Goal: Task Accomplishment & Management: Use online tool/utility

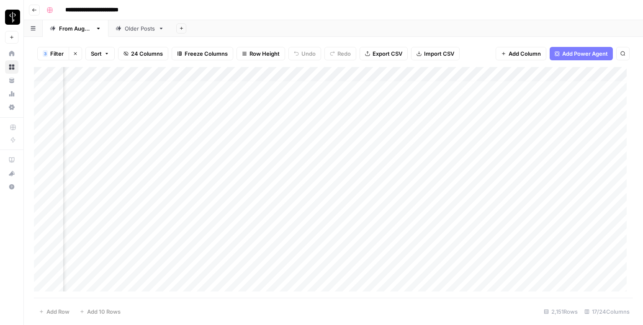
scroll to position [3, 544]
click at [102, 84] on div "Add Column" at bounding box center [333, 182] width 599 height 231
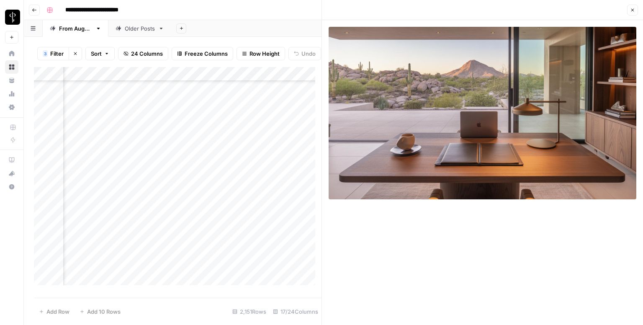
scroll to position [0, 544]
click at [197, 93] on div "Add Column" at bounding box center [178, 179] width 288 height 224
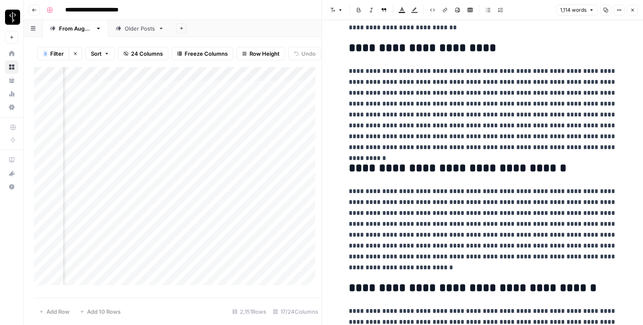
scroll to position [1073, 0]
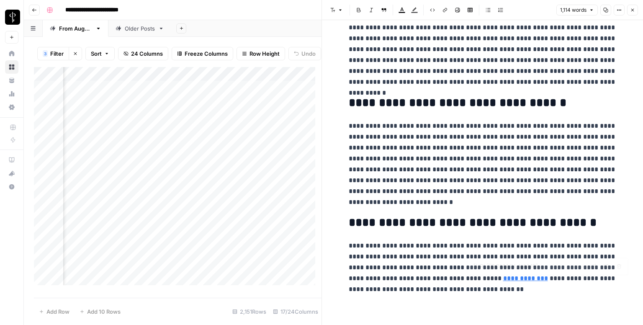
click at [503, 281] on link "**********" at bounding box center [525, 278] width 45 height 6
click at [510, 269] on input "[URL][DOMAIN_NAME]" at bounding box center [529, 266] width 111 height 8
click at [516, 279] on link "**********" at bounding box center [525, 278] width 45 height 6
click at [594, 266] on icon at bounding box center [594, 266] width 5 height 5
click at [632, 13] on button "Close" at bounding box center [632, 10] width 11 height 11
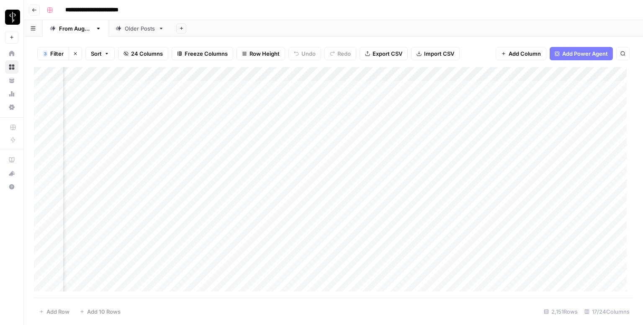
click at [367, 86] on div "Add Column" at bounding box center [333, 182] width 599 height 231
click at [582, 89] on div "Add Column" at bounding box center [333, 182] width 599 height 231
click at [574, 86] on div "Add Column" at bounding box center [333, 182] width 599 height 231
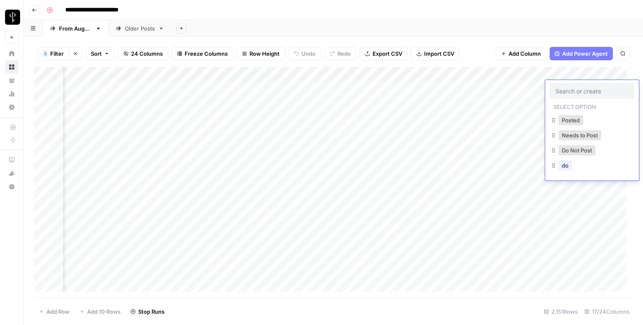
click at [574, 90] on input "text" at bounding box center [592, 91] width 73 height 8
click at [566, 116] on button "Posted" at bounding box center [571, 120] width 25 height 10
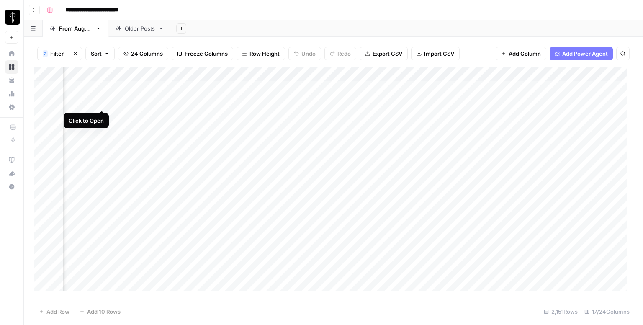
click at [101, 102] on div "Add Column" at bounding box center [333, 182] width 599 height 231
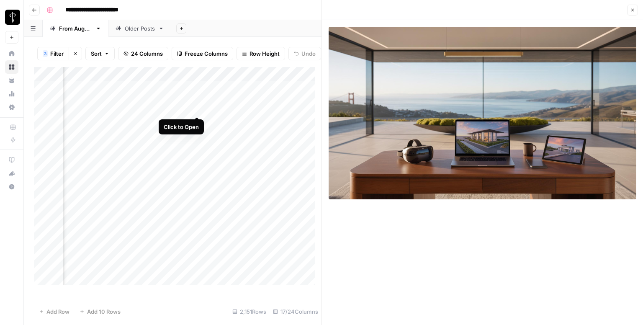
click at [194, 108] on div "Add Column" at bounding box center [178, 179] width 288 height 224
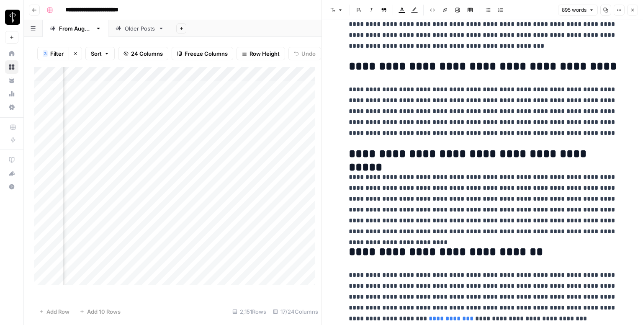
scroll to position [910, 0]
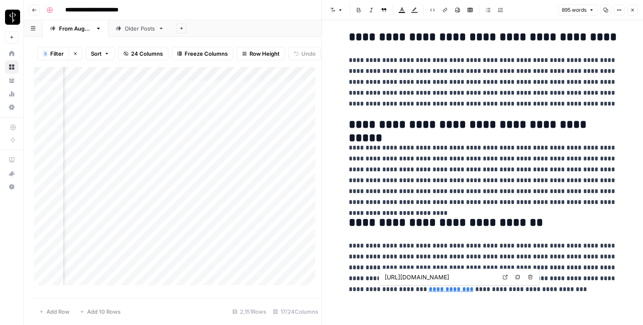
click at [507, 278] on icon at bounding box center [505, 277] width 5 height 5
click at [634, 8] on icon "button" at bounding box center [632, 10] width 5 height 5
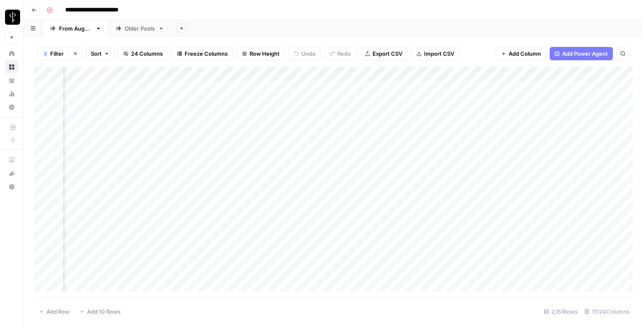
click at [364, 100] on div "Add Column" at bounding box center [333, 182] width 599 height 231
click at [575, 106] on div "Add Column" at bounding box center [333, 182] width 599 height 231
click at [570, 103] on div "Add Column" at bounding box center [333, 182] width 599 height 231
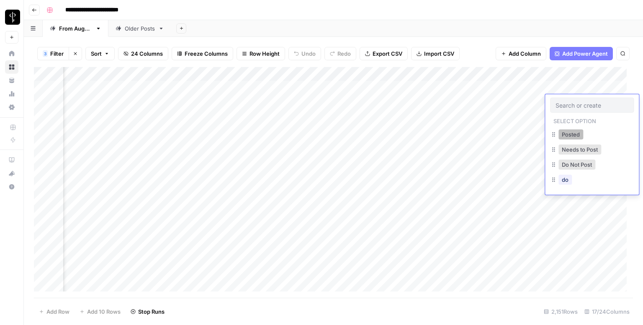
click at [571, 130] on button "Posted" at bounding box center [571, 134] width 25 height 10
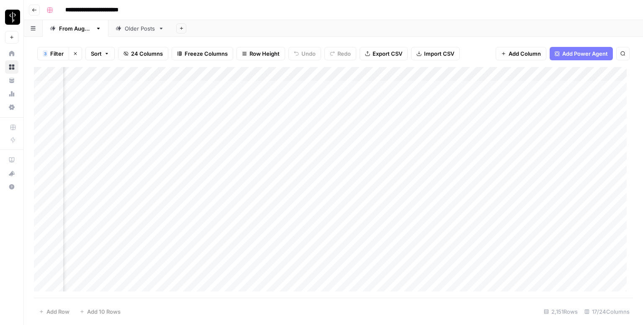
click at [102, 114] on div "Add Column" at bounding box center [333, 182] width 599 height 231
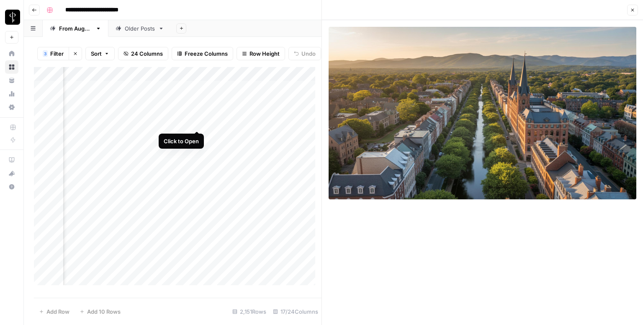
click at [197, 121] on div "Add Column" at bounding box center [178, 179] width 288 height 224
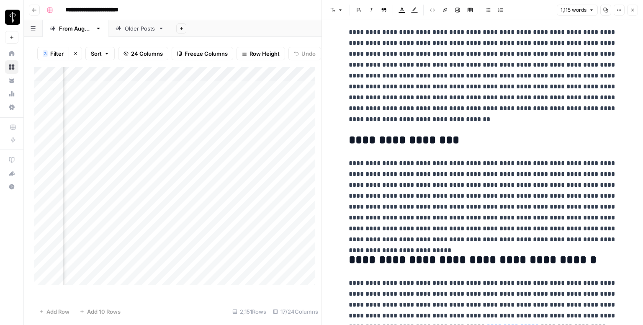
scroll to position [1160, 0]
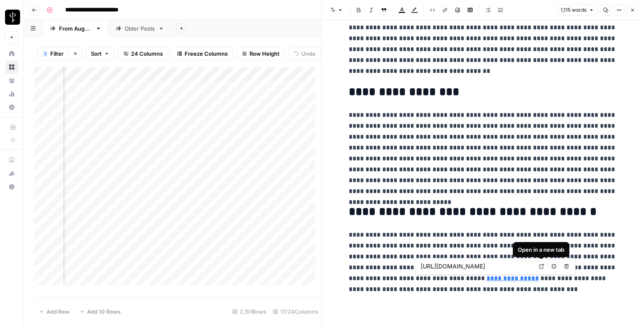
click at [541, 264] on icon at bounding box center [541, 266] width 5 height 5
click at [636, 9] on button "Close" at bounding box center [632, 10] width 11 height 11
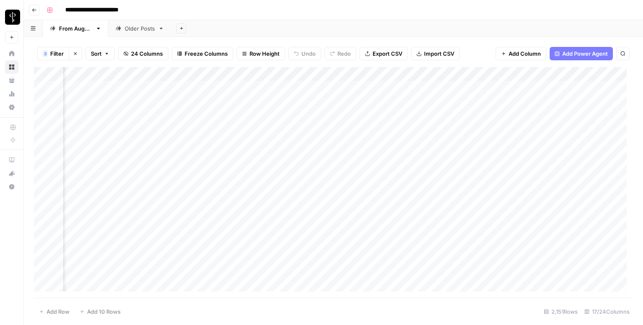
click at [369, 114] on div "Add Column" at bounding box center [333, 182] width 599 height 231
click at [579, 117] on div "Add Column" at bounding box center [333, 182] width 599 height 231
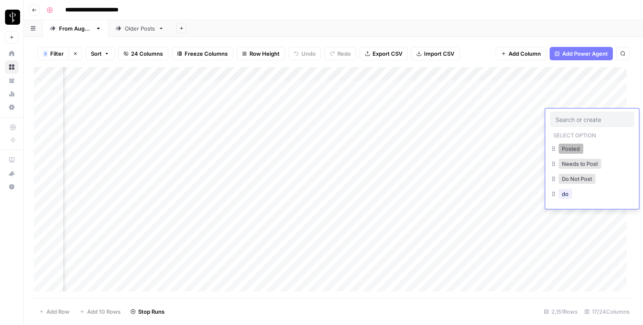
click at [568, 146] on button "Posted" at bounding box center [571, 149] width 25 height 10
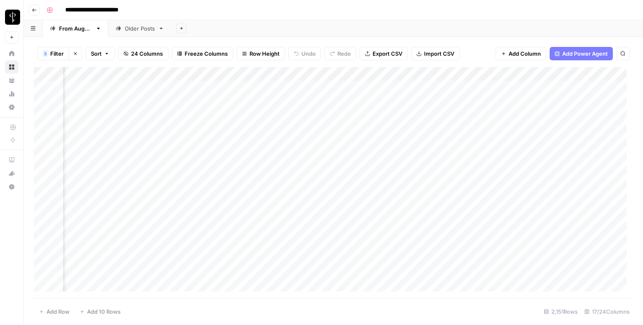
click at [101, 132] on div "Add Column" at bounding box center [333, 182] width 599 height 231
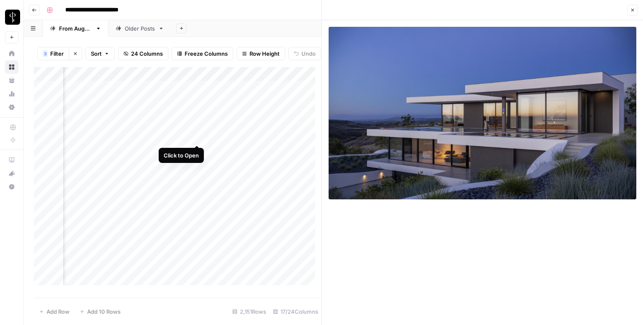
click at [196, 134] on div "Add Column" at bounding box center [178, 179] width 288 height 224
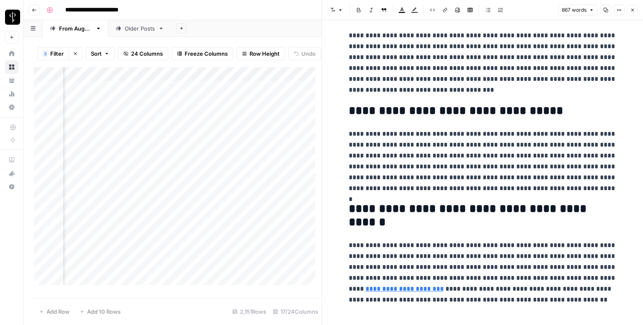
scroll to position [912, 0]
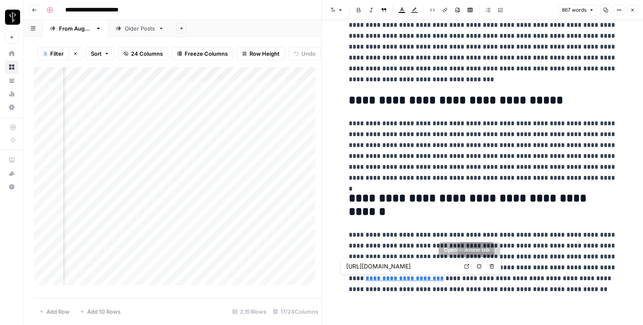
click at [466, 265] on icon at bounding box center [466, 266] width 5 height 5
click at [633, 10] on icon "button" at bounding box center [632, 10] width 5 height 5
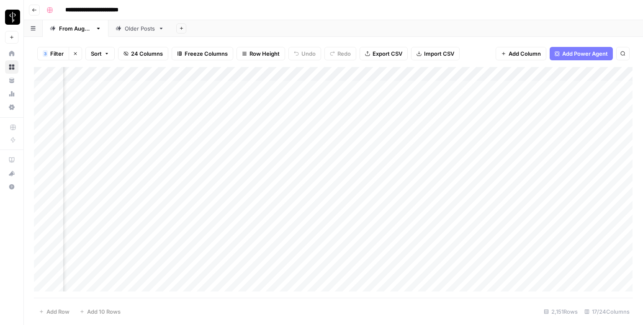
click at [371, 133] on div "Add Column" at bounding box center [333, 182] width 599 height 231
click at [581, 131] on div "Add Column" at bounding box center [333, 182] width 599 height 231
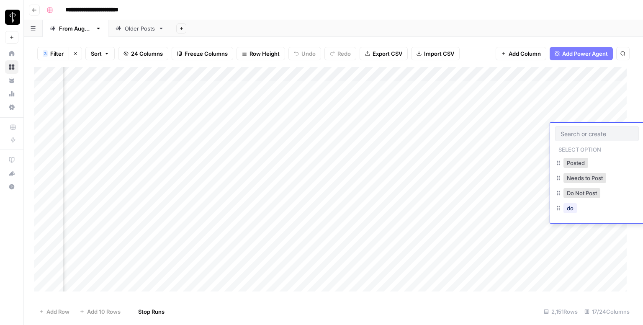
click at [581, 131] on input "text" at bounding box center [597, 134] width 73 height 8
click at [562, 161] on button "Posted" at bounding box center [571, 163] width 25 height 10
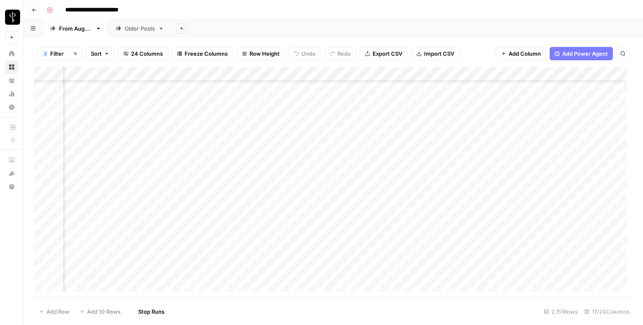
scroll to position [42, 544]
click at [102, 103] on div "Add Column" at bounding box center [333, 182] width 599 height 231
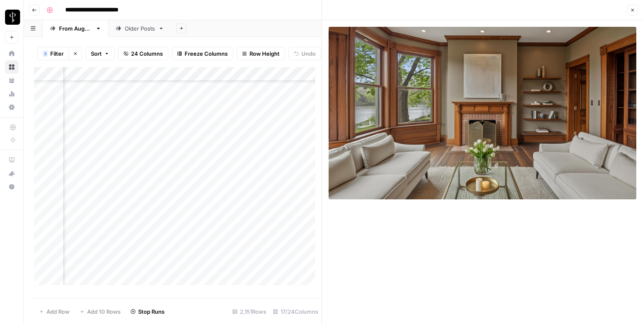
click at [197, 107] on div "Add Column" at bounding box center [178, 179] width 288 height 224
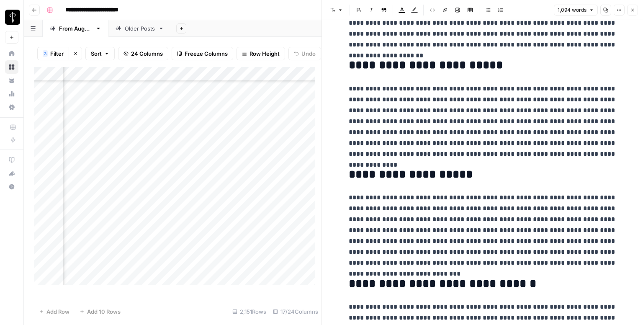
scroll to position [1018, 0]
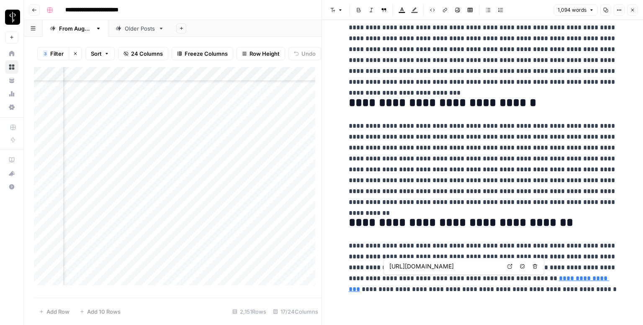
click at [513, 265] on link "Open in a new tab" at bounding box center [510, 266] width 11 height 11
click at [633, 12] on icon "button" at bounding box center [632, 10] width 5 height 5
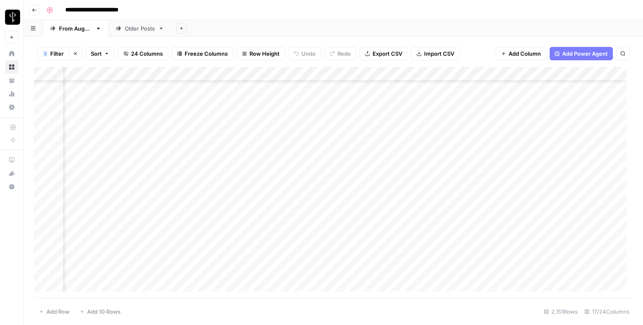
click at [372, 103] on div "Add Column" at bounding box center [333, 182] width 599 height 231
click at [575, 104] on div "Add Column" at bounding box center [333, 182] width 599 height 231
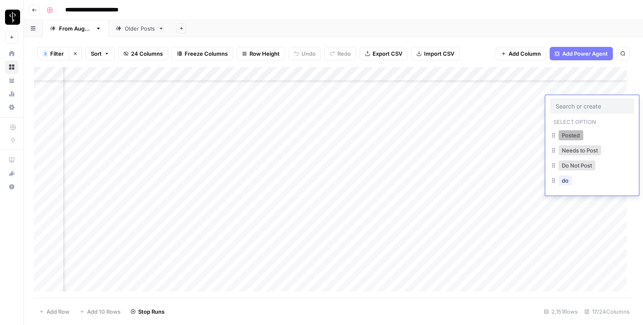
click at [569, 132] on button "Posted" at bounding box center [571, 135] width 25 height 10
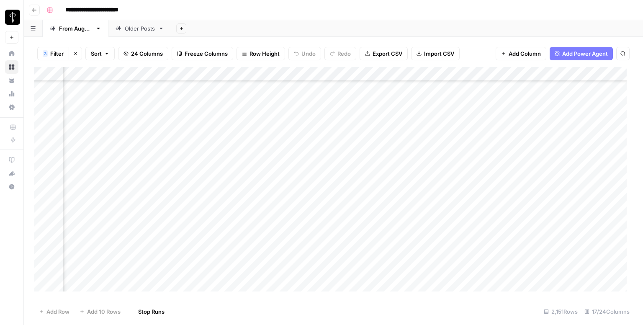
click at [106, 115] on div "Add Column" at bounding box center [333, 182] width 599 height 231
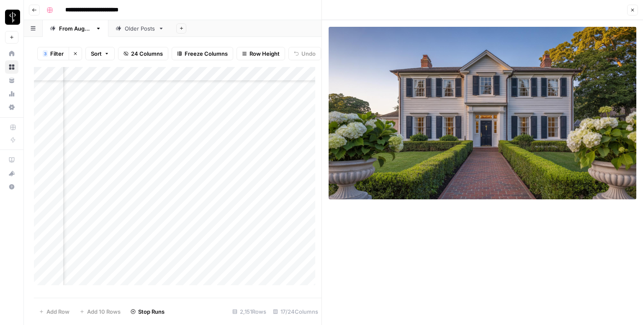
click at [196, 121] on div "Add Column" at bounding box center [178, 179] width 288 height 224
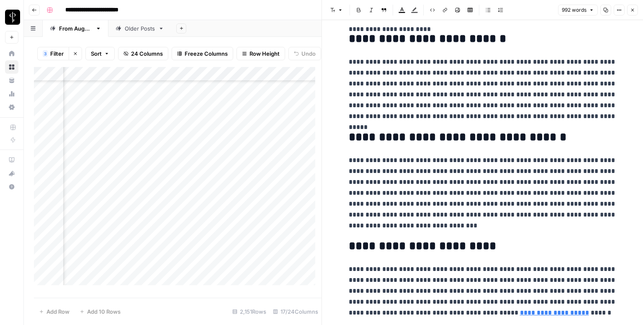
scroll to position [975, 0]
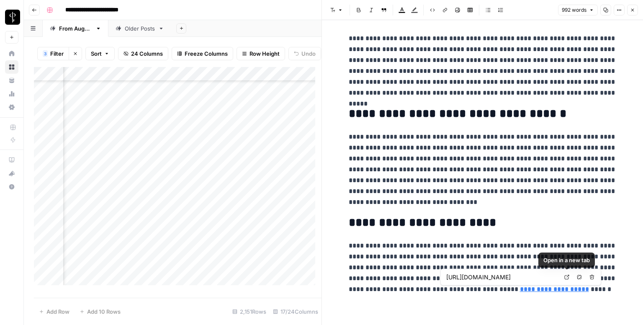
click at [567, 276] on icon at bounding box center [567, 277] width 5 height 5
click at [630, 13] on button "Close" at bounding box center [632, 10] width 11 height 11
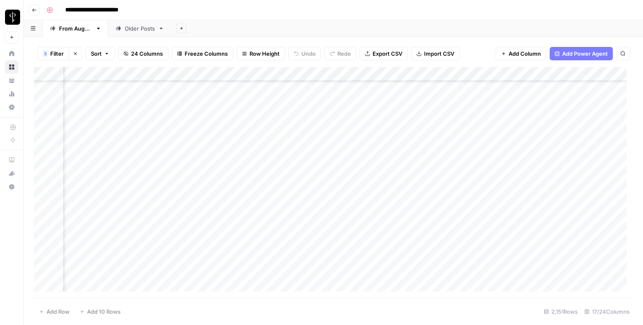
click at [360, 113] on div "Add Column" at bounding box center [333, 182] width 599 height 231
click at [560, 118] on div "Add Column" at bounding box center [333, 182] width 599 height 231
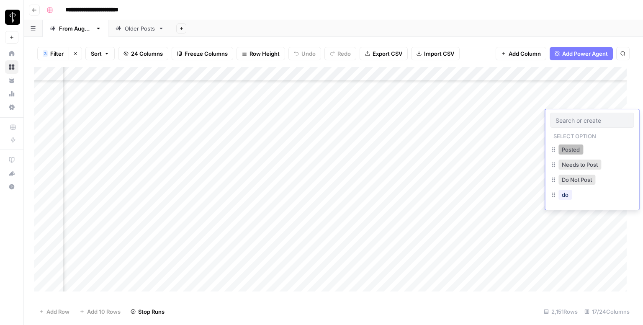
click at [562, 145] on button "Posted" at bounding box center [571, 149] width 25 height 10
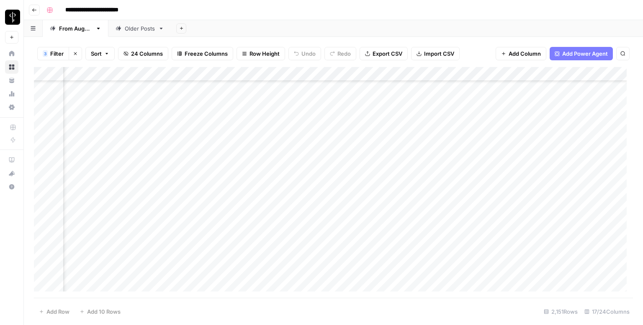
click at [104, 130] on div "Add Column" at bounding box center [333, 182] width 599 height 231
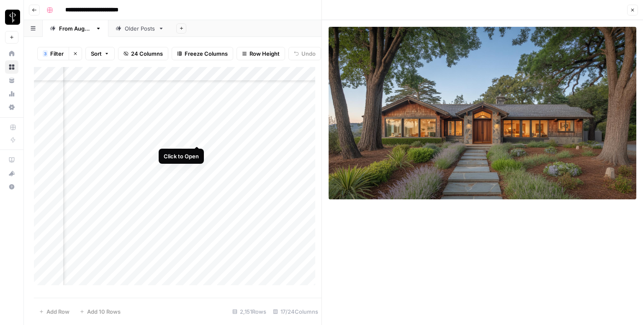
click at [198, 138] on div "Add Column" at bounding box center [178, 179] width 288 height 224
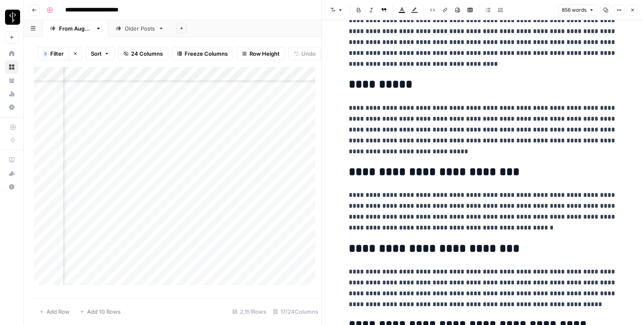
scroll to position [822, 0]
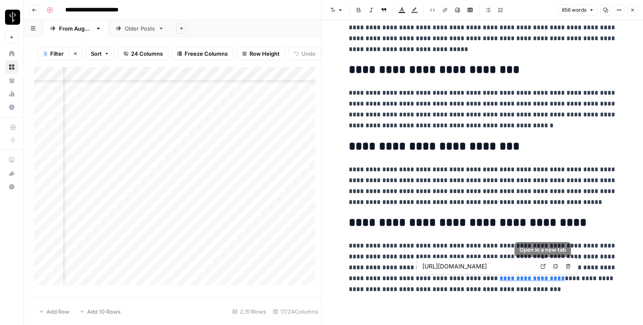
click at [541, 267] on icon at bounding box center [543, 266] width 5 height 5
click at [631, 6] on button "Close" at bounding box center [632, 10] width 11 height 11
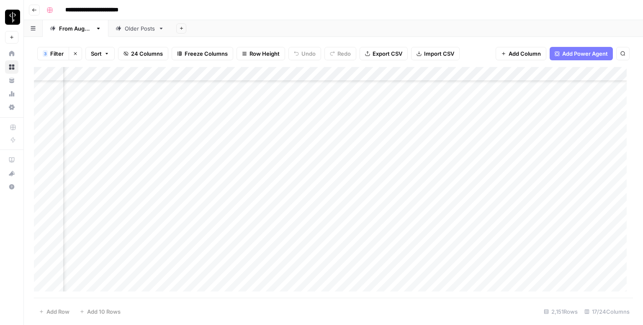
click at [372, 130] on div "Add Column" at bounding box center [333, 182] width 599 height 231
click at [561, 131] on div "Add Column" at bounding box center [333, 182] width 599 height 231
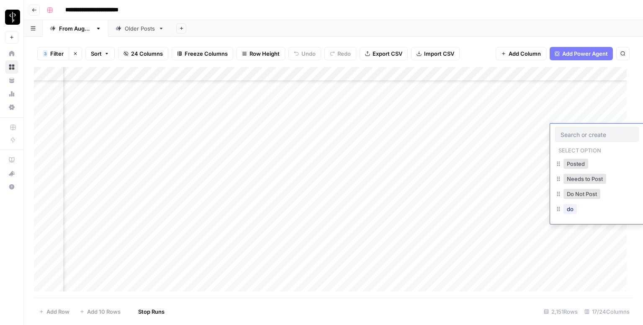
click at [561, 131] on input "text" at bounding box center [597, 135] width 73 height 8
click at [575, 163] on button "Posted" at bounding box center [571, 164] width 25 height 10
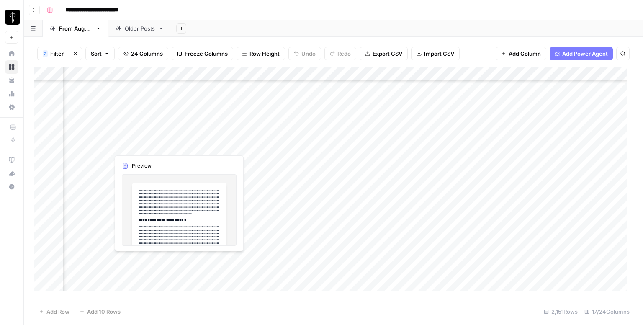
click at [101, 145] on div "Add Column" at bounding box center [333, 182] width 599 height 231
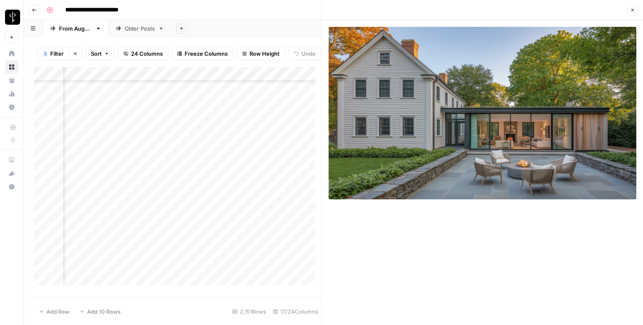
click at [194, 151] on div "Add Column" at bounding box center [178, 179] width 288 height 224
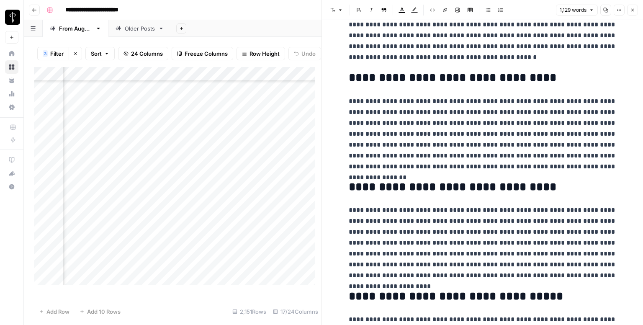
scroll to position [1106, 0]
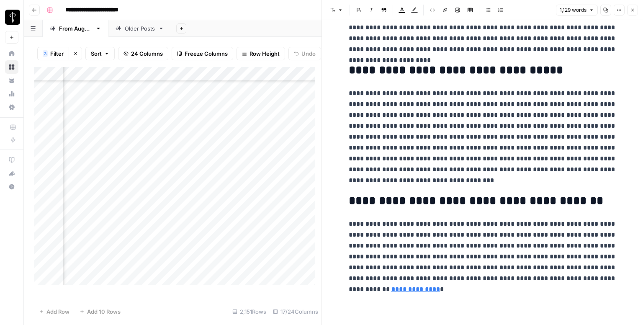
click at [630, 13] on button "Close" at bounding box center [632, 10] width 11 height 11
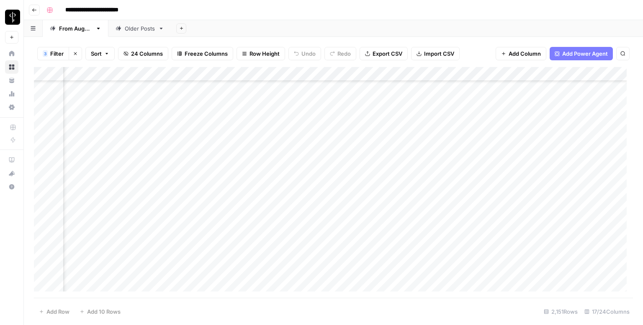
click at [376, 143] on div "Add Column" at bounding box center [333, 182] width 599 height 231
click at [577, 147] on div "Add Column" at bounding box center [333, 182] width 599 height 231
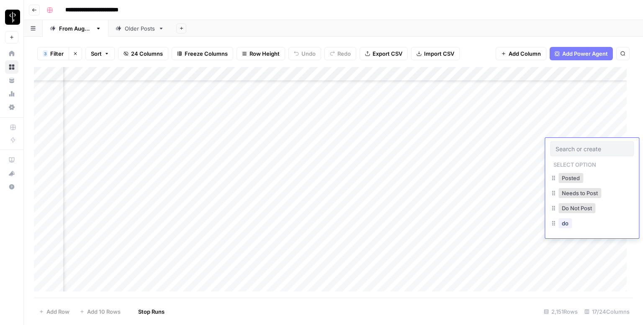
click at [577, 147] on input "text" at bounding box center [592, 149] width 73 height 8
click at [566, 178] on button "Posted" at bounding box center [571, 178] width 25 height 10
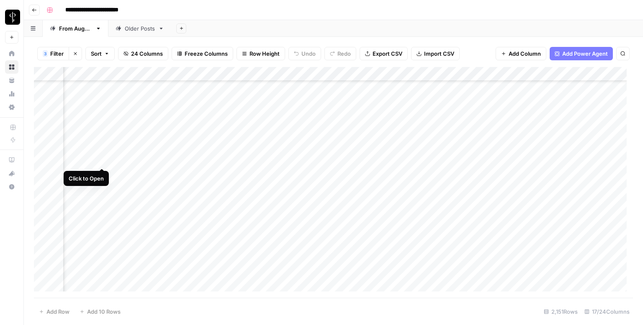
click at [104, 160] on div "Add Column" at bounding box center [333, 182] width 599 height 231
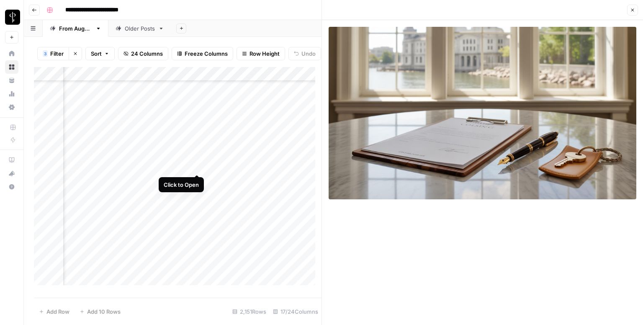
click at [196, 165] on div "Add Column" at bounding box center [178, 179] width 288 height 224
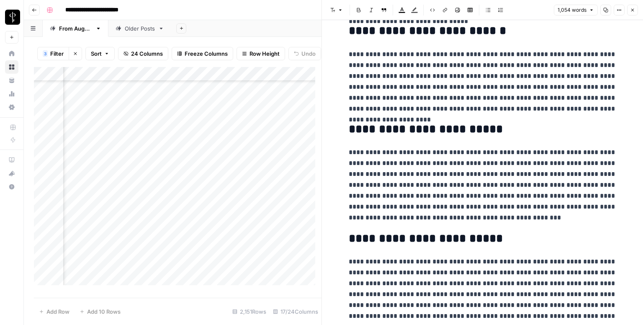
scroll to position [997, 0]
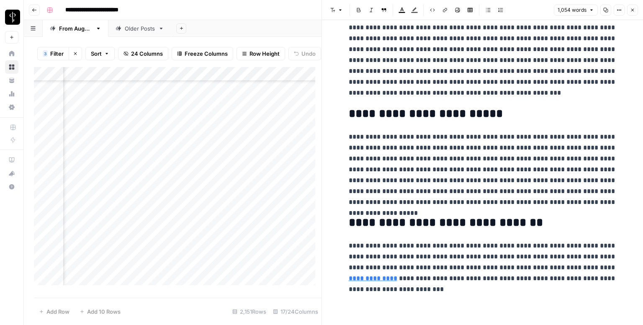
click at [397, 275] on link "**********" at bounding box center [373, 278] width 49 height 6
click at [634, 7] on button "Close" at bounding box center [632, 10] width 11 height 11
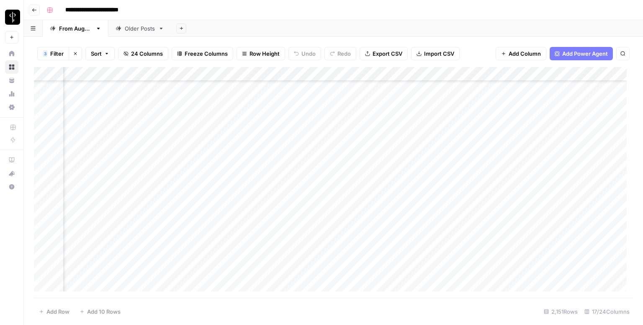
click at [375, 163] on div "Add Column" at bounding box center [333, 182] width 599 height 231
click at [574, 160] on div "Add Column" at bounding box center [333, 182] width 599 height 231
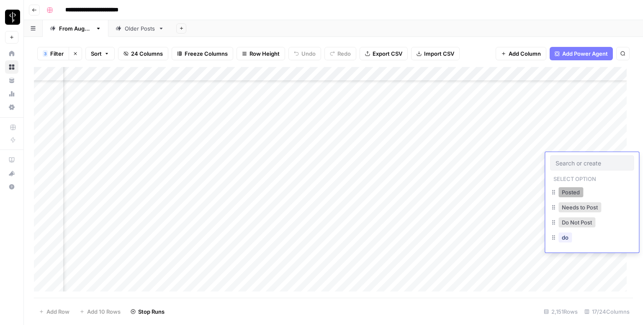
click at [570, 193] on button "Posted" at bounding box center [571, 192] width 25 height 10
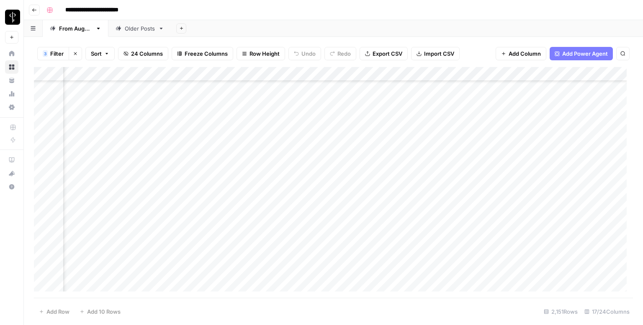
click at [101, 175] on div "Add Column" at bounding box center [333, 182] width 599 height 231
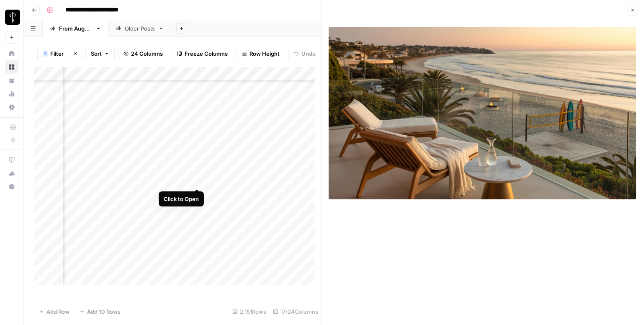
click at [195, 181] on div "Add Column" at bounding box center [178, 179] width 288 height 224
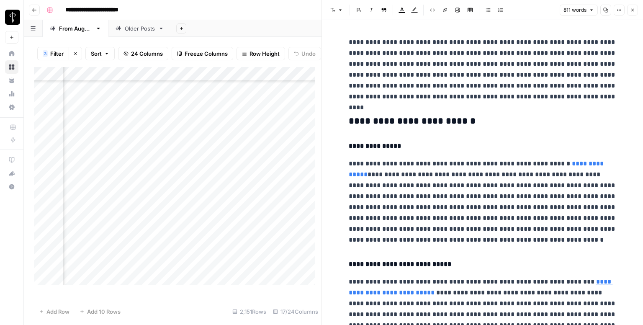
click at [363, 119] on h3 "**********" at bounding box center [483, 122] width 268 height 12
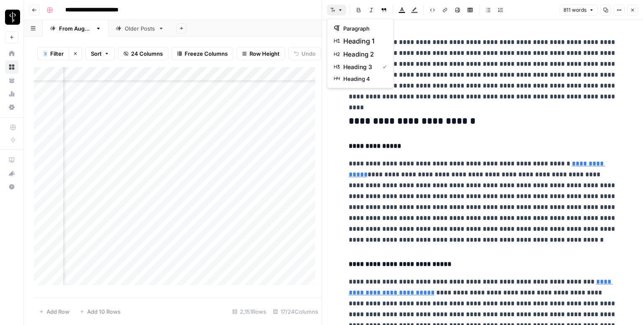
click at [339, 9] on icon "button" at bounding box center [340, 10] width 5 height 5
click at [343, 57] on div "heading 2" at bounding box center [360, 54] width 53 height 10
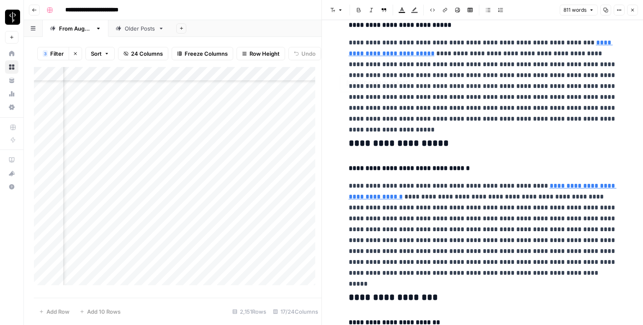
scroll to position [251, 0]
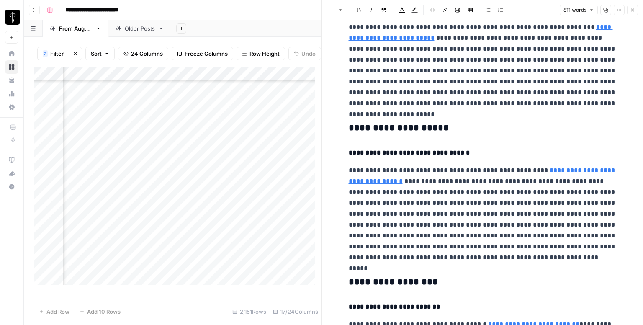
click at [382, 130] on h3 "**********" at bounding box center [483, 128] width 268 height 12
click at [332, 4] on header "Font style Bold Italic Block quote Text color Highlight color Code block Link I…" at bounding box center [482, 10] width 321 height 20
click at [336, 9] on button "Font style" at bounding box center [336, 10] width 19 height 11
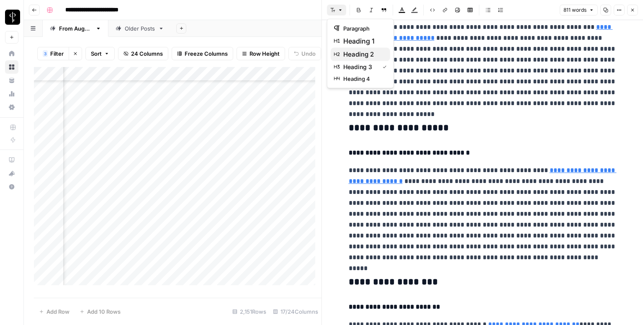
click at [351, 52] on span "heading 2" at bounding box center [363, 54] width 40 height 10
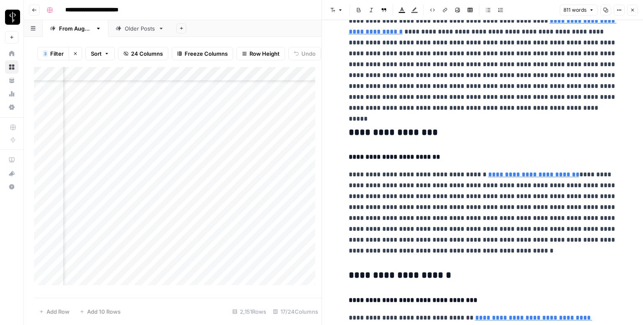
scroll to position [419, 0]
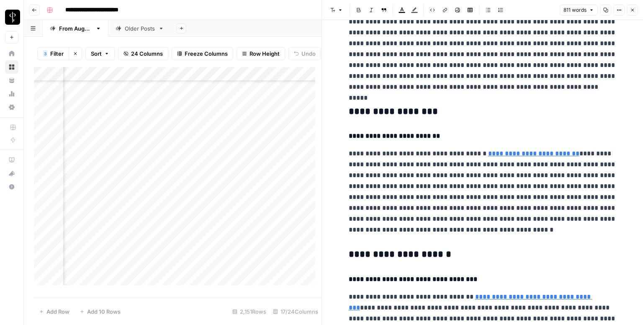
click at [397, 109] on h3 "**********" at bounding box center [483, 112] width 268 height 12
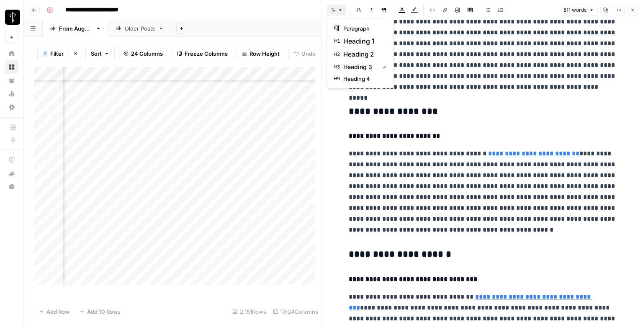
click at [337, 5] on button "Font style" at bounding box center [336, 10] width 19 height 11
click at [358, 59] on span "heading 2" at bounding box center [363, 54] width 40 height 10
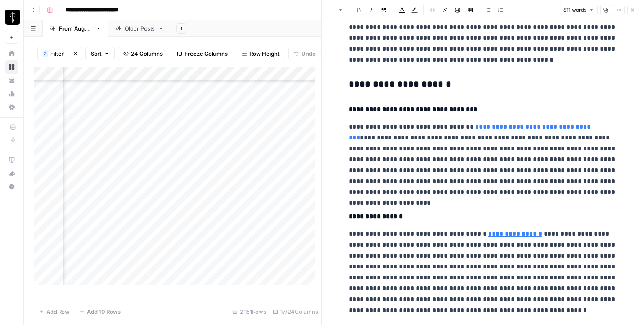
scroll to position [586, 0]
click at [379, 85] on h3 "**********" at bounding box center [483, 84] width 268 height 12
click at [338, 1] on header "Font style Bold Italic Block quote Text color Highlight color Code block Link I…" at bounding box center [482, 10] width 321 height 20
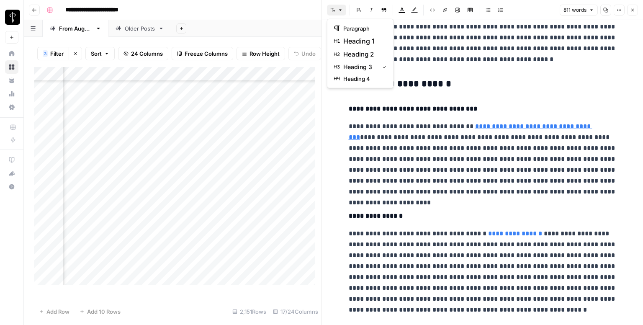
click at [336, 9] on button "Font style" at bounding box center [336, 10] width 19 height 11
click at [353, 52] on span "heading 2" at bounding box center [363, 54] width 40 height 10
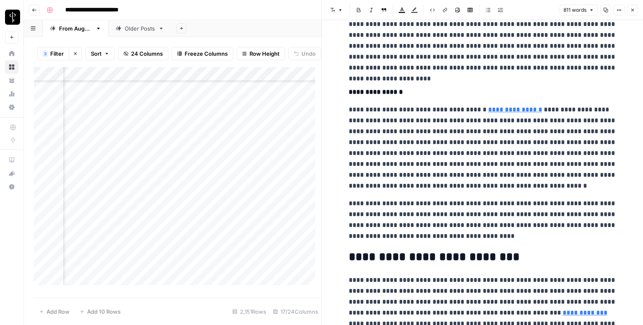
scroll to position [752, 0]
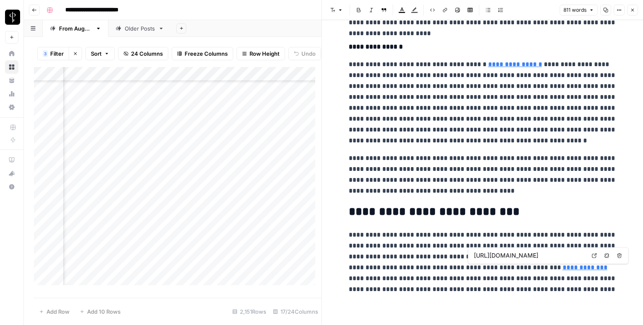
click at [591, 255] on link "Open in a new tab" at bounding box center [594, 255] width 11 height 11
click at [630, 7] on button "Close" at bounding box center [632, 10] width 11 height 11
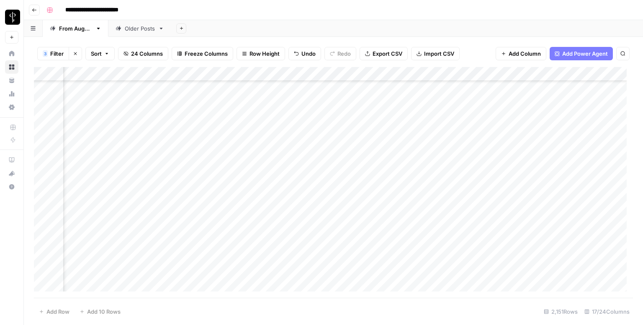
click at [376, 171] on div "Add Column" at bounding box center [333, 182] width 599 height 231
click at [428, 174] on div "Add Column" at bounding box center [333, 182] width 599 height 231
type textarea "**********"
click at [569, 174] on div "Add Column" at bounding box center [333, 182] width 599 height 231
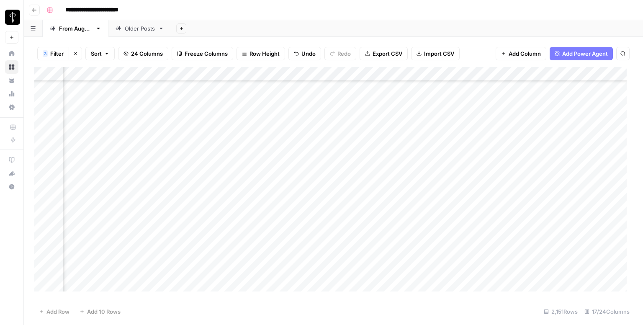
click at [569, 174] on div "Add Column" at bounding box center [333, 182] width 599 height 231
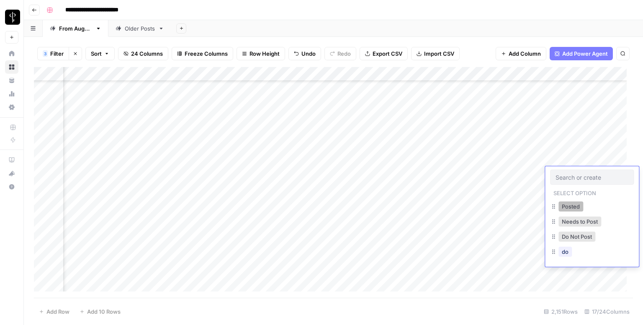
click at [564, 205] on button "Posted" at bounding box center [571, 206] width 25 height 10
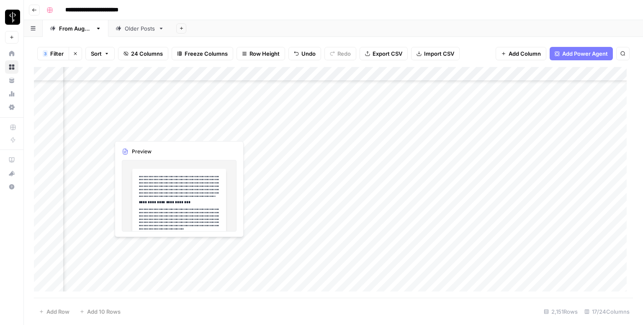
scroll to position [126, 544]
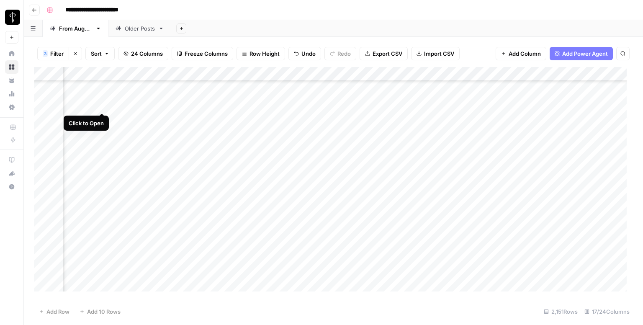
click at [102, 103] on div "Add Column" at bounding box center [333, 182] width 599 height 231
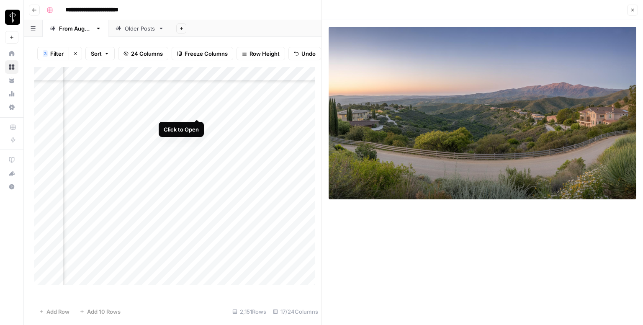
click at [196, 106] on div "Add Column" at bounding box center [178, 179] width 288 height 224
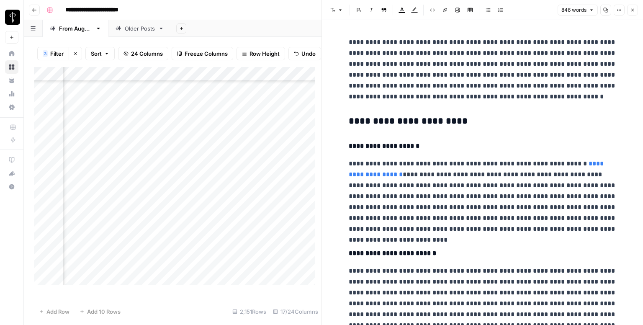
click at [452, 118] on h3 "**********" at bounding box center [483, 122] width 268 height 12
click at [331, 16] on header "Font style Bold Italic Block quote Text color Highlight color Code block Link I…" at bounding box center [482, 10] width 321 height 20
click at [335, 11] on button "Font style" at bounding box center [336, 10] width 19 height 11
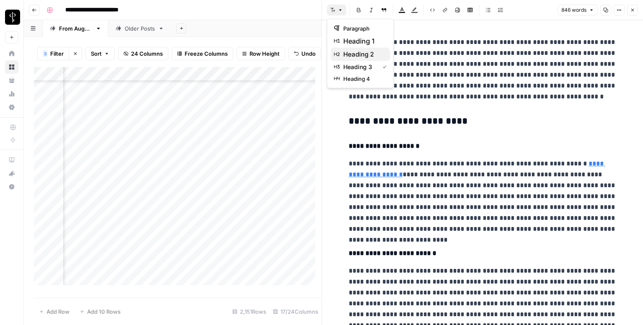
click at [380, 56] on span "heading 2" at bounding box center [363, 54] width 40 height 10
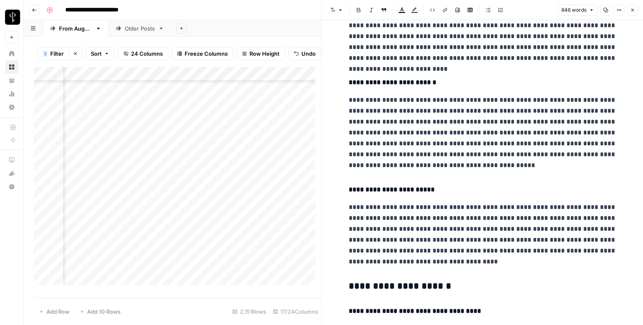
scroll to position [377, 0]
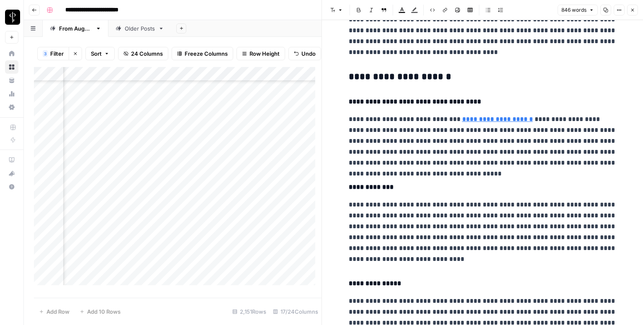
click at [383, 77] on h3 "**********" at bounding box center [483, 77] width 268 height 12
click at [336, 9] on button "Font style" at bounding box center [336, 10] width 19 height 11
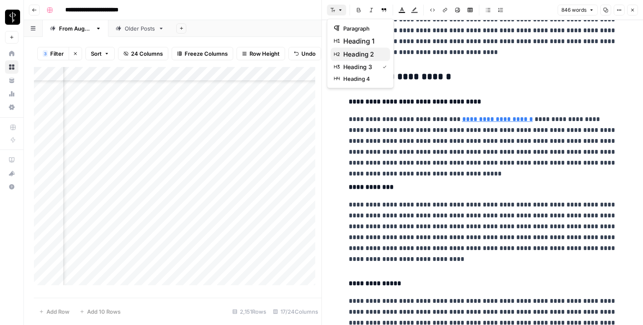
click at [357, 48] on button "heading 2" at bounding box center [360, 54] width 59 height 13
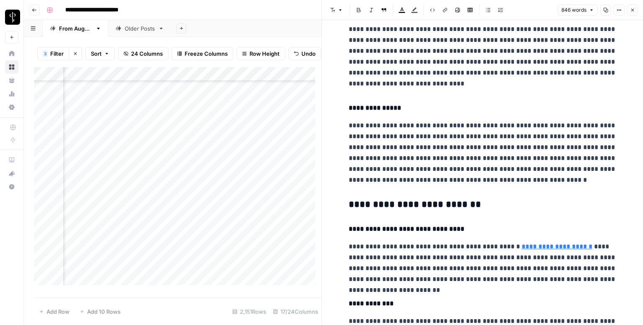
scroll to position [670, 0]
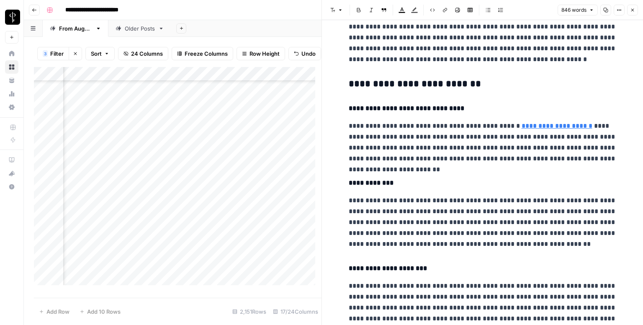
click at [370, 84] on h3 "**********" at bounding box center [483, 84] width 268 height 12
click at [338, 12] on icon "button" at bounding box center [340, 10] width 5 height 5
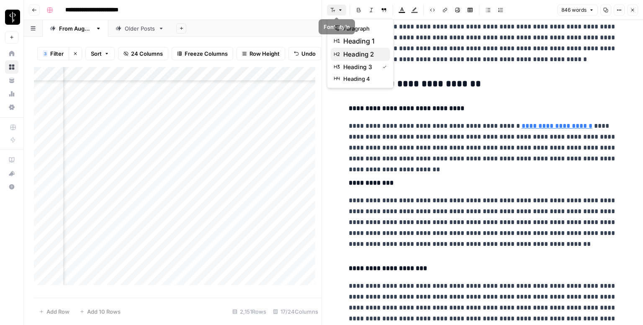
click at [368, 49] on span "heading 2" at bounding box center [363, 54] width 40 height 10
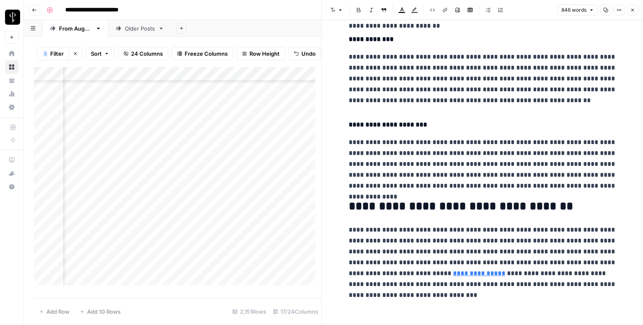
scroll to position [816, 0]
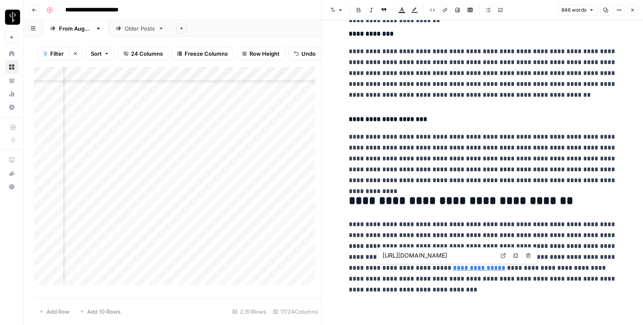
click at [500, 255] on link "Open in a new tab" at bounding box center [503, 255] width 11 height 11
click at [632, 10] on icon "button" at bounding box center [632, 10] width 5 height 5
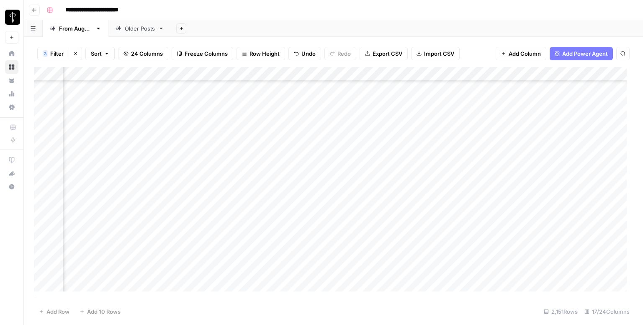
click at [374, 106] on div "Add Column" at bounding box center [333, 182] width 599 height 231
click at [474, 91] on div "Add Column" at bounding box center [333, 182] width 599 height 231
drag, startPoint x: 492, startPoint y: 95, endPoint x: 494, endPoint y: 103, distance: 9.0
click at [494, 103] on div "Add Column" at bounding box center [333, 182] width 599 height 231
click at [573, 108] on div "Add Column" at bounding box center [333, 182] width 599 height 231
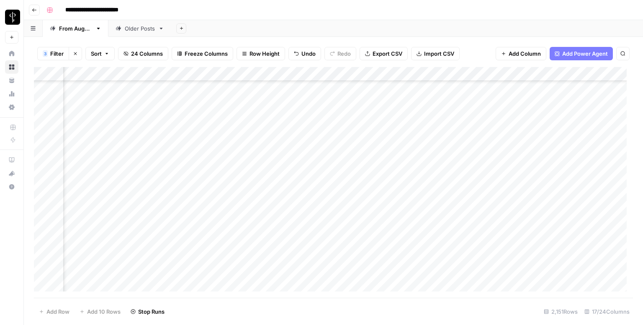
click at [573, 108] on div "Add Column" at bounding box center [333, 182] width 599 height 231
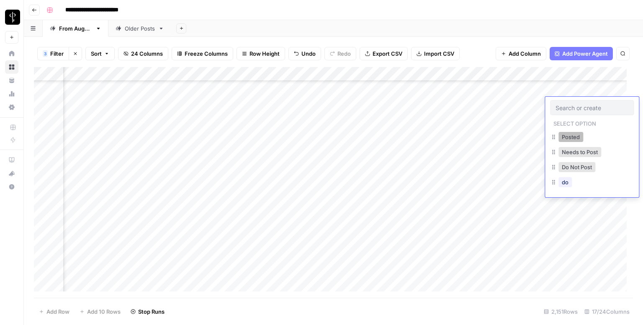
click at [563, 135] on button "Posted" at bounding box center [571, 137] width 25 height 10
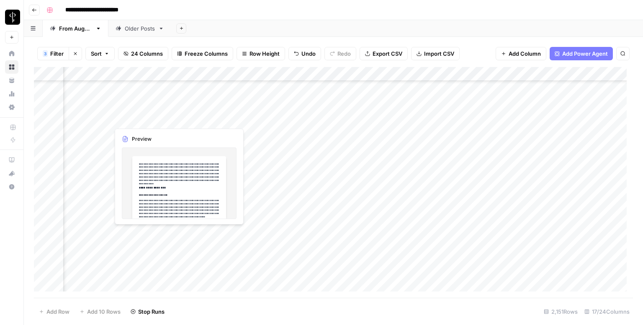
click at [101, 118] on div "Add Column" at bounding box center [333, 182] width 599 height 231
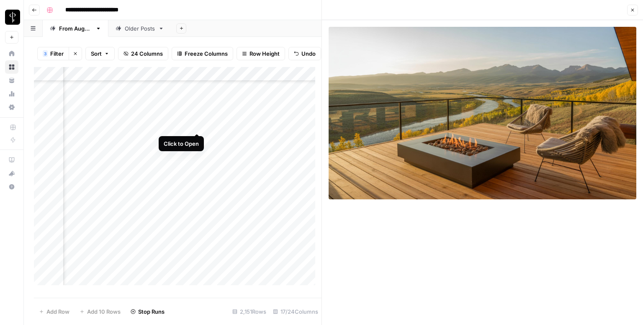
click at [196, 124] on div "Add Column" at bounding box center [178, 179] width 288 height 224
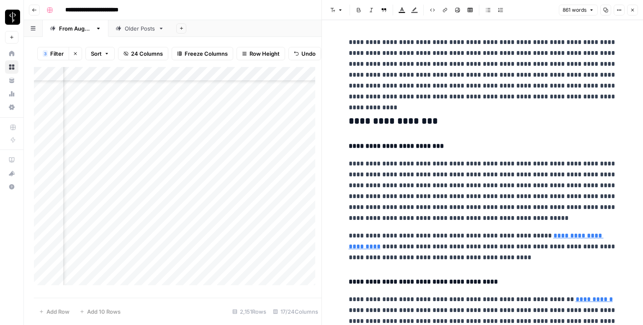
click at [433, 117] on h3 "**********" at bounding box center [483, 122] width 268 height 12
click at [341, 10] on icon "button" at bounding box center [340, 10] width 5 height 5
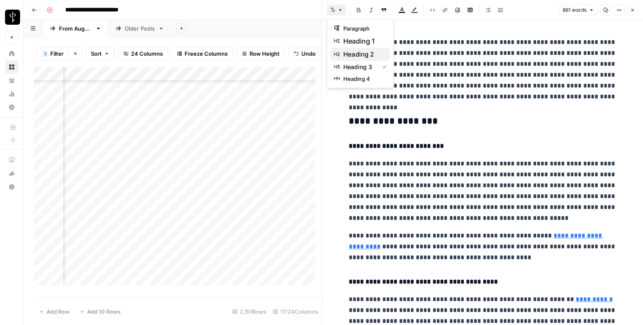
click at [352, 49] on span "heading 2" at bounding box center [363, 54] width 40 height 10
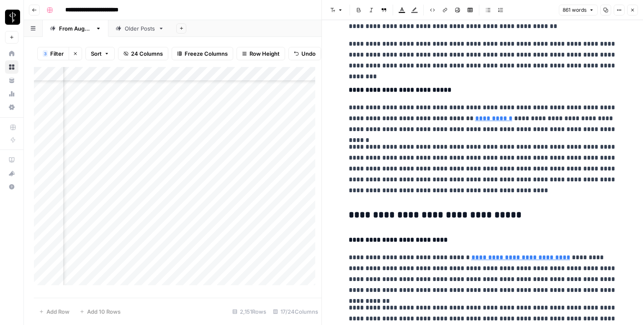
scroll to position [335, 0]
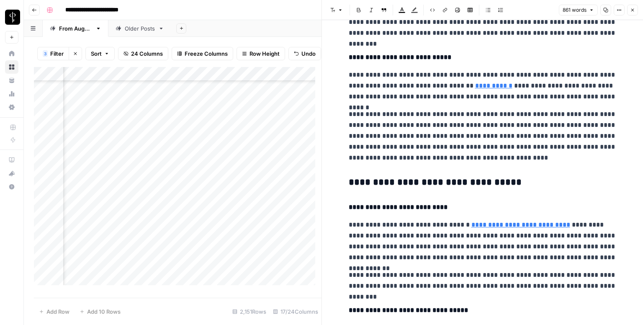
click at [380, 181] on h3 "**********" at bounding box center [483, 183] width 268 height 12
drag, startPoint x: 338, startPoint y: 11, endPoint x: 341, endPoint y: 17, distance: 6.9
click at [338, 10] on icon "button" at bounding box center [340, 10] width 5 height 5
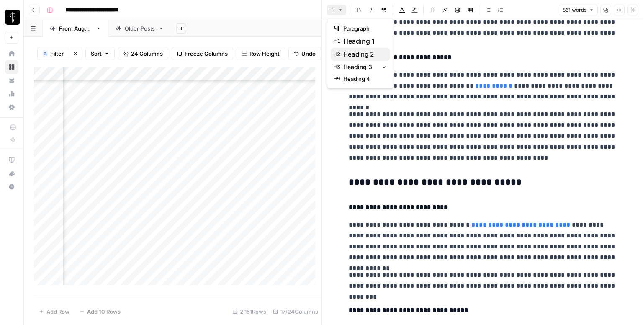
click at [352, 52] on span "heading 2" at bounding box center [363, 54] width 40 height 10
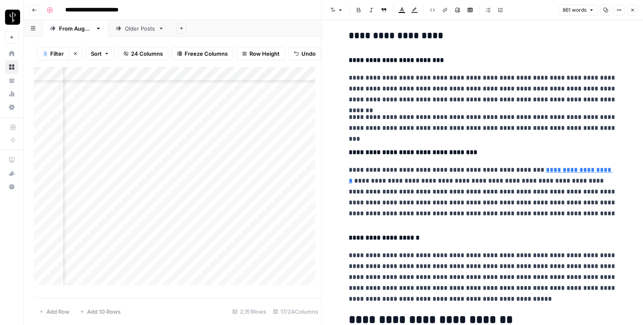
scroll to position [754, 0]
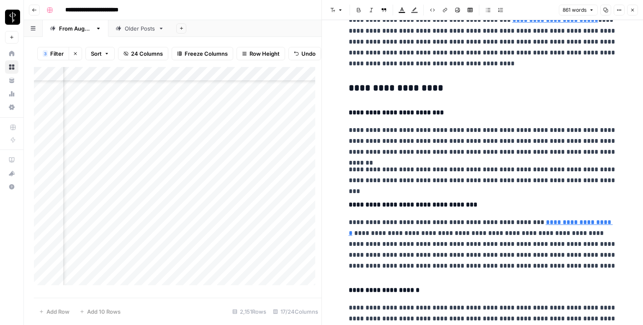
click at [377, 93] on h3 "**********" at bounding box center [483, 88] width 268 height 12
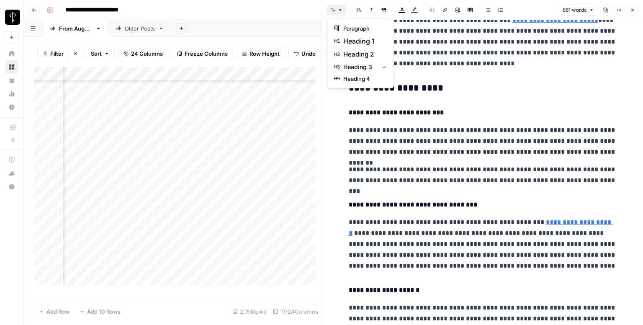
click at [334, 12] on icon "button" at bounding box center [332, 10] width 5 height 5
click at [363, 57] on span "heading 2" at bounding box center [363, 54] width 40 height 10
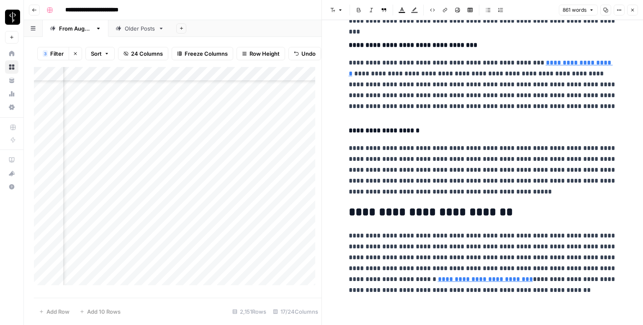
scroll to position [911, 0]
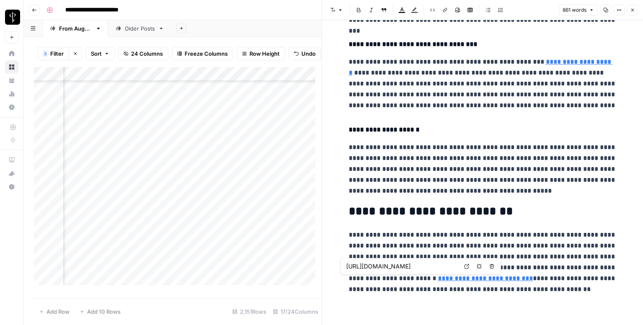
click at [465, 264] on icon at bounding box center [466, 266] width 5 height 5
click at [629, 9] on button "Close" at bounding box center [632, 10] width 11 height 11
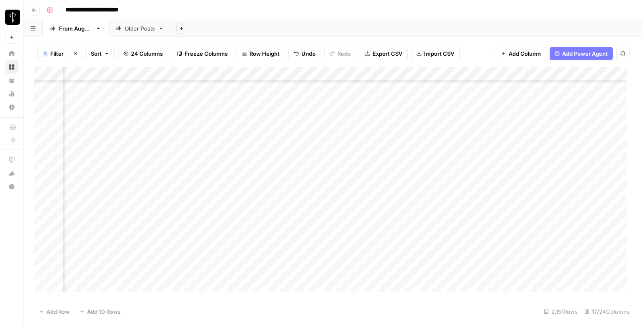
click at [365, 121] on div "Add Column" at bounding box center [333, 182] width 599 height 231
click at [462, 102] on div "Add Column" at bounding box center [333, 182] width 599 height 231
drag, startPoint x: 492, startPoint y: 110, endPoint x: 491, endPoint y: 116, distance: 6.3
click at [491, 116] on div "Add Column" at bounding box center [333, 182] width 599 height 231
click at [583, 119] on div "Add Column" at bounding box center [333, 182] width 599 height 231
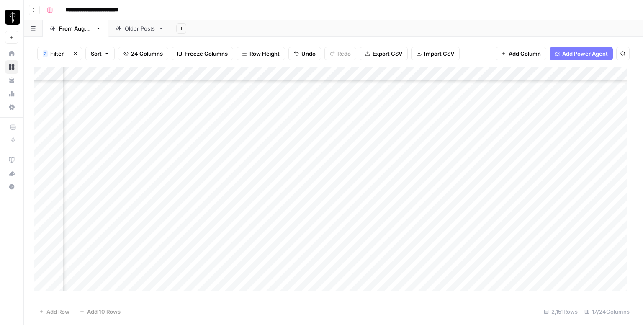
click at [583, 119] on div "Add Column" at bounding box center [333, 182] width 599 height 231
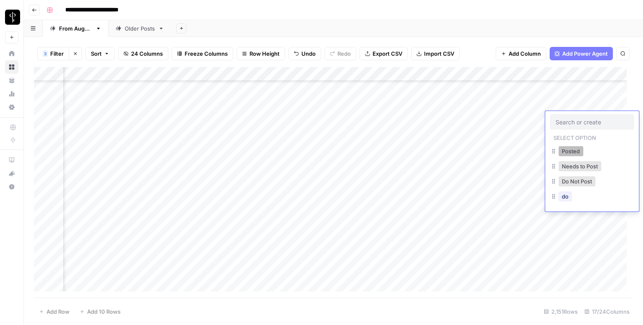
click at [563, 152] on button "Posted" at bounding box center [571, 151] width 25 height 10
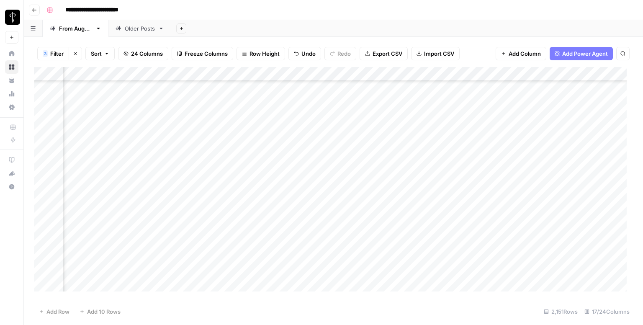
click at [101, 133] on div "Add Column" at bounding box center [333, 182] width 599 height 231
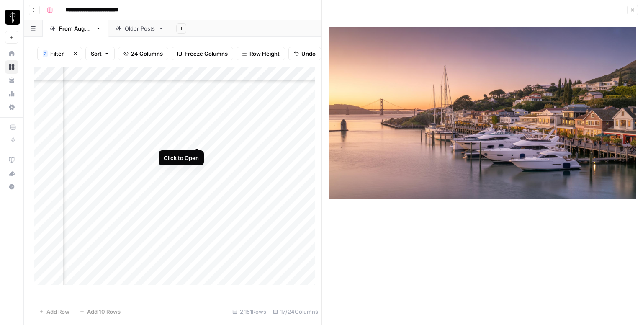
click at [197, 139] on div "Add Column" at bounding box center [178, 179] width 288 height 224
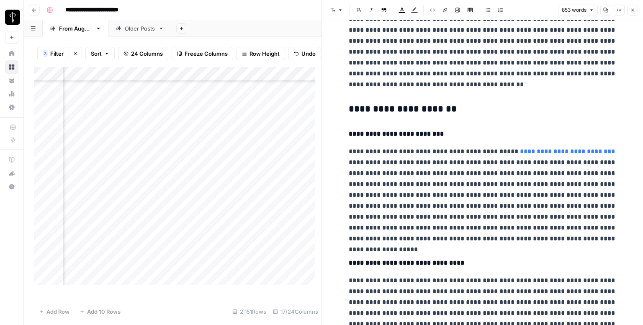
scroll to position [42, 0]
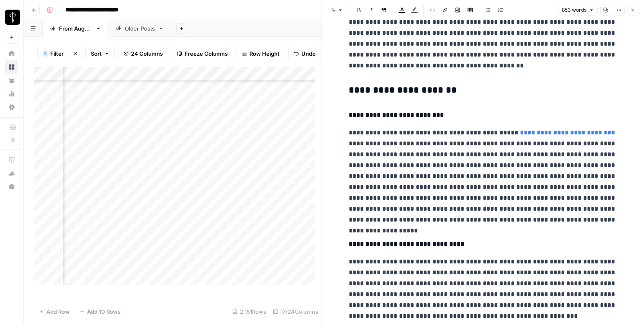
click at [441, 91] on h3 "**********" at bounding box center [483, 91] width 268 height 12
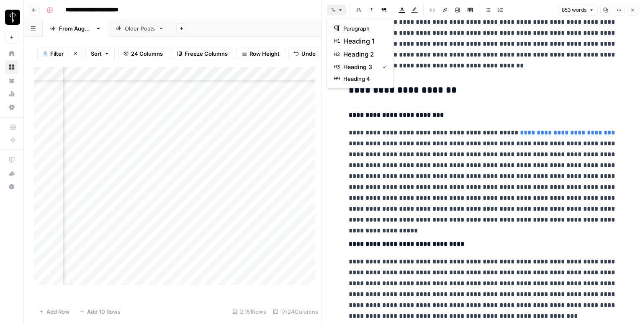
click at [335, 10] on button "Font style" at bounding box center [336, 10] width 19 height 11
click at [358, 53] on span "heading 2" at bounding box center [363, 54] width 40 height 10
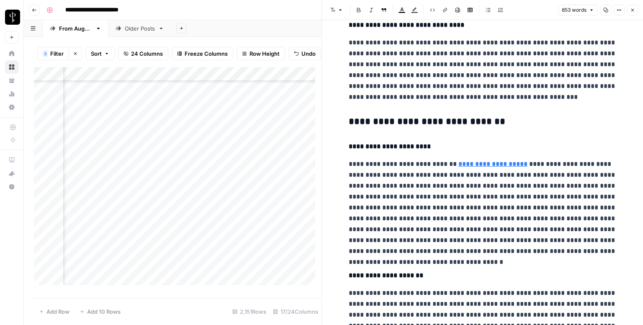
scroll to position [293, 0]
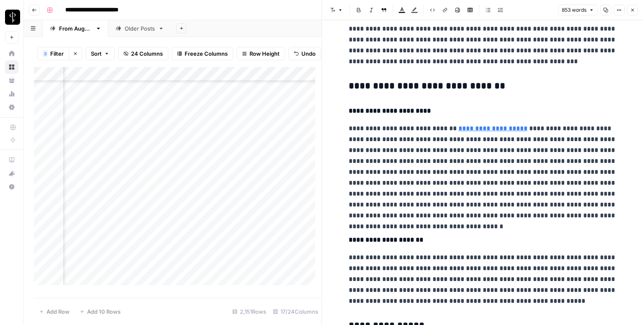
click at [394, 82] on h3 "**********" at bounding box center [483, 86] width 268 height 12
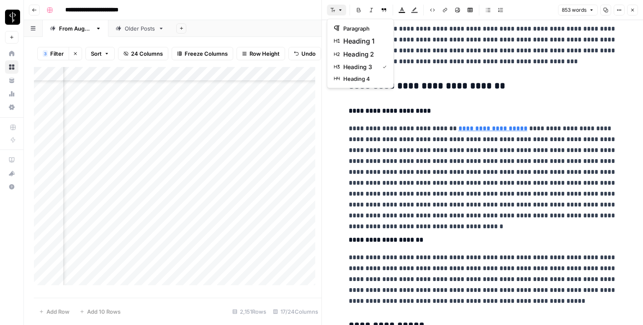
click at [338, 9] on icon "button" at bounding box center [340, 10] width 5 height 5
click at [356, 52] on span "heading 2" at bounding box center [363, 54] width 40 height 10
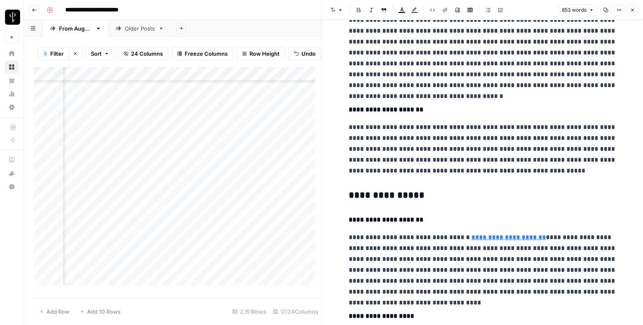
scroll to position [461, 0]
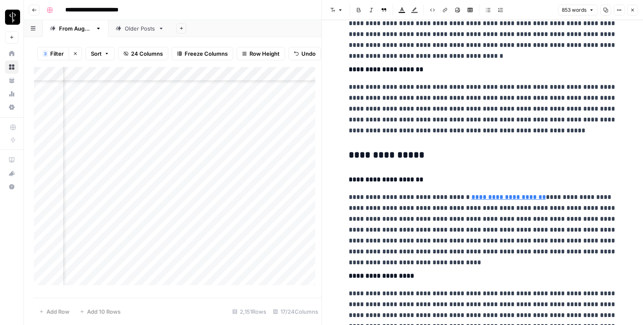
click at [391, 156] on h3 "**********" at bounding box center [483, 156] width 268 height 12
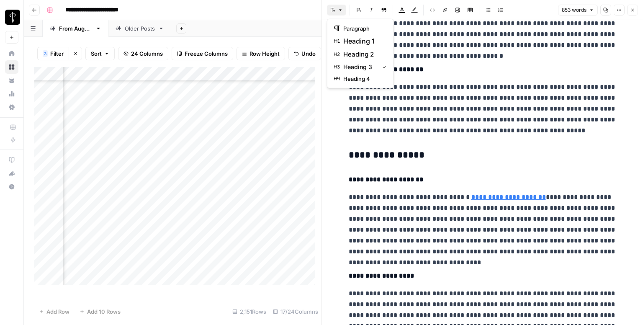
click at [340, 12] on icon "button" at bounding box center [340, 10] width 5 height 5
click at [364, 57] on span "heading 2" at bounding box center [363, 54] width 40 height 10
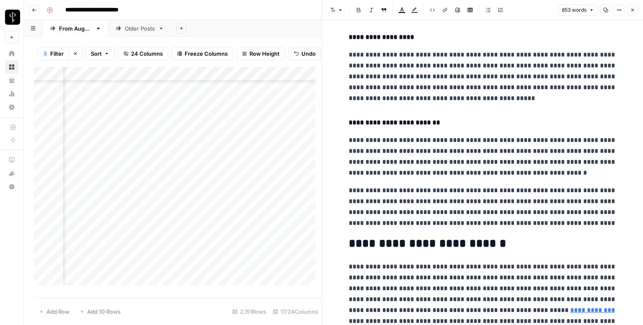
scroll to position [754, 0]
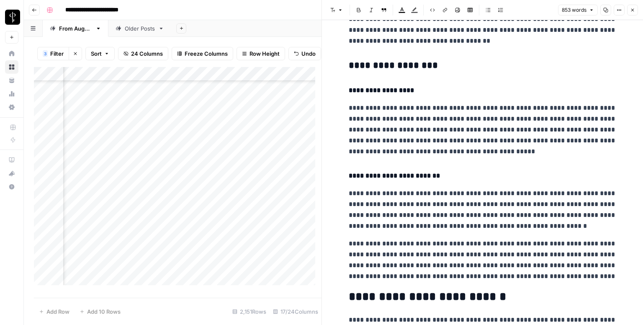
click at [337, 11] on button "Font style" at bounding box center [336, 10] width 19 height 11
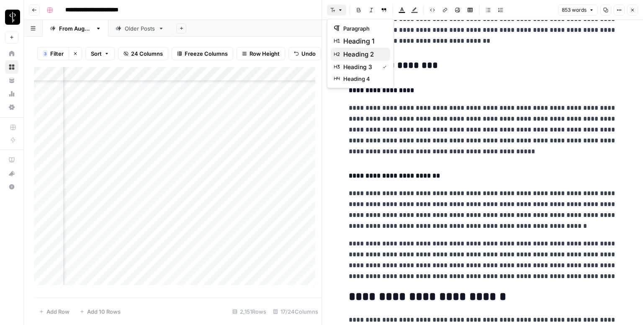
click at [352, 54] on span "heading 2" at bounding box center [363, 54] width 40 height 10
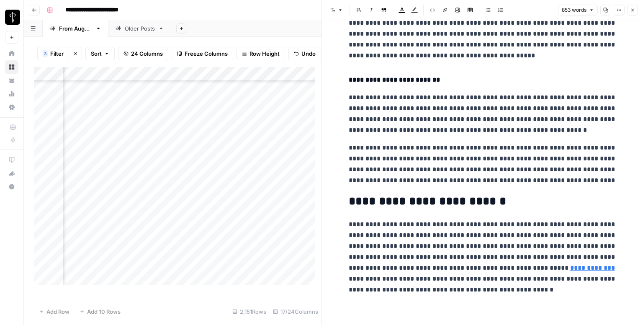
scroll to position [847, 0]
click at [590, 255] on icon at bounding box center [588, 255] width 5 height 5
click at [639, 12] on header "Font style Bold Italic Block quote Text color Highlight color Code block Link I…" at bounding box center [482, 10] width 321 height 20
click at [635, 10] on icon "button" at bounding box center [632, 10] width 5 height 5
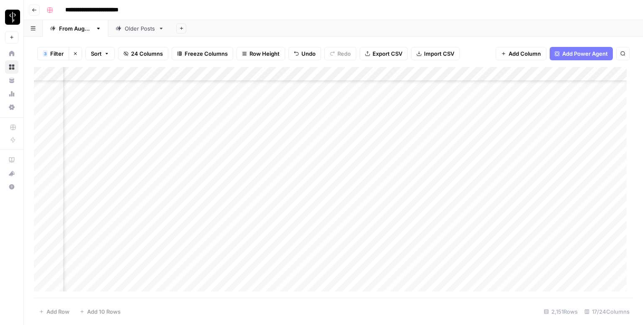
click at [382, 133] on div "Add Column" at bounding box center [333, 182] width 599 height 231
click at [459, 116] on div "Add Column" at bounding box center [333, 182] width 599 height 231
drag, startPoint x: 492, startPoint y: 124, endPoint x: 491, endPoint y: 131, distance: 6.8
click at [491, 131] on div "Add Column" at bounding box center [333, 182] width 599 height 231
click at [571, 129] on div "Add Column" at bounding box center [333, 182] width 599 height 231
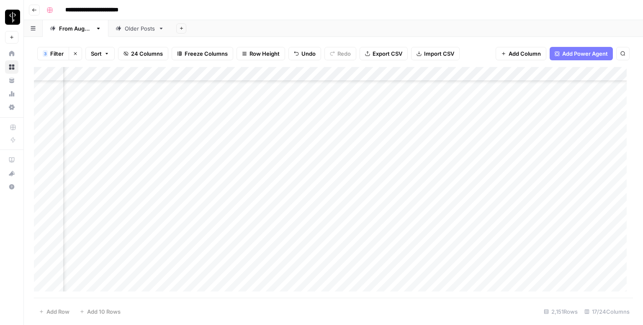
click at [571, 129] on div "Add Column" at bounding box center [333, 182] width 599 height 231
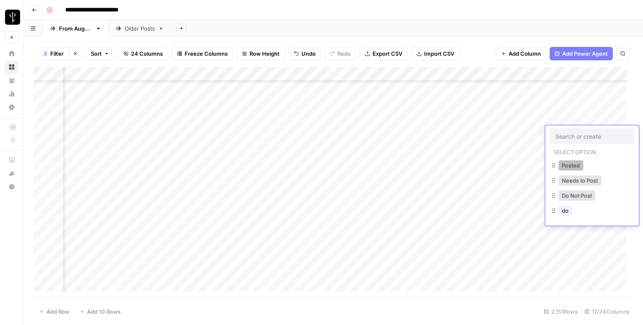
click at [565, 162] on button "Posted" at bounding box center [571, 165] width 25 height 10
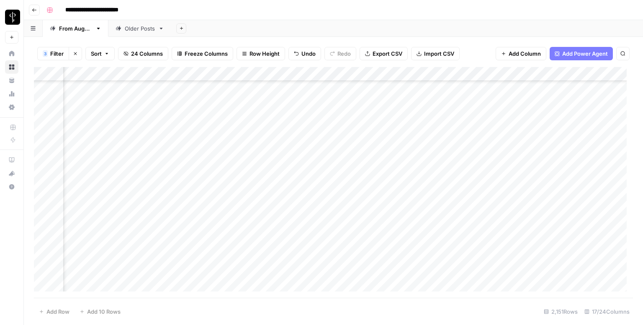
click at [103, 148] on div "Add Column" at bounding box center [333, 182] width 599 height 231
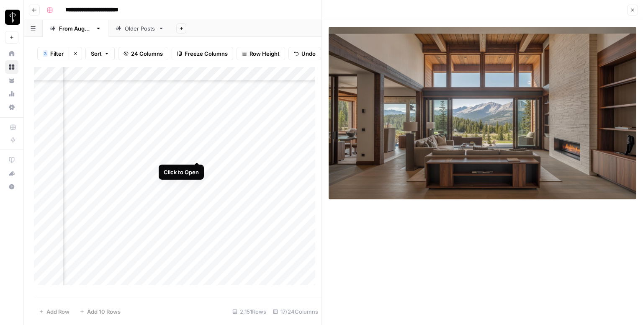
click at [195, 152] on div "Add Column" at bounding box center [178, 179] width 288 height 224
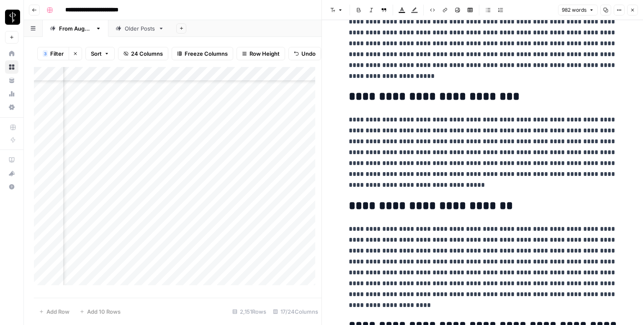
scroll to position [986, 0]
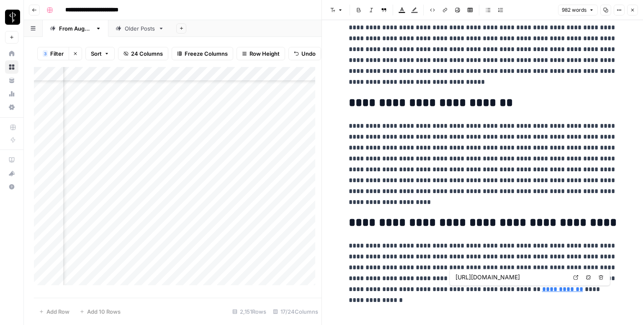
click at [574, 275] on icon at bounding box center [576, 277] width 5 height 5
click at [631, 10] on icon "button" at bounding box center [632, 10] width 5 height 5
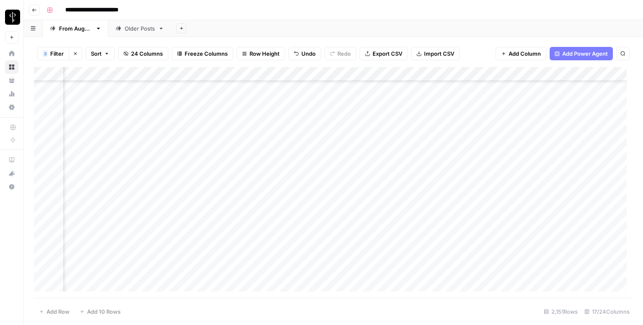
click at [363, 147] on div "Add Column" at bounding box center [333, 182] width 599 height 231
click at [570, 147] on div "Add Column" at bounding box center [333, 182] width 599 height 231
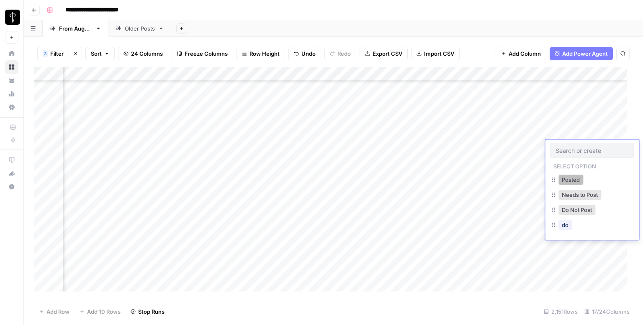
click at [561, 178] on button "Posted" at bounding box center [571, 180] width 25 height 10
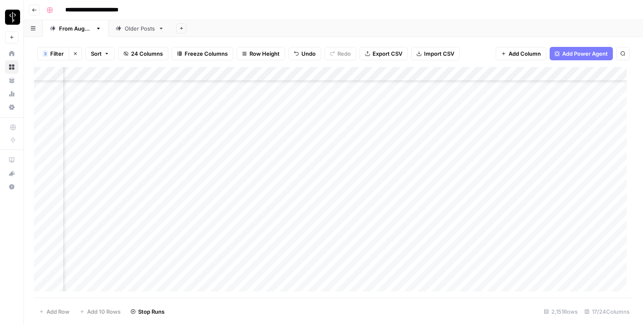
click at [102, 163] on div "Add Column" at bounding box center [333, 182] width 599 height 231
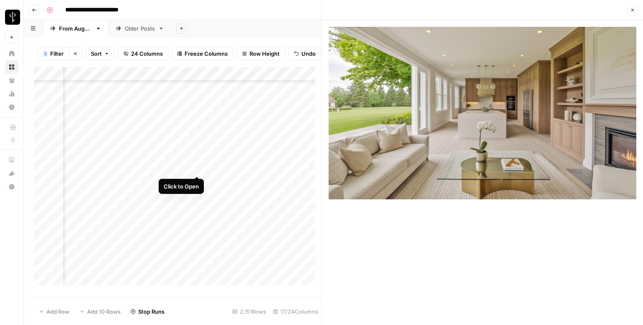
click at [195, 165] on div "Add Column" at bounding box center [178, 179] width 288 height 224
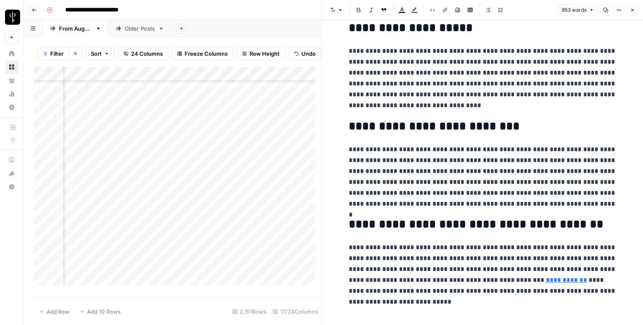
scroll to position [920, 0]
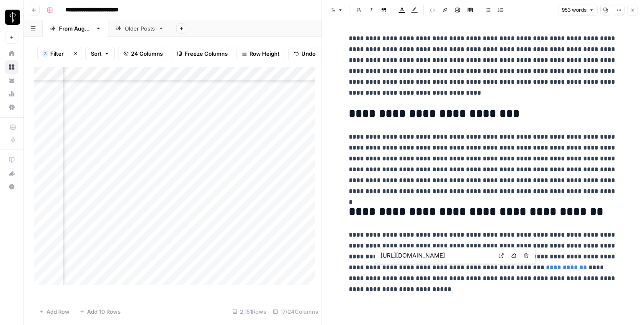
click at [503, 255] on icon at bounding box center [501, 255] width 5 height 5
click at [631, 8] on icon "button" at bounding box center [632, 10] width 5 height 5
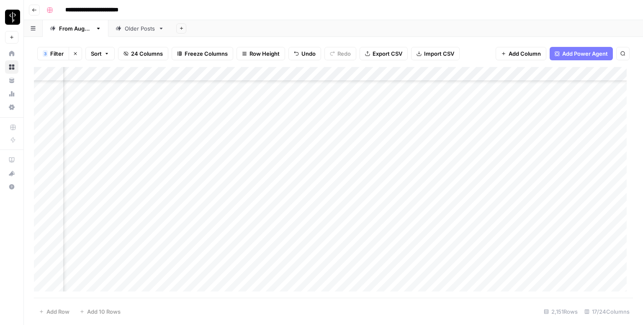
click at [364, 160] on div "Add Column" at bounding box center [333, 182] width 599 height 231
click at [576, 160] on div "Add Column" at bounding box center [333, 182] width 599 height 231
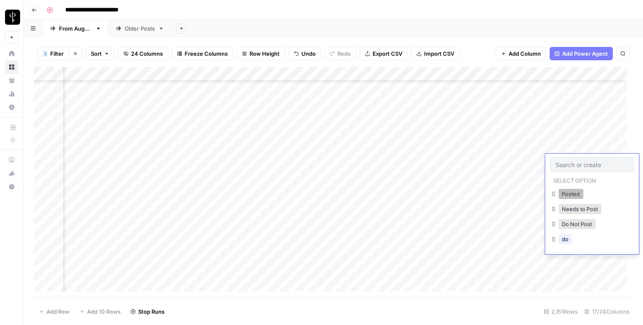
click at [565, 193] on button "Posted" at bounding box center [571, 194] width 25 height 10
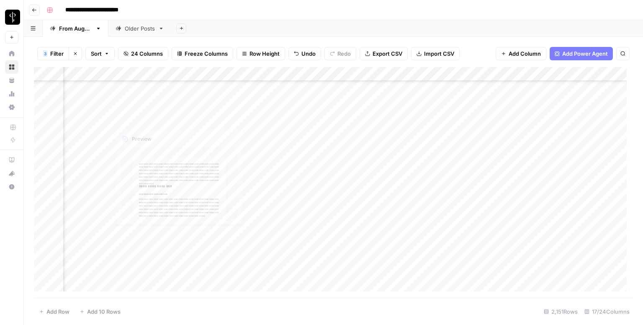
scroll to position [168, 544]
click at [101, 134] on div "Add Column" at bounding box center [333, 182] width 599 height 231
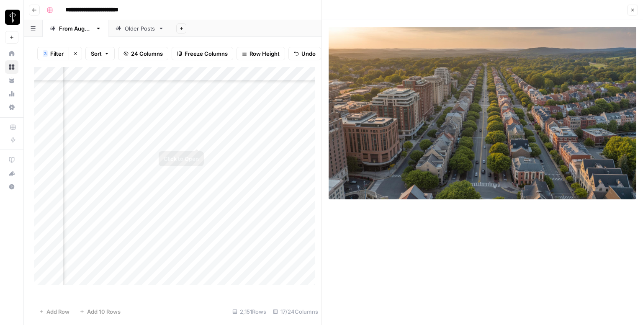
click at [198, 137] on div "Add Column" at bounding box center [178, 179] width 288 height 224
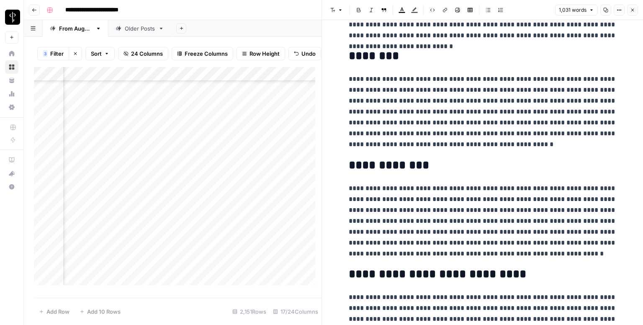
scroll to position [1095, 0]
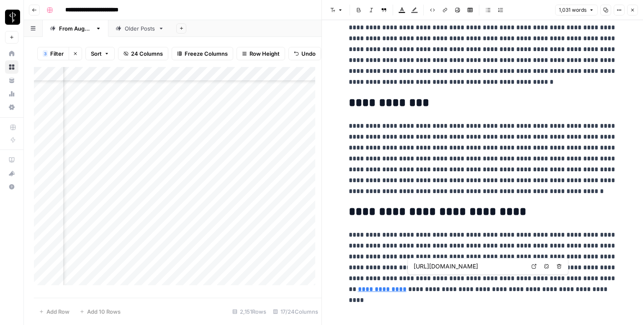
click at [534, 262] on link "Open in a new tab" at bounding box center [534, 266] width 11 height 11
click at [633, 10] on icon "button" at bounding box center [633, 10] width 3 height 3
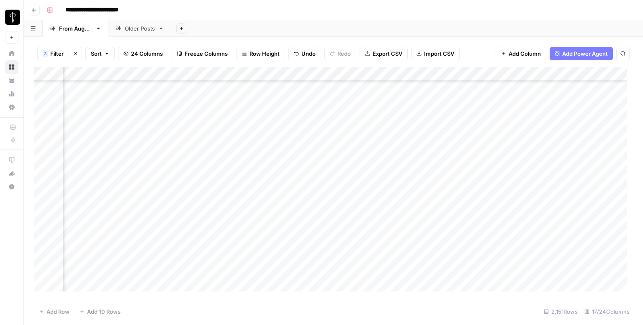
click at [380, 133] on div "Add Column" at bounding box center [333, 182] width 599 height 231
click at [571, 136] on div "Add Column" at bounding box center [333, 182] width 599 height 231
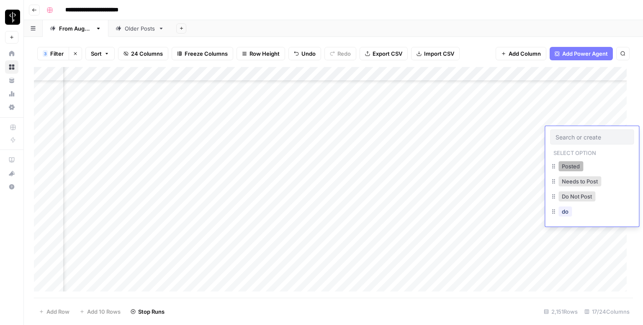
click at [566, 166] on button "Posted" at bounding box center [571, 166] width 25 height 10
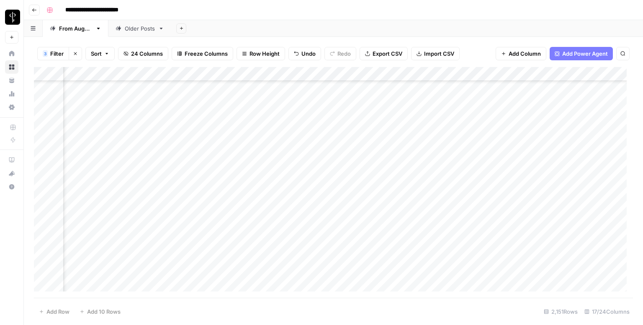
click at [101, 148] on div "Add Column" at bounding box center [333, 182] width 599 height 231
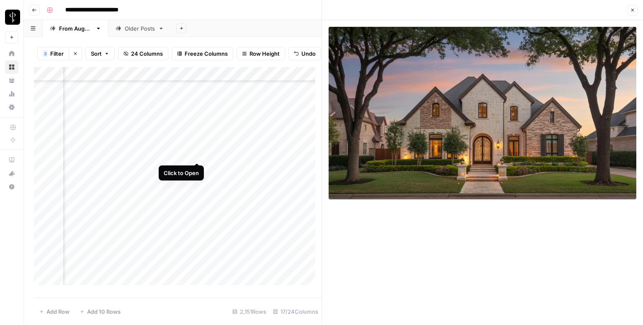
click at [196, 152] on div "Add Column" at bounding box center [178, 179] width 288 height 224
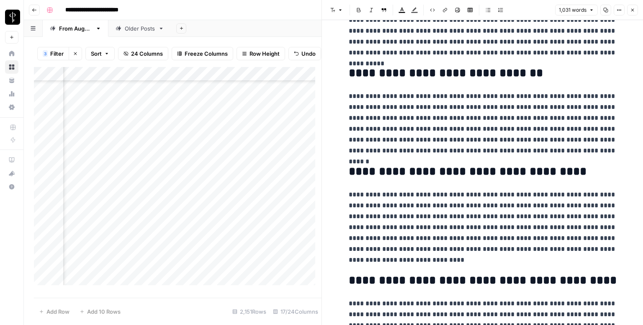
scroll to position [999, 0]
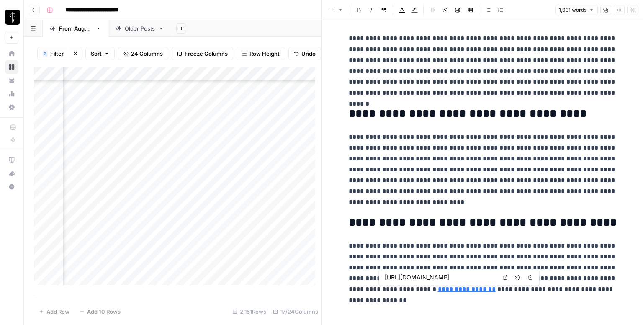
click at [506, 276] on icon at bounding box center [505, 277] width 5 height 5
click at [631, 14] on button "Close" at bounding box center [632, 10] width 11 height 11
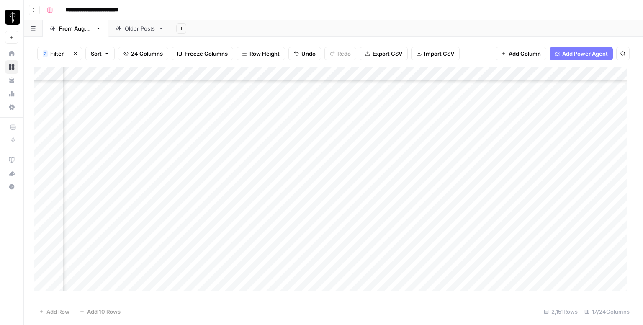
click at [372, 144] on div "Add Column" at bounding box center [333, 182] width 599 height 231
click at [569, 150] on div "Add Column" at bounding box center [333, 182] width 599 height 231
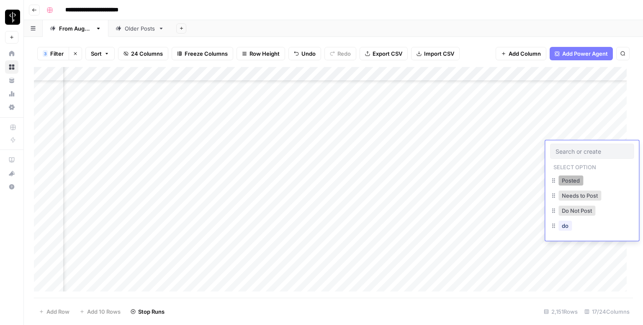
click at [571, 178] on button "Posted" at bounding box center [571, 180] width 25 height 10
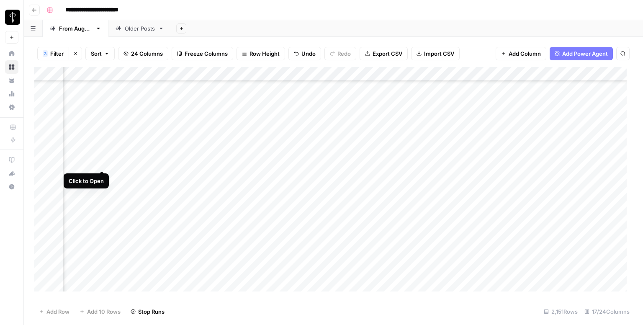
click at [103, 163] on div "Add Column" at bounding box center [333, 182] width 599 height 231
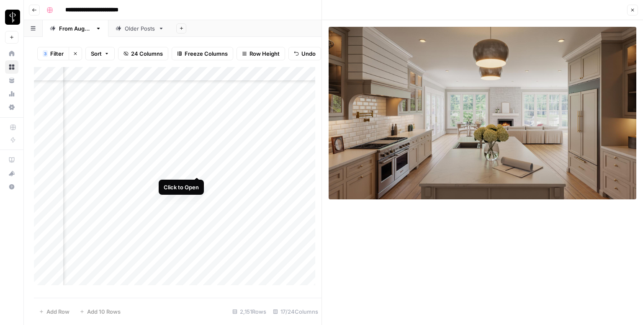
click at [199, 170] on div "Add Column" at bounding box center [178, 179] width 288 height 224
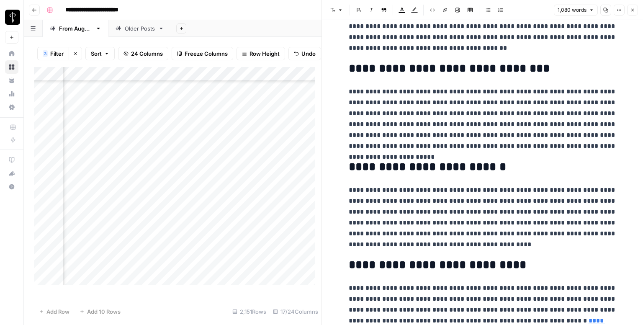
scroll to position [1029, 0]
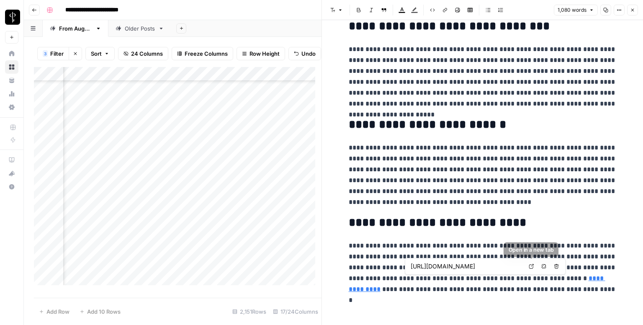
click at [528, 266] on link "Open in a new tab" at bounding box center [531, 266] width 11 height 11
click at [629, 10] on button "Close" at bounding box center [632, 10] width 11 height 11
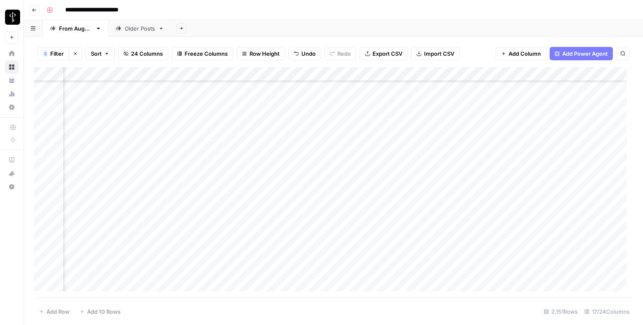
click at [358, 161] on div "Add Column" at bounding box center [333, 182] width 599 height 231
click at [566, 161] on div "Add Column" at bounding box center [333, 182] width 599 height 231
click at [569, 165] on div "Add Column" at bounding box center [333, 182] width 599 height 231
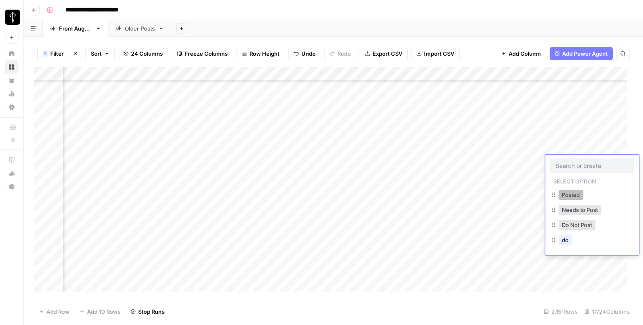
click at [568, 194] on button "Posted" at bounding box center [571, 195] width 25 height 10
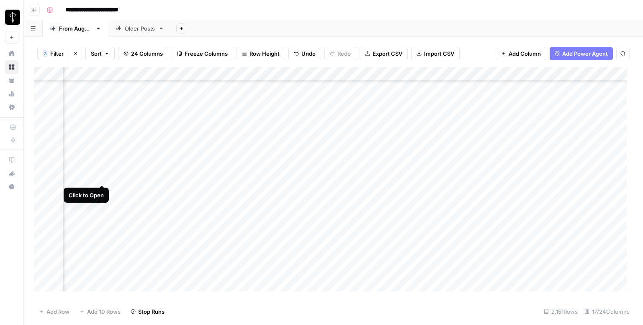
click at [102, 178] on div "Add Column" at bounding box center [333, 182] width 599 height 231
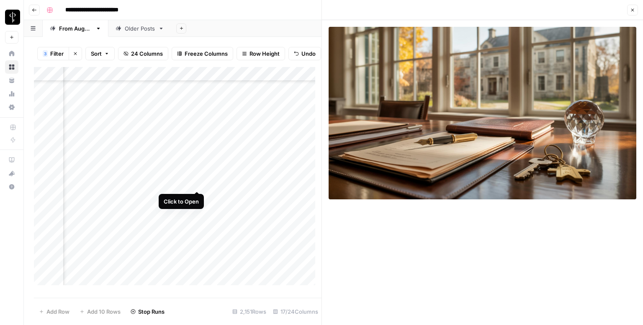
click at [195, 183] on div "Add Column" at bounding box center [178, 179] width 288 height 224
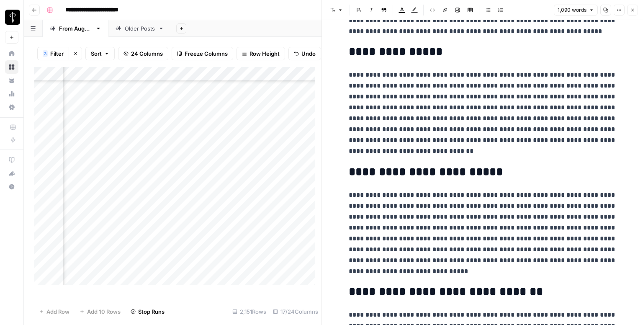
scroll to position [1073, 0]
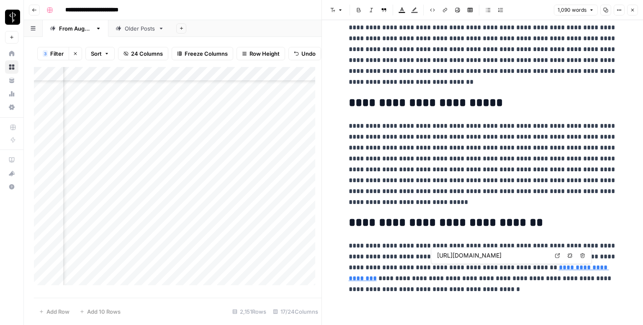
click at [556, 251] on link "Open in a new tab" at bounding box center [557, 255] width 11 height 11
click at [633, 9] on icon "button" at bounding box center [632, 10] width 5 height 5
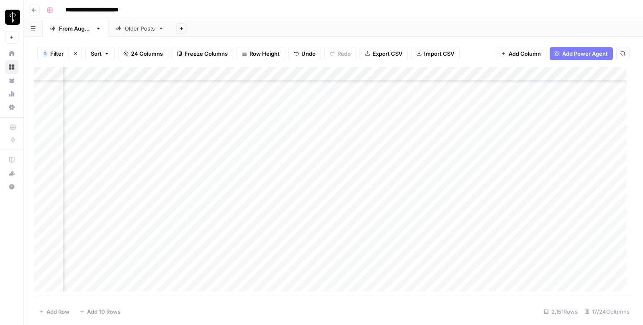
click at [379, 178] on div "Add Column" at bounding box center [333, 182] width 599 height 231
click at [578, 176] on div "Add Column" at bounding box center [333, 182] width 599 height 231
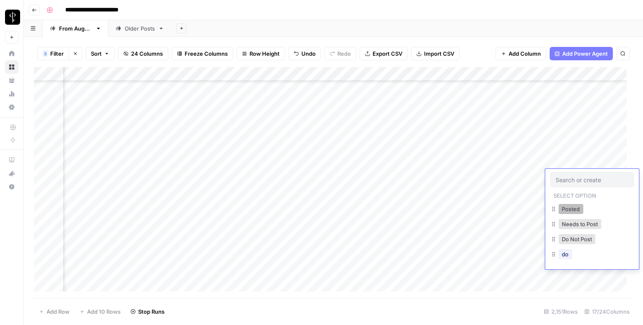
click at [563, 209] on button "Posted" at bounding box center [571, 209] width 25 height 10
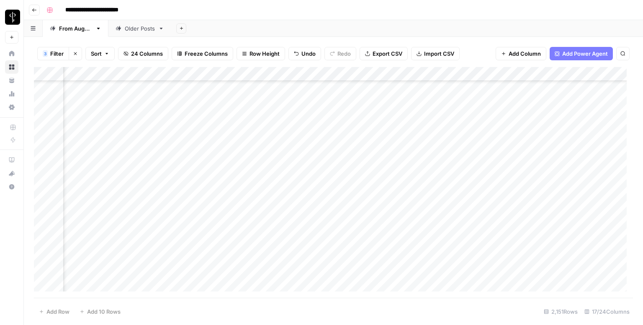
scroll to position [251, 544]
click at [99, 108] on div "Add Column" at bounding box center [333, 182] width 599 height 231
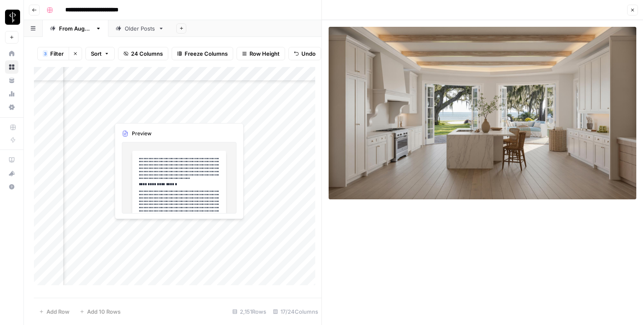
click at [196, 113] on div "Add Column" at bounding box center [178, 179] width 288 height 224
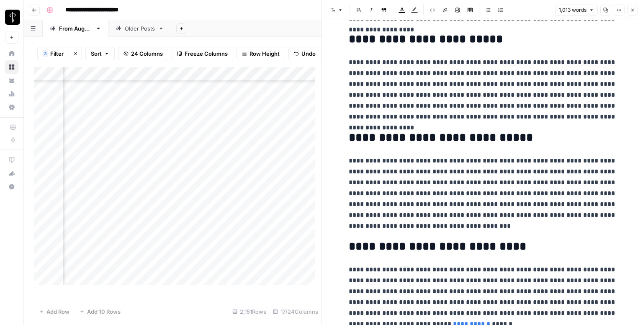
scroll to position [986, 0]
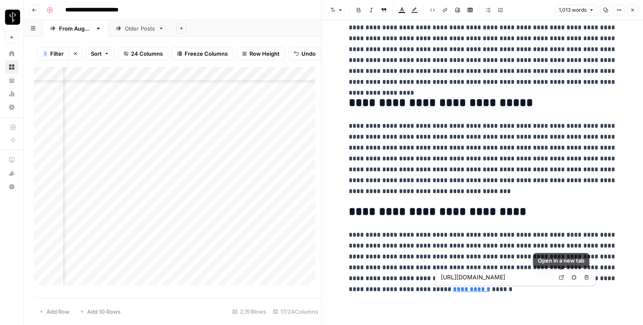
click at [561, 275] on icon at bounding box center [561, 277] width 5 height 5
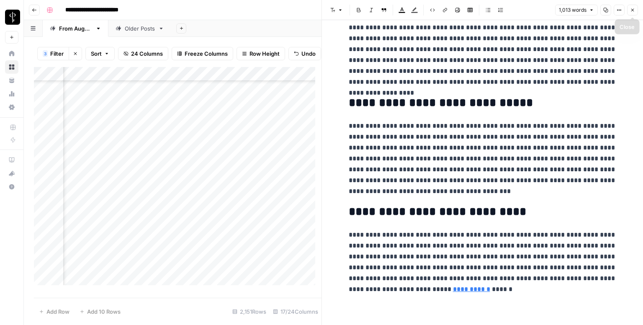
click at [631, 13] on button "Close" at bounding box center [632, 10] width 11 height 11
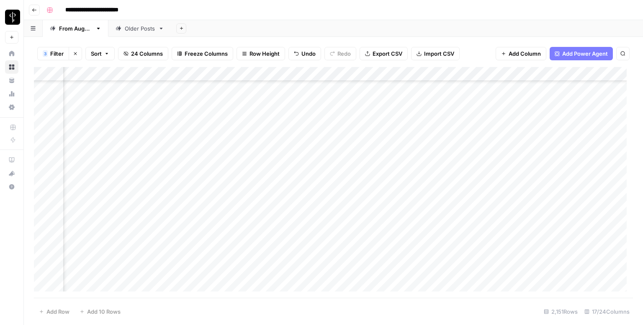
click at [380, 103] on div "Add Column" at bounding box center [333, 182] width 599 height 231
click at [571, 110] on div "Add Column" at bounding box center [333, 182] width 599 height 231
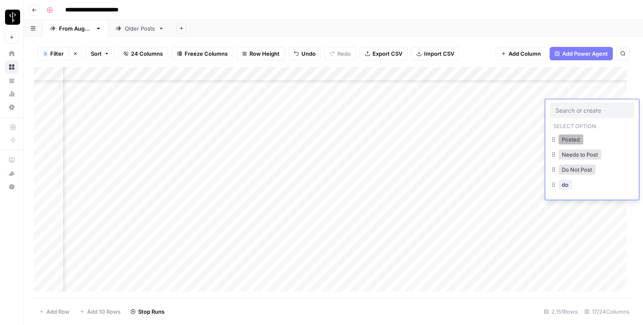
click at [563, 143] on button "Posted" at bounding box center [571, 139] width 25 height 10
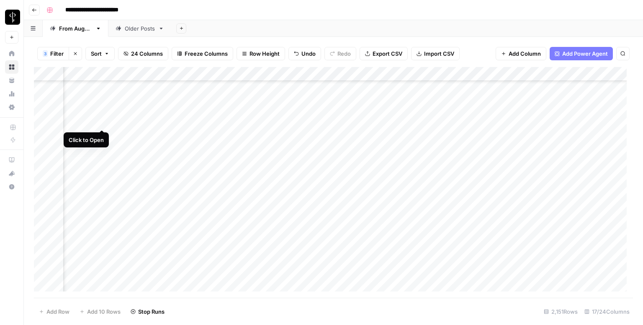
click at [103, 119] on div "Add Column" at bounding box center [333, 182] width 599 height 231
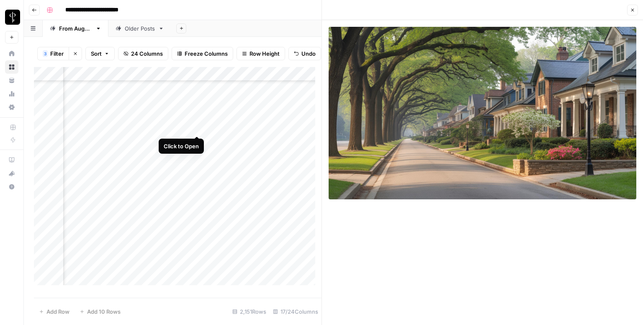
click at [195, 126] on div "Add Column" at bounding box center [178, 179] width 288 height 224
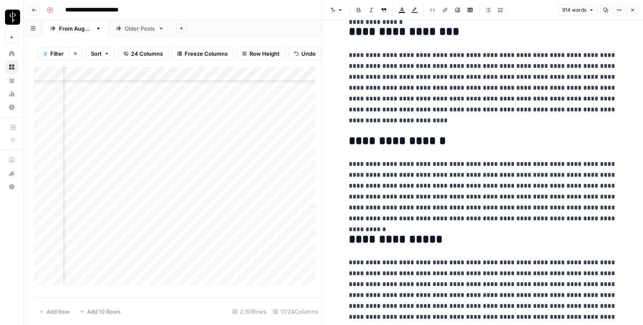
scroll to position [953, 0]
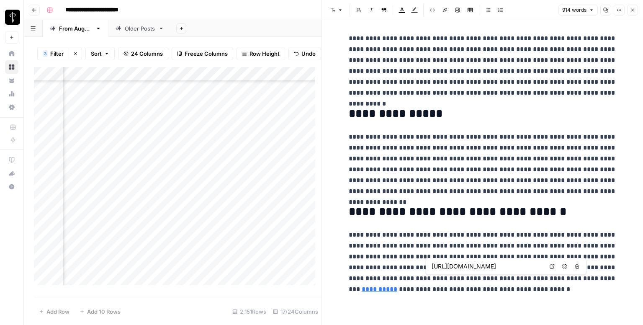
click at [547, 263] on link "Open in a new tab" at bounding box center [552, 266] width 11 height 11
click at [632, 13] on button "Close" at bounding box center [632, 10] width 11 height 11
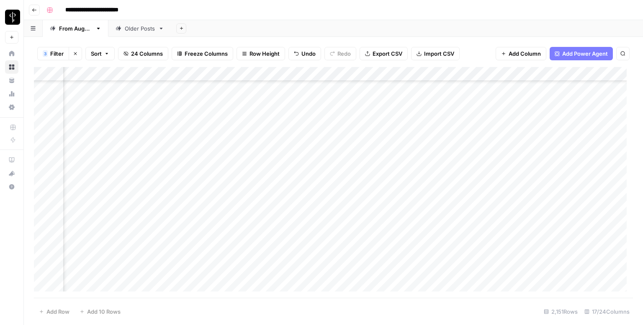
drag, startPoint x: 363, startPoint y: 118, endPoint x: 446, endPoint y: 129, distance: 84.2
click at [363, 118] on div "Add Column" at bounding box center [333, 182] width 599 height 231
click at [562, 121] on div "Add Column" at bounding box center [333, 182] width 599 height 231
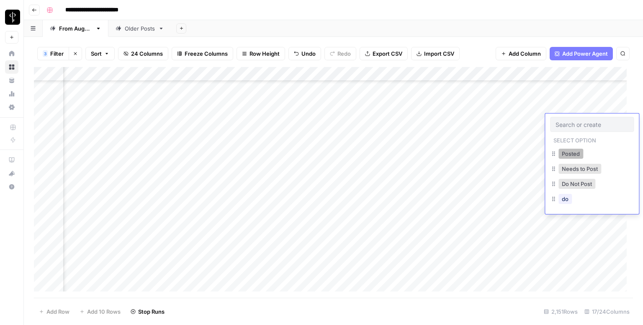
click at [566, 151] on button "Posted" at bounding box center [571, 154] width 25 height 10
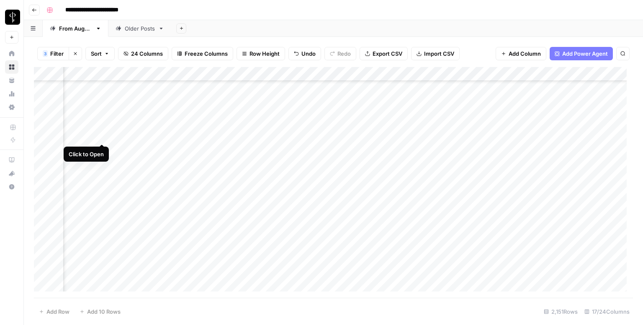
click at [101, 136] on div "Add Column" at bounding box center [333, 182] width 599 height 231
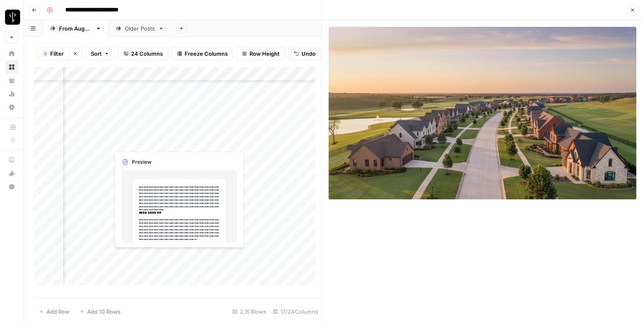
click at [197, 140] on div "Add Column" at bounding box center [178, 179] width 288 height 224
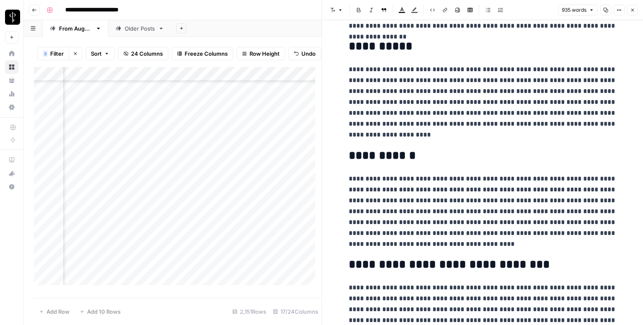
scroll to position [953, 0]
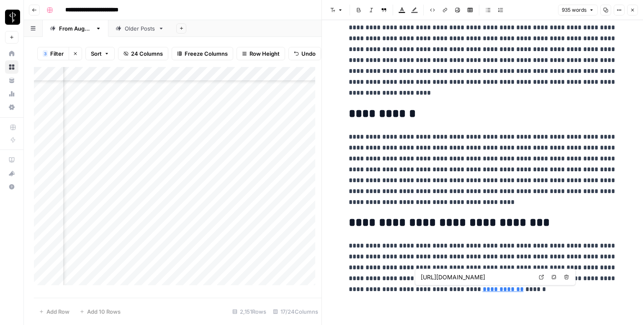
click at [541, 277] on icon at bounding box center [541, 277] width 5 height 5
click at [632, 8] on icon "button" at bounding box center [632, 10] width 5 height 5
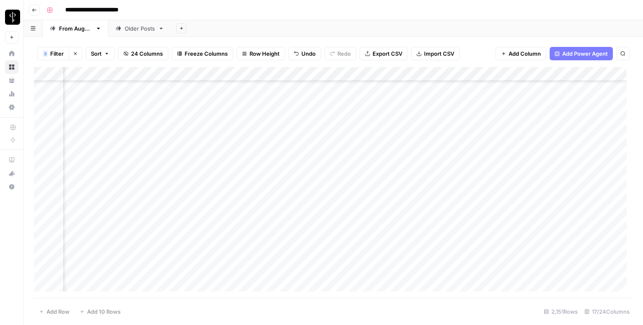
click at [366, 136] on div "Add Column" at bounding box center [333, 182] width 599 height 231
click at [578, 133] on div "Add Column" at bounding box center [333, 182] width 599 height 231
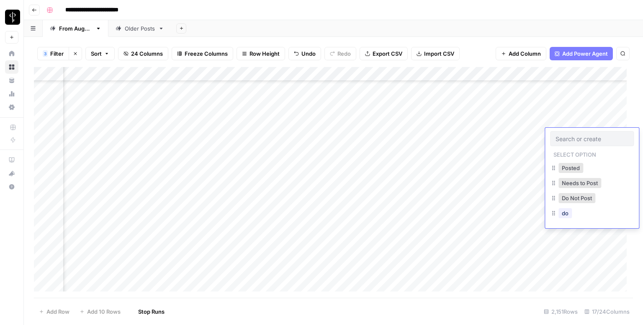
click at [578, 133] on div at bounding box center [592, 138] width 84 height 15
click at [569, 165] on button "Posted" at bounding box center [571, 168] width 25 height 10
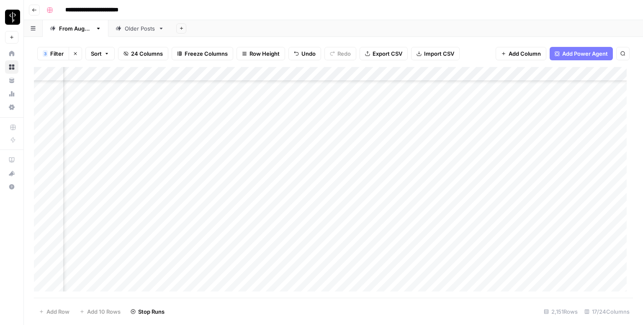
click at [100, 152] on div "Add Column" at bounding box center [333, 182] width 599 height 231
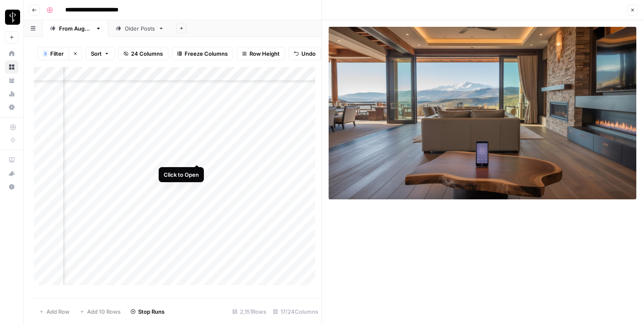
click at [195, 153] on div "Add Column" at bounding box center [178, 179] width 288 height 224
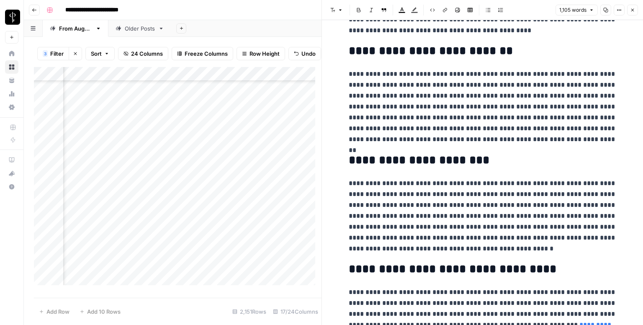
scroll to position [1095, 0]
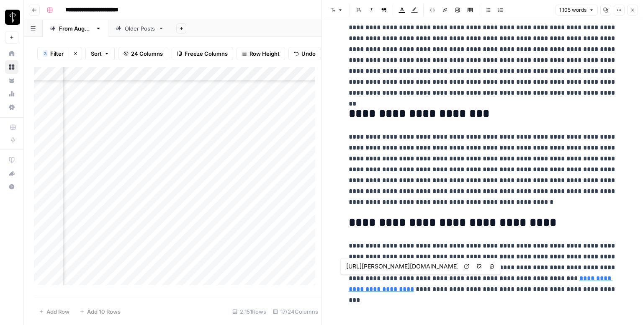
click at [536, 279] on p "**********" at bounding box center [483, 267] width 268 height 54
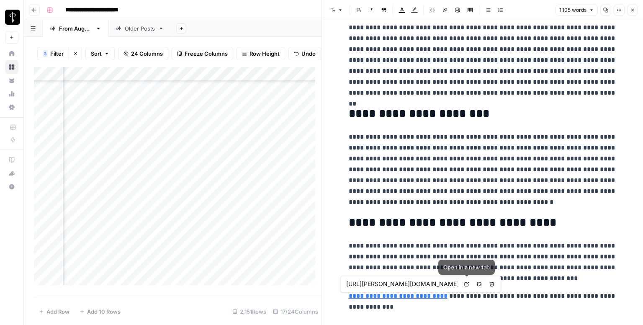
click at [470, 285] on link "Open in a new tab" at bounding box center [466, 283] width 11 height 11
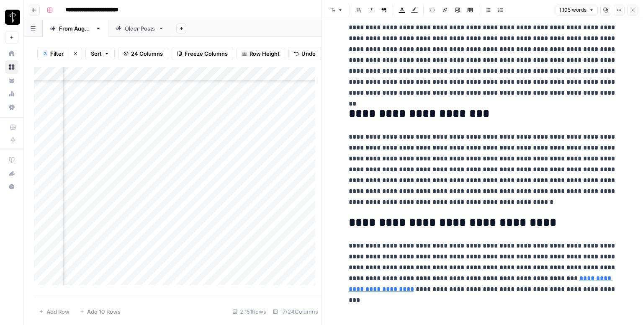
click at [629, 7] on button "Close" at bounding box center [632, 10] width 11 height 11
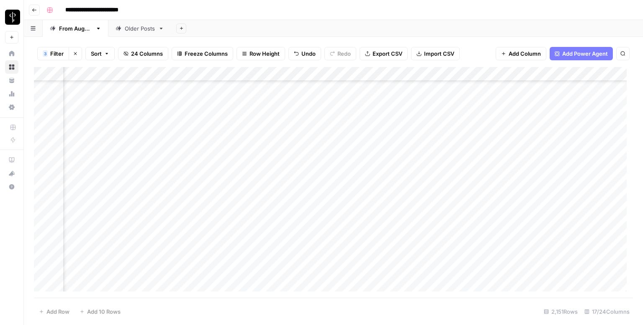
click at [374, 147] on div "Add Column" at bounding box center [333, 182] width 599 height 231
click at [580, 152] on div "Add Column" at bounding box center [333, 182] width 599 height 231
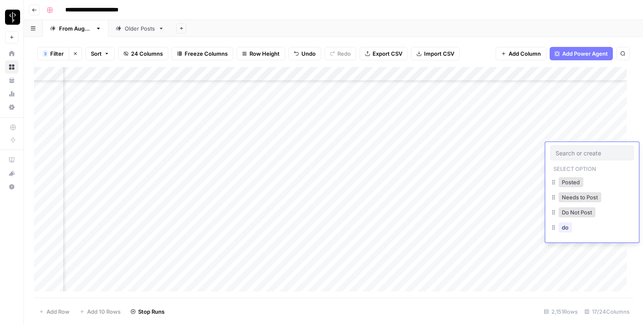
click at [567, 187] on div "Posted" at bounding box center [571, 182] width 28 height 12
click at [570, 180] on button "Posted" at bounding box center [571, 182] width 25 height 10
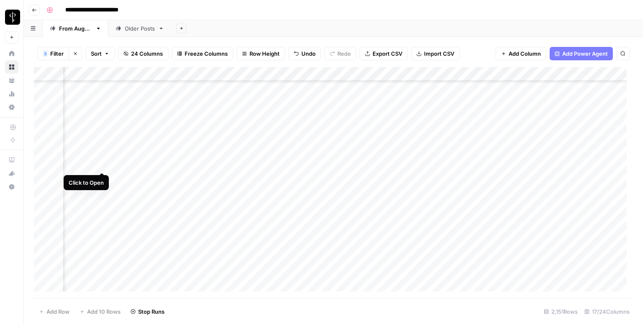
click at [102, 162] on div "Add Column" at bounding box center [333, 182] width 599 height 231
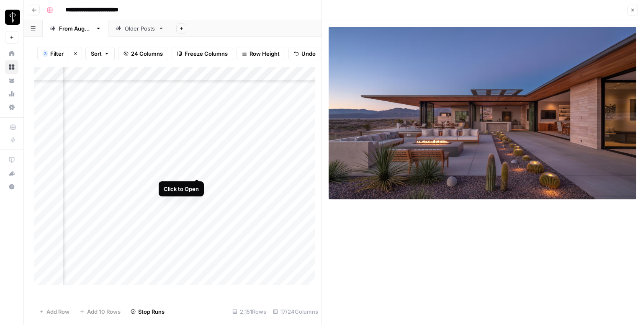
click at [198, 170] on div "Add Column" at bounding box center [178, 179] width 288 height 224
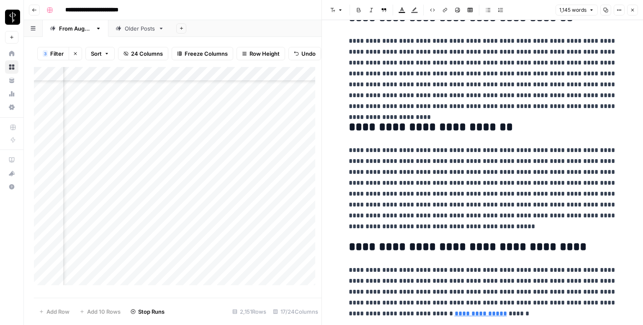
scroll to position [1127, 0]
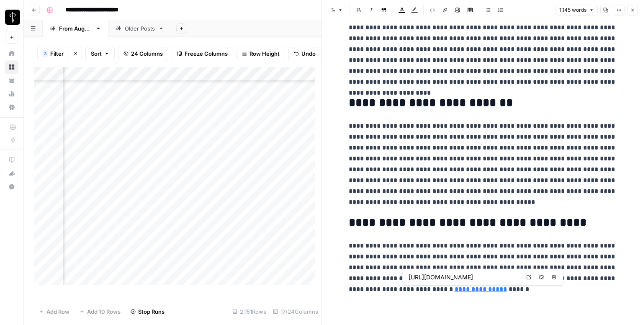
click at [527, 277] on icon at bounding box center [529, 277] width 5 height 5
click at [632, 9] on icon "button" at bounding box center [632, 10] width 5 height 5
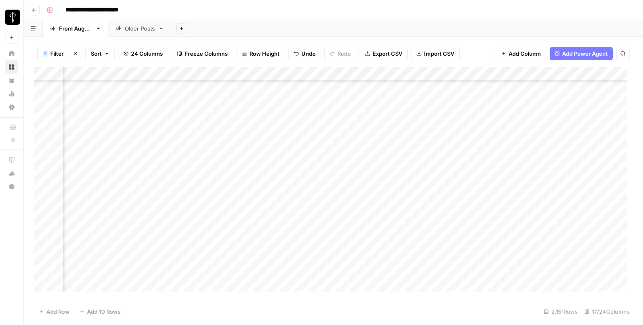
click at [363, 165] on div "Add Column" at bounding box center [333, 182] width 599 height 231
click at [588, 165] on div "Add Column" at bounding box center [333, 182] width 599 height 231
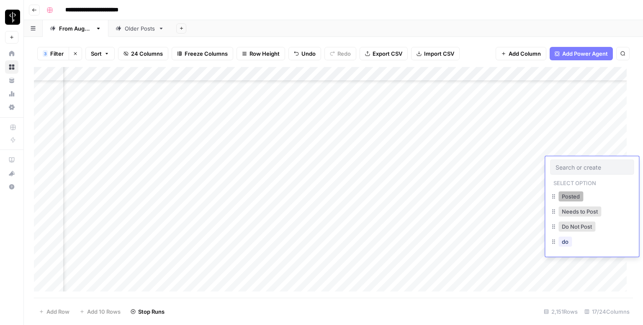
click at [564, 195] on button "Posted" at bounding box center [571, 196] width 25 height 10
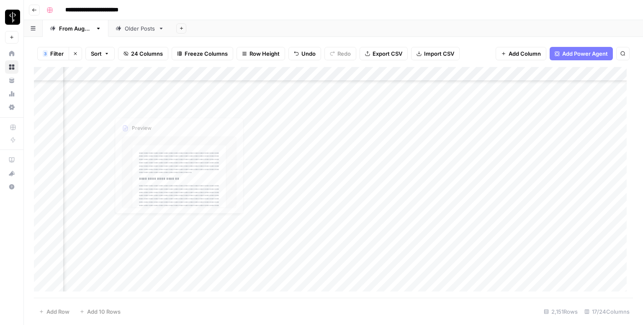
scroll to position [335, 544]
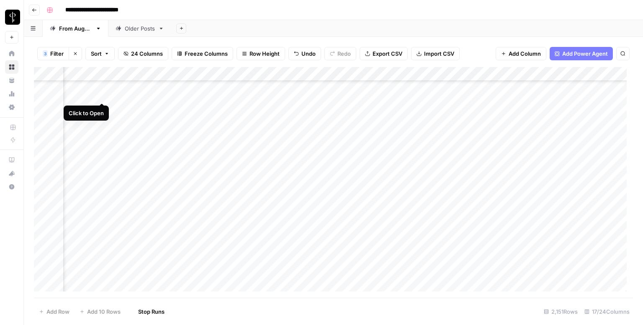
click at [101, 93] on div "Add Column" at bounding box center [333, 182] width 599 height 231
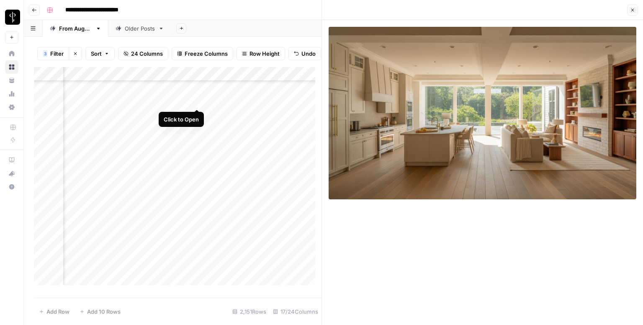
click at [194, 101] on div "Add Column" at bounding box center [178, 179] width 288 height 224
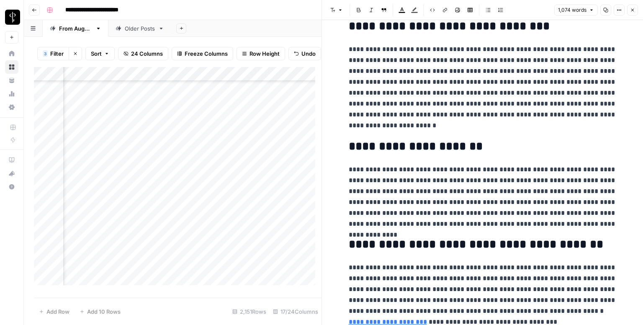
scroll to position [1051, 0]
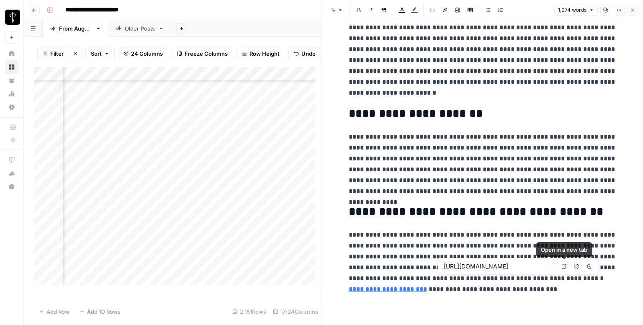
click at [567, 267] on link "Open in a new tab" at bounding box center [564, 266] width 11 height 11
click at [634, 13] on button "Close" at bounding box center [632, 10] width 11 height 11
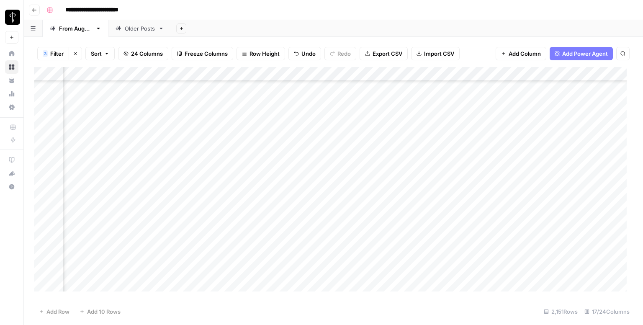
click at [370, 95] on div "Add Column" at bounding box center [333, 182] width 599 height 231
click at [574, 95] on div "Add Column" at bounding box center [333, 182] width 599 height 231
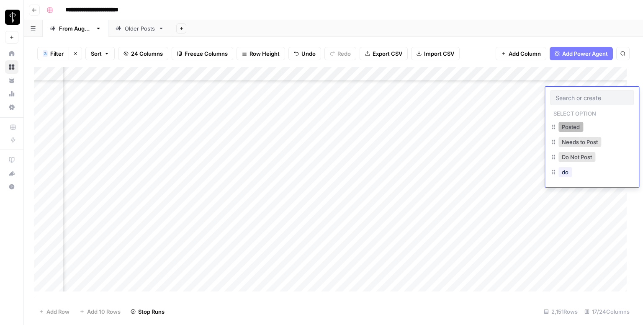
click at [563, 127] on button "Posted" at bounding box center [571, 127] width 25 height 10
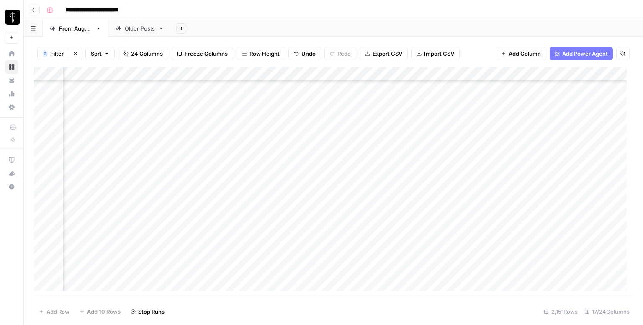
click at [101, 109] on div "Add Column" at bounding box center [333, 182] width 599 height 231
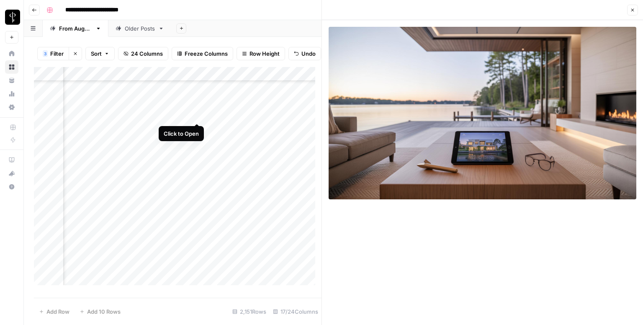
click at [196, 113] on div "Add Column" at bounding box center [178, 179] width 288 height 224
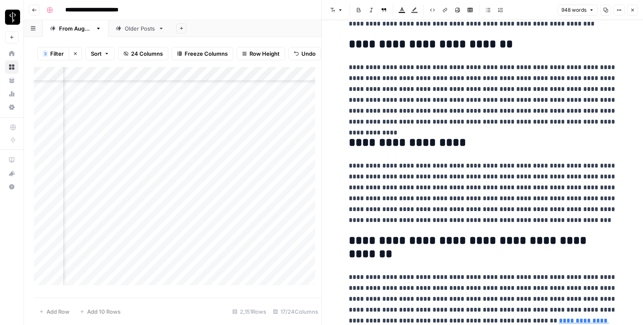
scroll to position [977, 0]
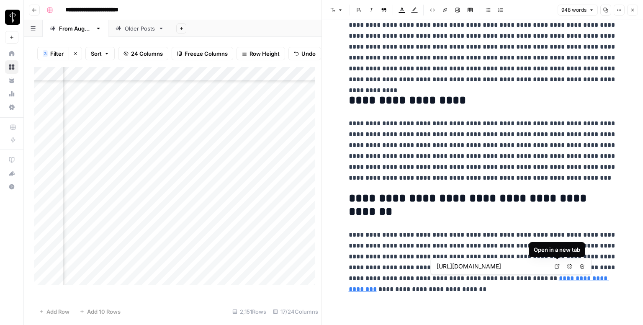
click at [559, 266] on icon at bounding box center [557, 266] width 5 height 5
click at [632, 5] on button "Close" at bounding box center [632, 10] width 11 height 11
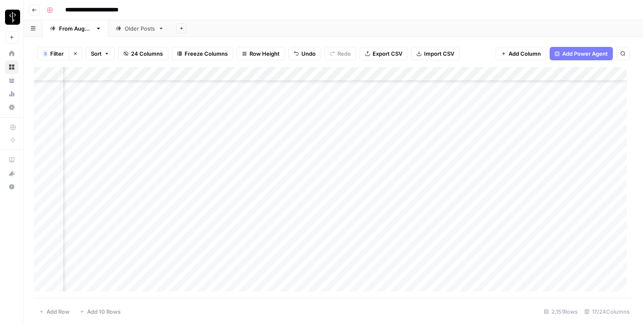
click at [359, 106] on div "Add Column" at bounding box center [333, 182] width 599 height 231
click at [573, 105] on div "Add Column" at bounding box center [333, 182] width 599 height 231
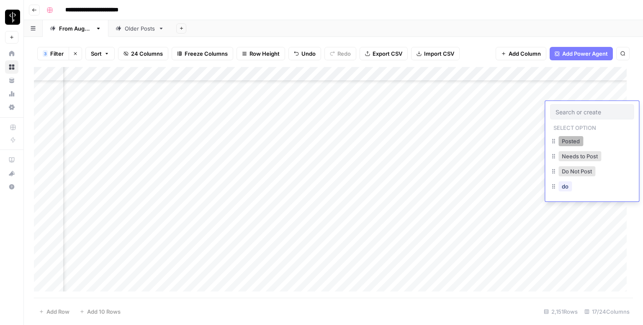
click at [565, 138] on button "Posted" at bounding box center [571, 141] width 25 height 10
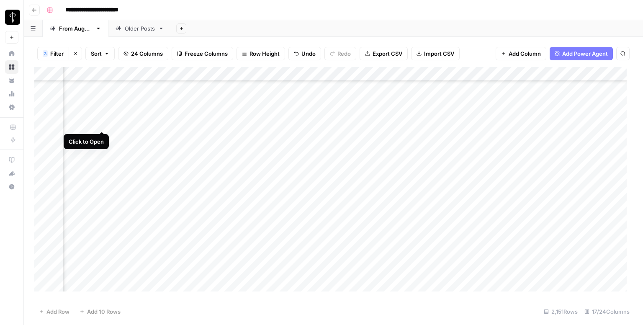
click at [100, 122] on div "Add Column" at bounding box center [333, 182] width 599 height 231
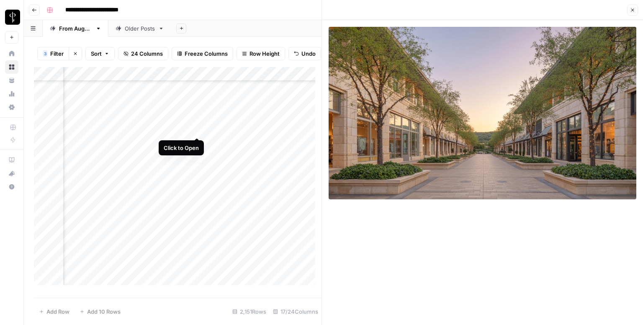
click at [194, 128] on div "Add Column" at bounding box center [178, 179] width 288 height 224
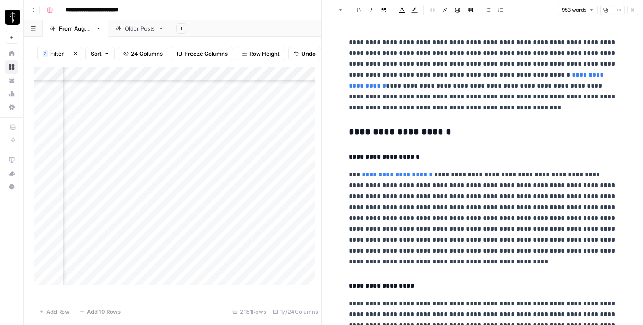
click at [390, 128] on h3 "**********" at bounding box center [483, 132] width 268 height 12
click at [336, 4] on header "Font style Bold Italic Block quote Text color Highlight color Code block Link I…" at bounding box center [482, 10] width 321 height 20
click at [335, 9] on icon "button" at bounding box center [332, 10] width 5 height 5
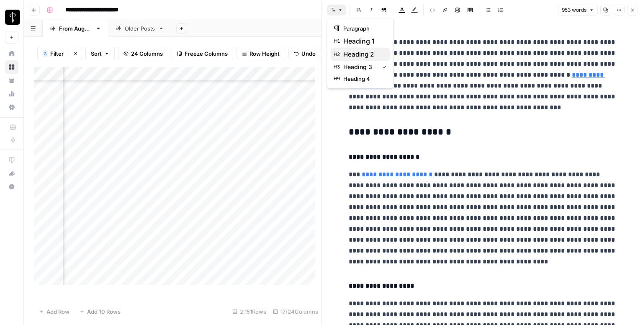
click at [363, 54] on span "heading 2" at bounding box center [363, 54] width 40 height 10
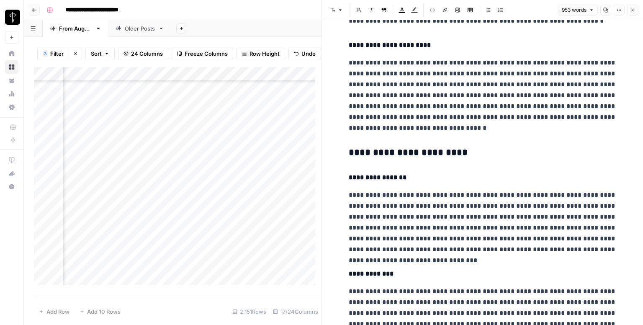
scroll to position [335, 0]
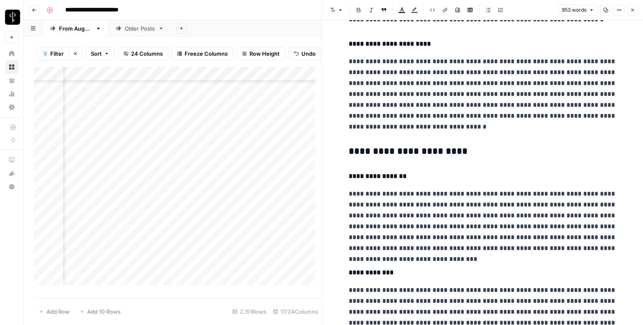
click at [396, 145] on div "**********" at bounding box center [483, 305] width 278 height 1214
click at [338, 12] on span "button" at bounding box center [340, 10] width 5 height 5
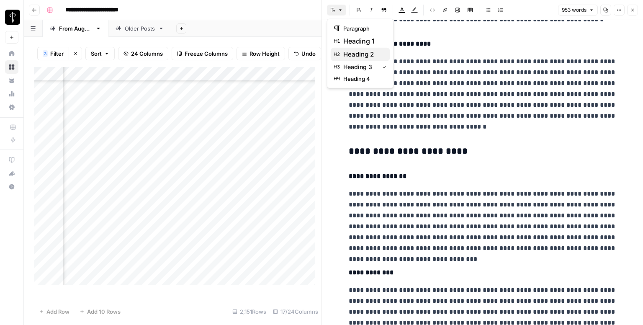
click at [370, 57] on span "heading 2" at bounding box center [363, 54] width 40 height 10
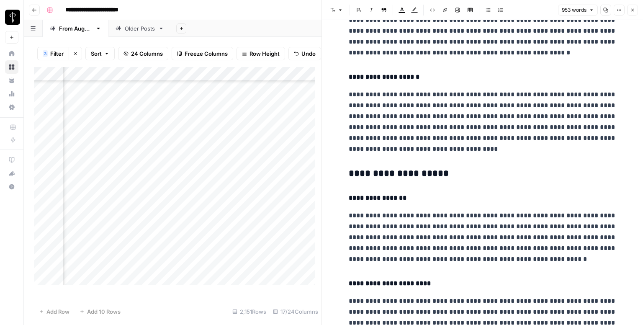
scroll to position [628, 0]
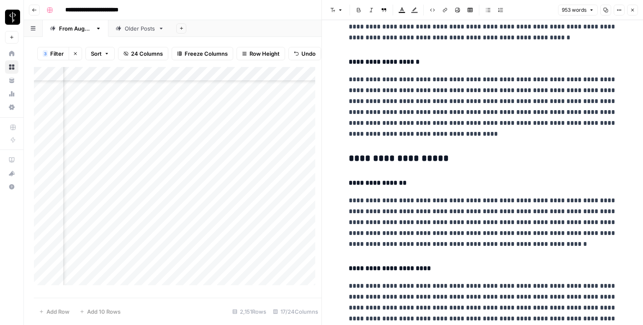
click at [392, 157] on h3 "**********" at bounding box center [483, 159] width 268 height 12
click at [333, 13] on button "Font style" at bounding box center [336, 10] width 19 height 11
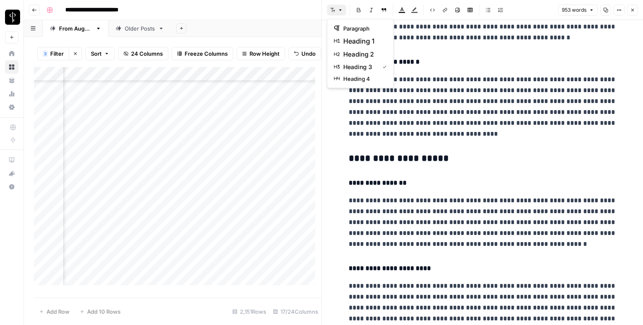
click at [360, 58] on span "heading 2" at bounding box center [363, 54] width 40 height 10
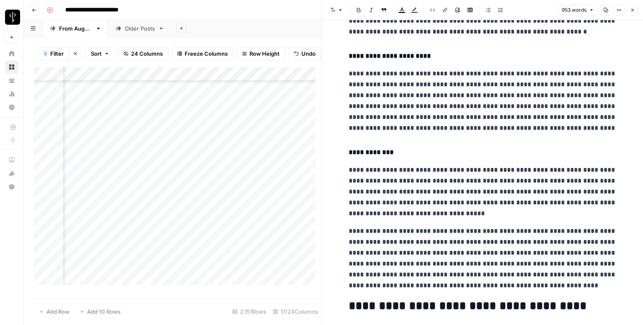
scroll to position [943, 0]
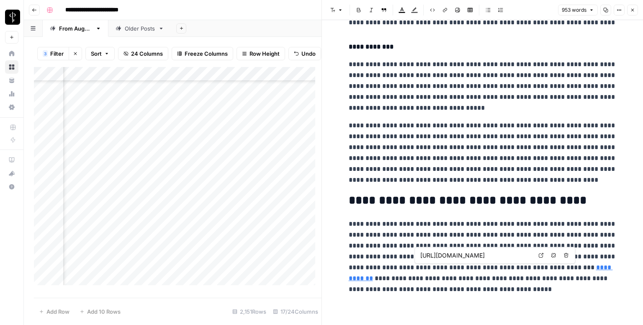
click at [540, 255] on icon at bounding box center [541, 255] width 5 height 5
click at [634, 7] on button "Close" at bounding box center [632, 10] width 11 height 11
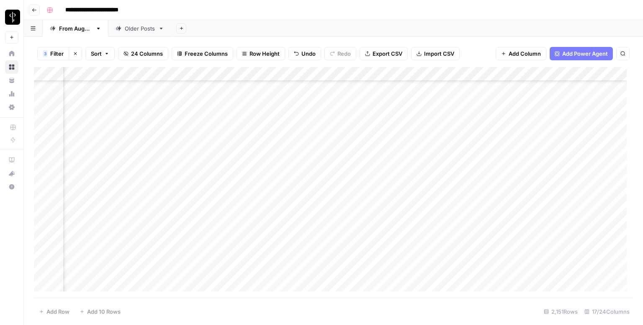
click at [369, 124] on div "Add Column" at bounding box center [333, 182] width 599 height 231
click at [423, 124] on div "Add Column" at bounding box center [333, 182] width 599 height 231
click at [423, 124] on textarea at bounding box center [472, 124] width 134 height 12
type textarea "**********"
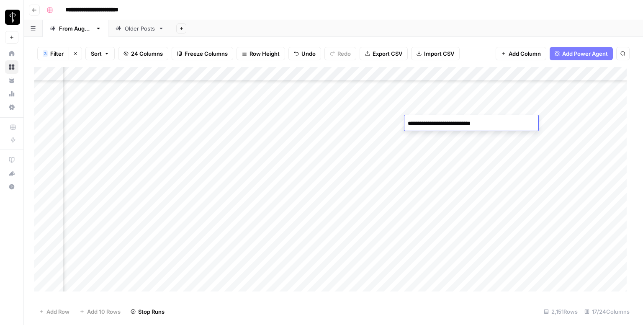
click at [572, 123] on div "Add Column" at bounding box center [333, 182] width 599 height 231
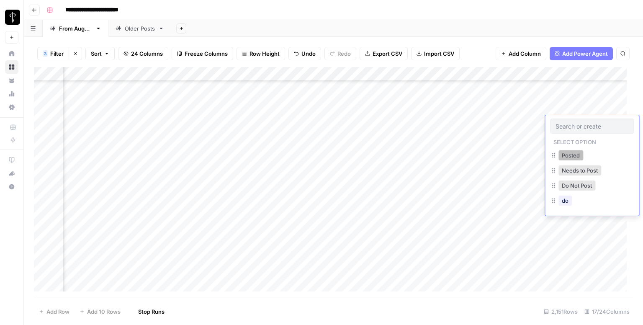
click at [566, 155] on button "Posted" at bounding box center [571, 155] width 25 height 10
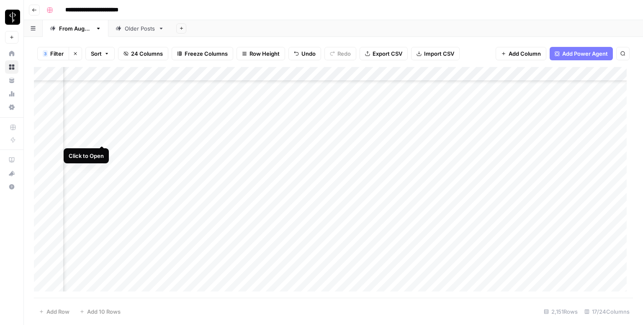
click at [102, 136] on div "Add Column" at bounding box center [333, 182] width 599 height 231
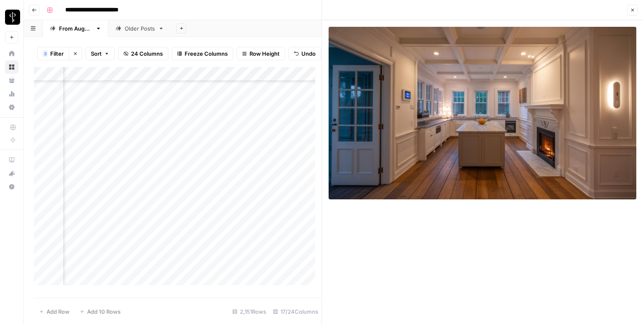
click at [196, 143] on div "Add Column" at bounding box center [178, 179] width 288 height 224
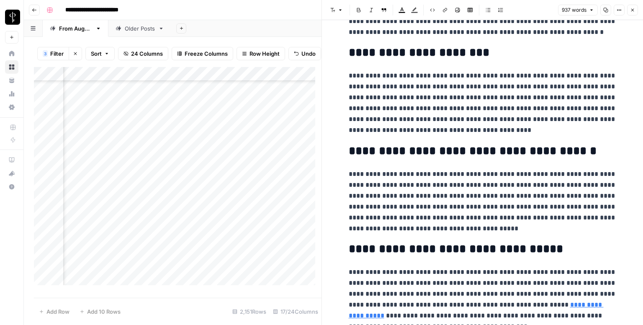
scroll to position [986, 0]
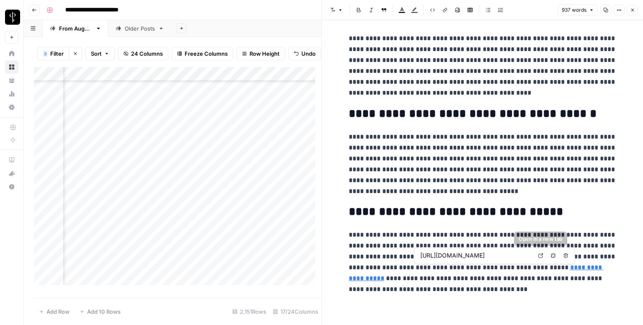
click at [539, 253] on icon at bounding box center [541, 255] width 5 height 5
click at [631, 8] on icon "button" at bounding box center [632, 10] width 5 height 5
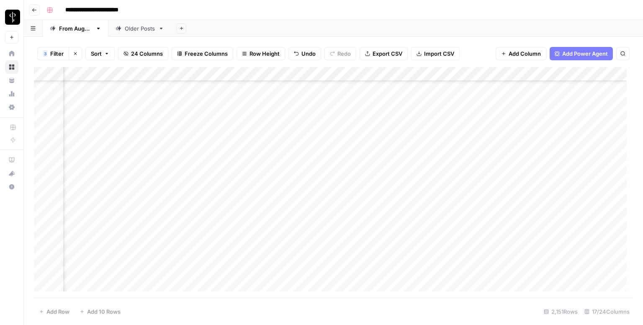
click at [377, 139] on div "Add Column" at bounding box center [333, 182] width 599 height 231
click at [575, 136] on div "Add Column" at bounding box center [333, 182] width 599 height 231
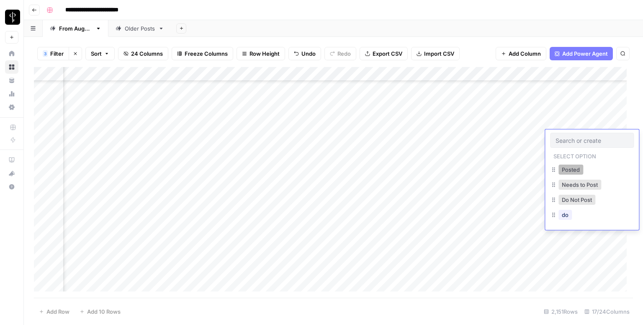
click at [560, 167] on button "Posted" at bounding box center [571, 170] width 25 height 10
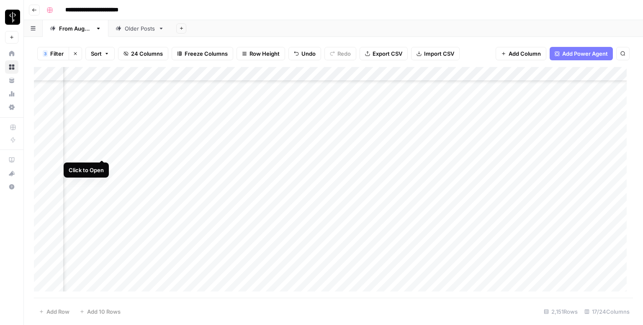
click at [105, 149] on div "Add Column" at bounding box center [333, 182] width 599 height 231
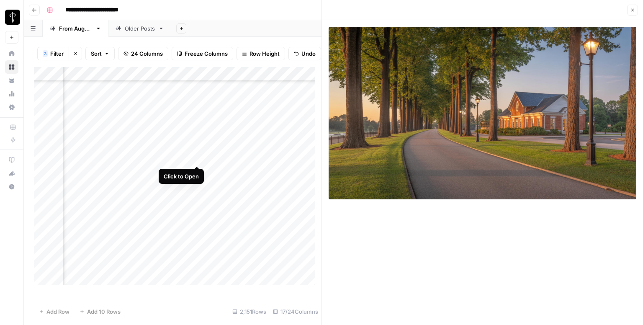
click at [196, 156] on div "Add Column" at bounding box center [178, 179] width 288 height 224
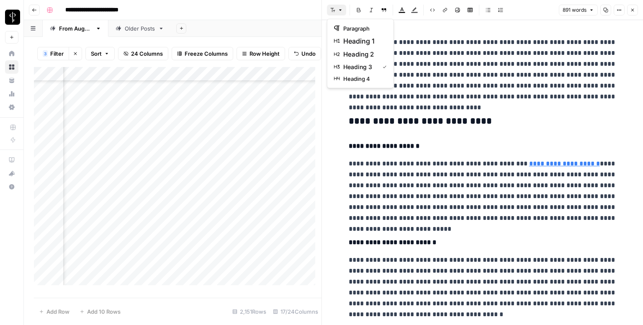
click at [341, 9] on icon "button" at bounding box center [340, 10] width 5 height 5
click at [380, 51] on span "heading 2" at bounding box center [363, 54] width 40 height 10
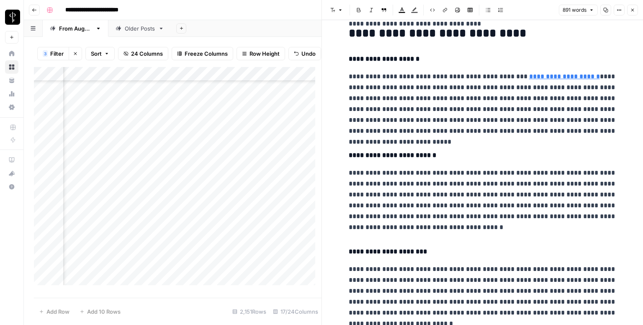
scroll to position [251, 0]
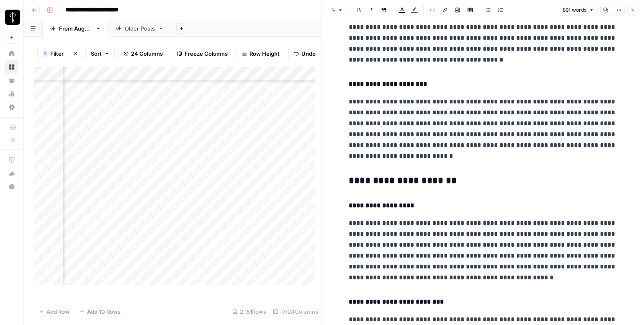
click at [342, 6] on button "Font style" at bounding box center [336, 10] width 19 height 11
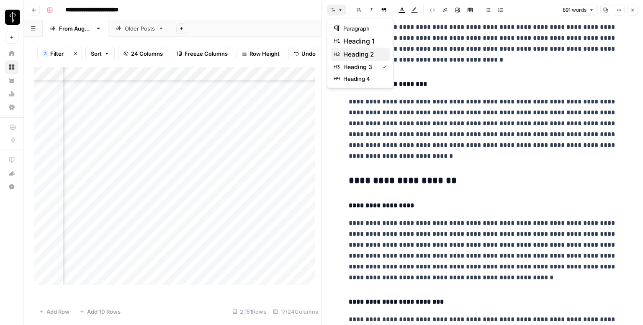
click at [370, 52] on span "heading 2" at bounding box center [363, 54] width 40 height 10
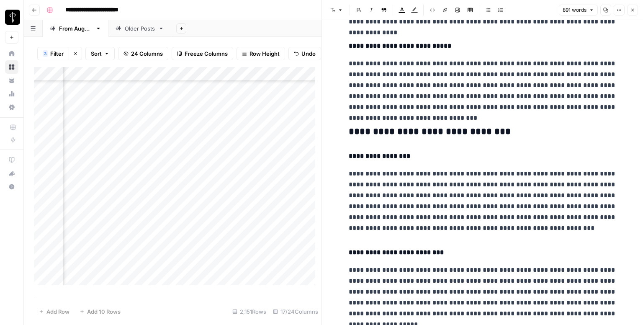
scroll to position [670, 0]
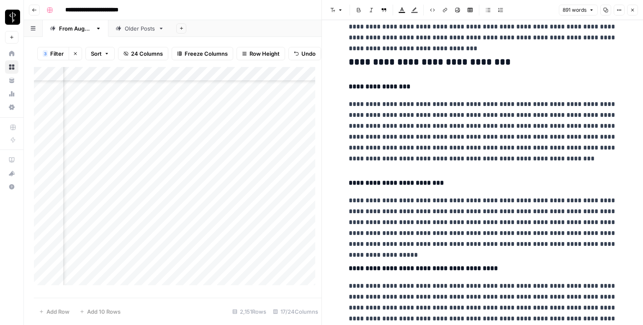
click at [364, 59] on h3 "**********" at bounding box center [483, 63] width 268 height 12
click at [339, 14] on button "Font style" at bounding box center [336, 10] width 19 height 11
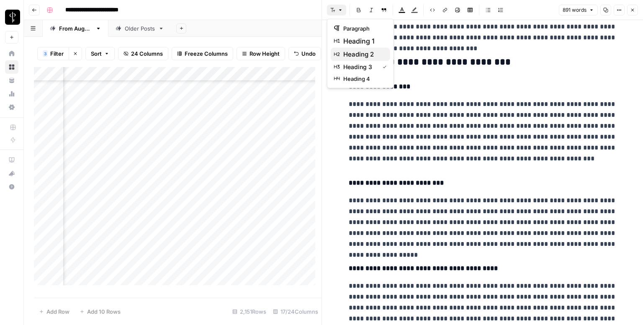
click at [370, 50] on span "heading 2" at bounding box center [363, 54] width 40 height 10
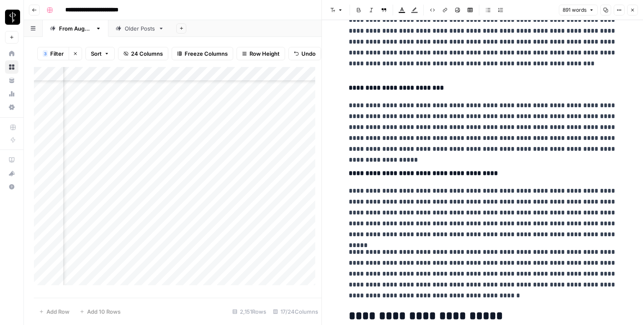
scroll to position [866, 0]
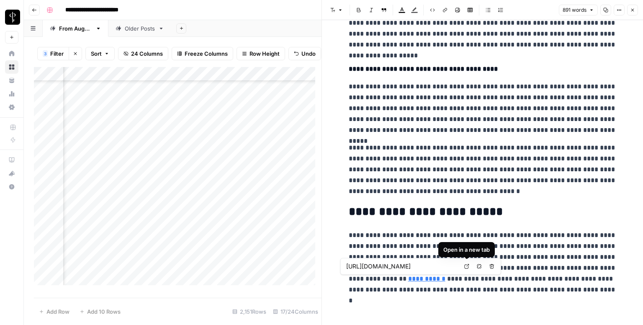
click at [465, 263] on link "Open in a new tab" at bounding box center [466, 266] width 11 height 11
click at [632, 8] on icon "button" at bounding box center [632, 10] width 5 height 5
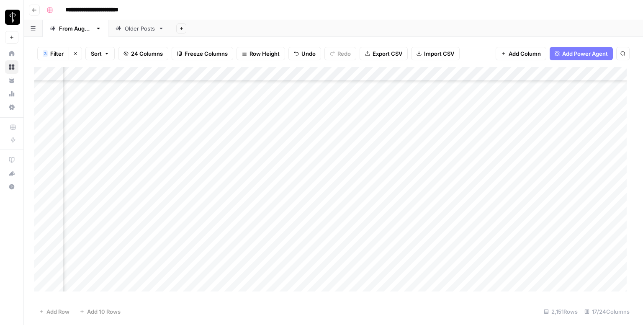
click at [369, 152] on div "Add Column" at bounding box center [333, 182] width 599 height 231
click at [425, 155] on div "Add Column" at bounding box center [333, 182] width 599 height 231
type textarea "**********"
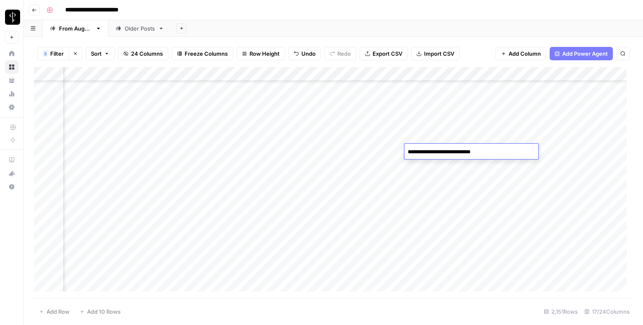
click at [571, 152] on div "Add Column" at bounding box center [333, 182] width 599 height 231
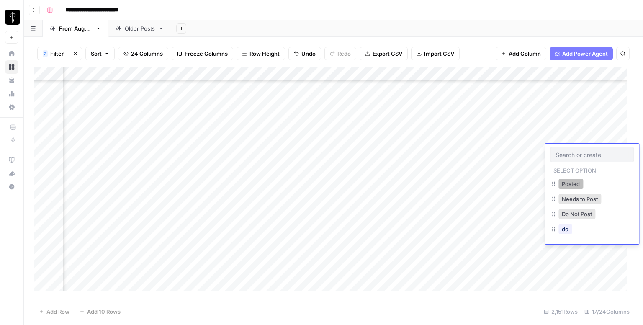
click at [564, 183] on button "Posted" at bounding box center [571, 184] width 25 height 10
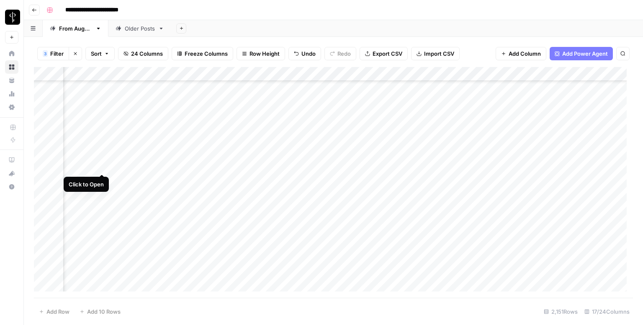
click at [103, 166] on div "Add Column" at bounding box center [333, 182] width 599 height 231
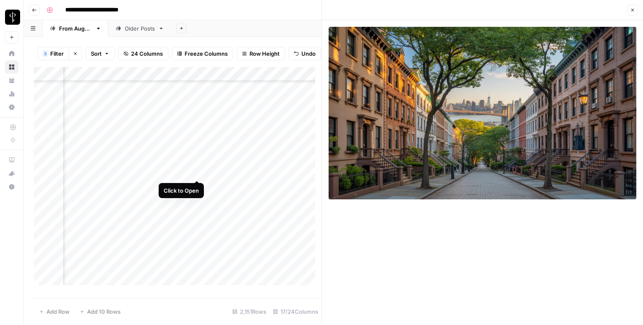
click at [196, 173] on div "Add Column" at bounding box center [178, 179] width 288 height 224
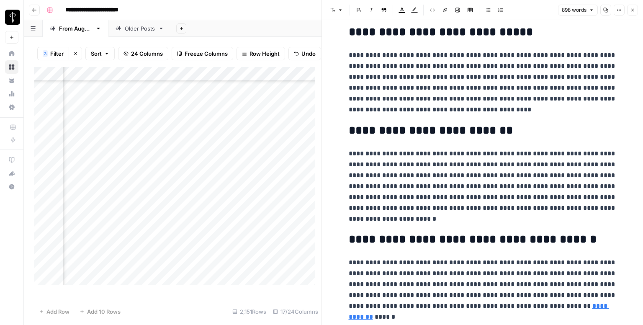
scroll to position [986, 0]
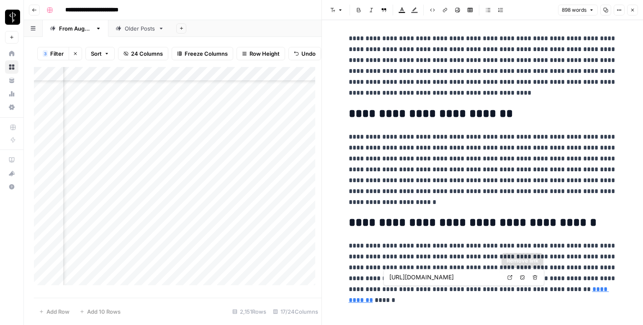
click at [513, 278] on link "Open in a new tab" at bounding box center [510, 277] width 11 height 11
click at [636, 8] on button "Close" at bounding box center [632, 10] width 11 height 11
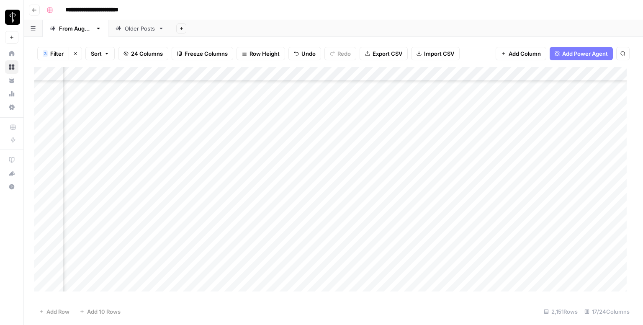
click at [364, 163] on div "Add Column" at bounding box center [333, 182] width 599 height 231
click at [570, 163] on div "Add Column" at bounding box center [333, 182] width 599 height 231
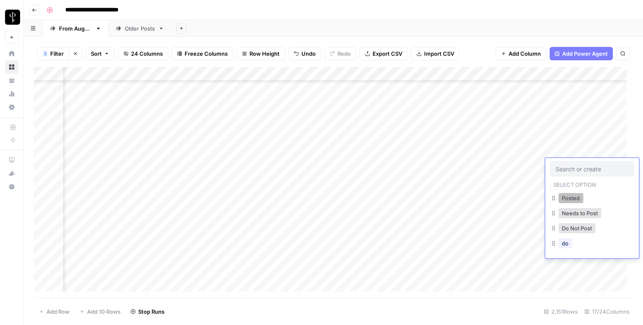
click at [572, 196] on button "Posted" at bounding box center [571, 198] width 25 height 10
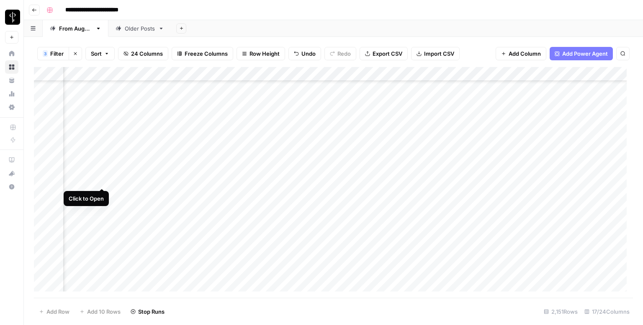
click at [98, 179] on div "Add Column" at bounding box center [333, 182] width 599 height 231
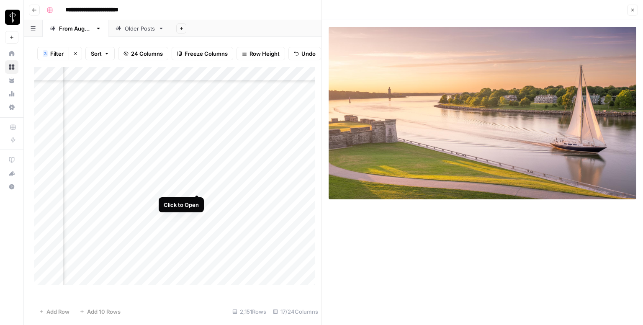
click at [196, 185] on div "Add Column" at bounding box center [178, 179] width 288 height 224
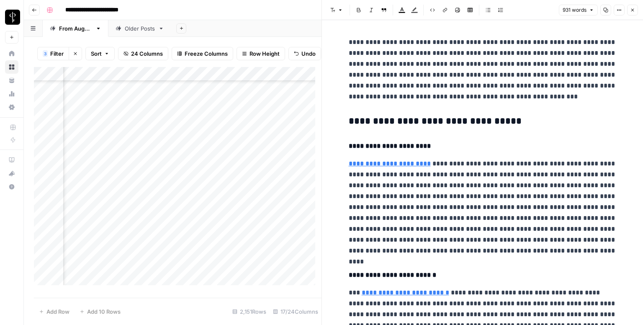
click at [463, 123] on h3 "**********" at bounding box center [483, 122] width 268 height 12
click at [338, 14] on button "Font style" at bounding box center [336, 10] width 19 height 11
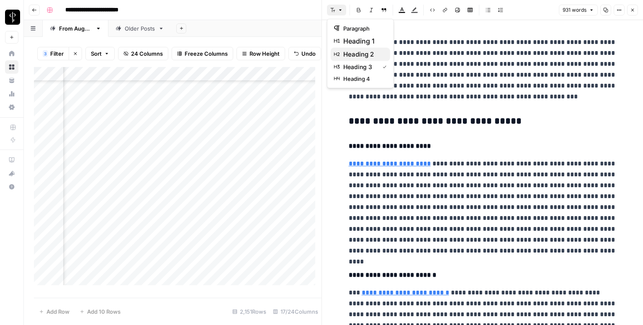
click at [366, 59] on span "heading 2" at bounding box center [363, 54] width 40 height 10
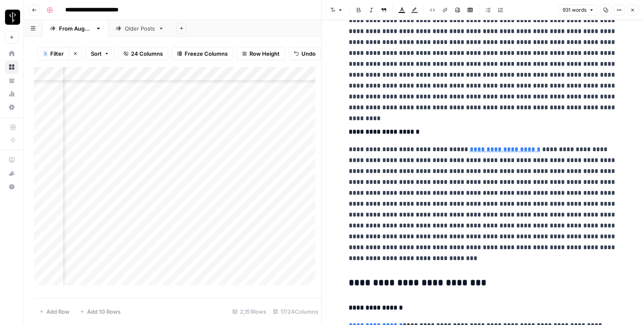
scroll to position [335, 0]
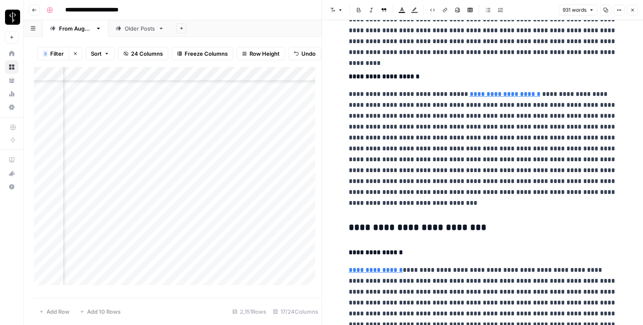
click at [390, 229] on h3 "**********" at bounding box center [483, 228] width 268 height 12
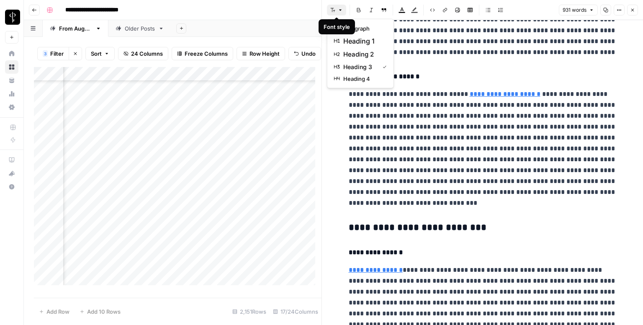
click at [333, 10] on icon "button" at bounding box center [332, 10] width 5 height 5
click at [359, 57] on span "heading 2" at bounding box center [363, 54] width 40 height 10
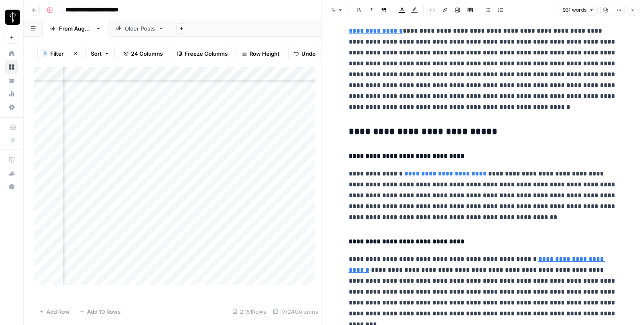
scroll to position [586, 0]
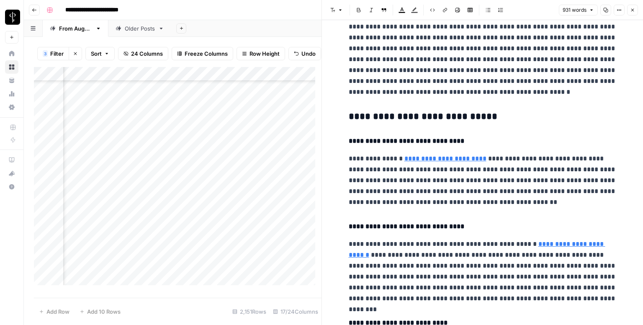
click at [414, 120] on h3 "**********" at bounding box center [483, 117] width 268 height 12
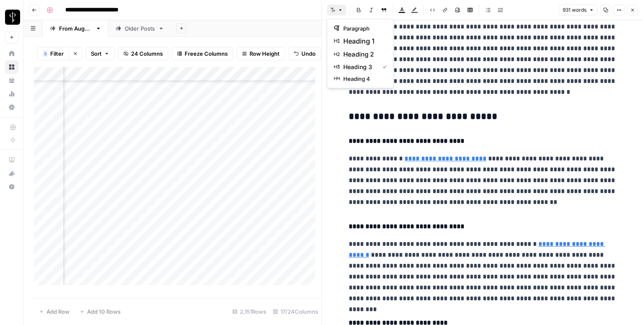
click at [339, 9] on icon "button" at bounding box center [340, 10] width 5 height 5
click at [363, 58] on span "heading 2" at bounding box center [363, 54] width 40 height 10
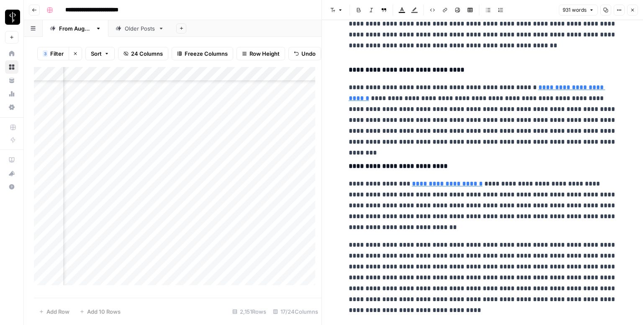
scroll to position [883, 0]
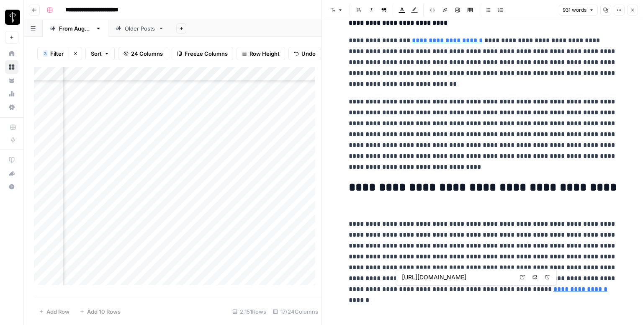
click at [521, 277] on icon at bounding box center [522, 277] width 5 height 5
click at [632, 12] on icon "button" at bounding box center [632, 10] width 5 height 5
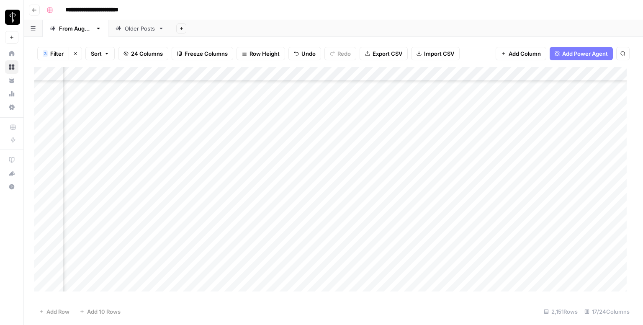
click at [359, 181] on div "Add Column" at bounding box center [333, 182] width 599 height 231
click at [429, 179] on div "Add Column" at bounding box center [333, 182] width 599 height 231
type textarea "**********"
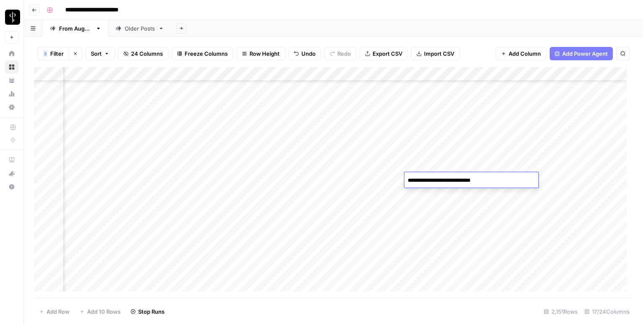
click at [564, 184] on div "Add Column" at bounding box center [333, 182] width 599 height 231
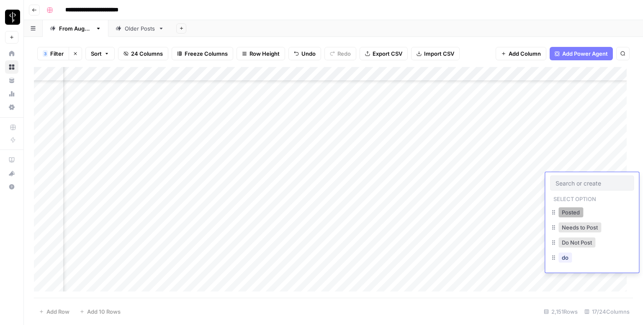
click at [569, 212] on button "Posted" at bounding box center [571, 212] width 25 height 10
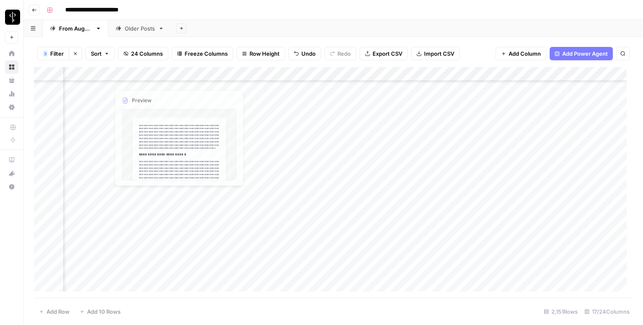
scroll to position [419, 544]
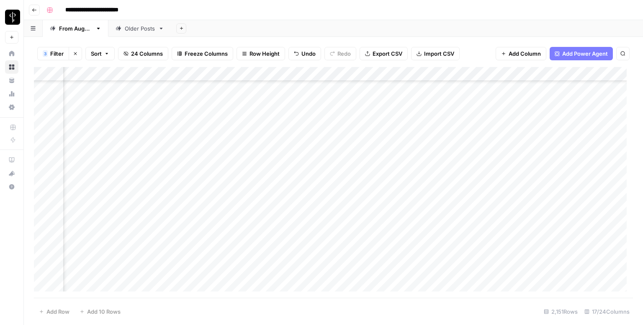
click at [98, 108] on div "Add Column" at bounding box center [333, 182] width 599 height 231
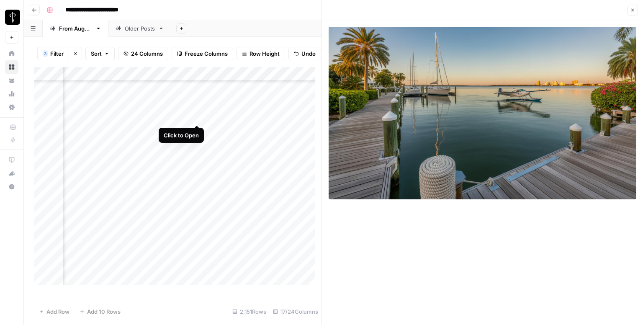
click at [198, 118] on div "Add Column" at bounding box center [178, 179] width 288 height 224
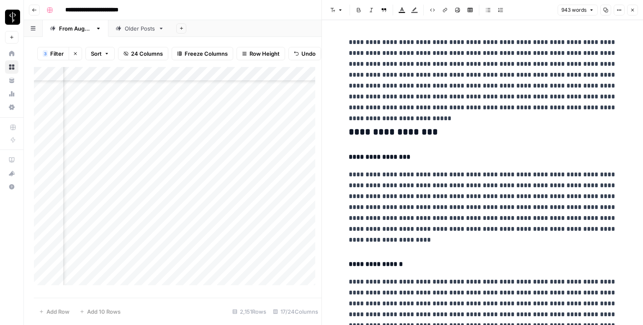
click at [333, 8] on icon "button" at bounding box center [333, 10] width 5 height 4
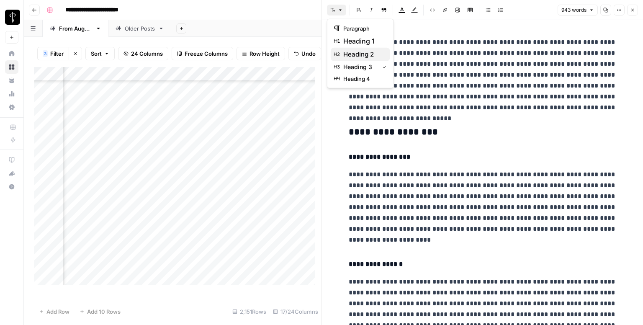
click at [371, 54] on span "heading 2" at bounding box center [363, 54] width 40 height 10
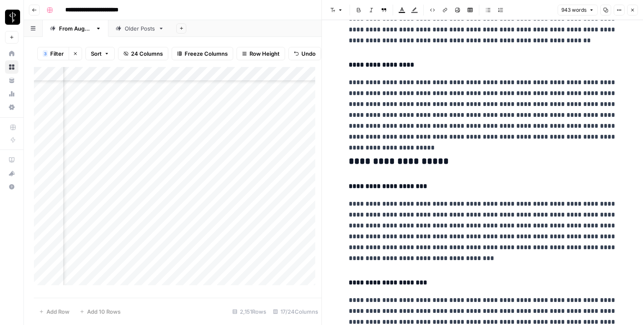
scroll to position [293, 0]
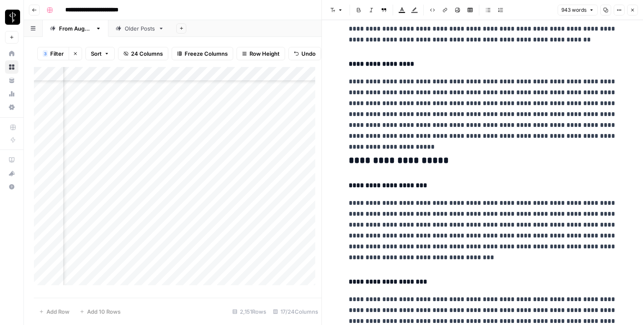
click at [397, 163] on h3 "**********" at bounding box center [483, 161] width 268 height 12
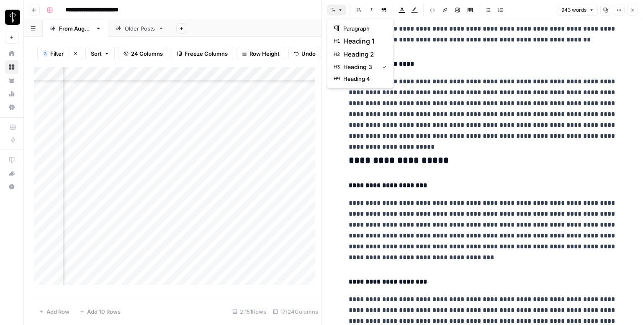
click at [336, 7] on button "Font style" at bounding box center [336, 10] width 19 height 11
click at [358, 56] on span "heading 2" at bounding box center [363, 54] width 40 height 10
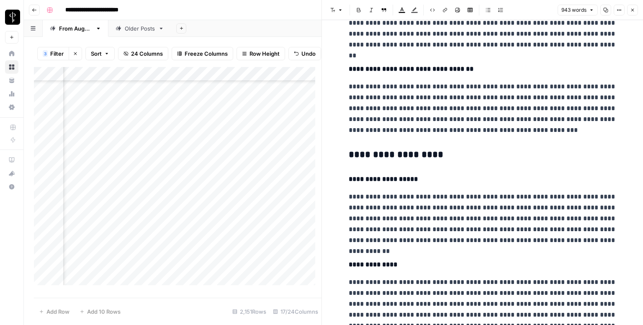
scroll to position [628, 0]
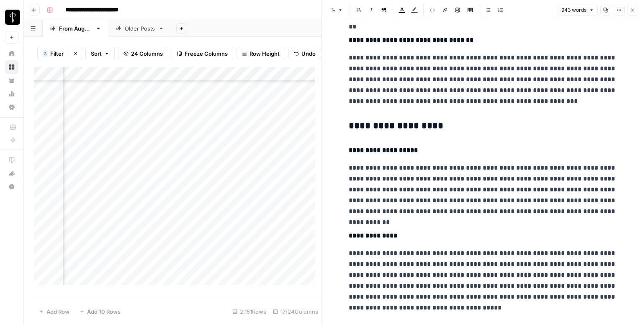
click at [391, 129] on h3 "**********" at bounding box center [483, 126] width 268 height 12
click at [338, 10] on icon "button" at bounding box center [340, 10] width 5 height 5
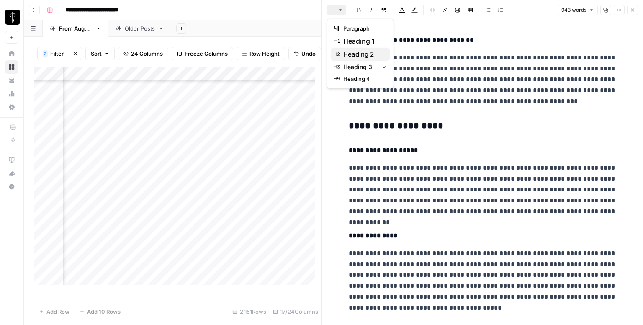
click at [357, 52] on span "heading 2" at bounding box center [363, 54] width 40 height 10
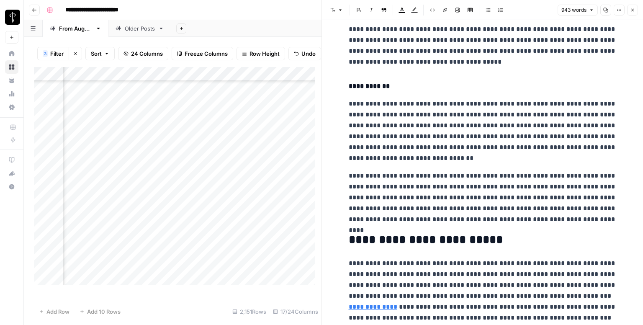
scroll to position [900, 0]
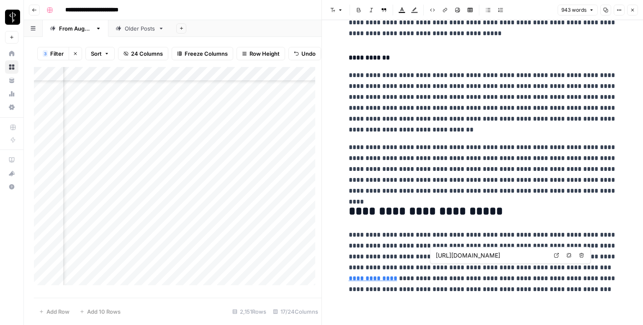
click at [554, 253] on icon at bounding box center [556, 255] width 5 height 5
click at [630, 12] on icon "button" at bounding box center [632, 10] width 5 height 5
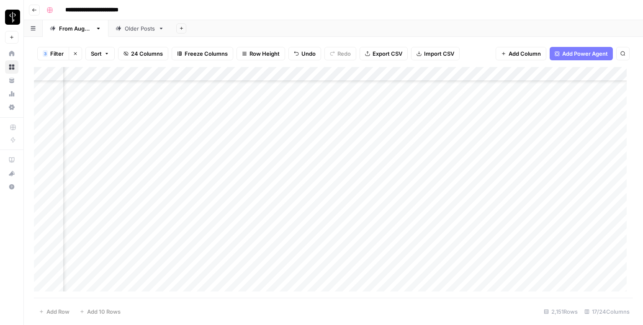
click at [375, 111] on div "Add Column" at bounding box center [333, 182] width 599 height 231
click at [569, 112] on div "Add Column" at bounding box center [333, 182] width 599 height 231
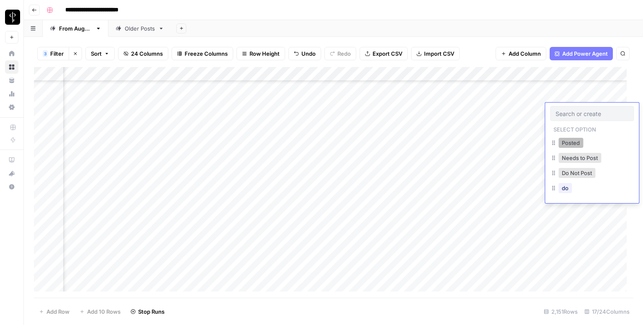
click at [564, 143] on button "Posted" at bounding box center [571, 143] width 25 height 10
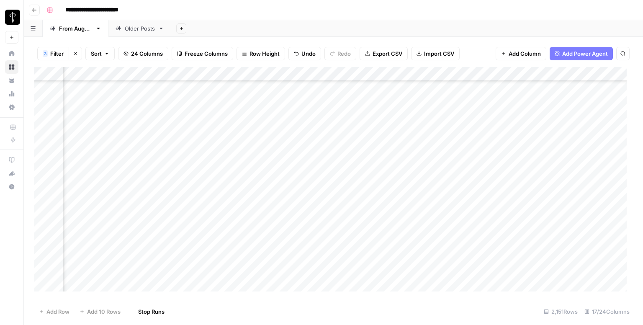
click at [453, 95] on div "Add Column" at bounding box center [333, 182] width 599 height 231
drag, startPoint x: 492, startPoint y: 102, endPoint x: 491, endPoint y: 110, distance: 7.6
click at [491, 110] on div "Add Column" at bounding box center [333, 182] width 599 height 231
click at [99, 125] on div "Add Column" at bounding box center [333, 182] width 599 height 231
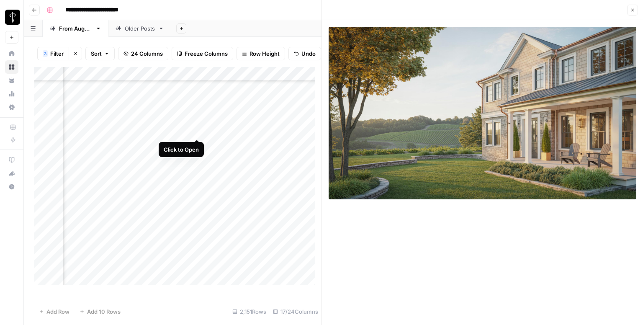
click at [197, 128] on div "Add Column" at bounding box center [178, 179] width 288 height 224
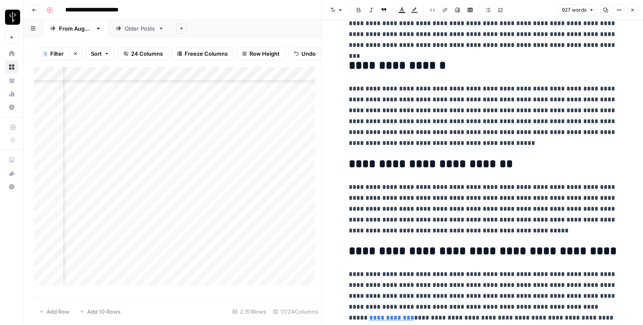
scroll to position [866, 0]
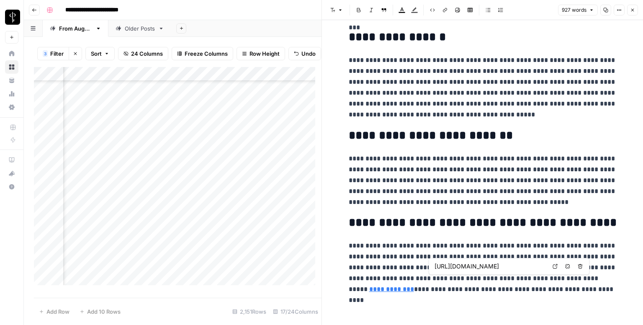
click at [551, 264] on link "Open in a new tab" at bounding box center [555, 266] width 11 height 11
click at [632, 10] on icon "button" at bounding box center [632, 10] width 5 height 5
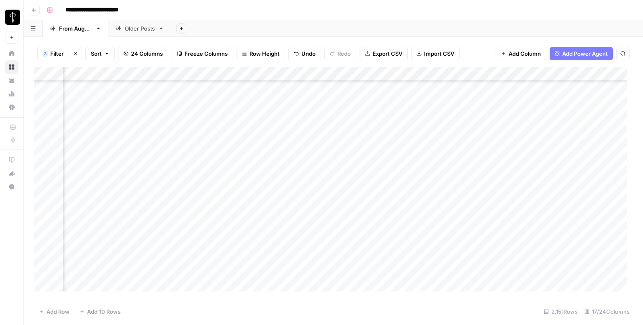
click at [367, 117] on div "Add Column" at bounding box center [333, 182] width 599 height 231
click at [369, 121] on div "Add Column" at bounding box center [333, 182] width 599 height 231
click at [577, 125] on div "Add Column" at bounding box center [333, 182] width 599 height 231
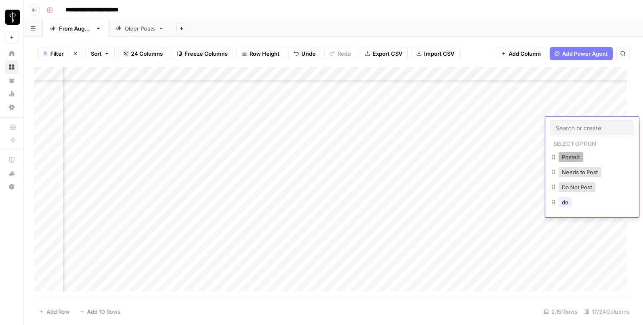
click at [571, 157] on button "Posted" at bounding box center [571, 157] width 25 height 10
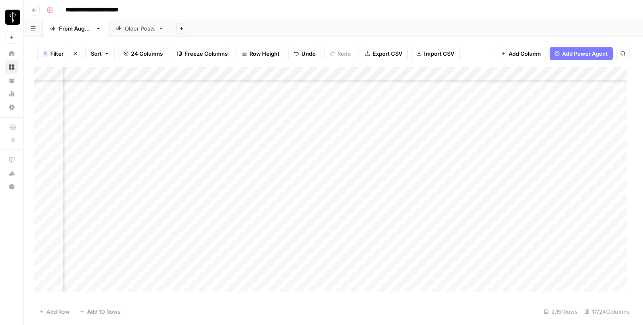
click at [102, 140] on div "Add Column" at bounding box center [333, 182] width 599 height 231
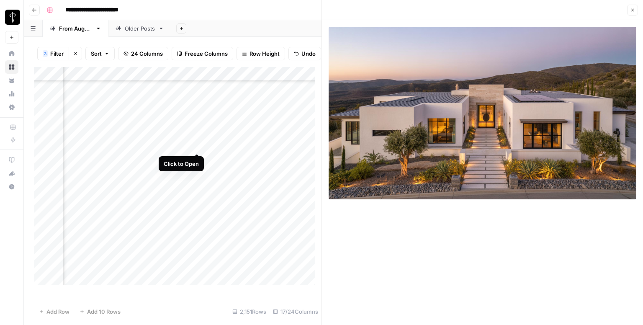
click at [198, 146] on div "Add Column" at bounding box center [178, 179] width 288 height 224
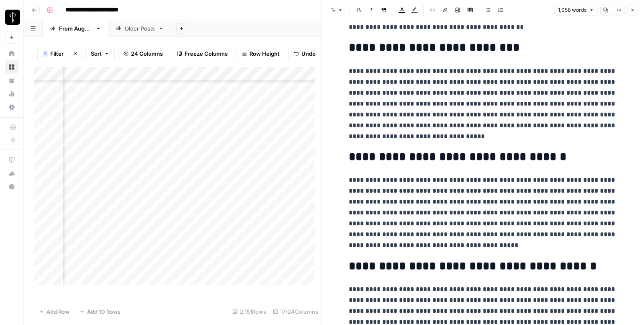
scroll to position [1043, 0]
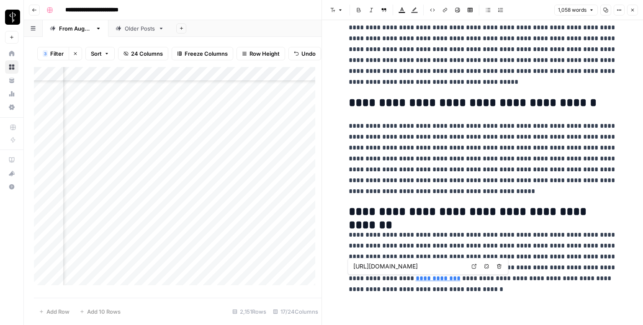
click at [473, 266] on icon at bounding box center [474, 266] width 5 height 5
click at [635, 10] on button "Close" at bounding box center [632, 10] width 11 height 11
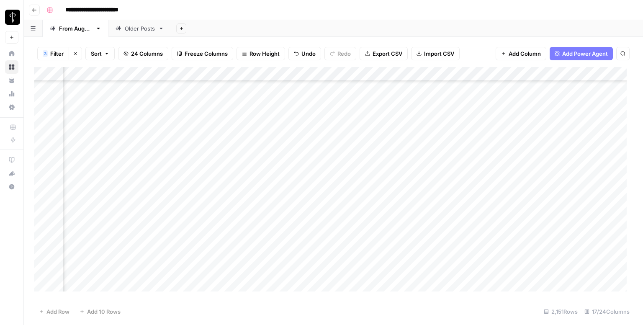
click at [382, 137] on div "Add Column" at bounding box center [333, 182] width 599 height 231
click at [580, 139] on div "Add Column" at bounding box center [333, 182] width 599 height 231
click at [565, 138] on div "Add Column" at bounding box center [333, 182] width 599 height 231
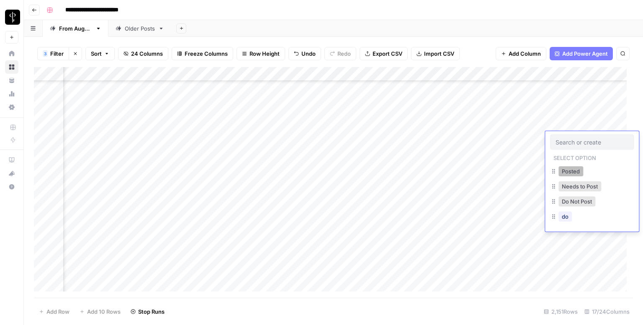
click at [567, 173] on button "Posted" at bounding box center [571, 171] width 25 height 10
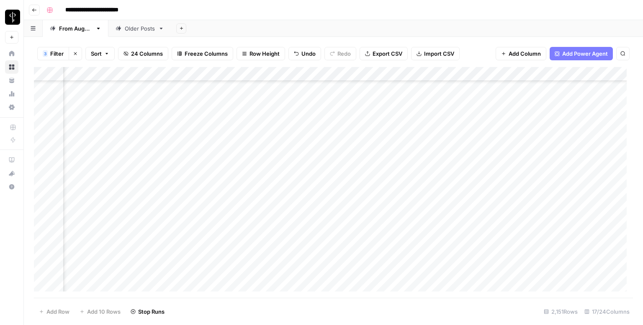
click at [101, 153] on div "Add Column" at bounding box center [333, 182] width 599 height 231
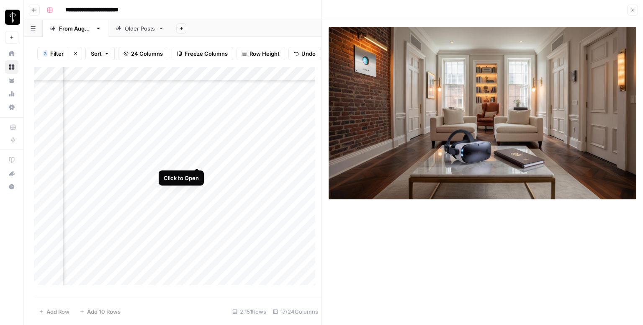
click at [198, 160] on div "Add Column" at bounding box center [178, 179] width 288 height 224
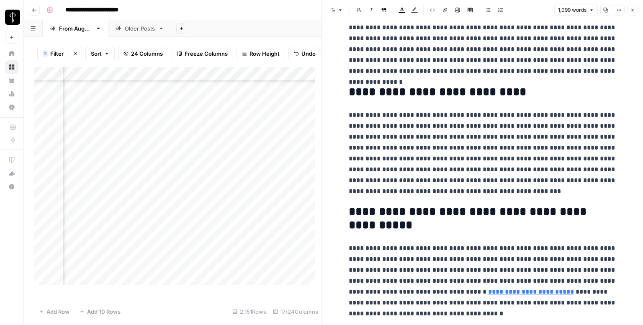
scroll to position [1130, 0]
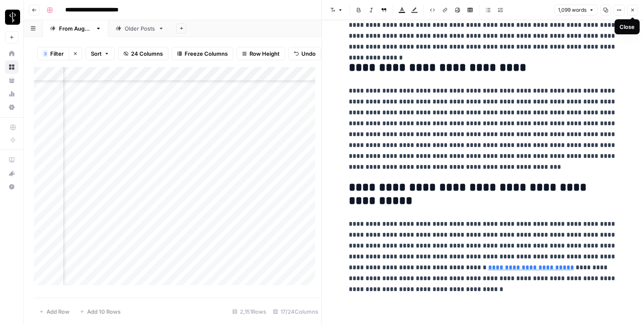
click at [635, 6] on button "Close" at bounding box center [632, 10] width 11 height 11
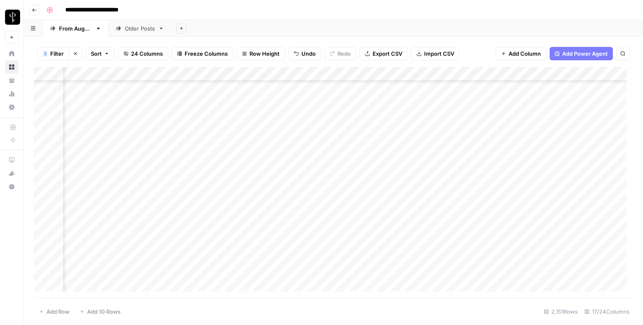
click at [385, 156] on div "Add Column" at bounding box center [333, 182] width 599 height 231
click at [567, 156] on div "Add Column" at bounding box center [333, 182] width 599 height 231
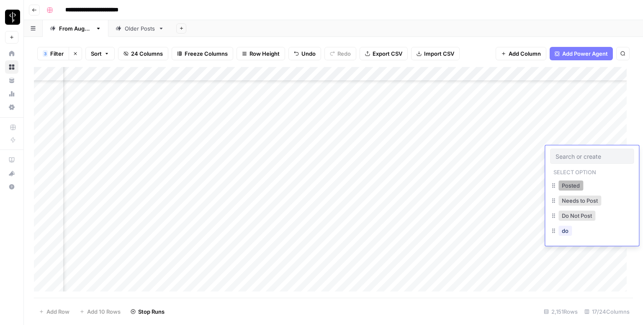
click at [565, 185] on button "Posted" at bounding box center [571, 185] width 25 height 10
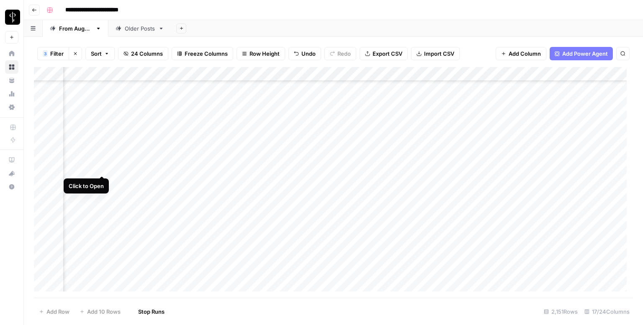
click at [100, 168] on div "Add Column" at bounding box center [333, 182] width 599 height 231
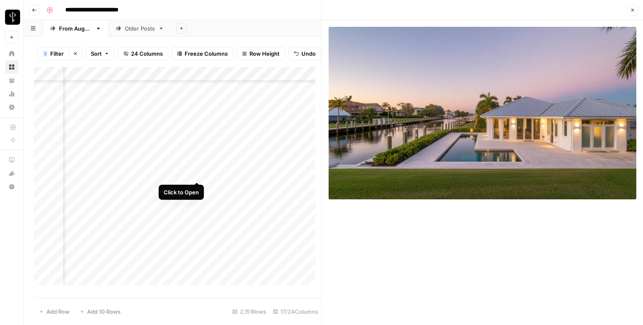
click at [198, 172] on div "Add Column" at bounding box center [178, 179] width 288 height 224
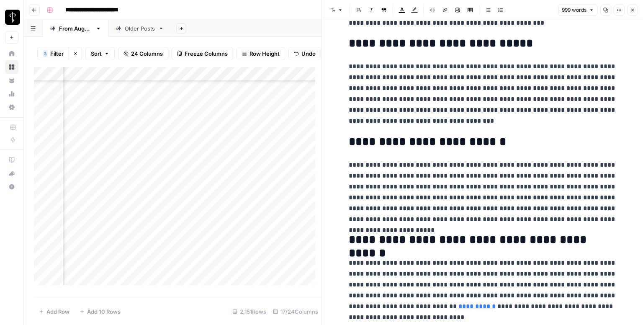
scroll to position [986, 0]
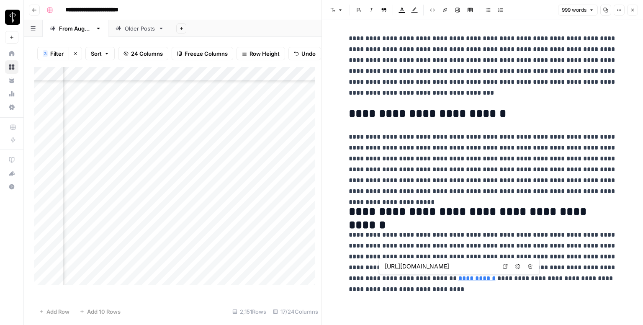
click at [503, 264] on icon at bounding box center [505, 266] width 5 height 5
click at [634, 10] on icon "button" at bounding box center [632, 10] width 5 height 5
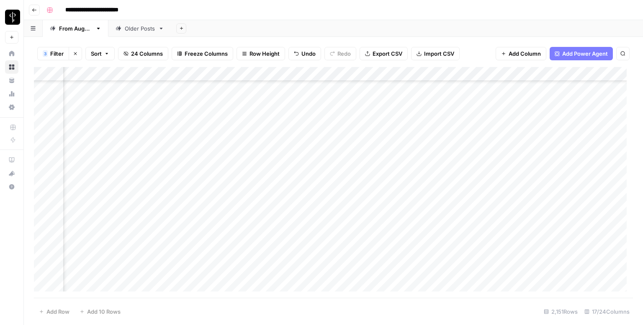
click at [370, 163] on div "Add Column" at bounding box center [333, 182] width 599 height 231
click at [580, 169] on div "Add Column" at bounding box center [333, 182] width 599 height 231
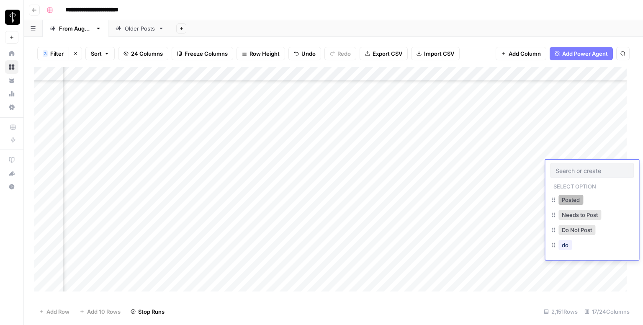
click at [561, 198] on button "Posted" at bounding box center [571, 200] width 25 height 10
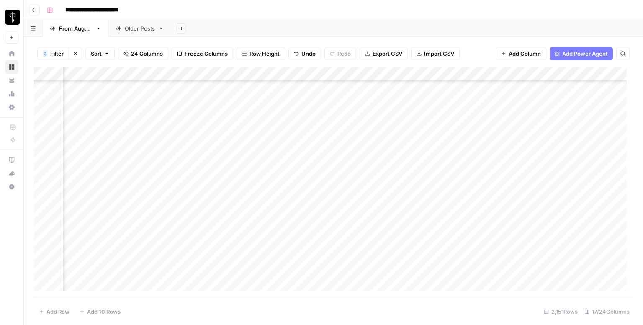
scroll to position [461, 544]
click at [101, 139] on div "Add Column" at bounding box center [333, 182] width 599 height 231
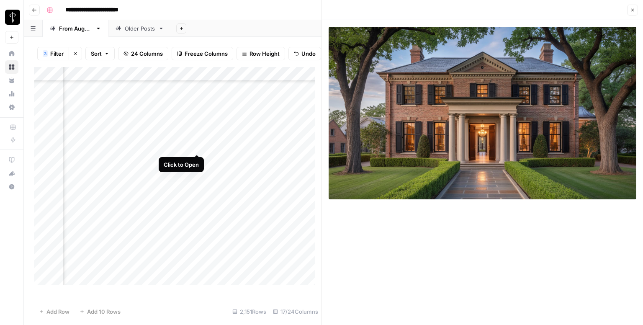
click at [193, 144] on div "Add Column" at bounding box center [178, 179] width 288 height 224
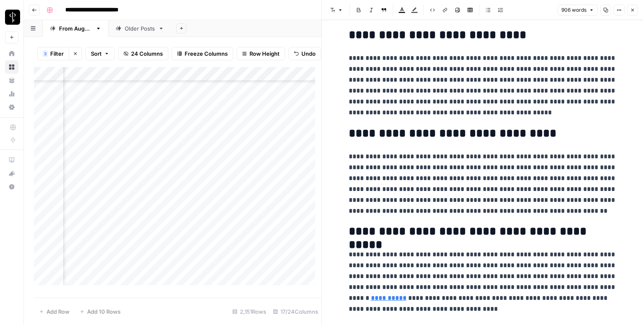
scroll to position [899, 0]
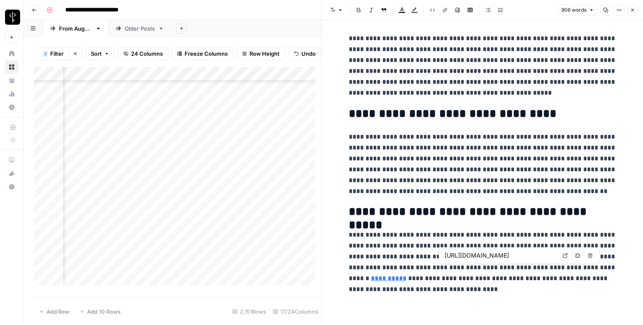
click at [563, 256] on icon at bounding box center [565, 255] width 5 height 5
click at [633, 10] on icon "button" at bounding box center [633, 10] width 3 height 3
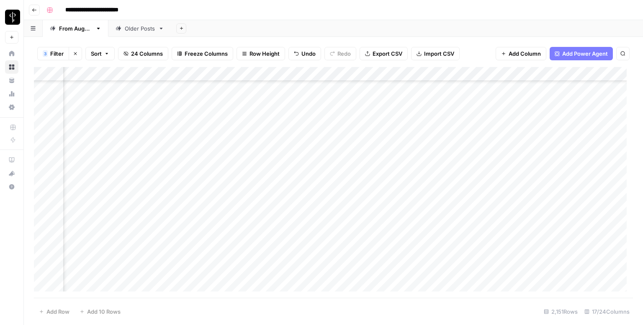
click at [387, 139] on div "Add Column" at bounding box center [333, 182] width 599 height 231
click at [570, 143] on div "Add Column" at bounding box center [333, 182] width 599 height 231
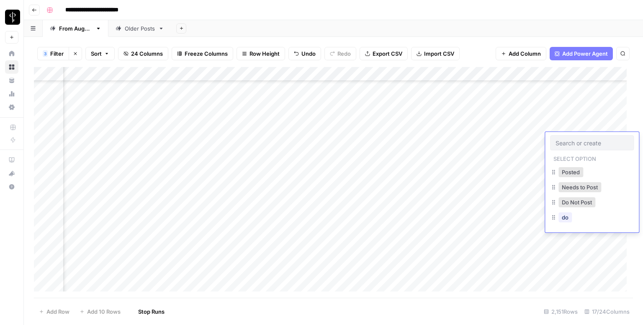
click at [570, 143] on input "text" at bounding box center [592, 143] width 73 height 8
click at [570, 172] on button "Posted" at bounding box center [571, 172] width 25 height 10
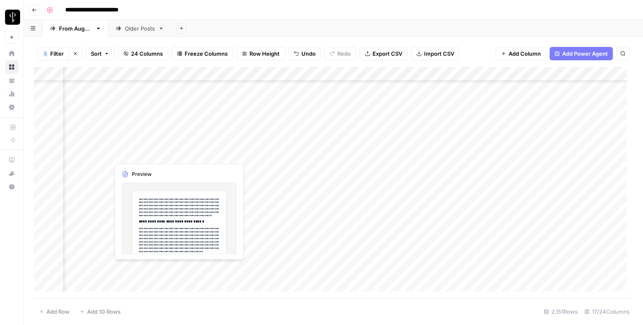
click at [104, 153] on div "Add Column" at bounding box center [333, 182] width 599 height 231
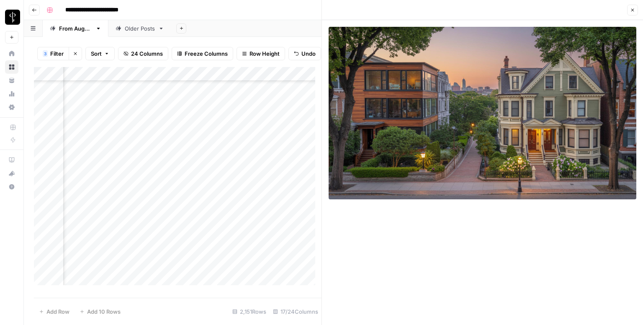
click at [196, 159] on div "Add Column" at bounding box center [178, 179] width 288 height 224
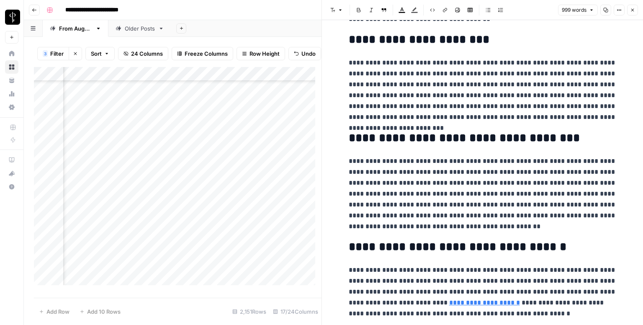
scroll to position [997, 0]
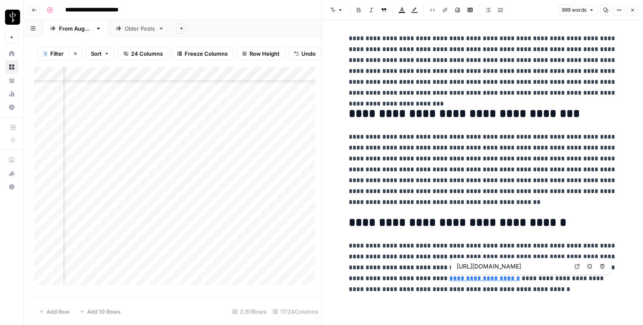
click at [577, 266] on icon at bounding box center [577, 266] width 5 height 5
click at [634, 11] on icon "button" at bounding box center [633, 10] width 3 height 3
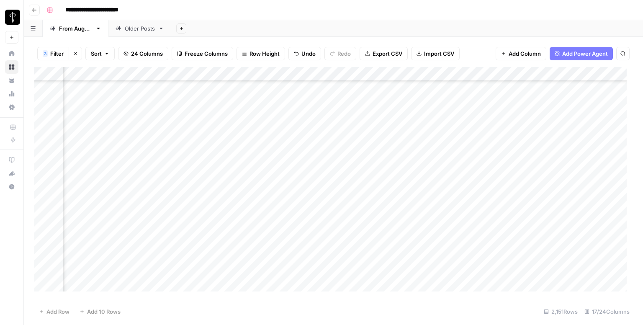
click at [362, 150] on div "Add Column" at bounding box center [333, 182] width 599 height 231
click at [567, 152] on div "Add Column" at bounding box center [333, 182] width 599 height 231
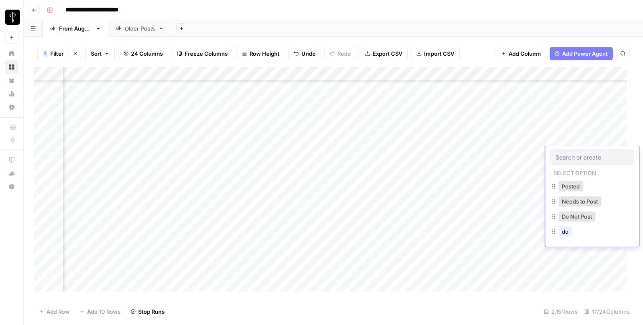
click at [567, 152] on div at bounding box center [592, 157] width 84 height 15
click at [575, 188] on button "Posted" at bounding box center [571, 186] width 25 height 10
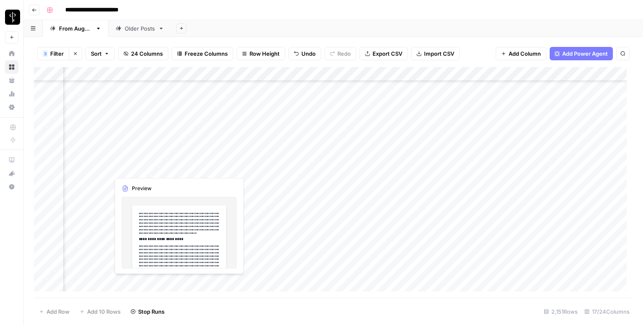
click at [104, 169] on div "Add Column" at bounding box center [333, 182] width 599 height 231
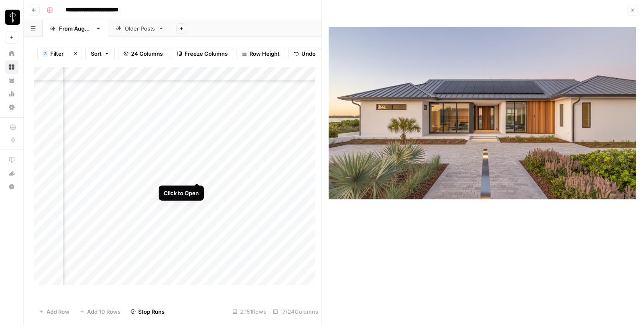
click at [198, 171] on div "Add Column" at bounding box center [178, 179] width 288 height 224
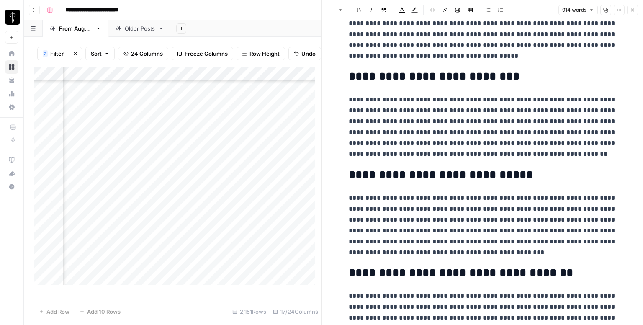
scroll to position [975, 0]
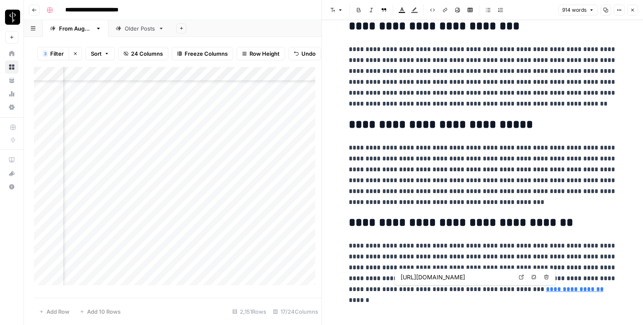
click at [524, 276] on link "Open in a new tab" at bounding box center [521, 277] width 11 height 11
click at [632, 9] on icon "button" at bounding box center [633, 10] width 3 height 3
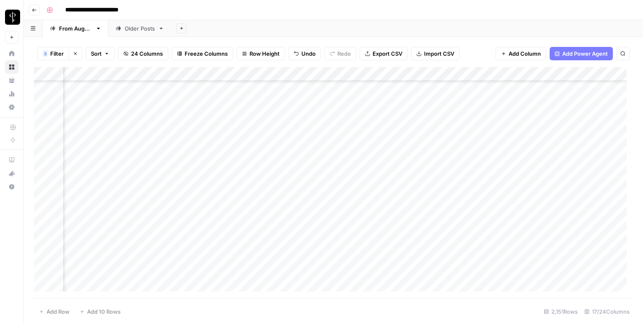
click at [367, 165] on div "Add Column" at bounding box center [333, 182] width 599 height 231
click at [570, 165] on div "Add Column" at bounding box center [333, 182] width 599 height 231
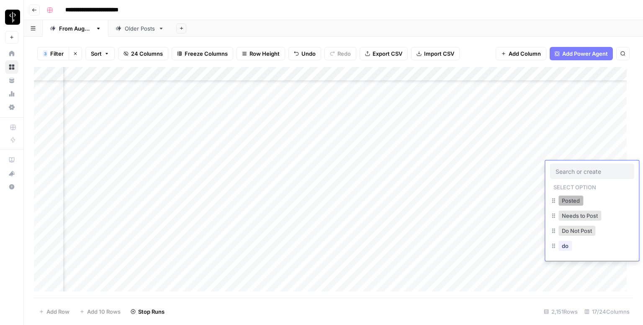
click at [566, 196] on button "Posted" at bounding box center [571, 201] width 25 height 10
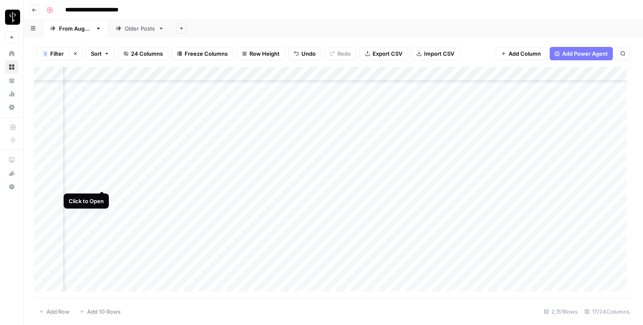
click at [99, 185] on div "Add Column" at bounding box center [333, 182] width 599 height 231
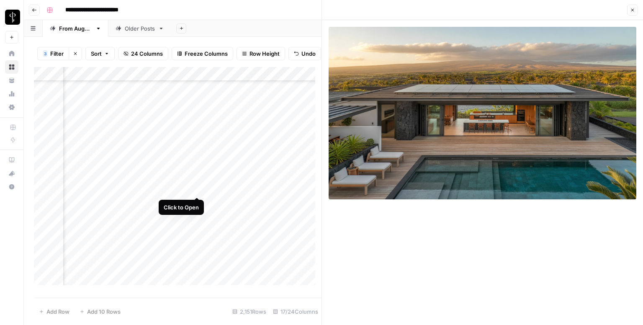
click at [198, 188] on div "Add Column" at bounding box center [178, 179] width 288 height 224
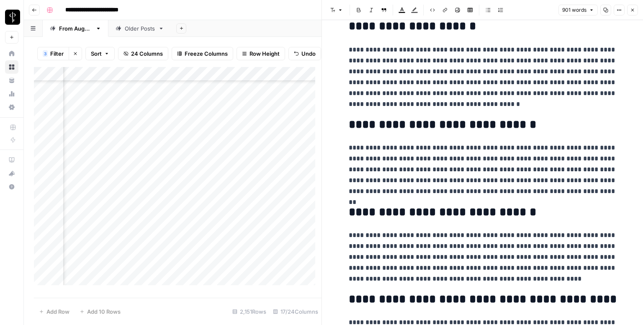
scroll to position [888, 0]
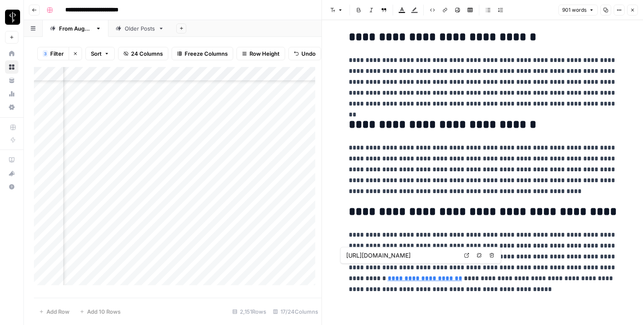
click at [631, 8] on icon "button" at bounding box center [632, 10] width 5 height 5
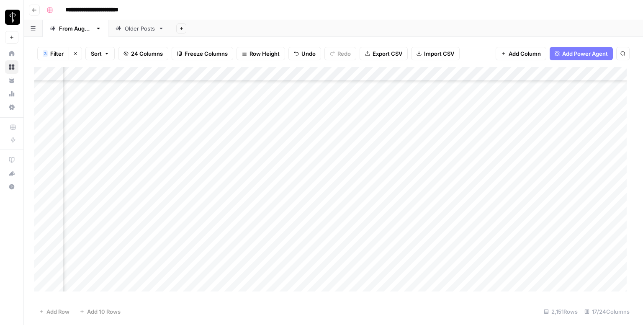
click at [370, 180] on div "Add Column" at bounding box center [333, 182] width 599 height 231
click at [577, 183] on div "Add Column" at bounding box center [333, 182] width 599 height 231
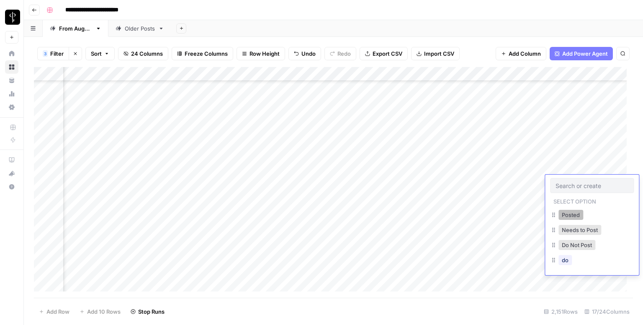
click at [570, 214] on button "Posted" at bounding box center [571, 215] width 25 height 10
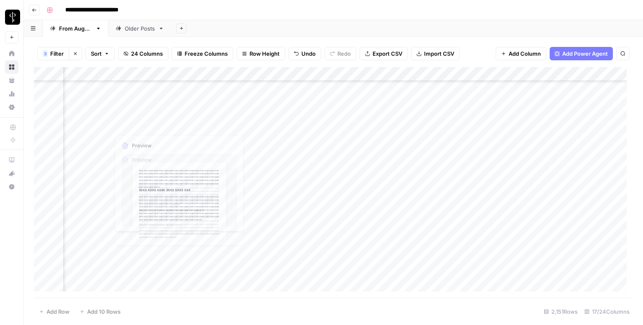
scroll to position [544, 544]
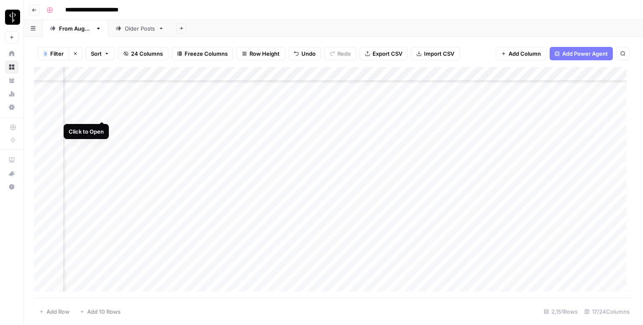
click at [103, 115] on div "Add Column" at bounding box center [333, 182] width 599 height 231
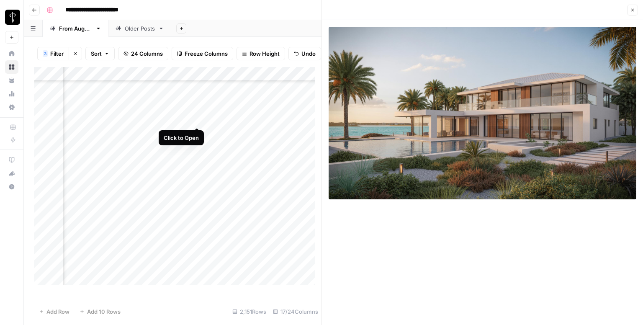
click at [198, 119] on div "Add Column" at bounding box center [178, 179] width 288 height 224
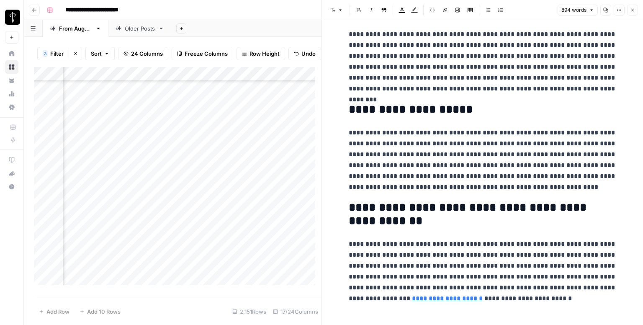
scroll to position [956, 0]
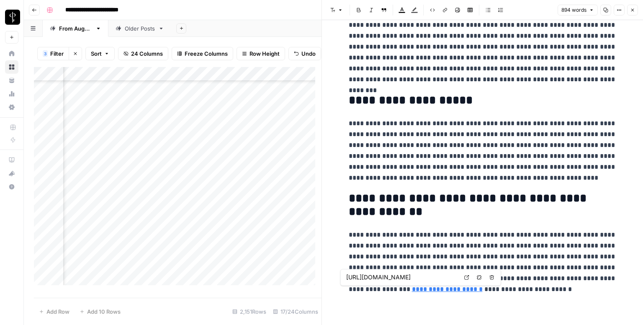
click at [467, 275] on icon at bounding box center [466, 277] width 5 height 5
click at [630, 11] on icon "button" at bounding box center [632, 10] width 5 height 5
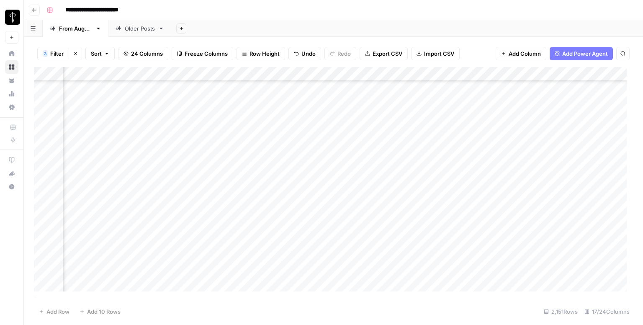
click at [367, 113] on div "Add Column" at bounding box center [333, 182] width 599 height 231
click at [577, 113] on div "Add Column" at bounding box center [333, 182] width 599 height 231
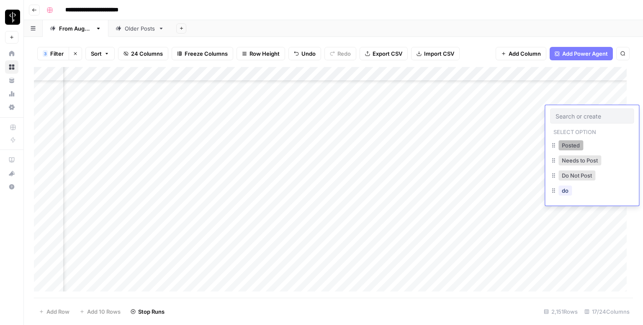
click at [569, 144] on button "Posted" at bounding box center [571, 145] width 25 height 10
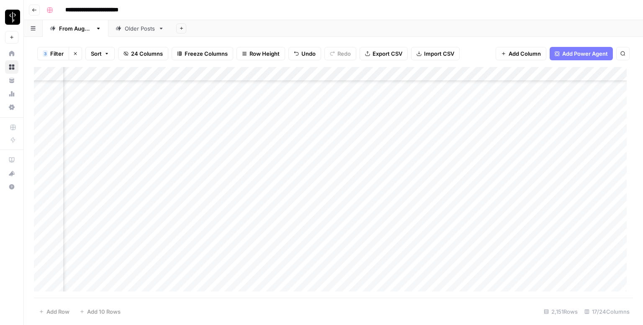
click at [102, 127] on div "Add Column" at bounding box center [333, 182] width 599 height 231
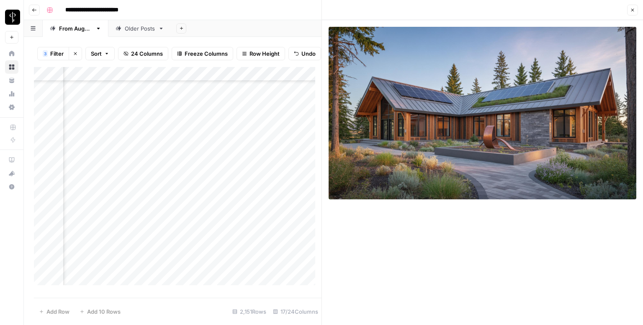
click at [632, 12] on icon "button" at bounding box center [632, 10] width 5 height 5
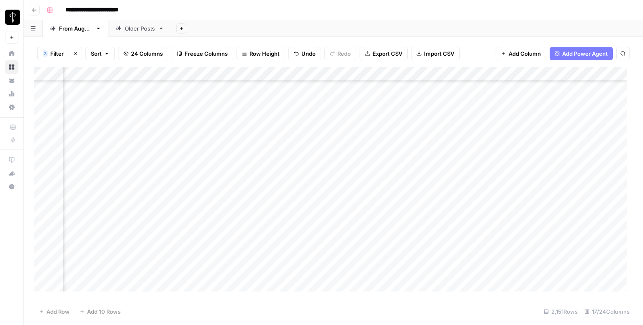
click at [416, 126] on div "Add Column" at bounding box center [333, 182] width 599 height 231
click at [416, 126] on textarea at bounding box center [472, 128] width 134 height 12
type textarea "**********"
click at [572, 126] on div "Add Column" at bounding box center [333, 182] width 599 height 231
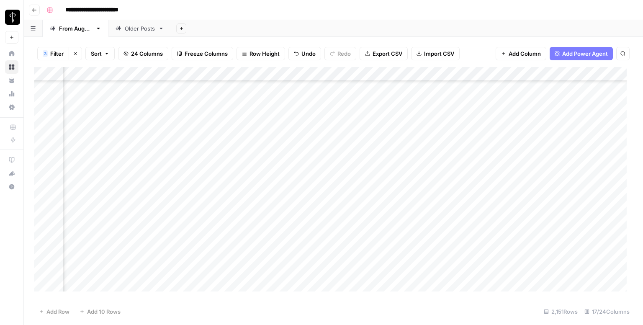
click at [572, 126] on div "Add Column" at bounding box center [333, 182] width 599 height 231
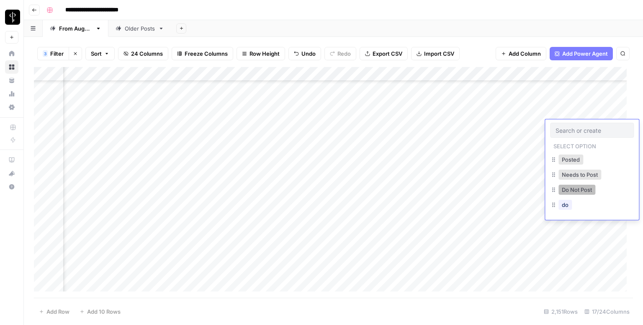
click at [569, 188] on button "Do Not Post" at bounding box center [577, 190] width 37 height 10
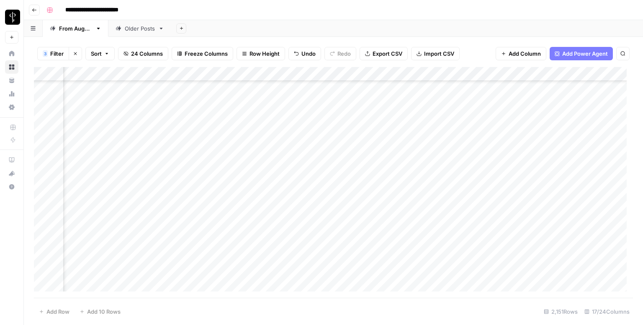
click at [518, 127] on div "Add Column" at bounding box center [333, 182] width 599 height 231
click at [101, 139] on div "Add Column" at bounding box center [333, 182] width 599 height 231
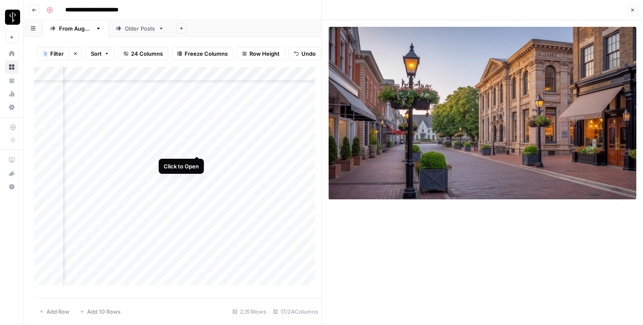
click at [194, 148] on div "Add Column" at bounding box center [178, 179] width 288 height 224
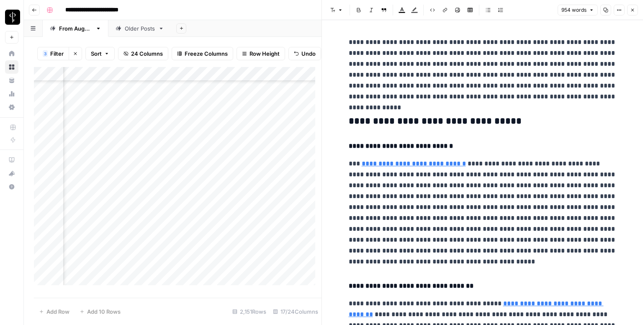
click at [451, 123] on h3 "**********" at bounding box center [483, 122] width 268 height 12
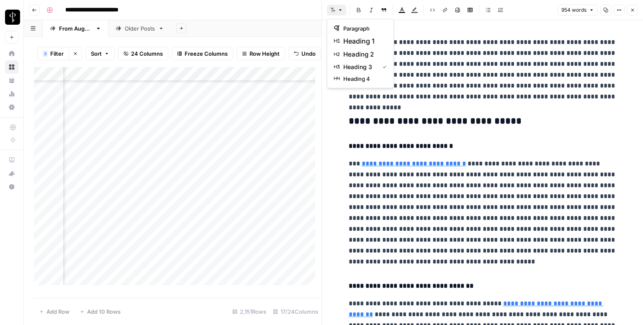
click at [338, 14] on button "Font style" at bounding box center [336, 10] width 19 height 11
click at [358, 53] on span "heading 2" at bounding box center [363, 54] width 40 height 10
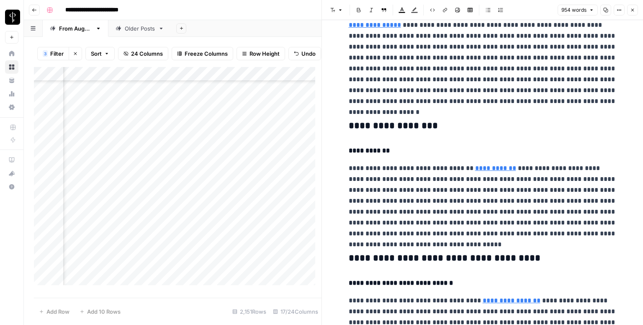
scroll to position [461, 0]
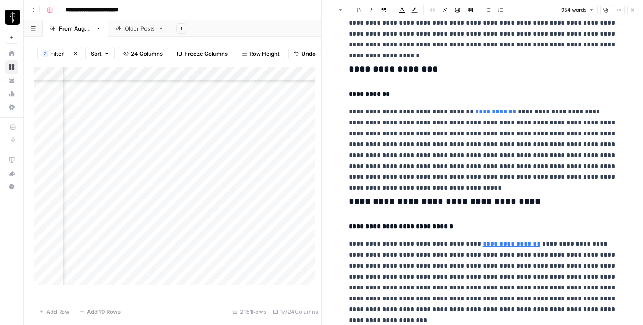
click at [387, 64] on h3 "**********" at bounding box center [483, 70] width 268 height 12
click at [337, 9] on button "Font style" at bounding box center [336, 10] width 19 height 11
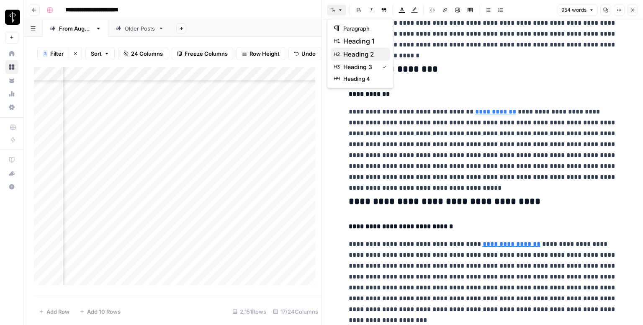
click at [369, 56] on span "heading 2" at bounding box center [363, 54] width 40 height 10
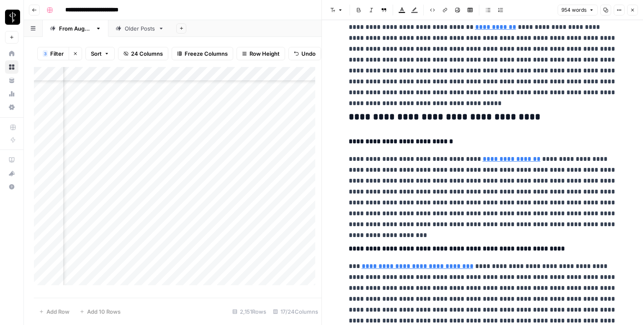
scroll to position [544, 0]
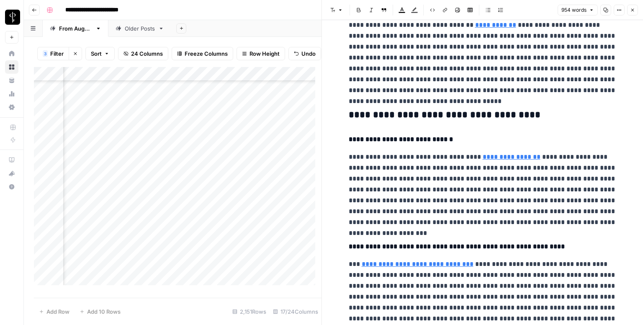
click at [402, 114] on h3 "**********" at bounding box center [483, 115] width 268 height 12
click at [338, 13] on button "Font style" at bounding box center [336, 10] width 19 height 11
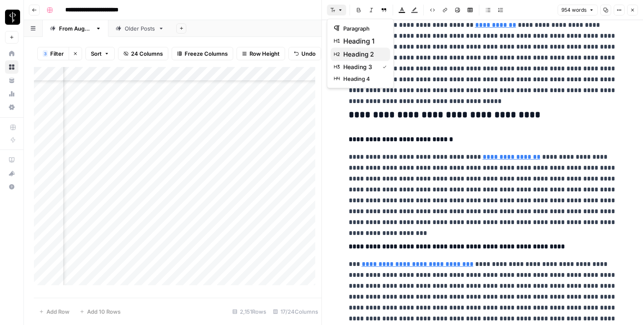
click at [358, 50] on span "heading 2" at bounding box center [363, 54] width 40 height 10
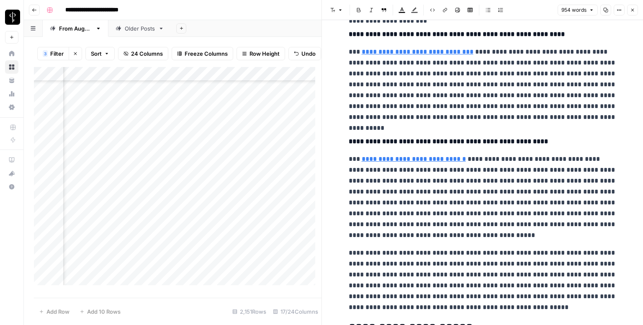
scroll to position [881, 0]
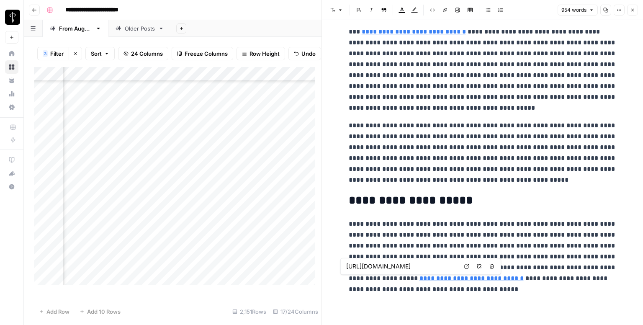
click at [468, 264] on icon at bounding box center [466, 266] width 5 height 5
click at [632, 11] on icon "button" at bounding box center [633, 10] width 3 height 3
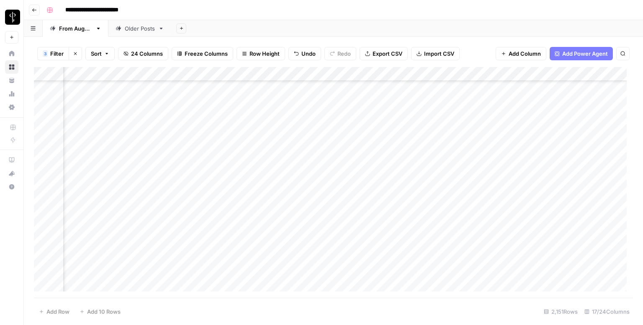
click at [360, 139] on div "Add Column" at bounding box center [333, 182] width 599 height 231
click at [564, 144] on div "Add Column" at bounding box center [333, 182] width 599 height 231
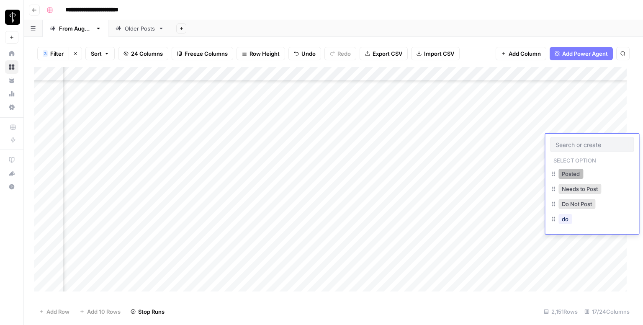
click at [559, 173] on button "Posted" at bounding box center [571, 174] width 25 height 10
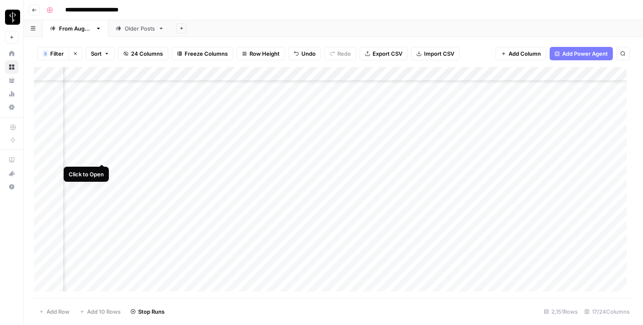
click at [100, 152] on div "Add Column" at bounding box center [333, 182] width 599 height 231
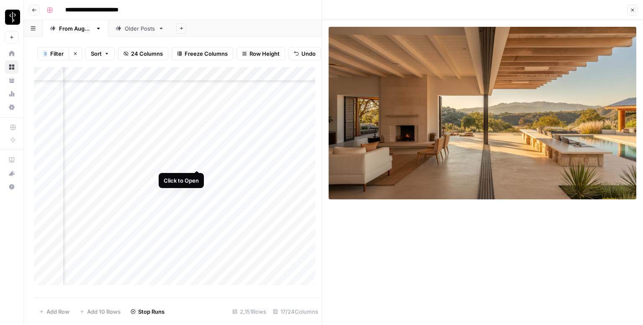
click at [196, 163] on div "Add Column" at bounding box center [178, 179] width 288 height 224
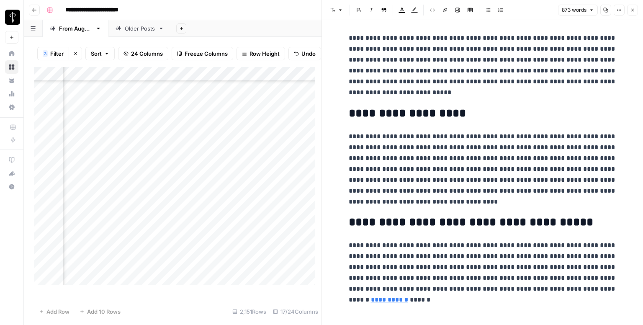
scroll to position [910, 0]
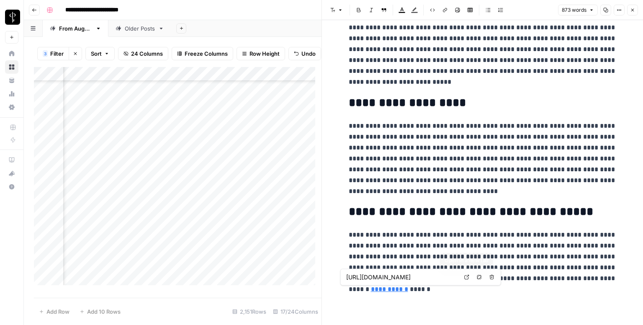
click at [463, 277] on link "Open in a new tab" at bounding box center [466, 277] width 11 height 11
click at [637, 12] on button "Close" at bounding box center [632, 10] width 11 height 11
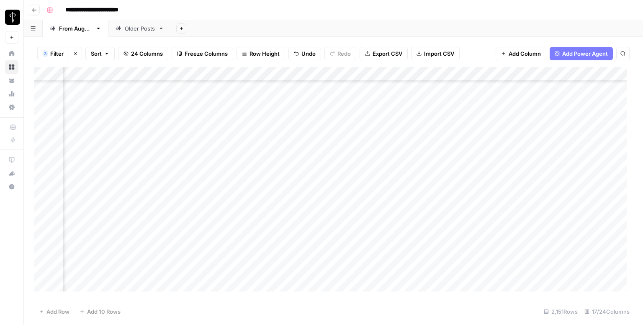
click at [370, 154] on div "Add Column" at bounding box center [333, 182] width 599 height 231
click at [575, 156] on div "Add Column" at bounding box center [333, 182] width 599 height 231
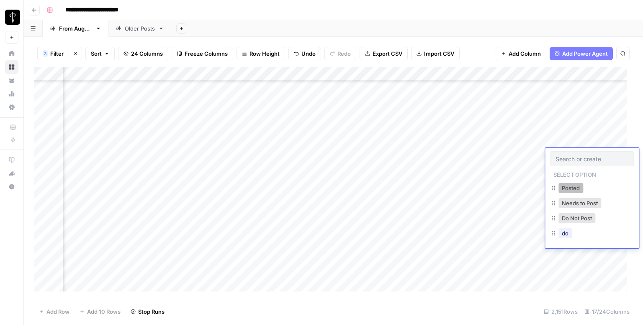
click at [562, 192] on button "Posted" at bounding box center [571, 188] width 25 height 10
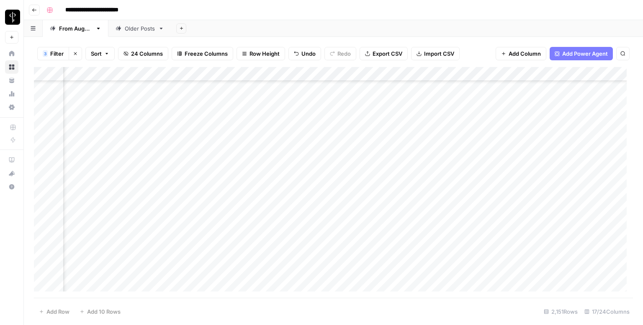
scroll to position [586, 544]
click at [103, 127] on div "Add Column" at bounding box center [333, 182] width 599 height 231
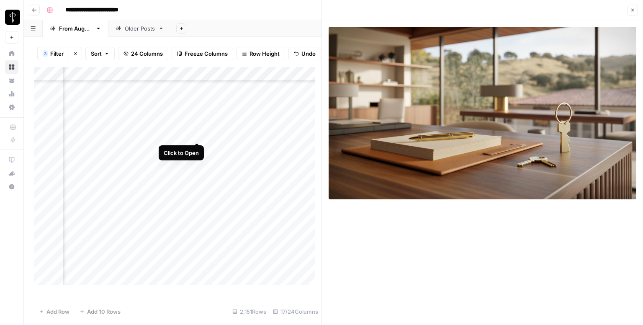
click at [197, 134] on div "Add Column" at bounding box center [178, 179] width 288 height 224
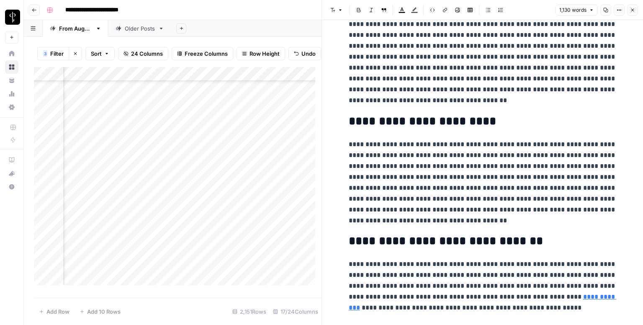
scroll to position [1040, 0]
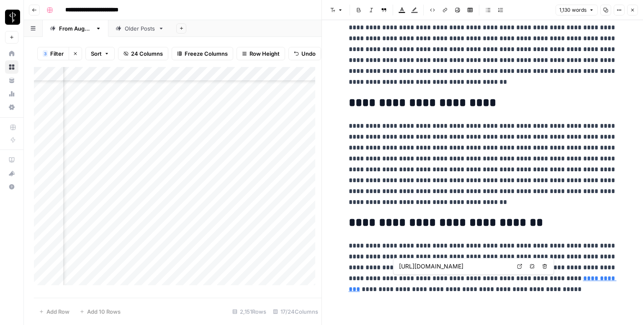
click at [517, 264] on link "Open in a new tab" at bounding box center [519, 266] width 11 height 11
click at [631, 10] on icon "button" at bounding box center [632, 10] width 5 height 5
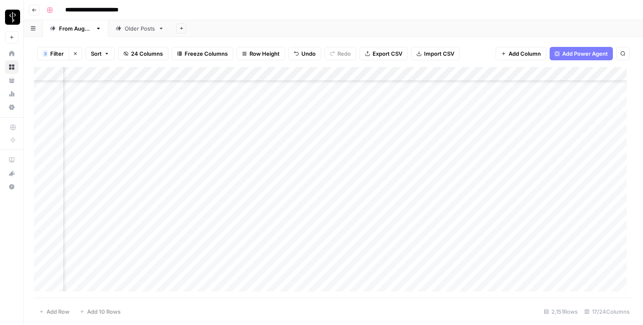
click at [374, 129] on div "Add Column" at bounding box center [333, 182] width 599 height 231
click at [570, 129] on div "Add Column" at bounding box center [333, 182] width 599 height 231
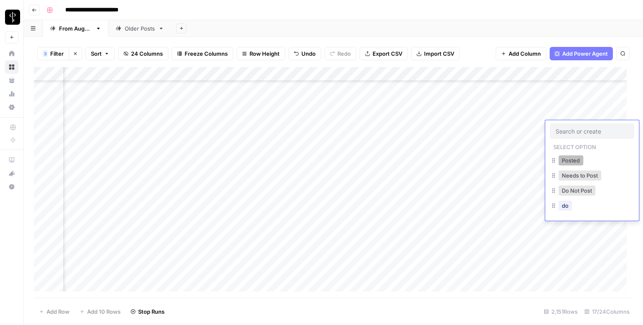
drag, startPoint x: 566, startPoint y: 161, endPoint x: 547, endPoint y: 160, distance: 18.9
click at [566, 160] on button "Posted" at bounding box center [571, 160] width 25 height 10
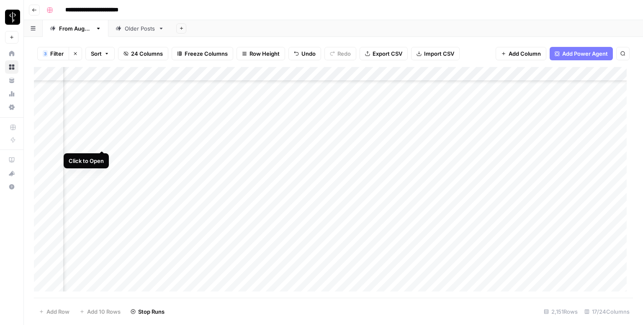
click at [103, 140] on div "Add Column" at bounding box center [333, 182] width 599 height 231
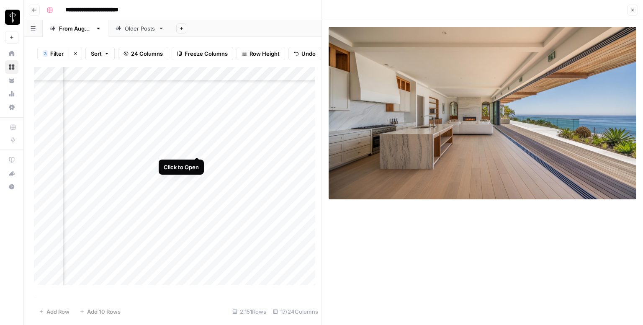
click at [196, 147] on div "Add Column" at bounding box center [178, 179] width 288 height 224
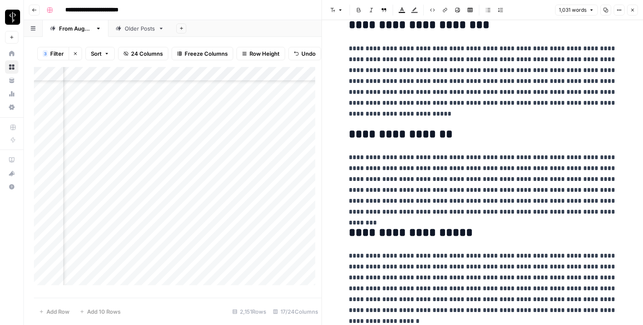
scroll to position [1029, 0]
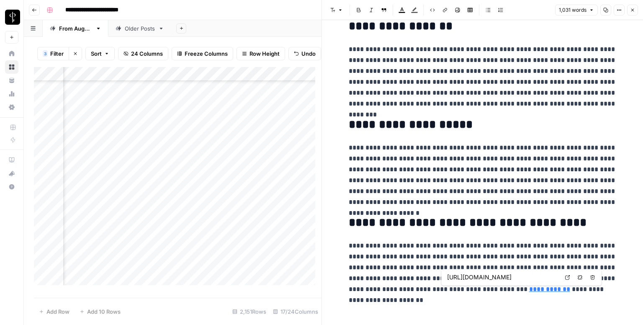
click at [568, 276] on icon at bounding box center [567, 277] width 5 height 5
click at [631, 10] on icon "button" at bounding box center [632, 10] width 5 height 5
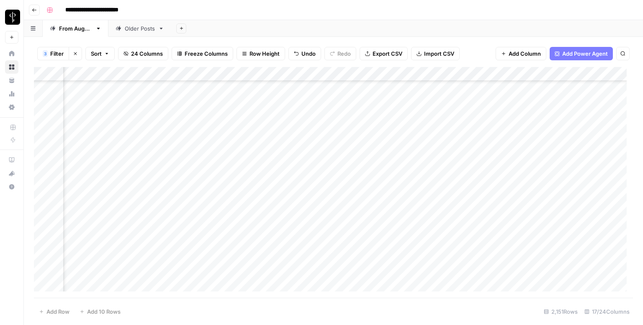
click at [369, 143] on div "Add Column" at bounding box center [333, 182] width 599 height 231
click at [565, 141] on div "Add Column" at bounding box center [333, 182] width 599 height 231
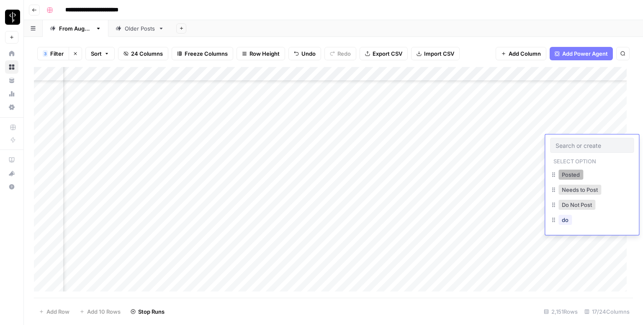
click at [567, 175] on button "Posted" at bounding box center [571, 175] width 25 height 10
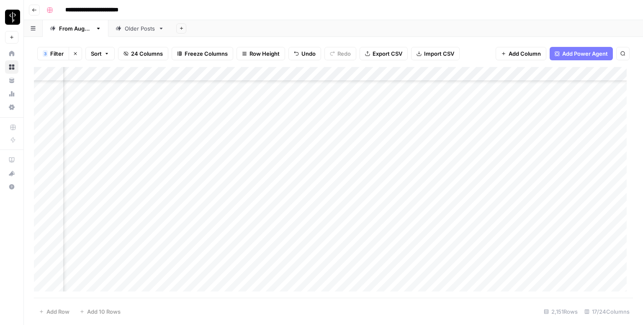
click at [98, 155] on div "Add Column" at bounding box center [333, 182] width 599 height 231
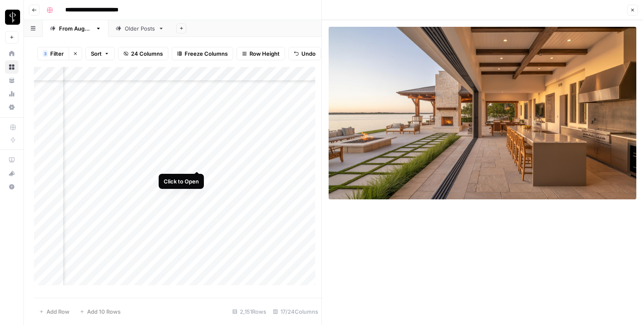
click at [198, 162] on div "Add Column" at bounding box center [178, 179] width 288 height 224
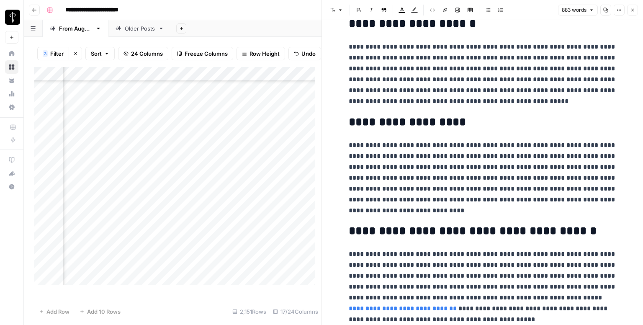
scroll to position [910, 0]
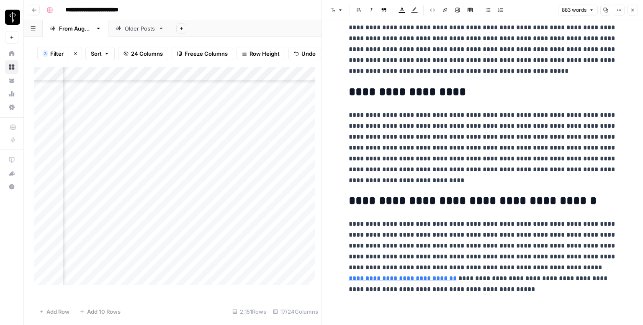
click at [629, 8] on button "Close" at bounding box center [632, 10] width 11 height 11
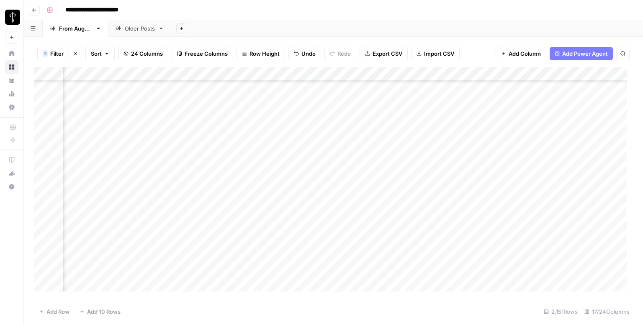
click at [355, 158] on div "Add Column" at bounding box center [333, 182] width 599 height 231
click at [568, 152] on div "Add Column" at bounding box center [333, 182] width 599 height 231
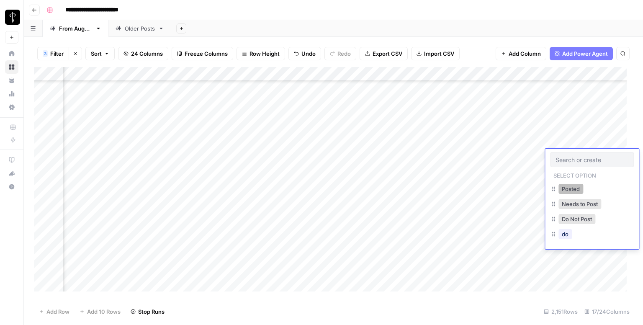
click at [567, 191] on button "Posted" at bounding box center [571, 189] width 25 height 10
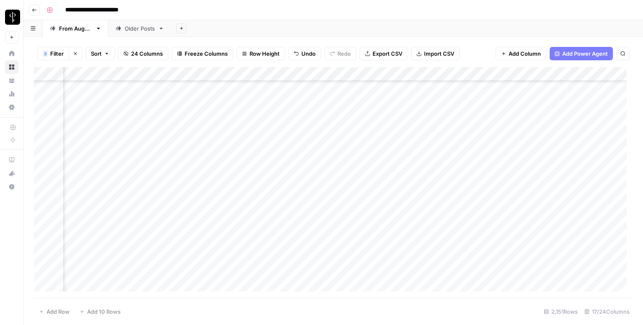
scroll to position [628, 544]
click at [103, 128] on div "Add Column" at bounding box center [333, 182] width 599 height 231
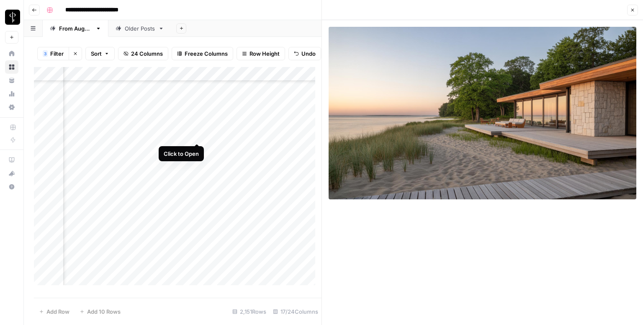
click at [198, 134] on div "Add Column" at bounding box center [178, 179] width 288 height 224
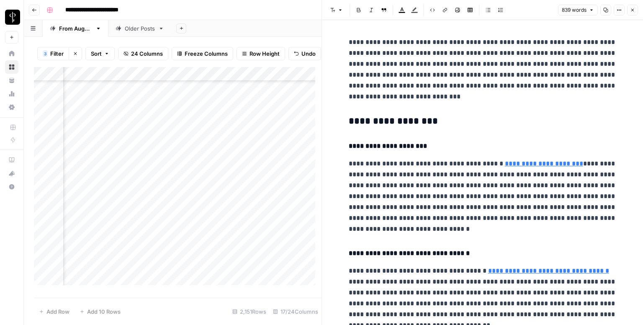
click at [468, 119] on h3 "**********" at bounding box center [483, 122] width 268 height 12
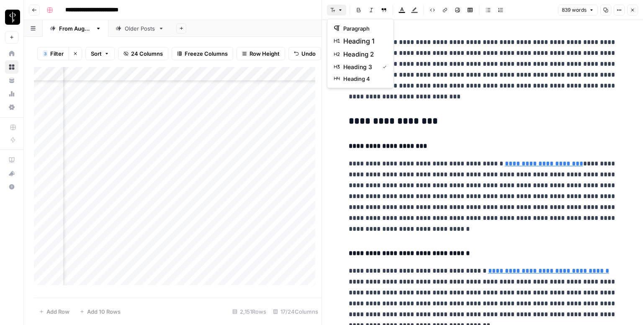
click at [340, 10] on icon "button" at bounding box center [340, 10] width 3 height 1
click at [358, 50] on span "heading 2" at bounding box center [363, 54] width 40 height 10
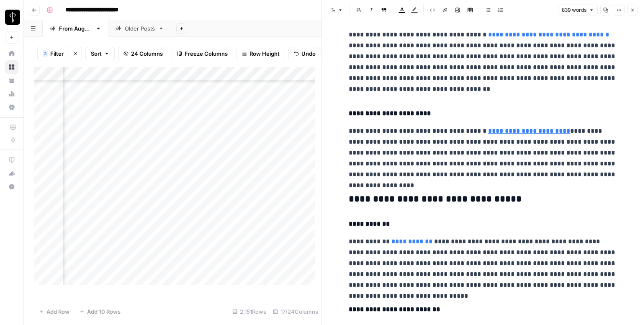
scroll to position [251, 0]
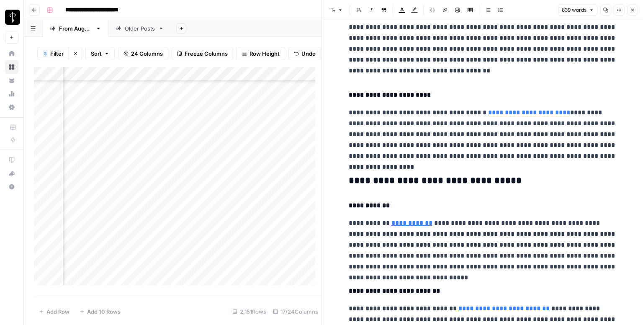
click at [429, 180] on h3 "**********" at bounding box center [483, 181] width 268 height 12
click at [334, 10] on icon "button" at bounding box center [332, 10] width 5 height 5
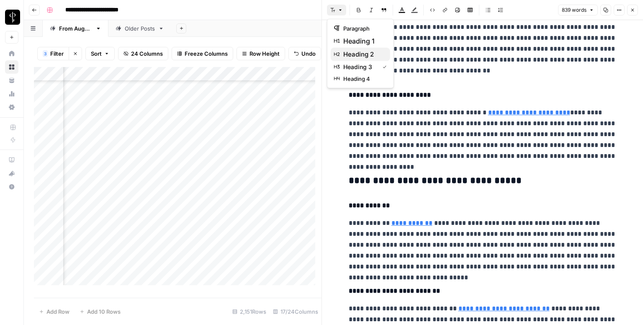
click at [371, 57] on span "heading 2" at bounding box center [363, 54] width 40 height 10
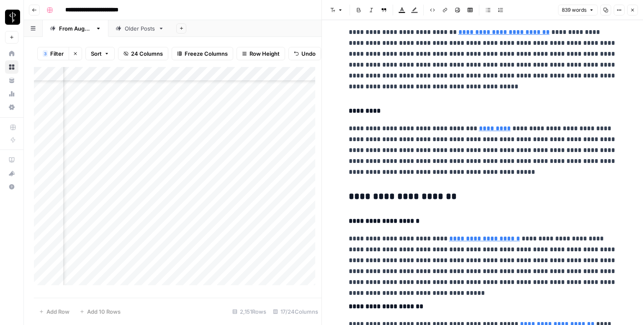
scroll to position [586, 0]
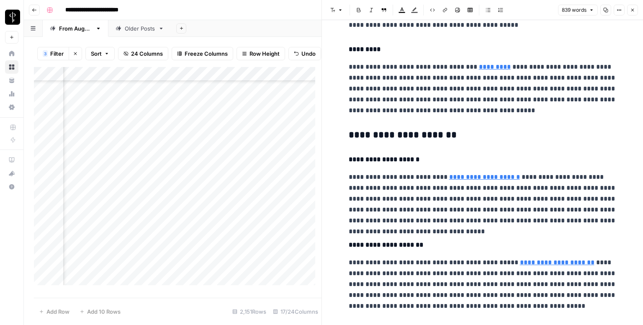
click at [419, 127] on div "**********" at bounding box center [483, 3] width 278 height 1113
click at [331, 5] on button "Font style" at bounding box center [336, 10] width 19 height 11
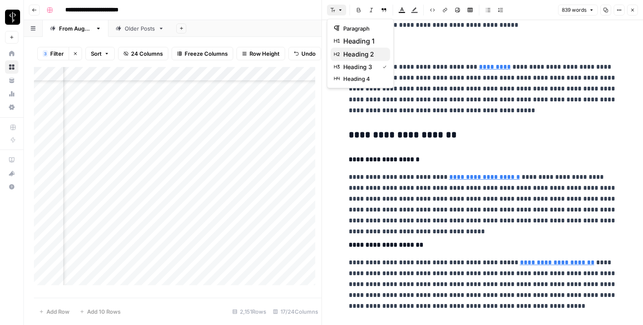
click at [367, 57] on span "heading 2" at bounding box center [363, 54] width 40 height 10
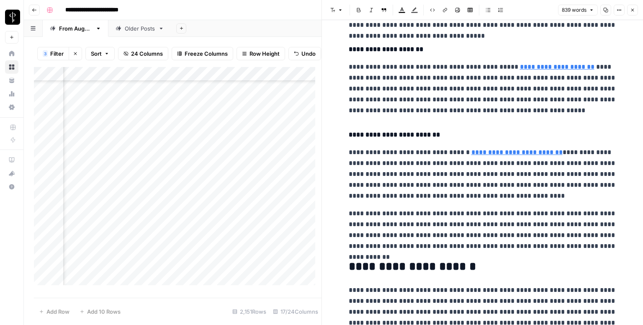
scroll to position [845, 0]
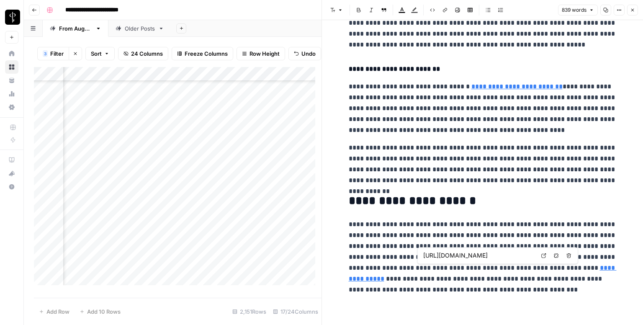
click at [547, 256] on link "Open in a new tab" at bounding box center [544, 255] width 11 height 11
click at [633, 8] on icon "button" at bounding box center [632, 10] width 5 height 5
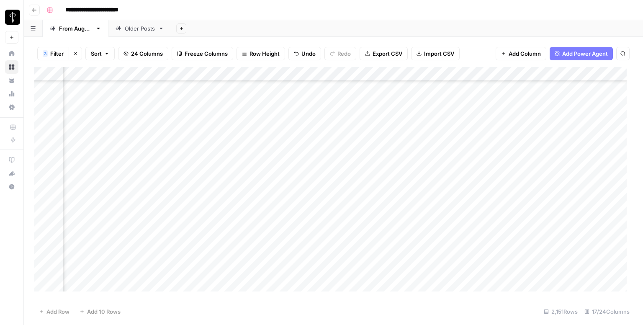
click at [357, 127] on div "Add Column" at bounding box center [333, 182] width 599 height 231
click at [572, 131] on div "Add Column" at bounding box center [333, 182] width 599 height 231
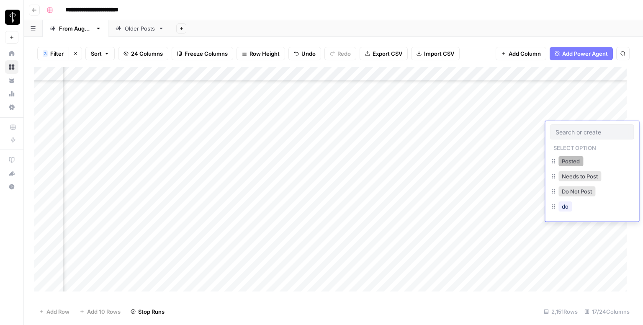
click at [561, 162] on button "Posted" at bounding box center [571, 161] width 25 height 10
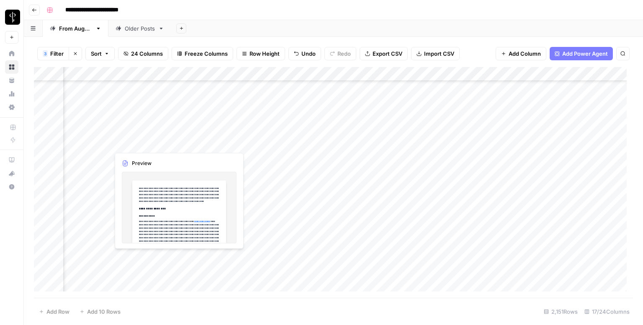
click at [102, 139] on div "Add Column" at bounding box center [333, 182] width 599 height 231
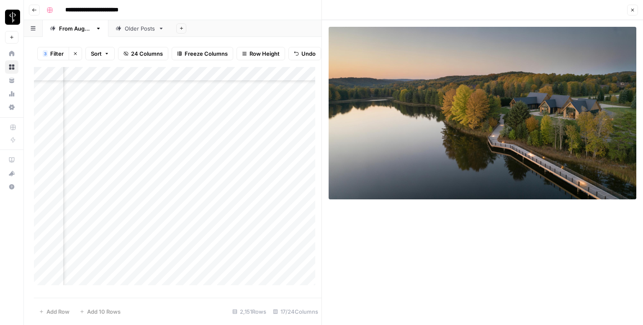
click at [197, 150] on div "Add Column" at bounding box center [178, 179] width 288 height 224
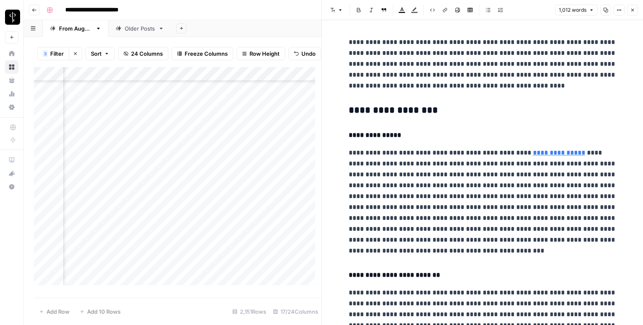
click at [394, 109] on h3 "**********" at bounding box center [483, 111] width 268 height 12
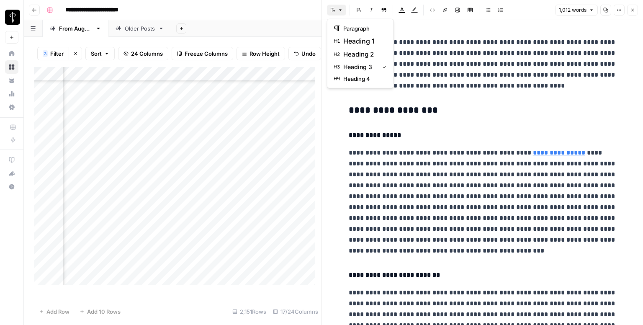
click at [332, 7] on button "Font style" at bounding box center [336, 10] width 19 height 11
click at [364, 51] on span "heading 2" at bounding box center [363, 54] width 40 height 10
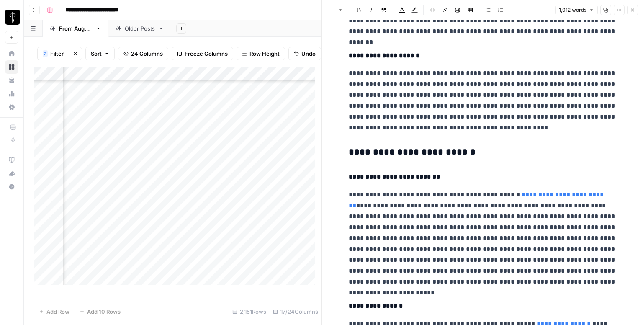
scroll to position [419, 0]
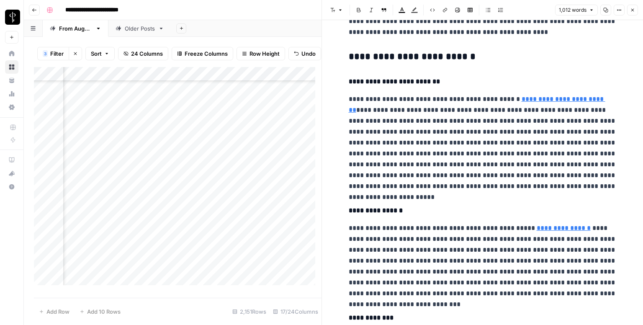
click at [374, 59] on h3 "**********" at bounding box center [483, 57] width 268 height 12
click at [336, 7] on button "Font style" at bounding box center [336, 10] width 19 height 11
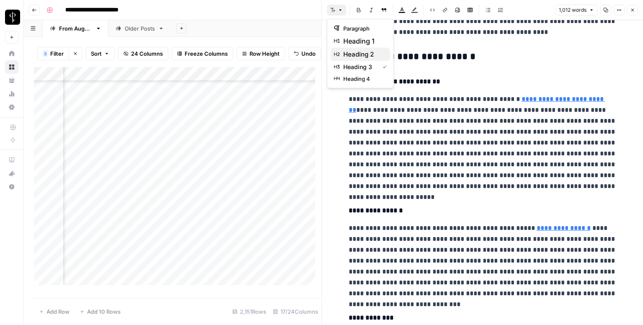
click at [370, 50] on span "heading 2" at bounding box center [363, 54] width 40 height 10
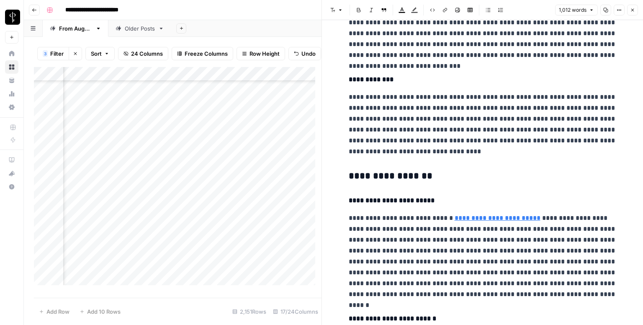
scroll to position [670, 0]
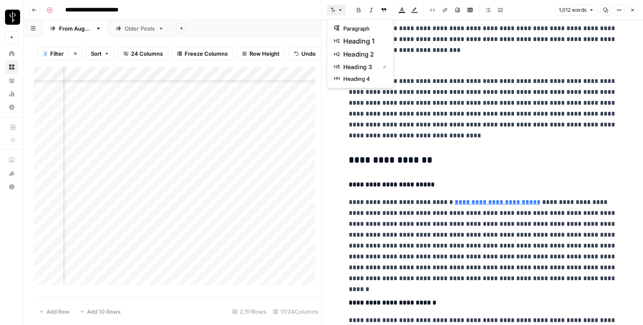
click at [340, 10] on icon "button" at bounding box center [340, 10] width 5 height 5
click at [369, 54] on span "heading 2" at bounding box center [363, 54] width 40 height 10
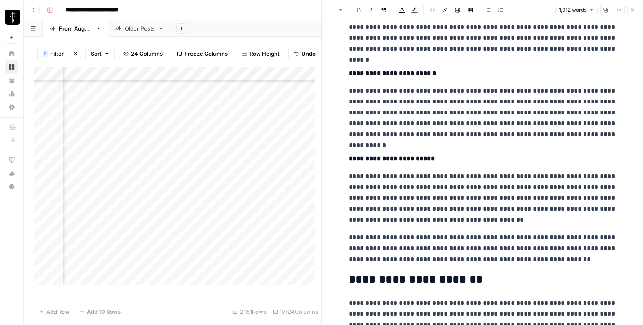
scroll to position [987, 0]
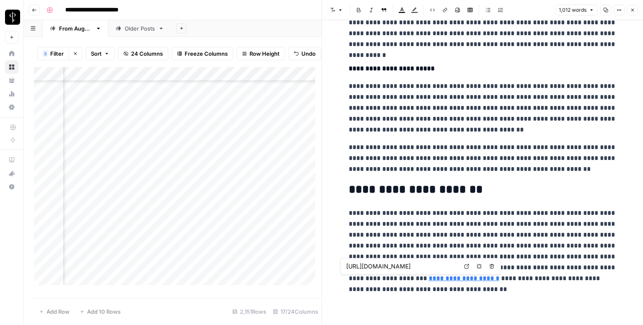
click at [465, 267] on icon at bounding box center [466, 266] width 5 height 5
click at [634, 10] on icon "button" at bounding box center [632, 10] width 5 height 5
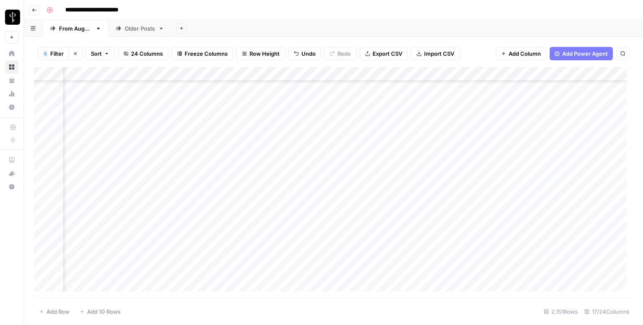
click at [385, 138] on div "Add Column" at bounding box center [333, 182] width 599 height 231
click at [568, 147] on div "Add Column" at bounding box center [333, 182] width 599 height 231
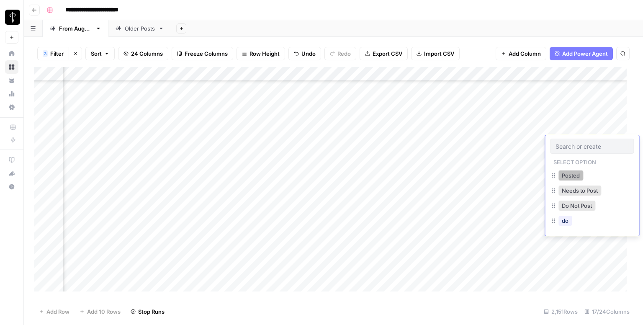
click at [571, 179] on button "Posted" at bounding box center [571, 175] width 25 height 10
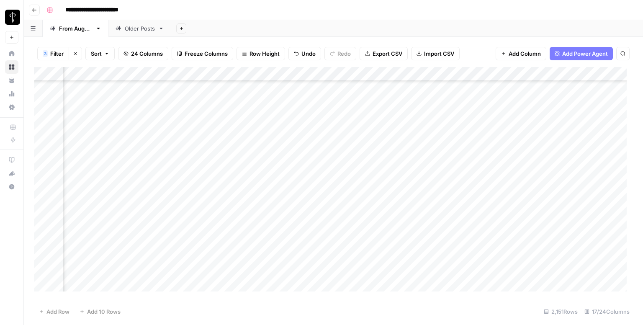
click at [430, 143] on div "Add Column" at bounding box center [333, 182] width 599 height 231
click at [430, 143] on textarea at bounding box center [472, 144] width 134 height 12
paste textarea "**********"
type textarea "**********"
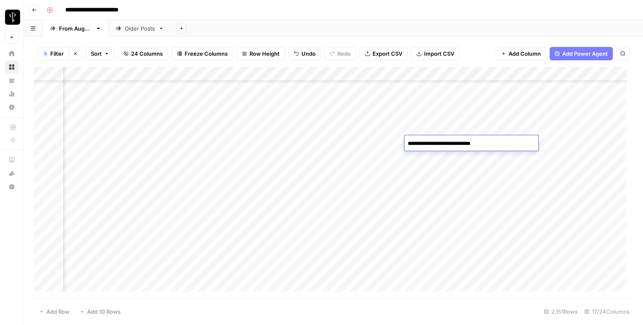
click at [102, 157] on div "Add Column" at bounding box center [333, 182] width 599 height 231
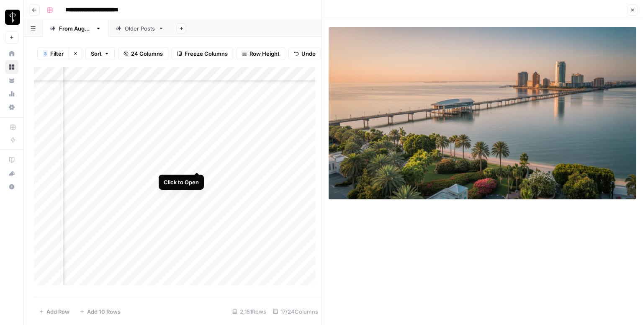
click at [196, 162] on div "Add Column" at bounding box center [178, 179] width 288 height 224
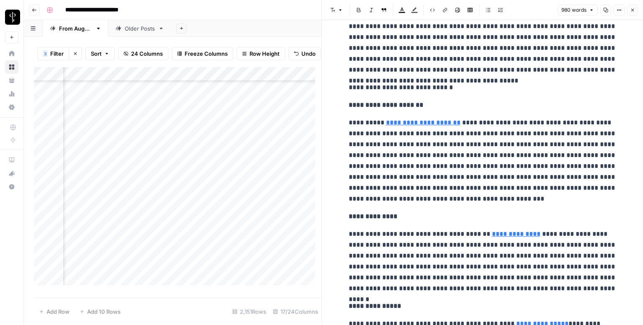
scroll to position [84, 0]
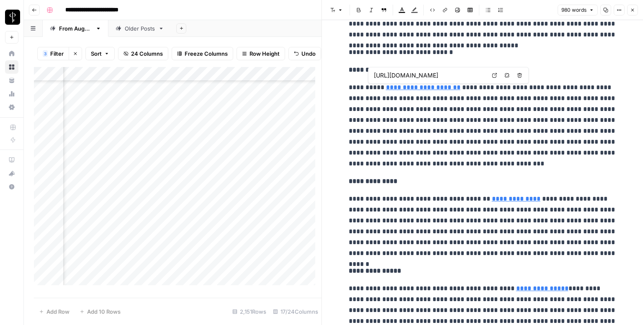
click at [439, 56] on p "**********" at bounding box center [483, 52] width 268 height 11
click at [335, 15] on button "Font style" at bounding box center [336, 10] width 19 height 11
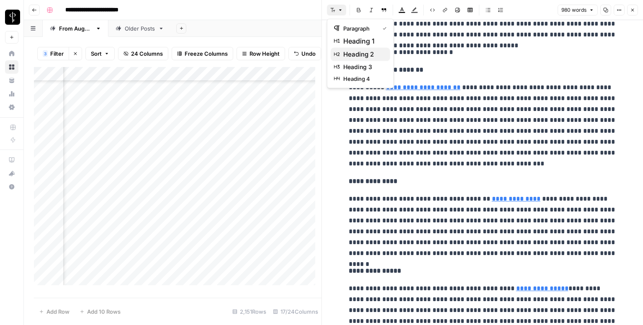
click at [368, 52] on span "heading 2" at bounding box center [363, 54] width 40 height 10
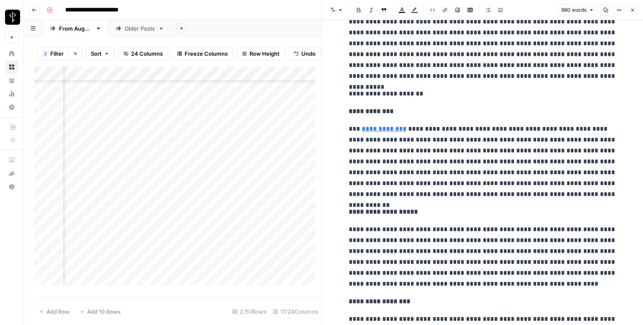
scroll to position [377, 0]
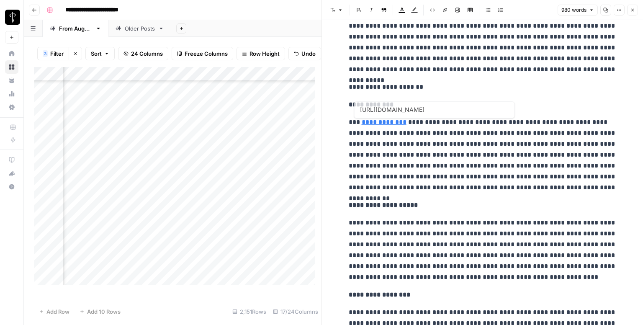
click at [392, 88] on p "**********" at bounding box center [483, 87] width 268 height 11
click at [338, 7] on button "Font style" at bounding box center [336, 10] width 19 height 11
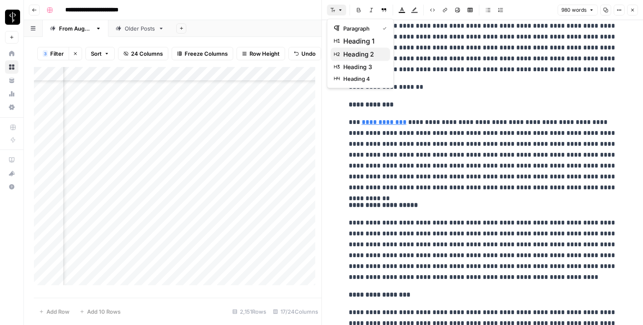
click at [366, 54] on span "heading 2" at bounding box center [363, 54] width 40 height 10
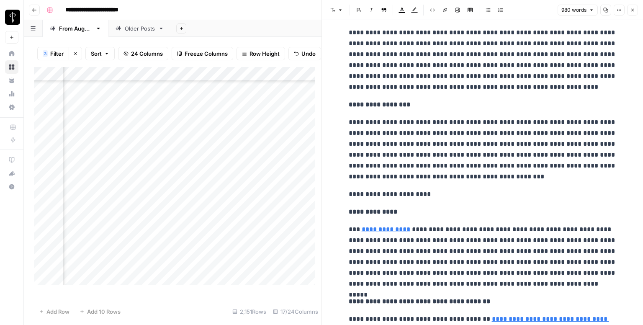
scroll to position [628, 0]
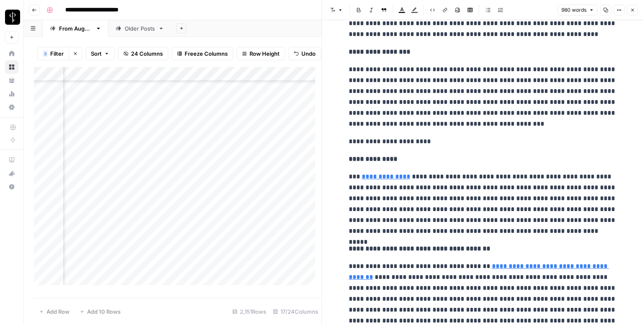
click at [376, 139] on p "**********" at bounding box center [483, 141] width 268 height 11
click at [336, 12] on button "Font style" at bounding box center [336, 10] width 19 height 11
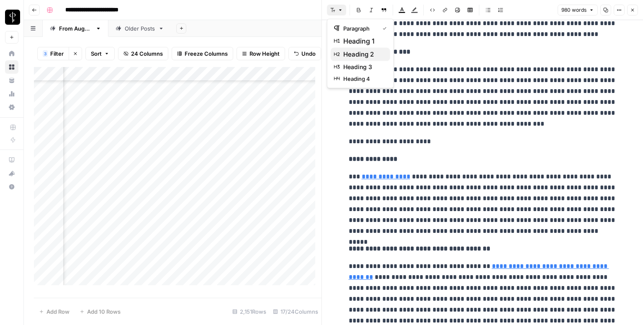
click at [358, 54] on span "heading 2" at bounding box center [363, 54] width 40 height 10
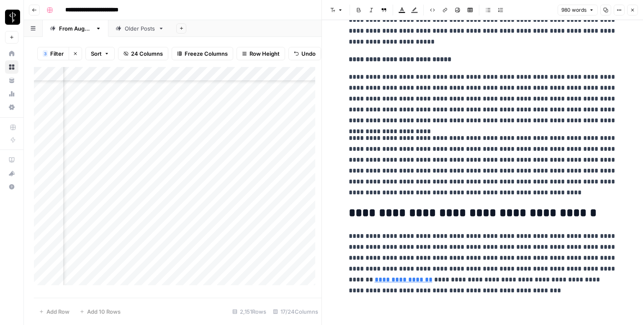
scroll to position [928, 0]
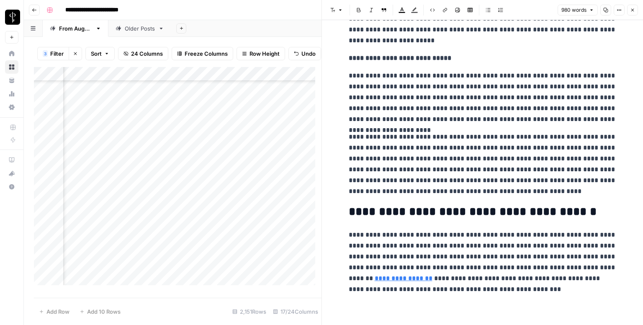
click at [632, 11] on icon "button" at bounding box center [632, 10] width 5 height 5
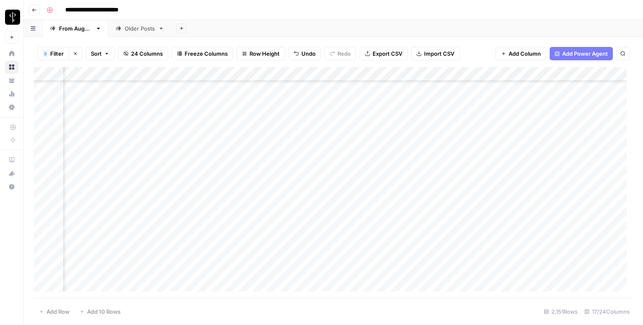
click at [382, 156] on div "Add Column" at bounding box center [333, 182] width 599 height 231
click at [565, 160] on div "Add Column" at bounding box center [333, 182] width 599 height 231
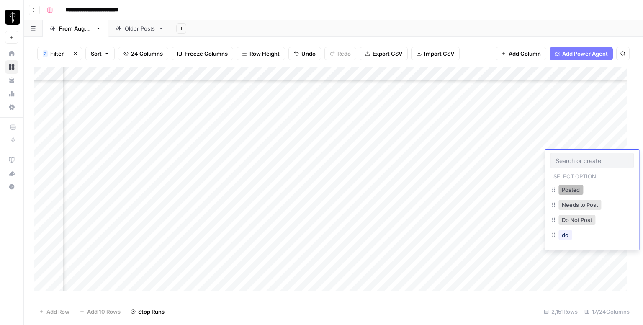
click at [564, 185] on button "Posted" at bounding box center [571, 190] width 25 height 10
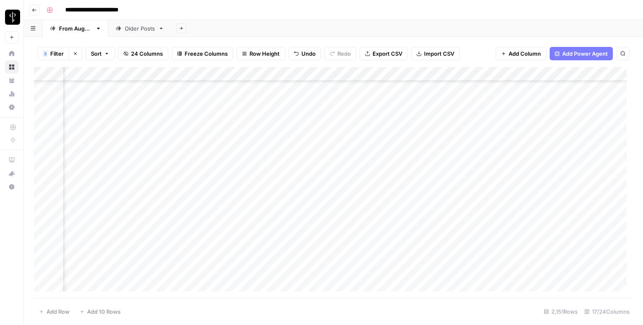
click at [453, 140] on div "Add Column" at bounding box center [333, 182] width 599 height 231
drag, startPoint x: 492, startPoint y: 148, endPoint x: 492, endPoint y: 154, distance: 6.3
click at [492, 154] on div "Add Column" at bounding box center [333, 182] width 599 height 231
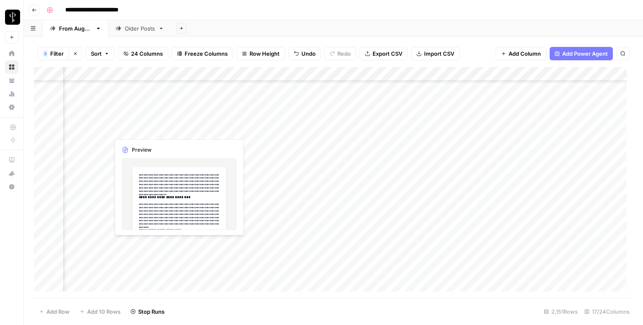
click at [104, 129] on div "Add Column" at bounding box center [333, 182] width 599 height 231
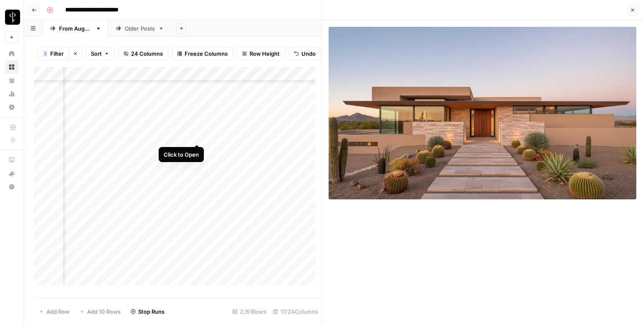
click at [194, 136] on div "Add Column" at bounding box center [178, 179] width 288 height 224
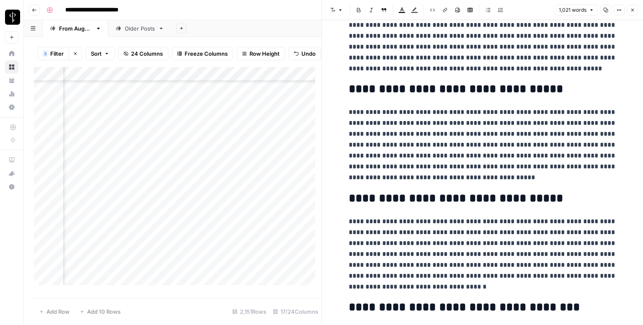
scroll to position [975, 0]
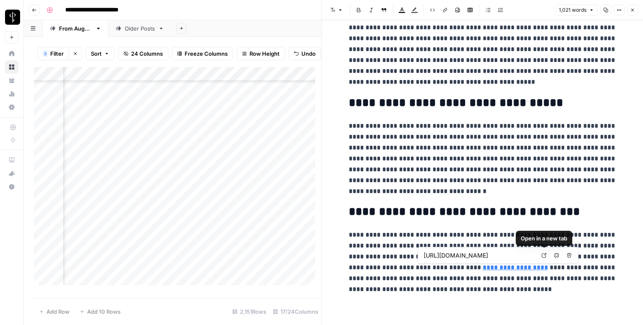
click at [542, 255] on icon at bounding box center [544, 255] width 5 height 5
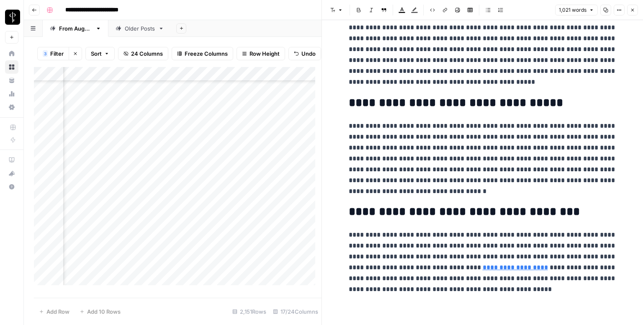
click at [635, 13] on button "Close" at bounding box center [632, 10] width 11 height 11
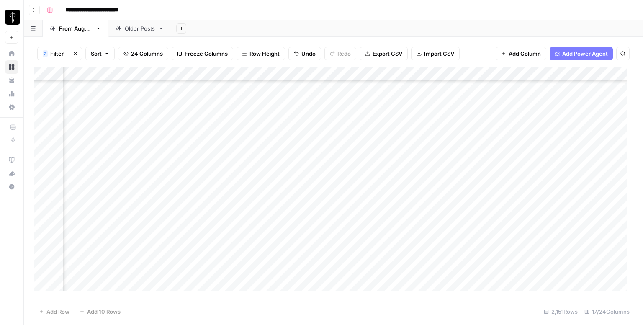
click at [364, 124] on div "Add Column" at bounding box center [333, 182] width 599 height 231
click at [196, 129] on div "Add Column" at bounding box center [333, 182] width 599 height 231
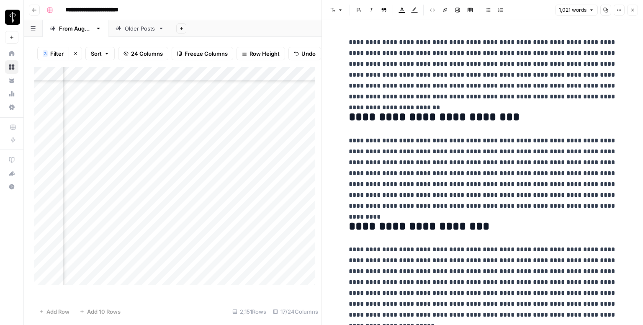
click at [633, 3] on header "Font style Bold Italic Block quote Text color Highlight color Code block Link I…" at bounding box center [482, 10] width 321 height 20
click at [632, 10] on icon "button" at bounding box center [632, 10] width 5 height 5
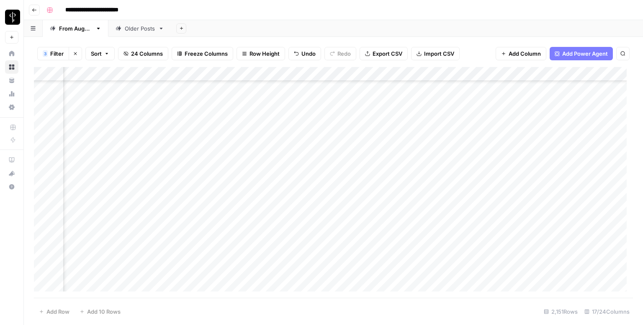
click at [583, 129] on div "Add Column" at bounding box center [333, 182] width 599 height 231
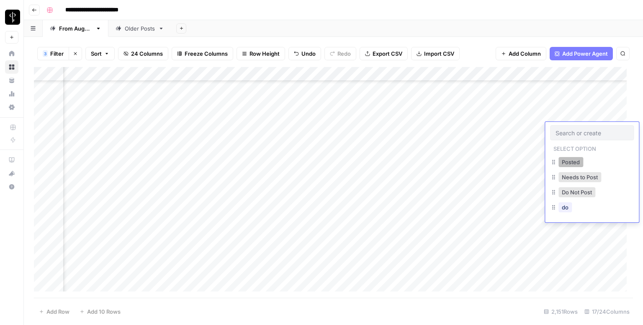
click at [569, 165] on button "Posted" at bounding box center [571, 162] width 25 height 10
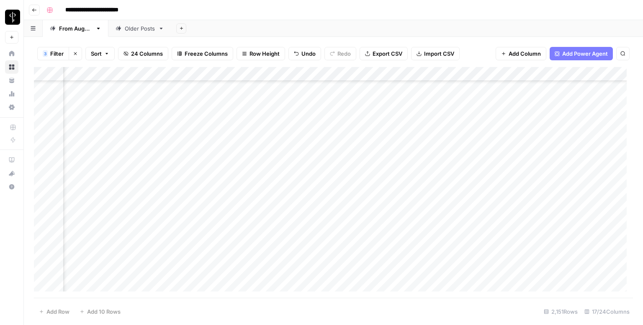
click at [101, 145] on div "Add Column" at bounding box center [333, 182] width 599 height 231
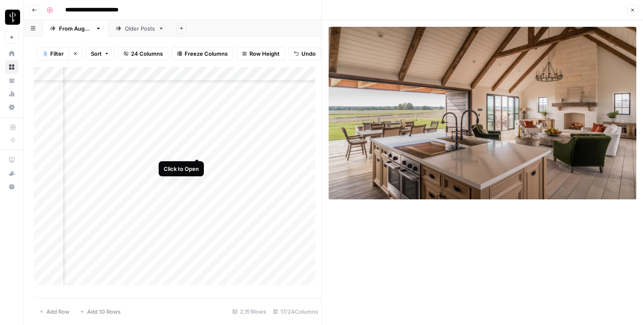
click at [196, 151] on div "Add Column" at bounding box center [178, 179] width 288 height 224
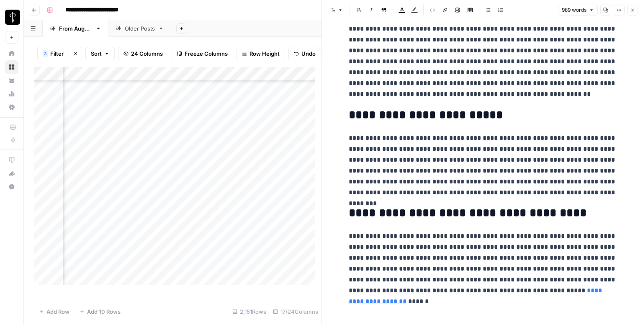
scroll to position [1008, 0]
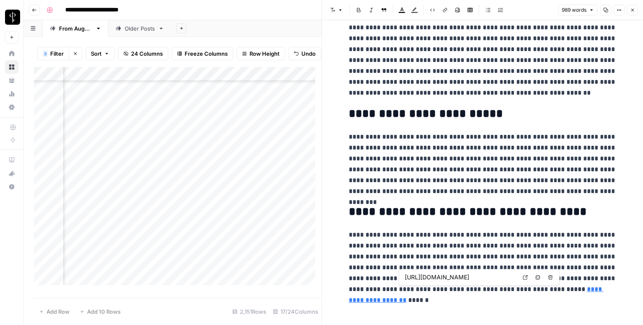
click at [523, 276] on icon at bounding box center [525, 277] width 5 height 5
click at [626, 7] on div "989 words Copy Options Close" at bounding box center [598, 10] width 80 height 11
click at [633, 11] on icon "button" at bounding box center [632, 10] width 5 height 5
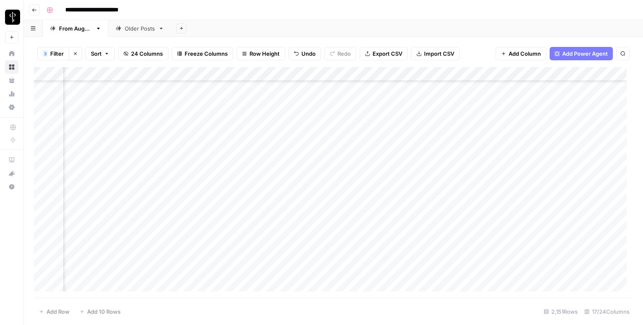
click at [370, 141] on div "Add Column" at bounding box center [333, 182] width 599 height 231
click at [569, 150] on div "Add Column" at bounding box center [333, 182] width 599 height 231
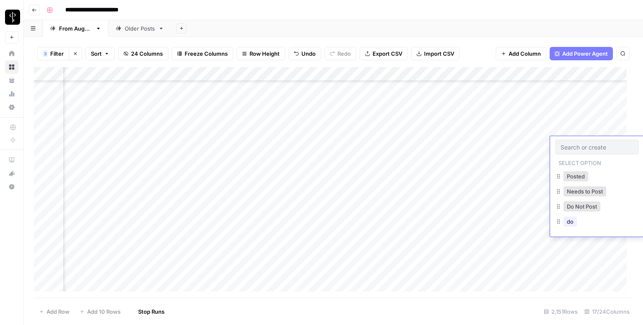
click at [569, 150] on input "text" at bounding box center [597, 147] width 73 height 8
click at [570, 175] on button "Posted" at bounding box center [571, 176] width 25 height 10
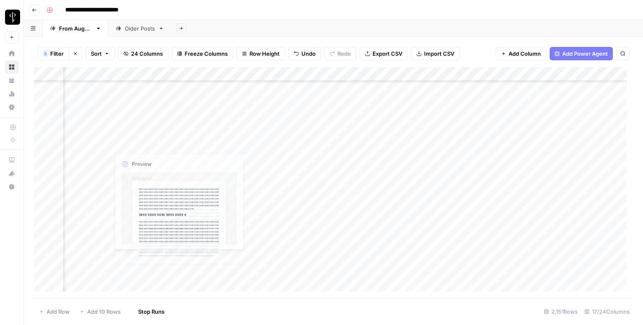
scroll to position [712, 544]
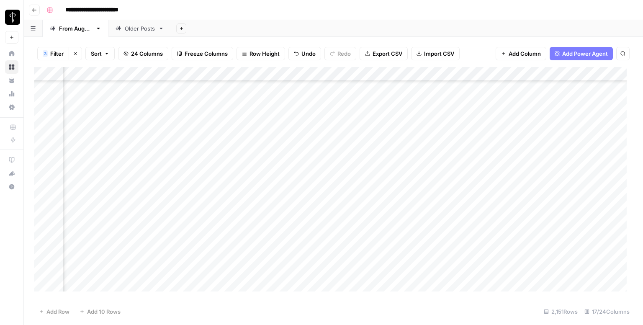
click at [103, 116] on div "Add Column" at bounding box center [333, 182] width 599 height 231
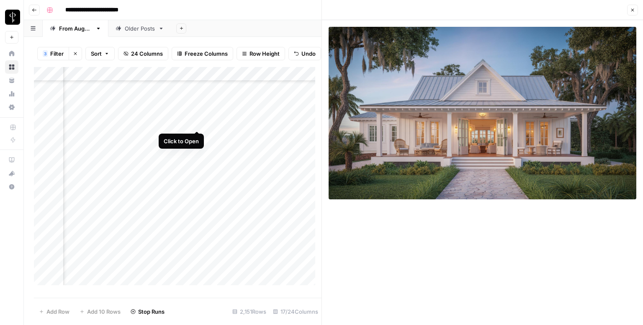
click at [196, 123] on div "Add Column" at bounding box center [178, 179] width 288 height 224
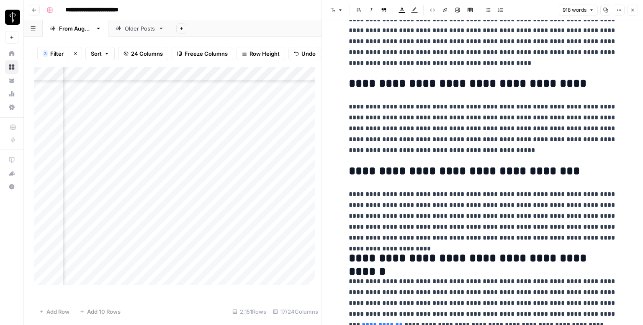
scroll to position [879, 0]
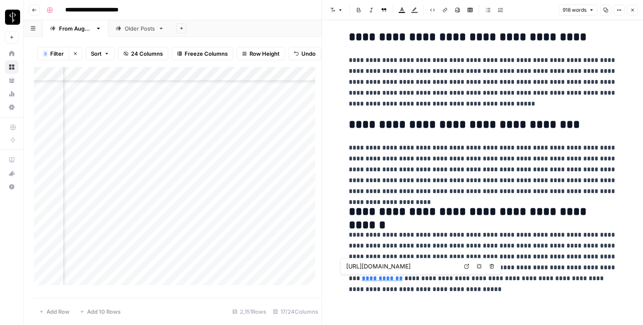
click at [469, 268] on icon at bounding box center [466, 266] width 5 height 5
click at [637, 8] on button "Close" at bounding box center [632, 10] width 11 height 11
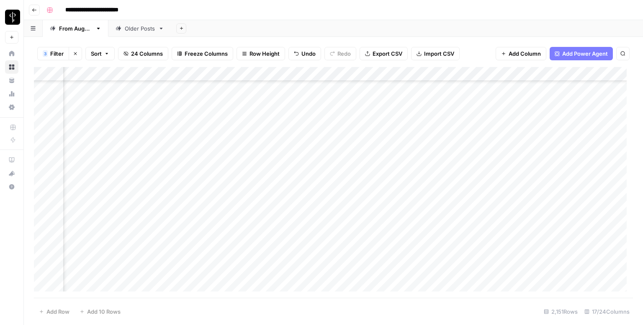
click at [377, 113] on div "Add Column" at bounding box center [333, 182] width 599 height 231
click at [566, 118] on div "Add Column" at bounding box center [333, 182] width 599 height 231
click at [571, 113] on div "Add Column" at bounding box center [333, 182] width 599 height 231
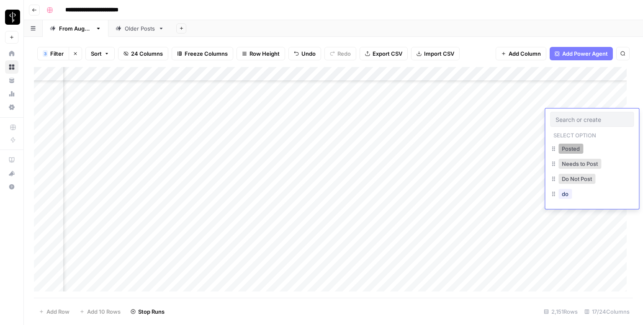
click at [567, 150] on button "Posted" at bounding box center [571, 149] width 25 height 10
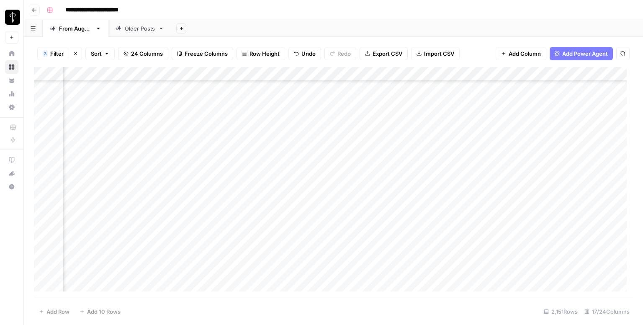
click at [100, 134] on div "Add Column" at bounding box center [333, 182] width 599 height 231
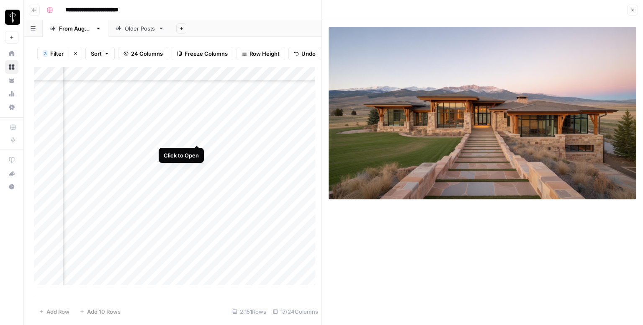
click at [199, 136] on div "Add Column" at bounding box center [178, 179] width 288 height 224
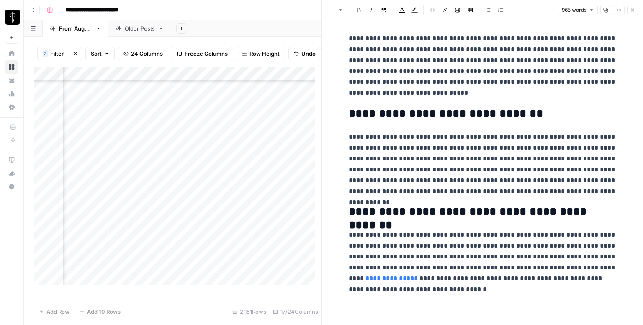
scroll to position [923, 0]
click at [562, 255] on icon at bounding box center [560, 255] width 5 height 5
click at [632, 9] on icon "button" at bounding box center [632, 10] width 5 height 5
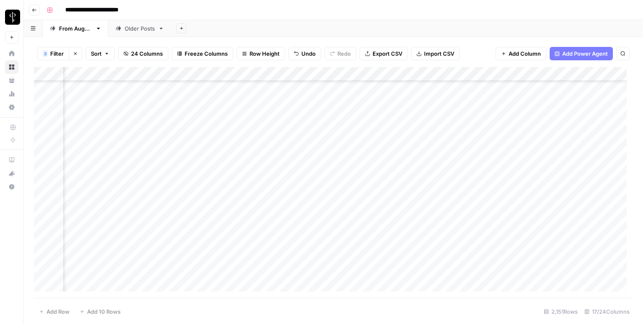
click at [389, 129] on div "Add Column" at bounding box center [333, 182] width 599 height 231
click at [573, 131] on div "Add Column" at bounding box center [333, 182] width 599 height 231
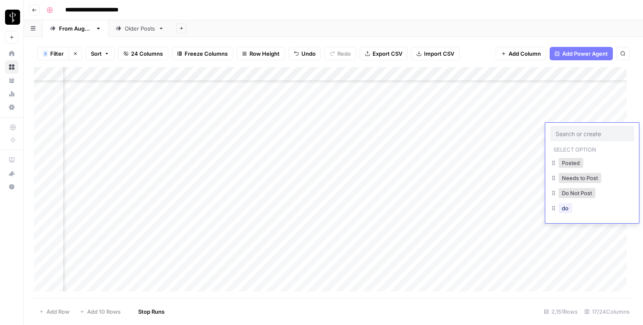
click at [573, 131] on input "text" at bounding box center [592, 134] width 73 height 8
click at [572, 162] on button "Posted" at bounding box center [571, 163] width 25 height 10
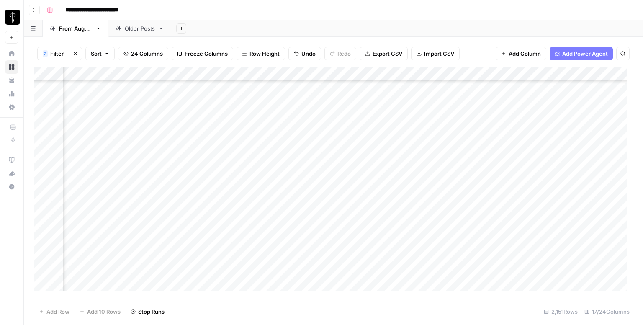
click at [101, 146] on div "Add Column" at bounding box center [333, 182] width 599 height 231
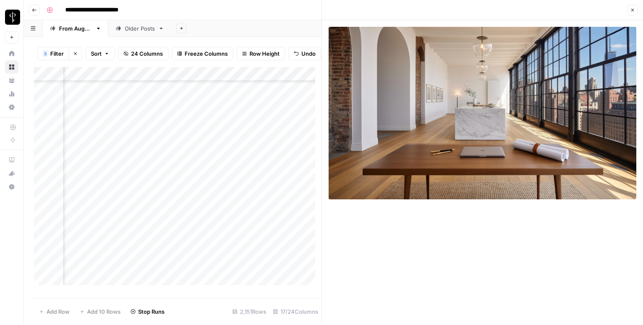
click at [198, 151] on div "Add Column" at bounding box center [178, 179] width 288 height 224
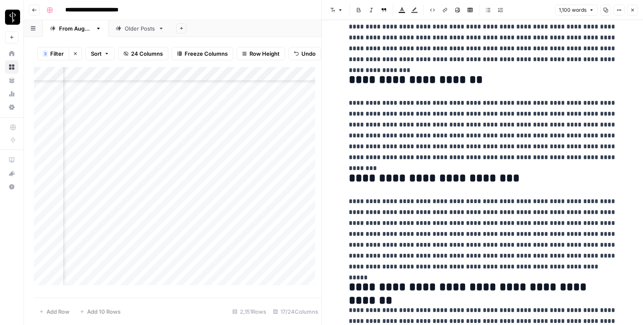
scroll to position [1040, 0]
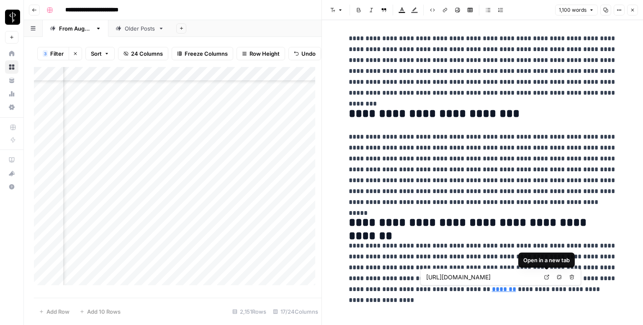
click at [551, 276] on link "Open in a new tab" at bounding box center [546, 277] width 11 height 11
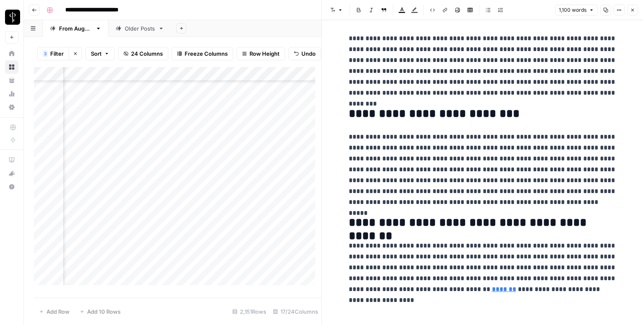
click at [629, 13] on button "Close" at bounding box center [632, 10] width 11 height 11
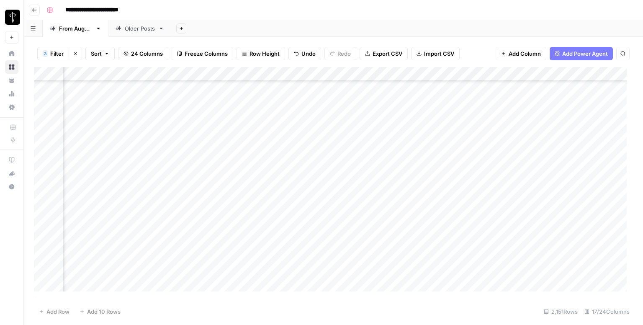
click at [373, 141] on div "Add Column" at bounding box center [333, 182] width 599 height 231
click at [585, 147] on div "Add Column" at bounding box center [333, 182] width 599 height 231
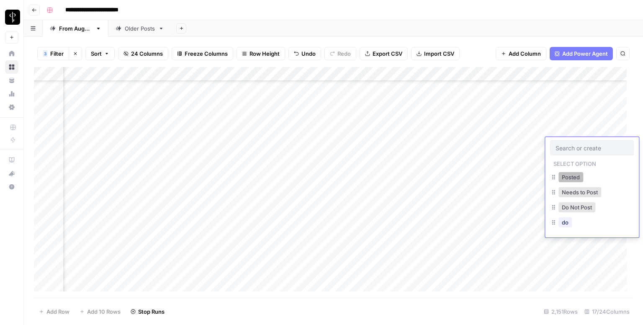
click at [566, 174] on button "Posted" at bounding box center [571, 177] width 25 height 10
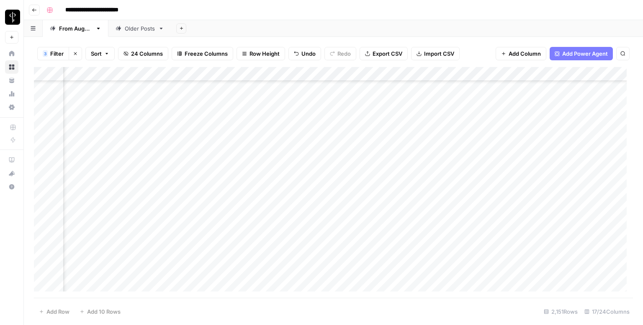
scroll to position [754, 544]
click at [104, 116] on div "Add Column" at bounding box center [333, 182] width 599 height 231
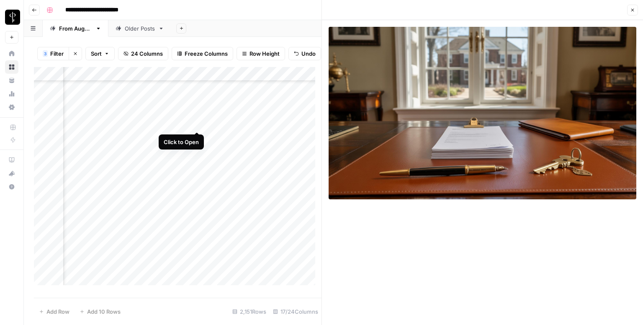
click at [196, 124] on div "Add Column" at bounding box center [178, 179] width 288 height 224
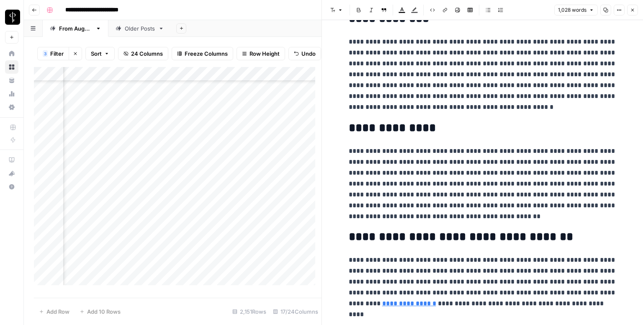
scroll to position [931, 0]
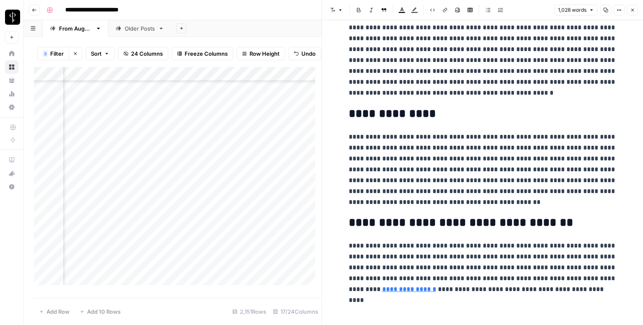
click at [635, 9] on icon "button" at bounding box center [632, 10] width 5 height 5
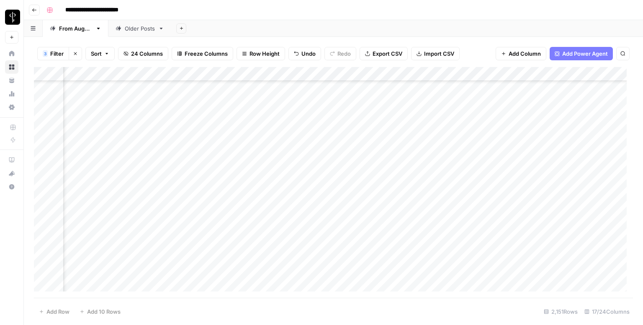
click at [362, 112] on div "Add Column" at bounding box center [333, 182] width 599 height 231
click at [558, 116] on div "Add Column" at bounding box center [333, 182] width 599 height 231
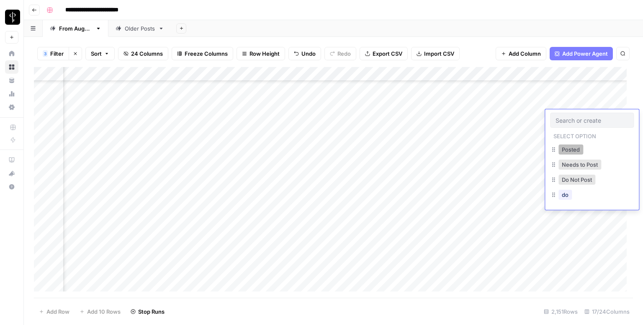
click at [560, 146] on button "Posted" at bounding box center [571, 149] width 25 height 10
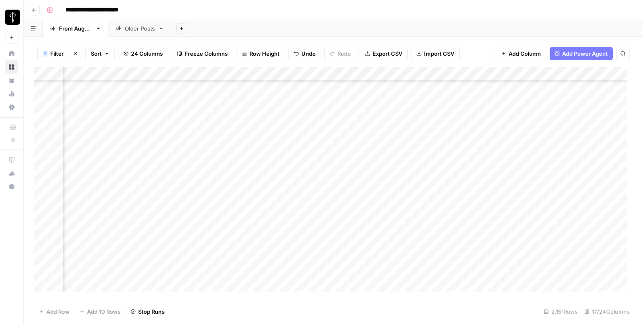
click at [101, 129] on div "Add Column" at bounding box center [333, 182] width 599 height 231
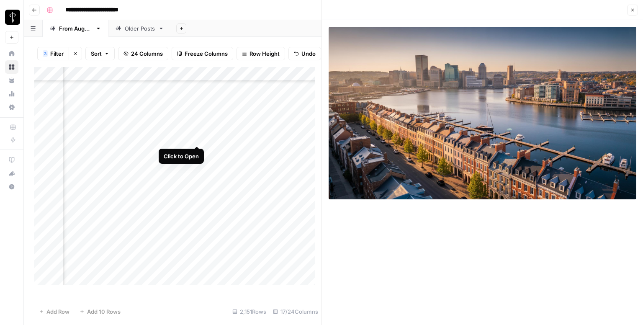
click at [197, 136] on div "Add Column" at bounding box center [178, 179] width 288 height 224
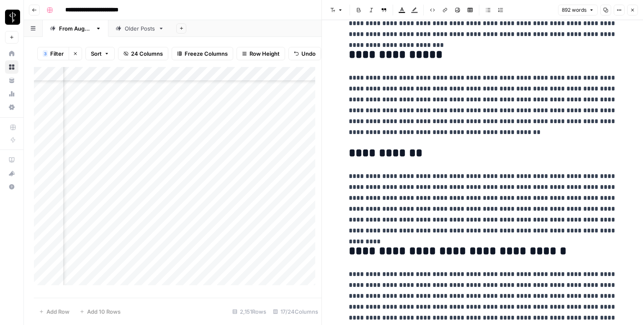
scroll to position [942, 0]
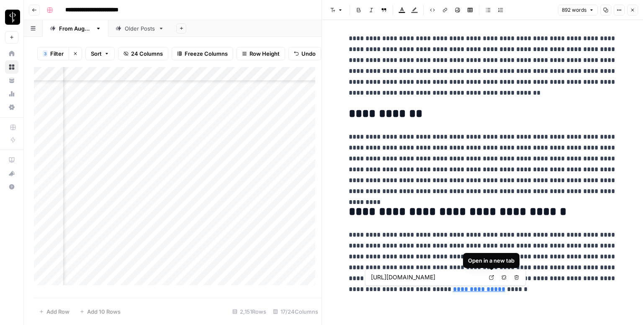
click at [487, 276] on link "Open in a new tab" at bounding box center [491, 277] width 11 height 11
click at [632, 10] on icon "button" at bounding box center [632, 10] width 5 height 5
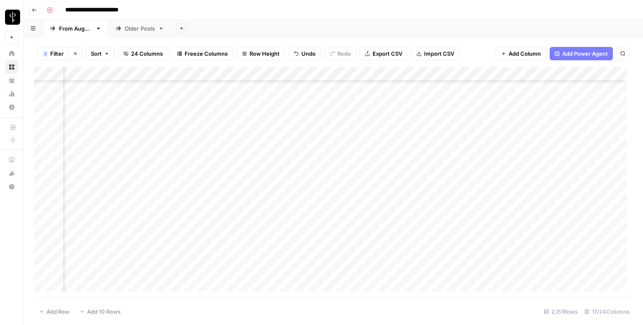
click at [383, 129] on div "Add Column" at bounding box center [333, 182] width 599 height 231
click at [577, 134] on div "Add Column" at bounding box center [333, 182] width 599 height 231
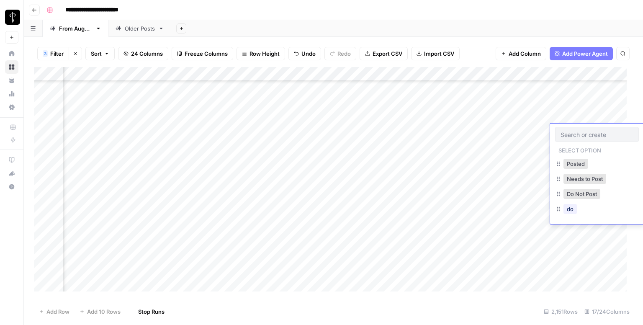
click at [577, 134] on input "text" at bounding box center [597, 135] width 73 height 8
click at [571, 164] on button "Posted" at bounding box center [571, 164] width 25 height 10
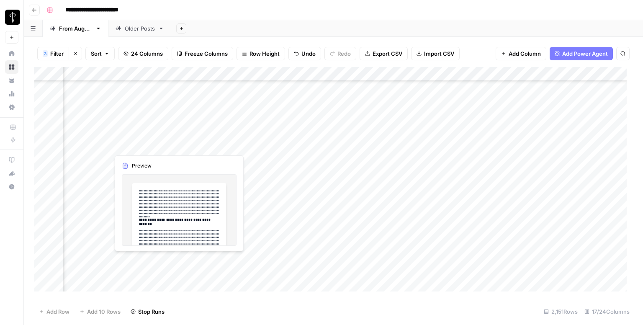
click at [103, 145] on div "Add Column" at bounding box center [333, 182] width 599 height 231
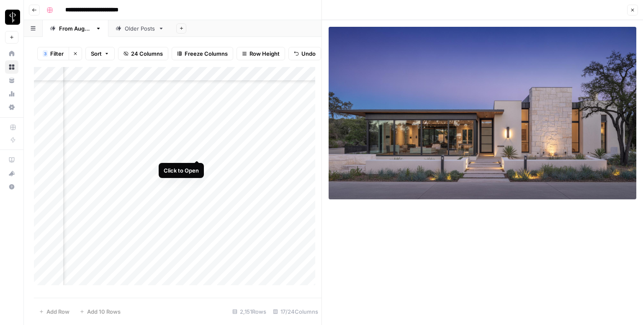
click at [194, 153] on div "Add Column" at bounding box center [178, 179] width 288 height 224
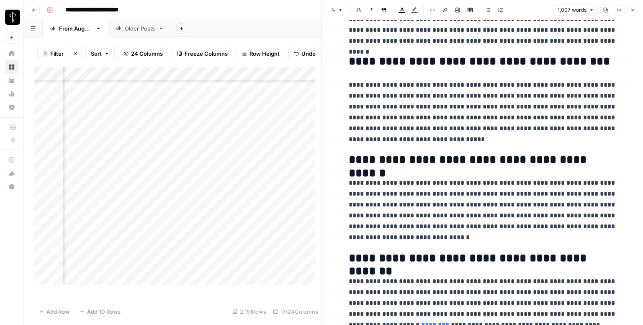
scroll to position [1080, 0]
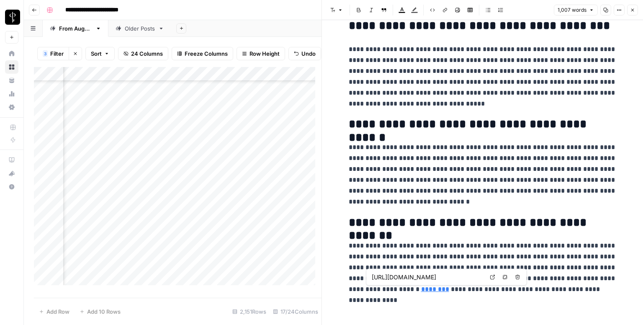
click at [490, 277] on link "Open in a new tab" at bounding box center [492, 277] width 11 height 11
click at [634, 10] on icon "button" at bounding box center [632, 10] width 5 height 5
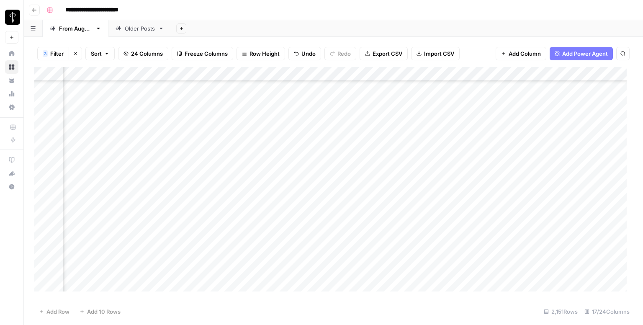
click at [385, 141] on div "Add Column" at bounding box center [333, 182] width 599 height 231
click at [568, 150] on div "Add Column" at bounding box center [333, 182] width 599 height 231
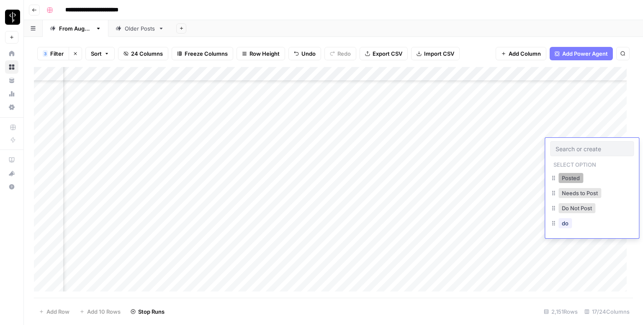
click at [567, 174] on button "Posted" at bounding box center [571, 178] width 25 height 10
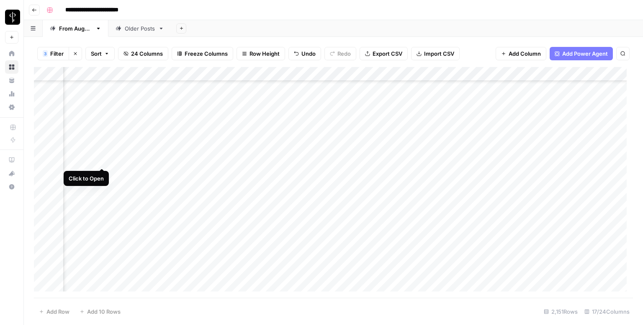
click at [103, 162] on div "Add Column" at bounding box center [333, 182] width 599 height 231
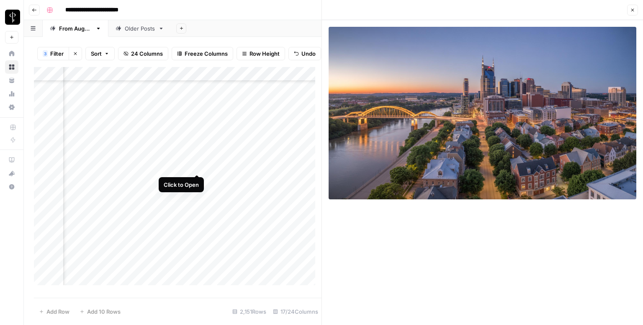
click at [198, 165] on div "Add Column" at bounding box center [178, 179] width 288 height 224
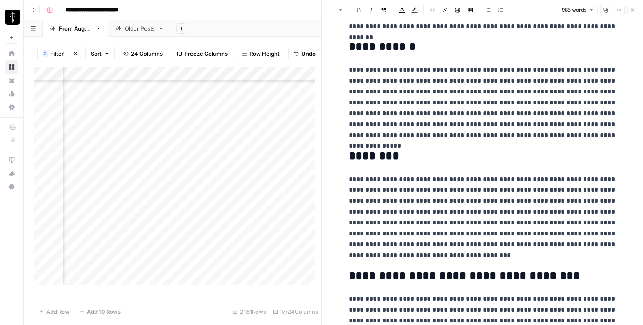
scroll to position [1040, 0]
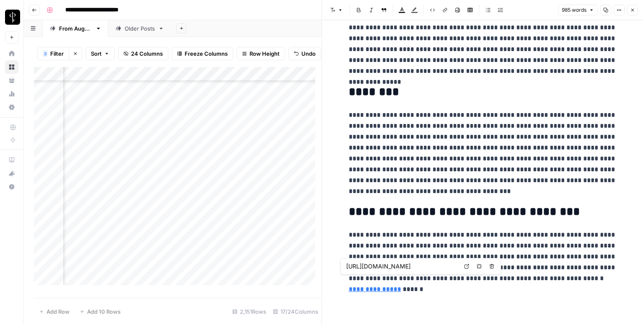
click at [401, 286] on link "**********" at bounding box center [375, 289] width 52 height 6
click at [630, 14] on button "Close" at bounding box center [632, 10] width 11 height 11
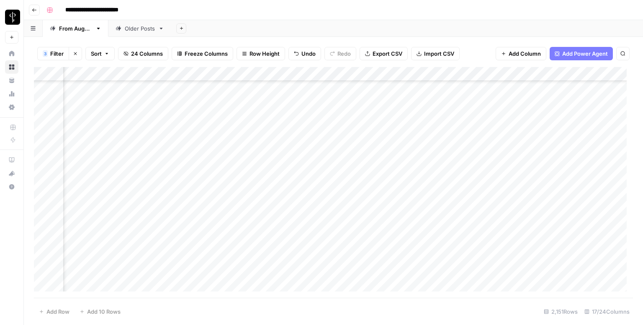
click at [383, 158] on div "Add Column" at bounding box center [333, 182] width 599 height 231
click at [569, 158] on div "Add Column" at bounding box center [333, 182] width 599 height 231
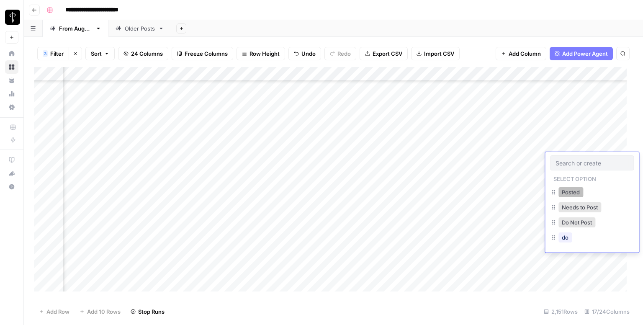
click at [564, 189] on button "Posted" at bounding box center [571, 192] width 25 height 10
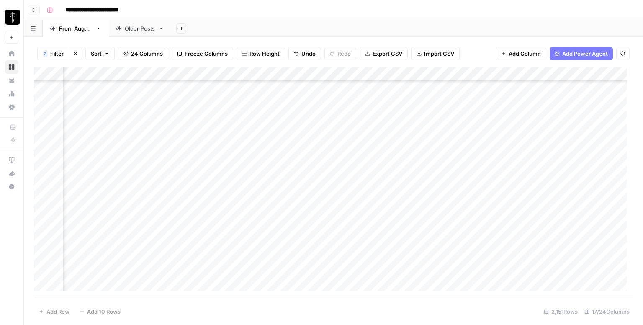
scroll to position [796, 544]
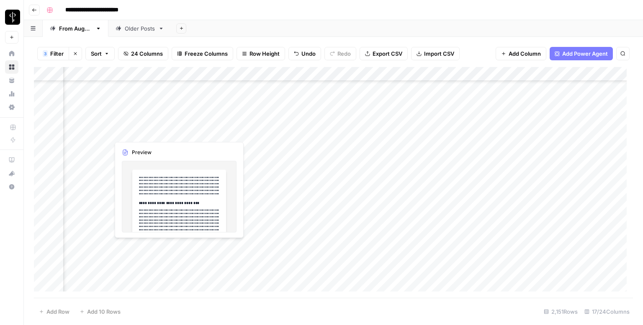
click at [102, 132] on div "Add Column" at bounding box center [333, 182] width 599 height 231
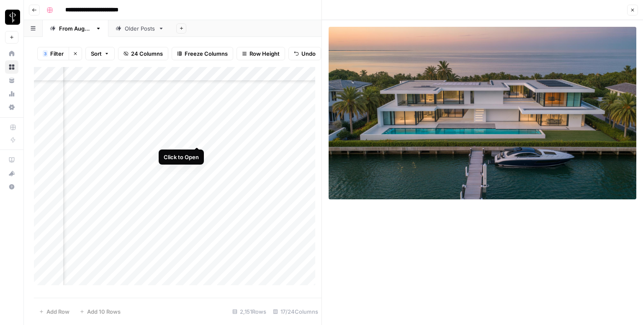
click at [196, 136] on div "Add Column" at bounding box center [178, 179] width 288 height 224
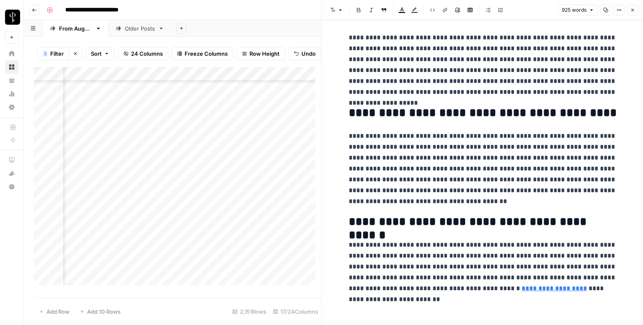
scroll to position [953, 0]
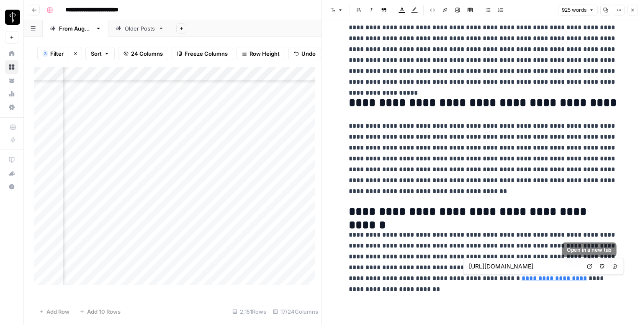
click at [587, 266] on icon at bounding box center [589, 266] width 5 height 5
click at [636, 6] on button "Close" at bounding box center [632, 10] width 11 height 11
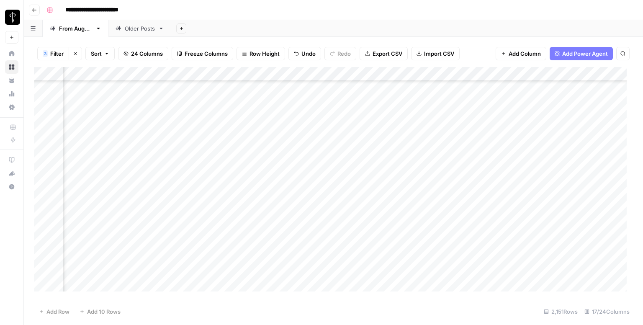
click at [370, 128] on div "Add Column" at bounding box center [333, 182] width 599 height 231
click at [574, 133] on div "Add Column" at bounding box center [333, 182] width 599 height 231
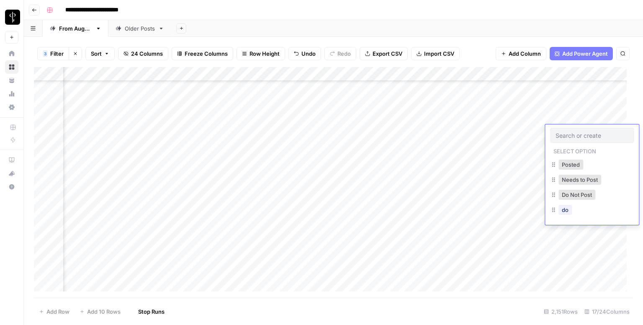
click at [574, 133] on input "text" at bounding box center [592, 135] width 73 height 8
click at [571, 165] on button "Posted" at bounding box center [571, 165] width 25 height 10
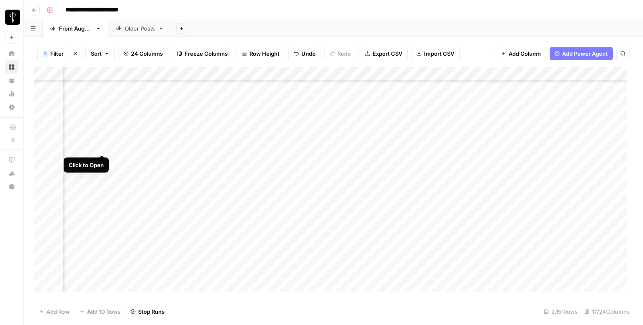
click at [101, 145] on div "Add Column" at bounding box center [333, 182] width 599 height 231
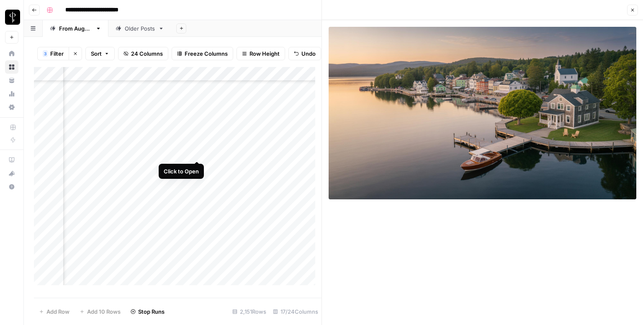
click at [197, 150] on div "Add Column" at bounding box center [178, 179] width 288 height 224
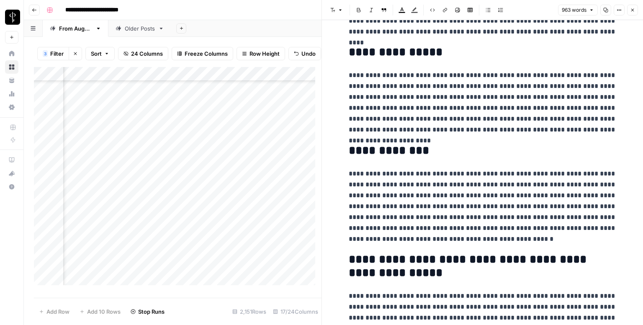
scroll to position [999, 0]
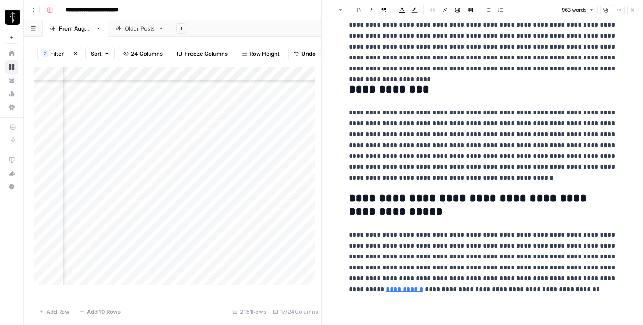
click at [632, 5] on button "Close" at bounding box center [632, 10] width 11 height 11
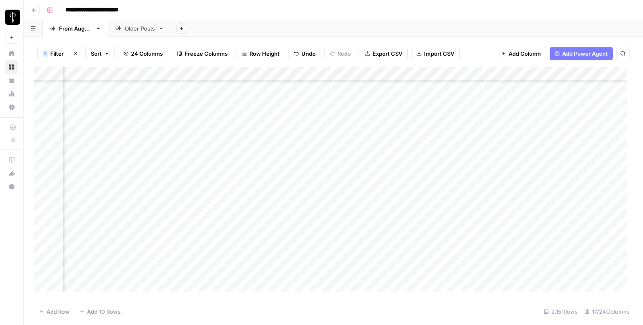
click at [376, 145] on div "Add Column" at bounding box center [333, 182] width 599 height 231
click at [572, 148] on div "Add Column" at bounding box center [333, 182] width 599 height 231
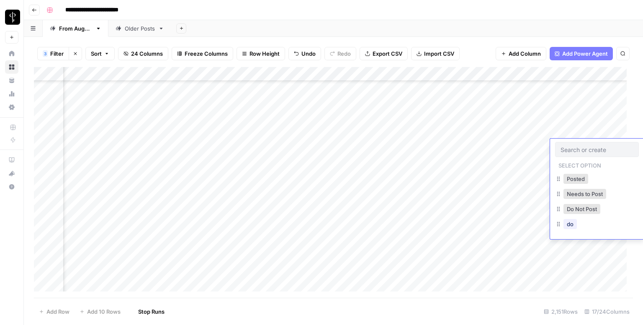
click at [572, 148] on input "text" at bounding box center [597, 150] width 73 height 8
click at [575, 178] on button "Posted" at bounding box center [571, 179] width 25 height 10
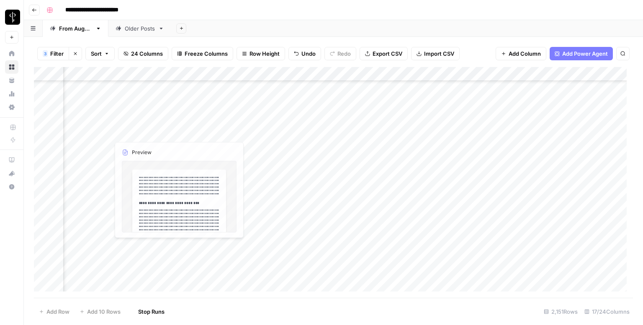
scroll to position [838, 544]
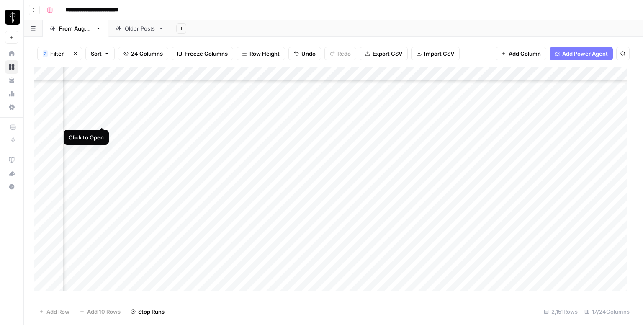
click at [102, 119] on div "Add Column" at bounding box center [333, 182] width 599 height 231
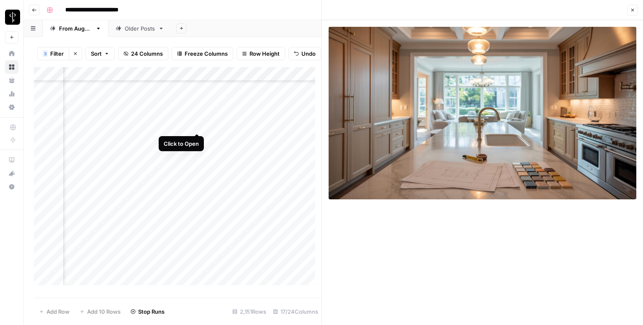
click at [200, 125] on div "Add Column" at bounding box center [178, 179] width 288 height 224
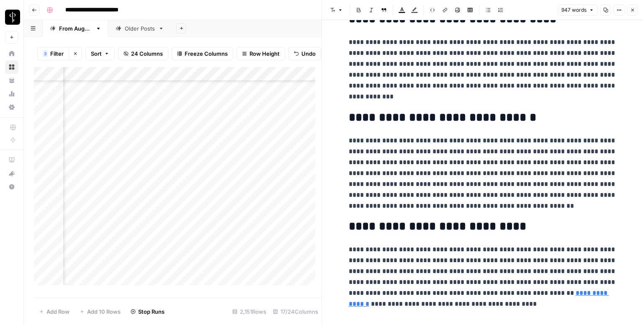
scroll to position [953, 0]
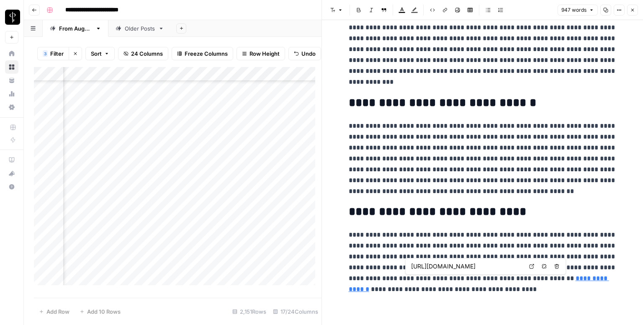
click at [532, 264] on icon at bounding box center [531, 266] width 5 height 5
click at [634, 8] on icon "button" at bounding box center [632, 10] width 5 height 5
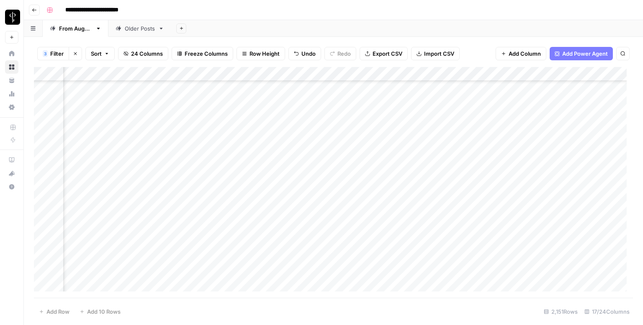
click at [369, 116] on div "Add Column" at bounding box center [333, 182] width 599 height 231
click at [580, 117] on div "Add Column" at bounding box center [333, 182] width 599 height 231
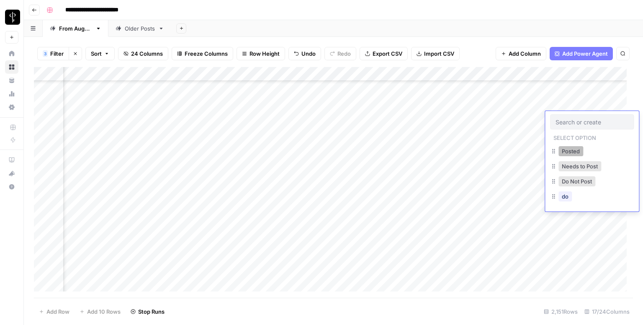
click at [564, 150] on button "Posted" at bounding box center [571, 151] width 25 height 10
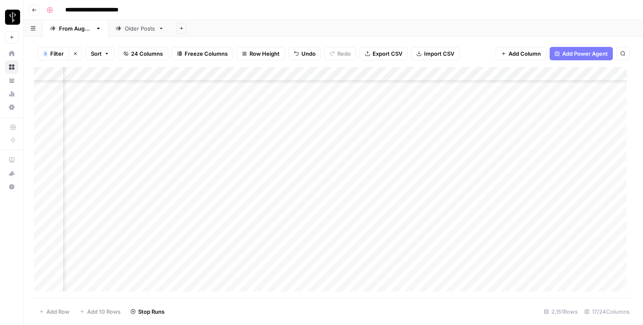
click at [102, 131] on div "Add Column" at bounding box center [333, 182] width 599 height 231
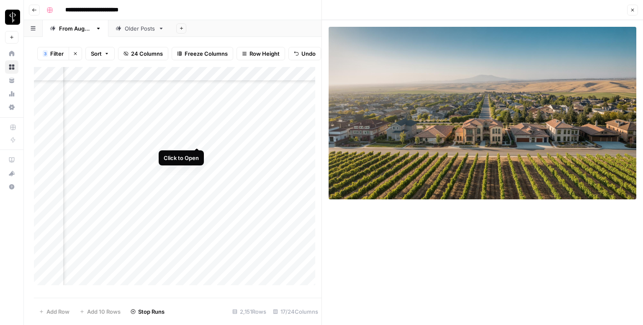
click at [196, 139] on div "Add Column" at bounding box center [178, 179] width 288 height 224
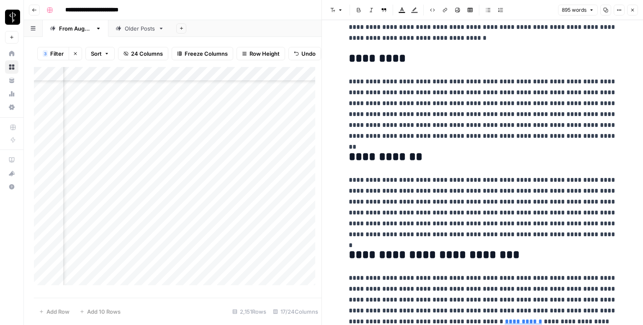
scroll to position [942, 0]
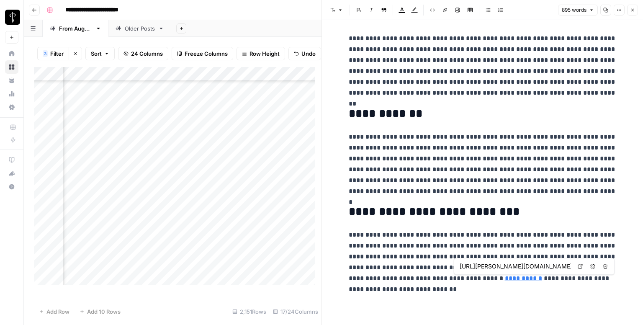
click at [582, 261] on link "Open in a new tab" at bounding box center [580, 266] width 11 height 11
click at [635, 10] on span "Close" at bounding box center [635, 10] width 0 height 0
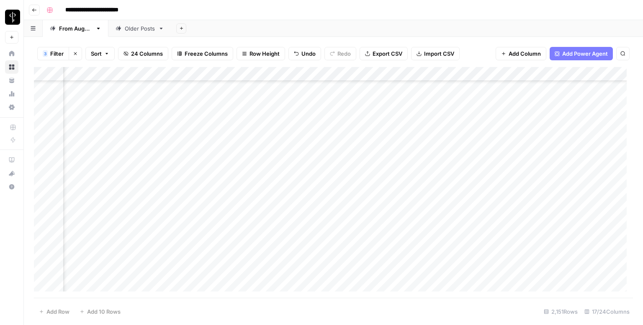
click at [362, 132] on div "Add Column" at bounding box center [333, 182] width 599 height 231
click at [572, 135] on div "Add Column" at bounding box center [333, 182] width 599 height 231
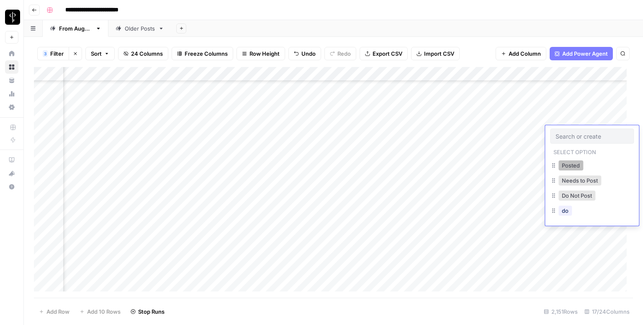
click at [561, 165] on button "Posted" at bounding box center [571, 165] width 25 height 10
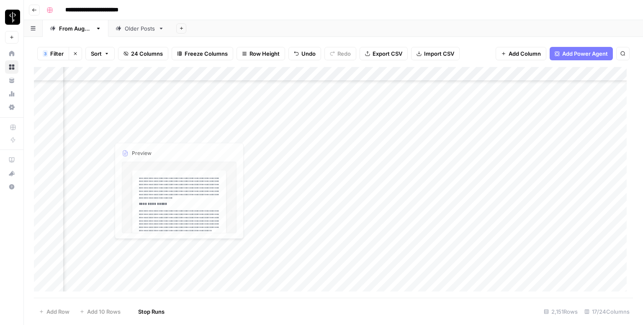
scroll to position [879, 544]
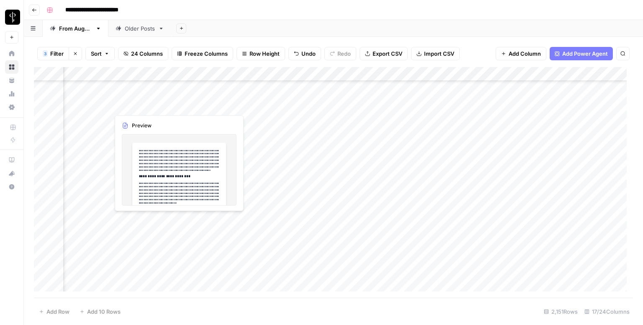
click at [101, 104] on div "Add Column" at bounding box center [333, 182] width 599 height 231
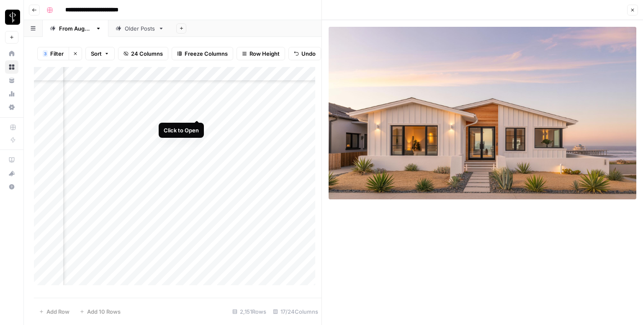
click at [198, 111] on div "Add Column" at bounding box center [178, 179] width 288 height 224
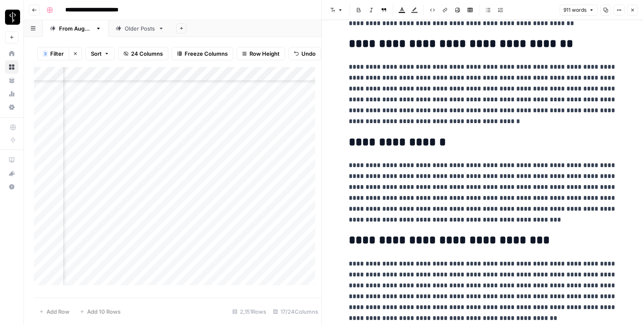
scroll to position [888, 0]
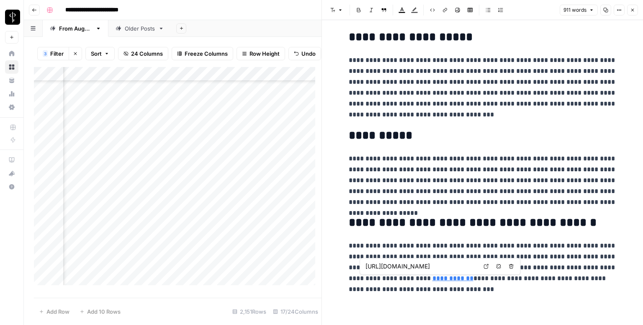
click at [484, 266] on icon at bounding box center [486, 266] width 5 height 5
click at [632, 11] on icon "button" at bounding box center [632, 10] width 5 height 5
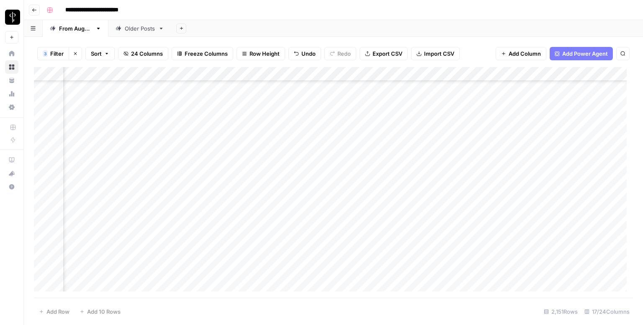
click at [371, 104] on div "Add Column" at bounding box center [333, 182] width 599 height 231
click at [583, 108] on div "Add Column" at bounding box center [333, 182] width 599 height 231
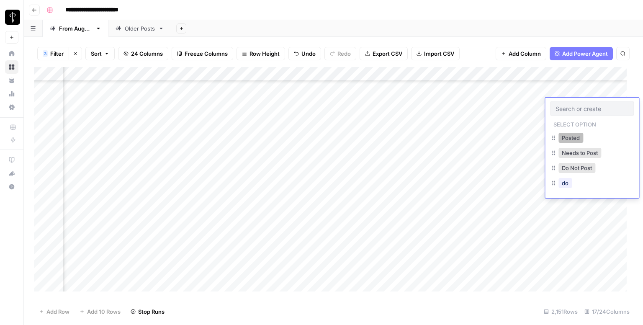
click at [569, 137] on button "Posted" at bounding box center [571, 138] width 25 height 10
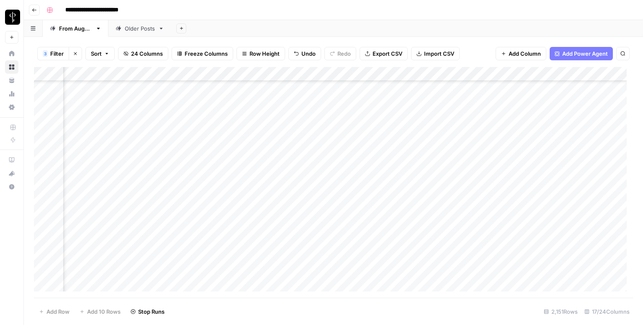
click at [100, 119] on div "Add Column" at bounding box center [333, 182] width 599 height 231
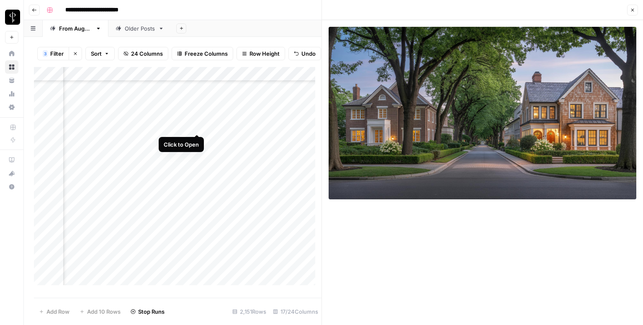
click at [197, 124] on div "Add Column" at bounding box center [178, 179] width 288 height 224
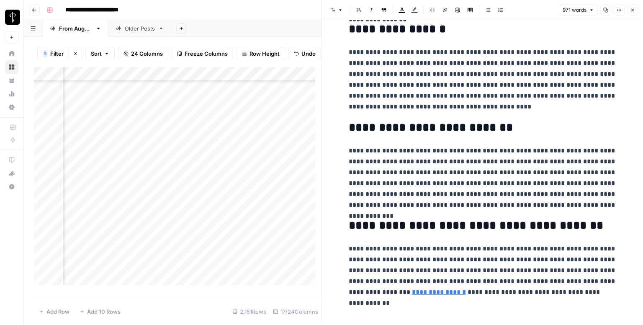
scroll to position [953, 0]
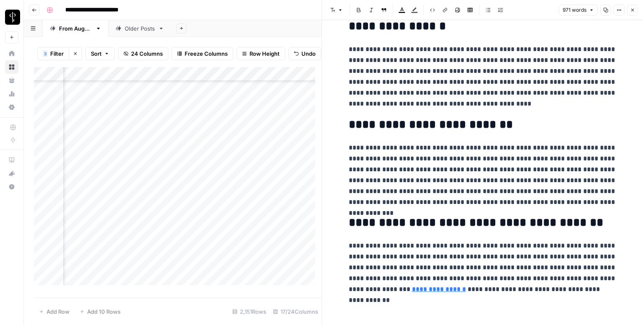
click at [637, 7] on button "Close" at bounding box center [632, 10] width 11 height 11
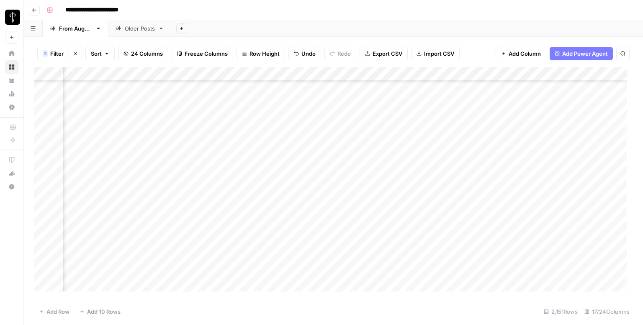
click at [384, 114] on div "Add Column" at bounding box center [333, 182] width 599 height 231
click at [570, 118] on div "Add Column" at bounding box center [333, 182] width 599 height 231
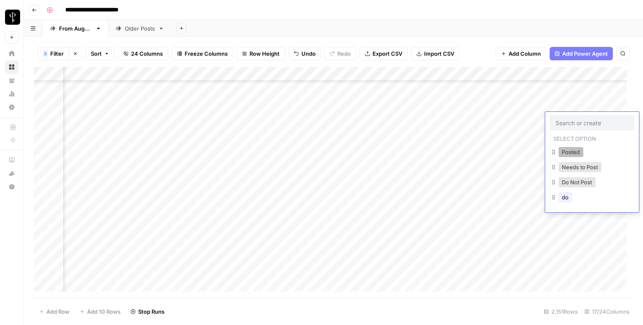
click at [567, 150] on button "Posted" at bounding box center [571, 152] width 25 height 10
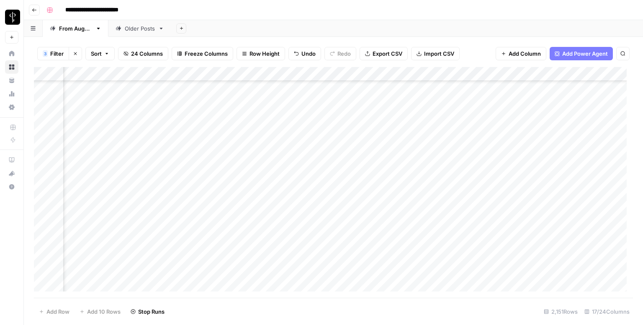
click at [99, 134] on div "Add Column" at bounding box center [333, 182] width 599 height 231
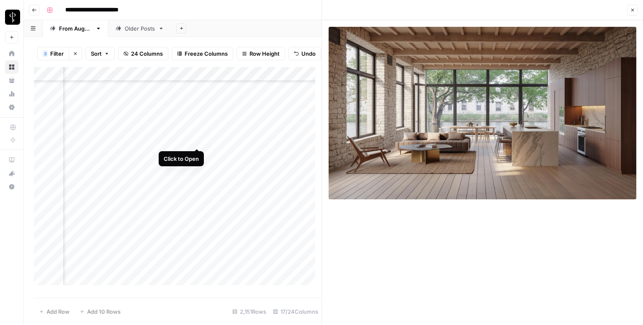
click at [196, 141] on div "Add Column" at bounding box center [178, 179] width 288 height 224
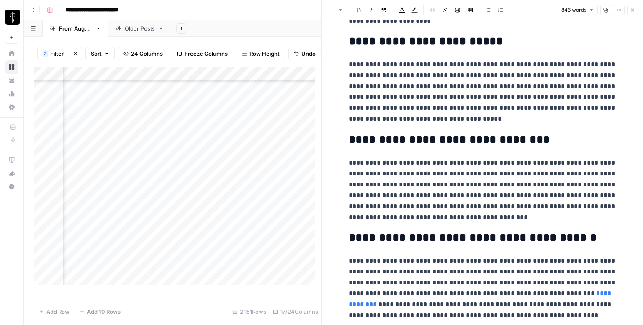
scroll to position [899, 0]
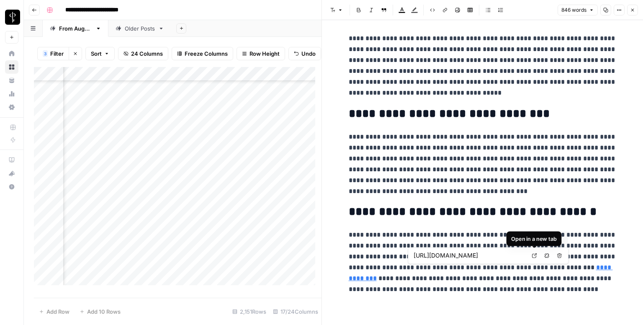
click at [536, 254] on icon at bounding box center [534, 255] width 5 height 5
click at [629, 11] on button "Close" at bounding box center [632, 10] width 11 height 11
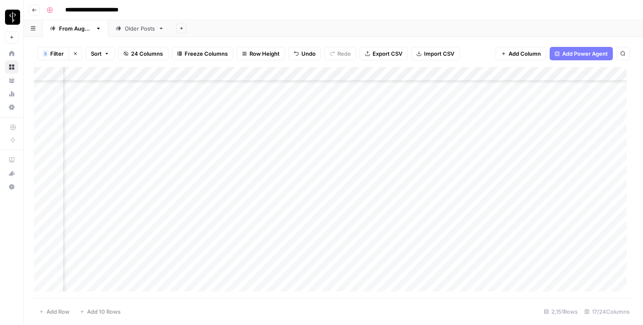
click at [379, 134] on div "Add Column" at bounding box center [333, 182] width 599 height 231
click at [565, 133] on div "Add Column" at bounding box center [333, 182] width 599 height 231
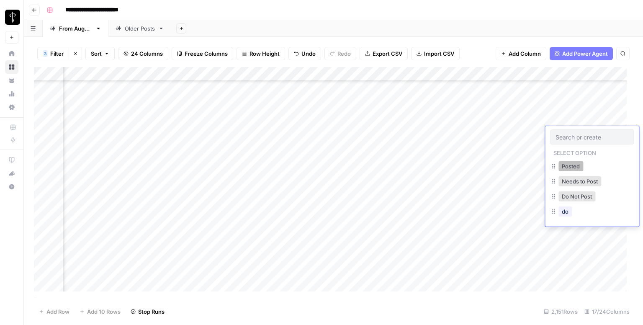
click at [566, 167] on button "Posted" at bounding box center [571, 166] width 25 height 10
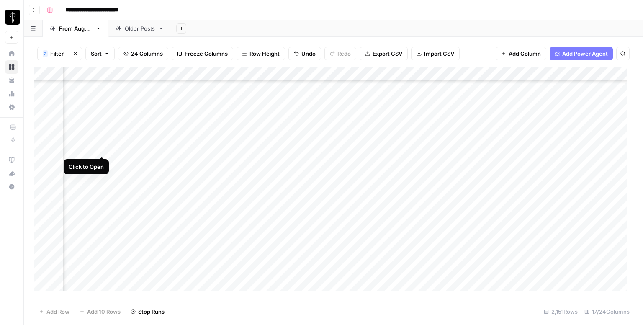
click at [100, 148] on div "Add Column" at bounding box center [333, 182] width 599 height 231
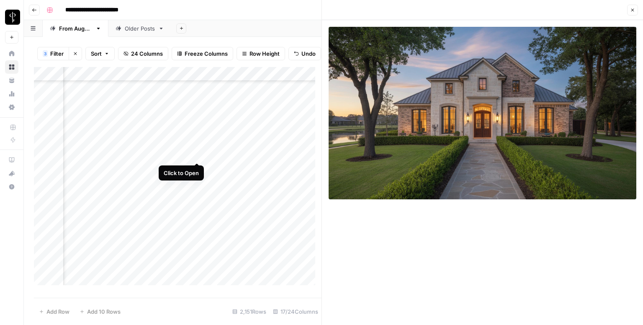
click at [197, 153] on div "Add Column" at bounding box center [178, 179] width 288 height 224
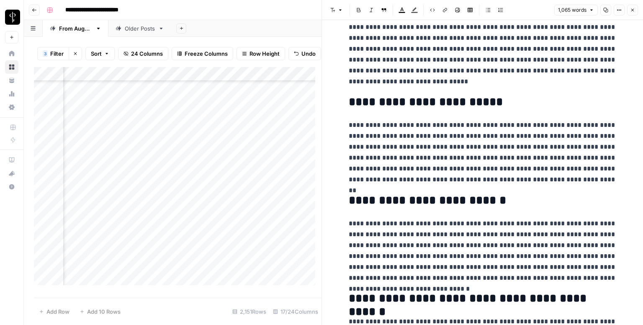
scroll to position [1018, 0]
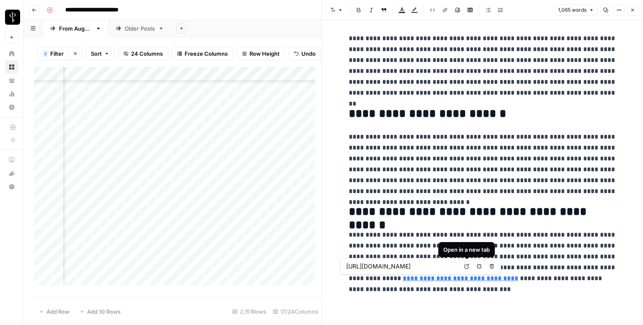
click at [465, 263] on link "Open in a new tab" at bounding box center [466, 266] width 11 height 11
click at [635, 9] on icon "button" at bounding box center [632, 10] width 5 height 5
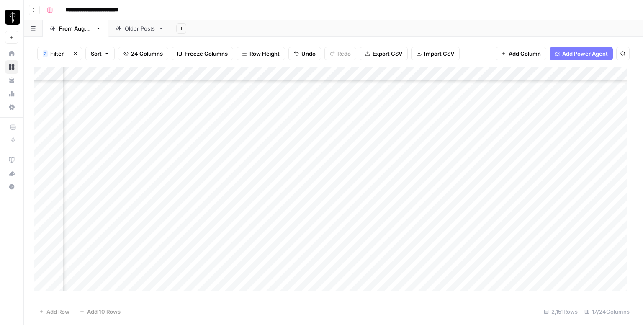
click at [374, 148] on div "Add Column" at bounding box center [333, 182] width 599 height 231
click at [585, 151] on div "Add Column" at bounding box center [333, 182] width 599 height 231
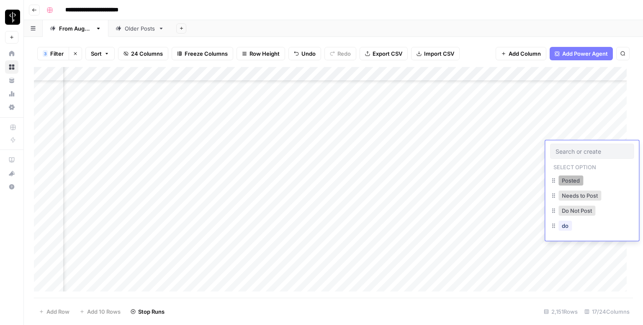
click at [565, 180] on button "Posted" at bounding box center [571, 180] width 25 height 10
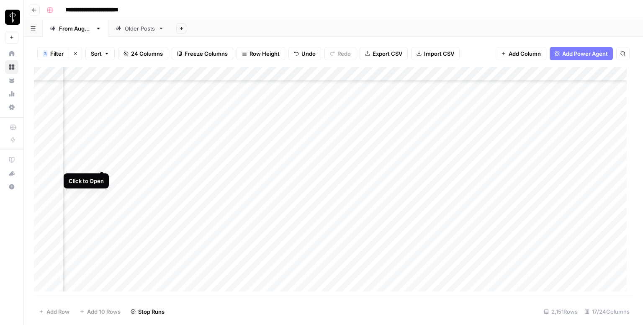
click at [100, 163] on div "Add Column" at bounding box center [333, 182] width 599 height 231
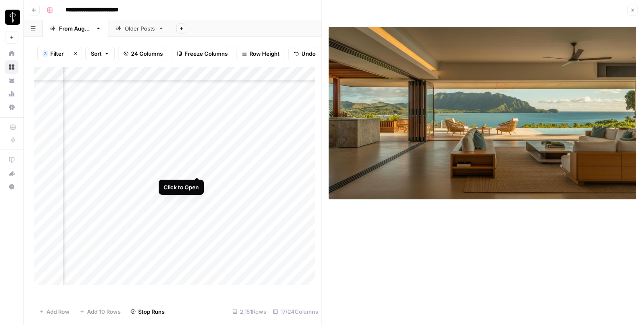
click at [197, 169] on div "Add Column" at bounding box center [178, 179] width 288 height 224
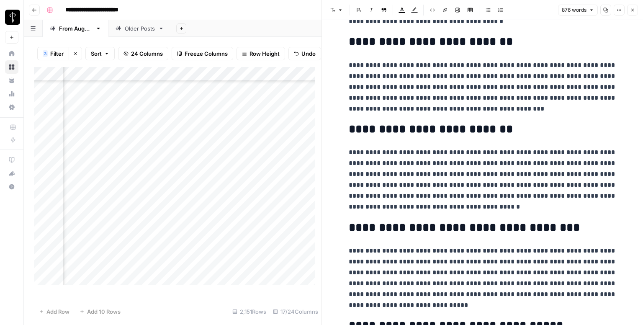
scroll to position [920, 0]
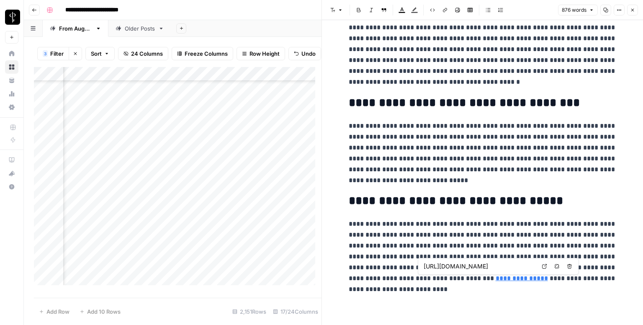
click at [542, 262] on link "Open in a new tab" at bounding box center [544, 266] width 11 height 11
click at [631, 10] on icon "button" at bounding box center [632, 10] width 5 height 5
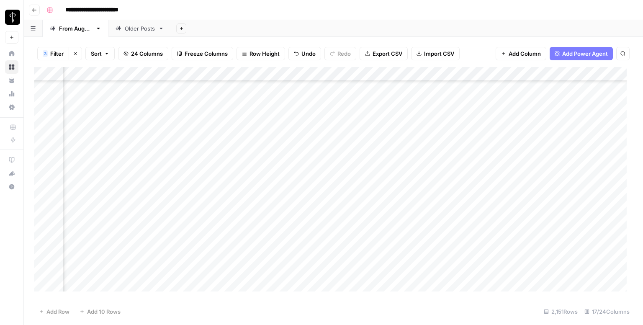
click at [366, 162] on div "Add Column" at bounding box center [333, 182] width 599 height 231
click at [561, 159] on div "Add Column" at bounding box center [333, 182] width 599 height 231
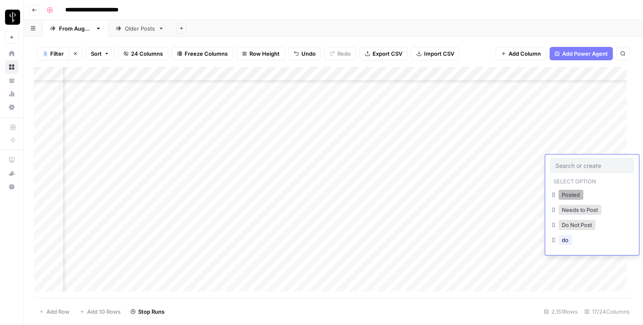
click at [562, 192] on button "Posted" at bounding box center [571, 195] width 25 height 10
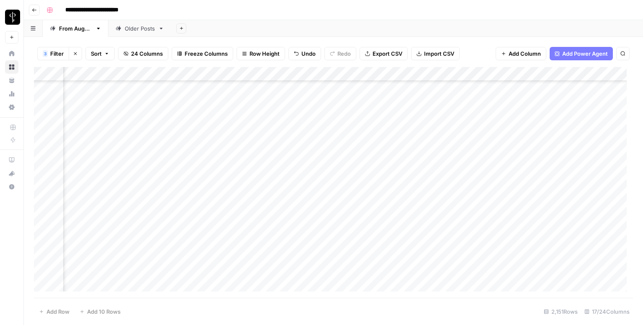
scroll to position [921, 544]
click at [101, 134] on div "Add Column" at bounding box center [333, 182] width 599 height 231
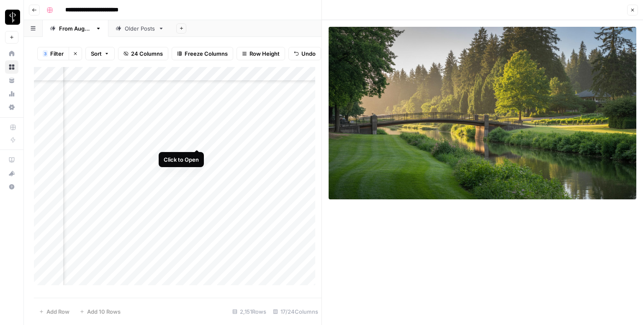
click at [194, 139] on div "Add Column" at bounding box center [178, 179] width 288 height 224
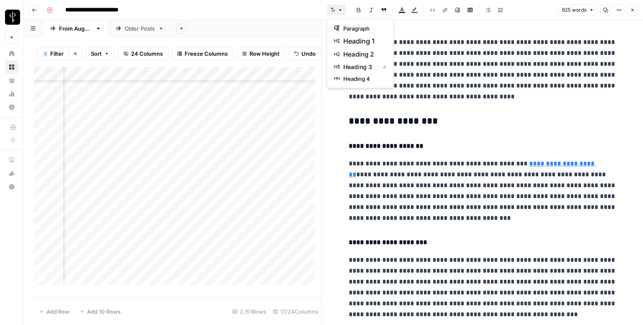
click at [339, 8] on icon "button" at bounding box center [340, 10] width 5 height 5
click at [363, 51] on span "heading 2" at bounding box center [363, 54] width 40 height 10
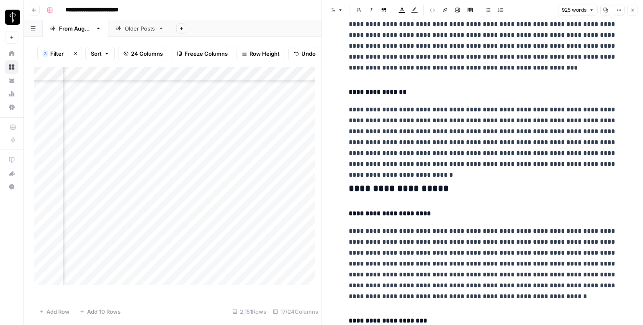
scroll to position [293, 0]
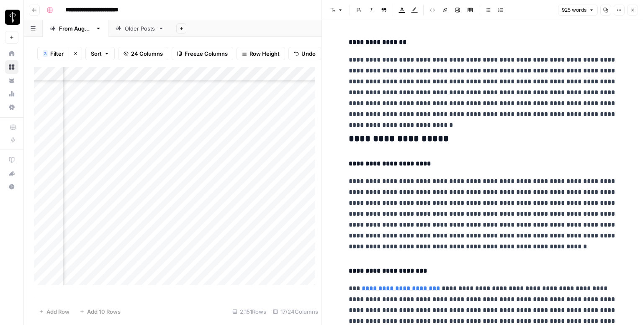
click at [415, 139] on h3 "**********" at bounding box center [483, 139] width 268 height 12
click at [338, 9] on span "button" at bounding box center [340, 10] width 5 height 5
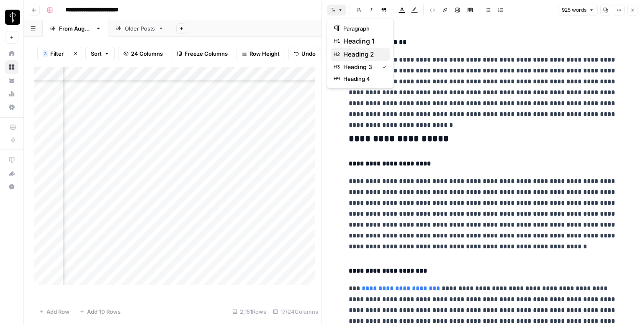
click at [360, 50] on span "heading 2" at bounding box center [363, 54] width 40 height 10
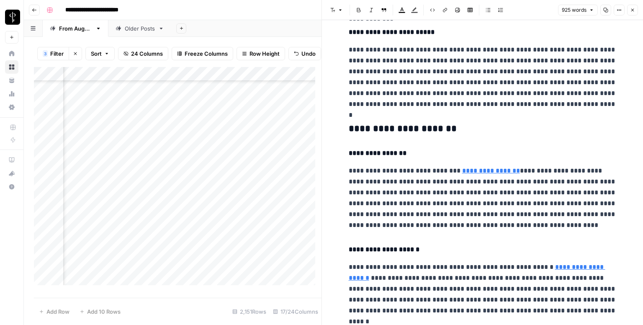
scroll to position [670, 0]
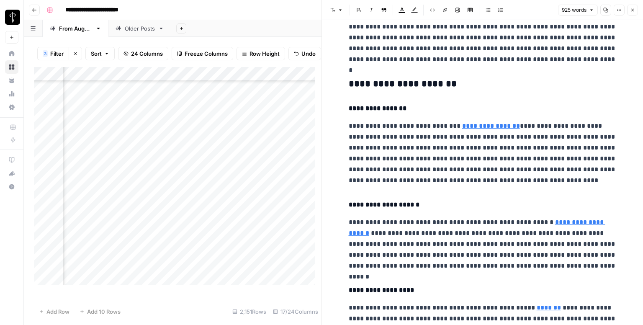
click at [385, 80] on h3 "**********" at bounding box center [483, 84] width 268 height 12
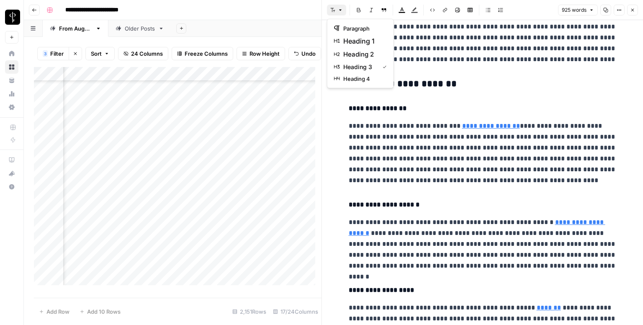
click at [340, 11] on icon "button" at bounding box center [340, 10] width 5 height 5
drag, startPoint x: 362, startPoint y: 47, endPoint x: 363, endPoint y: 53, distance: 5.9
click at [363, 53] on div "paragraph heading 1 heading 2 heading 3 heading 4" at bounding box center [360, 54] width 67 height 70
click at [363, 53] on span "heading 2" at bounding box center [363, 54] width 40 height 10
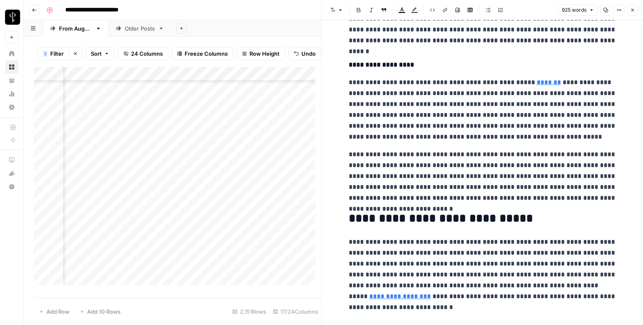
scroll to position [900, 0]
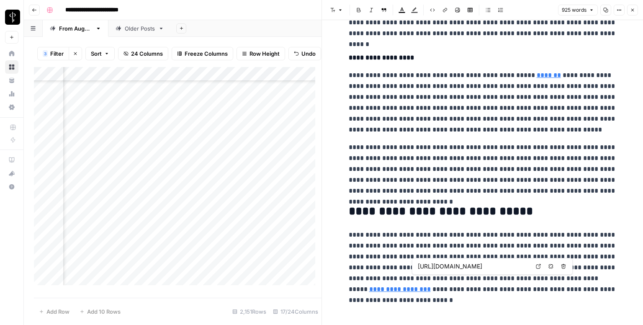
click at [538, 263] on link "Open in a new tab" at bounding box center [538, 266] width 11 height 11
click at [631, 7] on button "Close" at bounding box center [632, 10] width 11 height 11
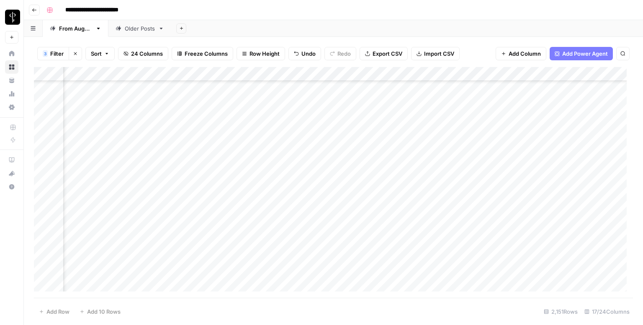
click at [375, 129] on div "Add Column" at bounding box center [333, 182] width 599 height 231
click at [423, 134] on div "Add Column" at bounding box center [333, 182] width 599 height 231
click at [423, 134] on textarea at bounding box center [472, 135] width 134 height 12
type textarea "**********"
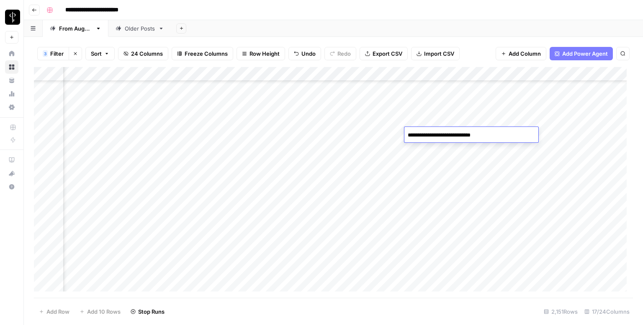
click at [576, 132] on div "Add Column" at bounding box center [333, 182] width 599 height 231
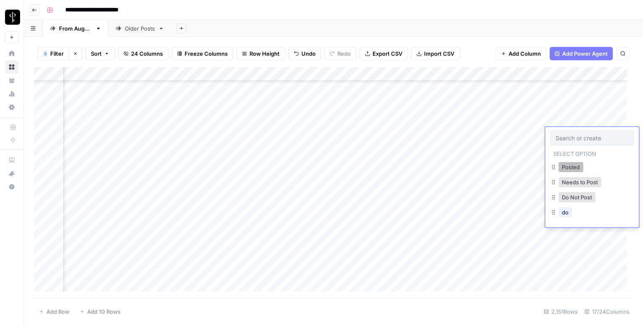
click at [566, 165] on button "Posted" at bounding box center [571, 167] width 25 height 10
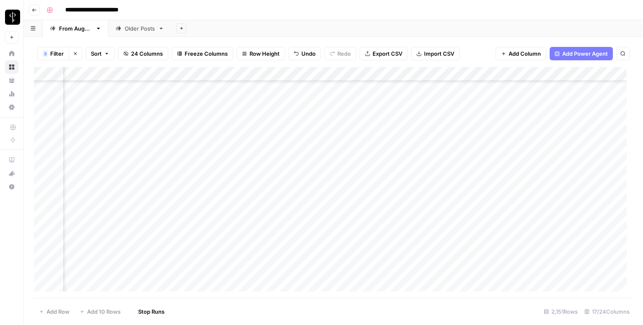
click at [99, 148] on div "Add Column" at bounding box center [333, 182] width 599 height 231
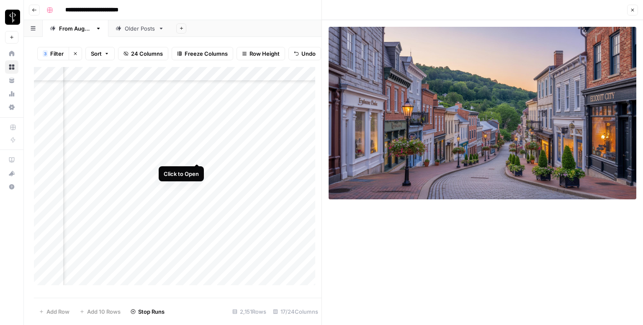
click at [195, 155] on div "Add Column" at bounding box center [178, 179] width 288 height 224
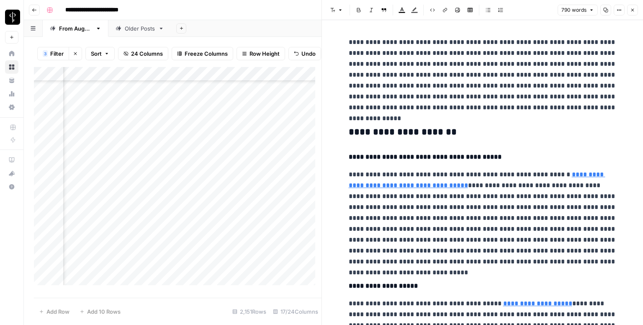
click at [441, 127] on h3 "**********" at bounding box center [483, 132] width 268 height 12
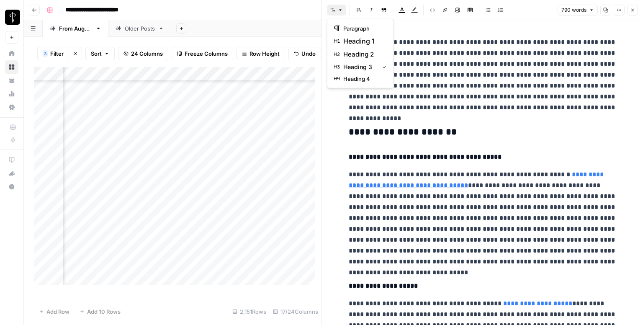
click at [333, 10] on icon "button" at bounding box center [332, 10] width 5 height 5
click at [368, 53] on span "heading 2" at bounding box center [363, 54] width 40 height 10
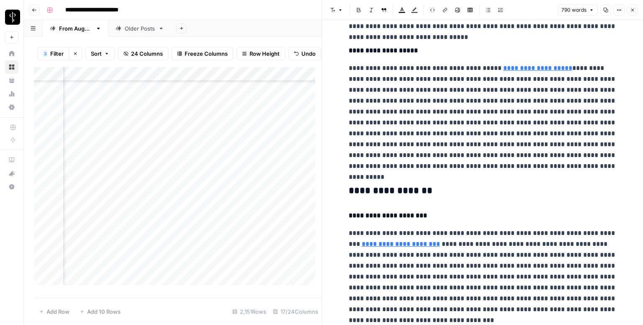
scroll to position [335, 0]
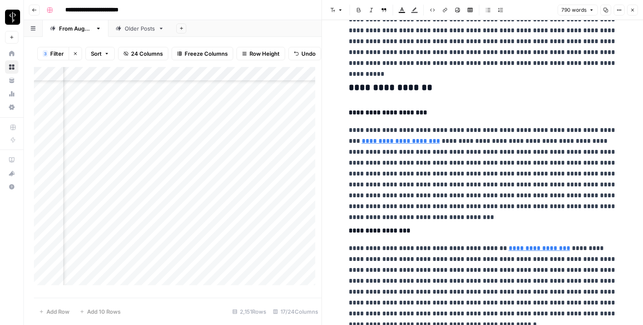
click at [395, 83] on h3 "**********" at bounding box center [483, 88] width 268 height 12
click at [347, 20] on div "**********" at bounding box center [483, 162] width 322 height 325
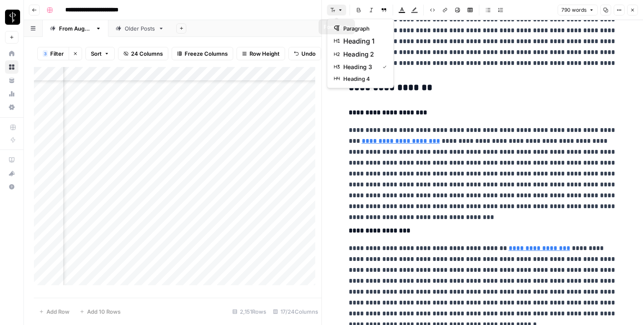
click at [338, 9] on icon "button" at bounding box center [340, 10] width 5 height 5
click at [420, 61] on p "**********" at bounding box center [483, 14] width 268 height 109
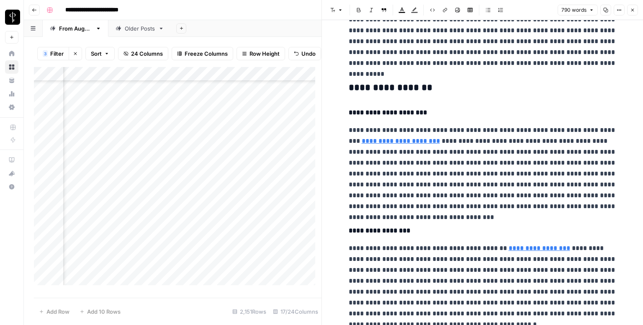
click at [417, 91] on h3 "**********" at bounding box center [483, 88] width 268 height 12
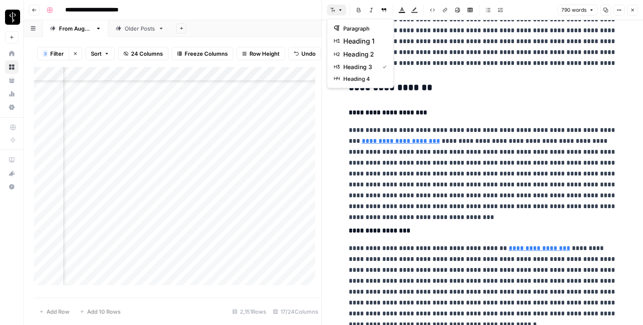
click at [335, 12] on icon "button" at bounding box center [332, 10] width 5 height 5
click at [364, 52] on span "heading 2" at bounding box center [363, 54] width 40 height 10
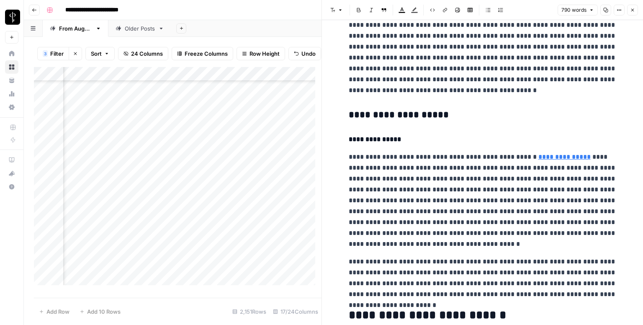
scroll to position [586, 0]
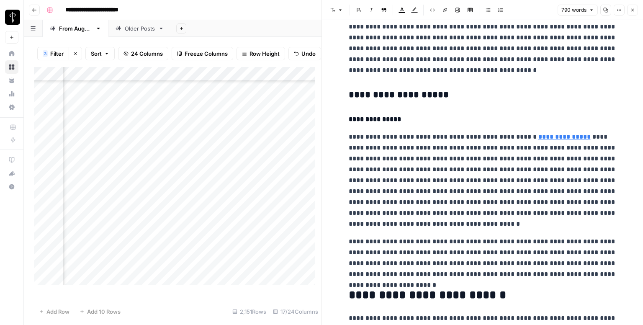
click at [342, 9] on icon "button" at bounding box center [340, 10] width 5 height 5
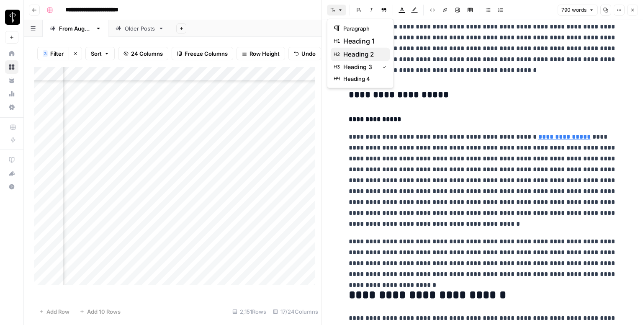
click at [364, 54] on span "heading 2" at bounding box center [363, 54] width 40 height 10
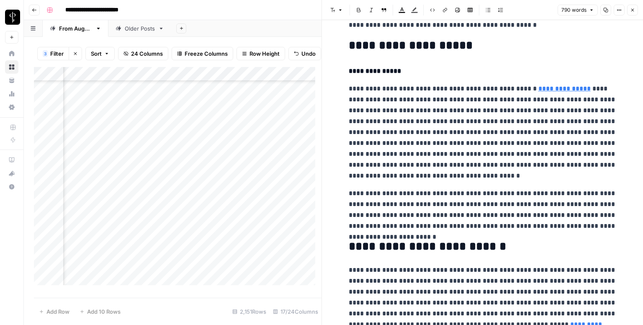
scroll to position [677, 0]
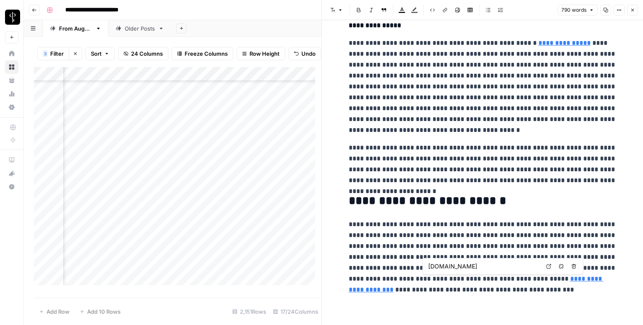
click at [549, 268] on icon at bounding box center [549, 266] width 5 height 5
drag, startPoint x: 428, startPoint y: 278, endPoint x: 497, endPoint y: 278, distance: 69.5
click at [497, 278] on link "**********" at bounding box center [476, 284] width 255 height 17
click at [444, 9] on icon "button" at bounding box center [445, 10] width 5 height 5
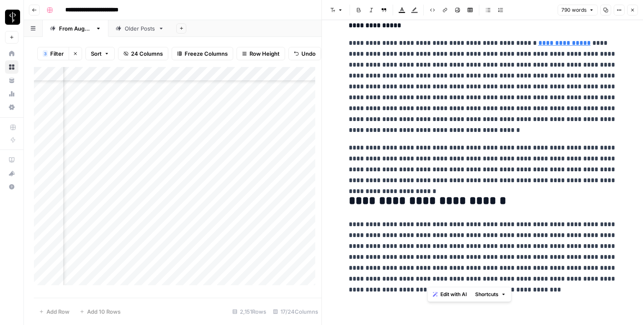
click at [444, 9] on icon "button" at bounding box center [445, 10] width 5 height 5
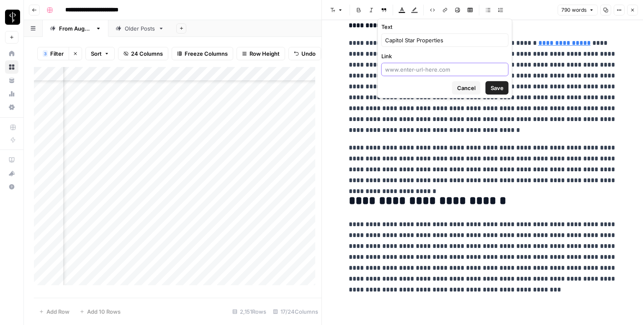
drag, startPoint x: 394, startPoint y: 64, endPoint x: 389, endPoint y: 67, distance: 5.6
click at [389, 67] on input "Link" at bounding box center [445, 69] width 120 height 8
paste input "https://capitolstarproperties.com/"
type input "https://capitolstarproperties.com/"
click at [495, 84] on span "Save" at bounding box center [497, 88] width 13 height 8
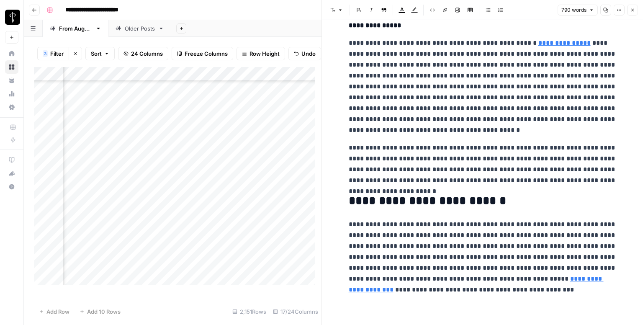
click at [632, 9] on icon "button" at bounding box center [632, 10] width 5 height 5
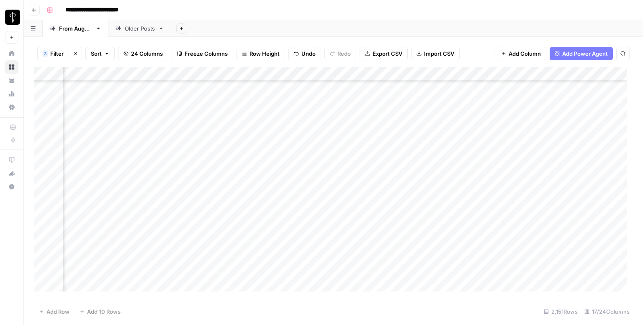
click at [360, 149] on div "Add Column" at bounding box center [333, 182] width 599 height 231
click at [437, 136] on div "Add Column" at bounding box center [333, 182] width 599 height 231
drag, startPoint x: 493, startPoint y: 139, endPoint x: 492, endPoint y: 145, distance: 5.7
click at [492, 145] on div "Add Column" at bounding box center [333, 182] width 599 height 231
click at [575, 149] on div "Add Column" at bounding box center [333, 182] width 599 height 231
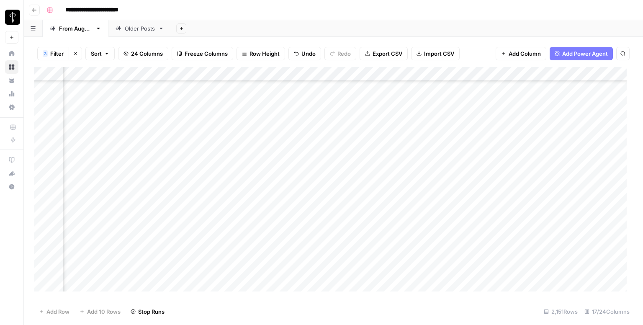
click at [575, 149] on div "Add Column" at bounding box center [333, 182] width 599 height 231
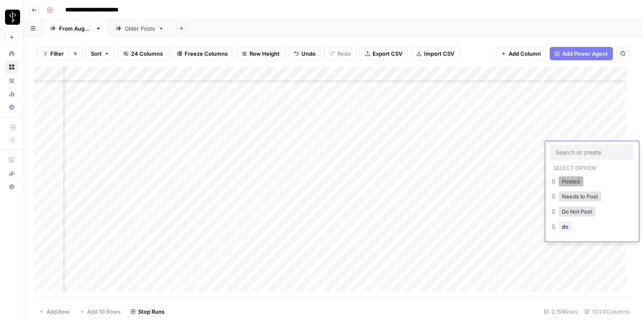
click at [564, 181] on button "Posted" at bounding box center [571, 181] width 25 height 10
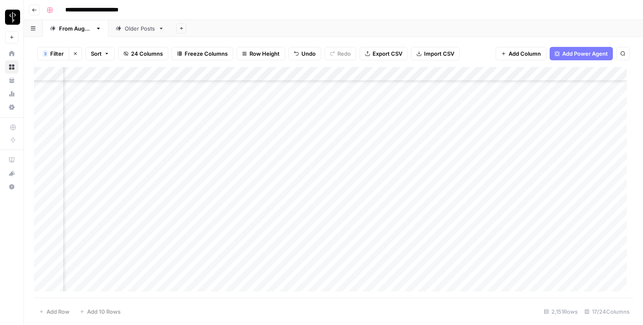
scroll to position [963, 544]
click at [106, 120] on div "Add Column" at bounding box center [333, 182] width 599 height 231
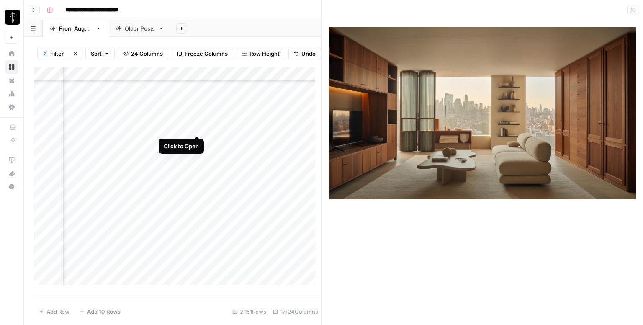
click at [198, 127] on div "Add Column" at bounding box center [178, 179] width 288 height 224
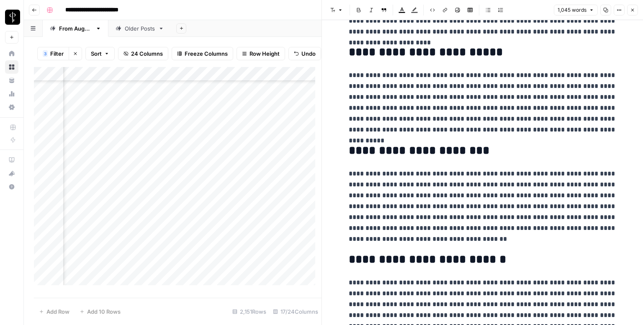
scroll to position [997, 0]
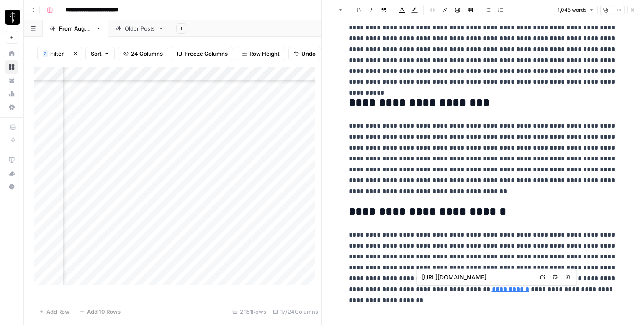
click at [543, 279] on icon at bounding box center [543, 277] width 5 height 5
click at [636, 11] on button "Close" at bounding box center [632, 10] width 11 height 11
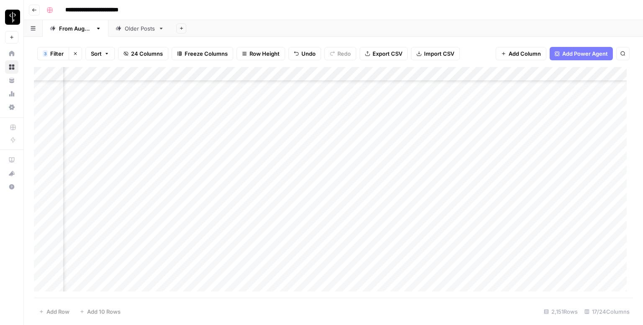
click at [377, 117] on div "Add Column" at bounding box center [333, 182] width 599 height 231
click at [569, 119] on div "Add Column" at bounding box center [333, 182] width 599 height 231
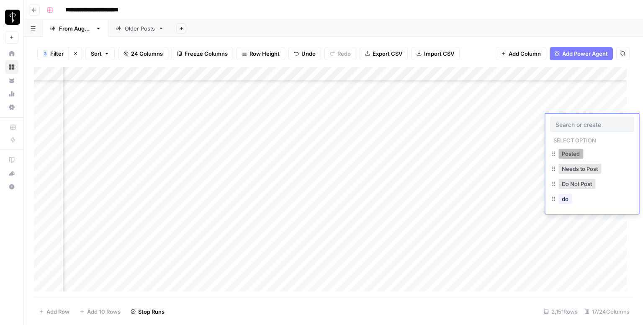
click at [572, 155] on button "Posted" at bounding box center [571, 154] width 25 height 10
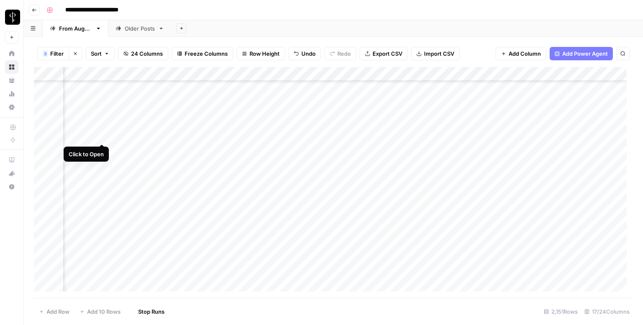
click at [100, 136] on div "Add Column" at bounding box center [333, 182] width 599 height 231
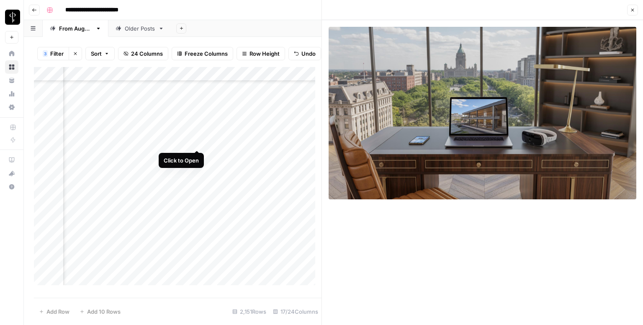
click at [195, 139] on div "Add Column" at bounding box center [178, 179] width 288 height 224
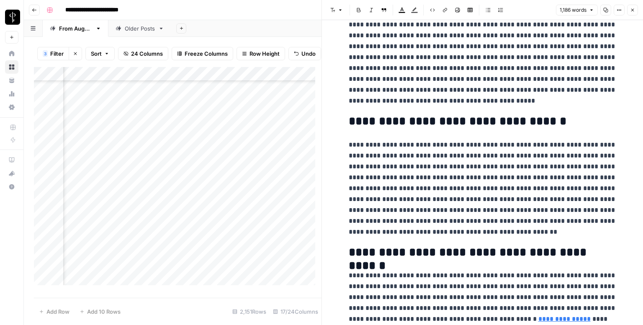
scroll to position [1176, 0]
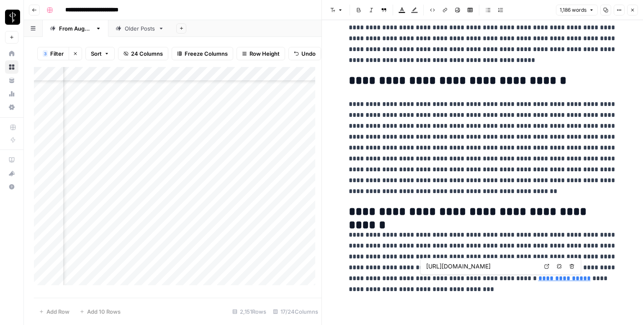
click at [544, 269] on link "Open in a new tab" at bounding box center [546, 266] width 11 height 11
click at [630, 7] on button "Close" at bounding box center [632, 10] width 11 height 11
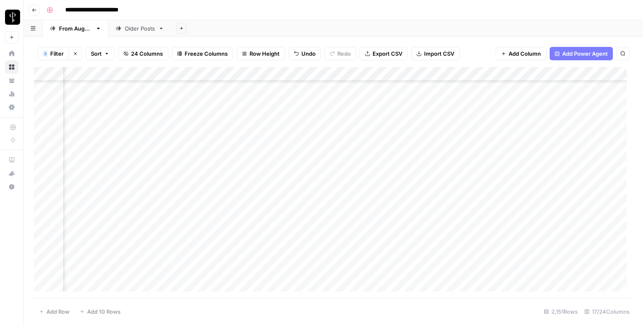
click at [379, 137] on div "Add Column" at bounding box center [333, 182] width 599 height 231
click at [565, 135] on div "Add Column" at bounding box center [333, 182] width 599 height 231
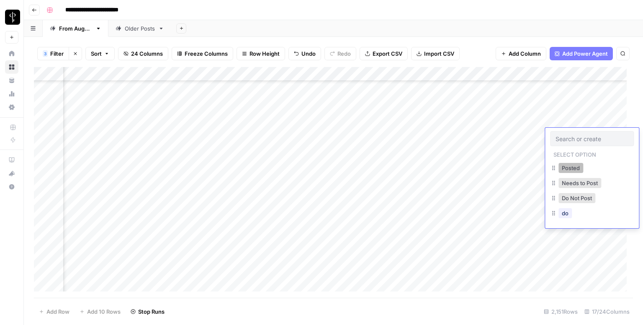
click at [568, 170] on button "Posted" at bounding box center [571, 168] width 25 height 10
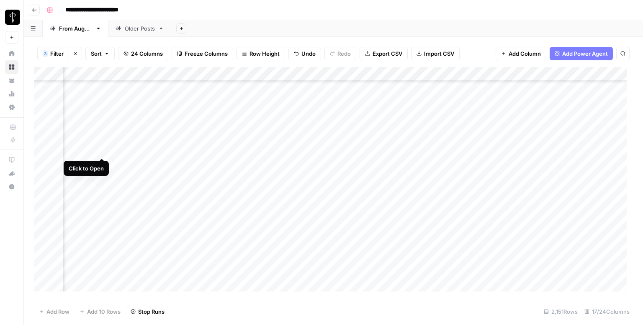
click at [101, 150] on div "Add Column" at bounding box center [333, 182] width 599 height 231
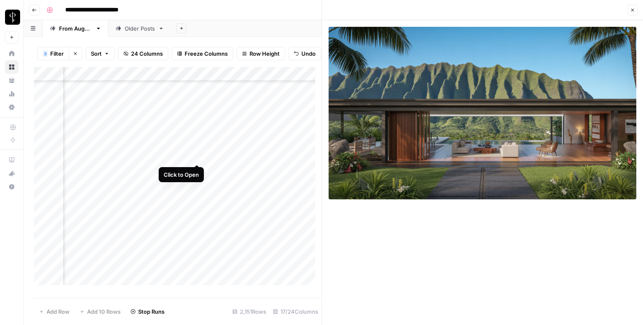
click at [198, 156] on div "Add Column" at bounding box center [178, 179] width 288 height 224
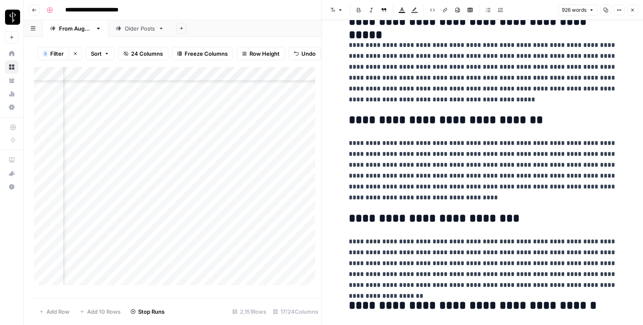
scroll to position [888, 0]
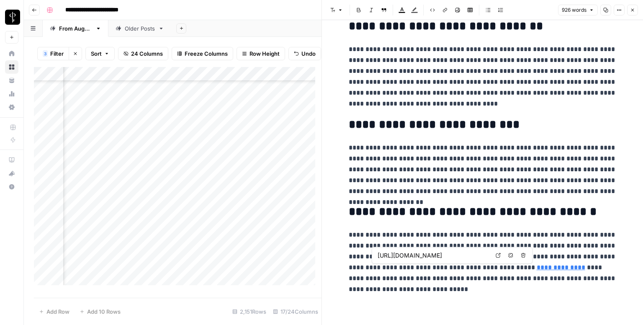
click at [501, 255] on link "Open in a new tab" at bounding box center [498, 255] width 11 height 11
click at [633, 9] on icon "button" at bounding box center [632, 10] width 5 height 5
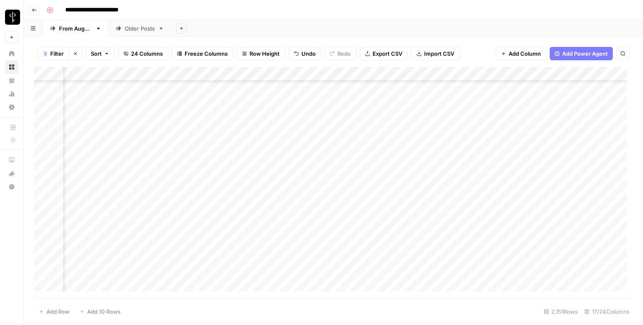
click at [377, 149] on div "Add Column" at bounding box center [333, 182] width 599 height 231
click at [586, 154] on div "Add Column" at bounding box center [333, 182] width 599 height 231
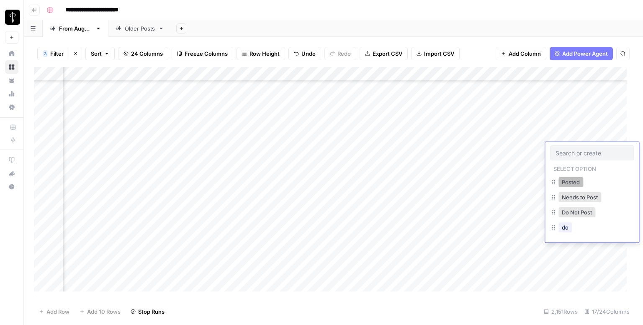
click at [564, 186] on button "Posted" at bounding box center [571, 182] width 25 height 10
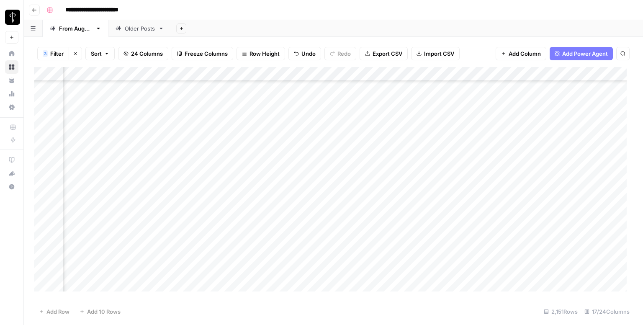
click at [100, 162] on div "Add Column" at bounding box center [333, 182] width 599 height 231
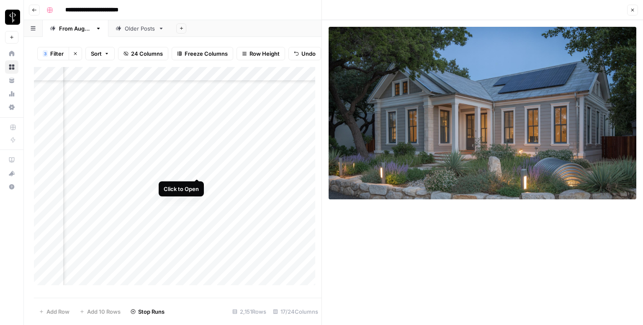
click at [196, 170] on div "Add Column" at bounding box center [178, 179] width 288 height 224
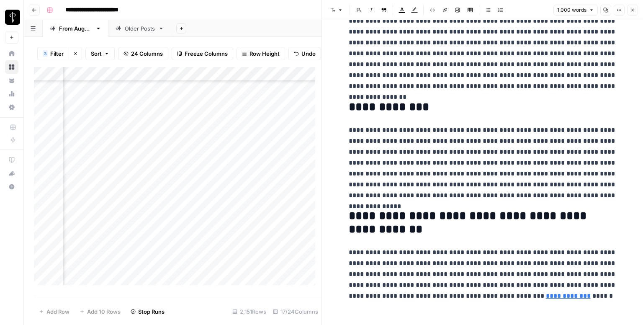
scroll to position [1054, 0]
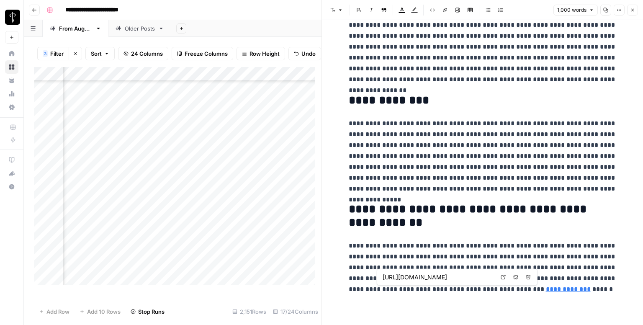
click at [504, 276] on icon at bounding box center [503, 277] width 5 height 5
click at [629, 12] on button "Close" at bounding box center [632, 10] width 11 height 11
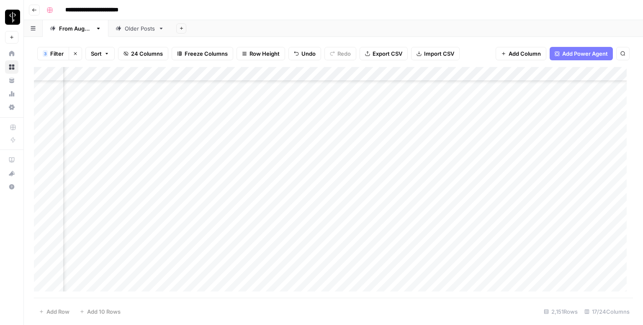
click at [375, 164] on div "Add Column" at bounding box center [333, 182] width 599 height 231
click at [568, 165] on div "Add Column" at bounding box center [333, 182] width 599 height 231
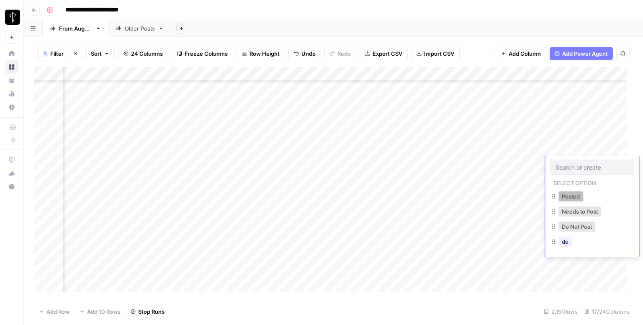
click at [568, 194] on button "Posted" at bounding box center [571, 196] width 25 height 10
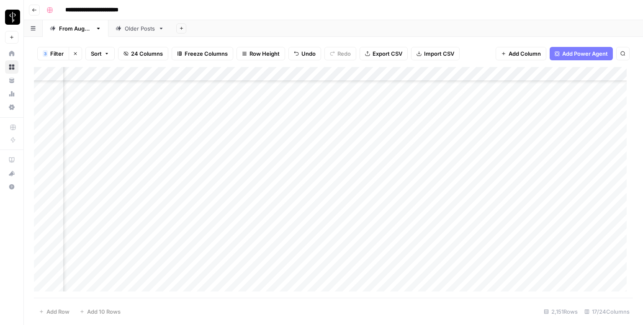
scroll to position [1005, 544]
click at [102, 137] on div "Add Column" at bounding box center [333, 182] width 599 height 231
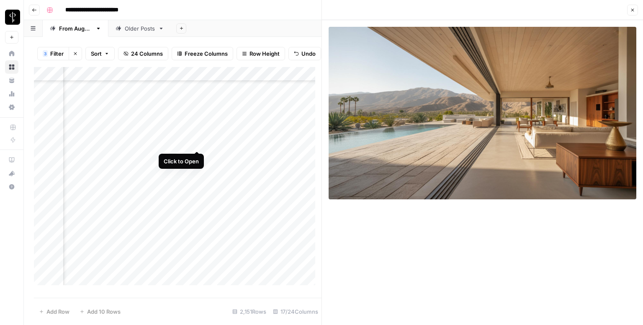
click at [195, 144] on div "Add Column" at bounding box center [178, 179] width 288 height 224
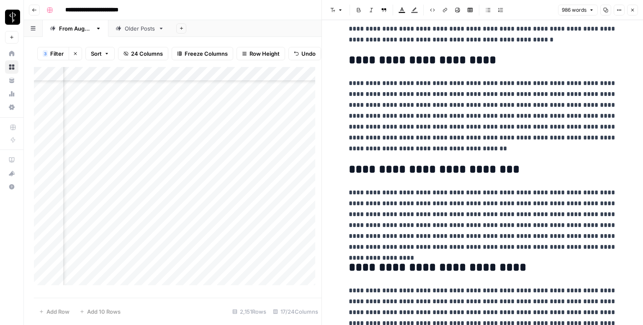
scroll to position [997, 0]
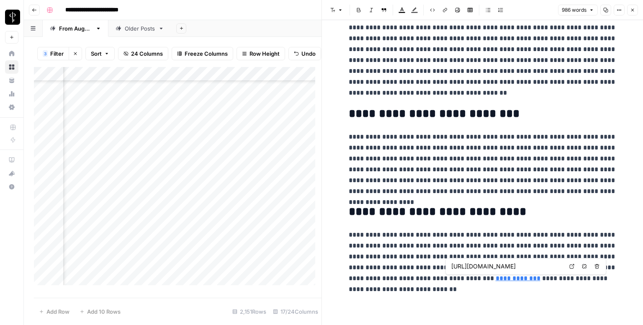
click at [568, 266] on link "Open in a new tab" at bounding box center [572, 266] width 11 height 11
click at [629, 5] on button "Close" at bounding box center [632, 10] width 11 height 11
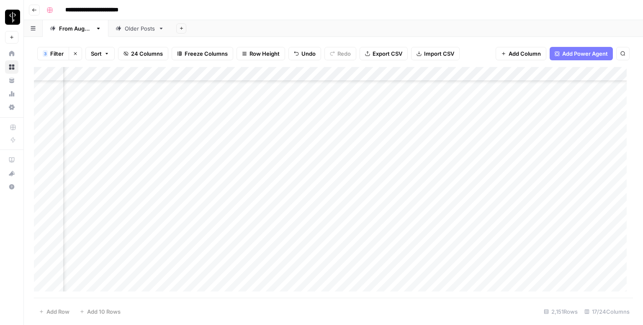
click at [389, 137] on div "Add Column" at bounding box center [333, 182] width 599 height 231
click at [564, 134] on div "Add Column" at bounding box center [333, 182] width 599 height 231
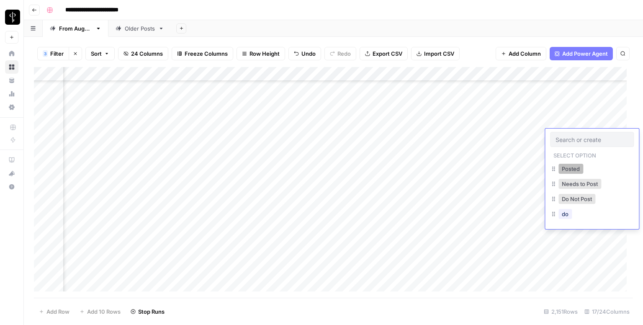
click at [568, 171] on button "Posted" at bounding box center [571, 169] width 25 height 10
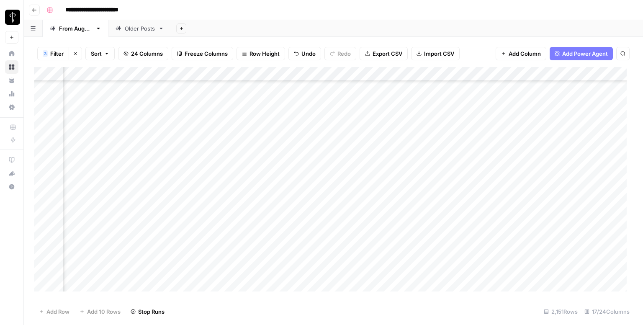
click at [103, 150] on div "Add Column" at bounding box center [333, 182] width 599 height 231
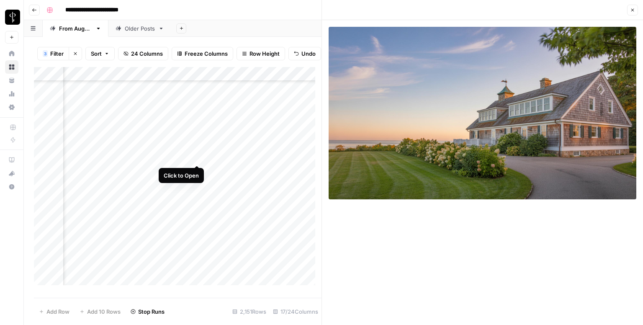
click at [198, 156] on div "Add Column" at bounding box center [178, 179] width 288 height 224
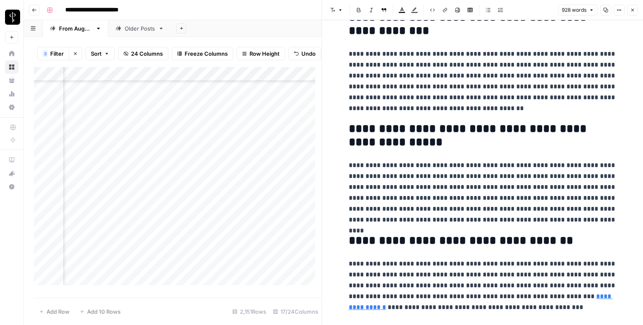
scroll to position [1023, 0]
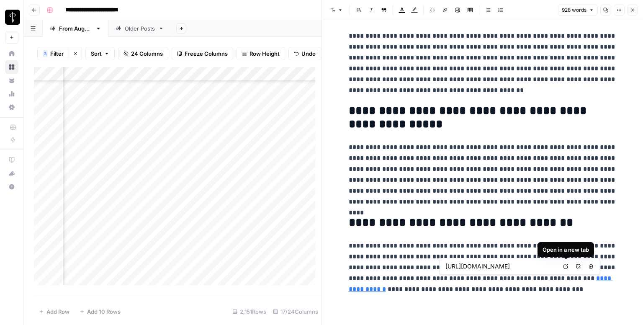
click at [566, 266] on icon at bounding box center [566, 266] width 5 height 5
click at [633, 8] on icon "button" at bounding box center [632, 10] width 5 height 5
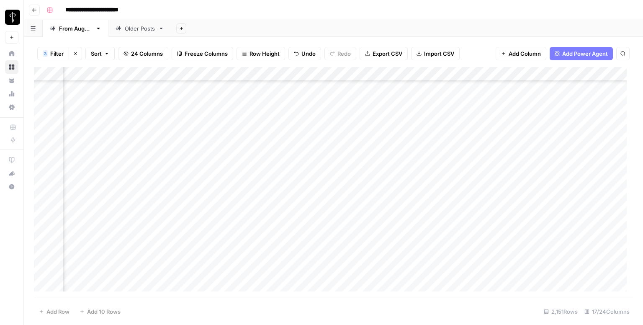
click at [374, 153] on div "Add Column" at bounding box center [333, 182] width 599 height 231
click at [575, 150] on div "Add Column" at bounding box center [333, 182] width 599 height 231
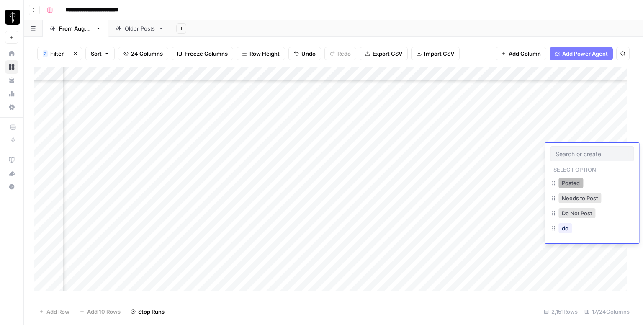
click at [562, 179] on button "Posted" at bounding box center [571, 183] width 25 height 10
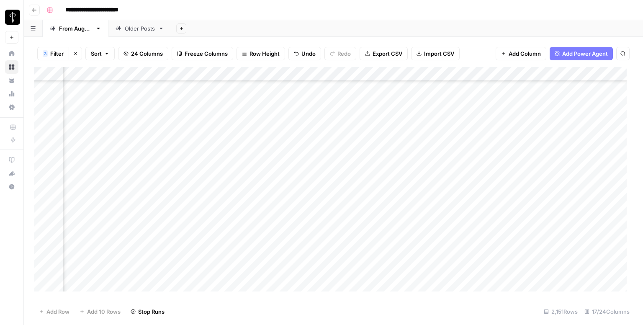
click at [103, 164] on div "Add Column" at bounding box center [333, 182] width 599 height 231
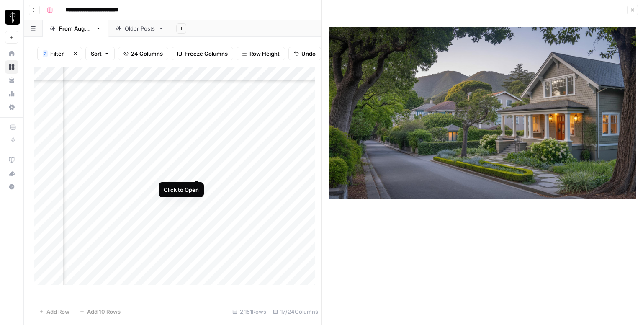
click at [193, 169] on div "Add Column" at bounding box center [178, 179] width 288 height 224
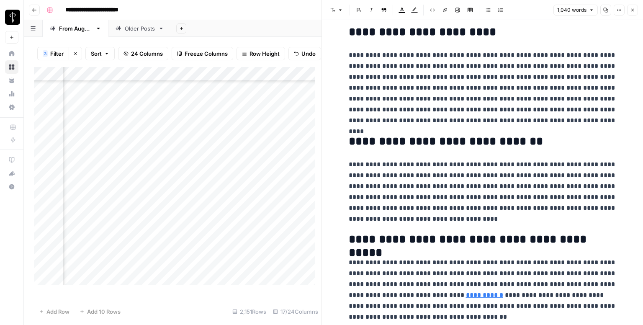
scroll to position [1010, 0]
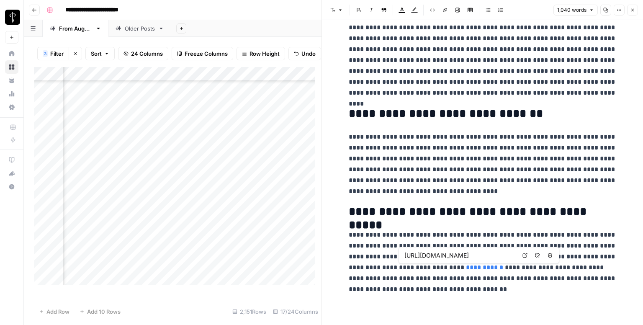
click at [524, 255] on icon at bounding box center [525, 255] width 5 height 5
click at [636, 8] on button "Close" at bounding box center [632, 10] width 11 height 11
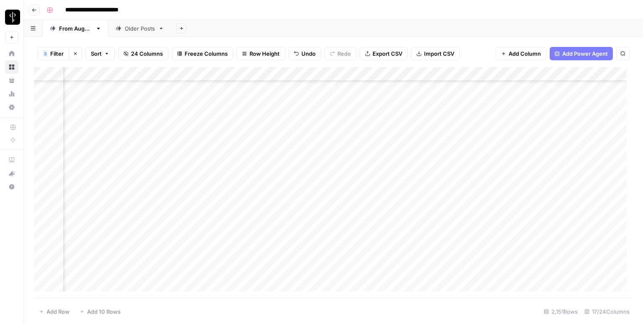
click at [364, 162] on div "Add Column" at bounding box center [333, 182] width 599 height 231
click at [572, 162] on div "Add Column" at bounding box center [333, 182] width 599 height 231
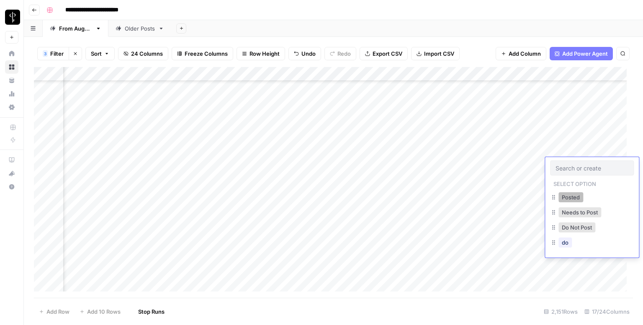
click at [565, 198] on button "Posted" at bounding box center [571, 197] width 25 height 10
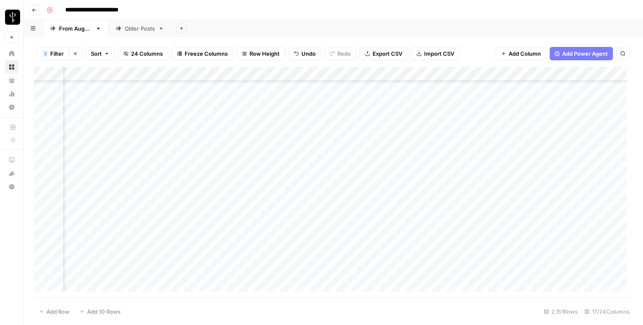
scroll to position [1089, 544]
click at [100, 94] on div "Add Column" at bounding box center [333, 182] width 599 height 231
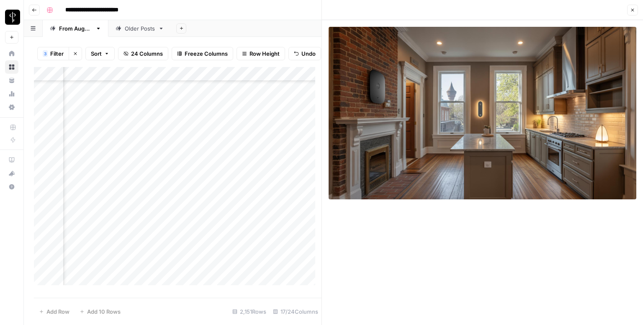
click at [630, 12] on icon "button" at bounding box center [632, 10] width 5 height 5
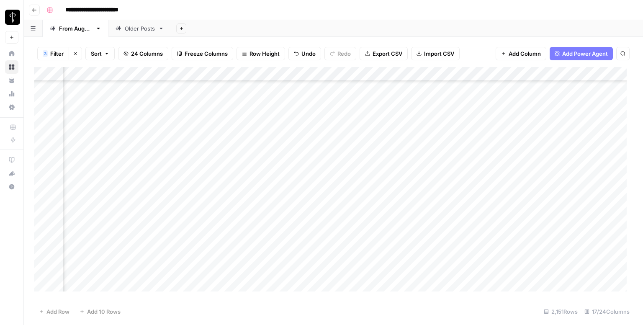
click at [420, 93] on div "Add Column" at bounding box center [333, 182] width 599 height 231
paste textarea "**********"
type textarea "**********"
click at [546, 97] on div "Add Column" at bounding box center [333, 182] width 599 height 231
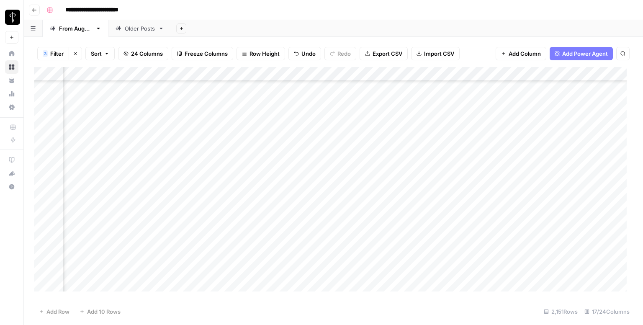
click at [559, 98] on div "Add Column" at bounding box center [333, 182] width 599 height 231
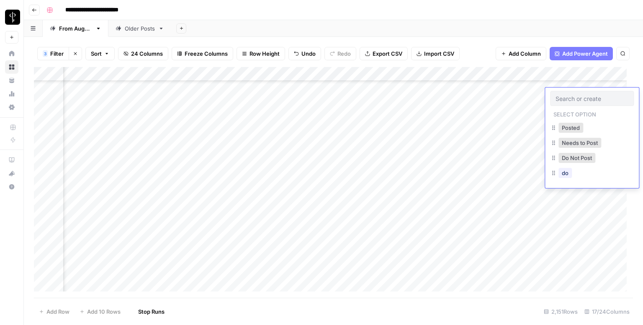
click at [559, 98] on input "text" at bounding box center [592, 99] width 73 height 8
click at [573, 162] on button "Do Not Post" at bounding box center [577, 158] width 37 height 10
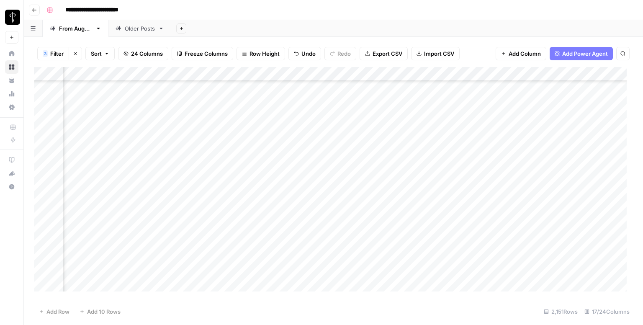
click at [102, 109] on div "Add Column" at bounding box center [333, 182] width 599 height 231
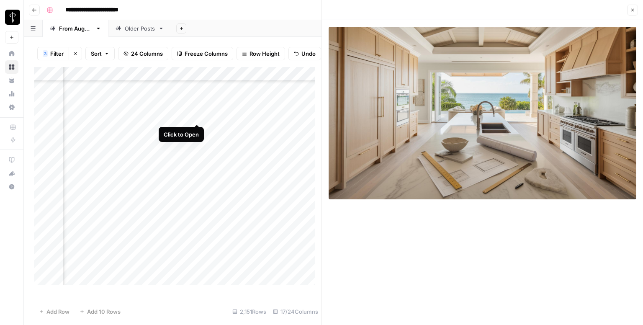
click at [196, 116] on div "Add Column" at bounding box center [178, 179] width 288 height 224
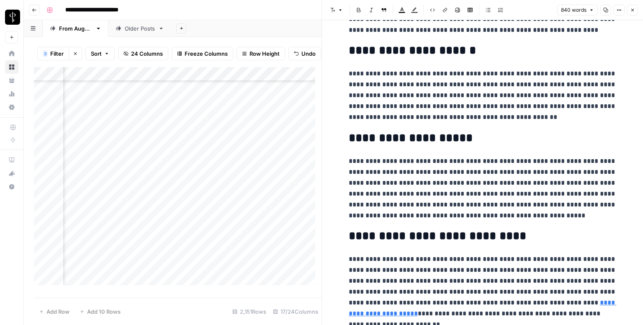
scroll to position [866, 0]
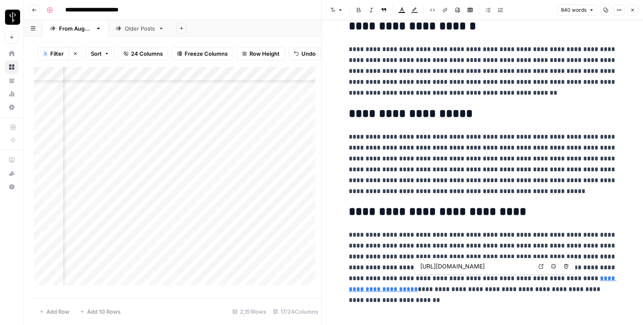
click at [541, 263] on link "Open in a new tab" at bounding box center [541, 266] width 11 height 11
click at [632, 8] on icon "button" at bounding box center [632, 10] width 5 height 5
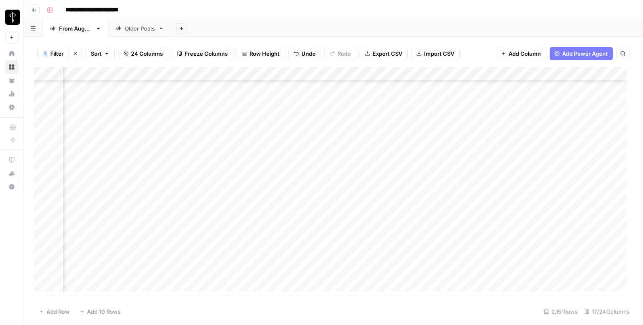
click at [374, 109] on div "Add Column" at bounding box center [333, 182] width 599 height 231
click at [562, 108] on div "Add Column" at bounding box center [333, 182] width 599 height 231
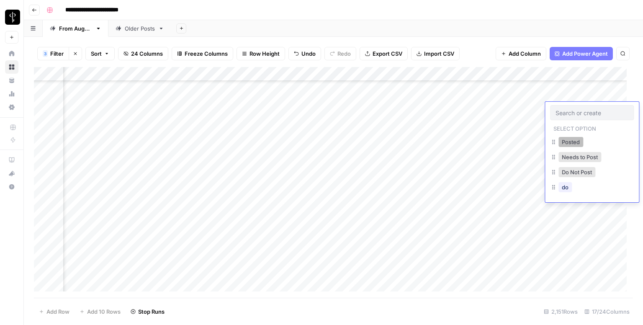
click at [566, 143] on button "Posted" at bounding box center [571, 142] width 25 height 10
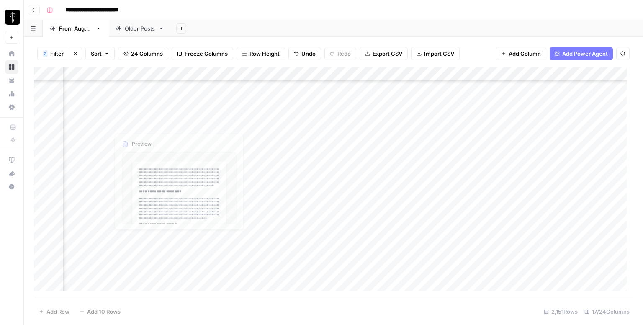
click at [100, 126] on div "Add Column" at bounding box center [333, 182] width 599 height 231
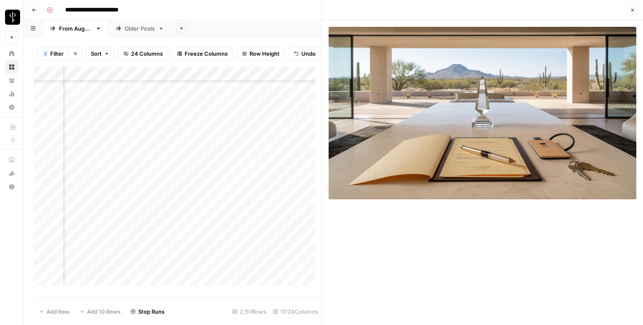
click at [198, 128] on div "Add Column" at bounding box center [178, 179] width 288 height 224
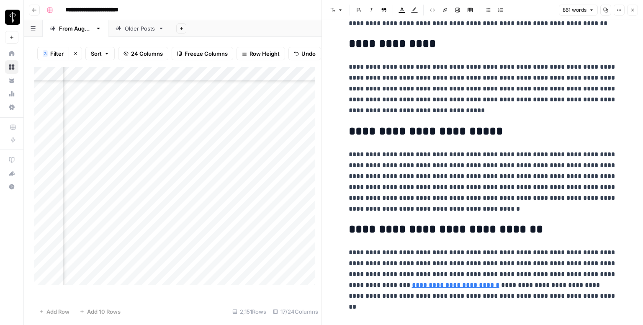
scroll to position [844, 0]
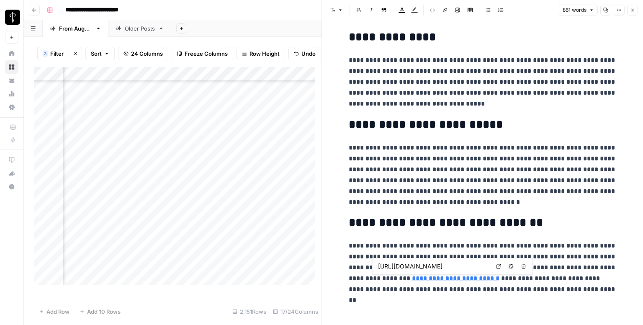
click at [499, 268] on icon at bounding box center [498, 266] width 5 height 5
click at [632, 12] on icon "button" at bounding box center [632, 10] width 5 height 5
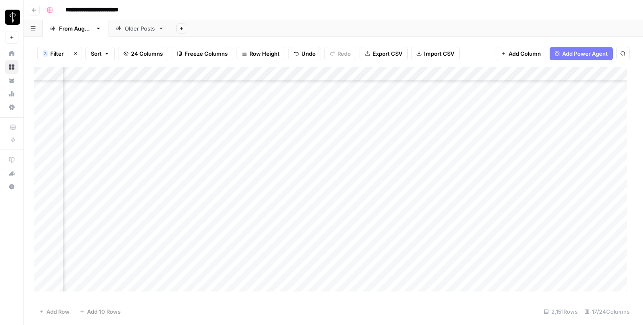
click at [369, 121] on div "Add Column" at bounding box center [333, 182] width 599 height 231
click at [578, 121] on div "Add Column" at bounding box center [333, 182] width 599 height 231
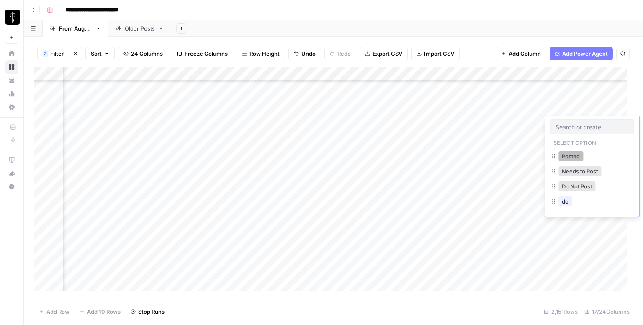
click at [570, 154] on button "Posted" at bounding box center [571, 156] width 25 height 10
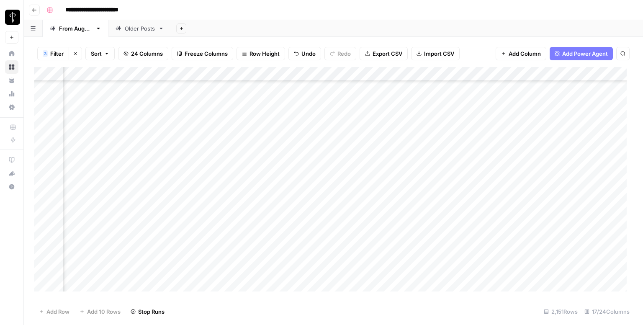
click at [102, 135] on div "Add Column" at bounding box center [333, 182] width 599 height 231
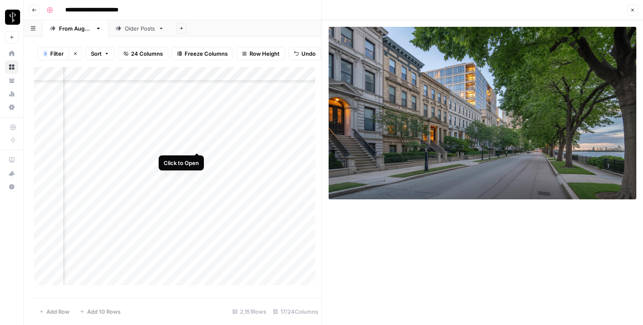
click at [193, 142] on div "Add Column" at bounding box center [178, 179] width 288 height 224
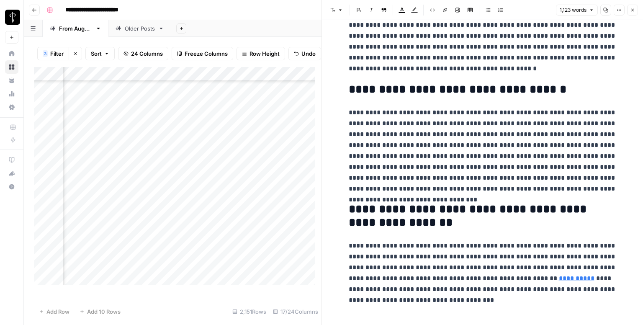
scroll to position [1141, 0]
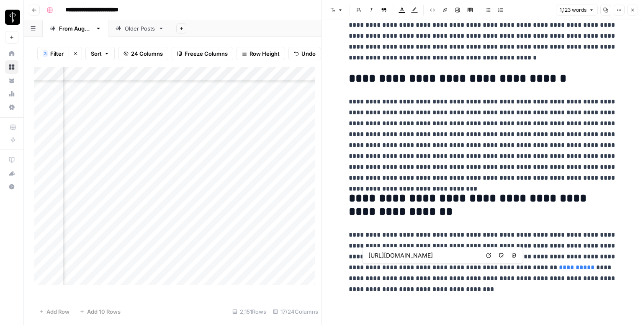
click at [489, 254] on icon at bounding box center [489, 255] width 5 height 5
click at [634, 8] on icon "button" at bounding box center [632, 10] width 5 height 5
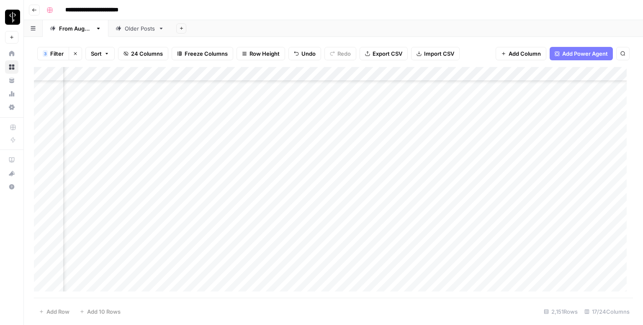
click at [375, 139] on div "Add Column" at bounding box center [333, 182] width 599 height 231
click at [563, 136] on div "Add Column" at bounding box center [333, 182] width 599 height 231
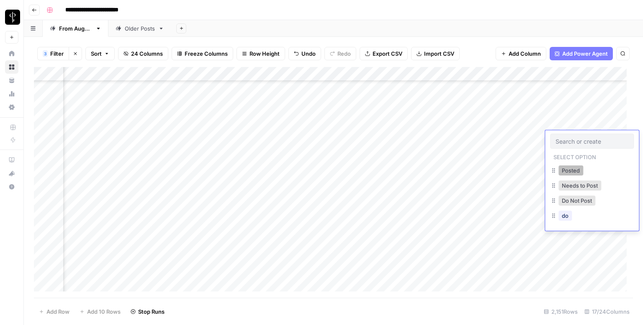
click at [561, 168] on button "Posted" at bounding box center [571, 170] width 25 height 10
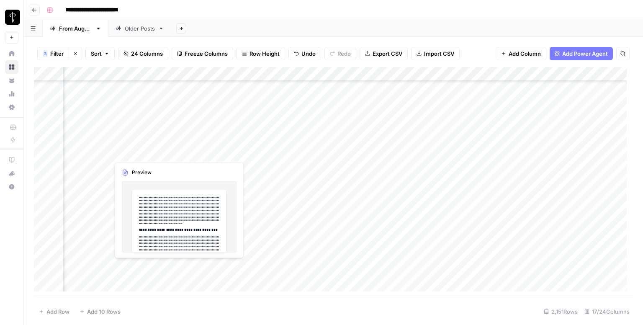
click at [99, 152] on div "Add Column" at bounding box center [333, 182] width 599 height 231
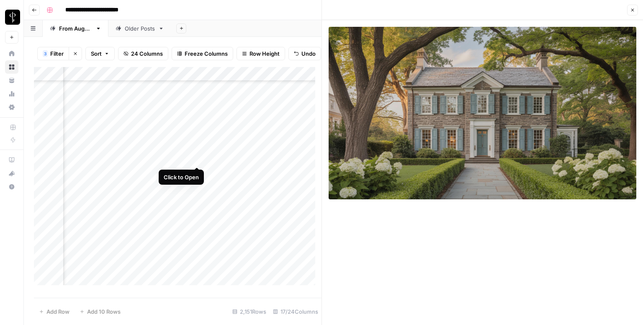
click at [197, 160] on div "Add Column" at bounding box center [178, 179] width 288 height 224
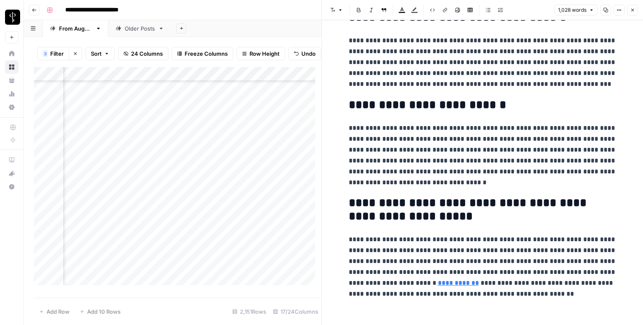
scroll to position [977, 0]
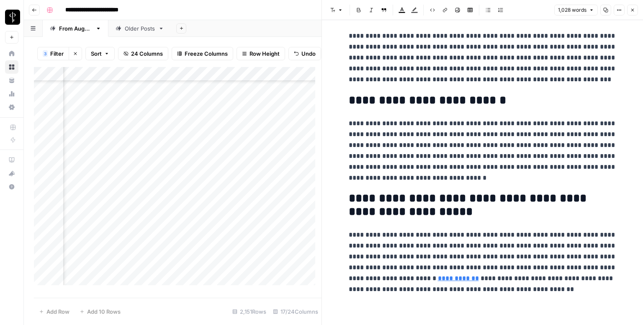
click at [633, 12] on icon "button" at bounding box center [632, 10] width 5 height 5
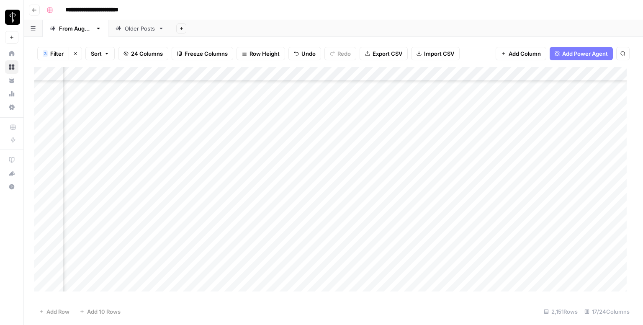
click at [355, 151] on div "Add Column" at bounding box center [333, 182] width 599 height 231
click at [579, 151] on div "Add Column" at bounding box center [333, 182] width 599 height 231
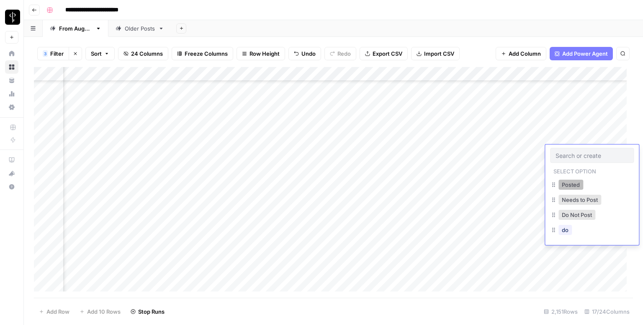
click at [562, 188] on button "Posted" at bounding box center [571, 185] width 25 height 10
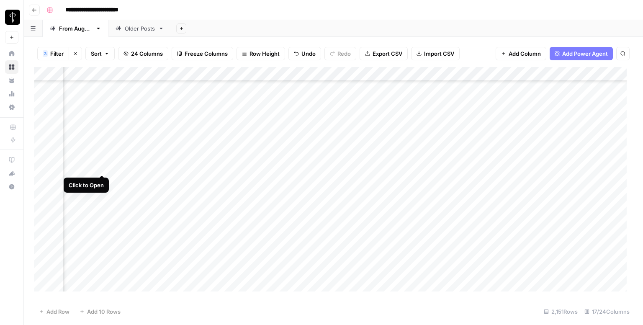
click at [102, 168] on div "Add Column" at bounding box center [333, 182] width 599 height 231
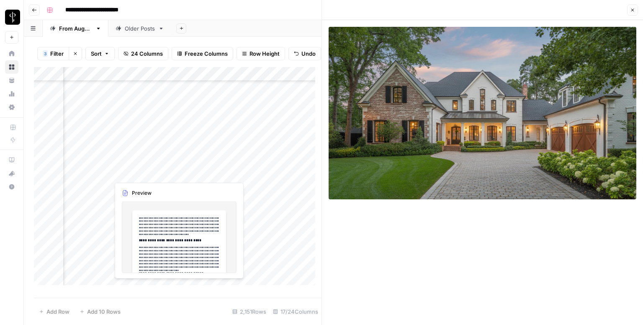
click at [196, 173] on div "Add Column" at bounding box center [178, 179] width 288 height 224
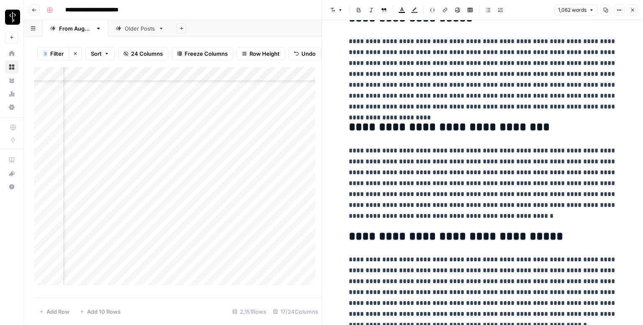
scroll to position [975, 0]
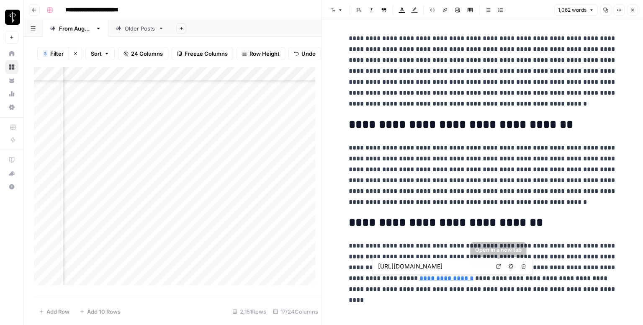
click at [500, 265] on icon at bounding box center [498, 266] width 5 height 5
click at [632, 10] on icon "button" at bounding box center [632, 10] width 5 height 5
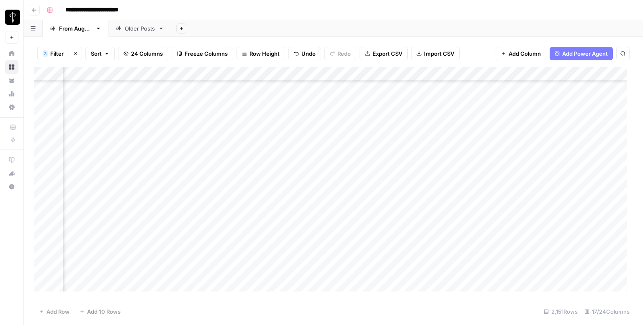
click at [369, 166] on div "Add Column" at bounding box center [333, 182] width 599 height 231
click at [564, 166] on div "Add Column" at bounding box center [333, 182] width 599 height 231
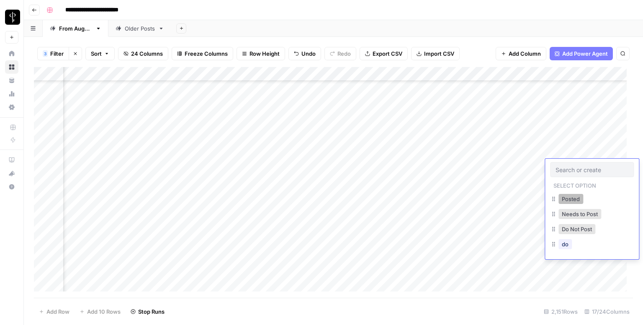
click at [562, 197] on button "Posted" at bounding box center [571, 199] width 25 height 10
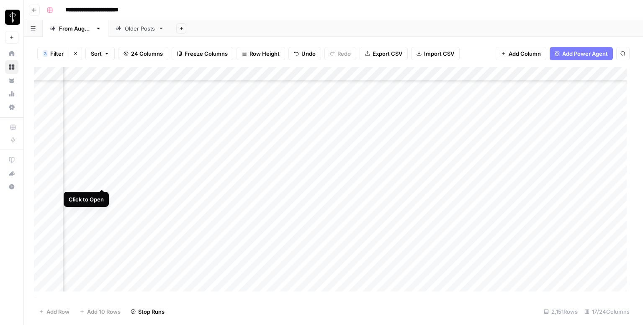
click at [101, 178] on div "Add Column" at bounding box center [333, 182] width 599 height 231
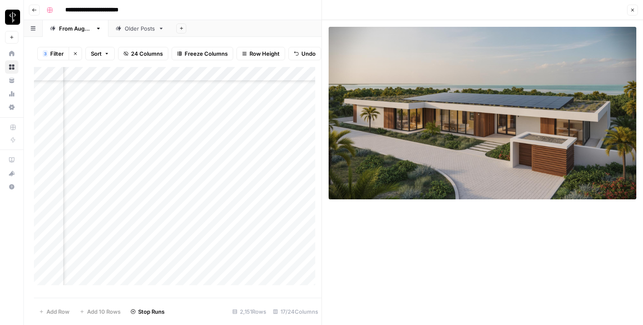
click at [194, 188] on div "Add Column" at bounding box center [178, 179] width 288 height 224
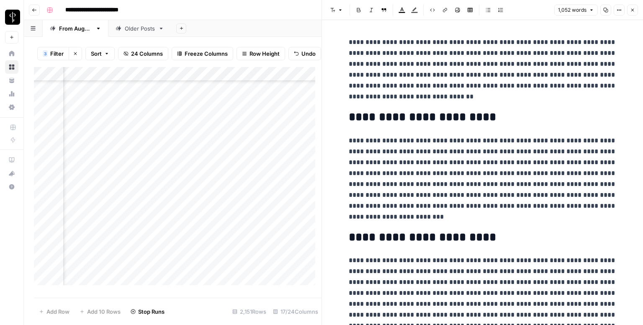
click at [632, 6] on button "Close" at bounding box center [632, 10] width 11 height 11
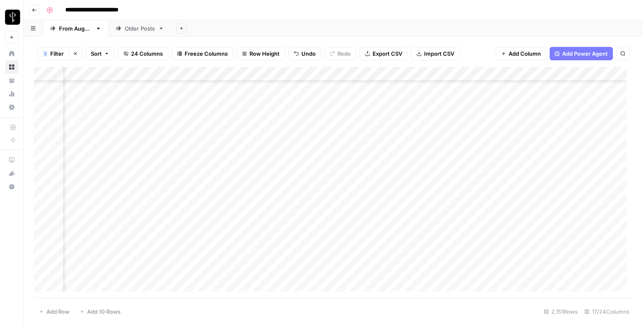
click at [419, 178] on div "Add Column" at bounding box center [333, 182] width 599 height 231
type textarea "**********"
click at [547, 183] on div "Add Column" at bounding box center [333, 182] width 599 height 231
click at [572, 181] on div "Add Column" at bounding box center [333, 182] width 599 height 231
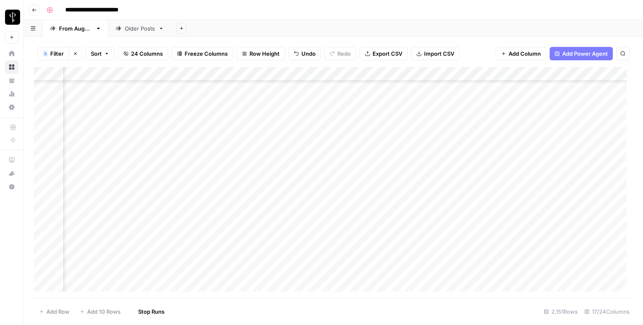
click at [572, 181] on div "Add Column" at bounding box center [333, 182] width 599 height 231
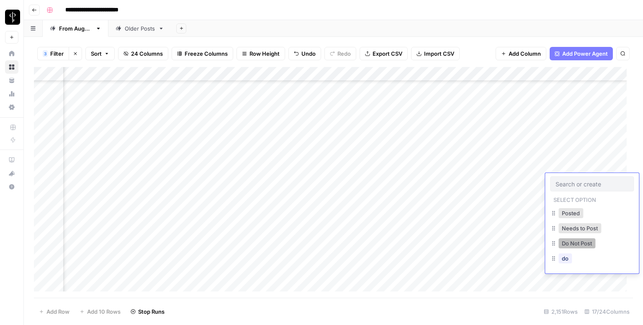
click at [574, 243] on button "Do Not Post" at bounding box center [577, 243] width 37 height 10
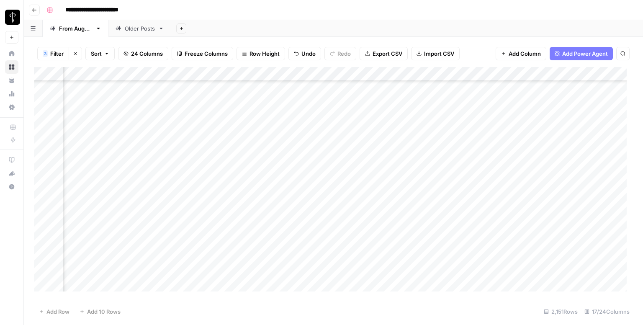
scroll to position [1173, 544]
click at [102, 110] on div "Add Column" at bounding box center [333, 182] width 599 height 231
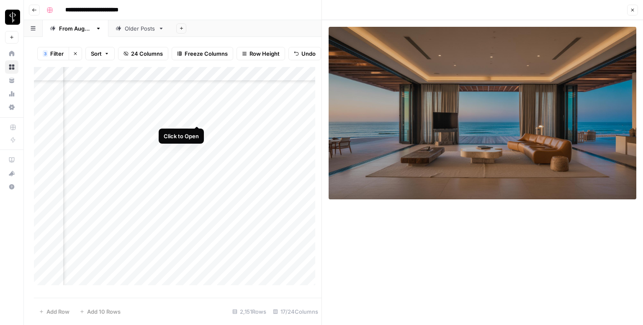
click at [195, 115] on div "Add Column" at bounding box center [178, 179] width 288 height 224
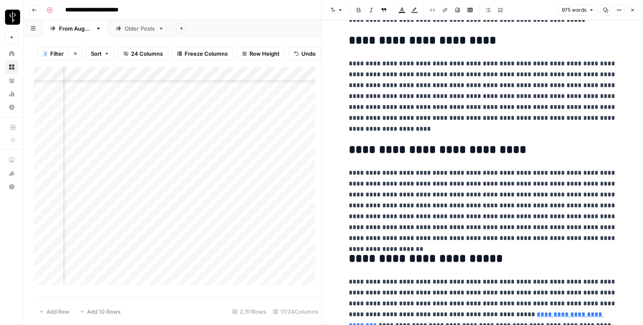
scroll to position [997, 0]
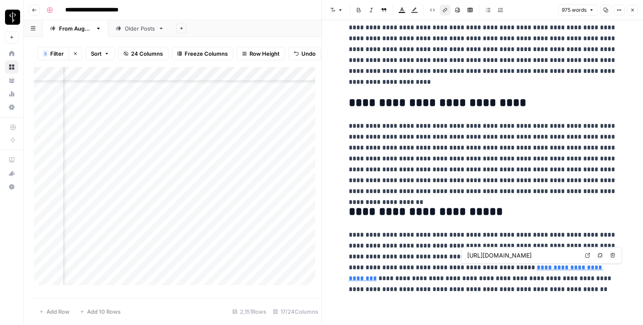
click at [498, 267] on link "**********" at bounding box center [476, 272] width 255 height 17
click at [586, 255] on icon at bounding box center [587, 255] width 5 height 5
click at [634, 8] on icon "button" at bounding box center [632, 10] width 5 height 5
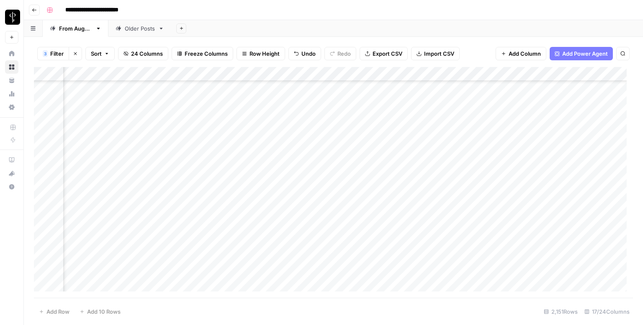
click at [365, 111] on div "Add Column" at bounding box center [333, 182] width 599 height 231
click at [571, 111] on div "Add Column" at bounding box center [333, 182] width 599 height 231
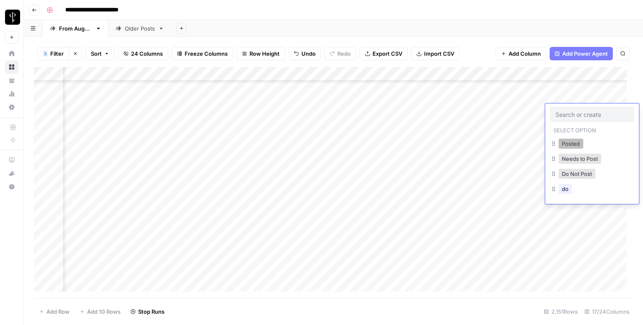
click at [564, 141] on button "Posted" at bounding box center [571, 144] width 25 height 10
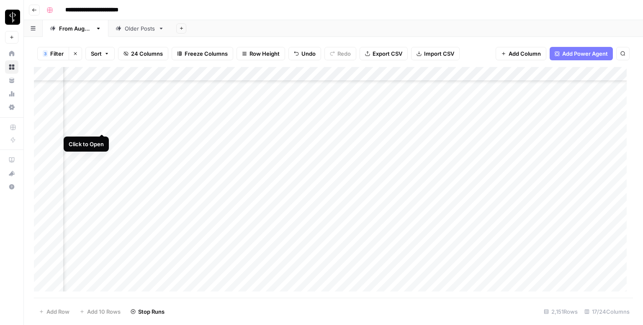
click at [100, 126] on div "Add Column" at bounding box center [333, 182] width 599 height 231
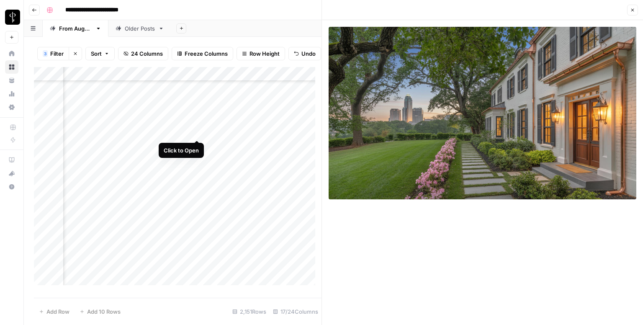
click at [196, 131] on div "Add Column" at bounding box center [178, 179] width 288 height 224
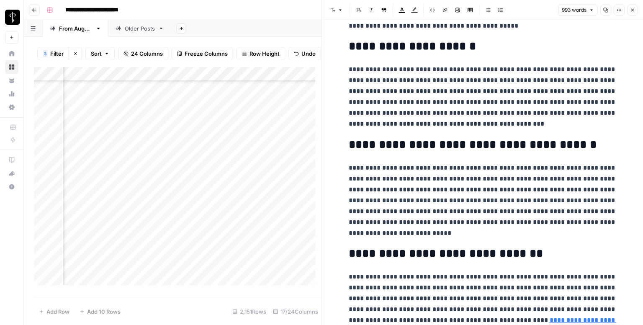
scroll to position [986, 0]
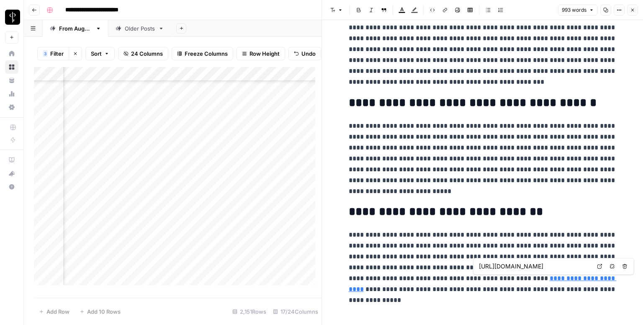
click at [598, 266] on icon at bounding box center [599, 266] width 5 height 5
click at [637, 11] on button "Close" at bounding box center [632, 10] width 11 height 11
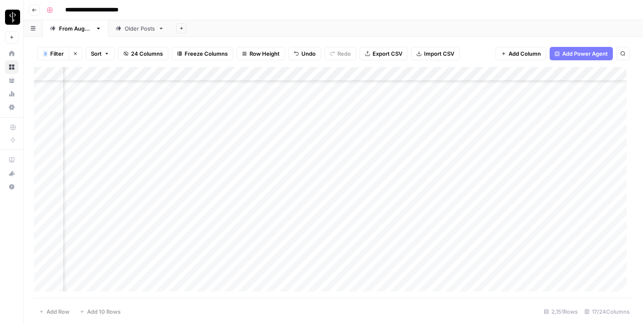
click at [374, 125] on div "Add Column" at bounding box center [333, 182] width 599 height 231
click at [571, 129] on div "Add Column" at bounding box center [333, 182] width 599 height 231
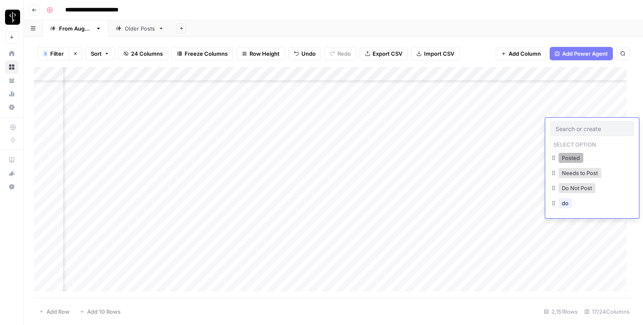
click at [565, 159] on button "Posted" at bounding box center [571, 158] width 25 height 10
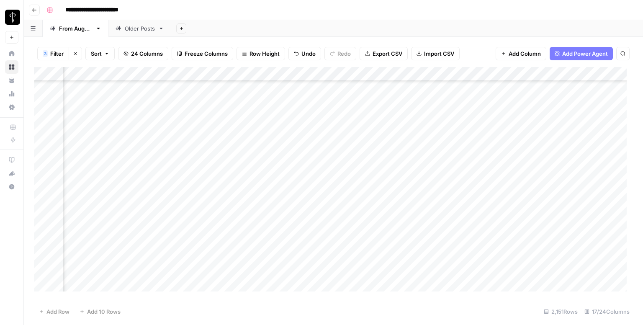
click at [101, 138] on div "Add Column" at bounding box center [333, 182] width 599 height 231
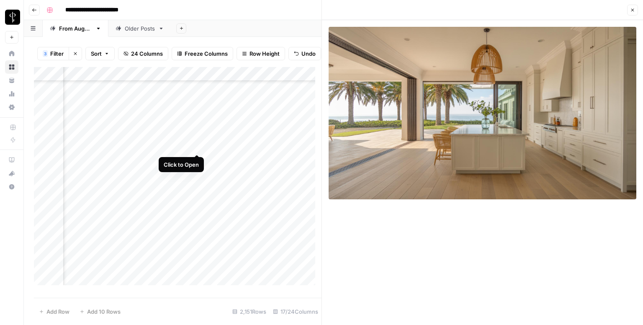
click at [195, 147] on div "Add Column" at bounding box center [178, 179] width 288 height 224
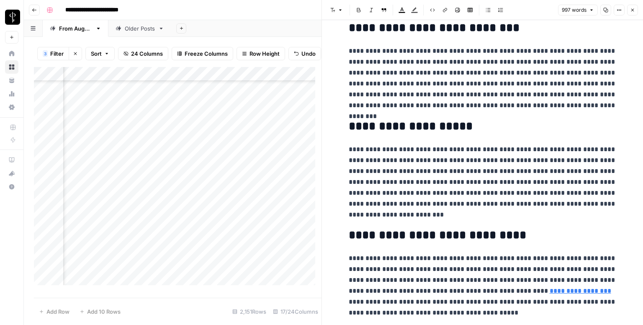
scroll to position [997, 0]
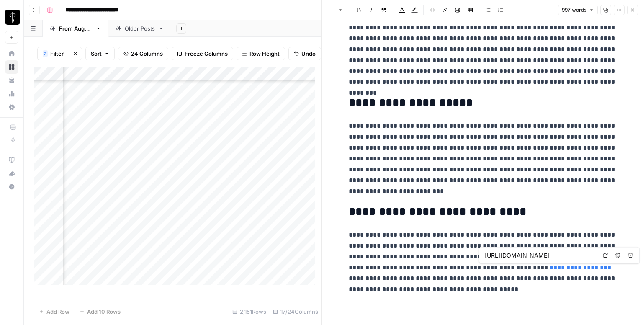
click at [605, 254] on icon at bounding box center [605, 255] width 5 height 5
click at [634, 10] on icon "button" at bounding box center [632, 10] width 5 height 5
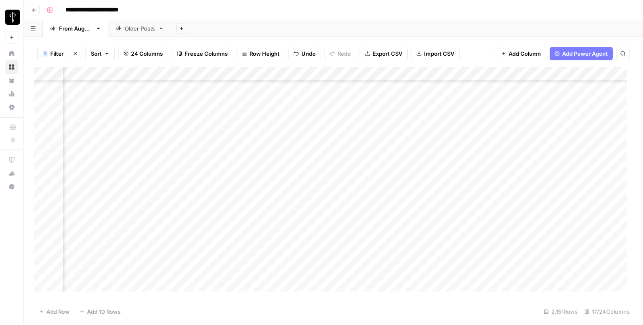
click at [382, 141] on div "Add Column" at bounding box center [333, 182] width 599 height 231
click at [571, 140] on div "Add Column" at bounding box center [333, 182] width 599 height 231
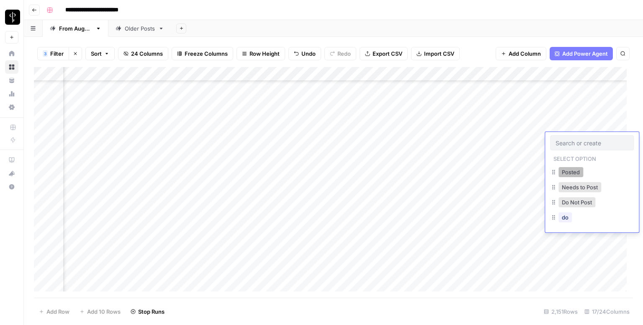
click at [566, 170] on button "Posted" at bounding box center [571, 172] width 25 height 10
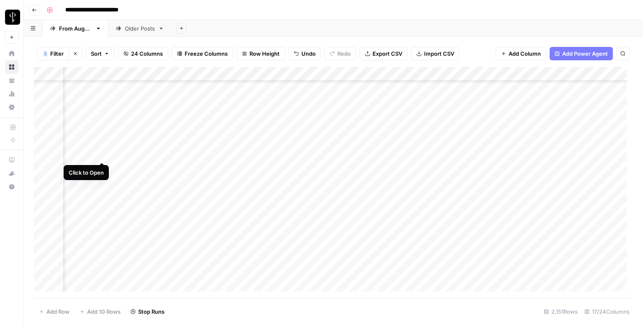
click at [101, 155] on div "Add Column" at bounding box center [333, 182] width 599 height 231
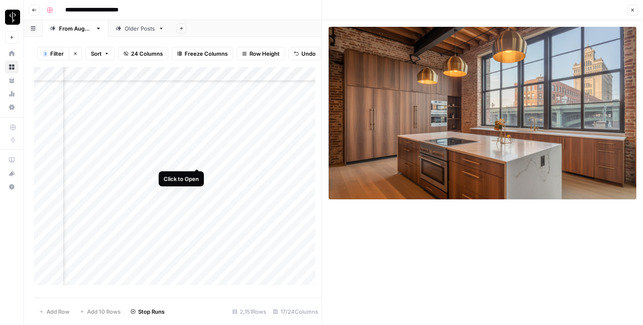
click at [197, 158] on div "Add Column" at bounding box center [178, 179] width 288 height 224
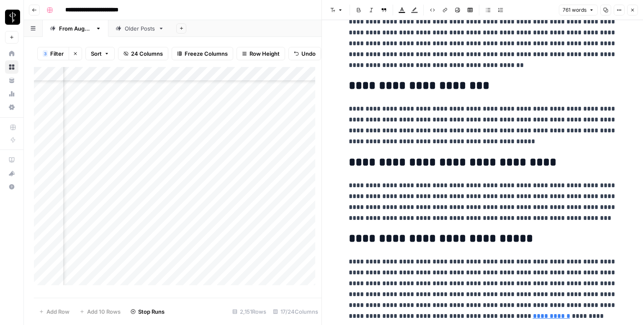
scroll to position [790, 0]
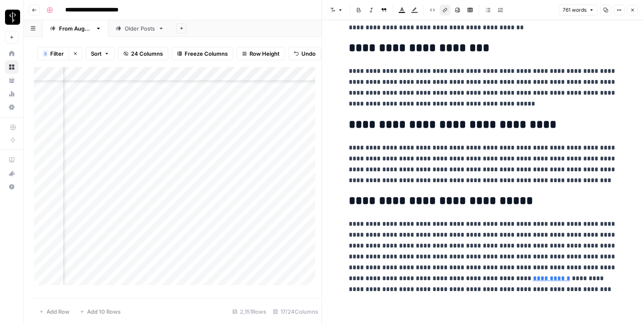
click at [533, 278] on link "**********" at bounding box center [551, 278] width 37 height 6
click at [533, 281] on link "**********" at bounding box center [551, 278] width 37 height 6
click at [635, 6] on button "Close" at bounding box center [632, 10] width 11 height 11
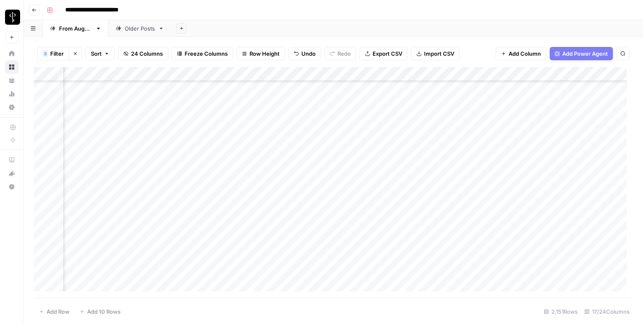
click at [374, 151] on div "Add Column" at bounding box center [333, 182] width 599 height 231
click at [580, 154] on div "Add Column" at bounding box center [333, 182] width 599 height 231
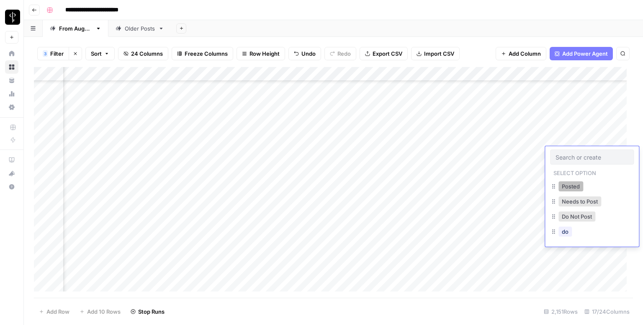
click at [567, 188] on button "Posted" at bounding box center [571, 186] width 25 height 10
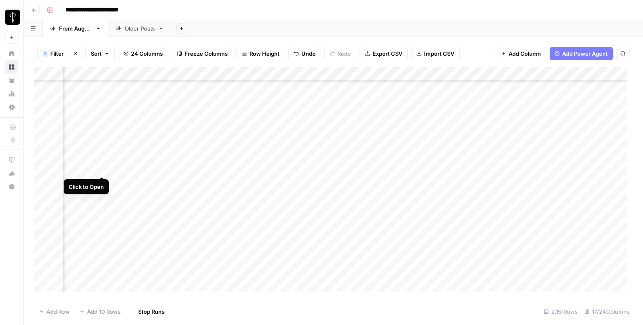
click at [101, 170] on div "Add Column" at bounding box center [333, 182] width 599 height 231
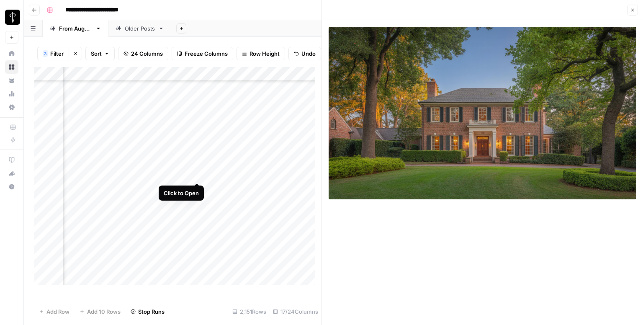
click at [196, 172] on div "Add Column" at bounding box center [178, 179] width 288 height 224
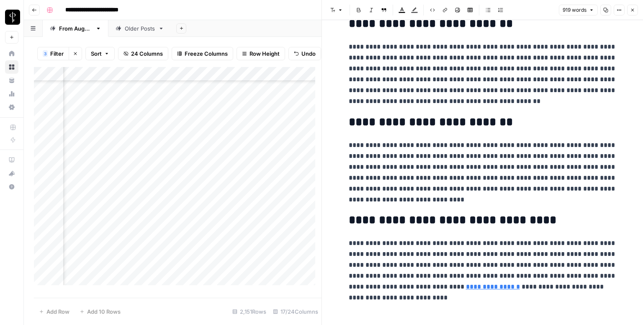
scroll to position [920, 0]
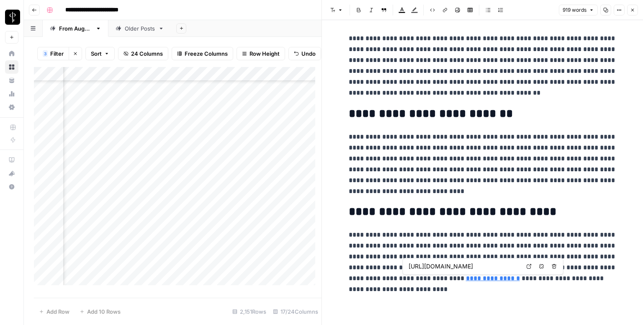
click at [531, 270] on link "Open in a new tab" at bounding box center [529, 266] width 11 height 11
click at [638, 9] on header "Font style Bold Italic Block quote Text color Highlight color Code block Link I…" at bounding box center [482, 10] width 321 height 20
click at [636, 9] on button "Close" at bounding box center [632, 10] width 11 height 11
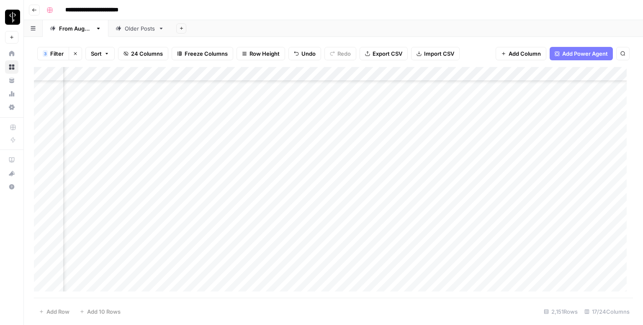
click at [380, 170] on div "Add Column" at bounding box center [333, 182] width 599 height 231
click at [560, 163] on div "Add Column" at bounding box center [333, 182] width 599 height 231
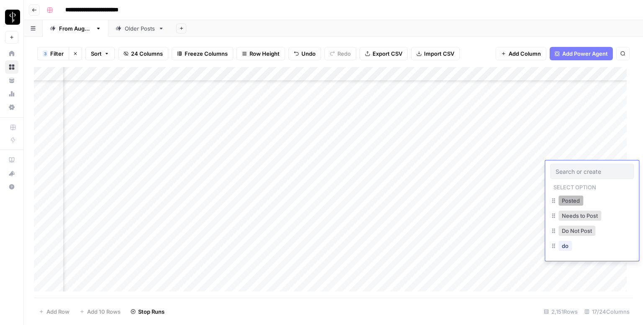
click at [565, 205] on button "Posted" at bounding box center [571, 201] width 25 height 10
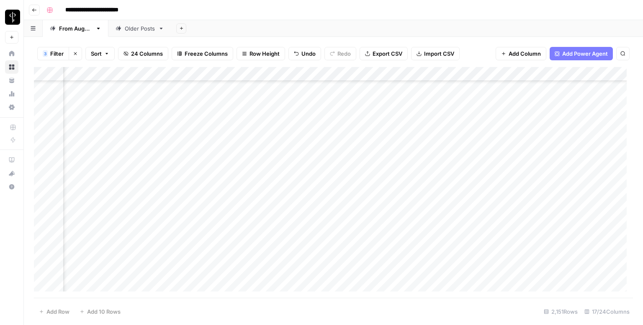
click at [103, 180] on div "Add Column" at bounding box center [333, 182] width 599 height 231
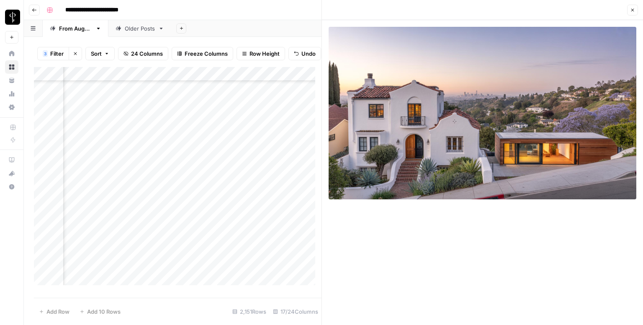
click at [196, 188] on div "Add Column" at bounding box center [178, 179] width 288 height 224
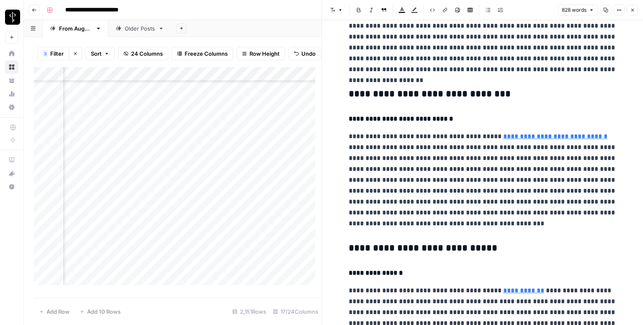
scroll to position [42, 0]
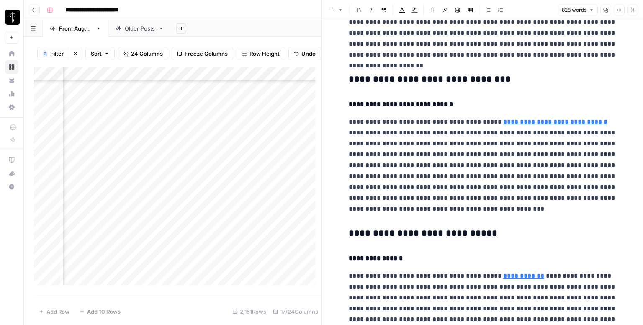
click at [334, 5] on button "Font style" at bounding box center [336, 10] width 19 height 11
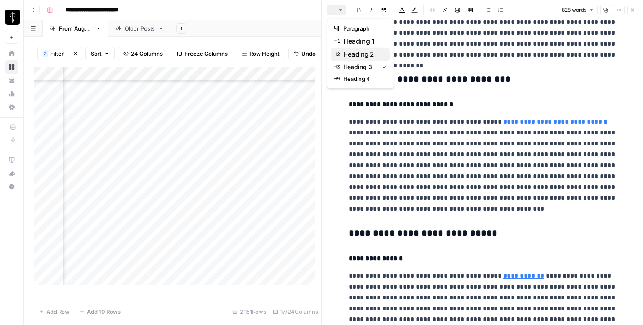
click at [364, 54] on span "heading 2" at bounding box center [363, 54] width 40 height 10
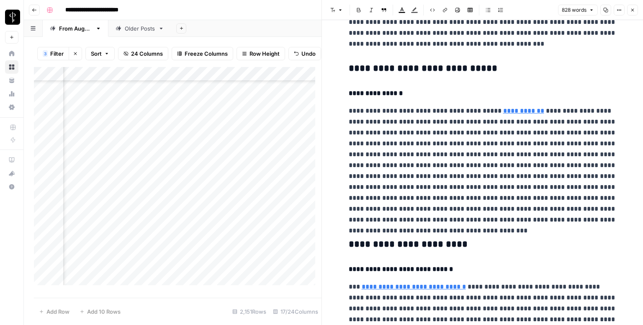
scroll to position [209, 0]
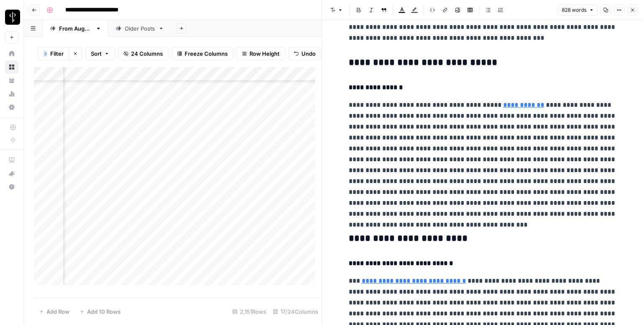
click at [394, 58] on h3 "**********" at bounding box center [483, 63] width 268 height 12
click at [338, 10] on icon "button" at bounding box center [340, 10] width 5 height 5
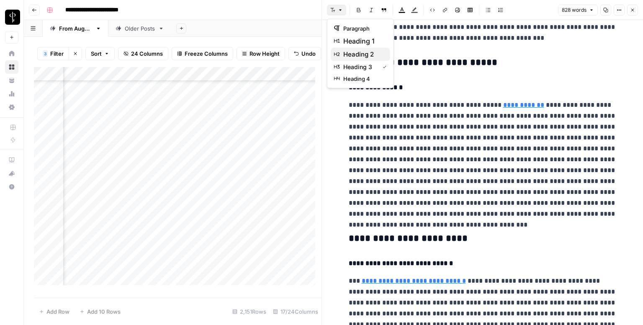
click at [355, 49] on button "heading 2" at bounding box center [360, 54] width 59 height 13
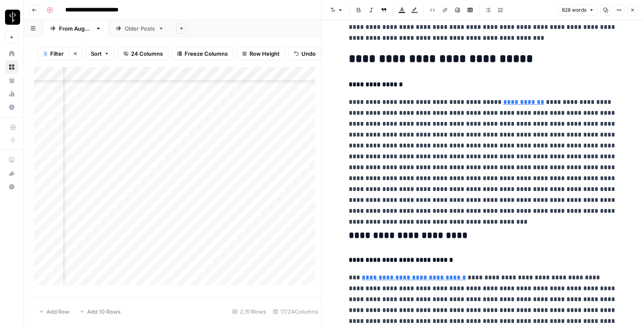
click at [390, 235] on h3 "**********" at bounding box center [483, 236] width 268 height 12
click at [333, 5] on button "Font style" at bounding box center [336, 10] width 19 height 11
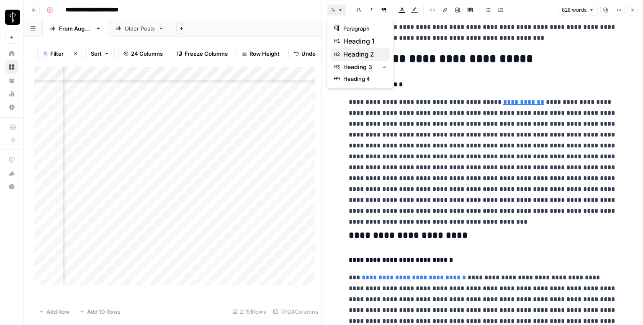
click at [362, 56] on span "heading 2" at bounding box center [363, 54] width 40 height 10
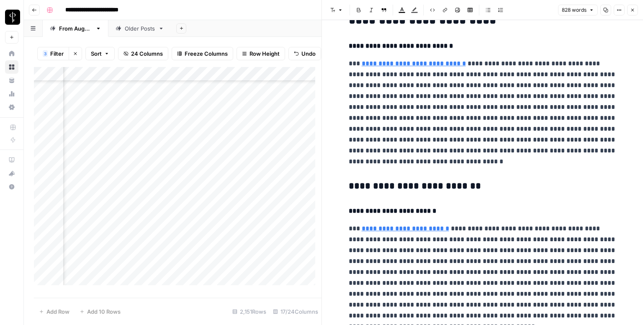
scroll to position [461, 0]
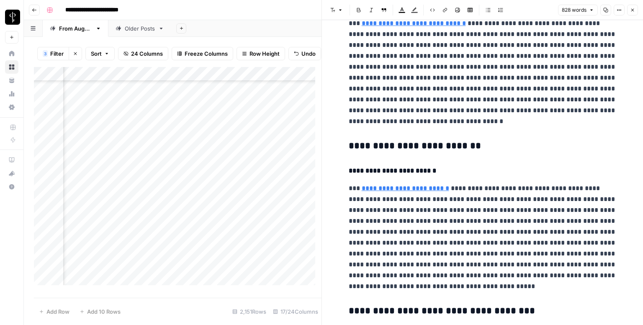
click at [410, 148] on h3 "**********" at bounding box center [483, 146] width 268 height 12
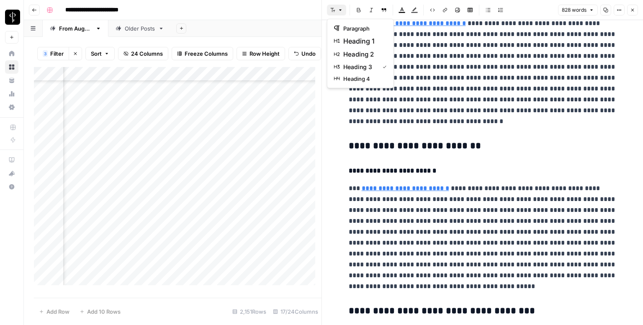
click at [333, 12] on icon "button" at bounding box center [332, 10] width 5 height 5
click at [358, 56] on span "heading 2" at bounding box center [363, 54] width 40 height 10
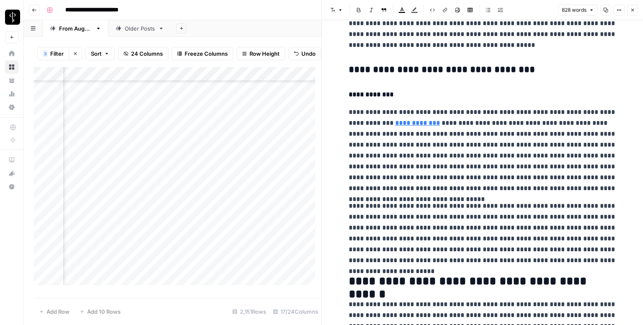
scroll to position [712, 0]
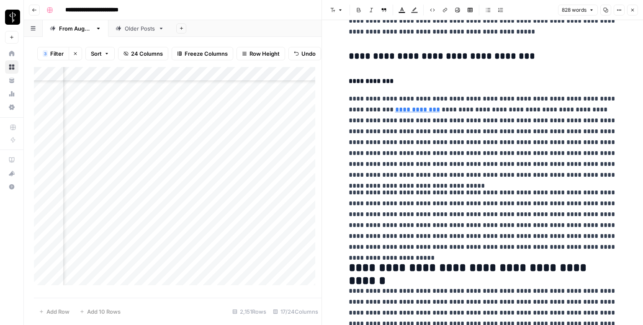
click at [397, 54] on h3 "**********" at bounding box center [483, 57] width 268 height 12
click at [335, 8] on icon "button" at bounding box center [332, 10] width 5 height 5
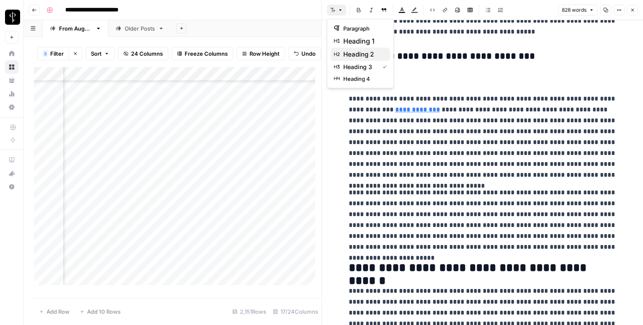
click at [366, 52] on span "heading 2" at bounding box center [363, 54] width 40 height 10
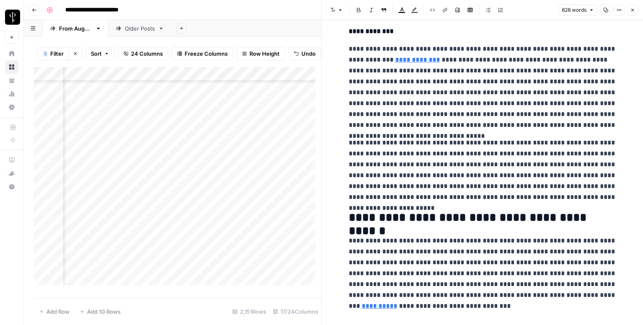
scroll to position [776, 0]
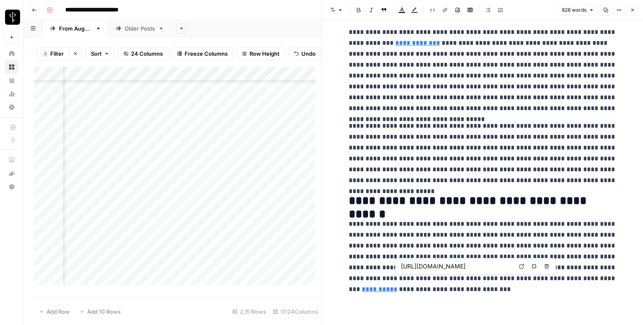
click at [523, 267] on icon at bounding box center [521, 266] width 5 height 5
click at [635, 10] on icon "button" at bounding box center [632, 10] width 5 height 5
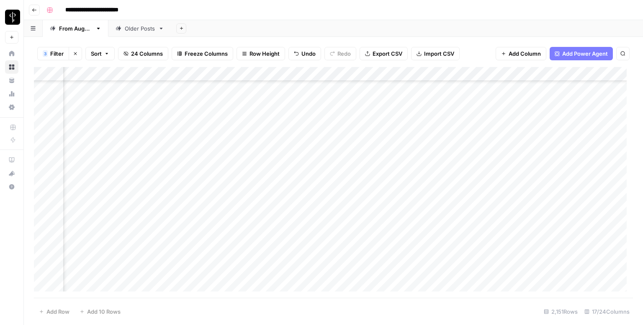
click at [378, 181] on div "Add Column" at bounding box center [333, 182] width 599 height 231
click at [571, 181] on div "Add Column" at bounding box center [333, 182] width 599 height 231
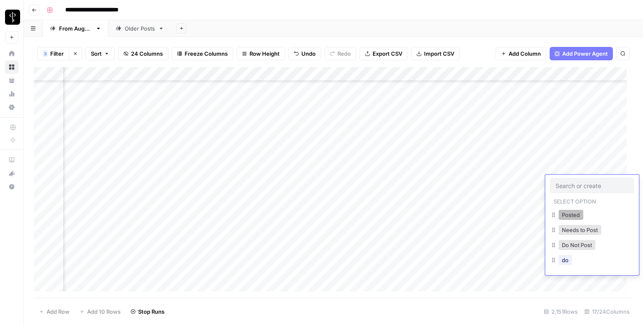
click at [560, 216] on button "Posted" at bounding box center [571, 215] width 25 height 10
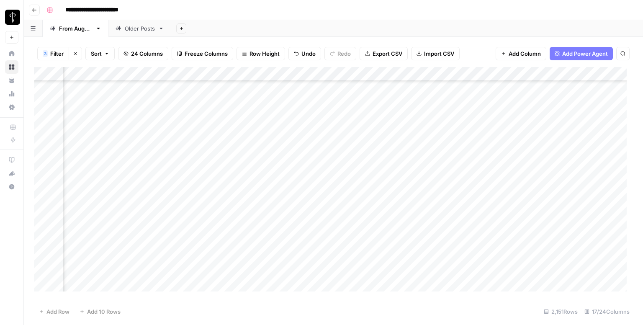
scroll to position [1256, 544]
click at [104, 111] on div "Add Column" at bounding box center [333, 182] width 599 height 231
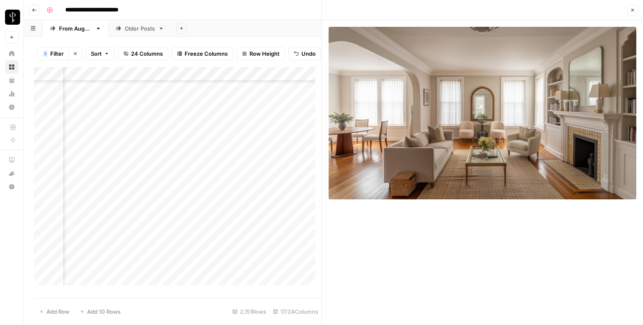
click at [193, 117] on div "Add Column" at bounding box center [178, 179] width 288 height 224
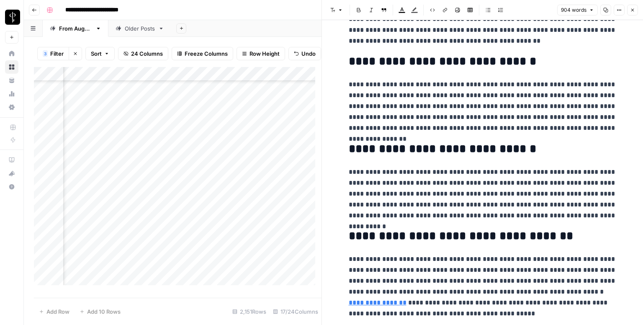
scroll to position [877, 0]
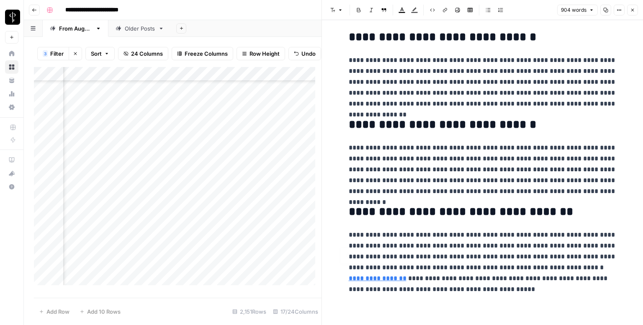
click at [407, 275] on link "**********" at bounding box center [378, 278] width 58 height 6
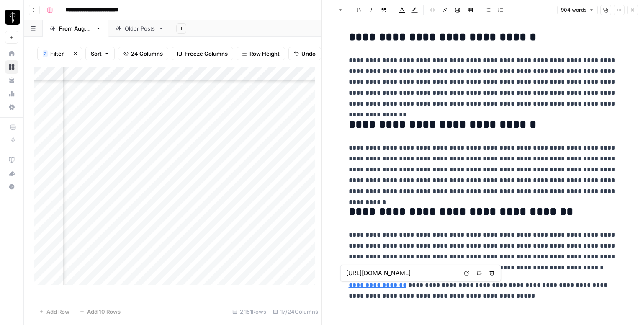
click at [464, 275] on link "Open in a new tab" at bounding box center [466, 273] width 11 height 11
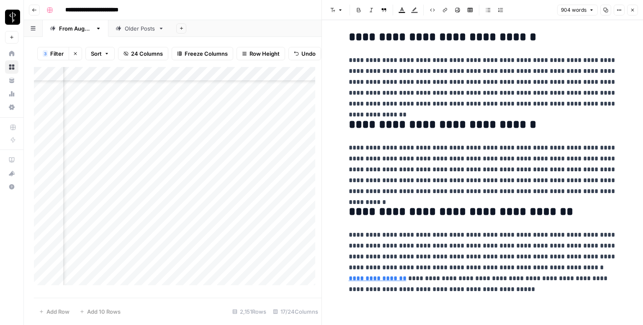
click at [630, 11] on button "Close" at bounding box center [632, 10] width 11 height 11
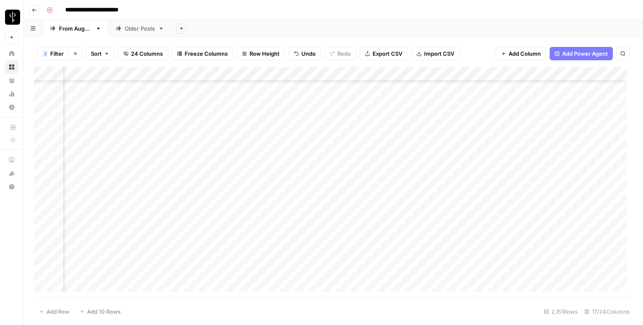
click at [369, 112] on div "Add Column" at bounding box center [333, 182] width 599 height 231
click at [566, 114] on div "Add Column" at bounding box center [333, 182] width 599 height 231
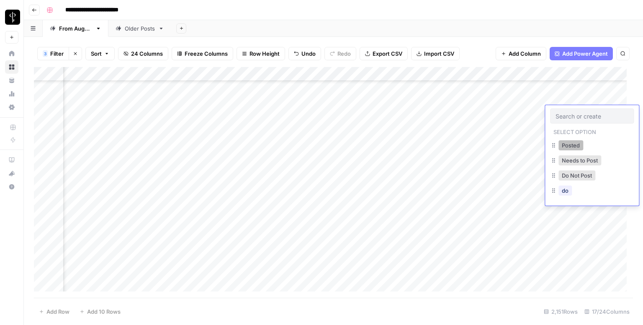
click at [561, 146] on button "Posted" at bounding box center [571, 145] width 25 height 10
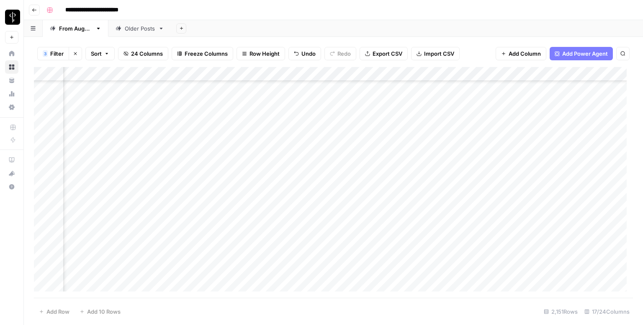
click at [102, 125] on div "Add Column" at bounding box center [333, 182] width 599 height 231
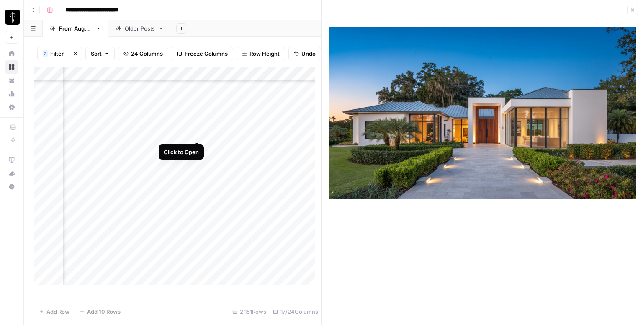
click at [198, 134] on div "Add Column" at bounding box center [178, 179] width 288 height 224
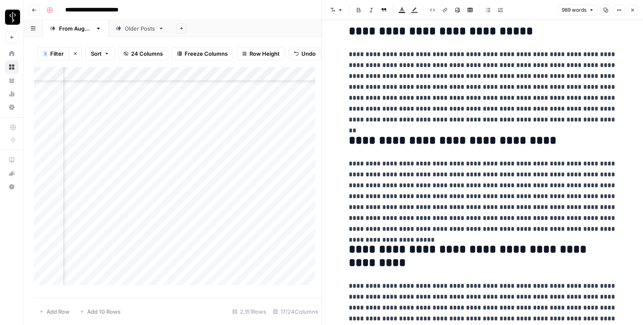
scroll to position [999, 0]
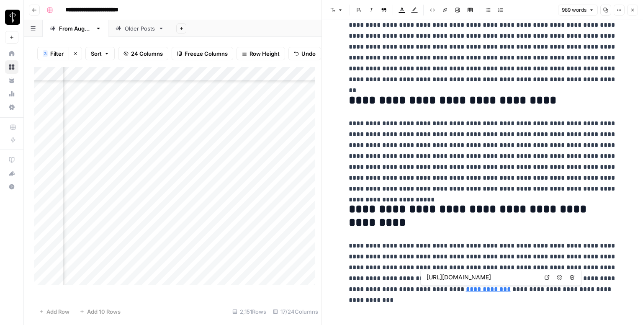
click at [543, 278] on link "Open in a new tab" at bounding box center [547, 277] width 11 height 11
click at [633, 13] on button "Close" at bounding box center [632, 10] width 11 height 11
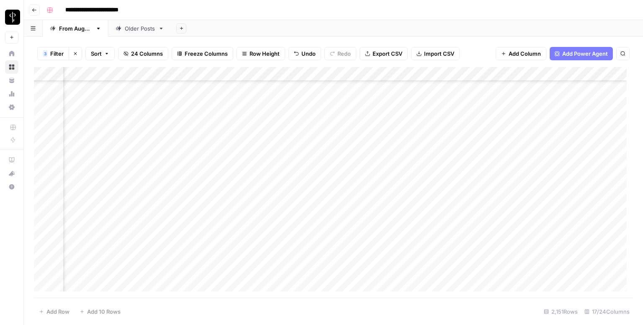
click at [370, 126] on div "Add Column" at bounding box center [333, 182] width 599 height 231
click at [580, 129] on div "Add Column" at bounding box center [333, 182] width 599 height 231
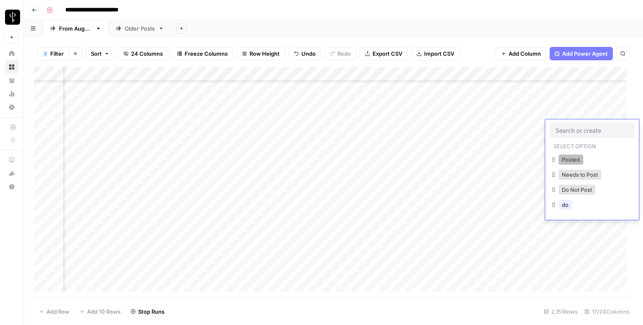
click at [567, 161] on button "Posted" at bounding box center [571, 160] width 25 height 10
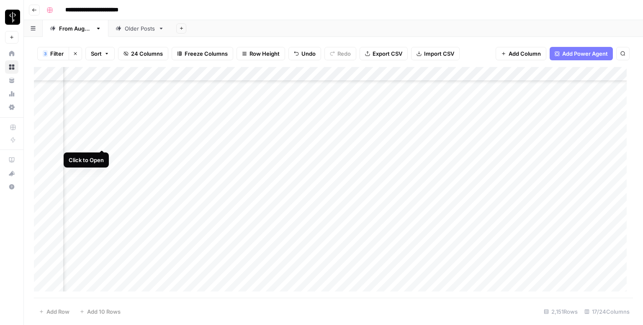
click at [106, 140] on div "Add Column" at bounding box center [333, 182] width 599 height 231
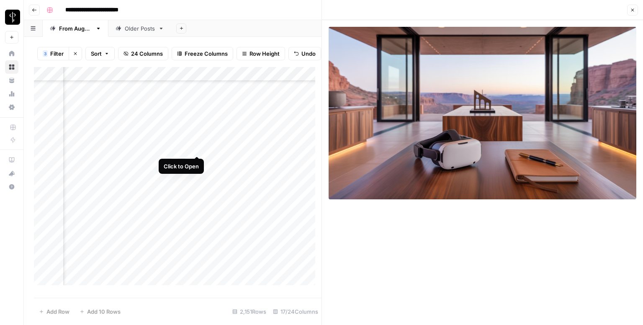
click at [199, 146] on div "Add Column" at bounding box center [178, 179] width 288 height 224
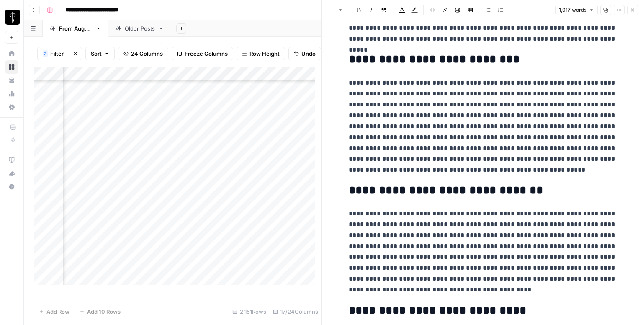
scroll to position [251, 0]
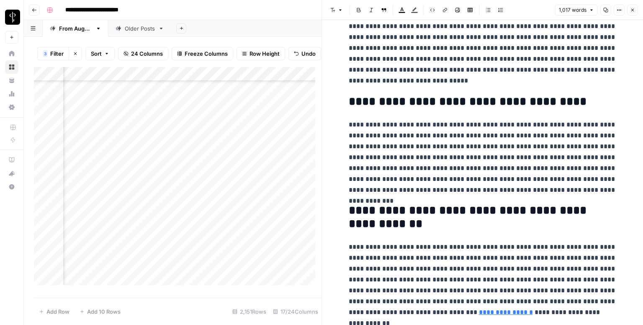
scroll to position [1065, 0]
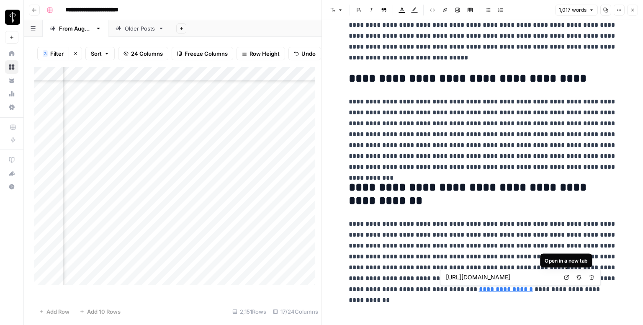
click at [565, 275] on icon at bounding box center [566, 277] width 5 height 5
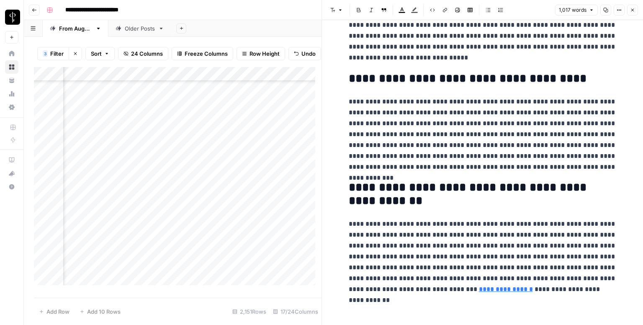
click at [630, 14] on button "Close" at bounding box center [632, 10] width 11 height 11
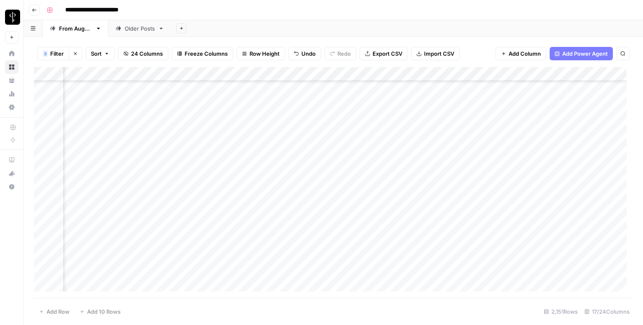
click at [366, 139] on div "Add Column" at bounding box center [333, 182] width 599 height 231
click at [575, 141] on div "Add Column" at bounding box center [333, 182] width 599 height 231
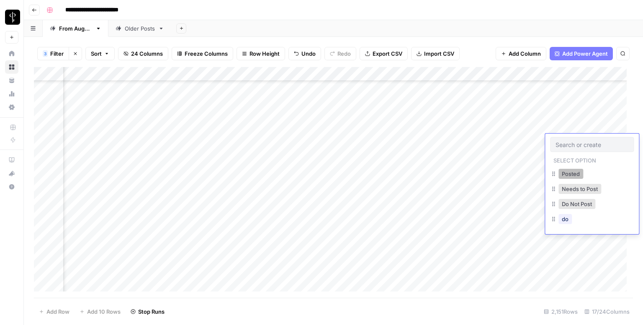
click at [567, 173] on button "Posted" at bounding box center [571, 174] width 25 height 10
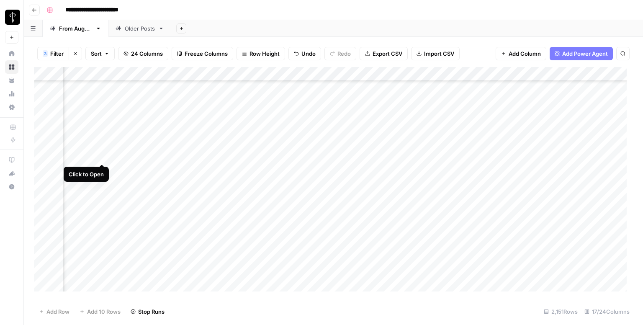
click at [99, 155] on div "Add Column" at bounding box center [333, 182] width 599 height 231
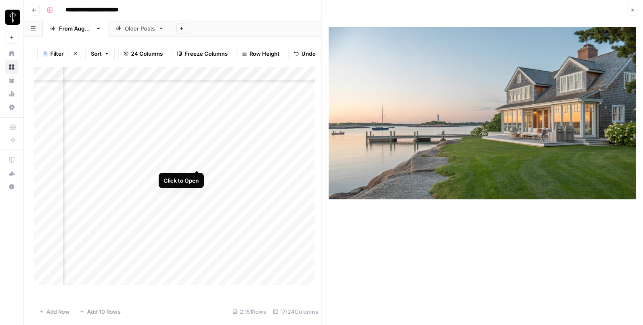
click at [196, 161] on div "Add Column" at bounding box center [178, 179] width 288 height 224
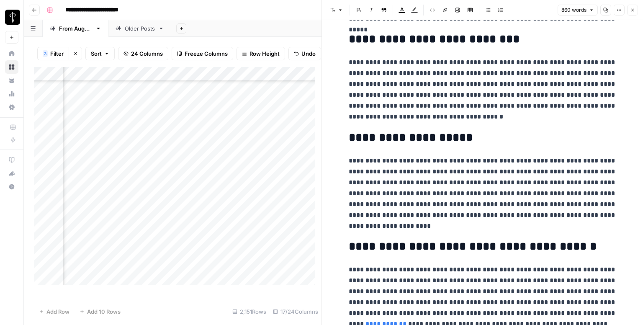
scroll to position [931, 0]
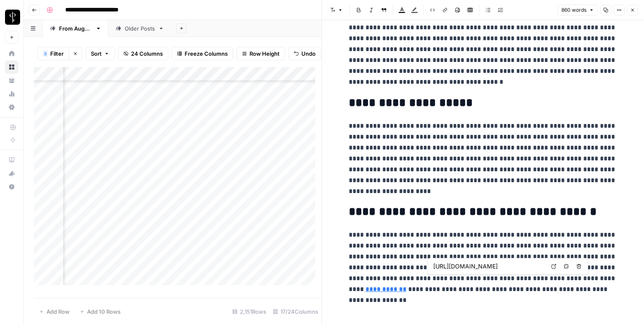
click at [554, 267] on icon at bounding box center [554, 266] width 5 height 5
click at [631, 12] on icon "button" at bounding box center [632, 10] width 5 height 5
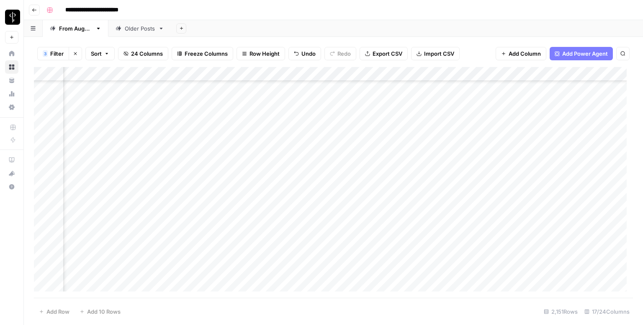
click at [369, 155] on div "Add Column" at bounding box center [333, 182] width 599 height 231
click at [570, 156] on div "Add Column" at bounding box center [333, 182] width 599 height 231
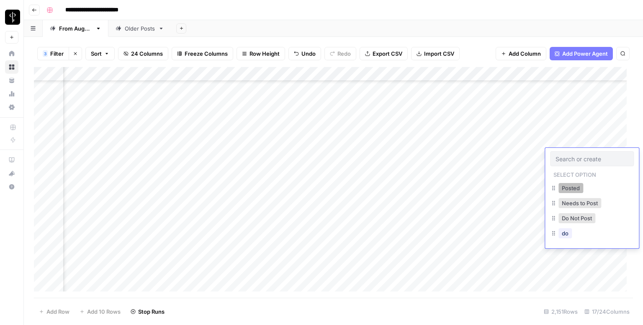
click at [563, 186] on button "Posted" at bounding box center [571, 188] width 25 height 10
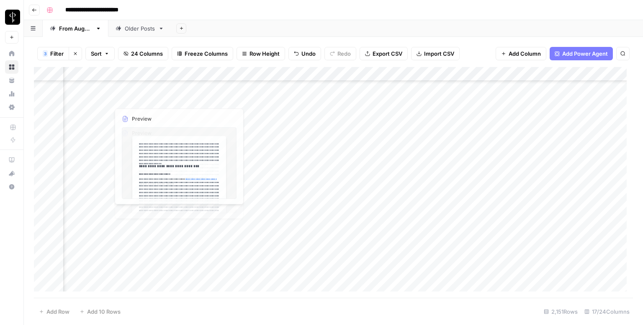
scroll to position [1298, 544]
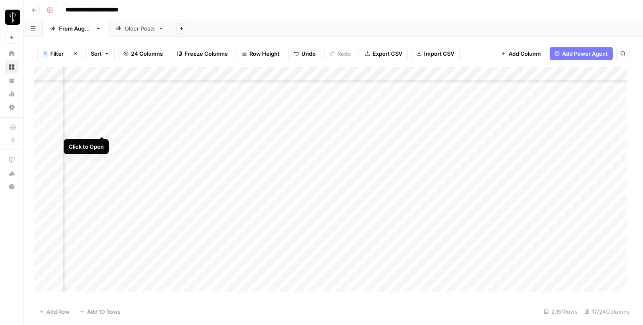
click at [97, 129] on div "Add Column" at bounding box center [333, 182] width 599 height 231
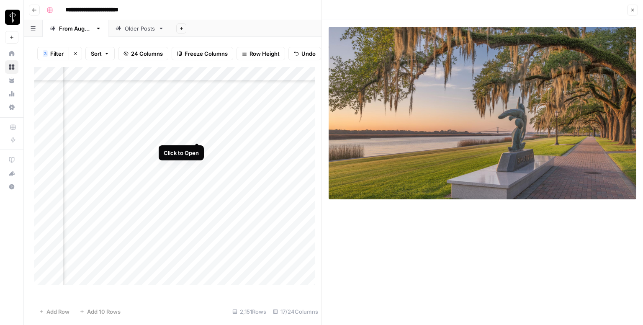
click at [198, 133] on div "Add Column" at bounding box center [178, 179] width 288 height 224
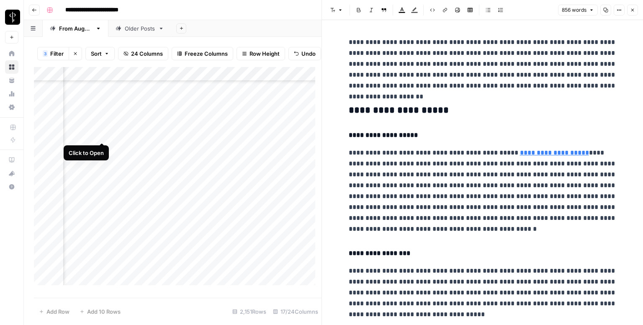
click at [101, 135] on div "Add Column" at bounding box center [178, 179] width 288 height 224
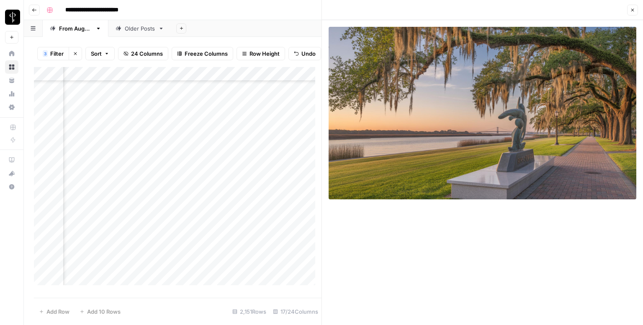
click at [633, 11] on icon "button" at bounding box center [632, 10] width 5 height 5
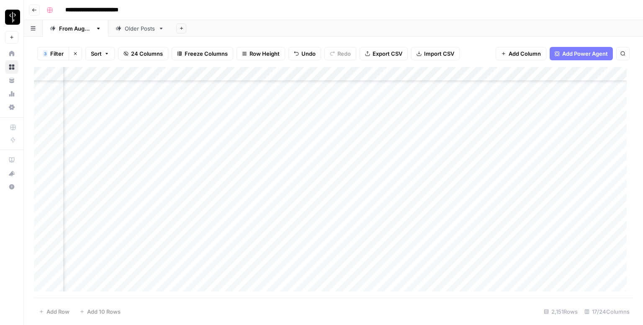
click at [429, 126] on div "Add Column" at bounding box center [333, 182] width 599 height 231
type textarea "**********"
click at [543, 130] on div "Add Column" at bounding box center [333, 182] width 599 height 231
click at [566, 128] on div "Add Column" at bounding box center [333, 182] width 599 height 231
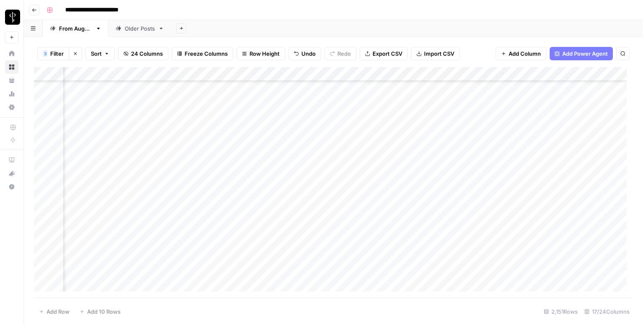
click at [566, 128] on div "Add Column" at bounding box center [333, 182] width 599 height 231
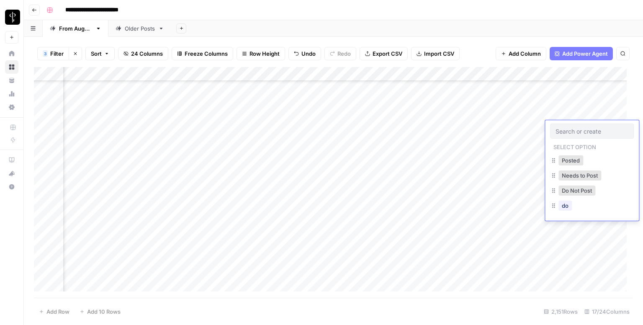
click at [566, 128] on input "text" at bounding box center [592, 131] width 73 height 8
click at [577, 191] on button "Do Not Post" at bounding box center [577, 191] width 37 height 10
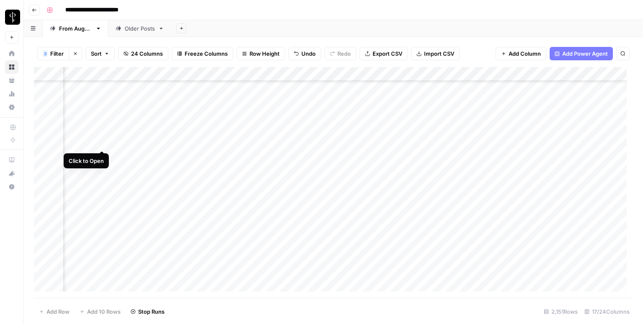
click at [98, 141] on div "Add Column" at bounding box center [333, 182] width 599 height 231
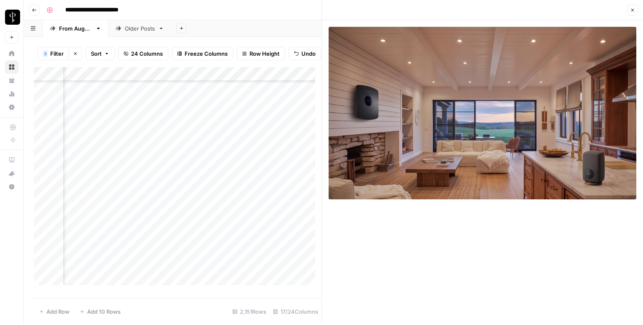
click at [637, 8] on button "Close" at bounding box center [632, 10] width 11 height 11
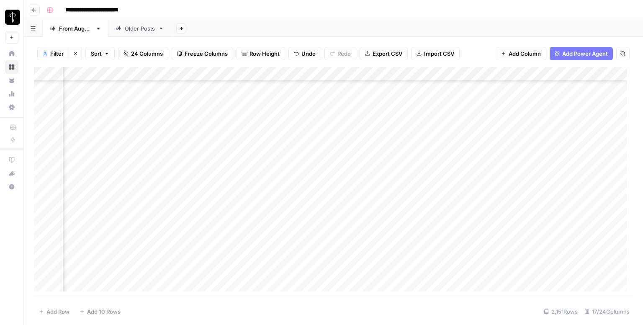
click at [425, 138] on div "Add Column" at bounding box center [333, 182] width 599 height 231
type textarea "**********"
click at [544, 145] on div "Add Column" at bounding box center [333, 182] width 599 height 231
click at [569, 143] on div "Add Column" at bounding box center [333, 182] width 599 height 231
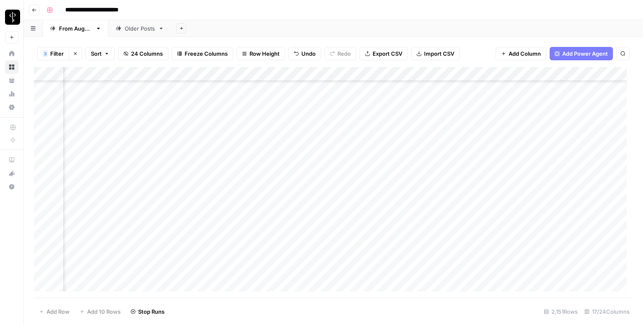
click at [569, 143] on div "Add Column" at bounding box center [333, 182] width 599 height 231
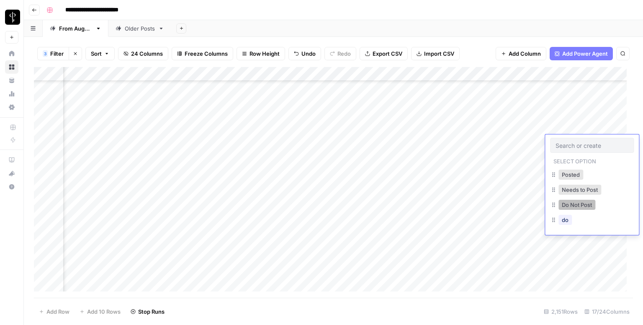
click at [572, 203] on button "Do Not Post" at bounding box center [577, 205] width 37 height 10
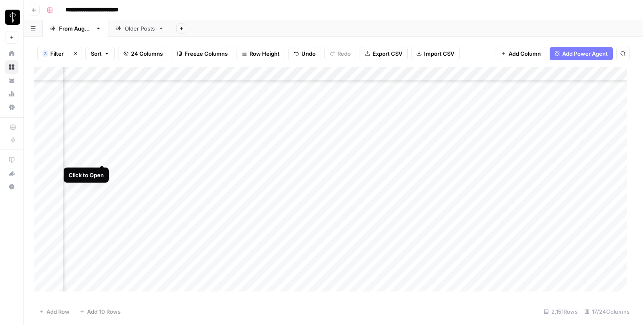
click at [104, 153] on div "Add Column" at bounding box center [333, 182] width 599 height 231
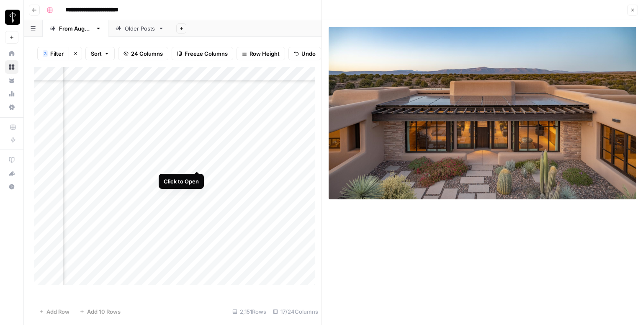
click at [195, 163] on div "Add Column" at bounding box center [178, 179] width 288 height 224
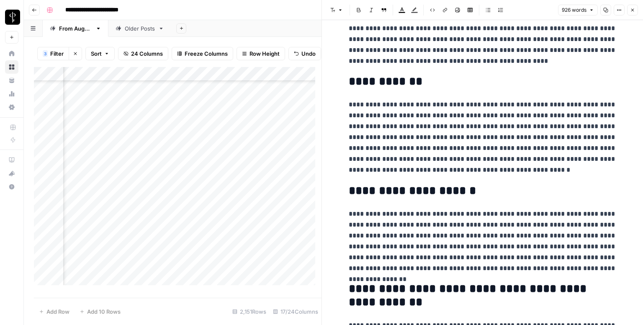
scroll to position [988, 0]
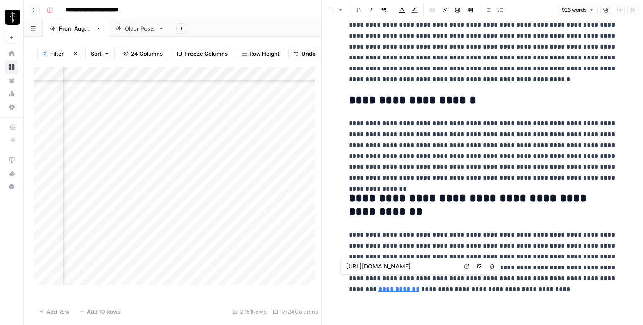
click at [420, 286] on link "**********" at bounding box center [399, 289] width 41 height 6
click at [633, 9] on icon "button" at bounding box center [632, 10] width 5 height 5
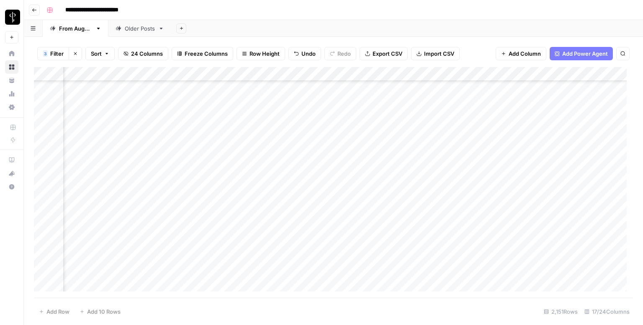
click at [363, 159] on div "Add Column" at bounding box center [333, 182] width 599 height 231
click at [572, 155] on div "Add Column" at bounding box center [333, 182] width 599 height 231
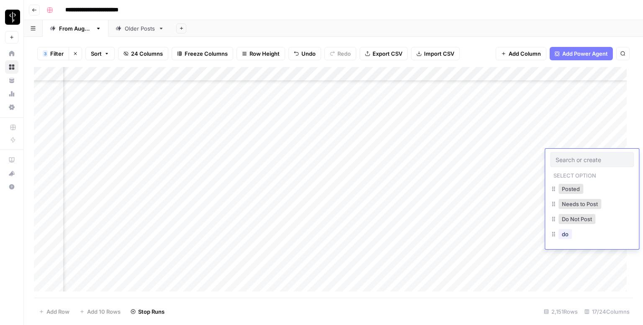
click at [568, 183] on div "Posted" at bounding box center [571, 189] width 28 height 12
click at [570, 186] on button "Posted" at bounding box center [571, 189] width 25 height 10
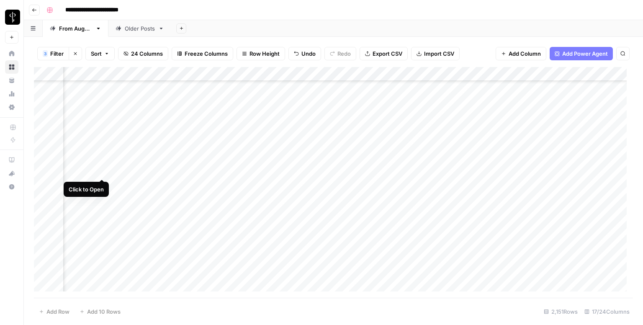
click at [100, 171] on div "Add Column" at bounding box center [333, 182] width 599 height 231
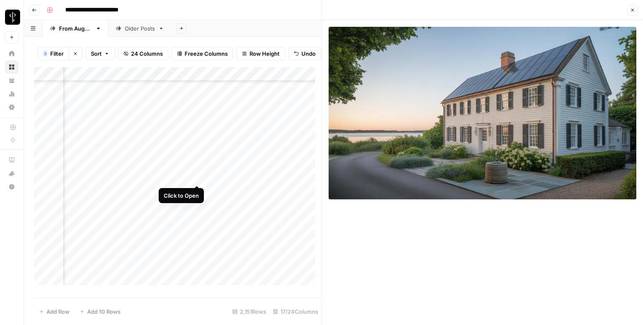
click at [193, 177] on div "Add Column" at bounding box center [178, 179] width 288 height 224
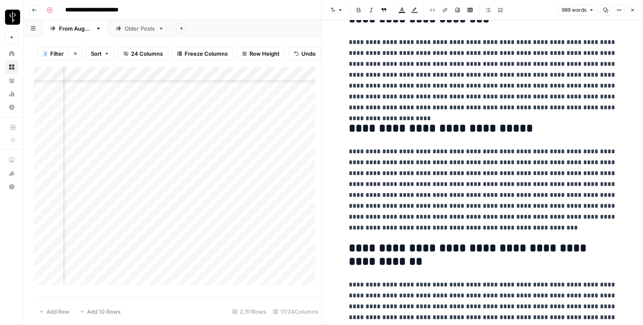
scroll to position [1065, 0]
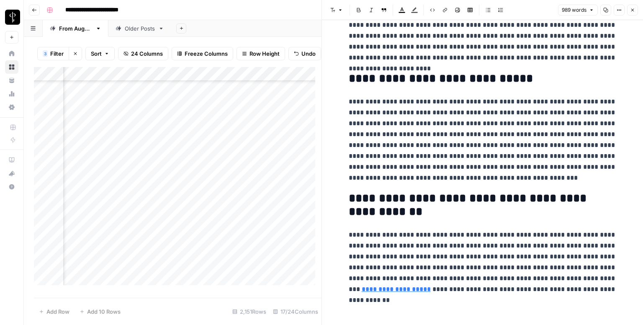
click at [629, 13] on button "Close" at bounding box center [632, 10] width 11 height 11
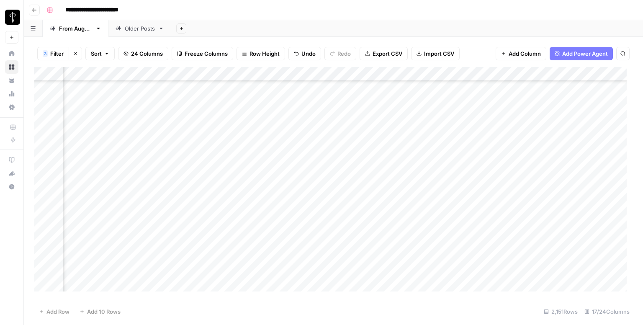
click at [374, 165] on div "Add Column" at bounding box center [333, 182] width 599 height 231
click at [568, 175] on div "Add Column" at bounding box center [333, 182] width 599 height 231
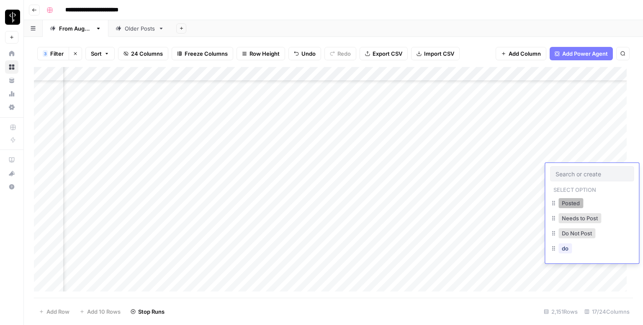
click at [564, 202] on button "Posted" at bounding box center [571, 203] width 25 height 10
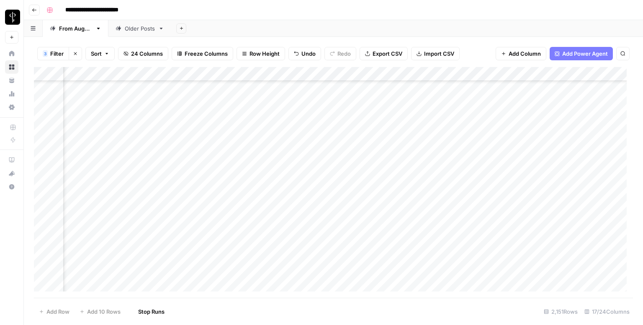
scroll to position [1382, 544]
click at [99, 101] on div "Add Column" at bounding box center [333, 182] width 599 height 231
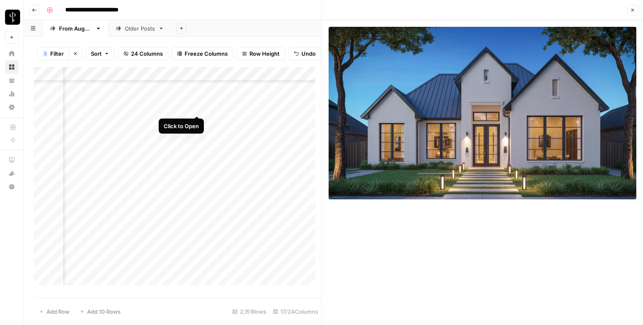
click at [197, 108] on div "Add Column" at bounding box center [178, 179] width 288 height 224
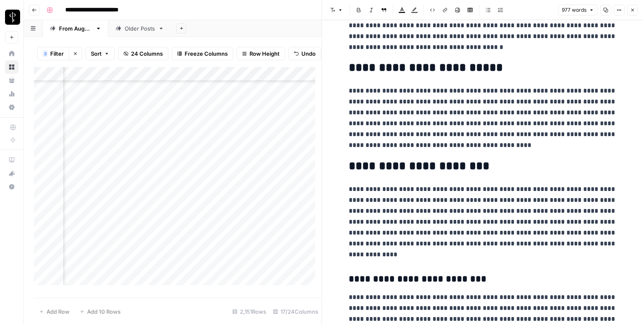
scroll to position [1029, 0]
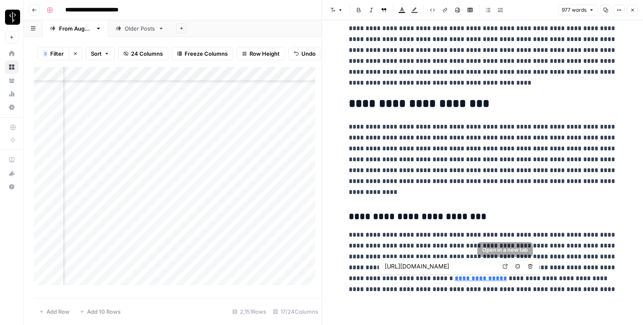
click at [503, 264] on icon at bounding box center [505, 266] width 5 height 5
click at [634, 10] on icon "button" at bounding box center [632, 10] width 5 height 5
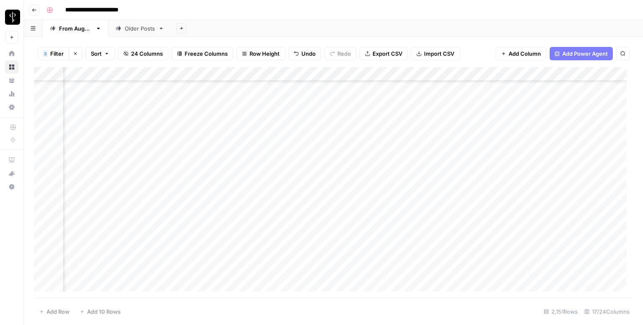
click at [389, 101] on div "Add Column" at bounding box center [333, 182] width 599 height 231
click at [577, 101] on div "Add Column" at bounding box center [333, 182] width 599 height 231
click at [566, 101] on div "Add Column" at bounding box center [333, 182] width 599 height 231
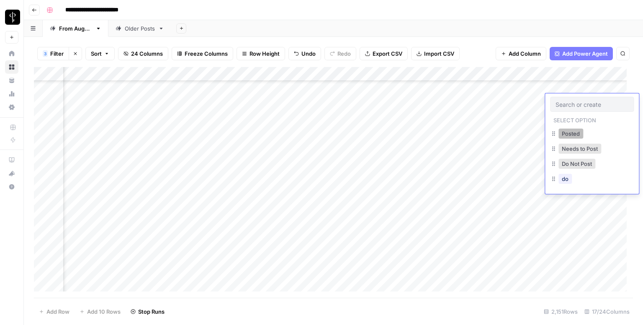
click at [565, 134] on button "Posted" at bounding box center [571, 134] width 25 height 10
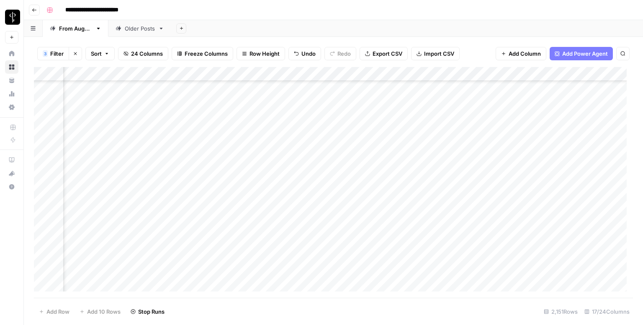
click at [102, 113] on div "Add Column" at bounding box center [333, 182] width 599 height 231
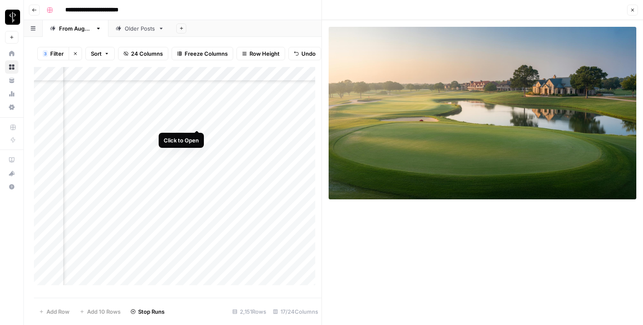
click at [196, 120] on div "Add Column" at bounding box center [178, 179] width 288 height 224
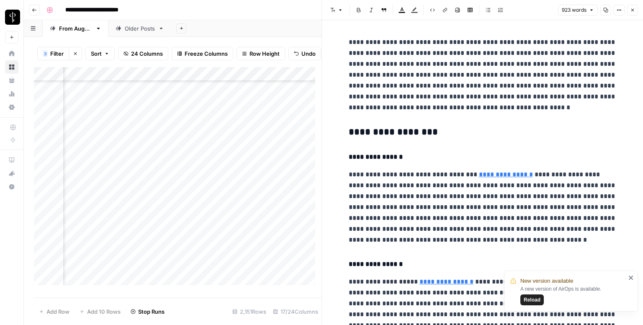
click at [432, 131] on h3 "**********" at bounding box center [483, 132] width 268 height 12
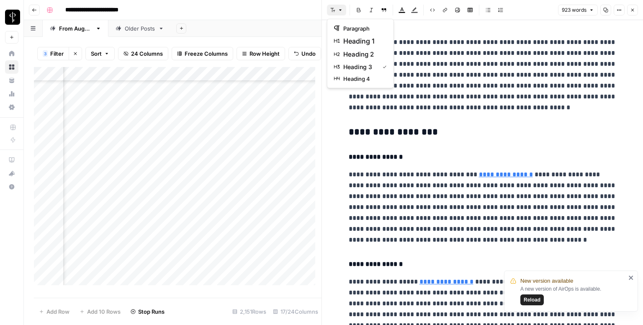
click at [333, 8] on icon "button" at bounding box center [332, 10] width 5 height 5
click at [372, 53] on span "heading 2" at bounding box center [363, 54] width 40 height 10
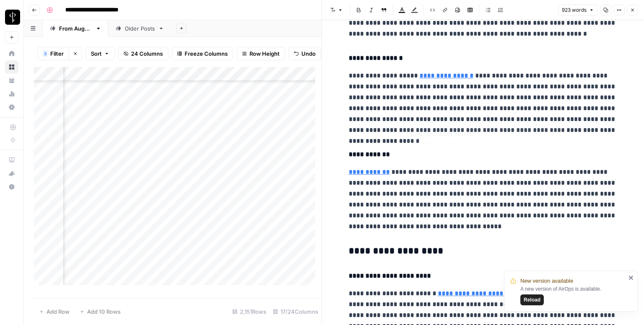
scroll to position [335, 0]
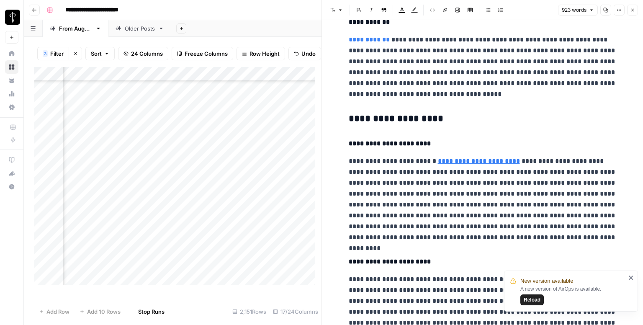
click at [392, 113] on h3 "**********" at bounding box center [483, 119] width 268 height 12
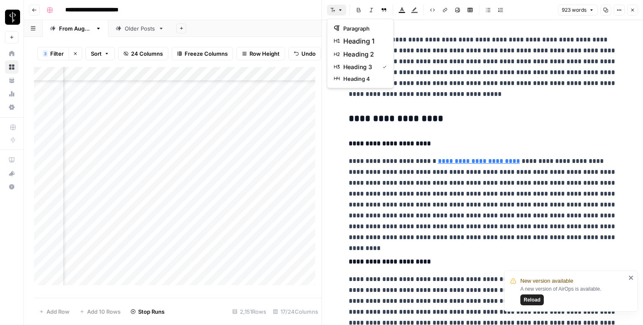
click at [335, 10] on button "Font style" at bounding box center [336, 10] width 19 height 11
click at [353, 54] on span "heading 2" at bounding box center [363, 54] width 40 height 10
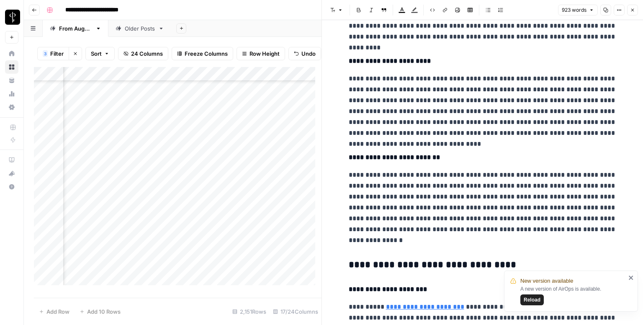
scroll to position [544, 0]
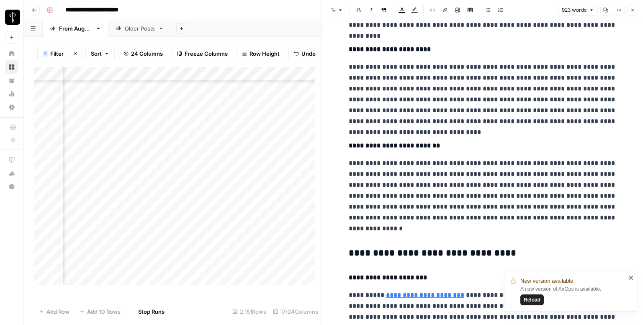
click at [389, 247] on div "**********" at bounding box center [483, 80] width 278 height 1182
click at [340, 12] on icon "button" at bounding box center [340, 10] width 5 height 5
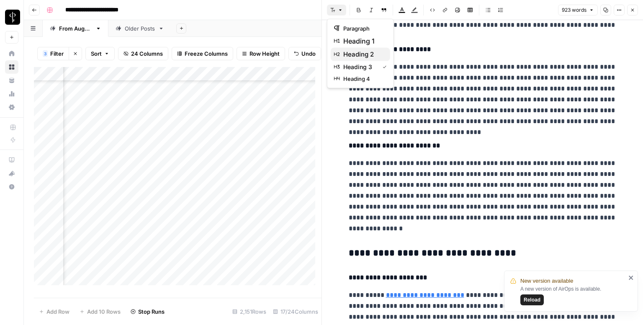
click at [365, 56] on span "heading 2" at bounding box center [363, 54] width 40 height 10
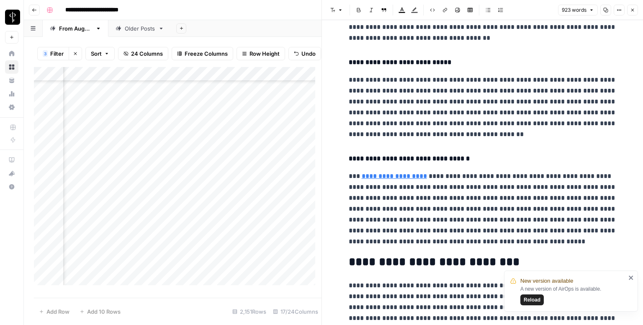
scroll to position [915, 0]
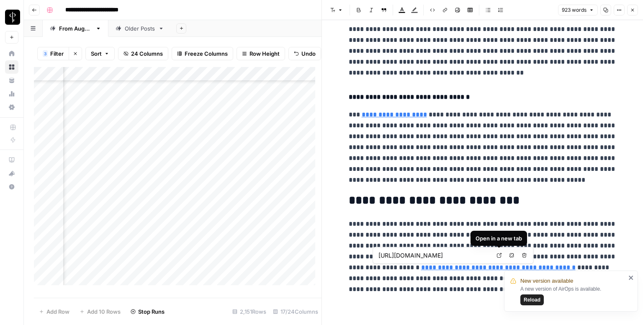
click at [500, 254] on icon at bounding box center [499, 255] width 5 height 5
click at [635, 5] on button "Close" at bounding box center [632, 10] width 11 height 11
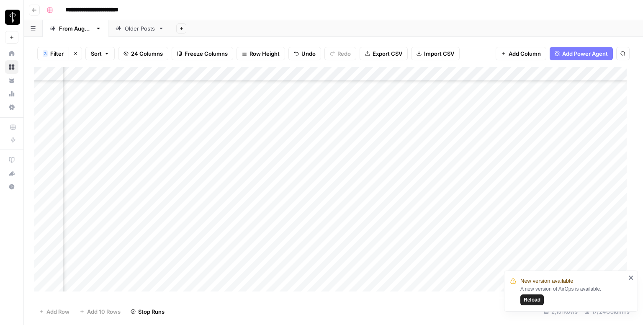
click at [376, 114] on div "Add Column" at bounding box center [333, 182] width 599 height 231
click at [446, 111] on div "Add Column" at bounding box center [333, 182] width 599 height 231
type textarea "**********"
click at [579, 116] on div "Add Column" at bounding box center [333, 182] width 599 height 231
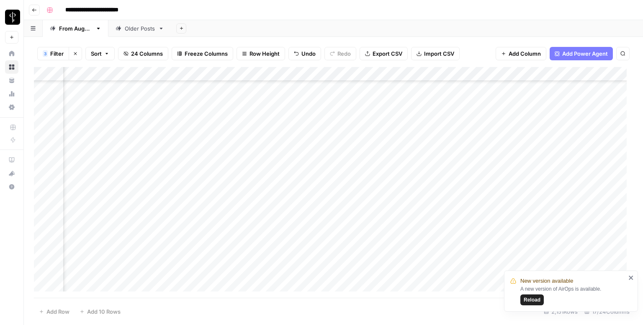
click at [579, 116] on div "Add Column" at bounding box center [333, 182] width 599 height 231
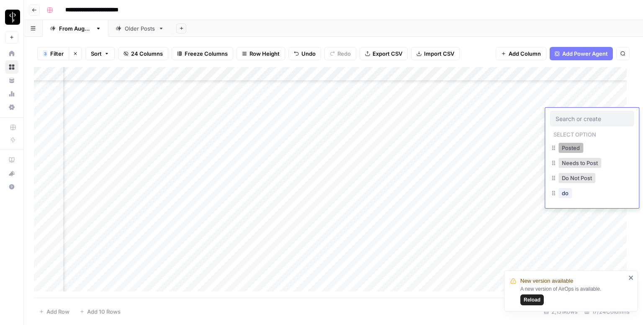
click at [569, 149] on button "Posted" at bounding box center [571, 148] width 25 height 10
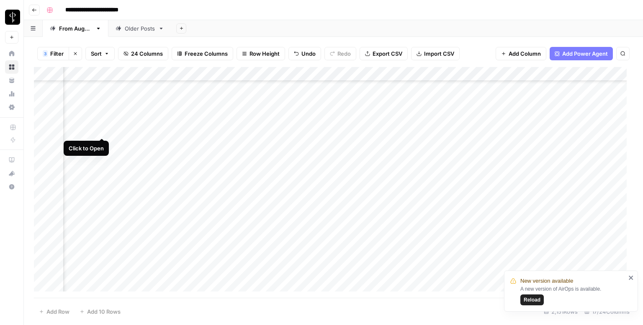
click at [104, 130] on div "Add Column" at bounding box center [333, 182] width 599 height 231
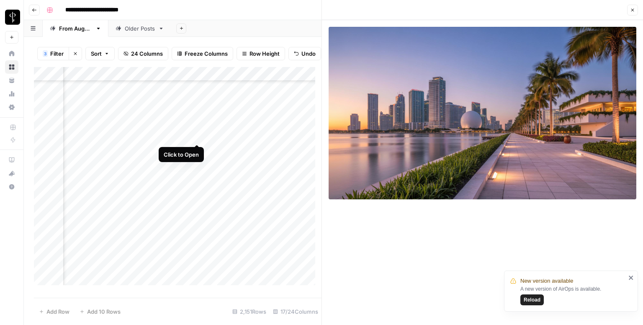
click at [195, 135] on div "Add Column" at bounding box center [178, 179] width 288 height 224
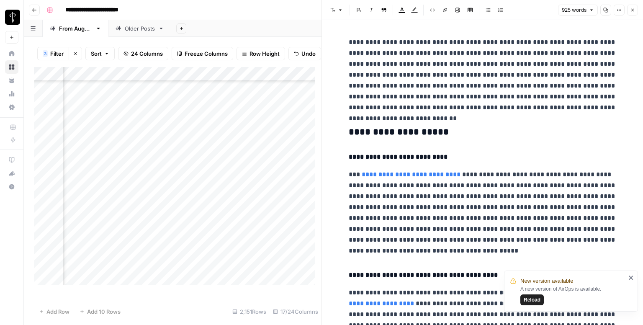
click at [636, 9] on button "Close" at bounding box center [632, 10] width 11 height 11
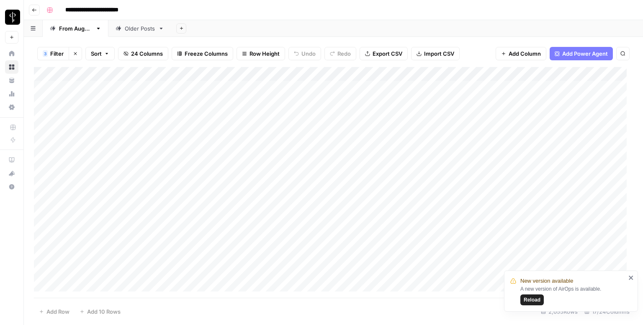
click at [534, 300] on span "Reload" at bounding box center [532, 300] width 17 height 8
click at [94, 89] on div "Add Column" at bounding box center [333, 182] width 599 height 231
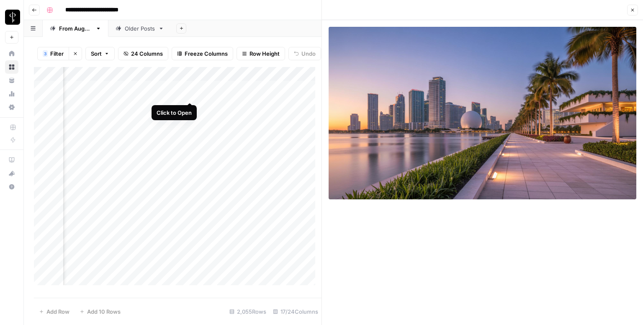
click at [187, 94] on div "Add Column" at bounding box center [178, 179] width 288 height 224
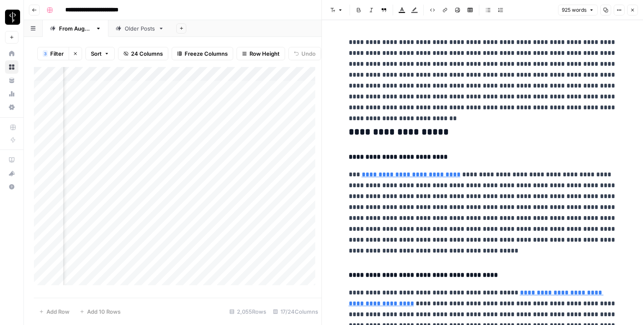
drag, startPoint x: 474, startPoint y: 125, endPoint x: 372, endPoint y: 74, distance: 114.6
click at [334, 16] on header "Font style Bold Italic Block quote Text color Highlight color Code block Link I…" at bounding box center [482, 10] width 321 height 20
click at [346, 15] on div "Font style Bold Italic Block quote Text color Highlight color Code block Link I…" at bounding box center [416, 10] width 179 height 11
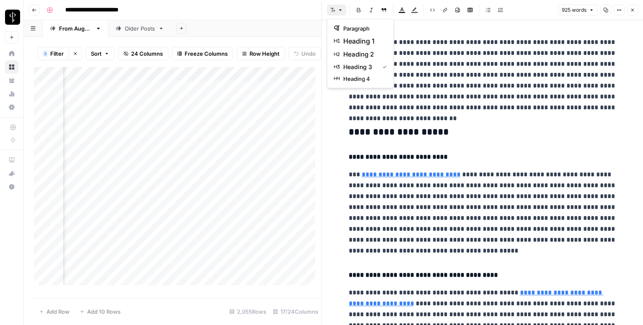
click at [334, 8] on icon "button" at bounding box center [332, 10] width 5 height 5
drag, startPoint x: 362, startPoint y: 46, endPoint x: 362, endPoint y: 52, distance: 6.7
click at [362, 52] on div "paragraph heading 1 heading 2 heading 3 heading 4" at bounding box center [360, 54] width 67 height 70
click at [362, 52] on span "heading 2" at bounding box center [363, 54] width 40 height 10
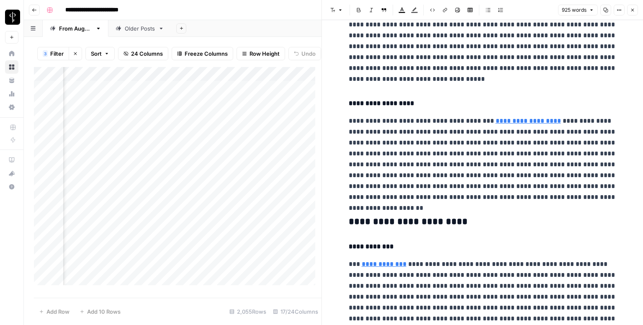
scroll to position [377, 0]
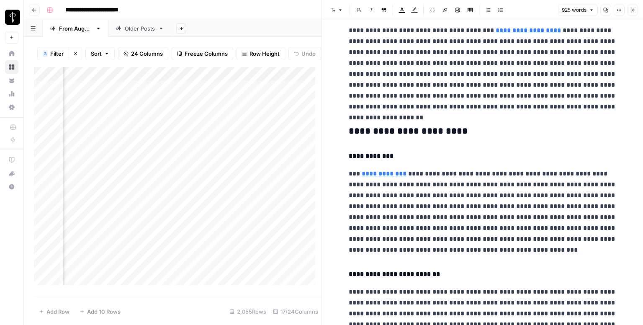
click at [382, 129] on h3 "**********" at bounding box center [483, 132] width 268 height 12
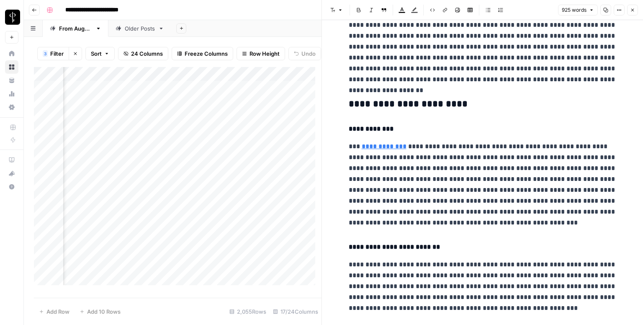
scroll to position [461, 0]
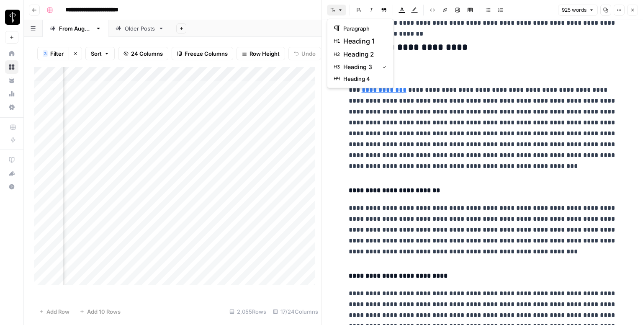
click at [335, 10] on button "Font style" at bounding box center [336, 10] width 19 height 11
click at [362, 48] on button "heading 2" at bounding box center [360, 54] width 59 height 13
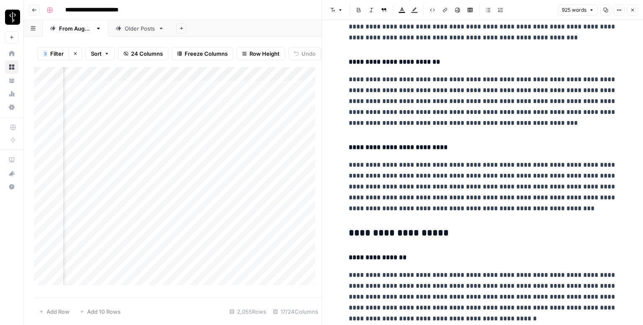
scroll to position [712, 0]
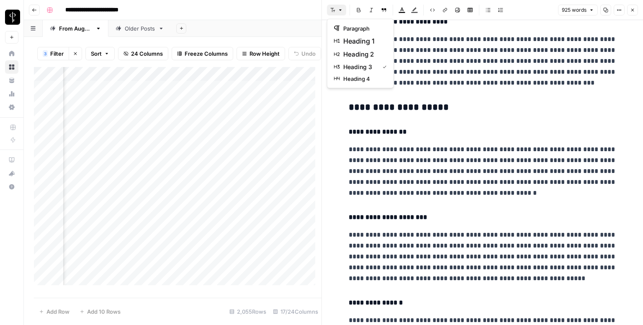
click at [334, 8] on icon "button" at bounding box center [332, 10] width 5 height 5
click at [356, 51] on span "heading 2" at bounding box center [363, 54] width 40 height 10
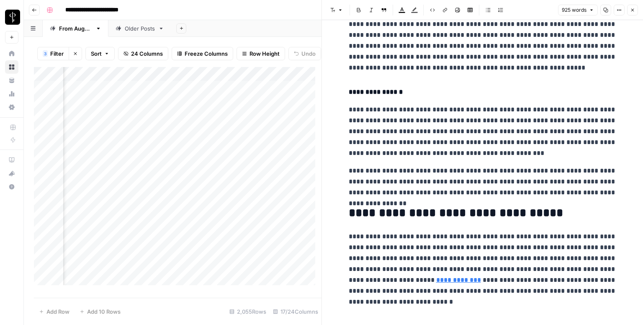
scroll to position [921, 0]
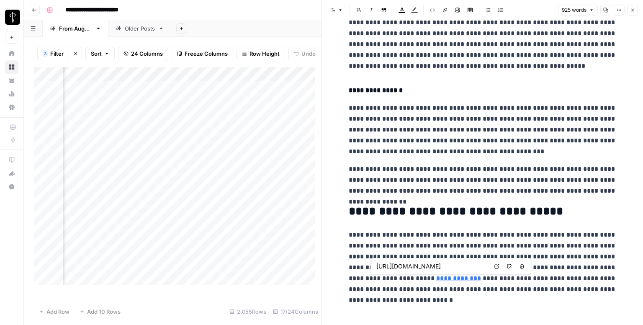
click at [495, 267] on icon at bounding box center [497, 266] width 5 height 5
click at [632, 12] on icon "button" at bounding box center [632, 10] width 5 height 5
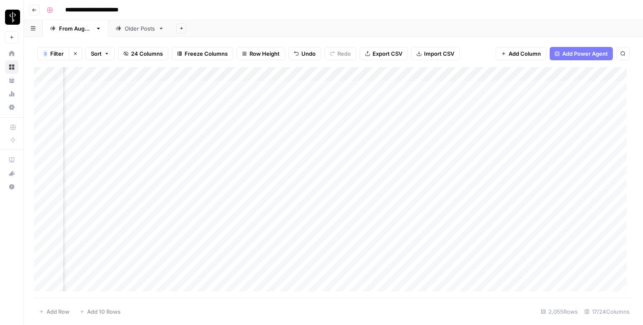
click at [370, 85] on div "Add Column" at bounding box center [333, 182] width 599 height 231
click at [571, 84] on div "Add Column" at bounding box center [333, 182] width 599 height 231
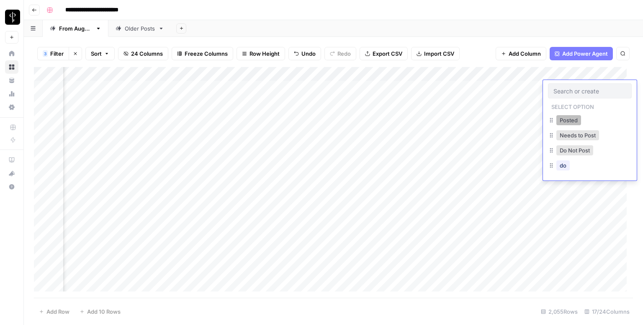
click at [567, 121] on button "Posted" at bounding box center [569, 120] width 25 height 10
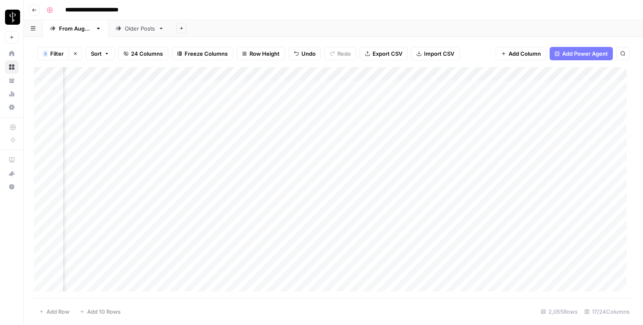
click at [94, 101] on div "Add Column" at bounding box center [333, 182] width 599 height 231
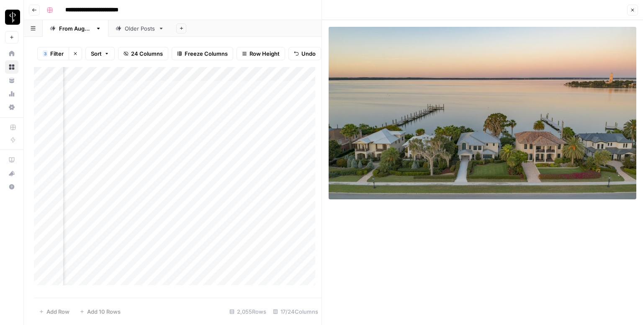
click at [189, 108] on div "Add Column" at bounding box center [178, 179] width 288 height 224
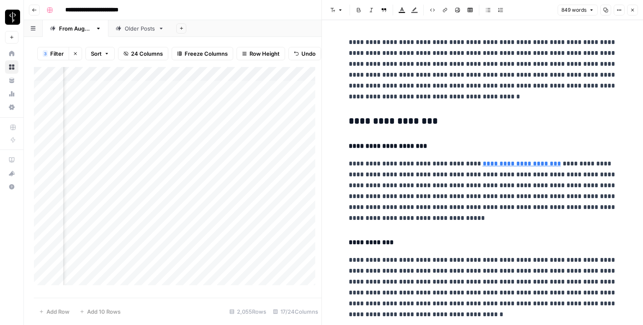
click at [441, 118] on h3 "**********" at bounding box center [483, 122] width 268 height 12
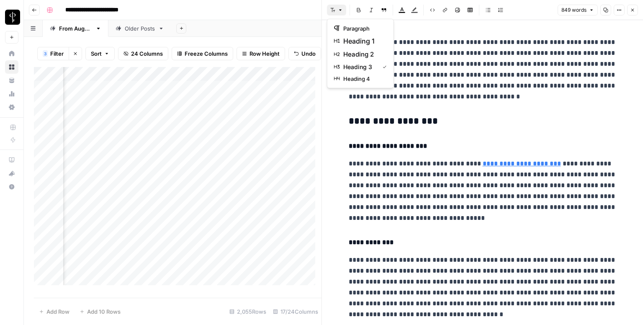
click at [338, 12] on span "button" at bounding box center [340, 10] width 5 height 5
click at [353, 54] on span "heading 2" at bounding box center [363, 54] width 40 height 10
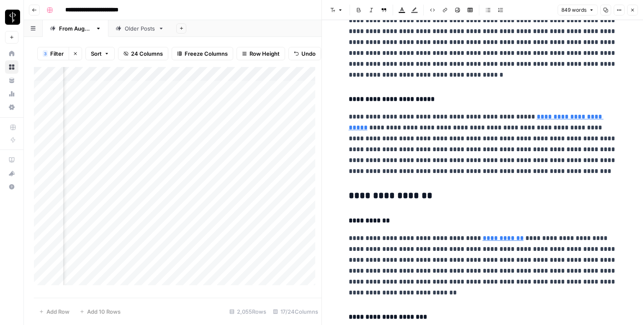
scroll to position [251, 0]
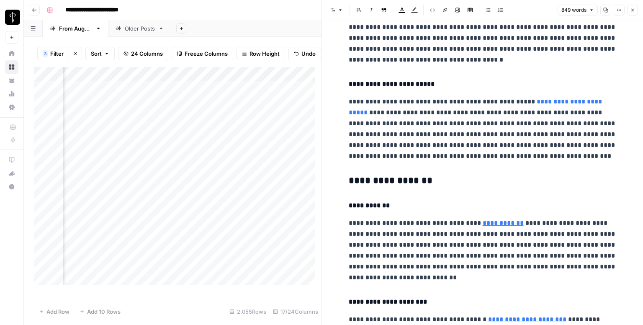
click at [402, 181] on h3 "**********" at bounding box center [483, 181] width 268 height 12
click at [339, 14] on button "Font style" at bounding box center [336, 10] width 19 height 11
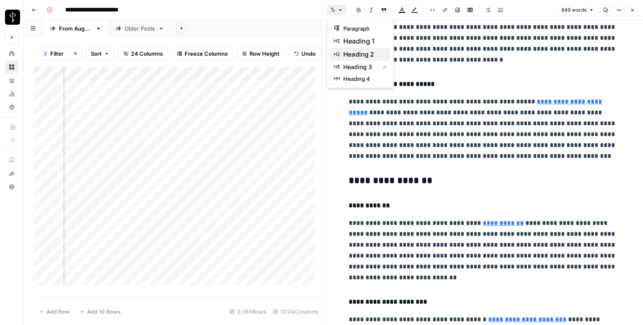
click at [361, 56] on span "heading 2" at bounding box center [363, 54] width 40 height 10
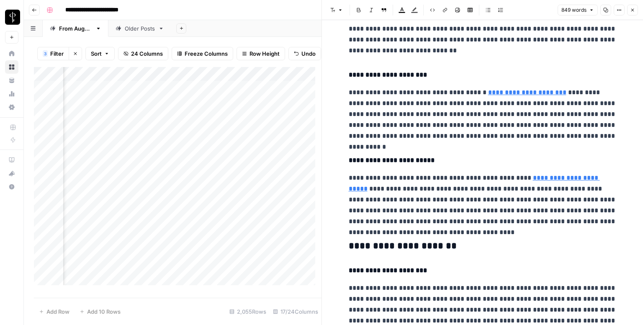
scroll to position [586, 0]
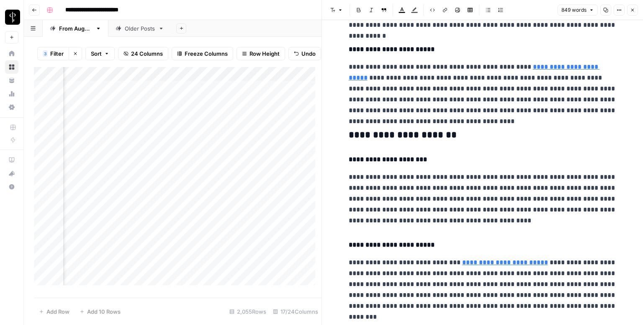
click at [404, 133] on h3 "**********" at bounding box center [483, 135] width 268 height 12
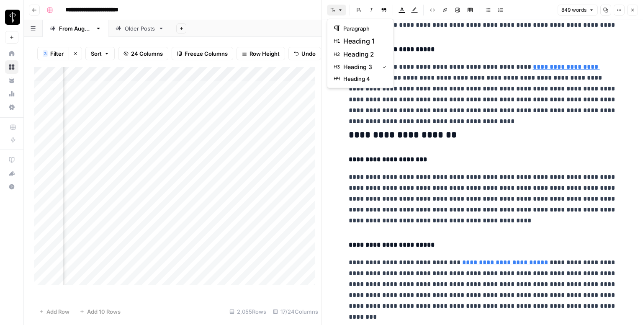
click at [333, 5] on button "Font style" at bounding box center [336, 10] width 19 height 11
click at [376, 59] on span "heading 2" at bounding box center [363, 54] width 40 height 10
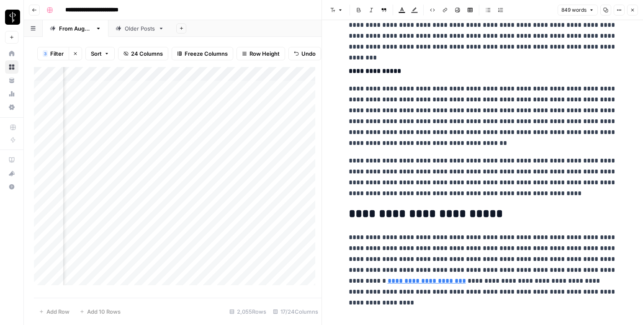
scroll to position [845, 0]
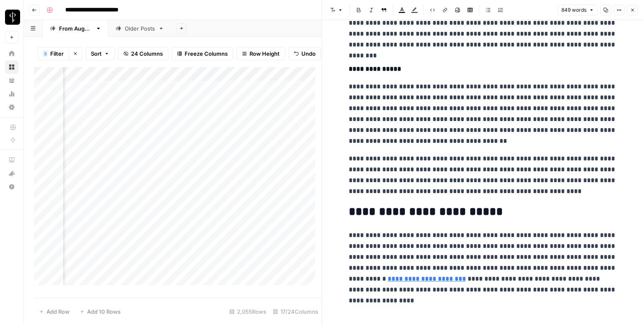
click at [388, 277] on link "**********" at bounding box center [427, 279] width 78 height 6
click at [395, 278] on link "**********" at bounding box center [427, 279] width 78 height 6
click at [418, 281] on link "**********" at bounding box center [427, 279] width 78 height 6
click at [477, 268] on icon at bounding box center [478, 266] width 5 height 5
click at [632, 10] on icon "button" at bounding box center [633, 10] width 3 height 3
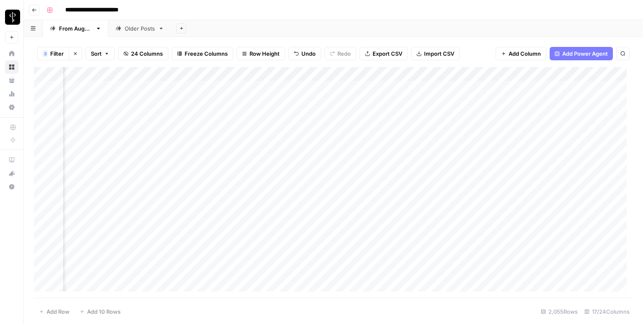
click at [369, 102] on div "Add Column" at bounding box center [333, 182] width 599 height 231
click at [426, 101] on div "Add Column" at bounding box center [333, 182] width 599 height 231
click at [408, 105] on textarea at bounding box center [464, 103] width 134 height 12
paste textarea "**********"
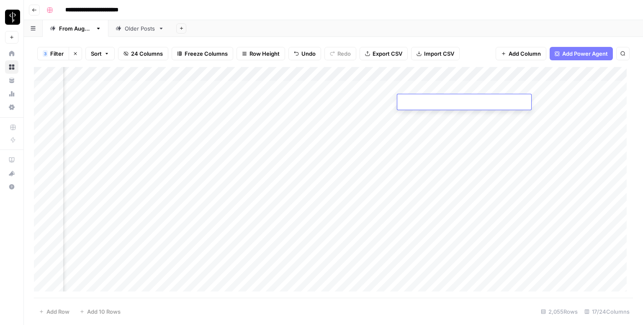
type textarea "**********"
click at [560, 104] on div "Add Column" at bounding box center [333, 182] width 599 height 231
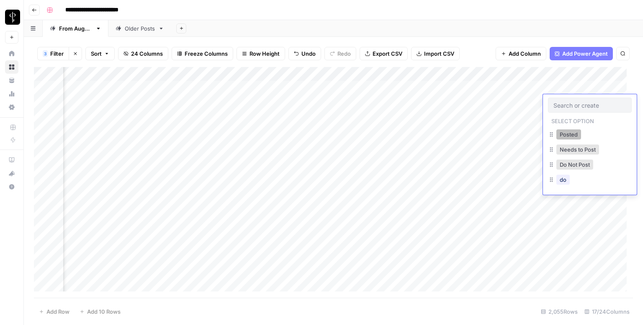
click at [561, 138] on button "Posted" at bounding box center [569, 134] width 25 height 10
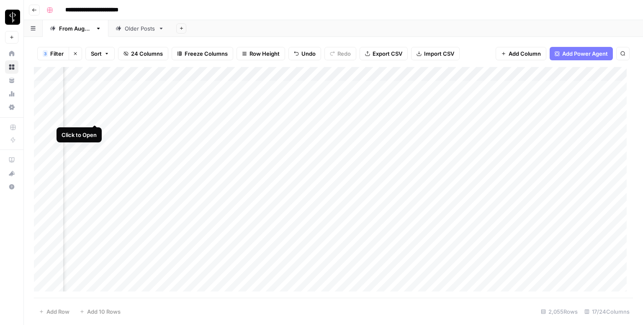
click at [93, 116] on div "Add Column" at bounding box center [333, 182] width 599 height 231
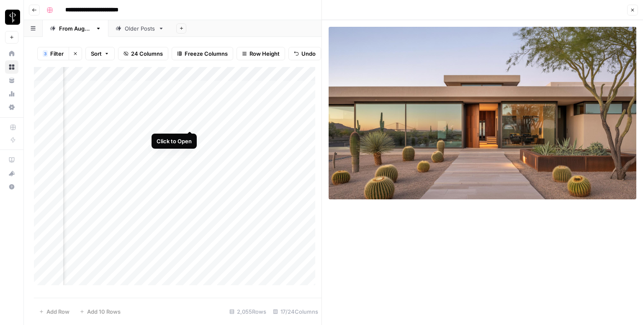
click at [190, 121] on div "Add Column" at bounding box center [178, 179] width 288 height 224
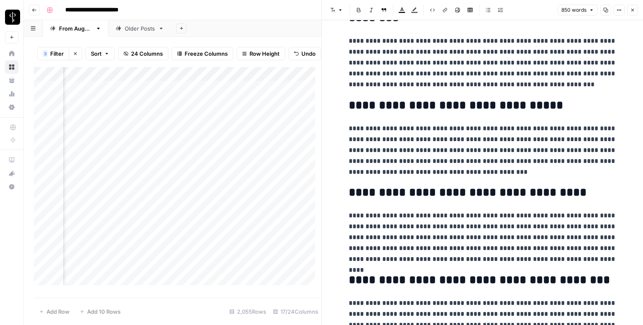
scroll to position [865, 0]
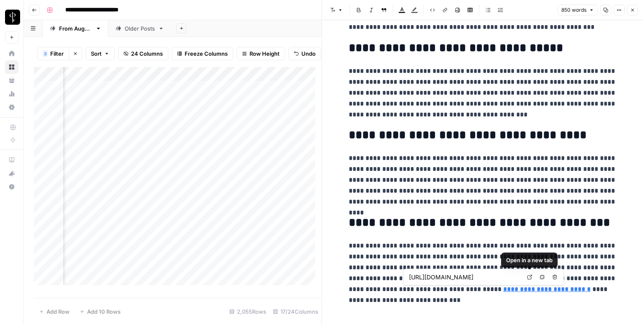
click at [529, 278] on icon at bounding box center [529, 277] width 5 height 5
click at [635, 11] on icon "button" at bounding box center [632, 10] width 5 height 5
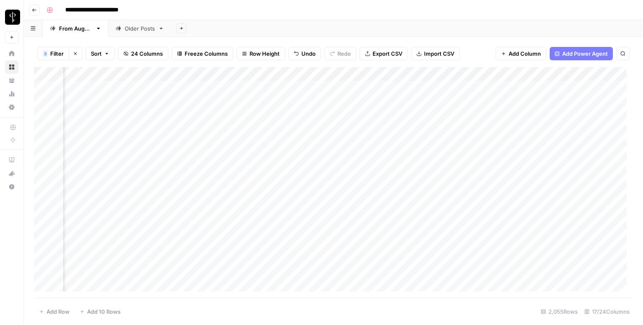
click at [357, 114] on div "Add Column" at bounding box center [333, 182] width 599 height 231
click at [555, 116] on div "Add Column" at bounding box center [333, 182] width 599 height 231
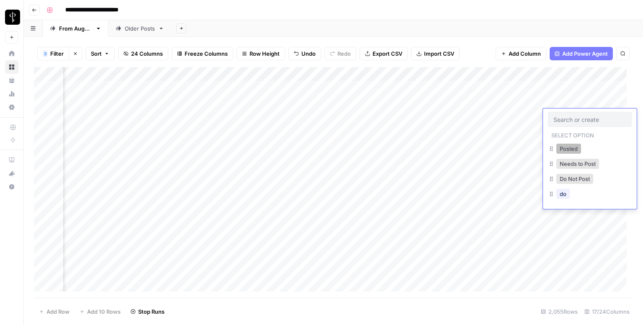
click at [563, 147] on button "Posted" at bounding box center [569, 149] width 25 height 10
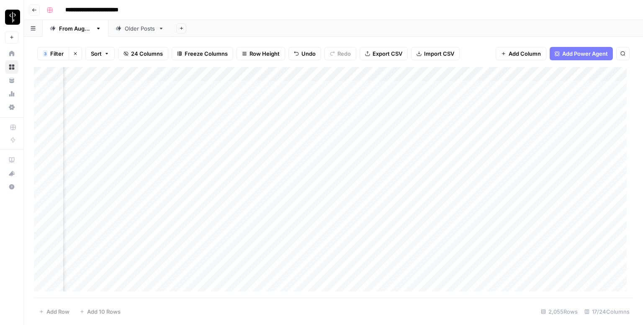
click at [95, 129] on div "Add Column" at bounding box center [333, 182] width 599 height 231
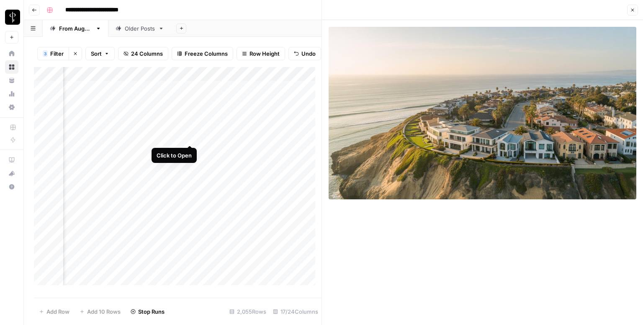
click at [189, 136] on div "Add Column" at bounding box center [178, 179] width 288 height 224
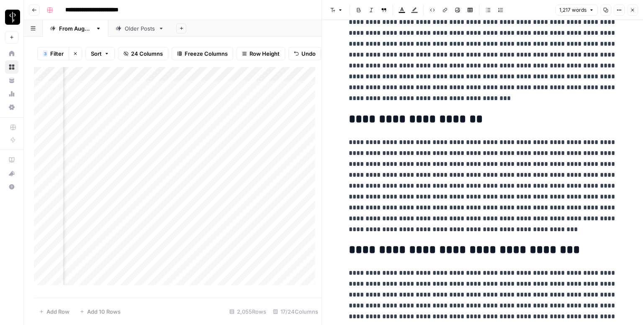
scroll to position [1182, 0]
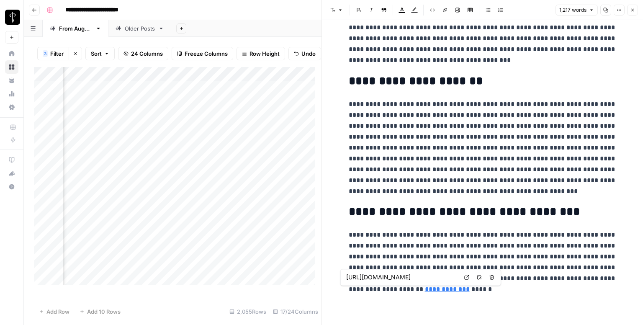
click at [468, 278] on icon at bounding box center [466, 277] width 5 height 5
click at [630, 8] on icon "button" at bounding box center [632, 10] width 5 height 5
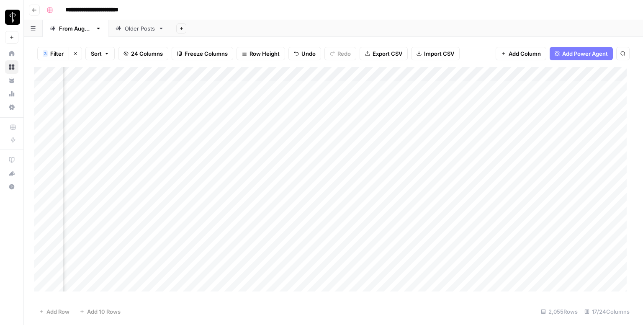
click at [356, 131] on div "Add Column" at bounding box center [333, 182] width 599 height 231
click at [554, 134] on div "Add Column" at bounding box center [333, 182] width 599 height 231
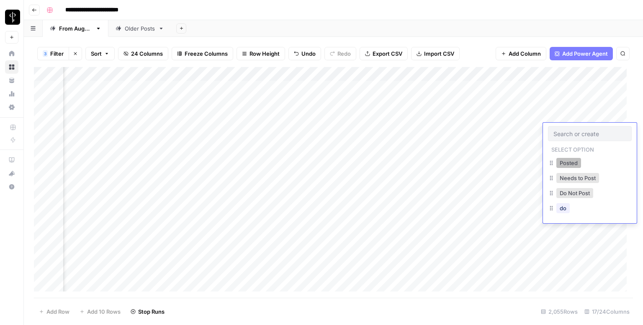
click at [561, 162] on button "Posted" at bounding box center [569, 163] width 25 height 10
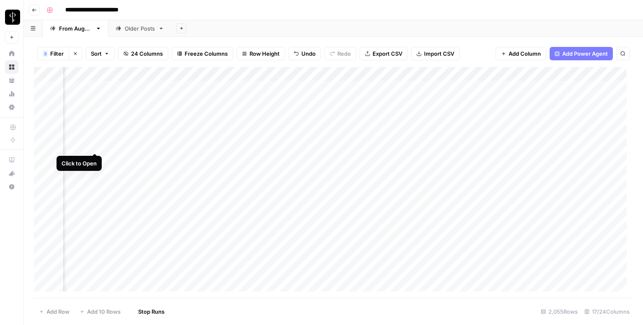
click at [95, 146] on div "Add Column" at bounding box center [333, 182] width 599 height 231
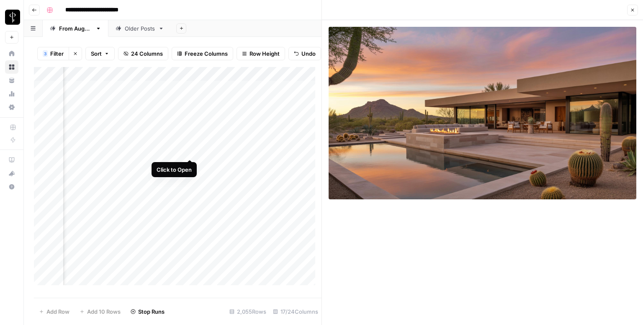
click at [190, 150] on div "Add Column" at bounding box center [178, 179] width 288 height 224
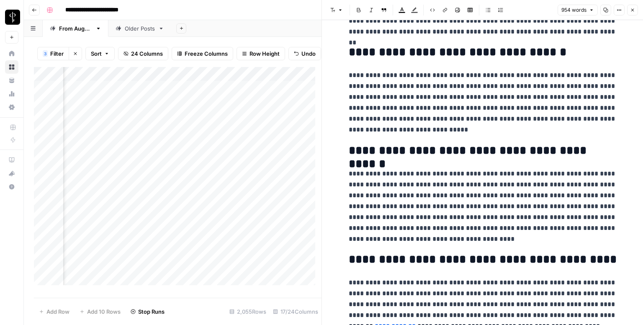
scroll to position [910, 0]
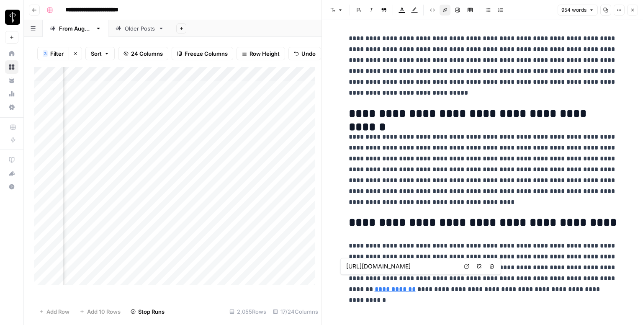
click at [416, 286] on link "**********" at bounding box center [395, 289] width 41 height 6
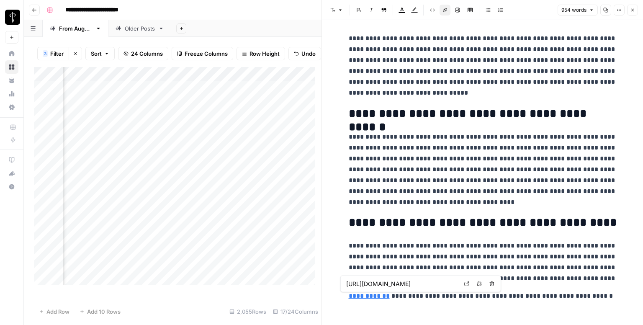
click at [355, 297] on link "**********" at bounding box center [369, 296] width 41 height 6
click at [465, 285] on icon at bounding box center [466, 283] width 5 height 5
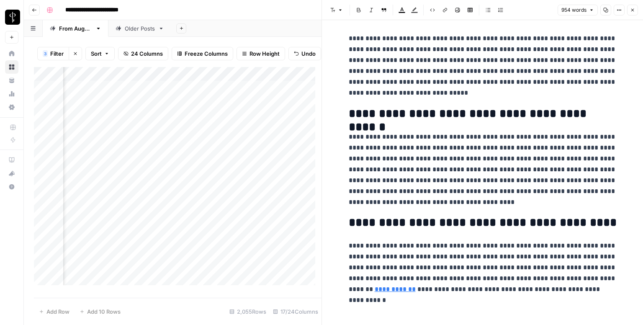
click at [635, 8] on icon "button" at bounding box center [632, 10] width 5 height 5
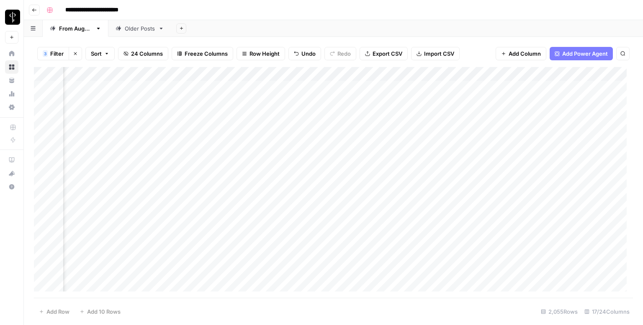
click at [359, 146] on div "Add Column" at bounding box center [333, 182] width 599 height 231
click at [571, 147] on div "Add Column" at bounding box center [333, 182] width 599 height 231
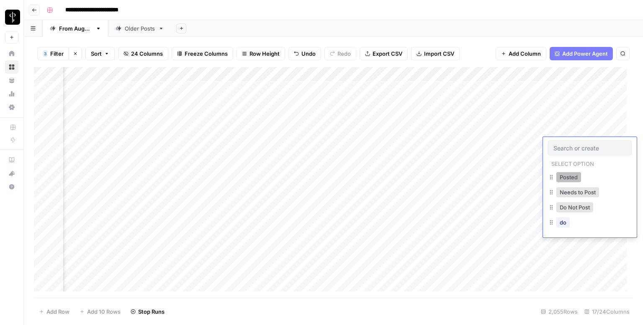
click at [566, 177] on button "Posted" at bounding box center [569, 177] width 25 height 10
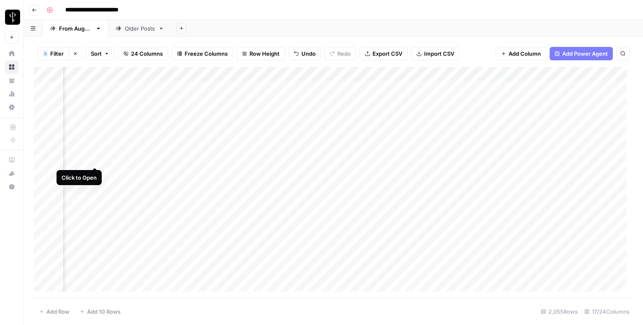
click at [94, 158] on div "Add Column" at bounding box center [333, 182] width 599 height 231
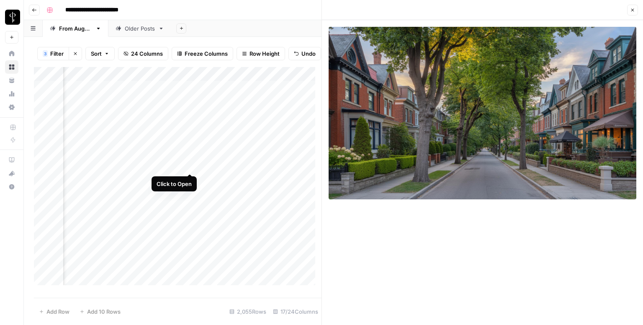
click at [189, 164] on div "Add Column" at bounding box center [178, 179] width 288 height 224
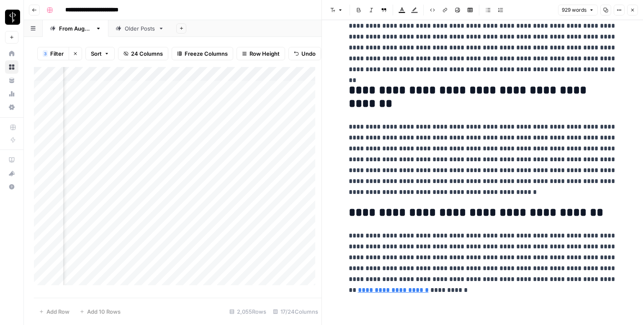
scroll to position [967, 0]
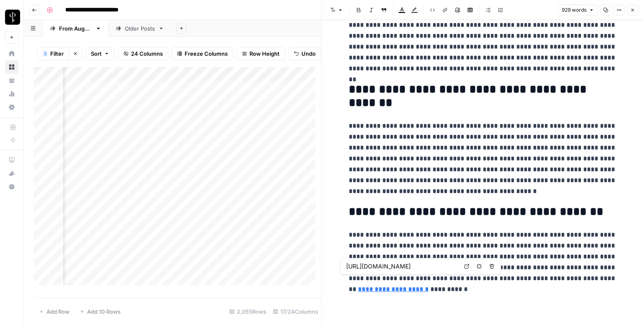
click at [429, 286] on link "**********" at bounding box center [393, 289] width 71 height 6
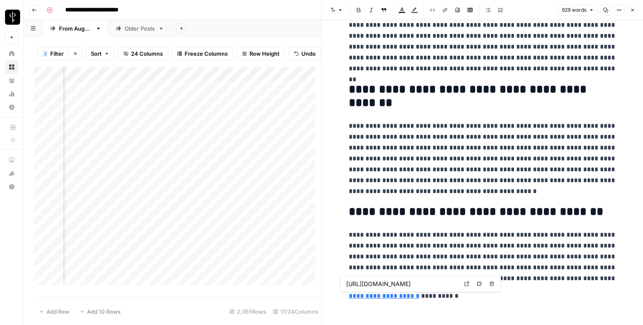
click at [467, 283] on icon at bounding box center [466, 283] width 5 height 5
click at [349, 293] on link "**********" at bounding box center [384, 296] width 71 height 6
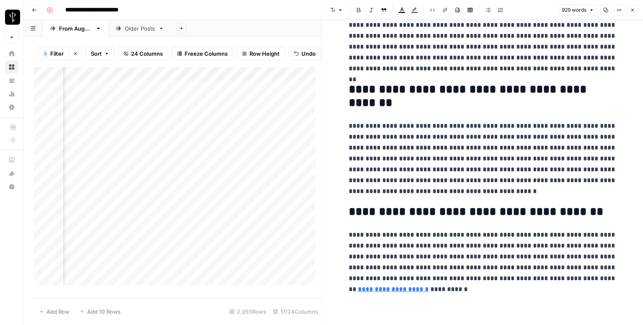
click at [632, 12] on icon "button" at bounding box center [632, 10] width 5 height 5
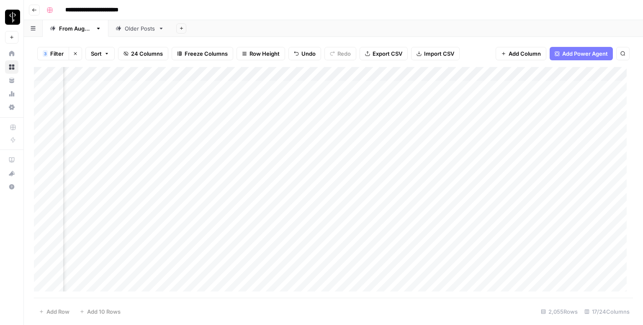
click at [369, 159] on div "Add Column" at bounding box center [333, 182] width 599 height 231
click at [557, 161] on div "Add Column" at bounding box center [333, 182] width 599 height 231
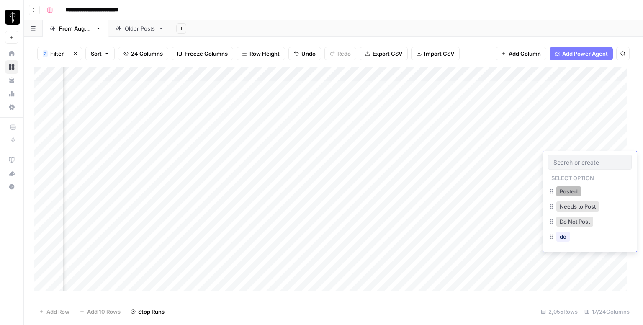
click at [562, 189] on button "Posted" at bounding box center [569, 191] width 25 height 10
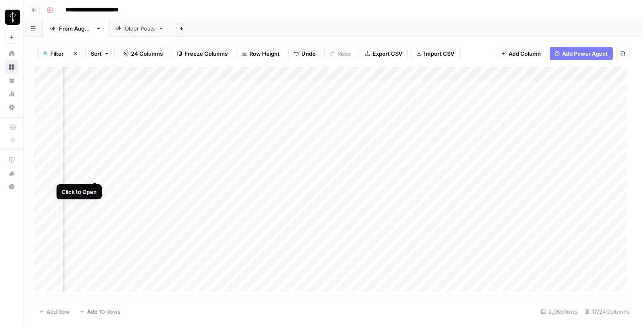
click at [94, 173] on div "Add Column" at bounding box center [333, 182] width 599 height 231
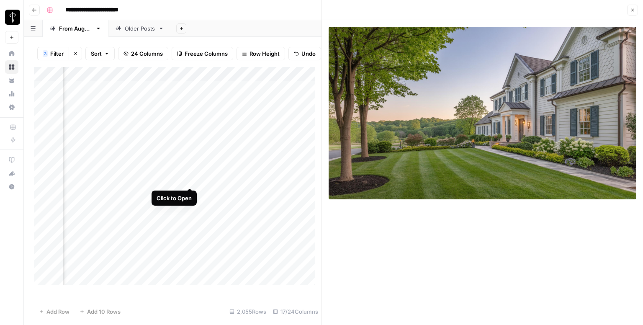
click at [187, 178] on div "Add Column" at bounding box center [178, 179] width 288 height 224
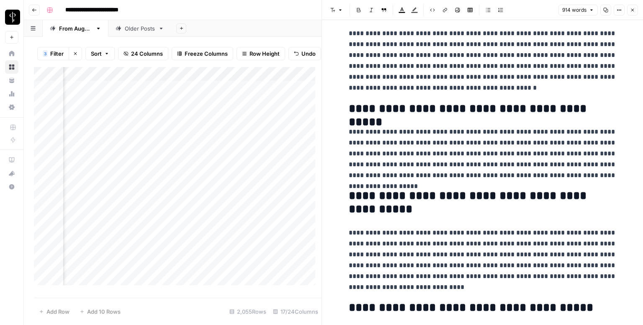
scroll to position [917, 0]
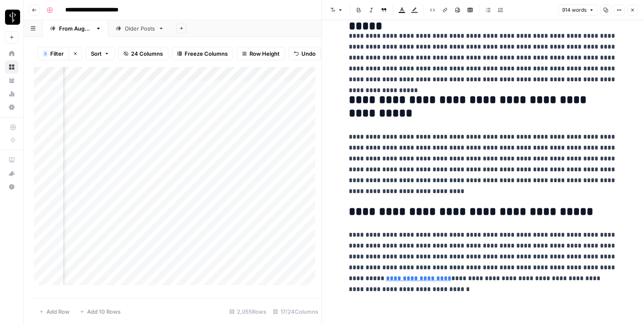
click at [632, 10] on icon "button" at bounding box center [632, 10] width 5 height 5
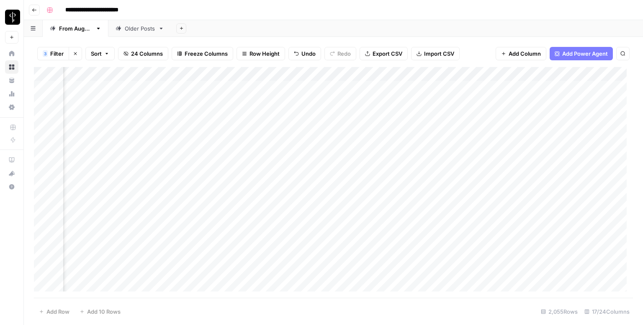
click at [358, 171] on div "Add Column" at bounding box center [333, 182] width 599 height 231
click at [560, 175] on div "Add Column" at bounding box center [333, 182] width 599 height 231
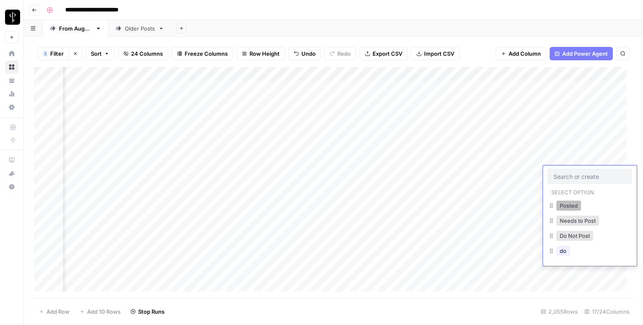
click at [558, 208] on button "Posted" at bounding box center [569, 206] width 25 height 10
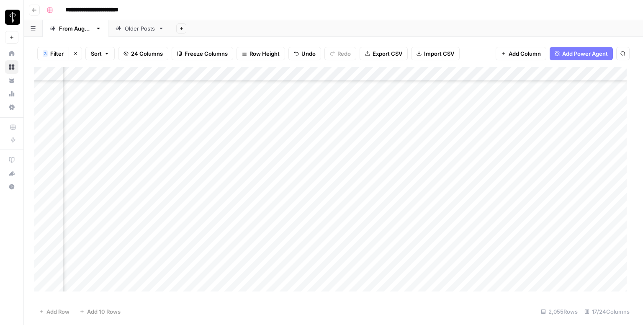
scroll to position [84, 551]
click at [90, 106] on div "Add Column" at bounding box center [333, 182] width 599 height 231
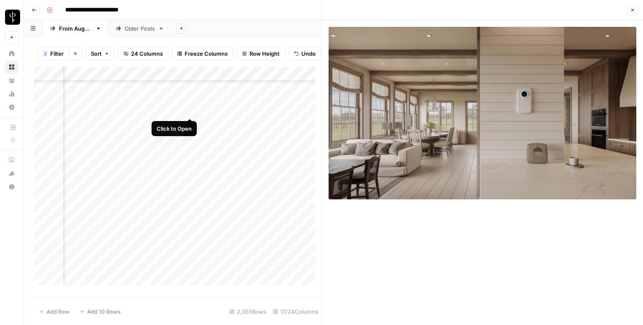
click at [191, 108] on div "Add Column" at bounding box center [178, 179] width 288 height 224
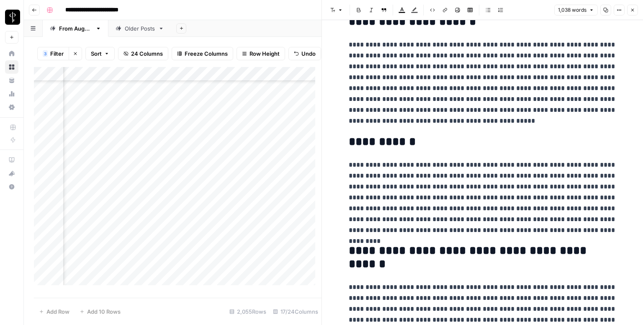
scroll to position [1075, 0]
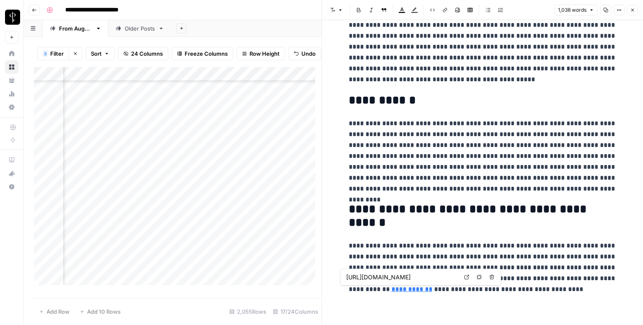
click at [466, 275] on icon at bounding box center [466, 277] width 5 height 5
click at [632, 12] on icon "button" at bounding box center [632, 10] width 5 height 5
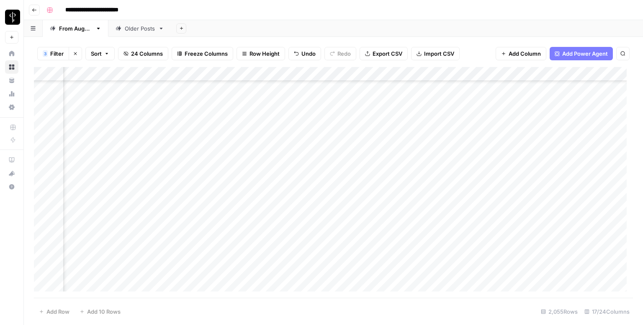
click at [360, 101] on div "Add Column" at bounding box center [333, 182] width 599 height 231
click at [567, 106] on div "Add Column" at bounding box center [333, 182] width 599 height 231
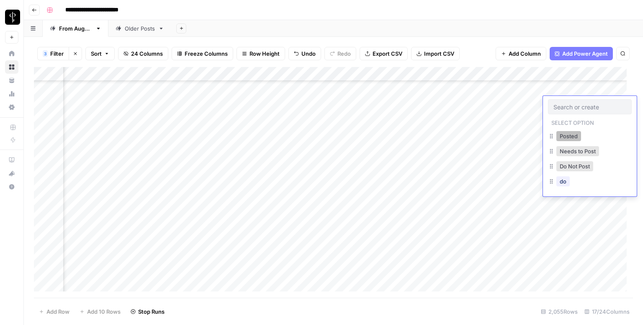
click at [560, 139] on button "Posted" at bounding box center [569, 136] width 25 height 10
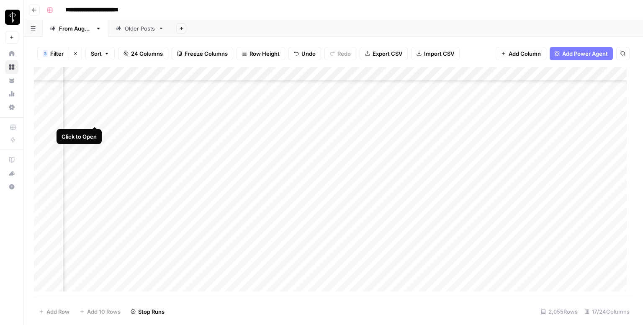
click at [97, 120] on div "Add Column" at bounding box center [333, 182] width 599 height 231
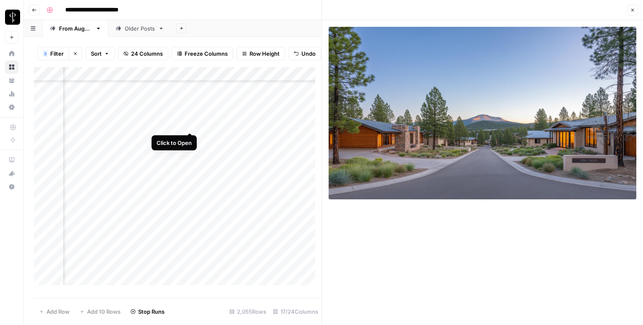
click at [190, 123] on div "Add Column" at bounding box center [178, 179] width 288 height 224
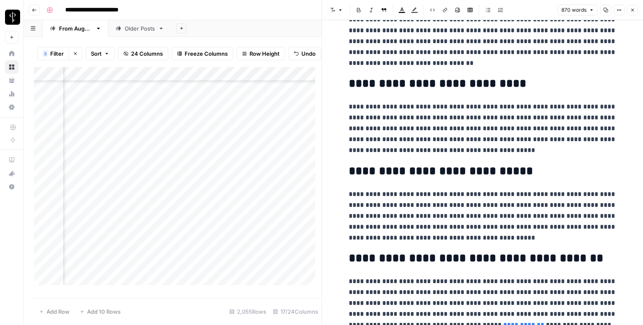
scroll to position [910, 0]
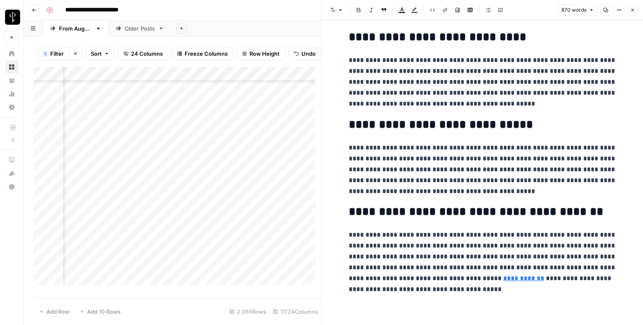
click at [503, 278] on link "**********" at bounding box center [523, 278] width 41 height 6
click at [551, 266] on icon at bounding box center [550, 266] width 5 height 5
click at [637, 9] on button "Close" at bounding box center [632, 10] width 11 height 11
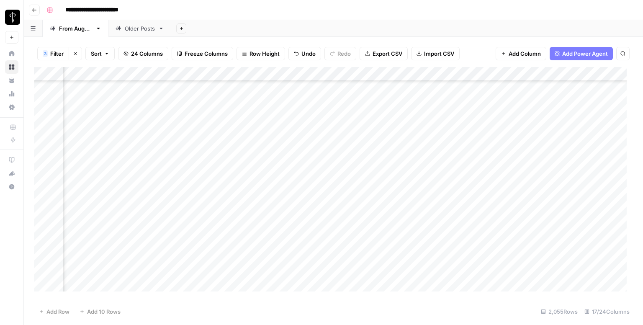
click at [369, 119] on div "Add Column" at bounding box center [333, 182] width 599 height 231
click at [565, 119] on div "Add Column" at bounding box center [333, 182] width 599 height 231
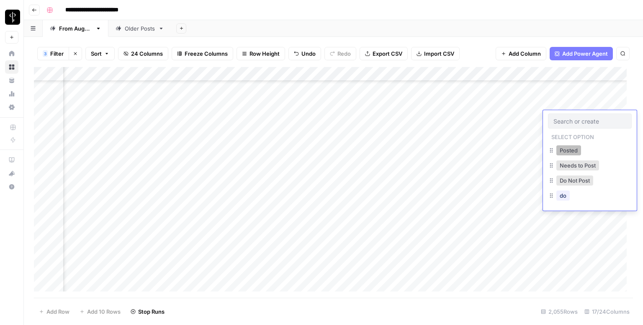
click at [559, 149] on button "Posted" at bounding box center [569, 150] width 25 height 10
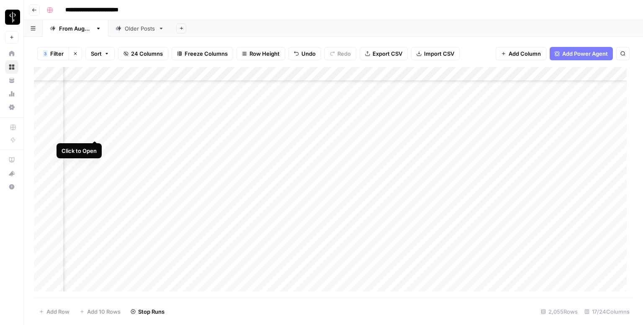
click at [93, 134] on div "Add Column" at bounding box center [333, 182] width 599 height 231
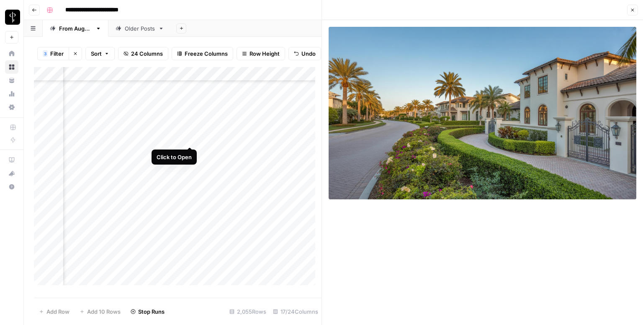
click at [191, 138] on div "Add Column" at bounding box center [178, 179] width 288 height 224
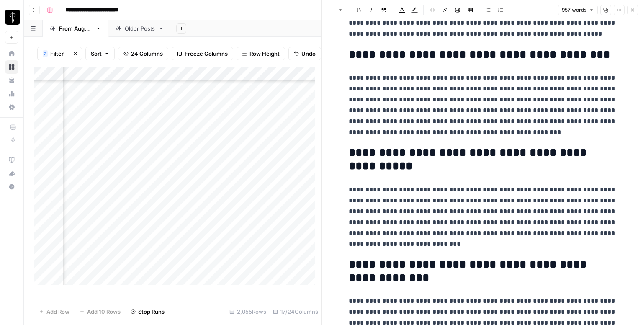
scroll to position [996, 0]
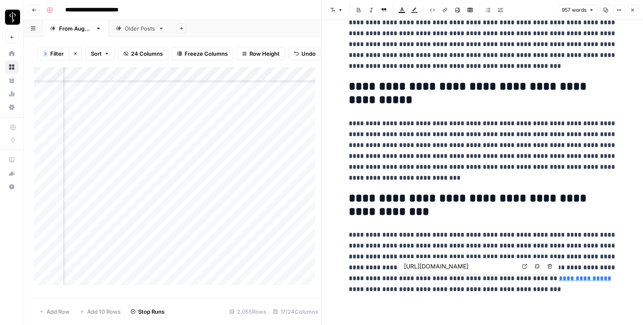
click at [524, 266] on icon at bounding box center [524, 266] width 5 height 5
click at [632, 9] on icon "button" at bounding box center [632, 10] width 5 height 5
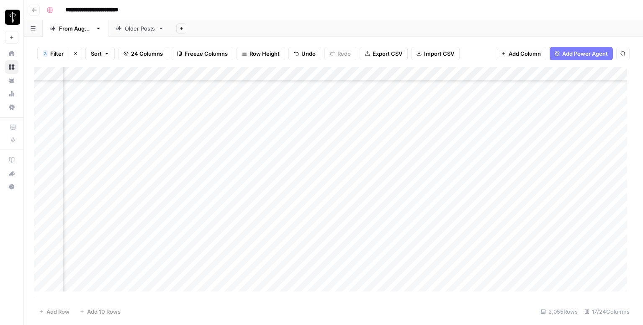
click at [365, 129] on div "Add Column" at bounding box center [333, 182] width 599 height 231
click at [570, 133] on div "Add Column" at bounding box center [333, 182] width 599 height 231
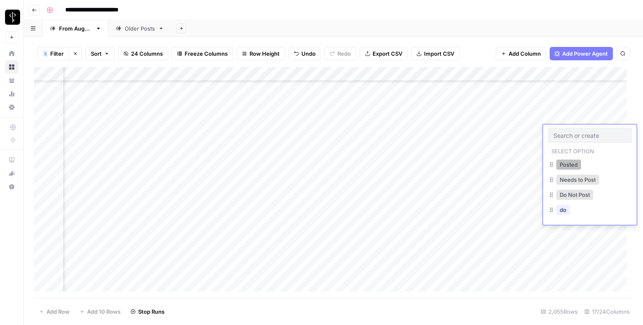
click at [565, 161] on button "Posted" at bounding box center [569, 165] width 25 height 10
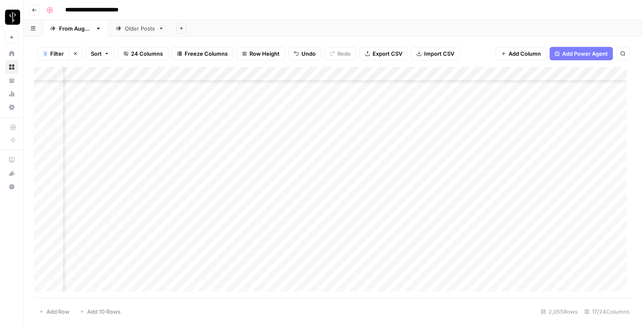
scroll to position [126, 551]
click at [95, 103] on div "Add Column" at bounding box center [333, 182] width 599 height 231
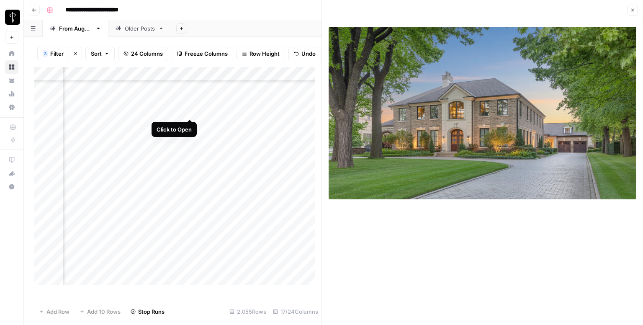
click at [193, 109] on div "Add Column" at bounding box center [178, 179] width 288 height 224
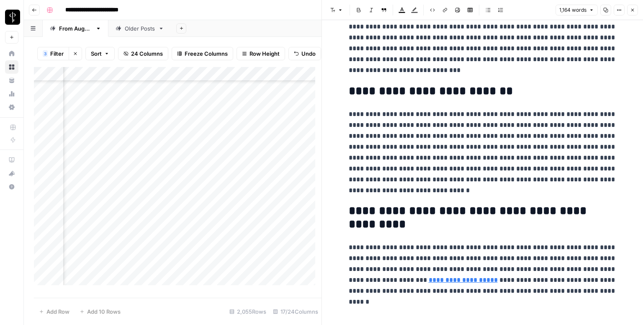
scroll to position [1097, 0]
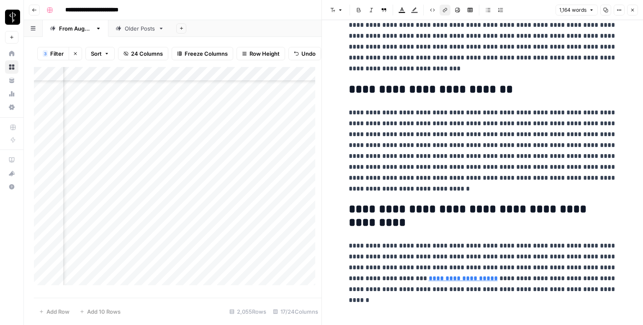
click at [429, 277] on link "**********" at bounding box center [463, 278] width 69 height 6
click at [429, 279] on link "**********" at bounding box center [463, 278] width 69 height 6
click at [429, 278] on link "**********" at bounding box center [463, 278] width 69 height 6
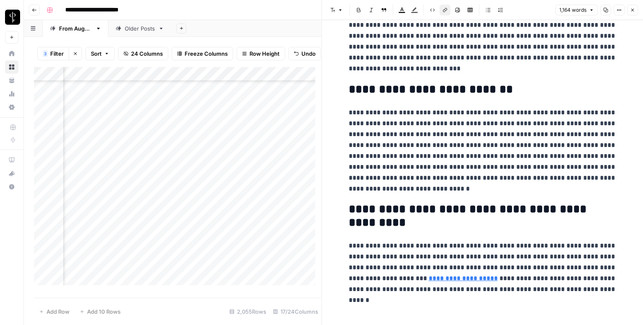
click at [429, 276] on link "**********" at bounding box center [463, 278] width 69 height 6
click at [429, 281] on link "**********" at bounding box center [463, 278] width 69 height 6
click at [429, 278] on link "**********" at bounding box center [463, 278] width 69 height 6
click at [456, 285] on p "**********" at bounding box center [483, 267] width 268 height 54
click at [429, 281] on link "**********" at bounding box center [463, 278] width 69 height 6
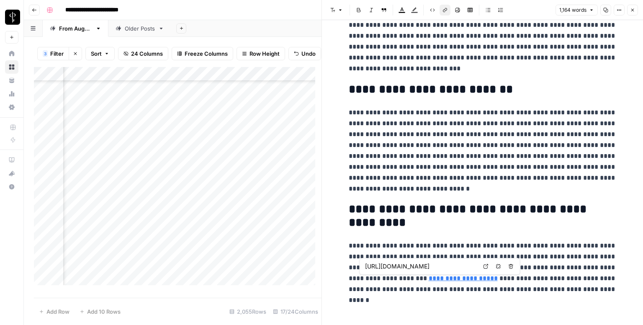
click at [486, 268] on icon at bounding box center [486, 266] width 5 height 5
click at [631, 9] on icon "button" at bounding box center [632, 10] width 5 height 5
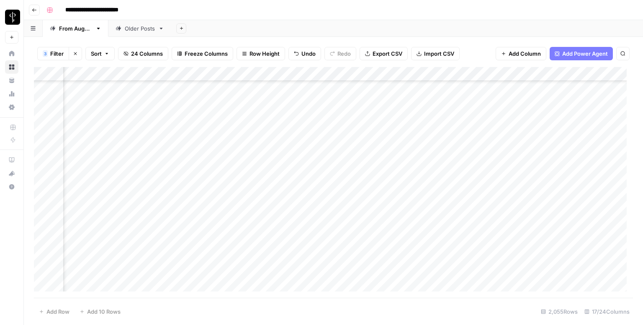
click at [353, 103] on div "Add Column" at bounding box center [333, 182] width 599 height 231
click at [559, 106] on div "Add Column" at bounding box center [333, 182] width 599 height 231
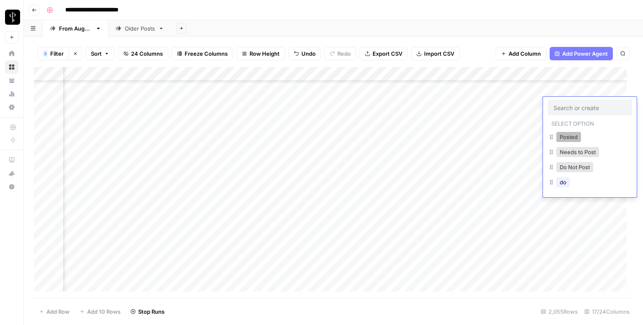
click at [563, 132] on button "Posted" at bounding box center [569, 137] width 25 height 10
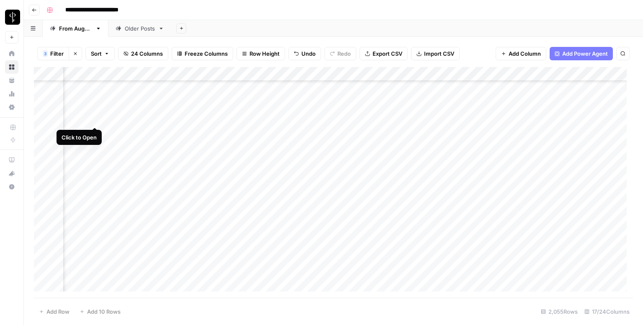
click at [94, 117] on div "Add Column" at bounding box center [333, 182] width 599 height 231
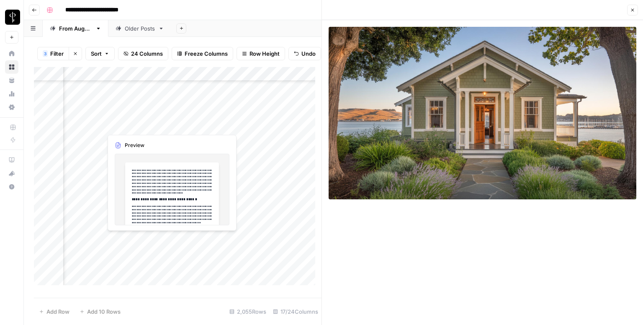
click at [189, 127] on div "Add Column" at bounding box center [178, 179] width 288 height 224
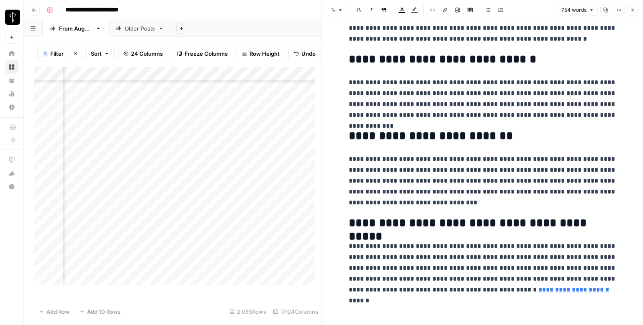
scroll to position [757, 0]
click at [539, 287] on link "**********" at bounding box center [574, 289] width 71 height 6
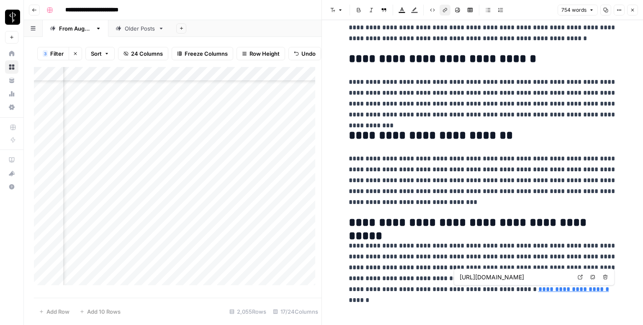
click at [583, 276] on link "Open in a new tab" at bounding box center [580, 277] width 11 height 11
click at [631, 11] on icon "button" at bounding box center [632, 10] width 5 height 5
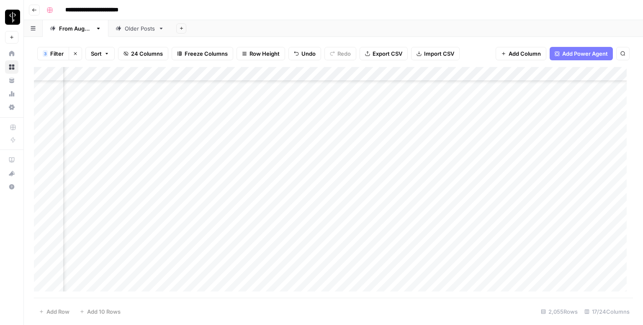
click at [364, 119] on div "Add Column" at bounding box center [333, 182] width 599 height 231
click at [562, 122] on div "Add Column" at bounding box center [333, 182] width 599 height 231
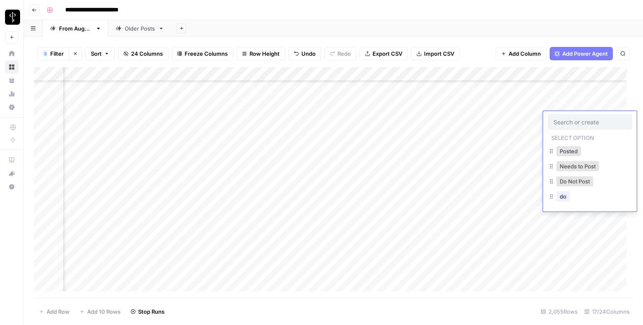
click at [562, 122] on input "text" at bounding box center [590, 122] width 73 height 8
click at [566, 152] on button "Posted" at bounding box center [569, 151] width 25 height 10
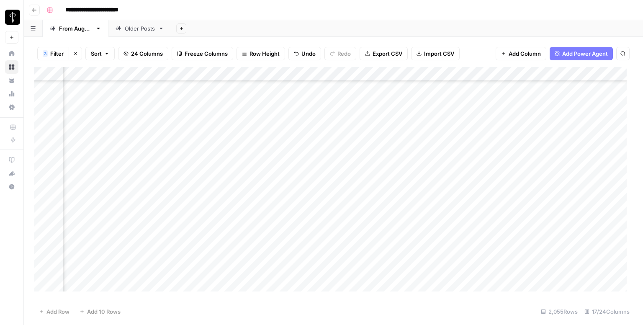
click at [97, 131] on div "Add Column" at bounding box center [333, 182] width 599 height 231
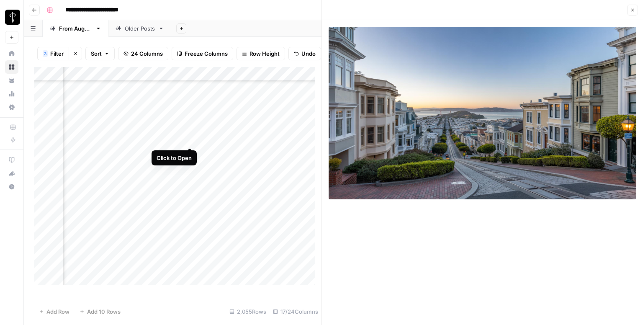
click at [191, 138] on div "Add Column" at bounding box center [178, 179] width 288 height 224
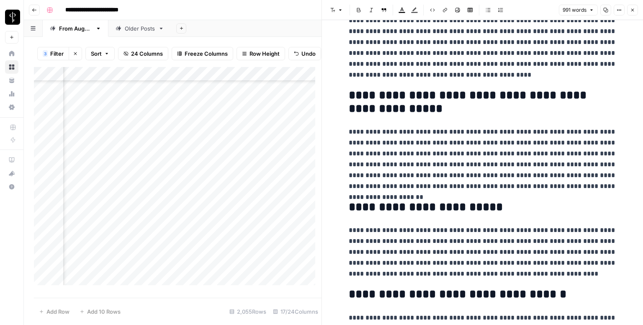
scroll to position [958, 0]
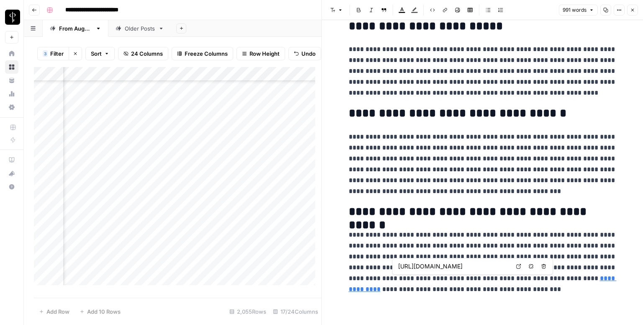
click at [518, 262] on link "Open in a new tab" at bounding box center [518, 266] width 11 height 11
click at [634, 12] on icon "button" at bounding box center [632, 10] width 5 height 5
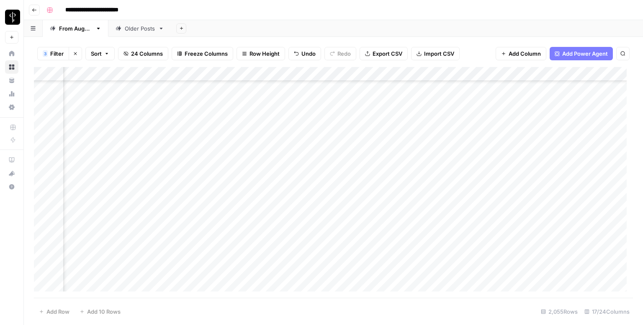
click at [368, 137] on div "Add Column" at bounding box center [333, 182] width 599 height 231
click at [556, 133] on div "Add Column" at bounding box center [333, 182] width 599 height 231
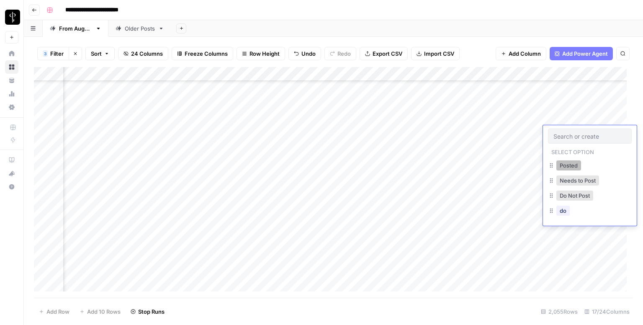
click at [560, 165] on button "Posted" at bounding box center [569, 165] width 25 height 10
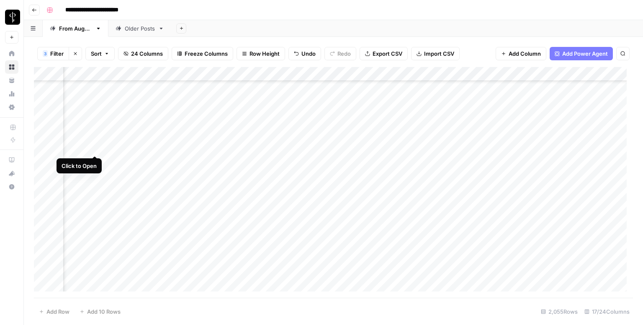
click at [95, 146] on div "Add Column" at bounding box center [333, 182] width 599 height 231
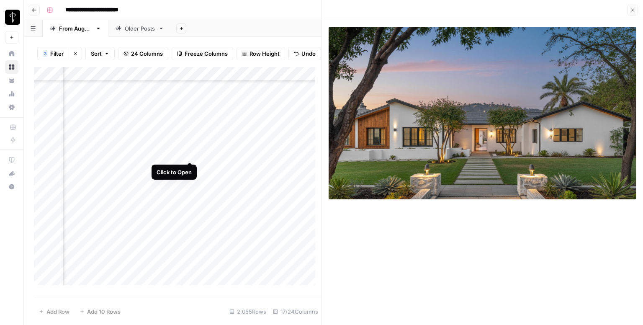
click at [189, 152] on div "Add Column" at bounding box center [178, 179] width 288 height 224
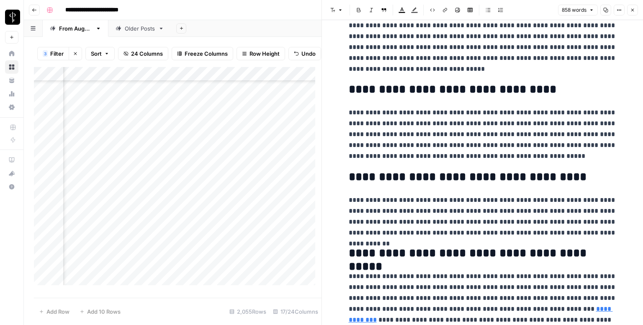
scroll to position [822, 0]
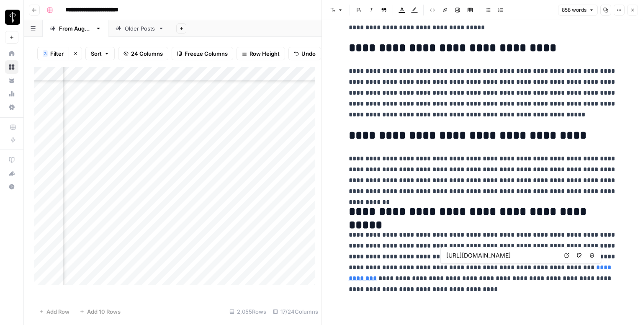
click at [566, 255] on icon at bounding box center [567, 255] width 5 height 5
click at [634, 9] on icon "button" at bounding box center [632, 10] width 5 height 5
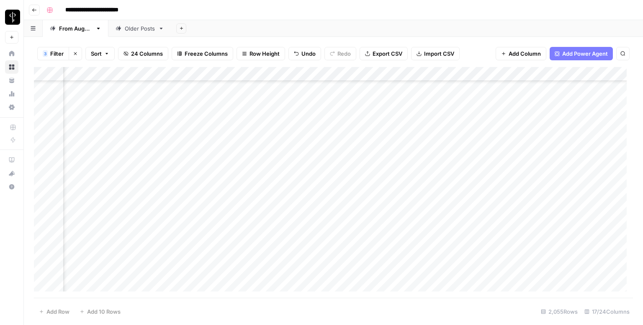
click at [356, 140] on div "Add Column" at bounding box center [333, 182] width 599 height 231
click at [356, 144] on div "Add Column" at bounding box center [333, 182] width 599 height 231
click at [559, 148] on div "Add Column" at bounding box center [333, 182] width 599 height 231
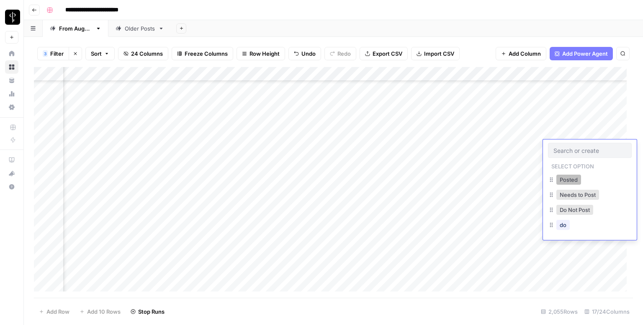
click at [569, 181] on button "Posted" at bounding box center [569, 180] width 25 height 10
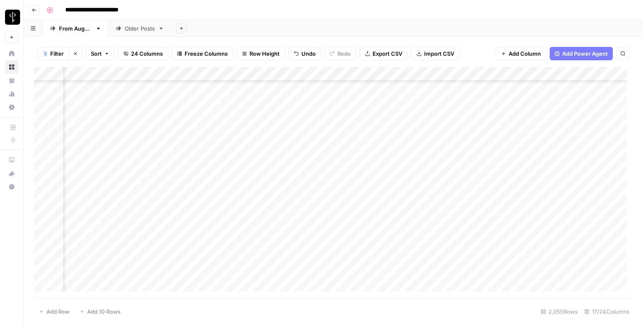
scroll to position [168, 551]
click at [94, 119] on div "Add Column" at bounding box center [333, 182] width 599 height 231
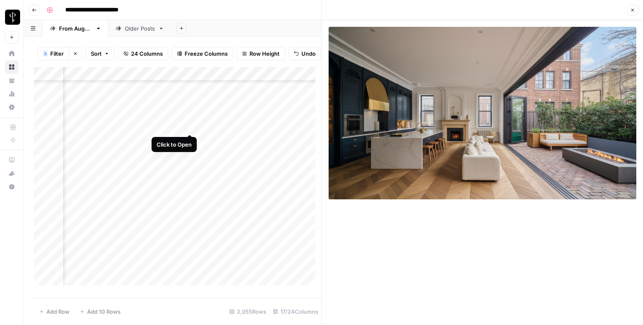
click at [192, 125] on div "Add Column" at bounding box center [178, 179] width 288 height 224
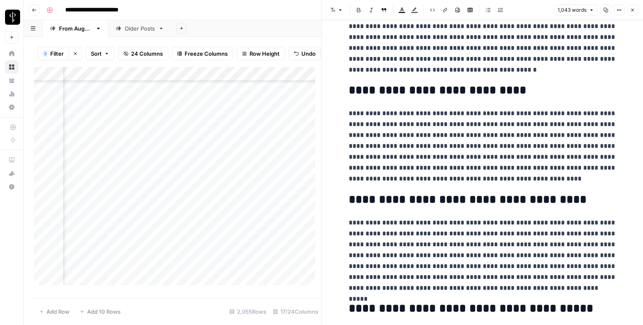
scroll to position [1051, 0]
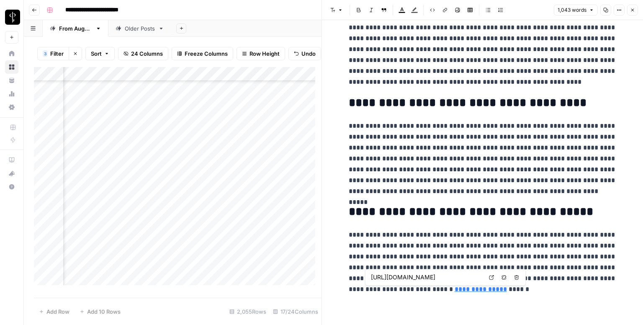
click at [491, 278] on icon at bounding box center [491, 277] width 5 height 5
click at [635, 10] on icon "button" at bounding box center [632, 10] width 5 height 5
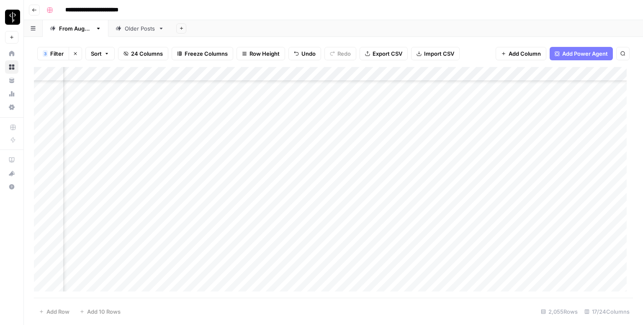
click at [367, 121] on div "Add Column" at bounding box center [333, 182] width 599 height 231
click at [572, 120] on div "Add Column" at bounding box center [333, 182] width 599 height 231
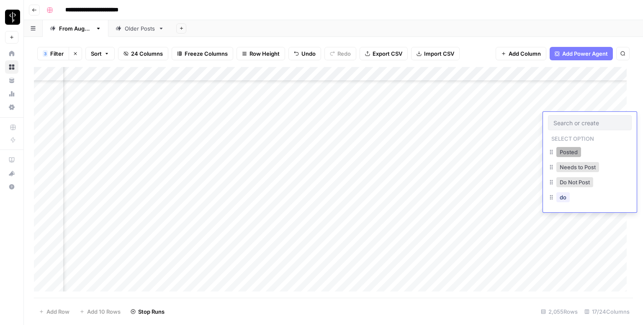
click at [559, 155] on button "Posted" at bounding box center [569, 152] width 25 height 10
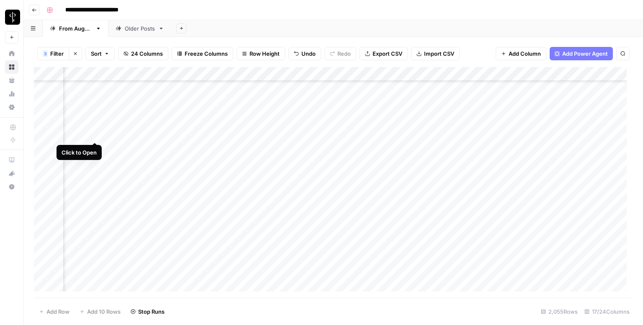
click at [92, 133] on div "Add Column" at bounding box center [333, 182] width 599 height 231
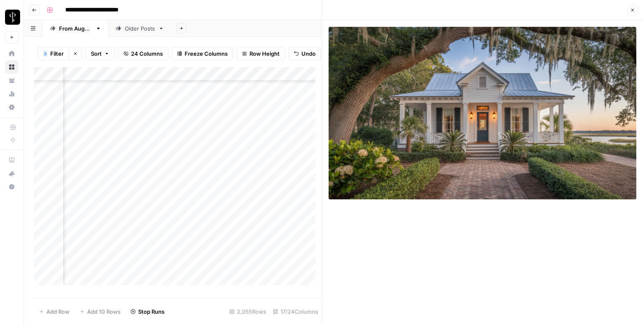
click at [189, 139] on div "Add Column" at bounding box center [178, 179] width 288 height 224
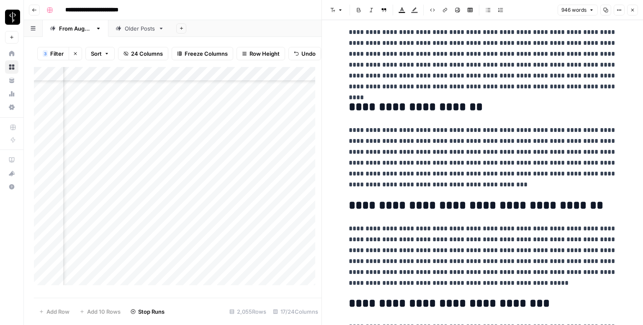
scroll to position [920, 0]
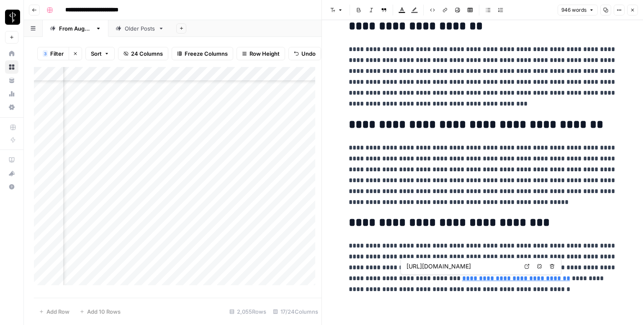
click at [525, 263] on link "Open in a new tab" at bounding box center [527, 266] width 11 height 11
click at [630, 15] on div "Font style Bold Italic Block quote Text color Highlight color Code block Link I…" at bounding box center [482, 10] width 311 height 11
click at [633, 9] on icon "button" at bounding box center [632, 10] width 5 height 5
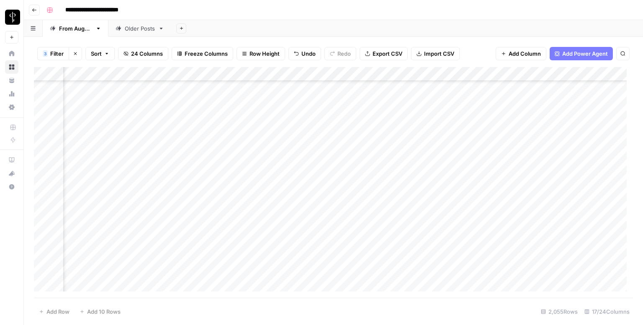
click at [355, 134] on div "Add Column" at bounding box center [333, 182] width 599 height 231
click at [563, 139] on div "Add Column" at bounding box center [333, 182] width 599 height 231
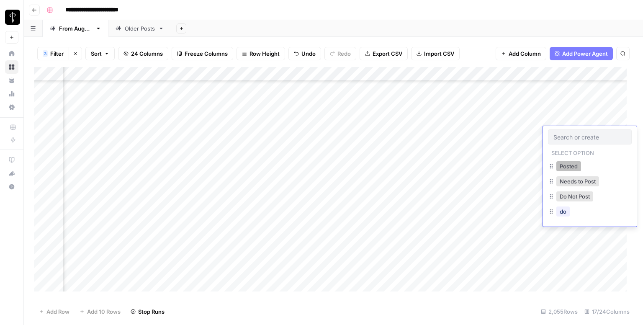
click at [561, 165] on button "Posted" at bounding box center [569, 166] width 25 height 10
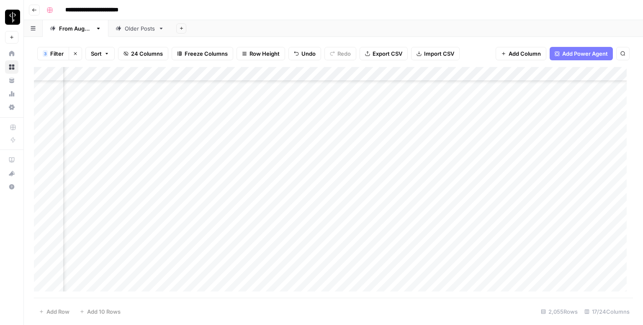
scroll to position [209, 551]
click at [93, 109] on div "Add Column" at bounding box center [333, 182] width 599 height 231
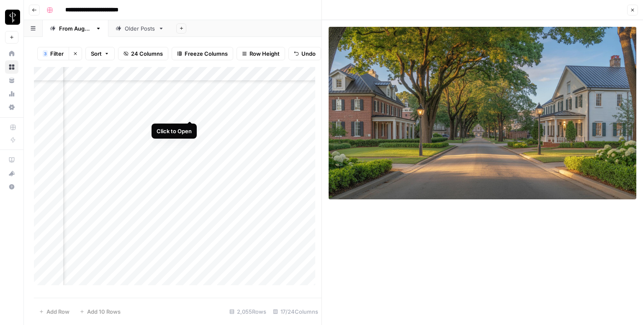
click at [189, 112] on div "Add Column" at bounding box center [178, 179] width 288 height 224
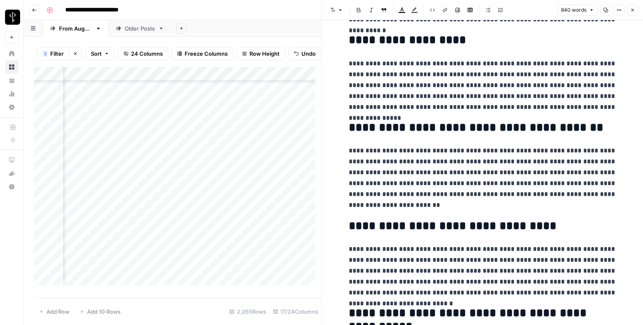
scroll to position [869, 0]
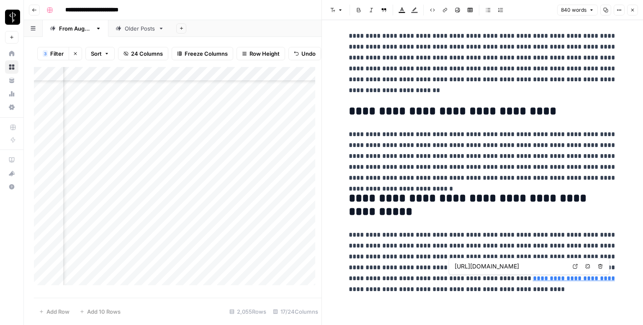
click at [578, 267] on icon at bounding box center [575, 266] width 5 height 5
click at [634, 9] on icon "button" at bounding box center [633, 10] width 3 height 3
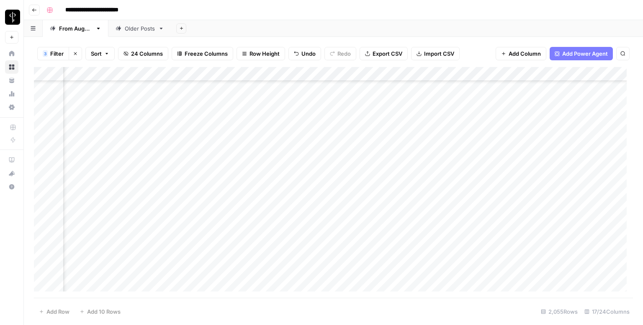
click at [375, 104] on div "Add Column" at bounding box center [333, 182] width 599 height 231
click at [555, 106] on div "Add Column" at bounding box center [333, 182] width 599 height 231
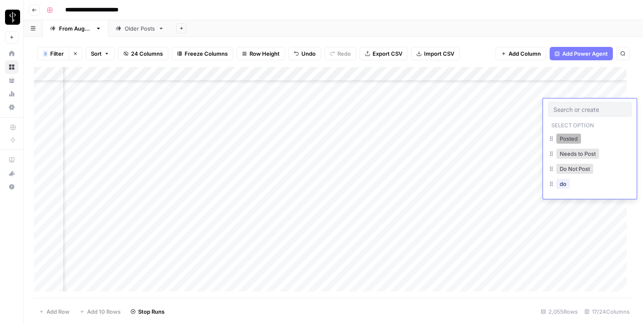
click at [559, 137] on button "Posted" at bounding box center [569, 139] width 25 height 10
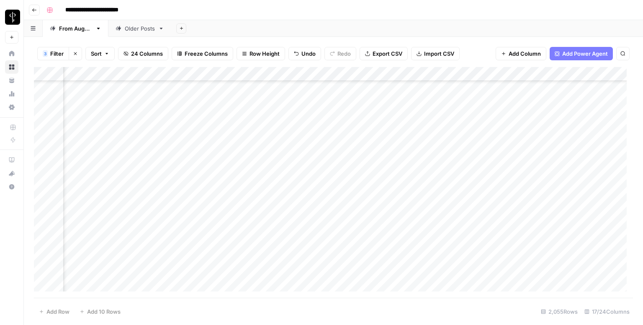
click at [94, 120] on div "Add Column" at bounding box center [333, 182] width 599 height 231
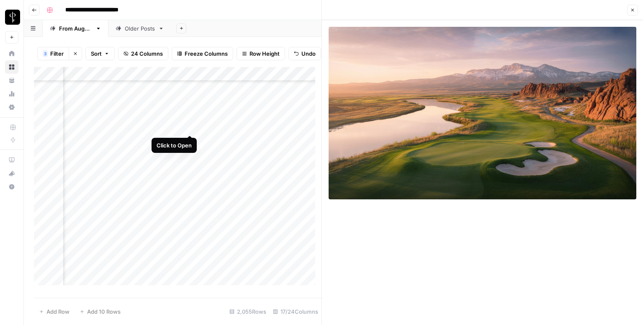
click at [188, 126] on div "Add Column" at bounding box center [178, 179] width 288 height 224
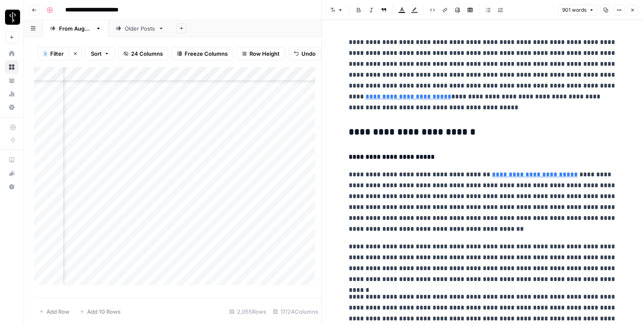
click at [372, 134] on h3 "**********" at bounding box center [483, 132] width 268 height 12
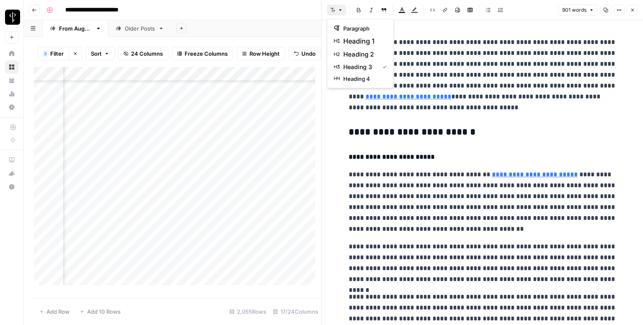
click at [336, 13] on button "Font style" at bounding box center [336, 10] width 19 height 11
click at [358, 49] on span "heading 2" at bounding box center [363, 54] width 40 height 10
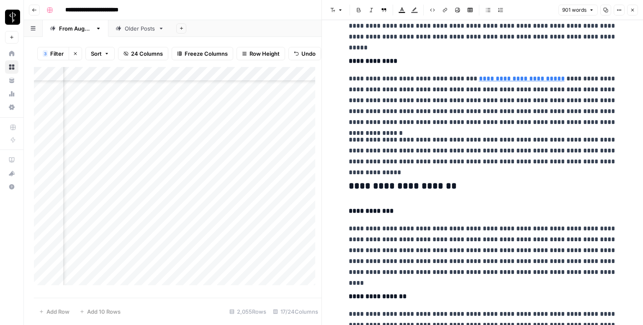
scroll to position [419, 0]
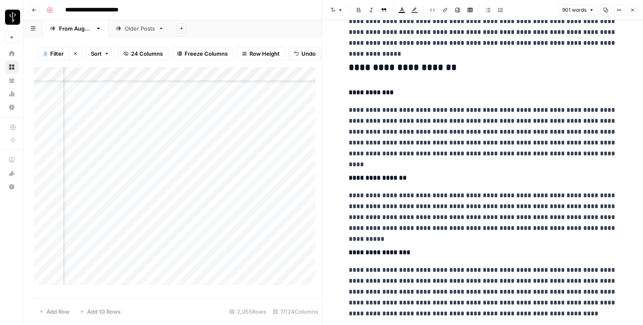
click at [376, 62] on h3 "**********" at bounding box center [483, 68] width 268 height 12
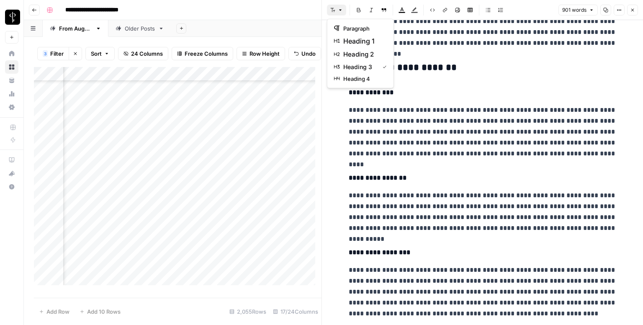
click at [336, 12] on button "Font style" at bounding box center [336, 10] width 19 height 11
click at [361, 48] on button "heading 2" at bounding box center [360, 54] width 59 height 13
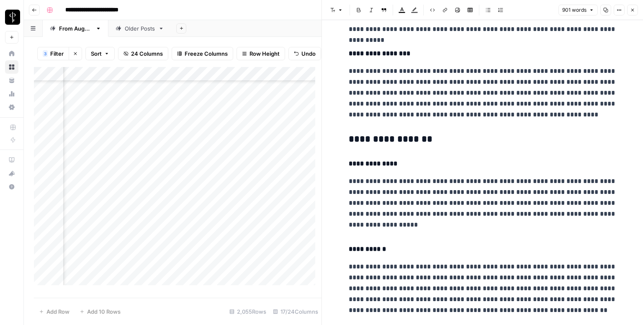
scroll to position [628, 0]
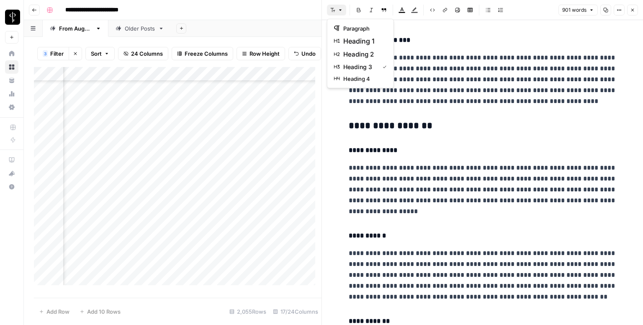
click at [329, 10] on button "Font style" at bounding box center [336, 10] width 19 height 11
click at [359, 51] on span "heading 2" at bounding box center [363, 54] width 40 height 10
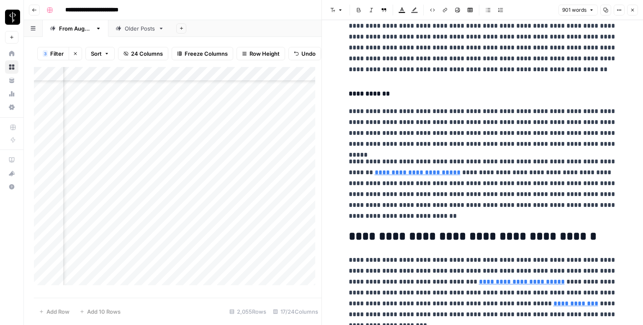
scroll to position [888, 0]
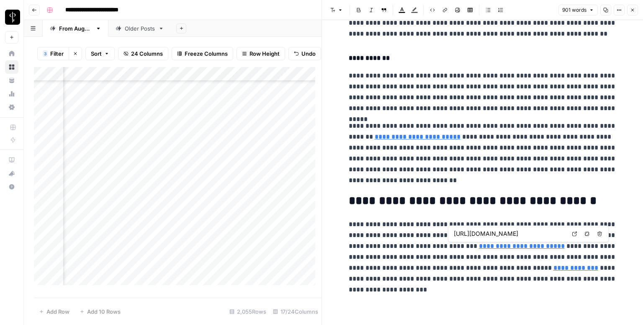
click at [575, 231] on icon at bounding box center [574, 233] width 5 height 5
type input "https://allstarteampueblo.com"
click at [554, 268] on link "**********" at bounding box center [576, 268] width 45 height 6
click at [554, 267] on link "**********" at bounding box center [576, 268] width 45 height 6
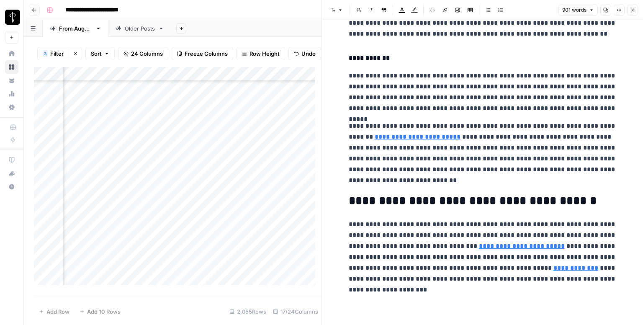
click at [554, 267] on link "**********" at bounding box center [576, 268] width 45 height 6
click at [554, 266] on link "**********" at bounding box center [576, 268] width 45 height 6
click at [524, 284] on p "**********" at bounding box center [483, 257] width 268 height 76
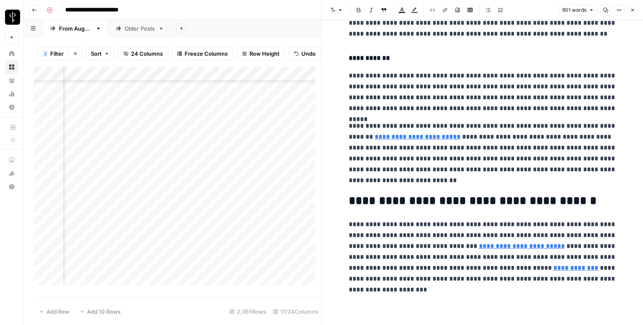
click at [554, 268] on link "**********" at bounding box center [576, 268] width 45 height 6
click at [510, 253] on icon at bounding box center [510, 255] width 5 height 5
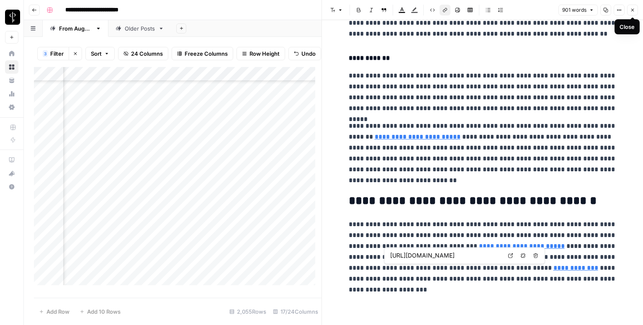
click at [631, 9] on icon "button" at bounding box center [632, 10] width 5 height 5
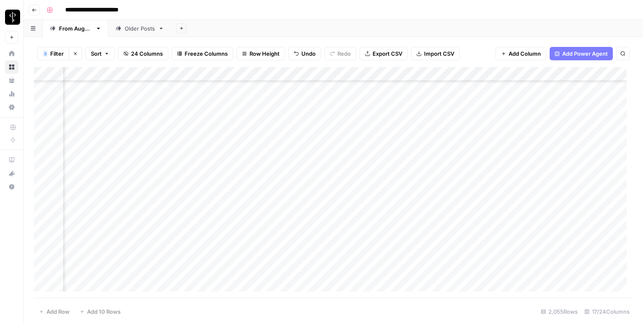
click at [371, 123] on div "Add Column" at bounding box center [333, 182] width 599 height 231
click at [400, 119] on div "Add Column" at bounding box center [333, 182] width 599 height 231
click at [402, 118] on div "Add Column" at bounding box center [333, 182] width 599 height 231
type textarea "**********"
click at [560, 120] on div "Add Column" at bounding box center [333, 182] width 599 height 231
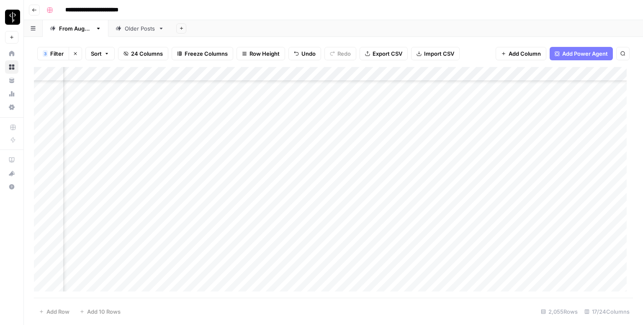
click at [560, 120] on div "Add Column" at bounding box center [333, 182] width 599 height 231
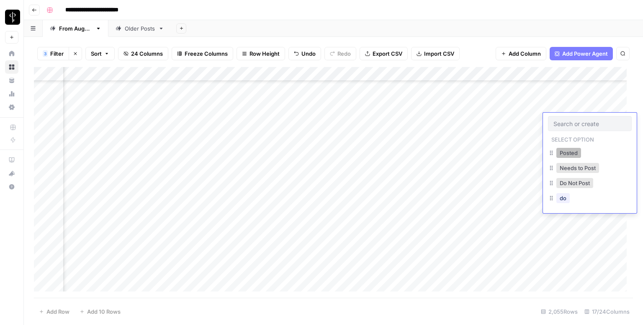
click at [562, 151] on button "Posted" at bounding box center [569, 153] width 25 height 10
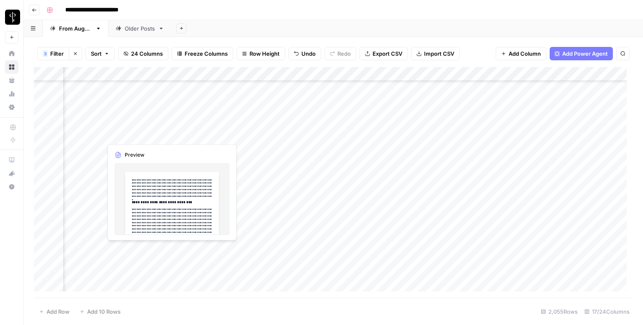
click at [95, 136] on div "Add Column" at bounding box center [333, 182] width 599 height 231
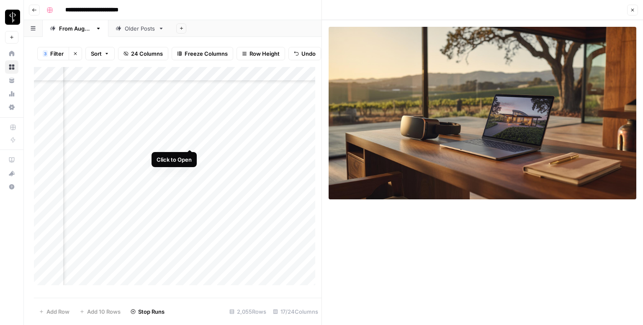
click at [189, 139] on div "Add Column" at bounding box center [178, 179] width 288 height 224
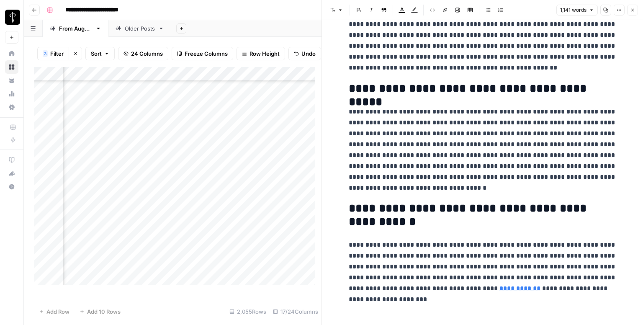
scroll to position [1163, 0]
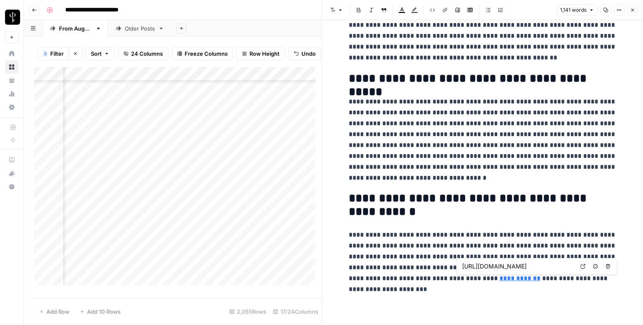
click at [580, 267] on link "Open in a new tab" at bounding box center [582, 266] width 11 height 11
click at [635, 15] on button "Close" at bounding box center [632, 10] width 11 height 11
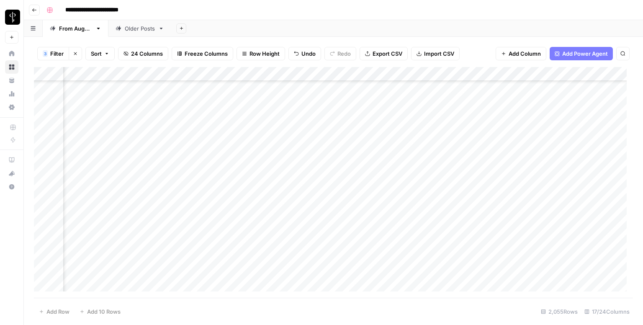
click at [363, 138] on div "Add Column" at bounding box center [333, 182] width 599 height 231
click at [563, 131] on div "Add Column" at bounding box center [333, 182] width 599 height 231
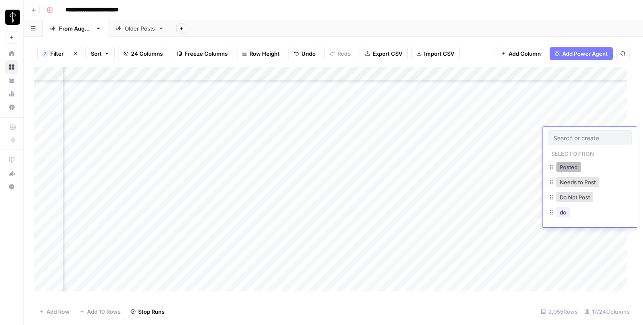
click at [558, 164] on button "Posted" at bounding box center [569, 167] width 25 height 10
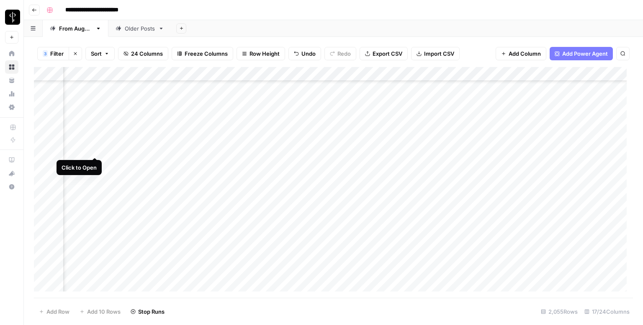
click at [97, 148] on div "Add Column" at bounding box center [333, 182] width 599 height 231
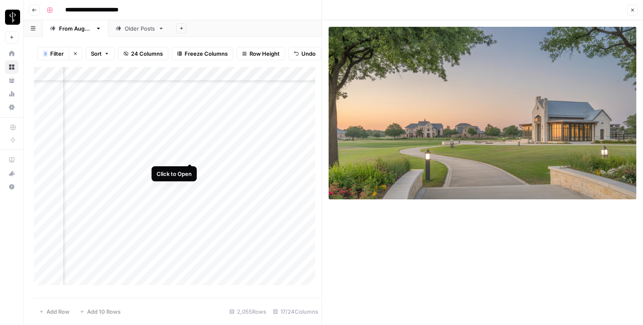
click at [191, 153] on div "Add Column" at bounding box center [178, 179] width 288 height 224
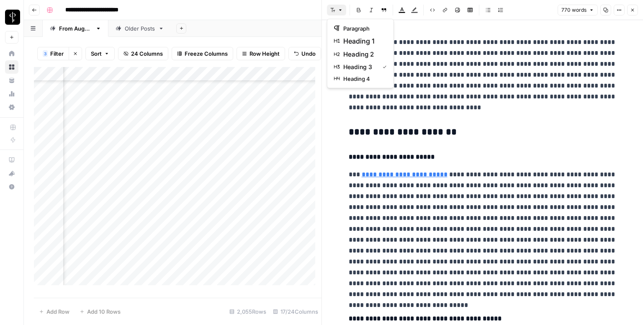
click at [336, 14] on button "Font style" at bounding box center [336, 10] width 19 height 11
drag, startPoint x: 355, startPoint y: 47, endPoint x: 356, endPoint y: 52, distance: 5.5
click at [356, 52] on div "paragraph heading 1 heading 2 heading 3 heading 4" at bounding box center [360, 54] width 67 height 70
click at [356, 52] on span "heading 2" at bounding box center [363, 54] width 40 height 10
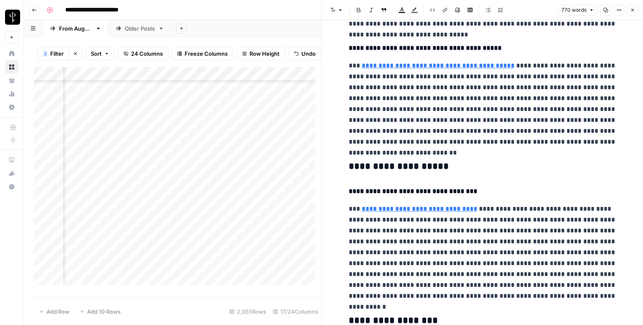
scroll to position [335, 0]
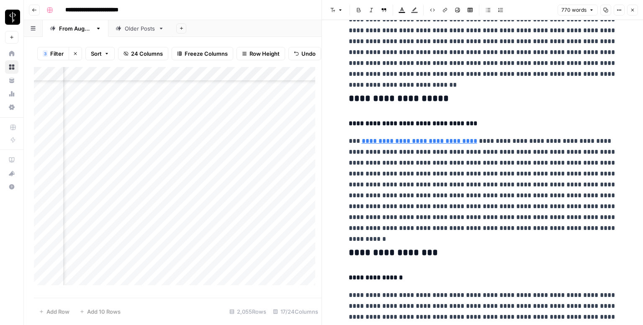
click at [385, 98] on h3 "**********" at bounding box center [483, 99] width 268 height 12
click at [327, 1] on header "Font style Bold Italic Block quote Text color Highlight color Code block Link I…" at bounding box center [482, 10] width 321 height 20
click at [338, 14] on button "Font style" at bounding box center [336, 10] width 19 height 11
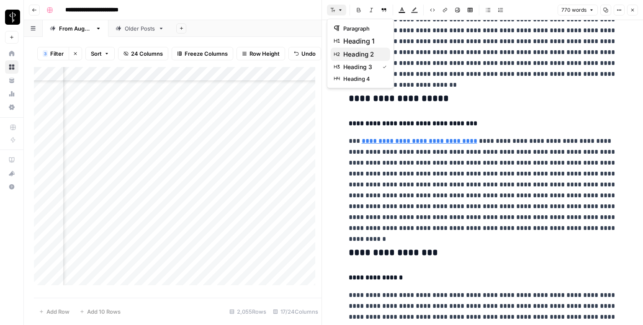
click at [356, 50] on span "heading 2" at bounding box center [363, 54] width 40 height 10
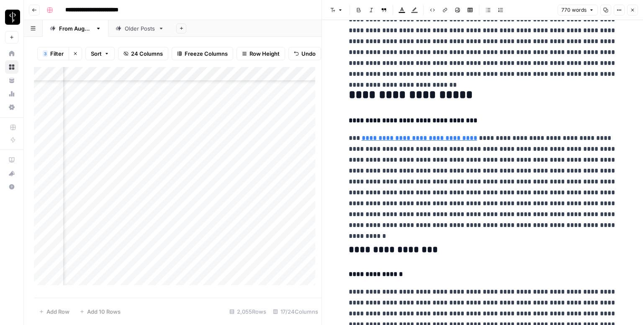
click at [380, 251] on h3 "**********" at bounding box center [483, 250] width 268 height 12
click at [335, 10] on icon "button" at bounding box center [332, 10] width 5 height 5
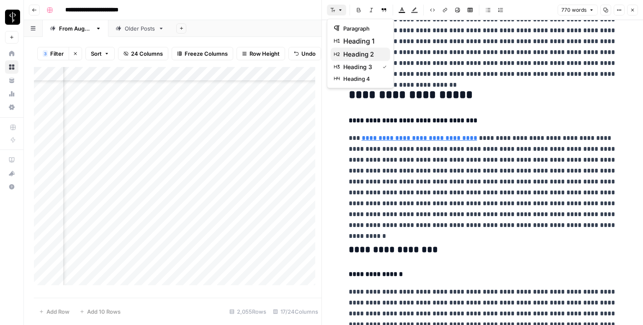
click at [355, 49] on span "heading 2" at bounding box center [363, 54] width 40 height 10
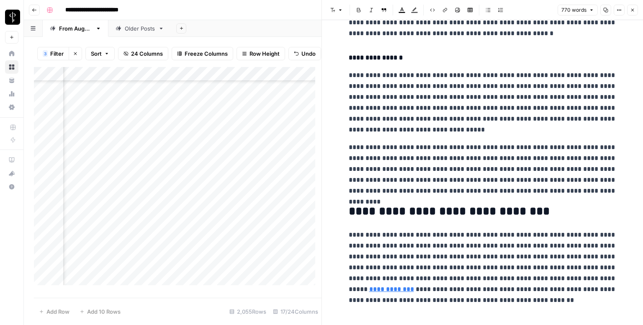
scroll to position [667, 0]
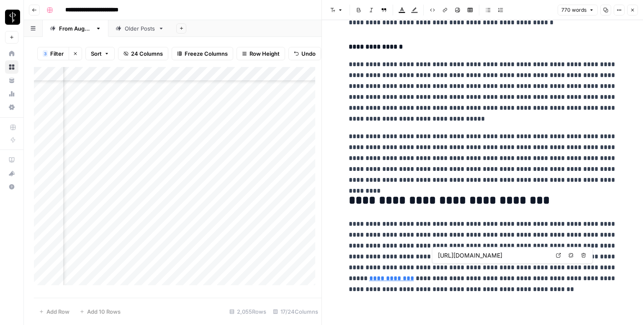
click at [559, 254] on icon at bounding box center [558, 255] width 5 height 5
click at [633, 13] on button "Close" at bounding box center [632, 10] width 11 height 11
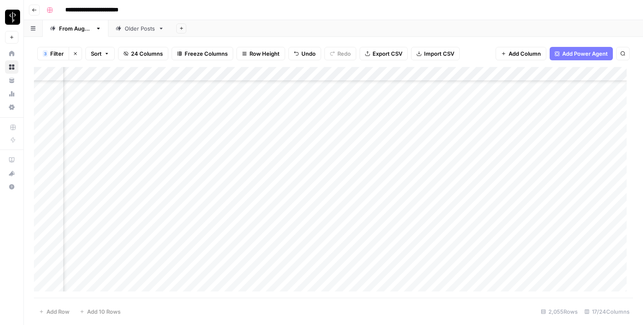
click at [371, 147] on div "Add Column" at bounding box center [333, 182] width 599 height 231
click at [403, 145] on div "Add Column" at bounding box center [333, 182] width 599 height 231
click at [405, 145] on div "Add Column" at bounding box center [333, 182] width 599 height 231
click at [405, 145] on textarea at bounding box center [464, 150] width 134 height 12
type textarea "**********"
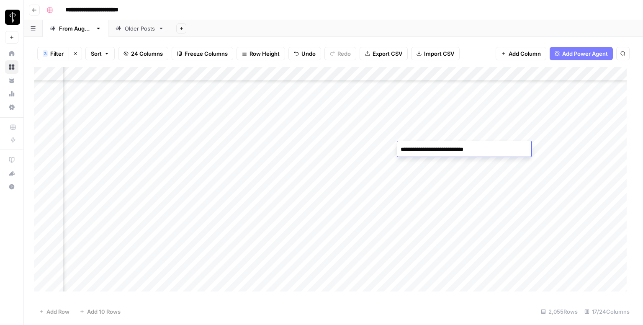
click at [551, 148] on div "Add Column" at bounding box center [333, 182] width 599 height 231
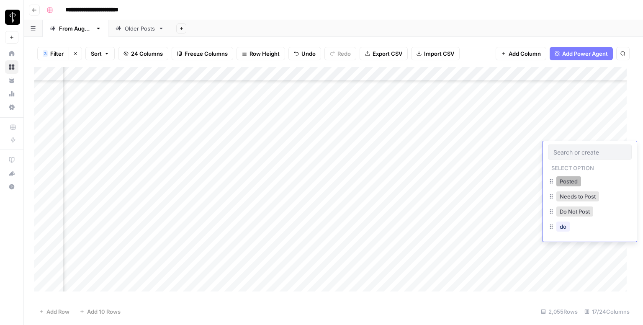
click at [564, 181] on button "Posted" at bounding box center [569, 181] width 25 height 10
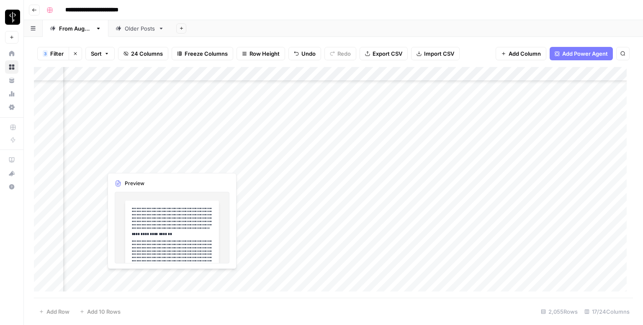
click at [97, 160] on div "Add Column" at bounding box center [333, 182] width 599 height 231
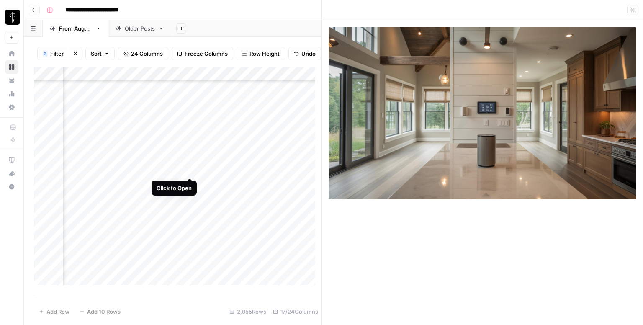
click at [187, 169] on div "Add Column" at bounding box center [178, 179] width 288 height 224
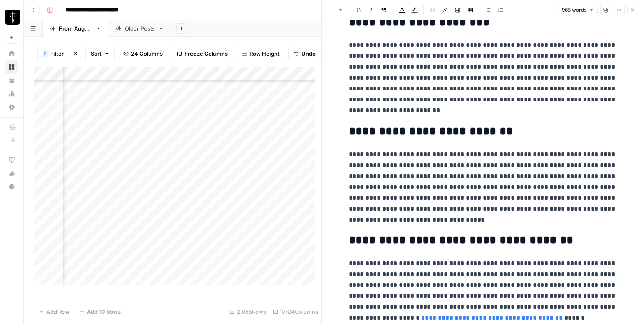
scroll to position [1018, 0]
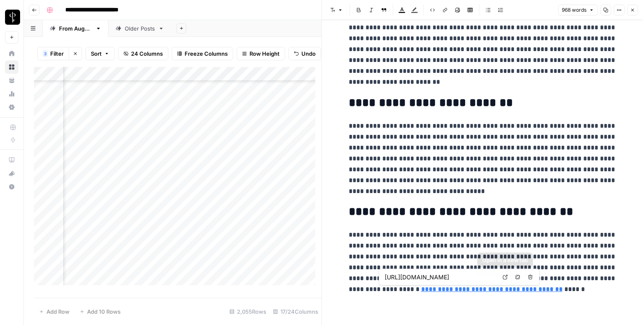
click at [507, 278] on icon at bounding box center [505, 277] width 5 height 5
click at [636, 12] on button "Close" at bounding box center [632, 10] width 11 height 11
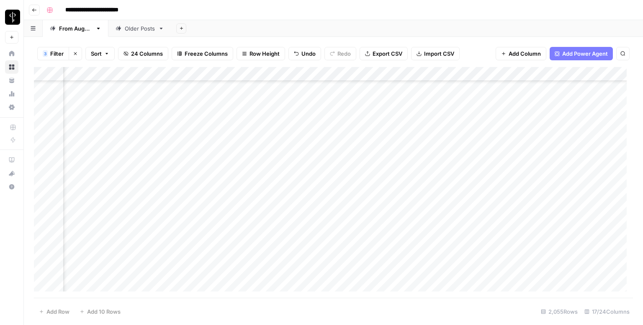
click at [361, 163] on div "Add Column" at bounding box center [333, 182] width 599 height 231
click at [569, 163] on div "Add Column" at bounding box center [333, 182] width 599 height 231
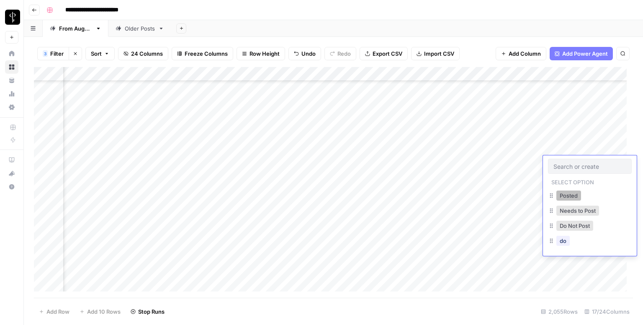
click at [565, 196] on button "Posted" at bounding box center [569, 196] width 25 height 10
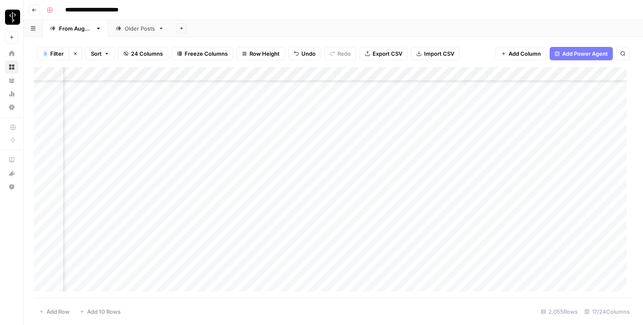
scroll to position [251, 551]
click at [94, 138] on div "Add Column" at bounding box center [333, 182] width 599 height 231
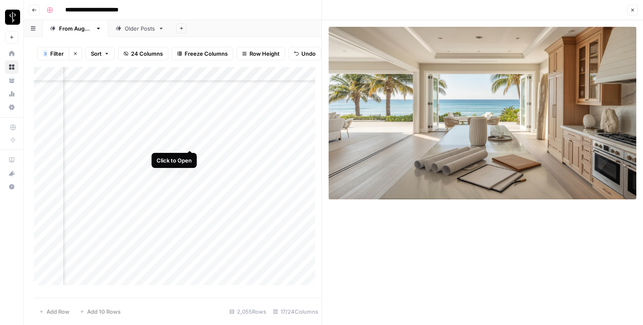
click at [189, 138] on div "Add Column" at bounding box center [178, 179] width 288 height 224
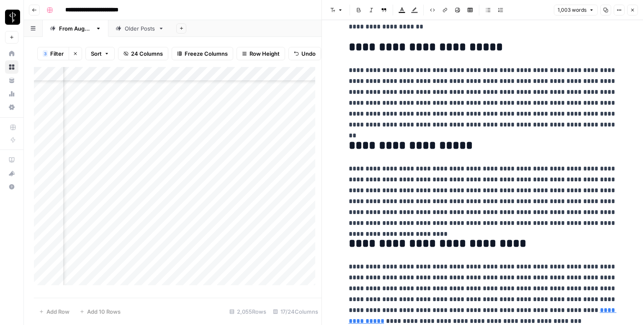
scroll to position [986, 0]
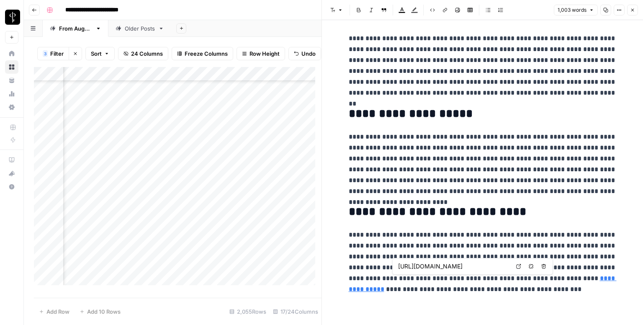
click at [518, 264] on icon at bounding box center [518, 266] width 5 height 5
click at [628, 12] on button "Close" at bounding box center [632, 10] width 11 height 11
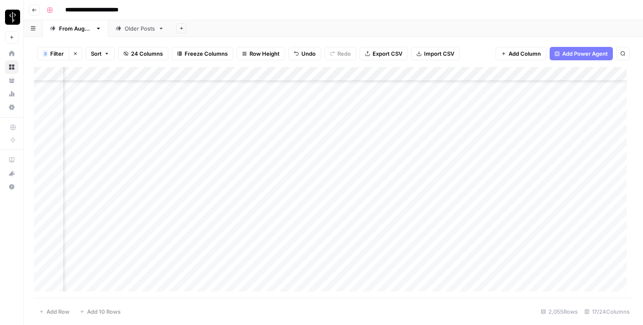
click at [358, 136] on div "Add Column" at bounding box center [333, 182] width 599 height 231
click at [575, 135] on div "Add Column" at bounding box center [333, 182] width 599 height 231
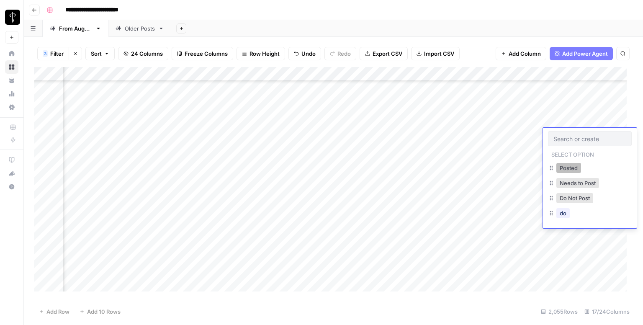
click at [560, 165] on button "Posted" at bounding box center [569, 168] width 25 height 10
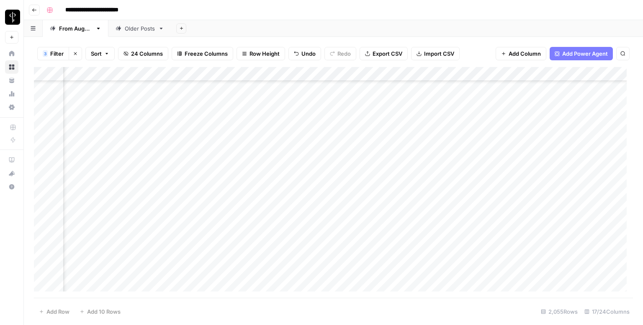
scroll to position [293, 551]
click at [95, 106] on div "Add Column" at bounding box center [333, 182] width 599 height 231
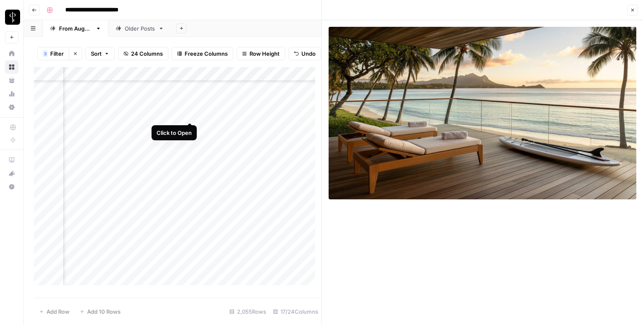
click at [191, 114] on div "Add Column" at bounding box center [178, 179] width 288 height 224
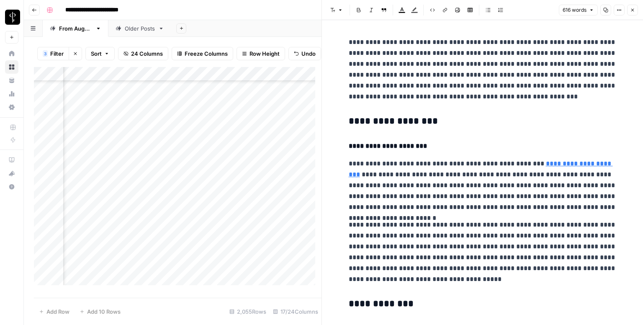
click at [395, 124] on h3 "**********" at bounding box center [483, 122] width 268 height 12
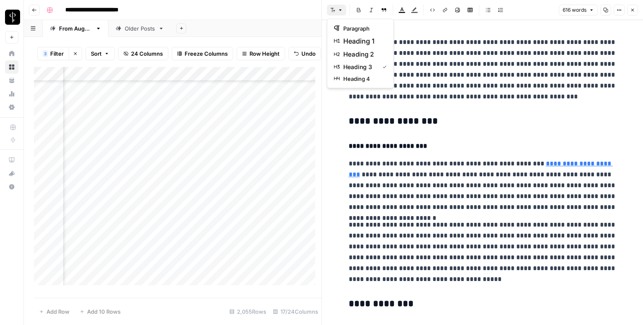
click at [342, 11] on icon "button" at bounding box center [340, 10] width 5 height 5
click at [345, 51] on span "heading 2" at bounding box center [363, 54] width 40 height 10
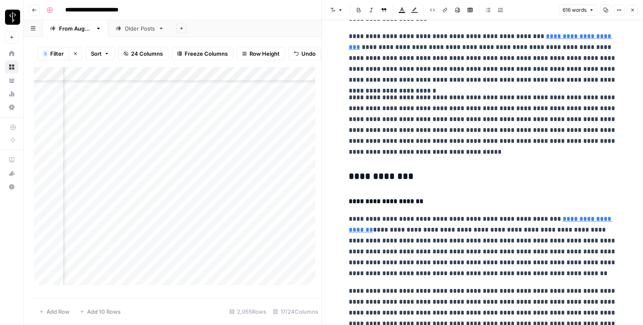
scroll to position [126, 0]
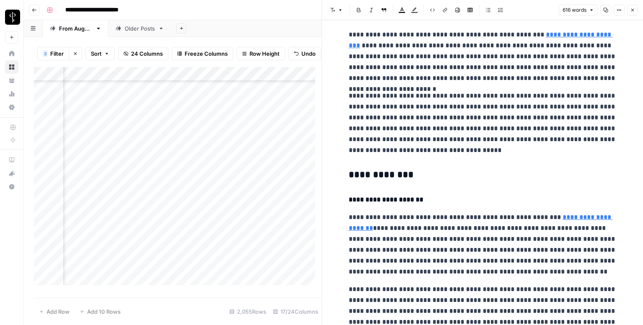
click at [381, 178] on h3 "**********" at bounding box center [483, 175] width 268 height 12
click at [334, 5] on button "Font style" at bounding box center [336, 10] width 19 height 11
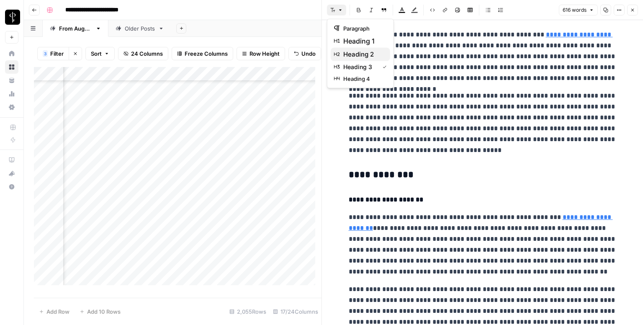
click at [384, 57] on div "heading 2" at bounding box center [360, 54] width 53 height 10
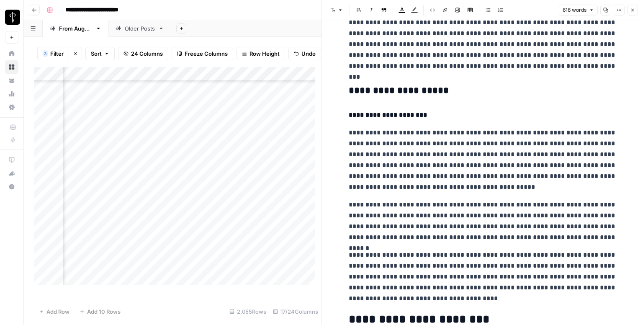
scroll to position [461, 0]
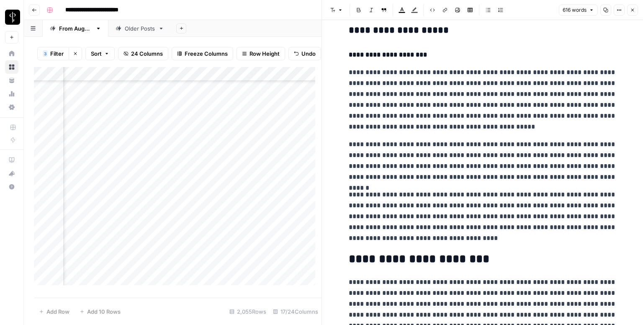
click at [377, 29] on h3 "**********" at bounding box center [483, 31] width 268 height 12
click at [343, 15] on button "Font style" at bounding box center [336, 10] width 19 height 11
click at [354, 51] on span "heading 2" at bounding box center [363, 54] width 40 height 10
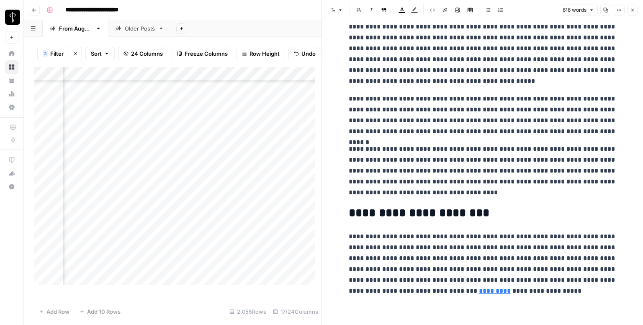
scroll to position [505, 0]
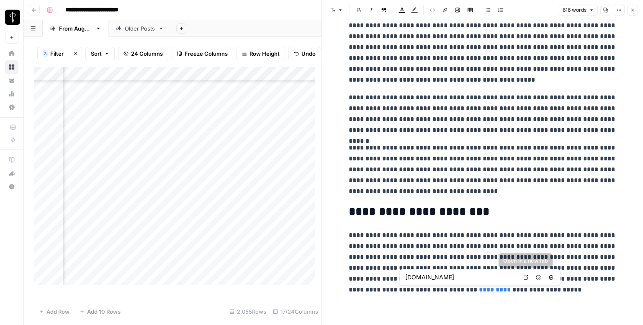
click at [525, 275] on icon at bounding box center [526, 277] width 5 height 5
drag, startPoint x: 406, startPoint y: 289, endPoint x: 431, endPoint y: 287, distance: 25.6
click at [479, 287] on link "*********" at bounding box center [495, 289] width 32 height 6
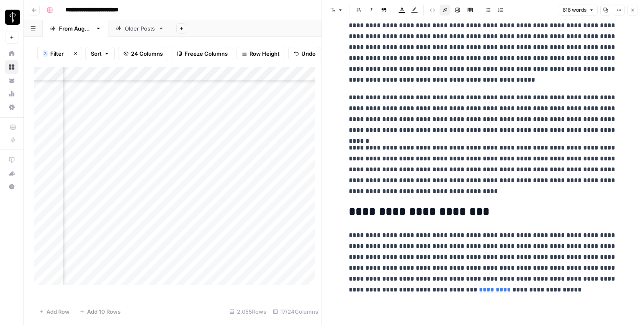
drag, startPoint x: 456, startPoint y: 9, endPoint x: 446, endPoint y: 10, distance: 9.8
click at [446, 10] on div "Font style Bold Italic Block quote Text color Highlight color Code block Link I…" at bounding box center [416, 10] width 179 height 11
click at [443, 10] on icon "button" at bounding box center [445, 10] width 5 height 5
click at [445, 9] on icon "button" at bounding box center [445, 10] width 5 height 5
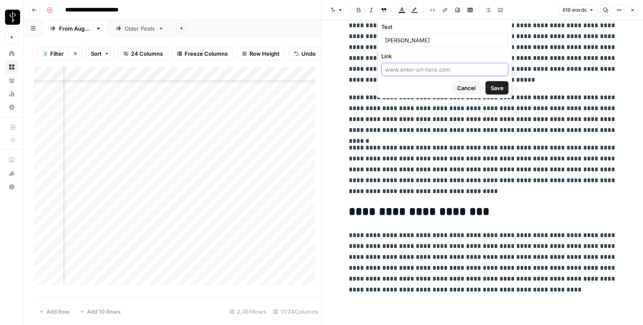
paste input "https://eliseleehawaii.com/"
type input "https://eliseleehawaii.com/"
click at [493, 87] on span "Save" at bounding box center [497, 88] width 13 height 8
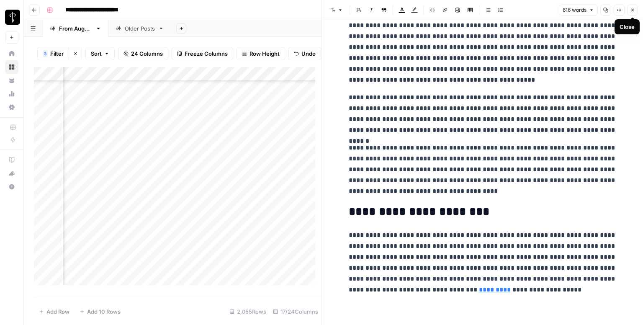
click at [637, 10] on button "Close" at bounding box center [632, 10] width 11 height 11
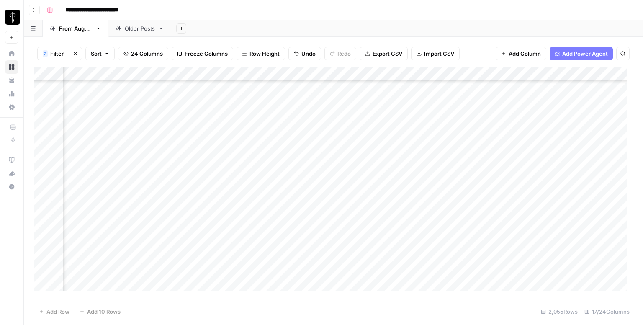
click at [362, 108] on div "Add Column" at bounding box center [333, 182] width 599 height 231
click at [410, 110] on div "Add Column" at bounding box center [333, 182] width 599 height 231
type textarea "**********"
click at [559, 109] on div "Add Column" at bounding box center [333, 182] width 599 height 231
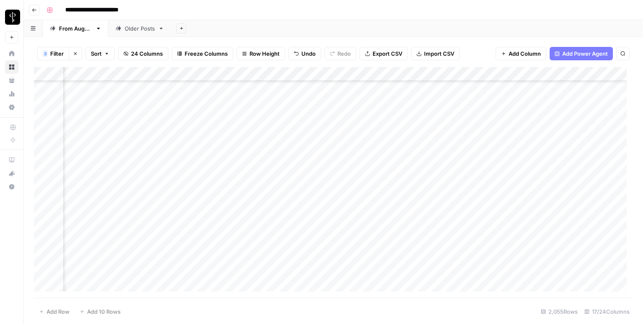
click at [559, 109] on div "Add Column" at bounding box center [333, 182] width 599 height 231
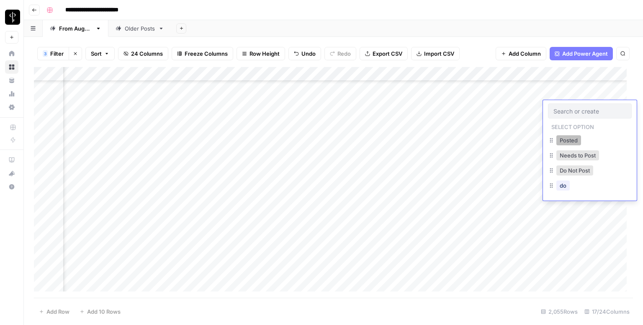
click at [562, 139] on button "Posted" at bounding box center [569, 140] width 25 height 10
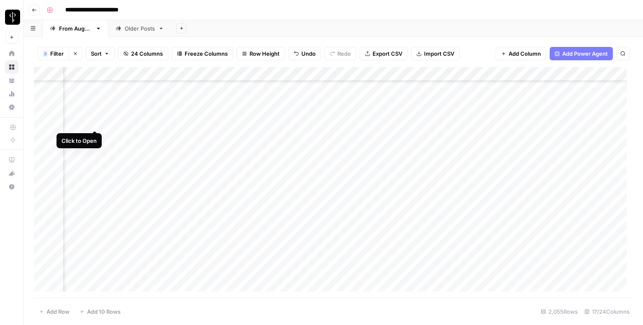
click at [93, 120] on div "Add Column" at bounding box center [333, 182] width 599 height 231
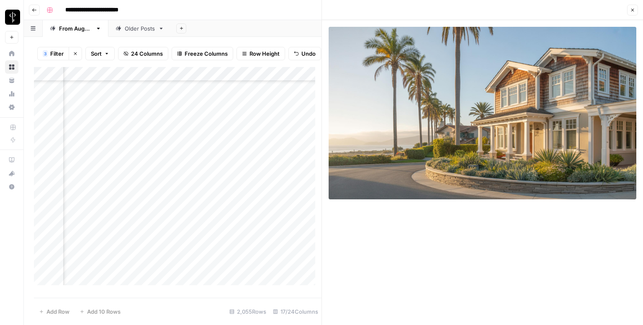
click at [191, 126] on div "Add Column" at bounding box center [178, 179] width 288 height 224
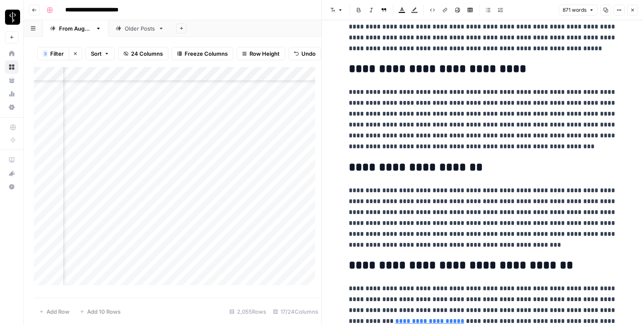
scroll to position [899, 0]
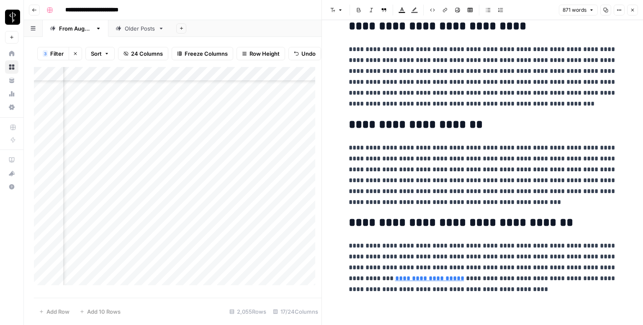
click at [417, 277] on link "**********" at bounding box center [429, 278] width 69 height 6
click at [497, 263] on link "Open in a new tab" at bounding box center [499, 266] width 11 height 11
click at [636, 10] on button "Close" at bounding box center [632, 10] width 11 height 11
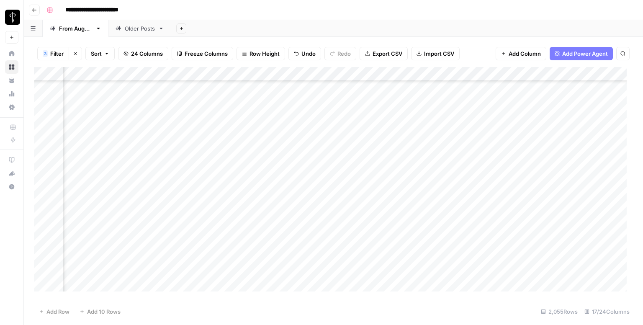
click at [357, 122] on div "Add Column" at bounding box center [333, 182] width 599 height 231
click at [564, 121] on div "Add Column" at bounding box center [333, 182] width 599 height 231
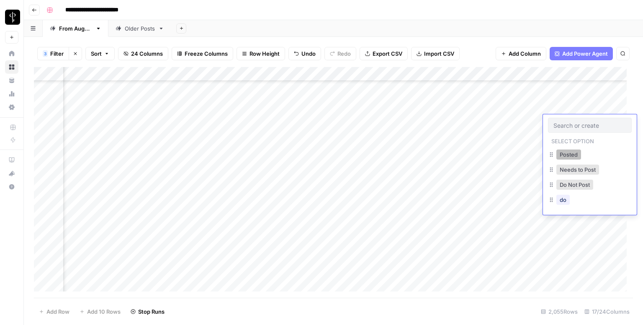
click at [565, 158] on button "Posted" at bounding box center [569, 155] width 25 height 10
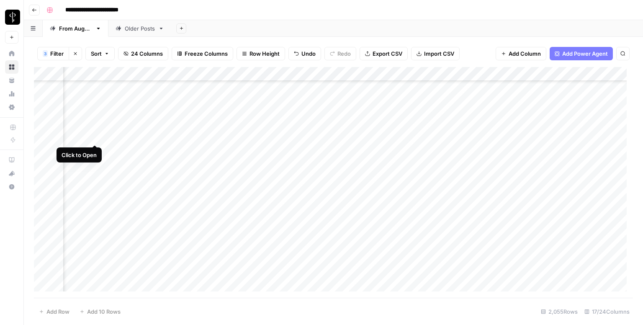
click at [92, 134] on div "Add Column" at bounding box center [333, 182] width 599 height 231
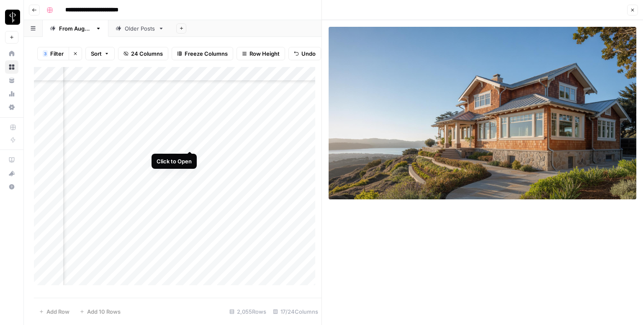
click at [187, 140] on div "Add Column" at bounding box center [178, 179] width 288 height 224
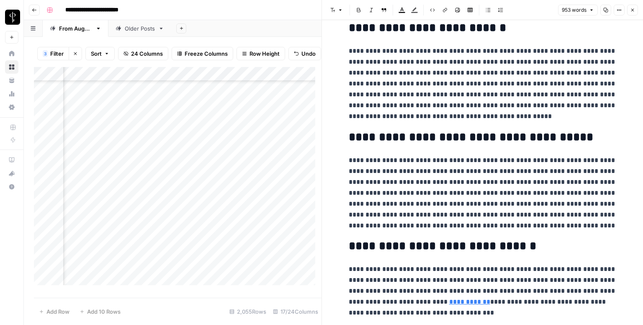
scroll to position [945, 0]
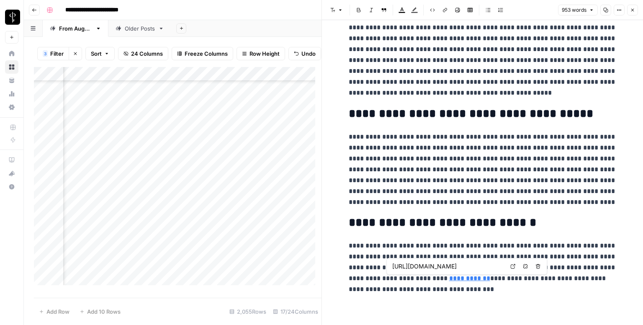
click at [512, 266] on icon at bounding box center [512, 266] width 5 height 5
click at [633, 5] on button "Close" at bounding box center [632, 10] width 11 height 11
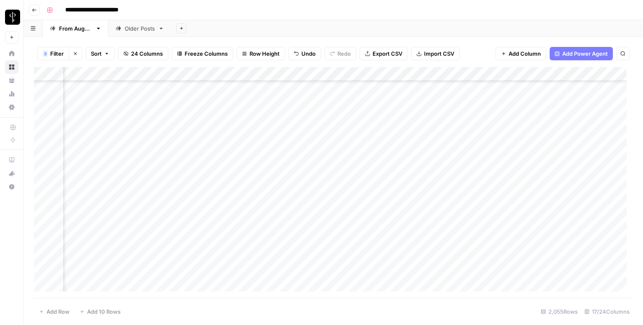
click at [370, 137] on div "Add Column" at bounding box center [333, 182] width 599 height 231
click at [570, 136] on div "Add Column" at bounding box center [333, 182] width 599 height 231
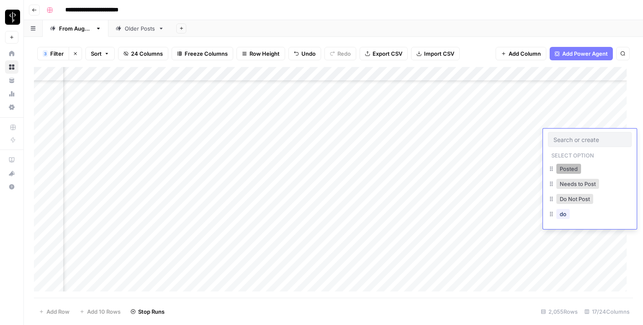
click at [570, 167] on button "Posted" at bounding box center [569, 169] width 25 height 10
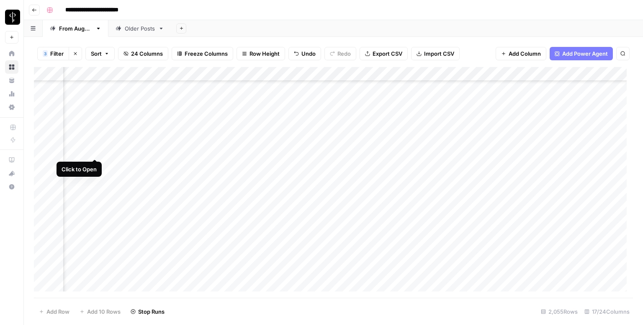
click at [96, 148] on div "Add Column" at bounding box center [333, 182] width 599 height 231
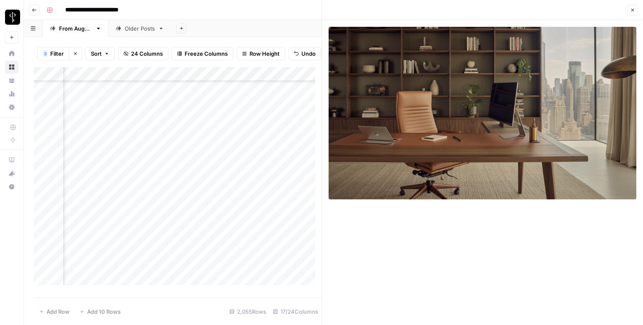
click at [188, 151] on div "Add Column" at bounding box center [178, 179] width 288 height 224
click at [191, 155] on div "Add Column" at bounding box center [178, 179] width 288 height 224
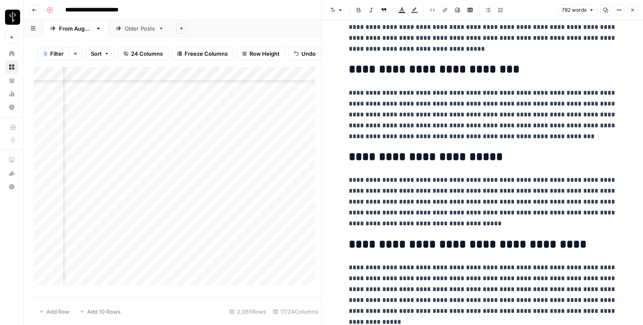
scroll to position [790, 0]
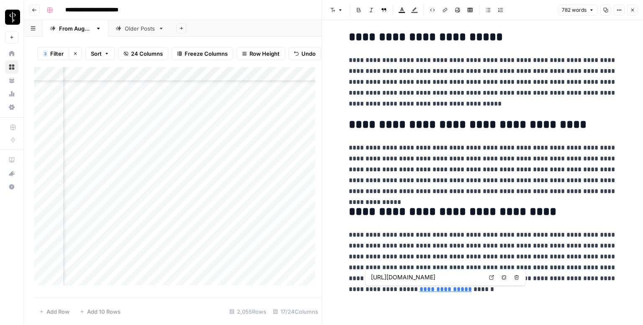
click at [490, 276] on icon at bounding box center [492, 277] width 5 height 5
click at [633, 10] on icon "button" at bounding box center [632, 10] width 5 height 5
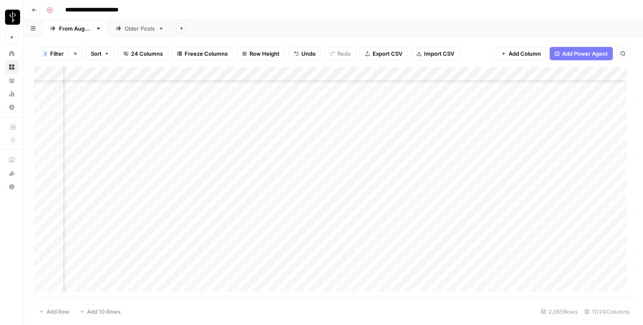
click at [364, 148] on div "Add Column" at bounding box center [333, 182] width 599 height 231
click at [565, 149] on div "Add Column" at bounding box center [333, 182] width 599 height 231
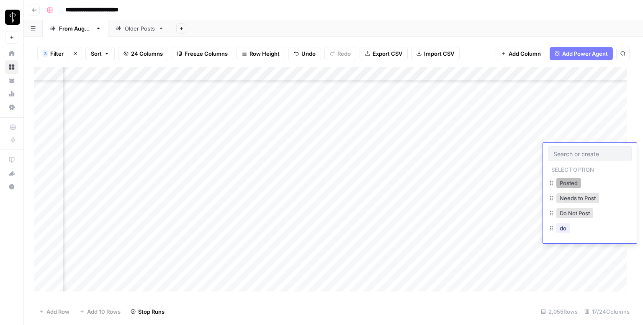
click at [568, 185] on button "Posted" at bounding box center [569, 183] width 25 height 10
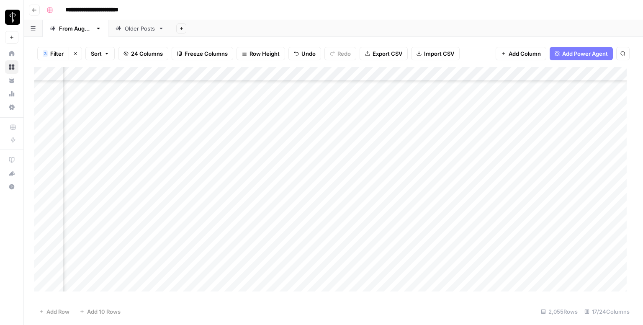
scroll to position [335, 551]
click at [93, 124] on div "Add Column" at bounding box center [333, 182] width 599 height 231
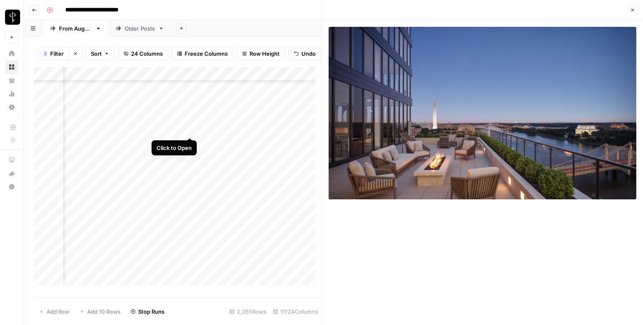
click at [187, 131] on div "Add Column" at bounding box center [178, 179] width 288 height 224
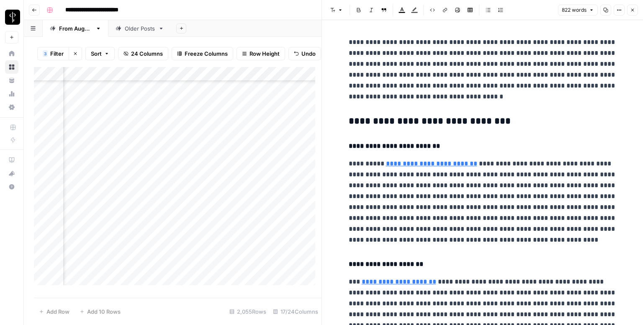
click at [340, 8] on icon "button" at bounding box center [340, 10] width 5 height 5
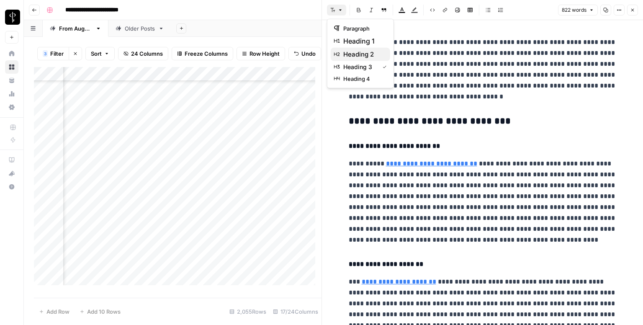
click at [352, 50] on span "heading 2" at bounding box center [363, 54] width 40 height 10
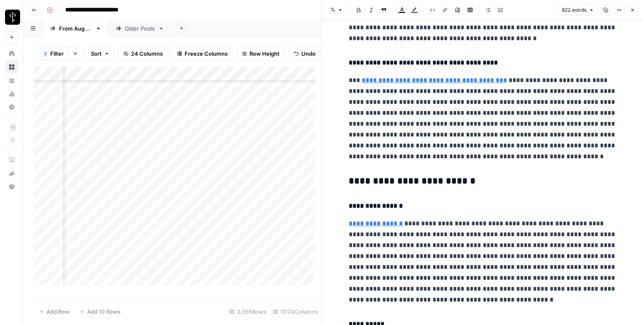
scroll to position [419, 0]
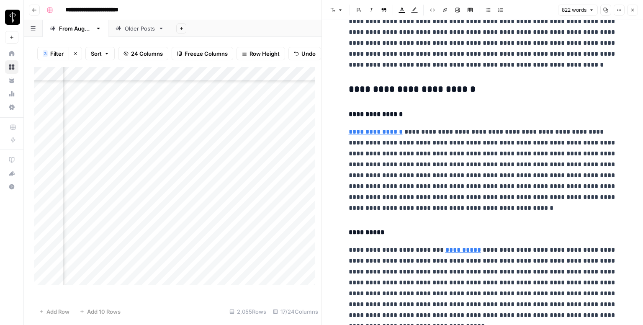
click at [368, 88] on h3 "**********" at bounding box center [483, 90] width 268 height 12
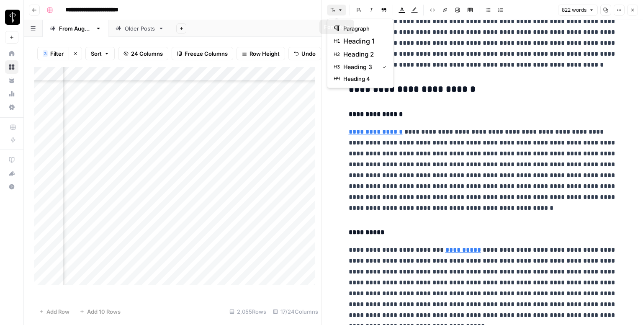
click at [335, 11] on icon "button" at bounding box center [332, 10] width 5 height 5
click at [369, 54] on span "heading 2" at bounding box center [363, 54] width 40 height 10
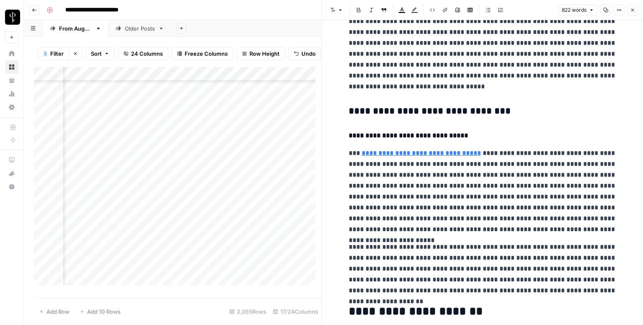
scroll to position [670, 0]
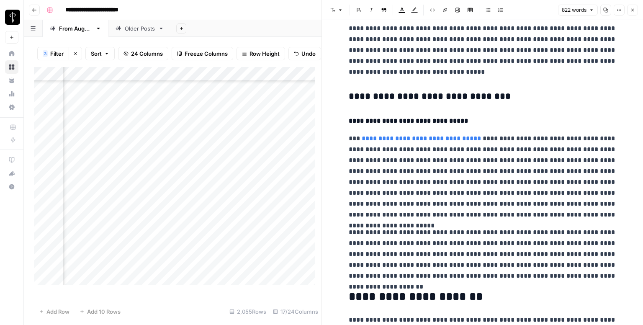
click at [376, 96] on h3 "**********" at bounding box center [483, 97] width 268 height 12
click at [334, 13] on button "Font style" at bounding box center [336, 10] width 19 height 11
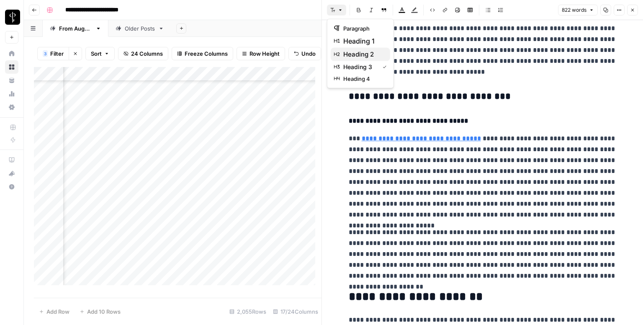
drag, startPoint x: 364, startPoint y: 46, endPoint x: 364, endPoint y: 55, distance: 8.4
click at [364, 55] on div "paragraph heading 1 heading 2 heading 3 heading 4" at bounding box center [360, 54] width 67 height 70
click at [364, 55] on span "heading 2" at bounding box center [363, 54] width 40 height 10
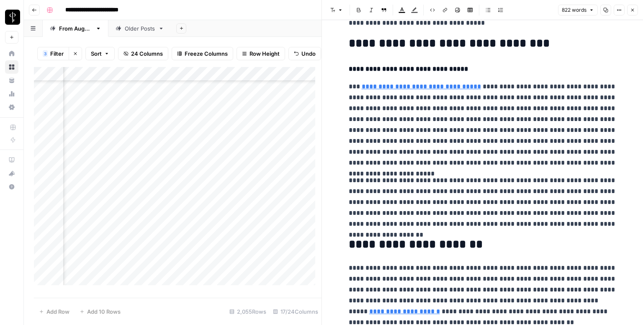
scroll to position [752, 0]
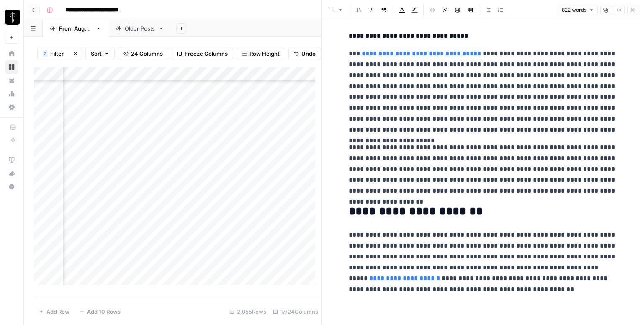
click at [440, 275] on link "**********" at bounding box center [404, 278] width 71 height 6
click at [569, 258] on link "Open in a new tab" at bounding box center [567, 255] width 11 height 11
click at [631, 8] on icon "button" at bounding box center [632, 10] width 5 height 5
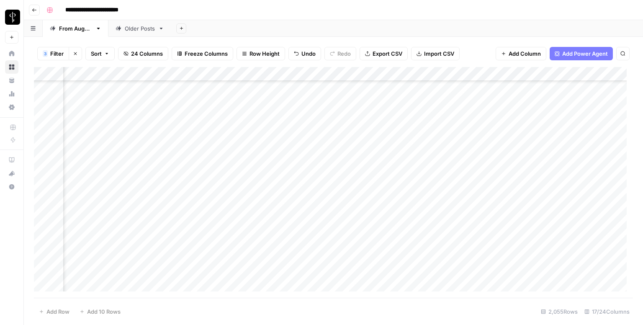
click at [353, 121] on div "Add Column" at bounding box center [333, 182] width 599 height 231
click at [423, 124] on div "Add Column" at bounding box center [333, 182] width 599 height 231
click at [423, 124] on textarea at bounding box center [464, 124] width 134 height 12
type textarea "**********"
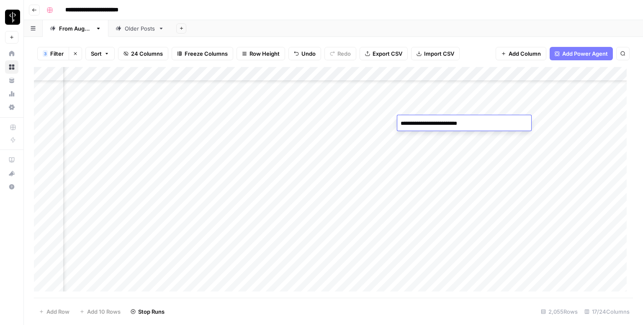
click at [458, 124] on textarea "**********" at bounding box center [464, 124] width 134 height 12
paste textarea "**********"
type textarea "**********"
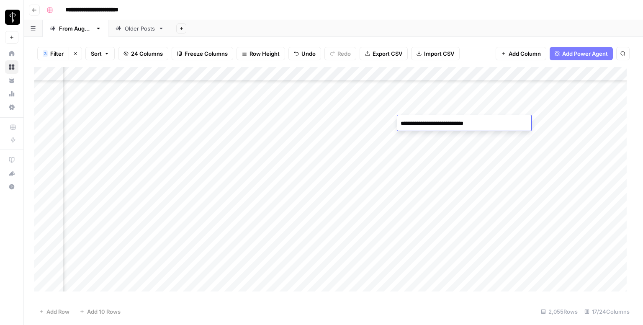
click at [563, 128] on div "Add Column" at bounding box center [333, 182] width 599 height 231
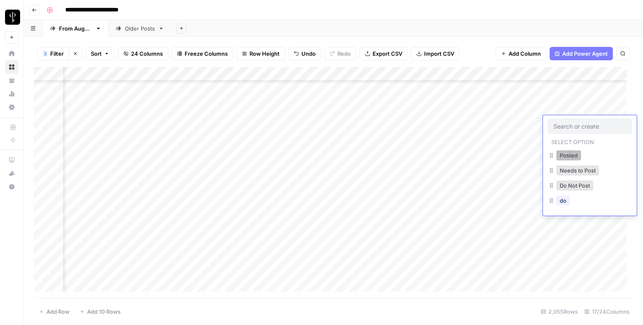
click at [563, 155] on button "Posted" at bounding box center [569, 155] width 25 height 10
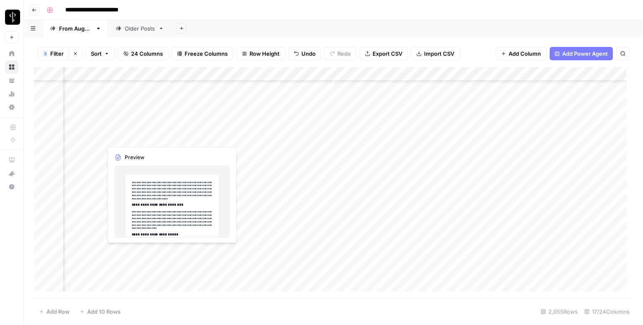
scroll to position [377, 551]
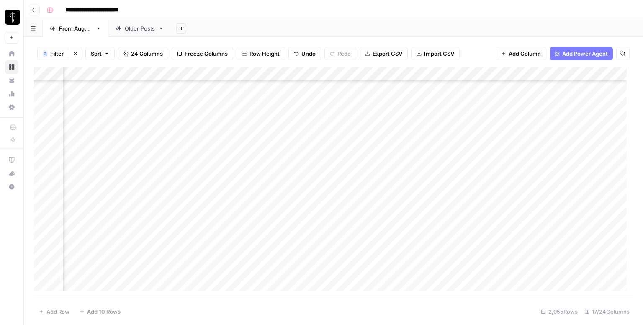
click at [94, 95] on div "Add Column" at bounding box center [333, 182] width 599 height 231
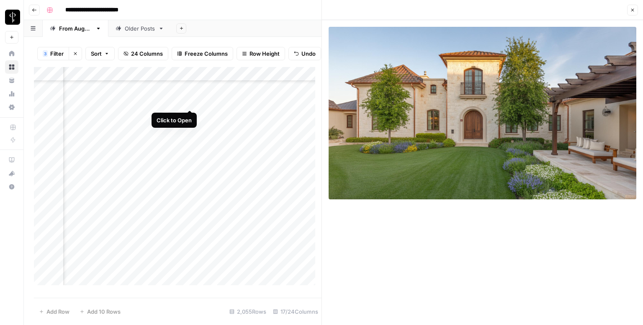
click at [189, 101] on div "Add Column" at bounding box center [178, 179] width 288 height 224
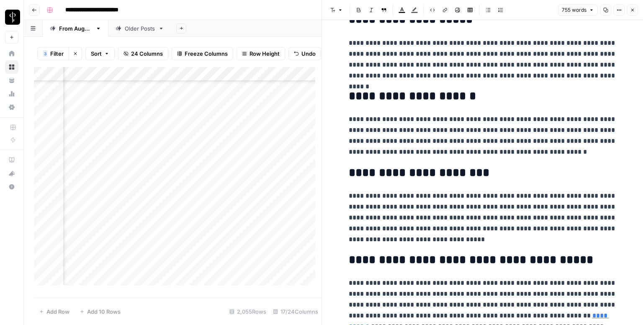
scroll to position [768, 0]
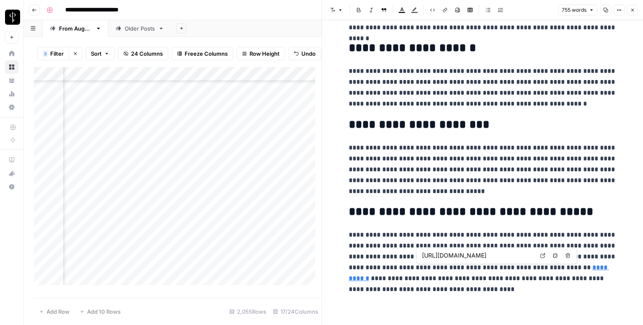
click at [544, 255] on icon at bounding box center [542, 255] width 5 height 5
click at [634, 10] on icon "button" at bounding box center [632, 10] width 5 height 5
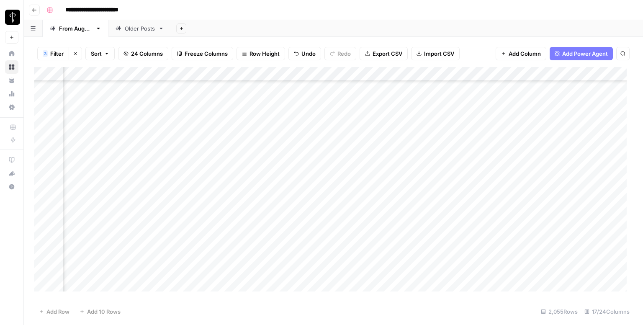
click at [363, 91] on div "Add Column" at bounding box center [333, 182] width 599 height 231
click at [565, 98] on div "Add Column" at bounding box center [333, 182] width 599 height 231
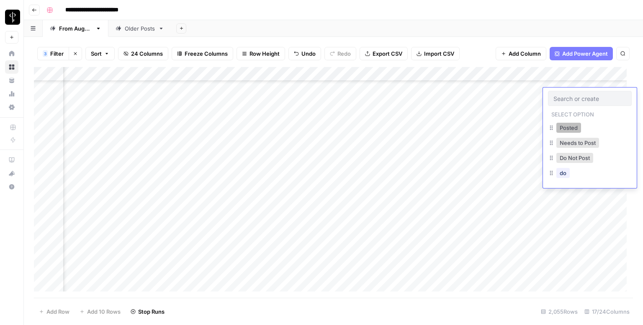
click at [564, 126] on button "Posted" at bounding box center [569, 128] width 25 height 10
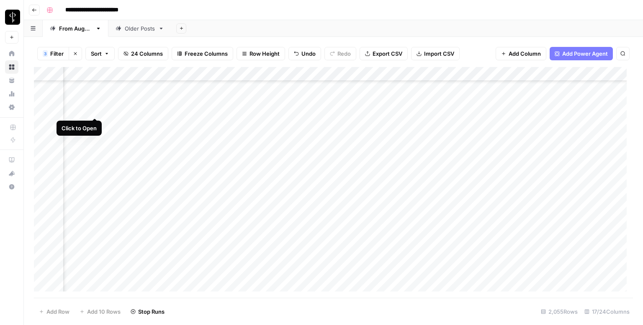
click at [95, 108] on div "Add Column" at bounding box center [333, 182] width 599 height 231
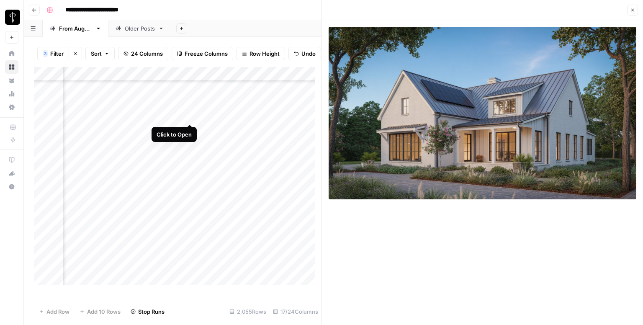
click at [191, 117] on div "Add Column" at bounding box center [178, 179] width 288 height 224
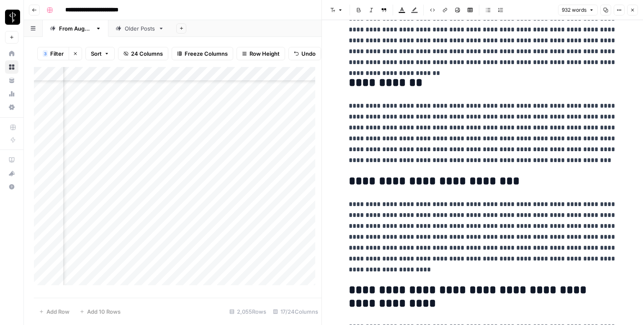
scroll to position [988, 0]
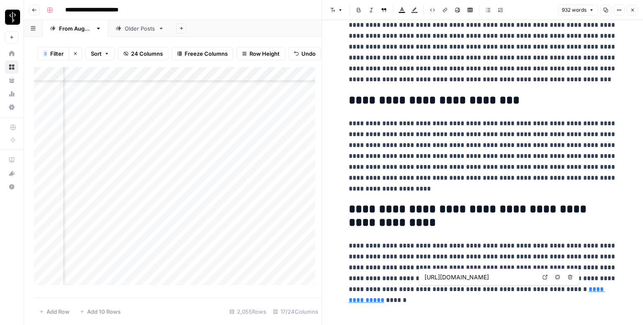
click at [544, 273] on link "Open in a new tab" at bounding box center [545, 277] width 11 height 11
click at [634, 5] on button "Close" at bounding box center [632, 10] width 11 height 11
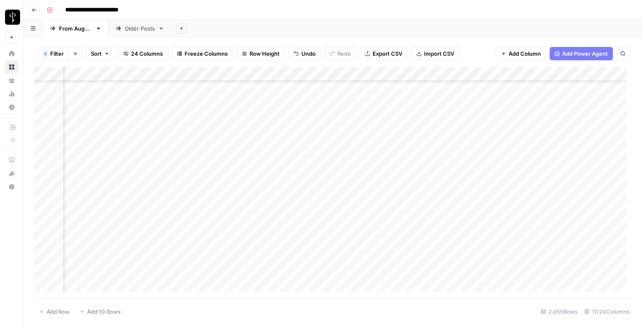
click at [357, 108] on div "Add Column" at bounding box center [333, 182] width 599 height 231
click at [559, 113] on div "Add Column" at bounding box center [333, 182] width 599 height 231
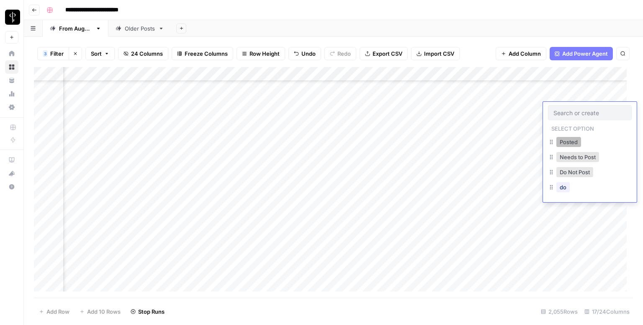
click at [567, 144] on button "Posted" at bounding box center [569, 142] width 25 height 10
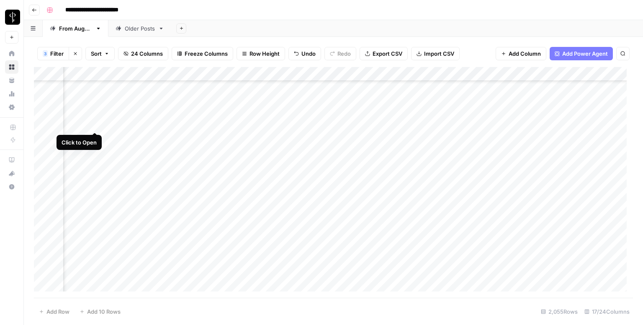
click at [94, 124] on div "Add Column" at bounding box center [333, 182] width 599 height 231
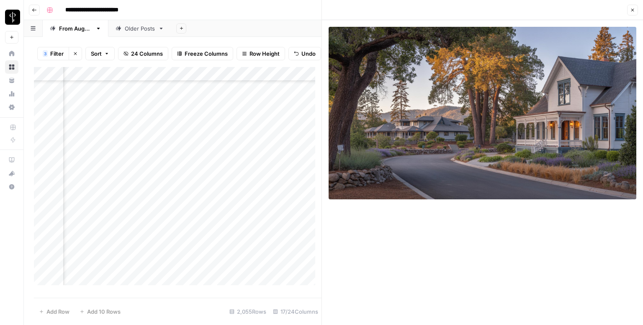
click at [188, 128] on div "Add Column" at bounding box center [178, 179] width 288 height 224
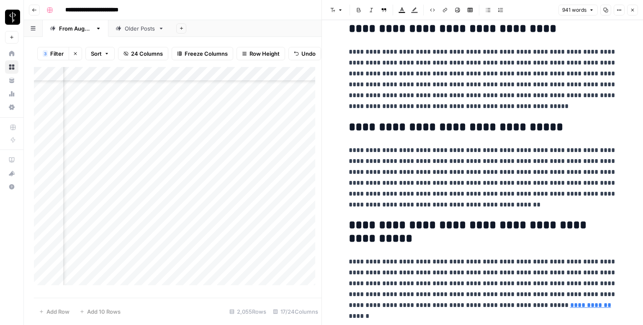
scroll to position [977, 0]
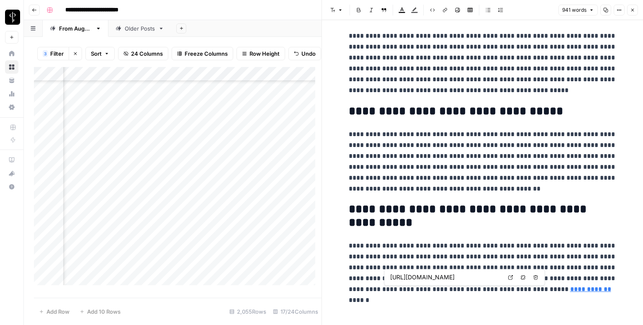
click at [510, 278] on icon at bounding box center [510, 277] width 5 height 5
click at [635, 10] on span "Close" at bounding box center [635, 10] width 0 height 0
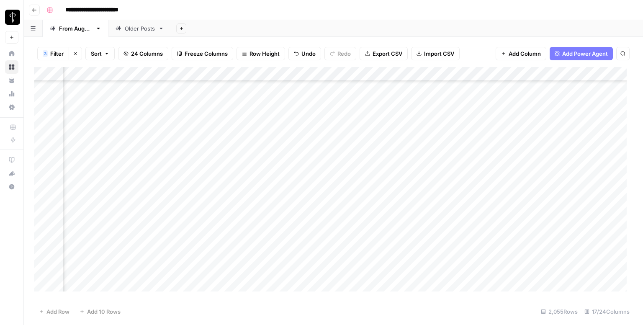
click at [369, 126] on div "Add Column" at bounding box center [333, 182] width 599 height 231
click at [574, 124] on div "Add Column" at bounding box center [333, 182] width 599 height 231
click at [565, 121] on div "Add Column" at bounding box center [333, 182] width 599 height 231
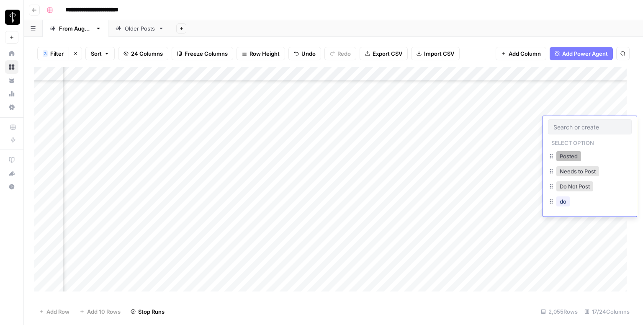
click at [558, 157] on button "Posted" at bounding box center [569, 156] width 25 height 10
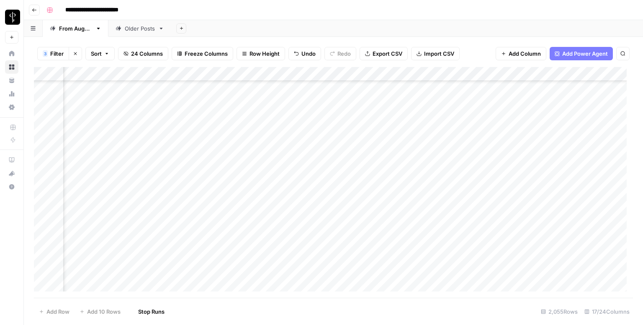
scroll to position [419, 551]
click at [93, 97] on div "Add Column" at bounding box center [333, 182] width 599 height 231
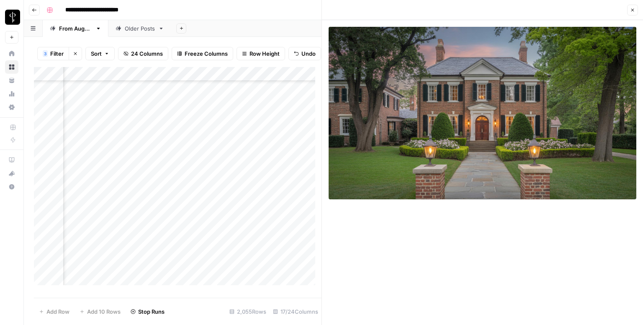
click at [191, 103] on div "Add Column" at bounding box center [178, 179] width 288 height 224
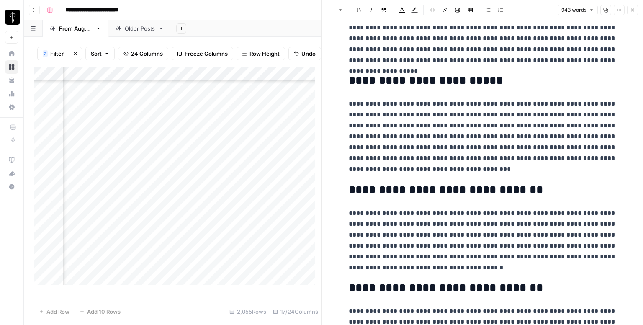
scroll to position [910, 0]
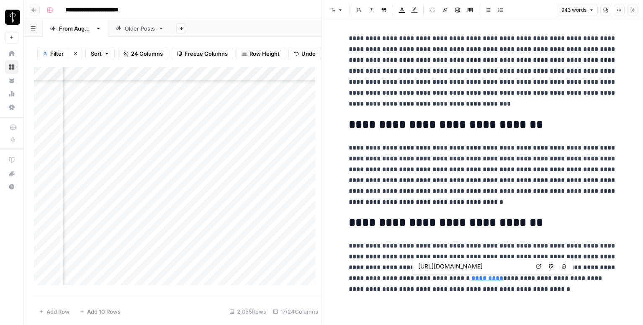
click at [538, 264] on icon at bounding box center [538, 266] width 5 height 5
click at [629, 8] on button "Close" at bounding box center [632, 10] width 11 height 11
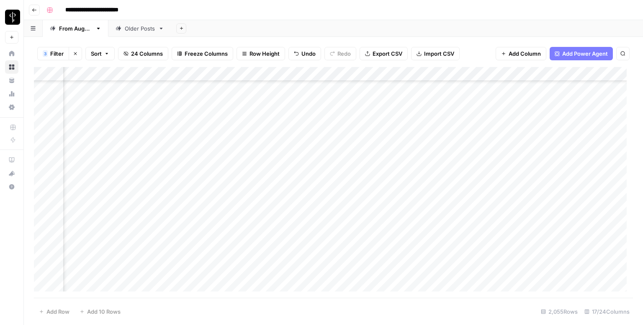
click at [363, 98] on div "Add Column" at bounding box center [333, 182] width 599 height 231
click at [560, 94] on div "Add Column" at bounding box center [333, 182] width 599 height 231
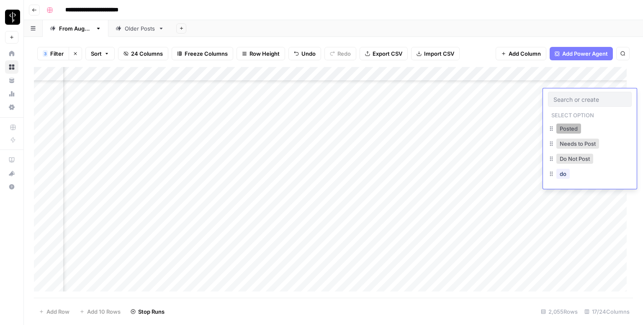
click at [576, 124] on button "Posted" at bounding box center [569, 129] width 25 height 10
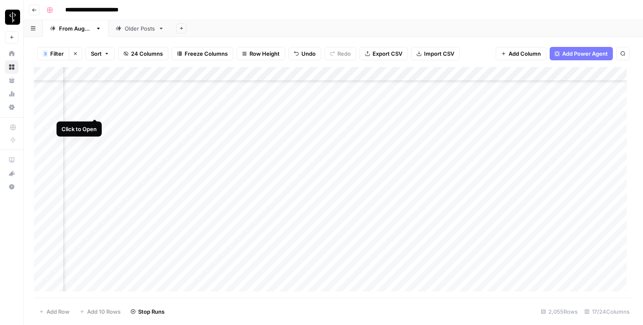
click at [95, 111] on div "Add Column" at bounding box center [333, 182] width 599 height 231
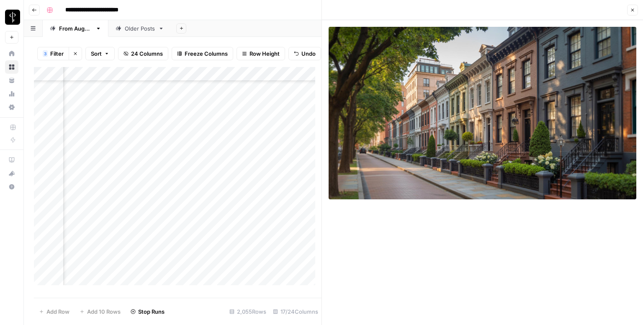
click at [190, 116] on div "Add Column" at bounding box center [178, 179] width 288 height 224
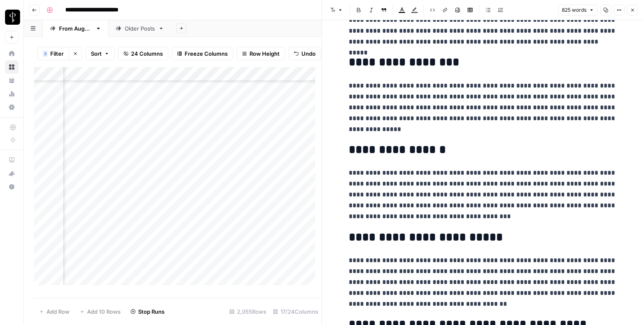
scroll to position [849, 0]
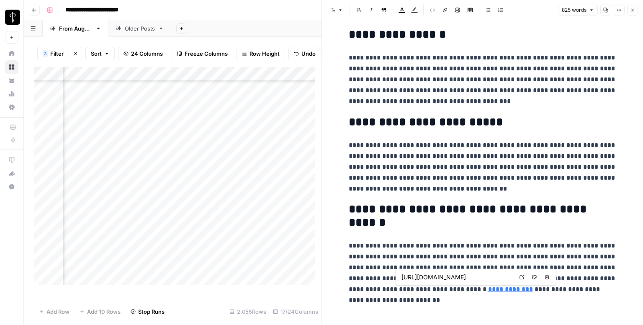
click at [519, 276] on link "Open in a new tab" at bounding box center [522, 277] width 11 height 11
click at [633, 11] on icon "button" at bounding box center [632, 10] width 5 height 5
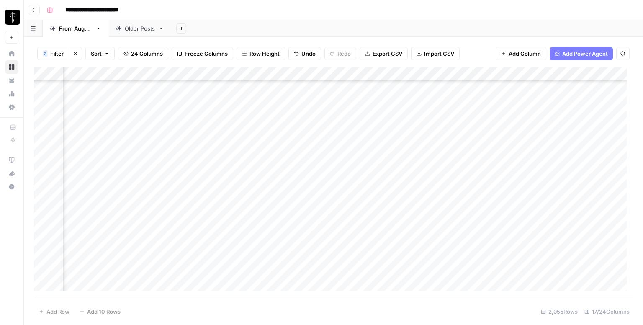
click at [353, 106] on div "Add Column" at bounding box center [333, 182] width 599 height 231
click at [559, 113] on div "Add Column" at bounding box center [333, 182] width 599 height 231
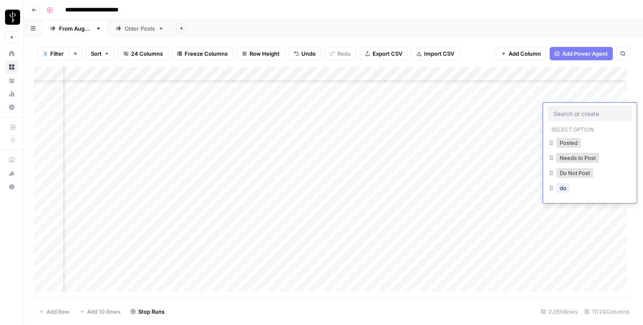
click at [556, 139] on div "Posted" at bounding box center [569, 143] width 28 height 12
click at [563, 143] on button "Posted" at bounding box center [569, 143] width 25 height 10
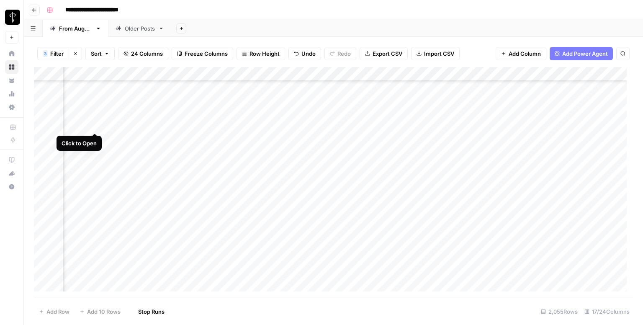
click at [93, 126] on div "Add Column" at bounding box center [333, 182] width 599 height 231
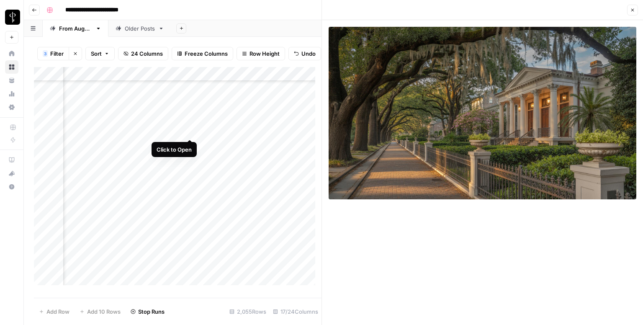
click at [191, 131] on div "Add Column" at bounding box center [178, 179] width 288 height 224
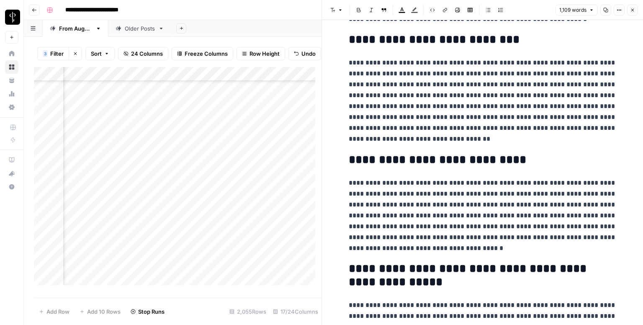
scroll to position [1108, 0]
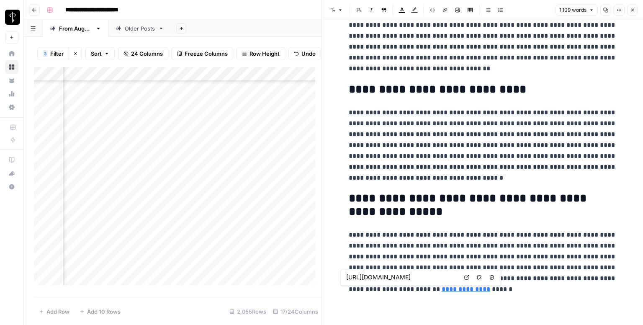
click at [470, 277] on link "Open in a new tab" at bounding box center [466, 277] width 11 height 11
click at [633, 11] on icon "button" at bounding box center [632, 10] width 5 height 5
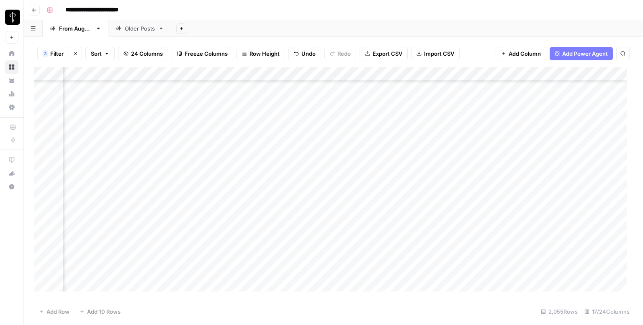
click at [359, 122] on div "Add Column" at bounding box center [333, 182] width 599 height 231
click at [561, 123] on div "Add Column" at bounding box center [333, 182] width 599 height 231
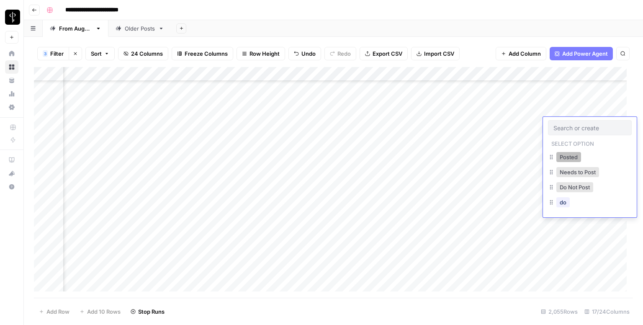
click at [568, 158] on button "Posted" at bounding box center [569, 157] width 25 height 10
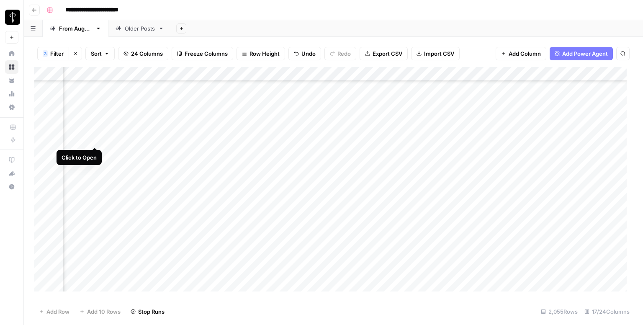
click at [92, 137] on div "Add Column" at bounding box center [333, 182] width 599 height 231
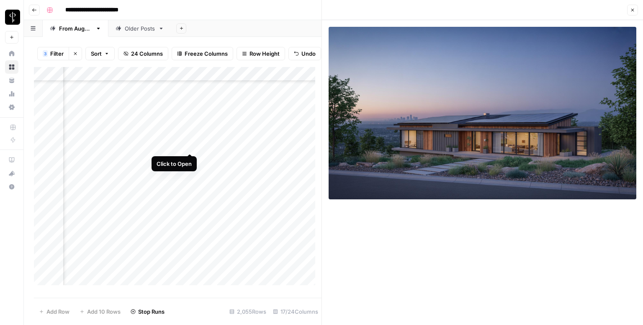
click at [188, 143] on div "Add Column" at bounding box center [178, 179] width 288 height 224
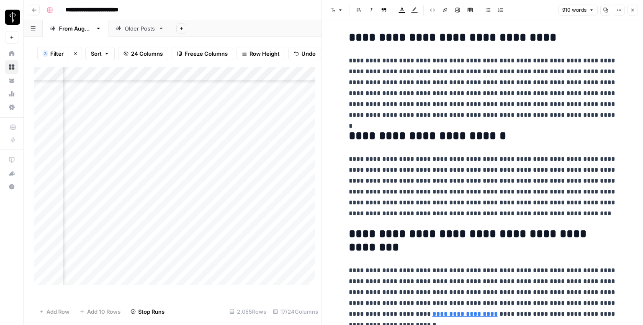
scroll to position [980, 0]
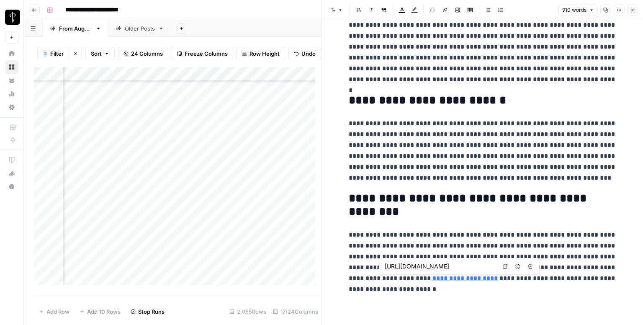
click at [506, 267] on icon at bounding box center [505, 266] width 5 height 5
click at [629, 13] on button "Close" at bounding box center [632, 10] width 11 height 11
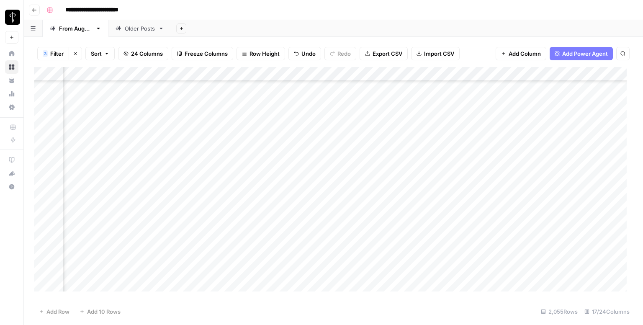
click at [357, 141] on div "Add Column" at bounding box center [333, 182] width 599 height 231
click at [562, 138] on div "Add Column" at bounding box center [333, 182] width 599 height 231
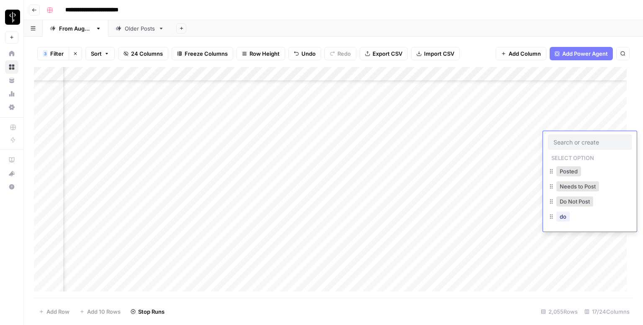
click at [563, 176] on button "Posted" at bounding box center [569, 171] width 25 height 10
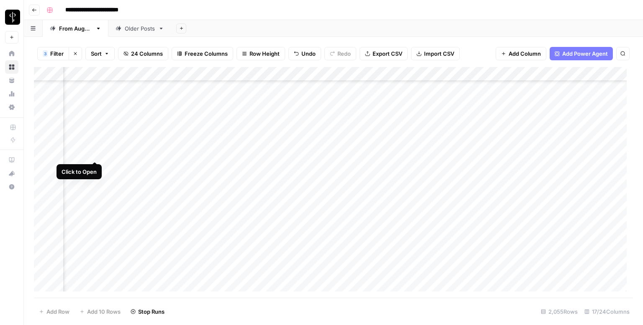
click at [95, 152] on div "Add Column" at bounding box center [333, 182] width 599 height 231
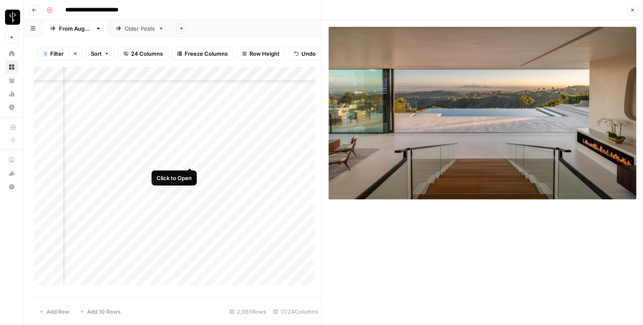
click at [190, 160] on div "Add Column" at bounding box center [178, 179] width 288 height 224
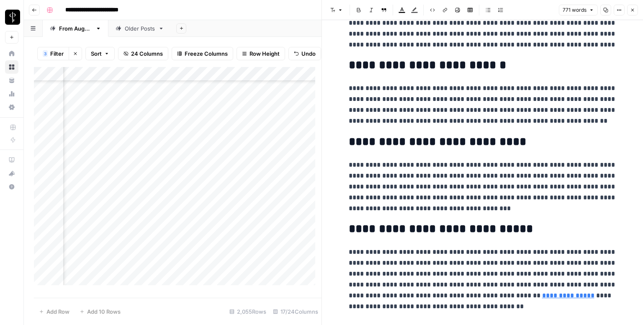
scroll to position [790, 0]
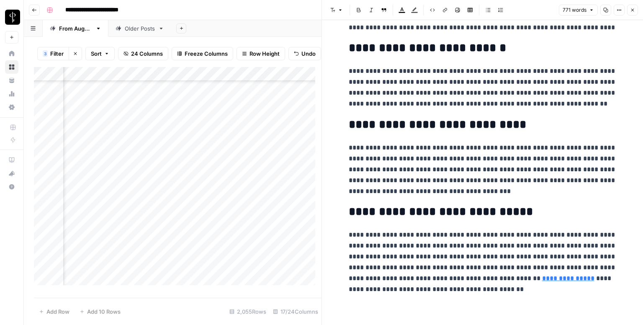
click at [542, 279] on link "**********" at bounding box center [568, 278] width 52 height 6
click at [500, 266] on icon at bounding box center [500, 266] width 5 height 5
click at [635, 9] on icon "button" at bounding box center [632, 10] width 5 height 5
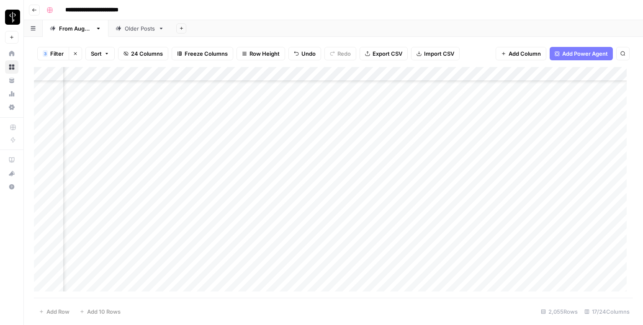
click at [362, 148] on div "Add Column" at bounding box center [333, 182] width 599 height 231
click at [573, 155] on div "Add Column" at bounding box center [333, 182] width 599 height 231
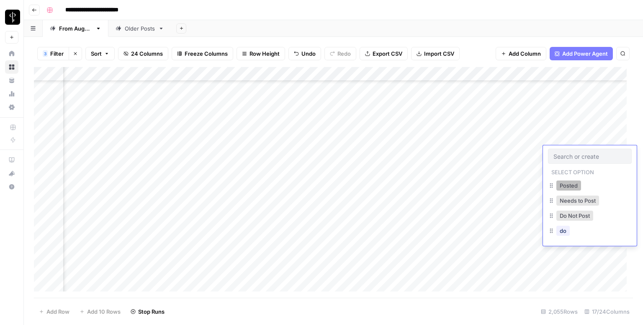
click at [566, 188] on button "Posted" at bounding box center [569, 185] width 25 height 10
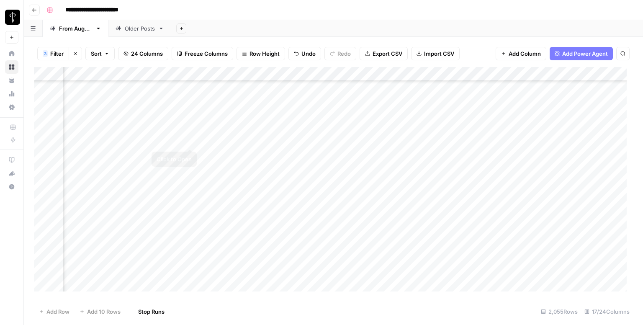
scroll to position [419, 551]
click at [93, 167] on div "Add Column" at bounding box center [333, 182] width 599 height 231
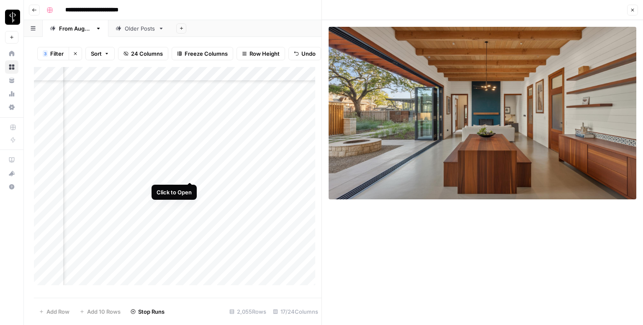
click at [190, 172] on div "Add Column" at bounding box center [178, 179] width 288 height 224
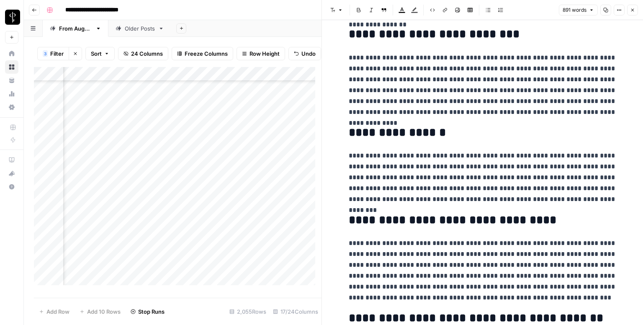
scroll to position [899, 0]
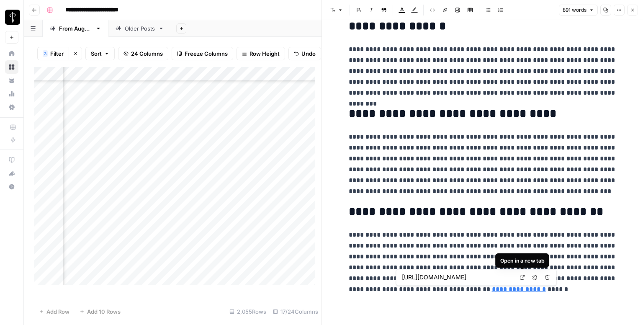
click at [521, 278] on icon at bounding box center [522, 277] width 5 height 5
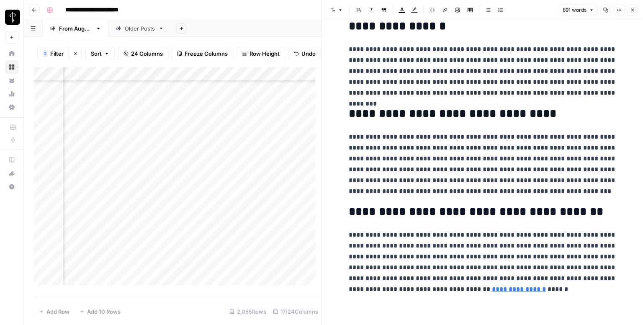
click at [632, 10] on icon "button" at bounding box center [632, 10] width 5 height 5
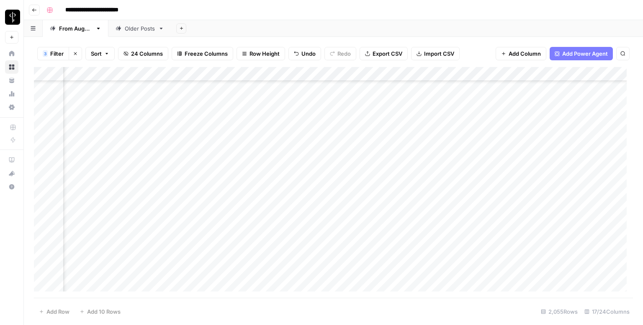
click at [369, 166] on div "Add Column" at bounding box center [333, 182] width 599 height 231
click at [558, 170] on div "Add Column" at bounding box center [333, 182] width 599 height 231
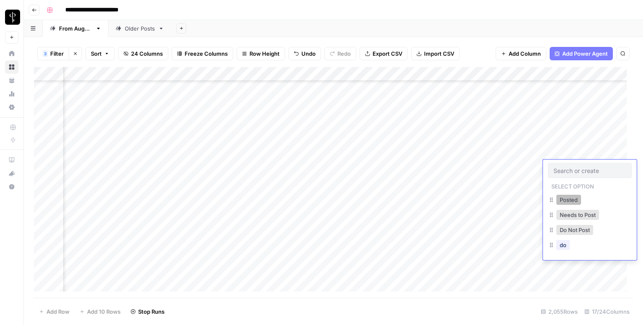
click at [562, 200] on button "Posted" at bounding box center [569, 200] width 25 height 10
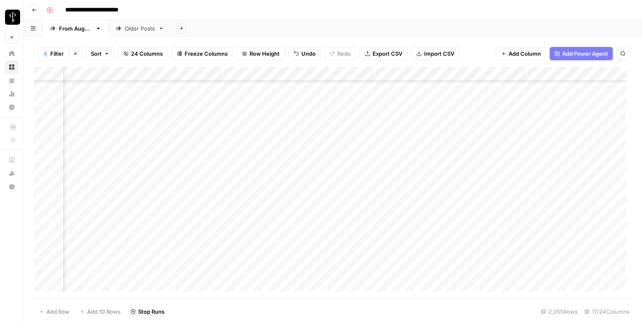
scroll to position [503, 551]
click at [95, 99] on div "Add Column" at bounding box center [333, 182] width 599 height 231
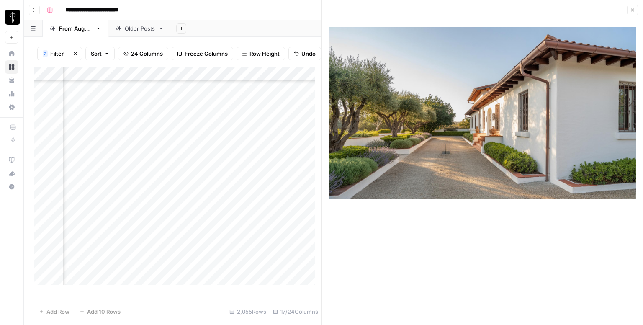
click at [186, 104] on div "Add Column" at bounding box center [178, 179] width 288 height 224
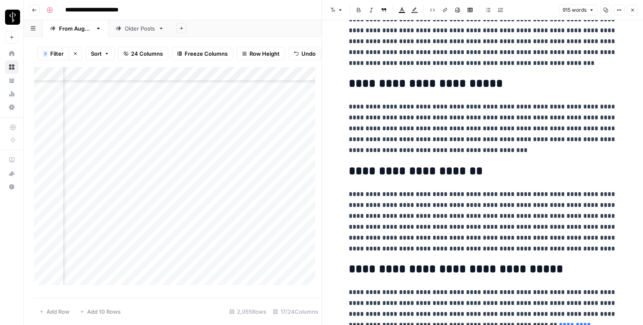
scroll to position [877, 0]
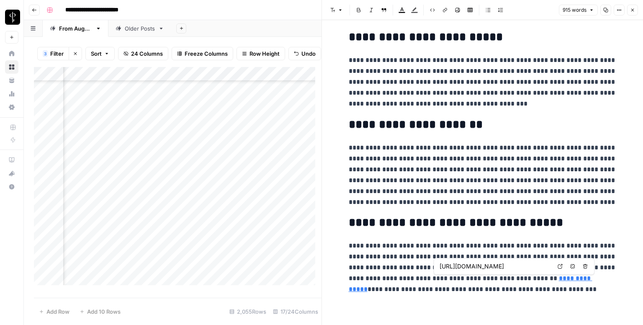
click at [565, 266] on link "Open in a new tab" at bounding box center [560, 266] width 11 height 11
click at [628, 9] on button "Close" at bounding box center [632, 10] width 11 height 11
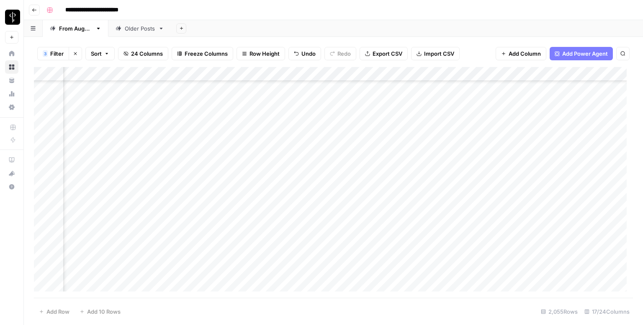
click at [356, 93] on div "Add Column" at bounding box center [333, 182] width 599 height 231
click at [567, 95] on div "Add Column" at bounding box center [333, 182] width 599 height 231
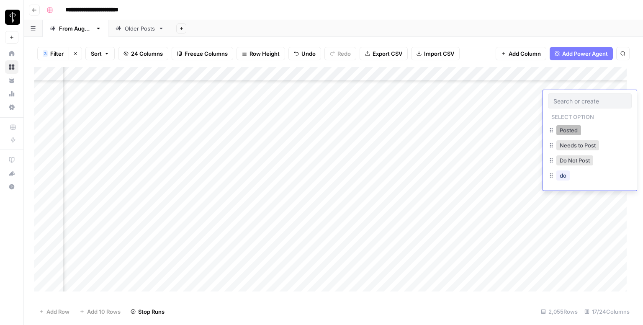
click at [566, 129] on button "Posted" at bounding box center [569, 130] width 25 height 10
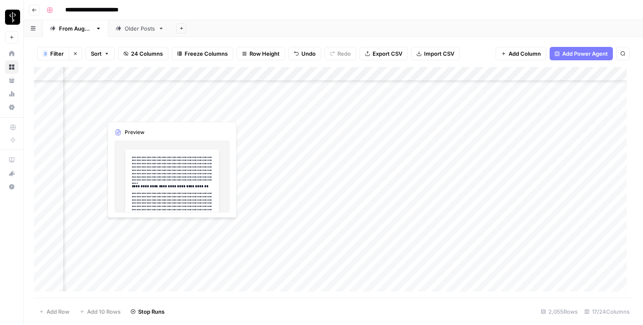
click at [99, 114] on div "Add Column" at bounding box center [333, 182] width 599 height 231
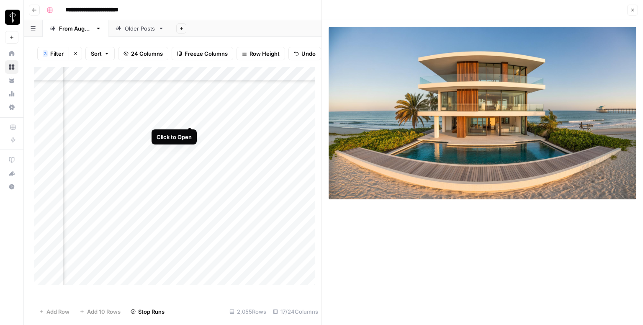
click at [188, 116] on div "Add Column" at bounding box center [178, 179] width 288 height 224
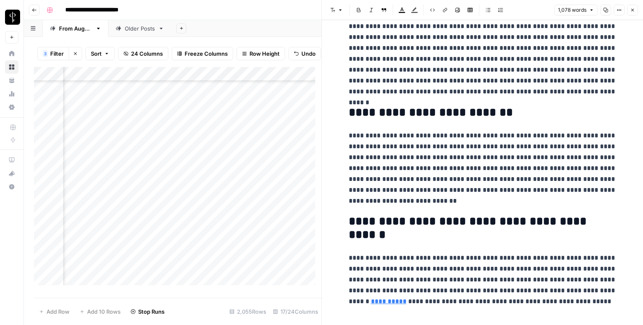
scroll to position [1043, 0]
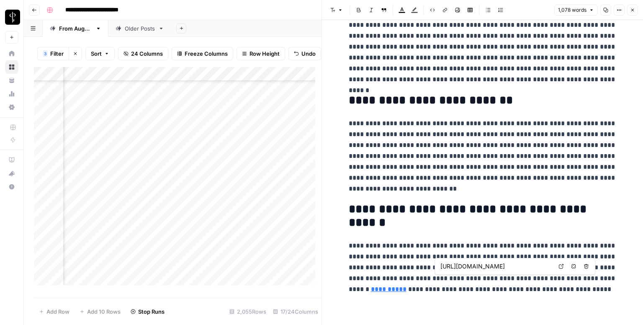
click at [558, 268] on link "Open in a new tab" at bounding box center [561, 266] width 11 height 11
click at [637, 12] on button "Close" at bounding box center [632, 10] width 11 height 11
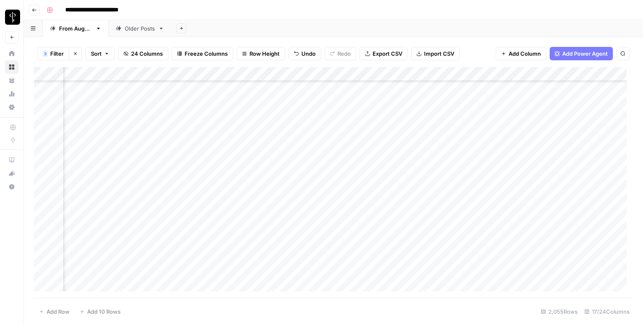
click at [367, 108] on div "Add Column" at bounding box center [333, 182] width 599 height 231
click at [562, 110] on div "Add Column" at bounding box center [333, 182] width 599 height 231
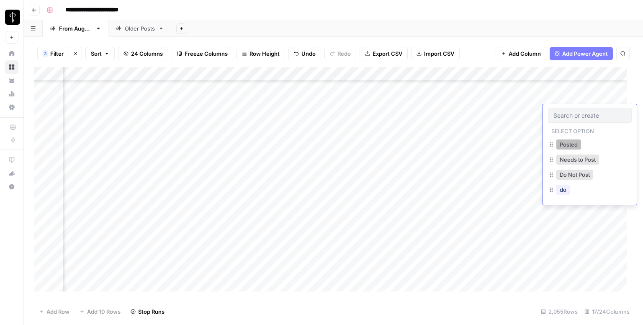
click at [567, 143] on button "Posted" at bounding box center [569, 144] width 25 height 10
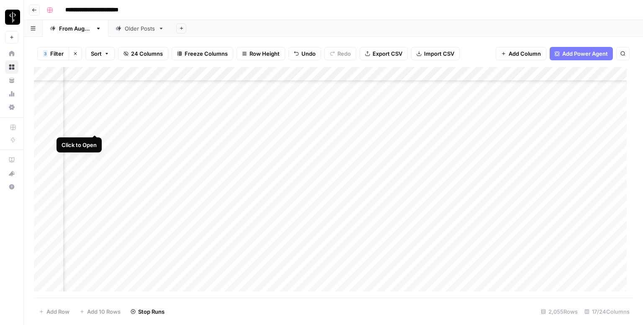
click at [93, 124] on div "Add Column" at bounding box center [333, 182] width 599 height 231
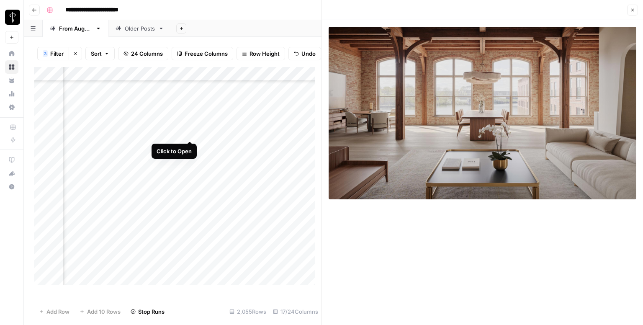
click at [188, 131] on div "Add Column" at bounding box center [178, 179] width 288 height 224
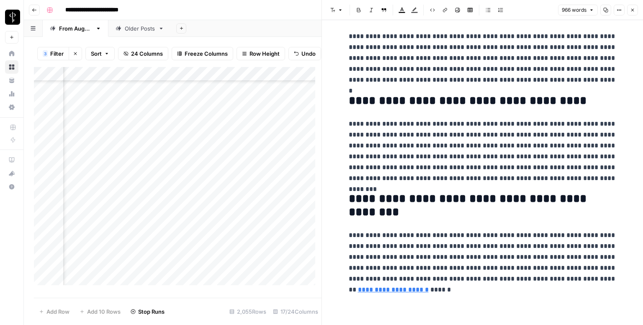
scroll to position [923, 0]
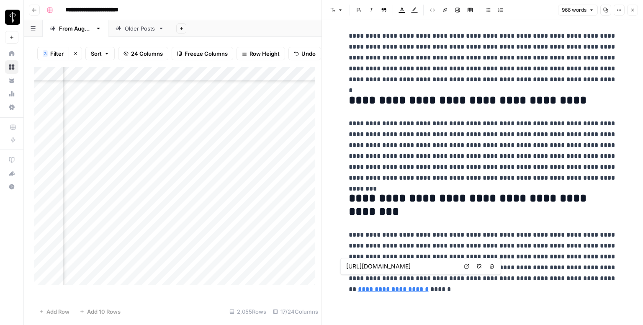
click at [429, 286] on link "**********" at bounding box center [393, 289] width 71 height 6
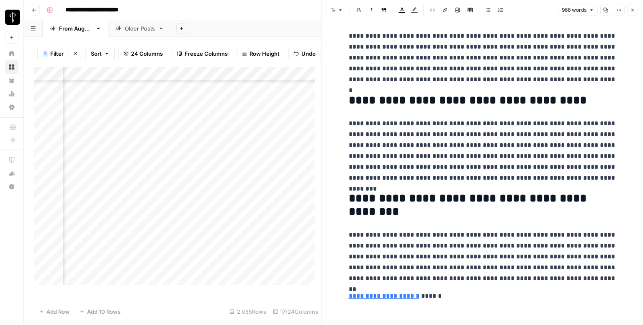
click at [390, 296] on link "**********" at bounding box center [384, 296] width 71 height 6
click at [469, 284] on icon at bounding box center [466, 283] width 5 height 5
click at [349, 295] on link "**********" at bounding box center [384, 296] width 71 height 6
click at [632, 11] on icon "button" at bounding box center [632, 10] width 5 height 5
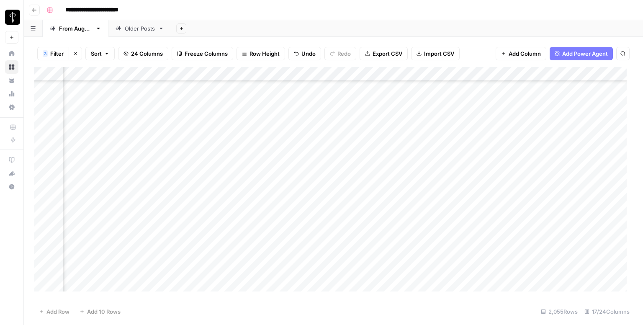
click at [351, 126] on div "Add Column" at bounding box center [333, 182] width 599 height 231
click at [557, 125] on div "Add Column" at bounding box center [333, 182] width 599 height 231
click at [566, 128] on div "Add Column" at bounding box center [333, 182] width 599 height 231
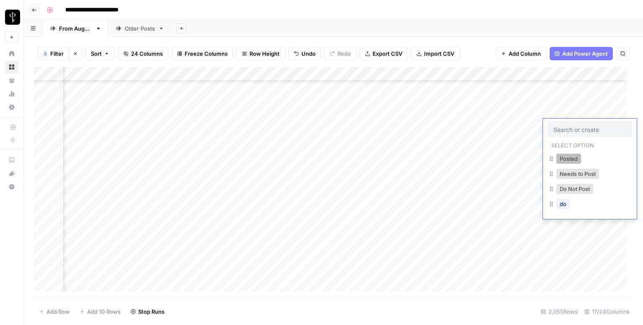
click at [565, 161] on button "Posted" at bounding box center [569, 159] width 25 height 10
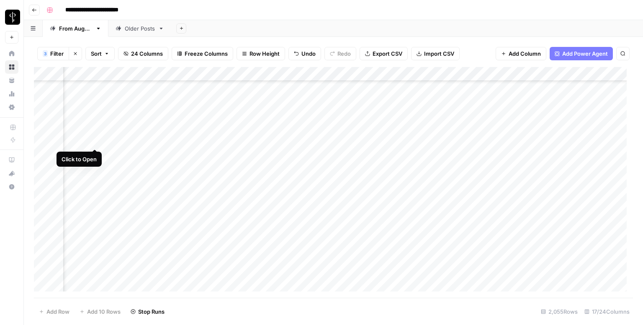
click at [94, 141] on div "Add Column" at bounding box center [333, 182] width 599 height 231
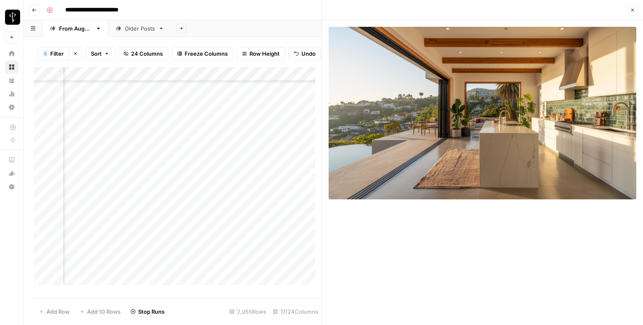
click at [188, 144] on div "Add Column" at bounding box center [178, 179] width 288 height 224
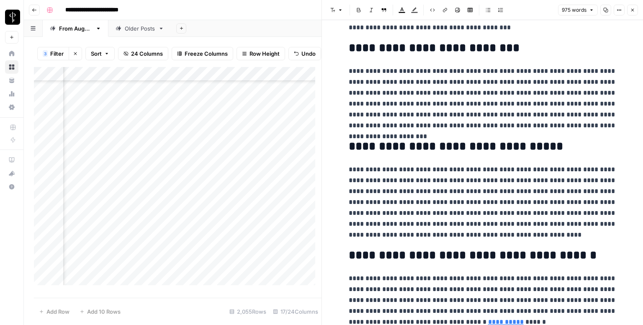
scroll to position [986, 0]
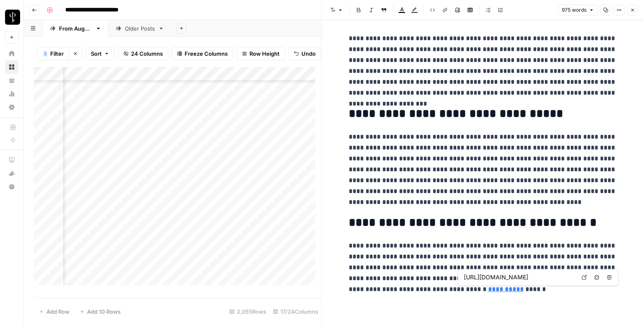
click at [584, 277] on icon at bounding box center [584, 277] width 5 height 5
click at [632, 10] on icon "button" at bounding box center [632, 10] width 5 height 5
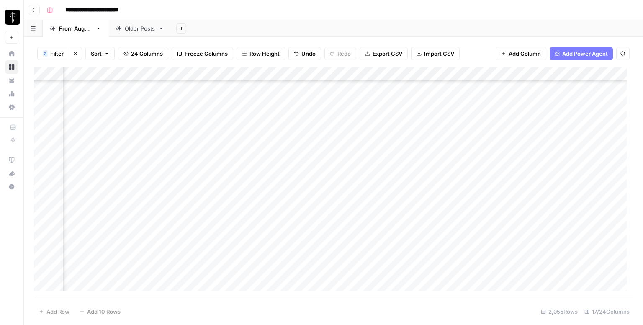
click at [356, 138] on div "Add Column" at bounding box center [333, 182] width 599 height 231
click at [558, 136] on div "Add Column" at bounding box center [333, 182] width 599 height 231
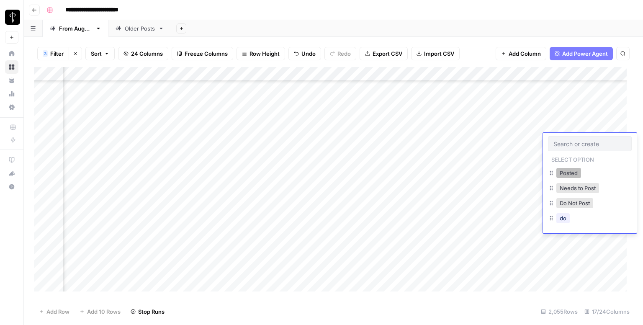
drag, startPoint x: 567, startPoint y: 170, endPoint x: 539, endPoint y: 168, distance: 27.8
click at [567, 171] on button "Posted" at bounding box center [569, 173] width 25 height 10
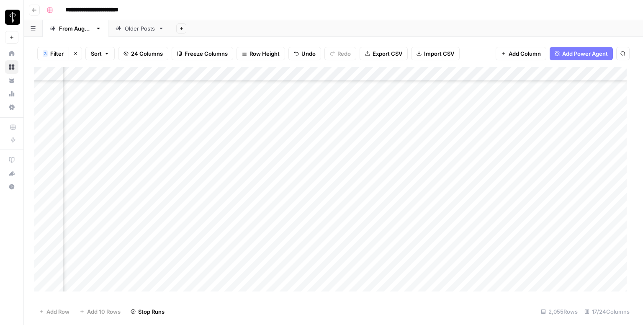
scroll to position [544, 551]
click at [95, 114] on div "Add Column" at bounding box center [333, 182] width 599 height 231
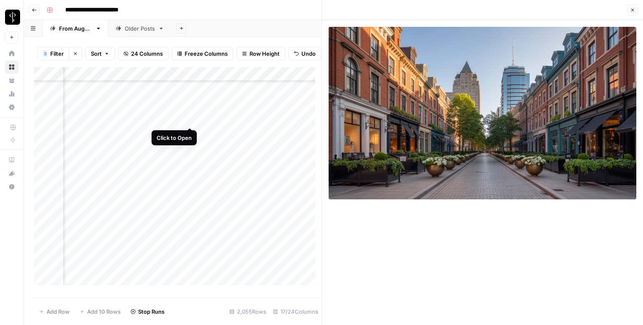
click at [189, 119] on div "Add Column" at bounding box center [178, 179] width 288 height 224
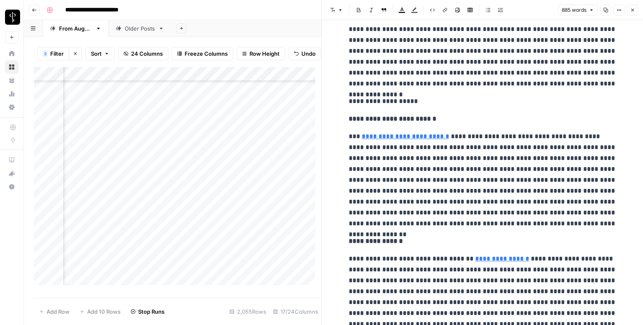
scroll to position [84, 0]
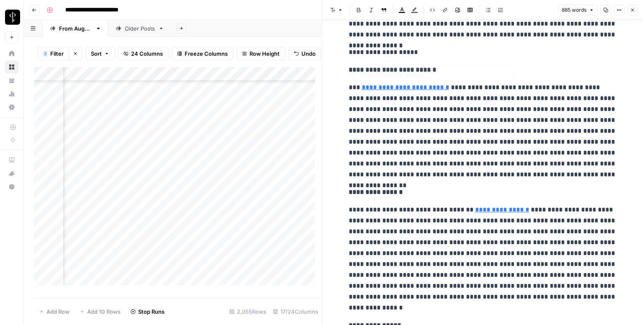
click at [392, 48] on p "**********" at bounding box center [483, 52] width 268 height 11
click at [335, 11] on button "Font style" at bounding box center [336, 10] width 19 height 11
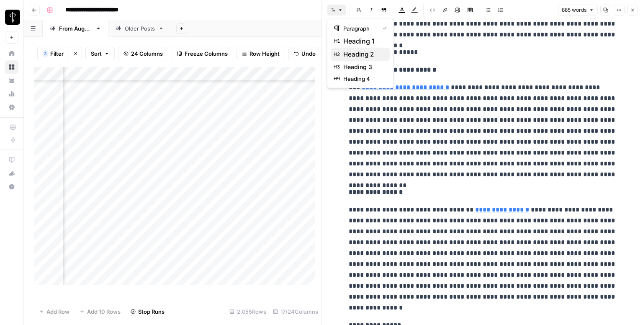
click at [361, 53] on span "heading 2" at bounding box center [363, 54] width 40 height 10
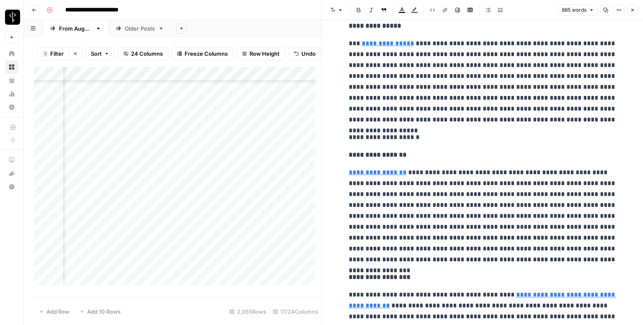
scroll to position [461, 0]
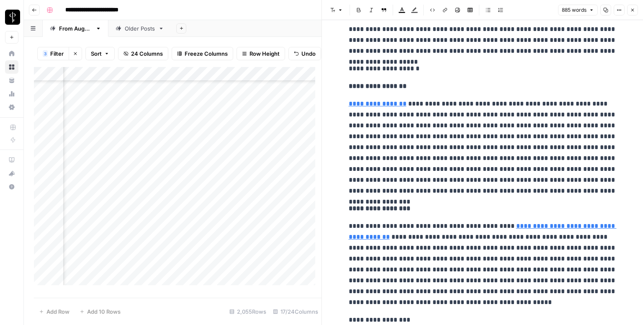
click at [361, 69] on p "**********" at bounding box center [483, 68] width 268 height 11
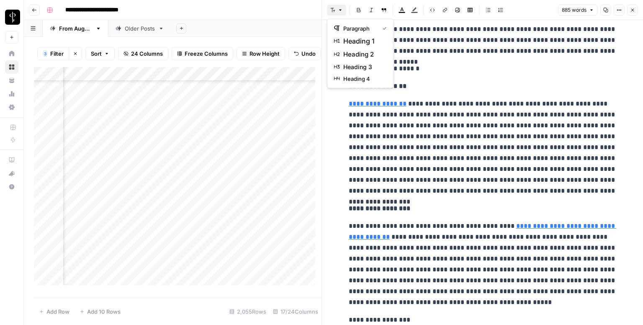
click at [333, 9] on icon "button" at bounding box center [332, 10] width 5 height 5
click at [365, 56] on span "heading 2" at bounding box center [363, 54] width 40 height 10
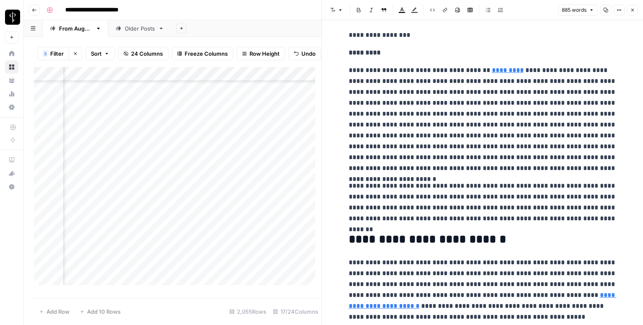
scroll to position [739, 0]
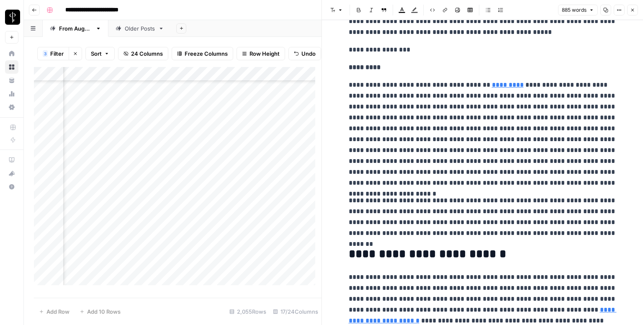
click at [356, 48] on p "**********" at bounding box center [483, 49] width 268 height 11
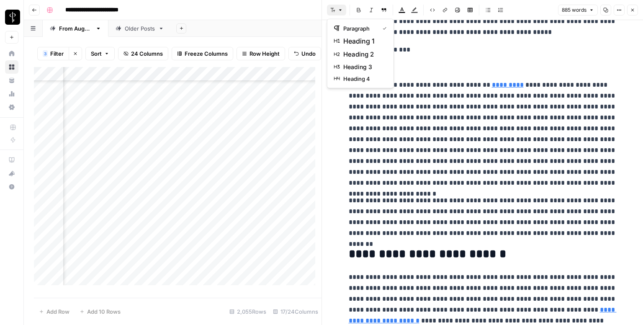
click at [335, 8] on button "Font style" at bounding box center [336, 10] width 19 height 11
click at [361, 50] on span "heading 2" at bounding box center [363, 54] width 40 height 10
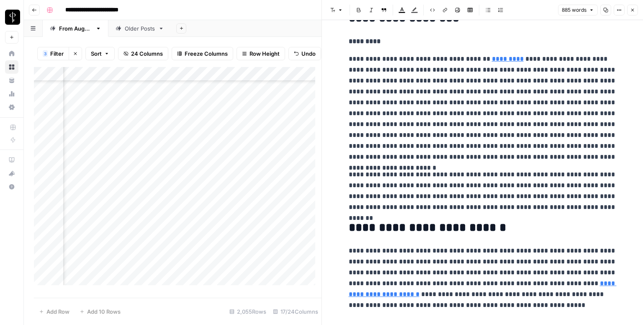
scroll to position [790, 0]
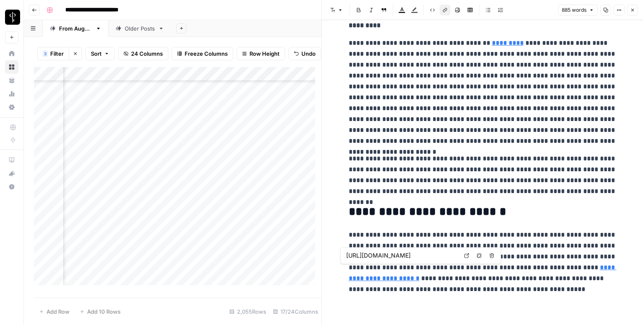
click at [546, 271] on link "**********" at bounding box center [483, 272] width 268 height 17
click at [538, 269] on link "**********" at bounding box center [483, 272] width 268 height 17
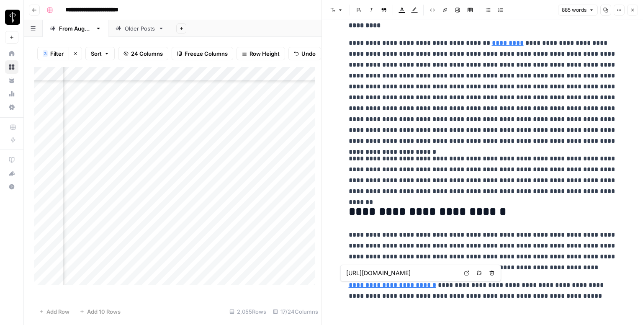
click at [467, 273] on icon at bounding box center [466, 273] width 5 height 5
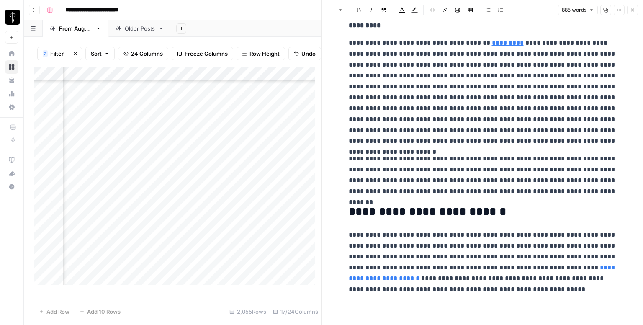
click at [632, 10] on icon "button" at bounding box center [632, 10] width 5 height 5
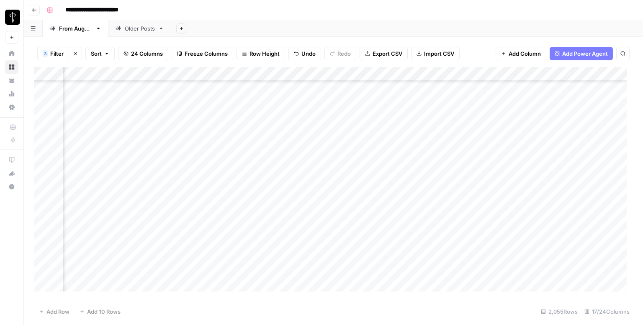
click at [349, 111] on div "Add Column" at bounding box center [333, 182] width 599 height 231
click at [188, 112] on div "Add Column" at bounding box center [333, 182] width 599 height 231
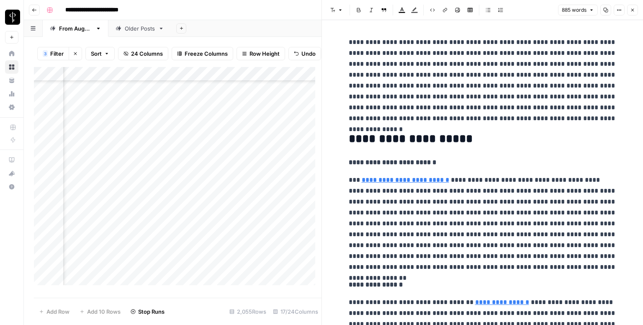
click at [635, 9] on icon "button" at bounding box center [632, 10] width 5 height 5
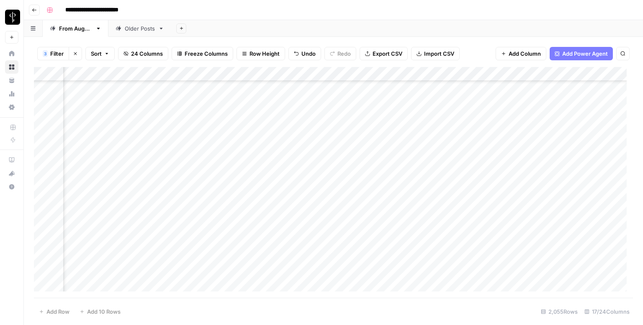
click at [413, 113] on div "Add Column" at bounding box center [333, 182] width 599 height 231
type textarea "**********"
click at [553, 113] on div "Add Column" at bounding box center [333, 182] width 599 height 231
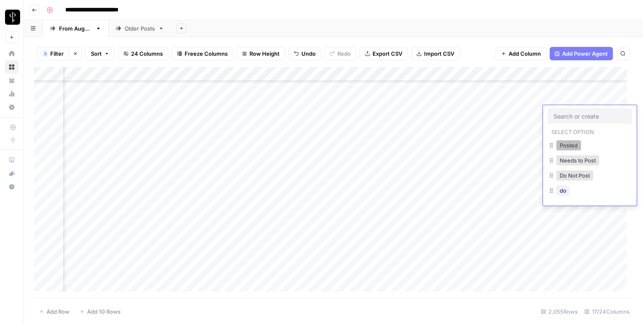
click at [564, 143] on button "Posted" at bounding box center [569, 145] width 25 height 10
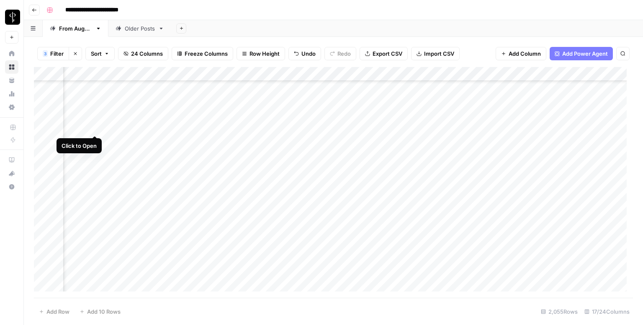
click at [94, 125] on div "Add Column" at bounding box center [333, 182] width 599 height 231
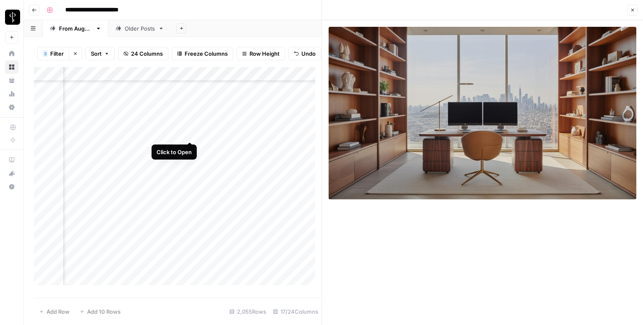
click at [191, 131] on div "Add Column" at bounding box center [178, 179] width 288 height 224
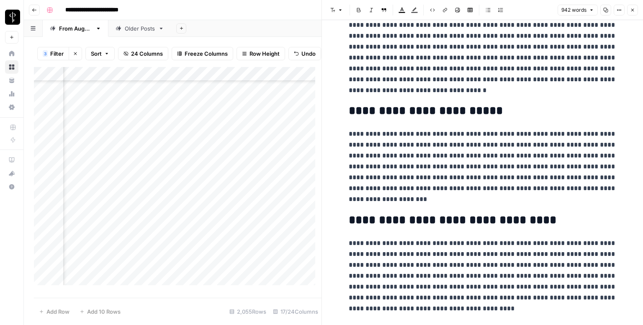
scroll to position [986, 0]
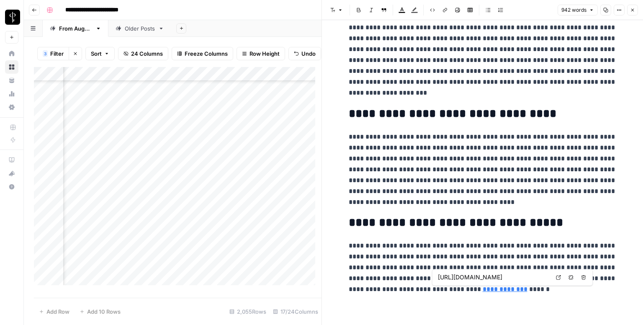
click at [560, 277] on icon at bounding box center [558, 277] width 5 height 5
click at [636, 9] on button "Close" at bounding box center [632, 10] width 11 height 11
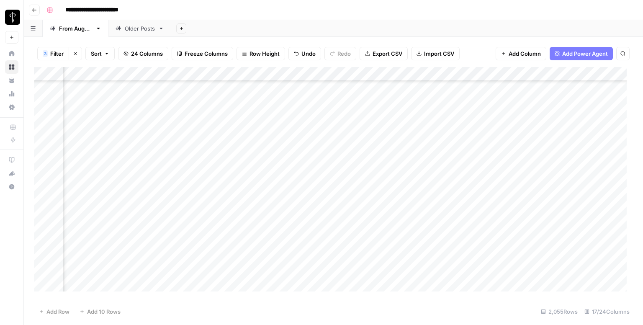
click at [363, 124] on div "Add Column" at bounding box center [333, 182] width 599 height 231
click at [562, 125] on div "Add Column" at bounding box center [333, 182] width 599 height 231
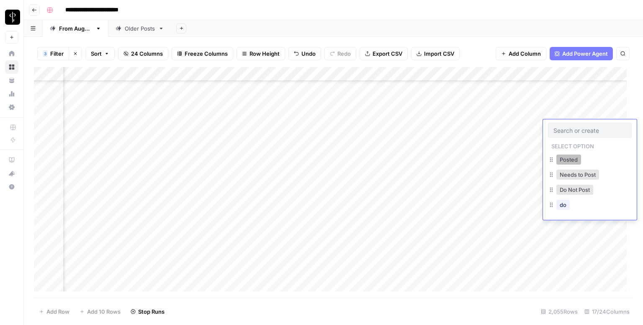
click at [564, 161] on button "Posted" at bounding box center [569, 160] width 25 height 10
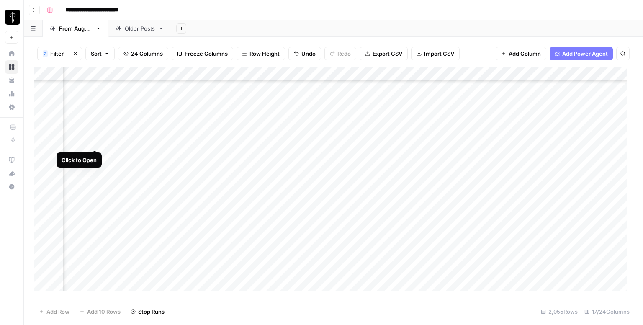
click at [95, 141] on div "Add Column" at bounding box center [333, 182] width 599 height 231
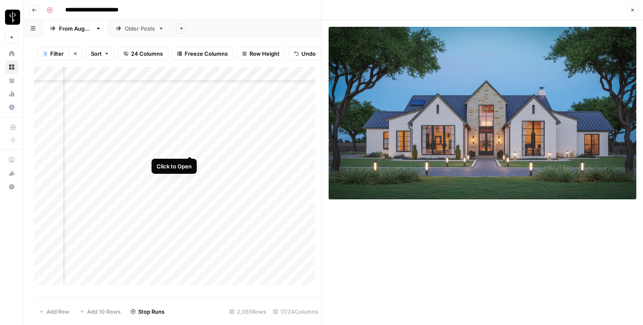
click at [188, 147] on div "Add Column" at bounding box center [178, 179] width 288 height 224
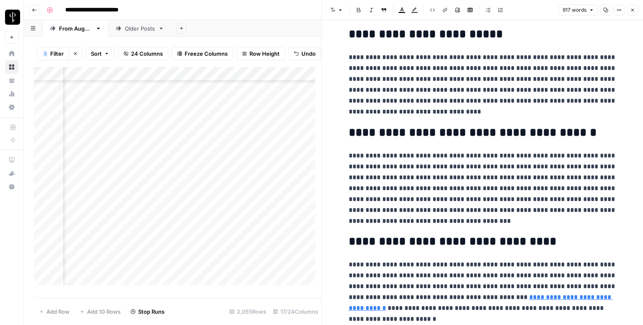
scroll to position [942, 0]
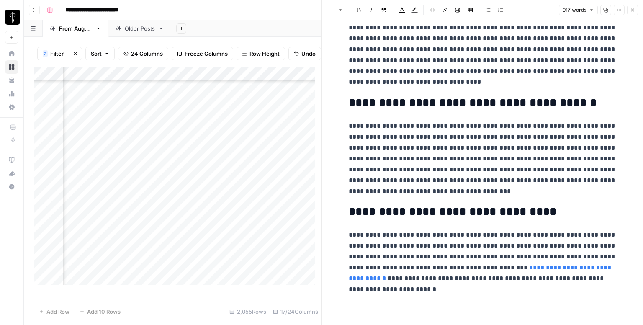
click at [504, 267] on link "**********" at bounding box center [481, 272] width 264 height 17
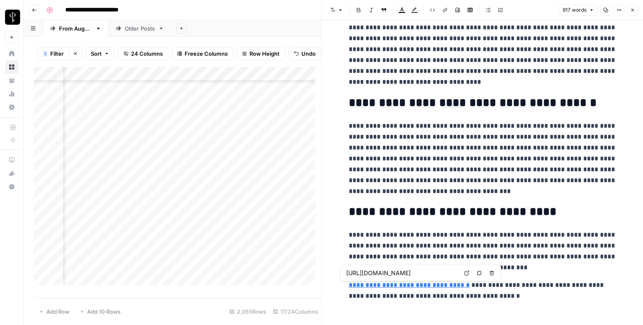
click at [462, 274] on link "Open in a new tab" at bounding box center [466, 273] width 11 height 11
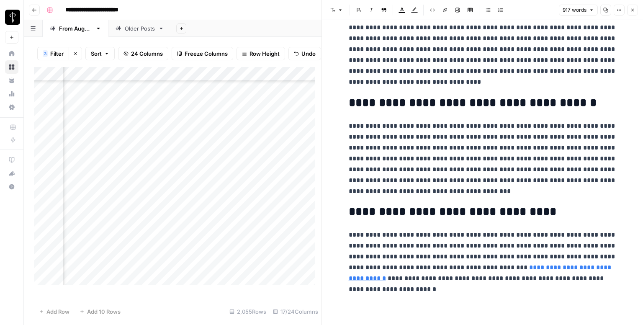
click at [635, 12] on button "Close" at bounding box center [632, 10] width 11 height 11
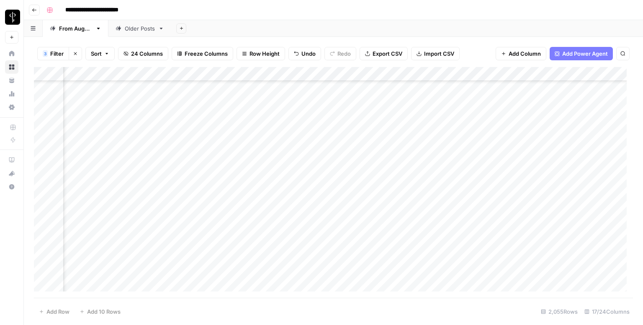
click at [356, 142] on div "Add Column" at bounding box center [333, 182] width 599 height 231
click at [556, 139] on div "Add Column" at bounding box center [333, 182] width 599 height 231
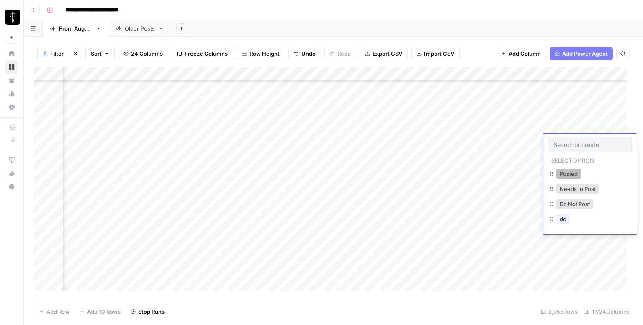
click at [570, 177] on button "Posted" at bounding box center [569, 174] width 25 height 10
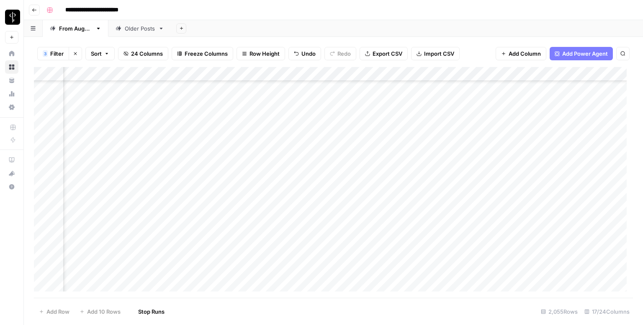
click at [95, 154] on div "Add Column" at bounding box center [333, 182] width 599 height 231
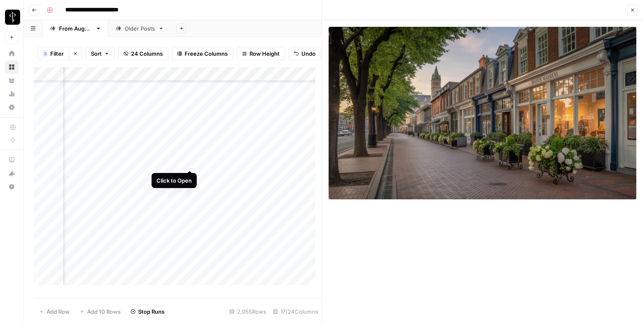
click at [189, 163] on div "Add Column" at bounding box center [178, 179] width 288 height 224
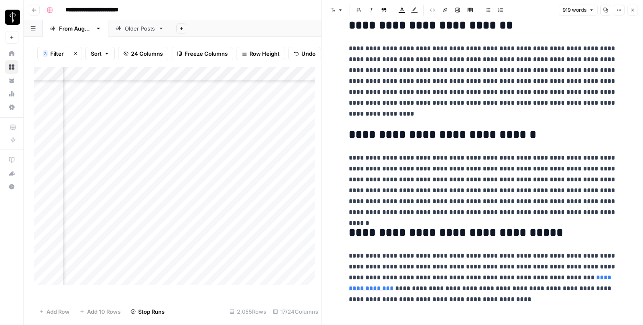
scroll to position [910, 0]
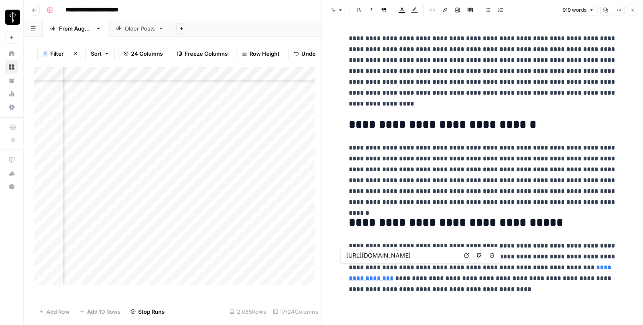
click at [561, 267] on link "**********" at bounding box center [481, 272] width 264 height 17
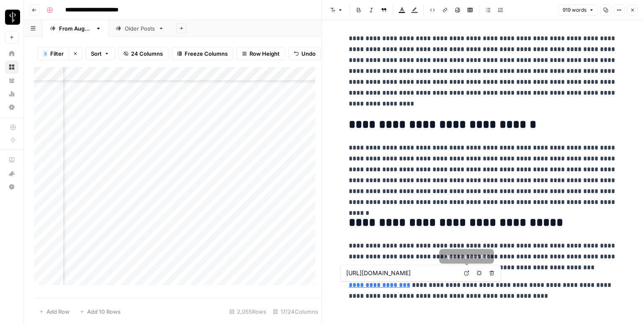
click at [470, 272] on link "Open in a new tab" at bounding box center [466, 273] width 11 height 11
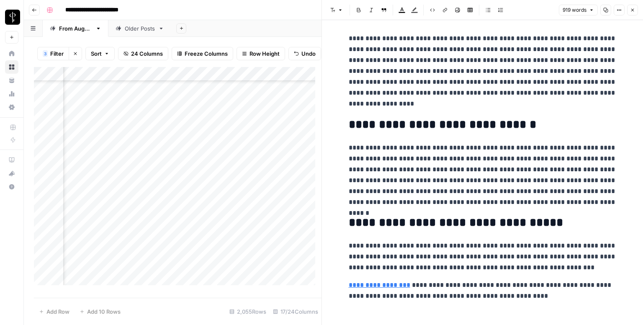
click at [633, 12] on icon "button" at bounding box center [632, 10] width 5 height 5
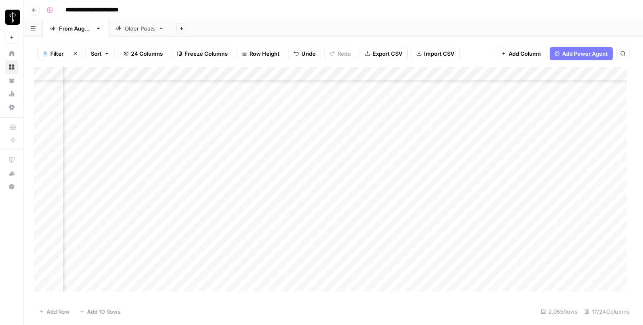
click at [357, 155] on div "Add Column" at bounding box center [333, 182] width 599 height 231
click at [560, 157] on div "Add Column" at bounding box center [333, 182] width 599 height 231
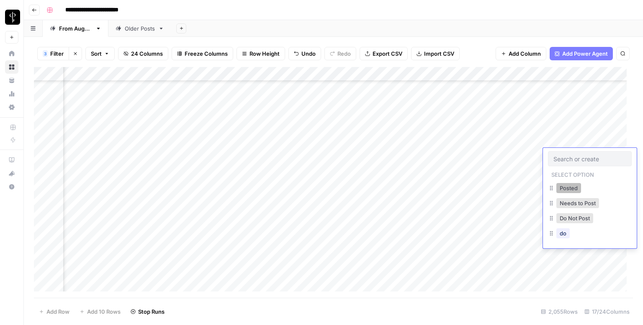
click at [562, 186] on button "Posted" at bounding box center [569, 188] width 25 height 10
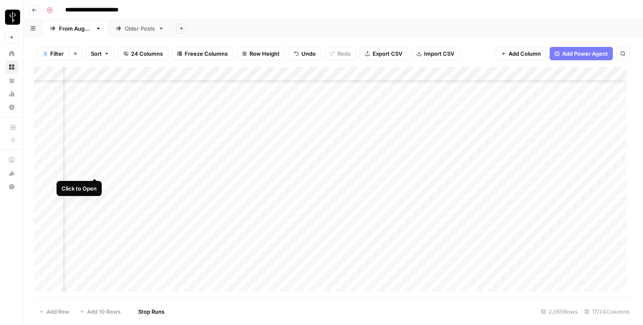
click at [96, 172] on div "Add Column" at bounding box center [333, 182] width 599 height 231
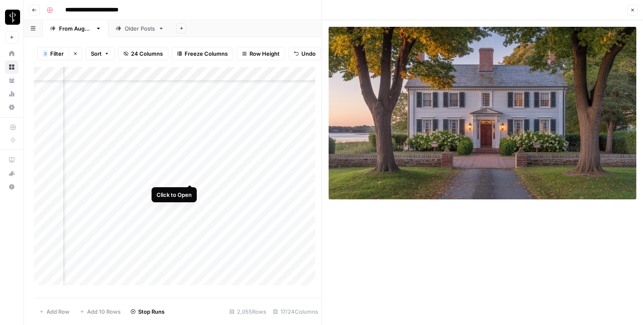
click at [189, 175] on div "Add Column" at bounding box center [178, 179] width 288 height 224
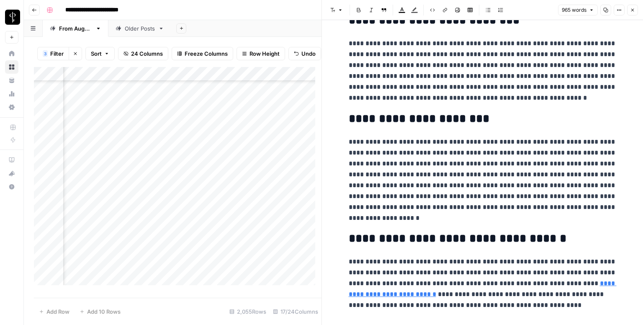
scroll to position [931, 0]
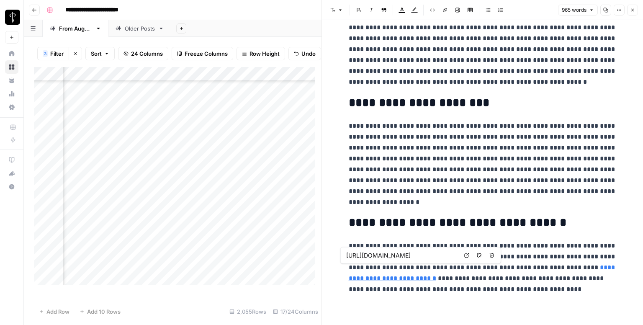
click at [593, 265] on link "**********" at bounding box center [483, 272] width 268 height 17
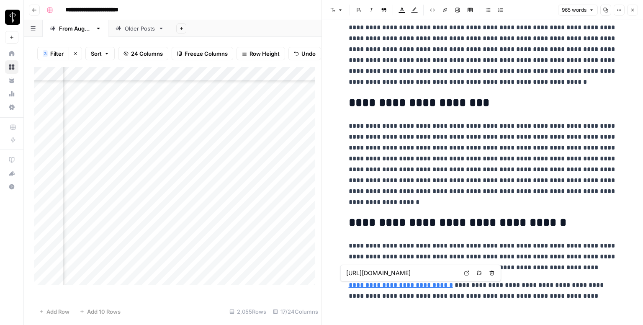
click at [464, 272] on link "Open in a new tab" at bounding box center [466, 273] width 11 height 11
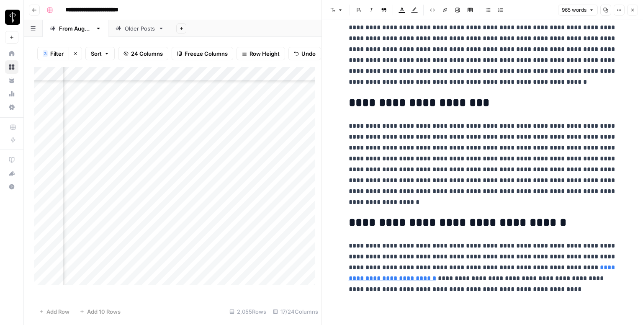
click at [632, 14] on button "Close" at bounding box center [632, 10] width 11 height 11
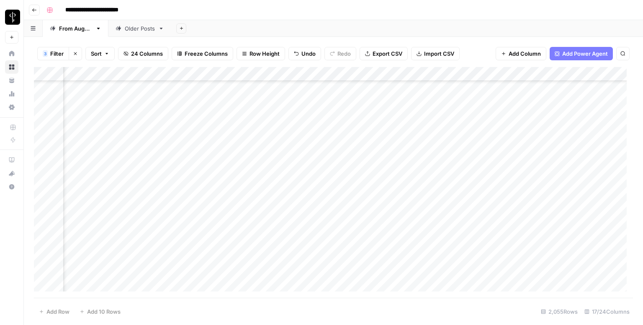
click at [361, 163] on div "Add Column" at bounding box center [333, 182] width 599 height 231
click at [554, 166] on div "Add Column" at bounding box center [333, 182] width 599 height 231
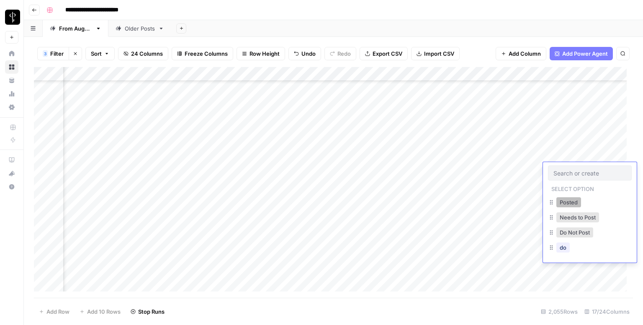
click at [569, 201] on button "Posted" at bounding box center [569, 202] width 25 height 10
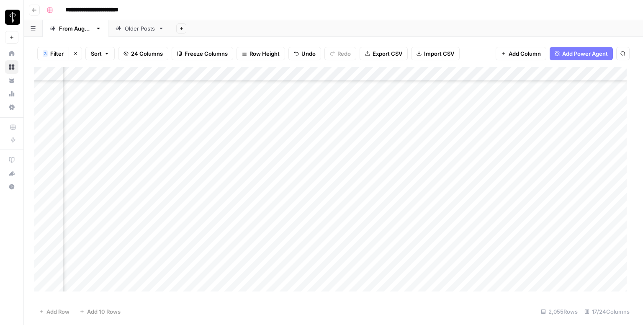
scroll to position [586, 551]
click at [94, 143] on div "Add Column" at bounding box center [333, 182] width 599 height 231
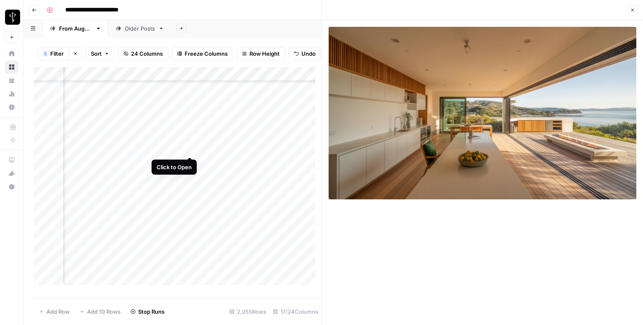
click at [188, 146] on div "Add Column" at bounding box center [178, 179] width 288 height 224
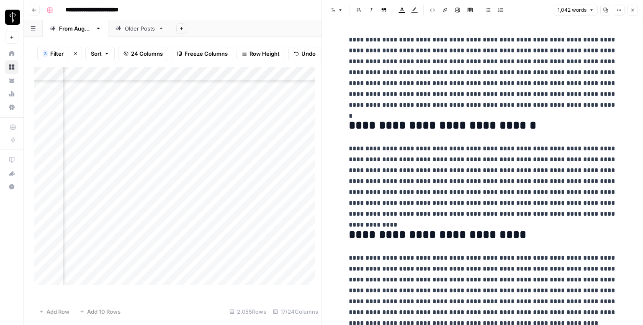
scroll to position [1005, 0]
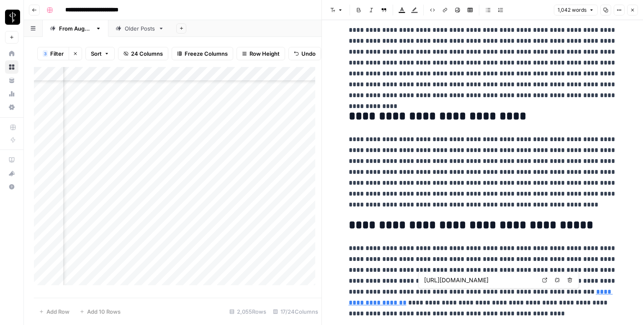
click at [546, 279] on icon at bounding box center [544, 280] width 5 height 5
click at [634, 10] on icon "button" at bounding box center [632, 10] width 5 height 5
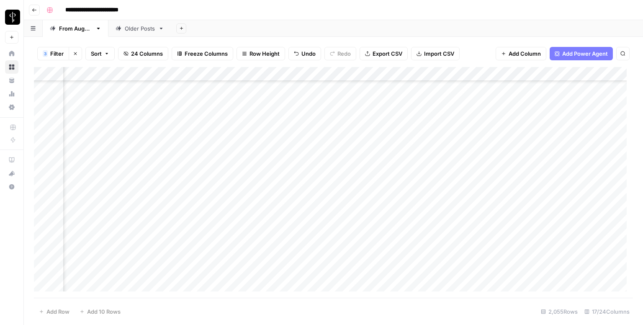
click at [361, 139] on div "Add Column" at bounding box center [333, 182] width 599 height 231
click at [563, 139] on div "Add Column" at bounding box center [333, 182] width 599 height 231
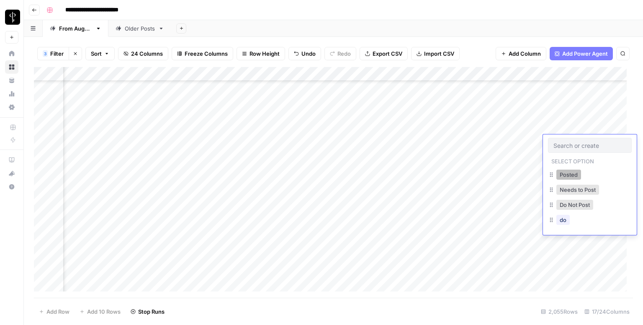
click at [564, 178] on button "Posted" at bounding box center [569, 175] width 25 height 10
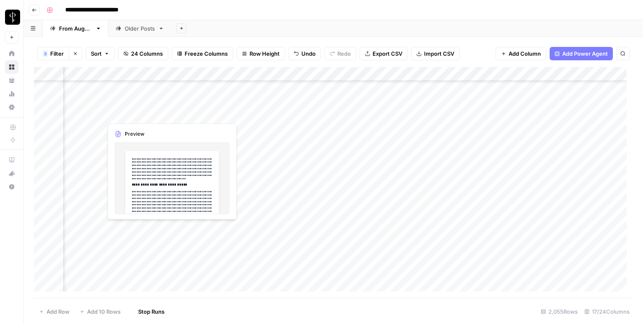
scroll to position [628, 551]
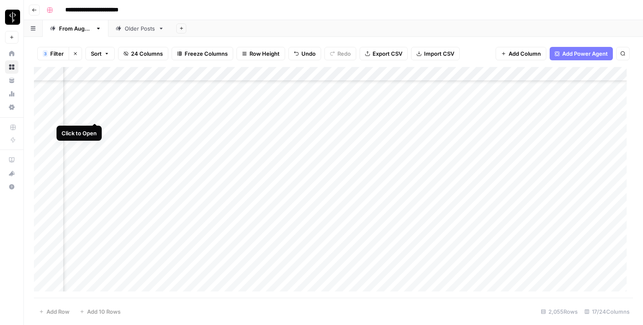
click at [95, 115] on div "Add Column" at bounding box center [333, 182] width 599 height 231
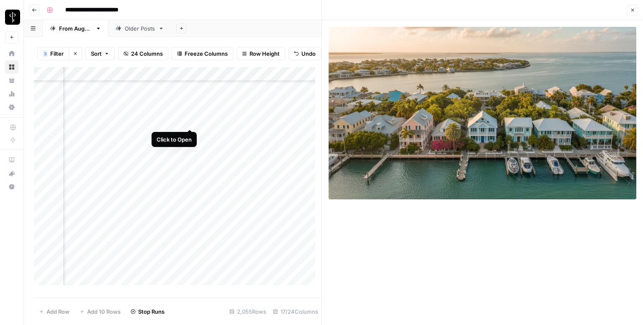
click at [191, 119] on div "Add Column" at bounding box center [178, 179] width 288 height 224
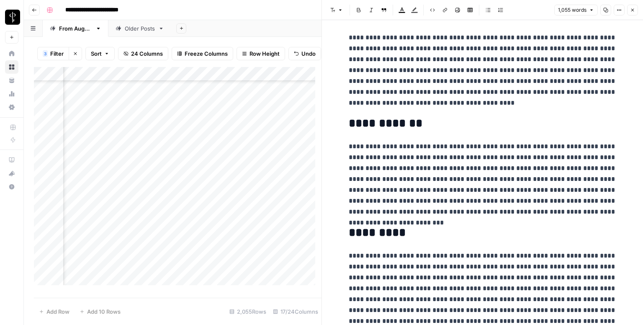
scroll to position [1018, 0]
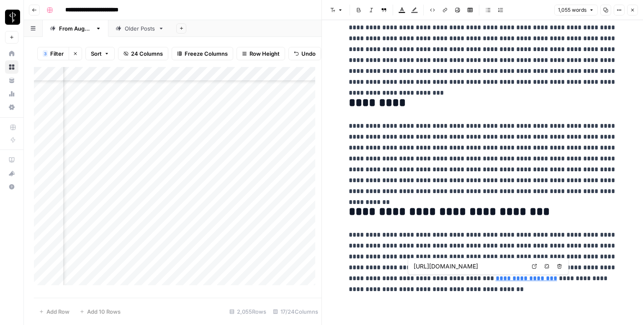
click at [536, 266] on icon at bounding box center [534, 266] width 5 height 5
click at [632, 8] on icon "button" at bounding box center [632, 10] width 5 height 5
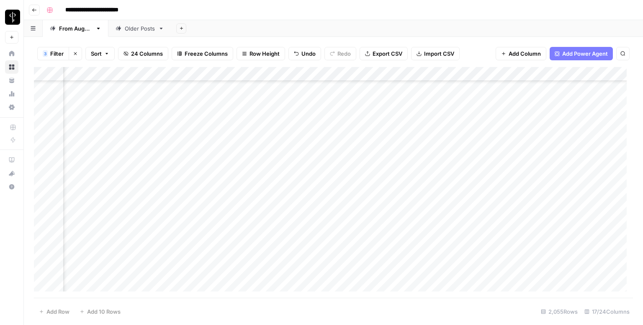
click at [367, 113] on div "Add Column" at bounding box center [333, 182] width 599 height 231
click at [557, 109] on div "Add Column" at bounding box center [333, 182] width 599 height 231
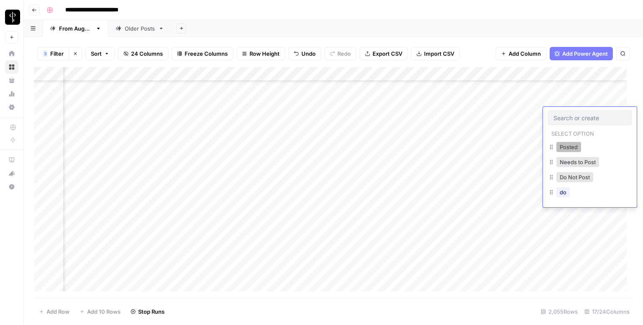
click at [563, 147] on button "Posted" at bounding box center [569, 147] width 25 height 10
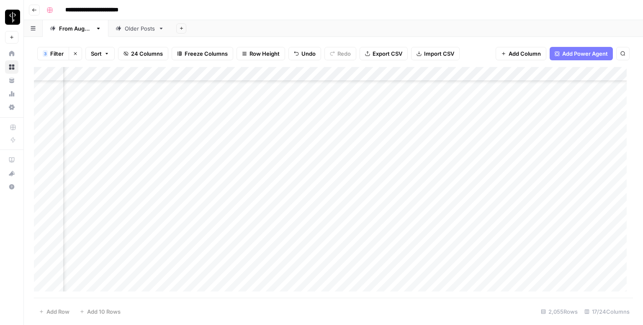
click at [95, 131] on div "Add Column" at bounding box center [333, 182] width 599 height 231
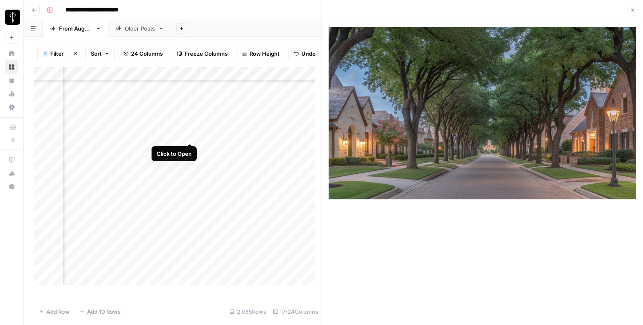
click at [189, 133] on div "Add Column" at bounding box center [178, 179] width 288 height 224
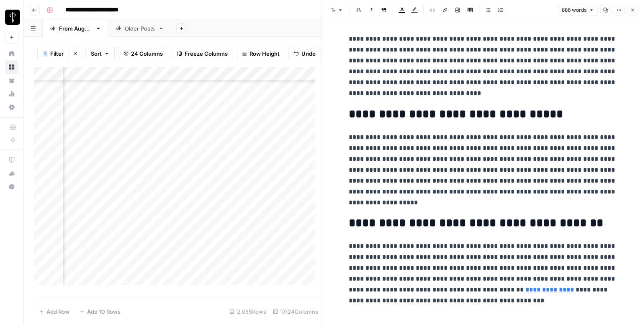
scroll to position [953, 0]
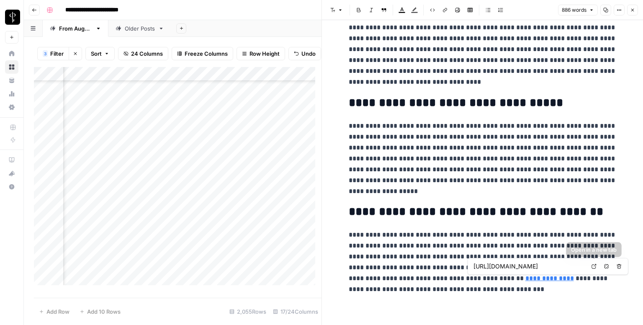
click at [592, 264] on icon at bounding box center [594, 266] width 5 height 5
click at [633, 9] on icon "button" at bounding box center [633, 10] width 3 height 3
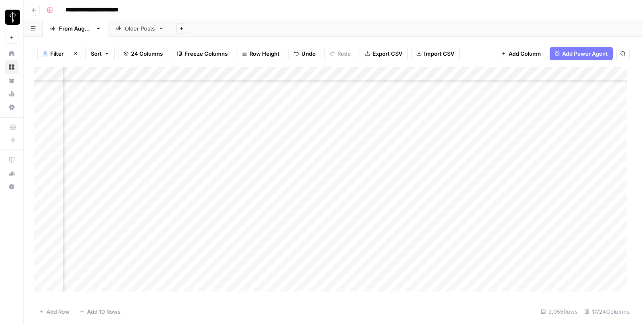
click at [354, 128] on div "Add Column" at bounding box center [333, 182] width 599 height 231
click at [559, 130] on div "Add Column" at bounding box center [333, 182] width 599 height 231
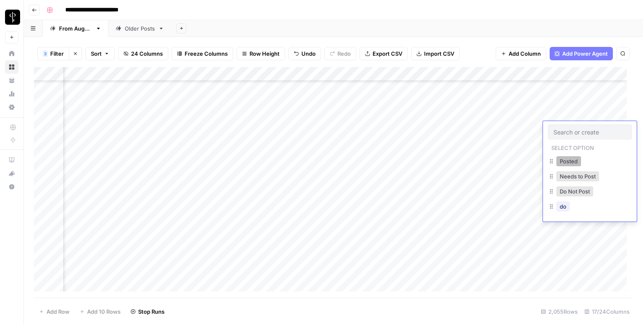
click at [561, 158] on button "Posted" at bounding box center [569, 161] width 25 height 10
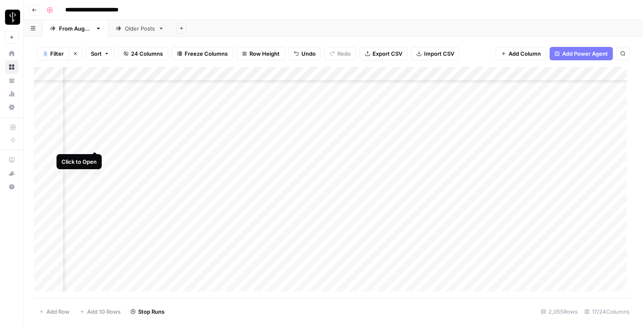
click at [93, 143] on div "Add Column" at bounding box center [333, 182] width 599 height 231
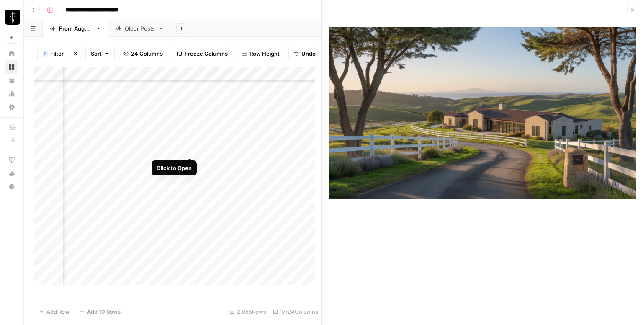
click at [188, 147] on div "Add Column" at bounding box center [178, 179] width 288 height 224
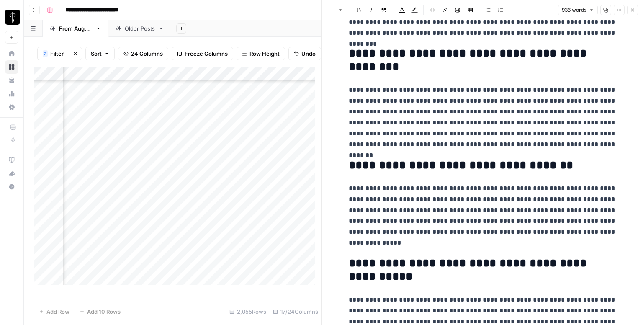
scroll to position [991, 0]
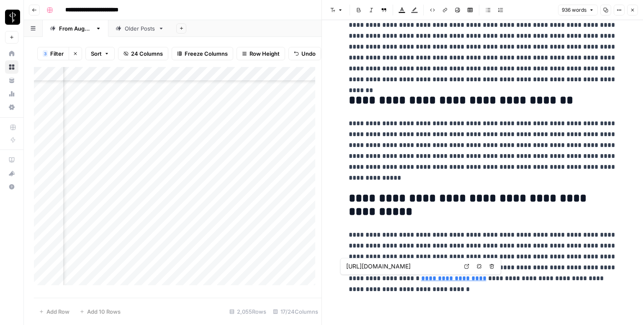
click at [466, 263] on link "Open in a new tab" at bounding box center [466, 266] width 11 height 11
click at [633, 10] on icon "button" at bounding box center [632, 10] width 5 height 5
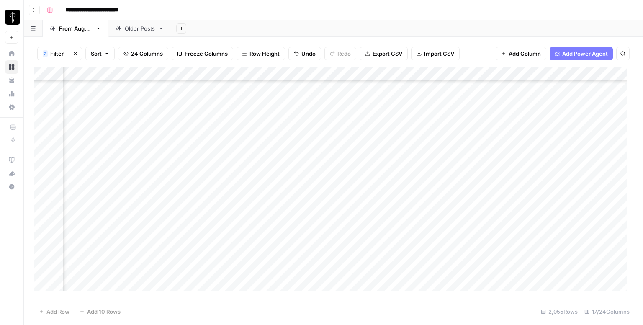
click at [355, 135] on div "Add Column" at bounding box center [333, 182] width 599 height 231
click at [355, 140] on div "Add Column" at bounding box center [333, 182] width 599 height 231
click at [568, 142] on div "Add Column" at bounding box center [333, 182] width 599 height 231
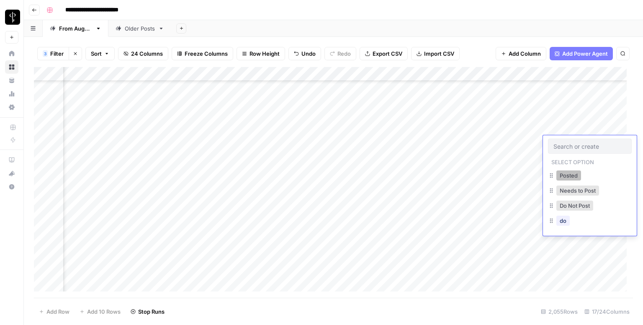
click at [558, 178] on button "Posted" at bounding box center [569, 175] width 25 height 10
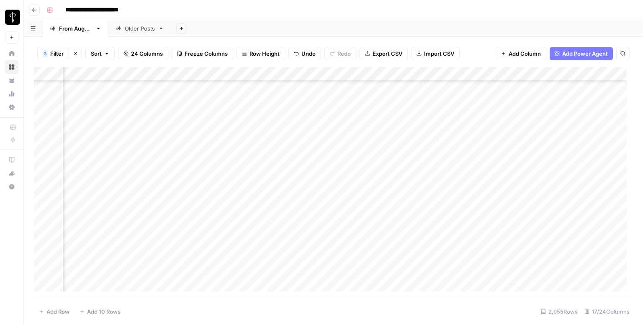
scroll to position [670, 551]
click at [98, 115] on div "Add Column" at bounding box center [333, 182] width 599 height 231
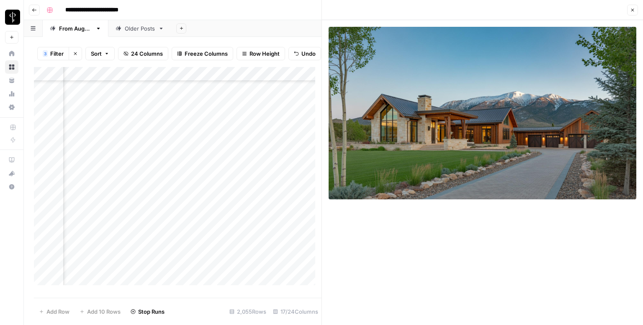
click at [188, 119] on div "Add Column" at bounding box center [178, 179] width 288 height 224
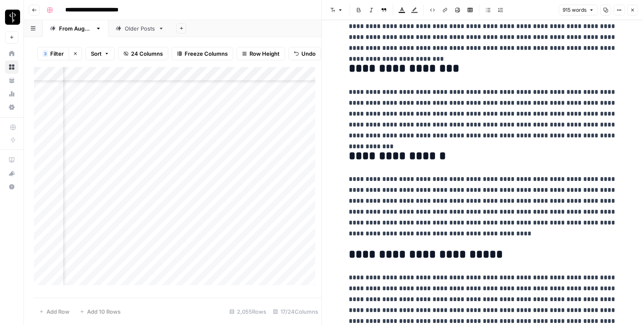
scroll to position [855, 0]
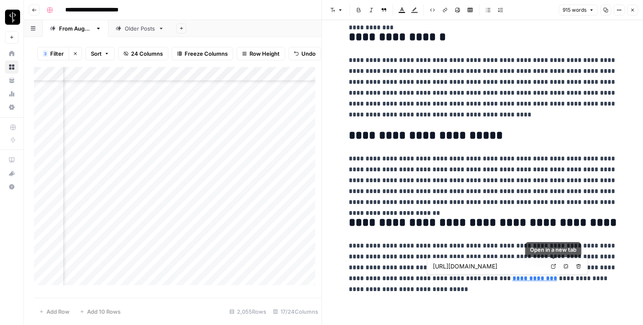
click at [552, 263] on link "Open in a new tab" at bounding box center [553, 266] width 11 height 11
click at [632, 10] on icon "button" at bounding box center [632, 10] width 5 height 5
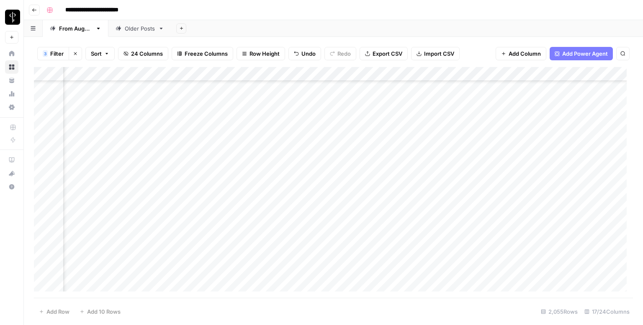
click at [365, 114] on div "Add Column" at bounding box center [333, 182] width 599 height 231
click at [578, 118] on div "Add Column" at bounding box center [333, 182] width 599 height 231
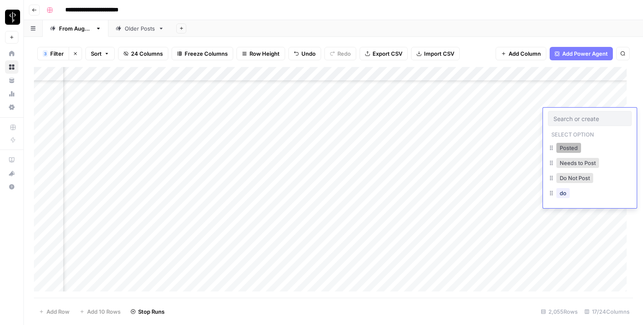
click at [569, 147] on button "Posted" at bounding box center [569, 148] width 25 height 10
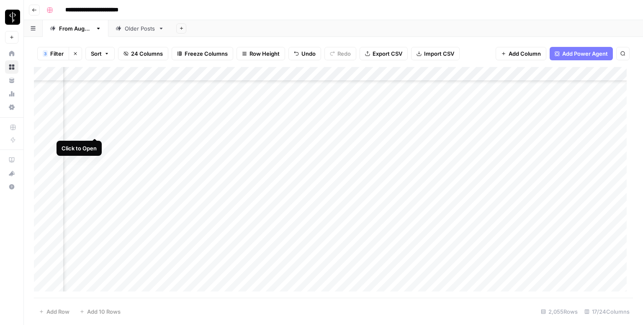
click at [95, 128] on div "Add Column" at bounding box center [333, 182] width 599 height 231
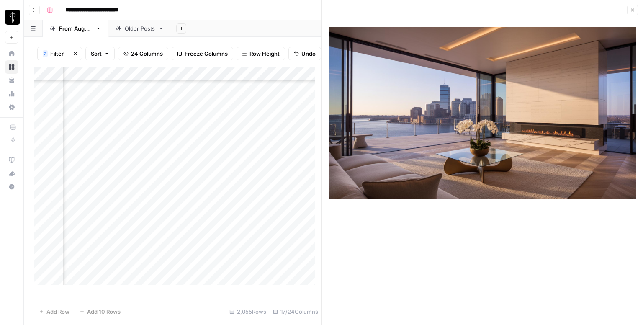
click at [187, 133] on div "Add Column" at bounding box center [178, 179] width 288 height 224
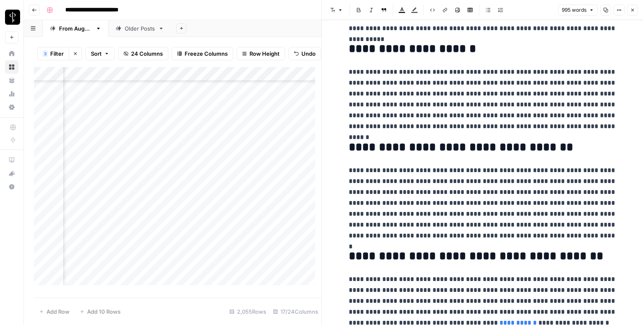
scroll to position [997, 0]
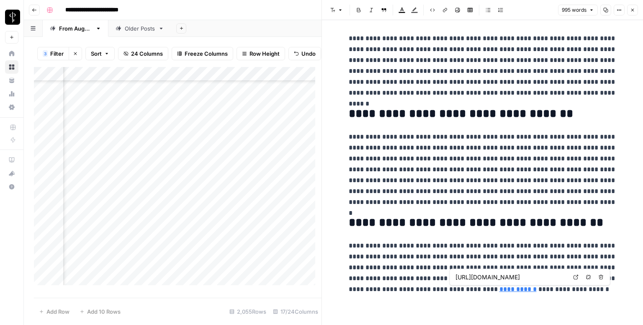
click at [575, 276] on icon at bounding box center [576, 277] width 5 height 5
click at [629, 8] on button "Close" at bounding box center [632, 10] width 11 height 11
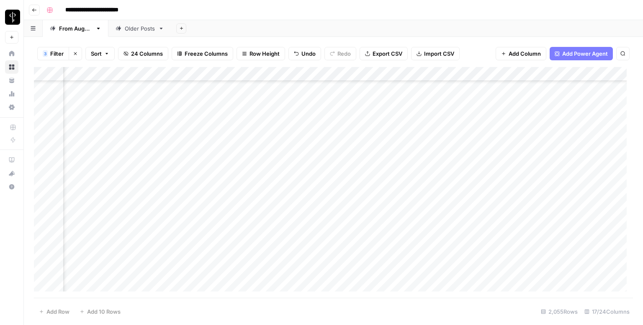
click at [366, 128] on div "Add Column" at bounding box center [333, 182] width 599 height 231
click at [570, 131] on div "Add Column" at bounding box center [333, 182] width 599 height 231
click at [568, 135] on div "Add Column" at bounding box center [333, 182] width 599 height 231
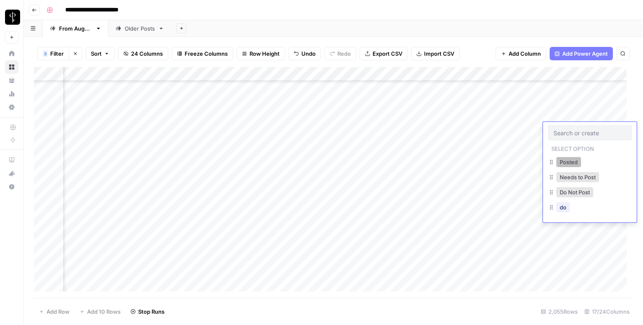
click at [567, 161] on button "Posted" at bounding box center [569, 162] width 25 height 10
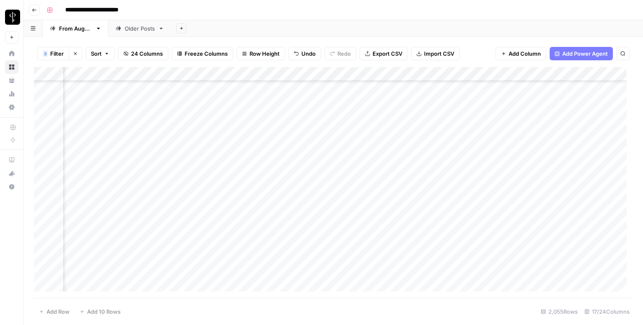
click at [89, 144] on div "Add Column" at bounding box center [333, 182] width 599 height 231
click at [97, 143] on div "Add Column" at bounding box center [333, 182] width 599 height 231
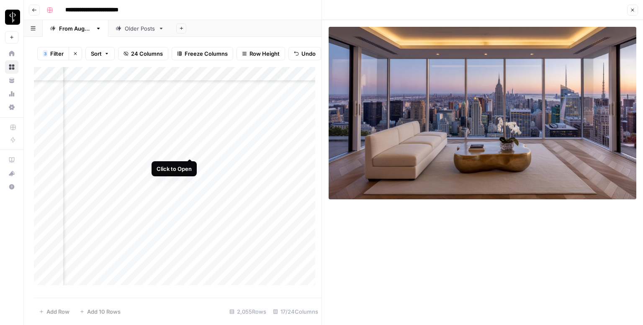
click at [188, 151] on div "Add Column" at bounding box center [178, 179] width 288 height 224
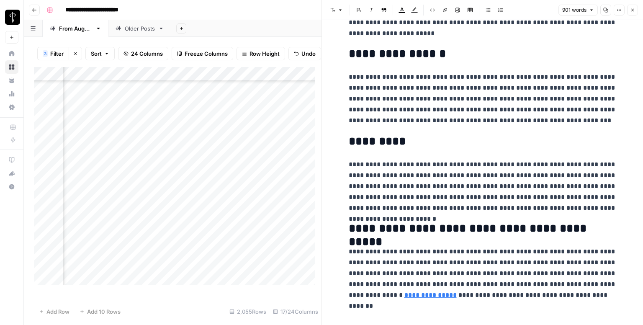
scroll to position [866, 0]
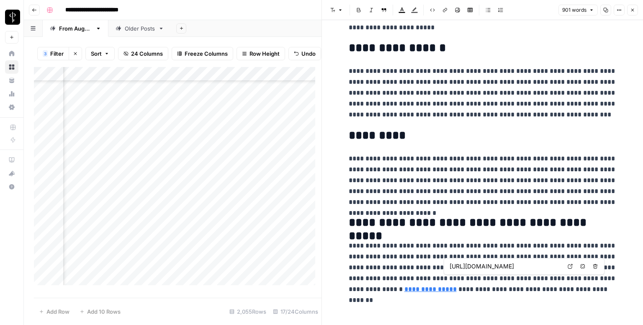
click at [568, 264] on icon at bounding box center [570, 266] width 5 height 5
click at [629, 10] on button "Close" at bounding box center [632, 10] width 11 height 11
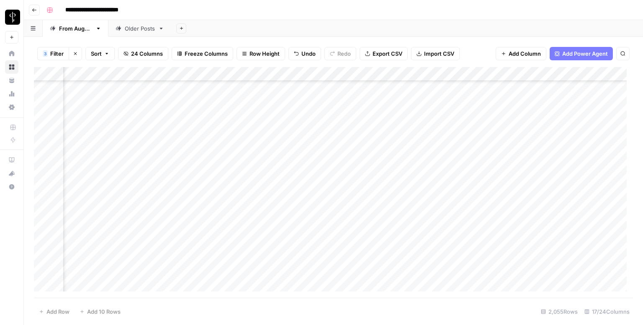
click at [375, 141] on div "Add Column" at bounding box center [333, 182] width 599 height 231
click at [554, 140] on div "Add Column" at bounding box center [333, 182] width 599 height 231
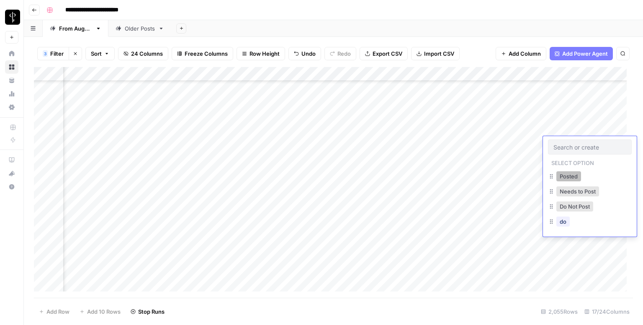
click at [565, 176] on button "Posted" at bounding box center [569, 176] width 25 height 10
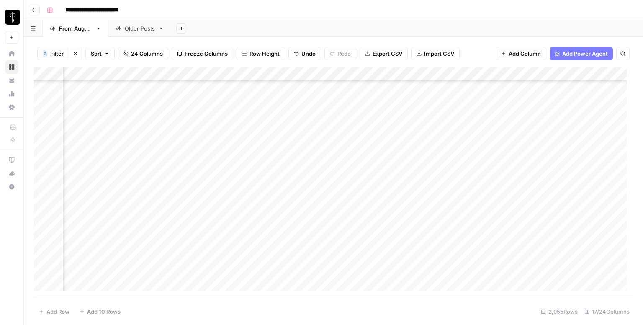
scroll to position [712, 551]
click at [92, 116] on div "Add Column" at bounding box center [333, 182] width 599 height 231
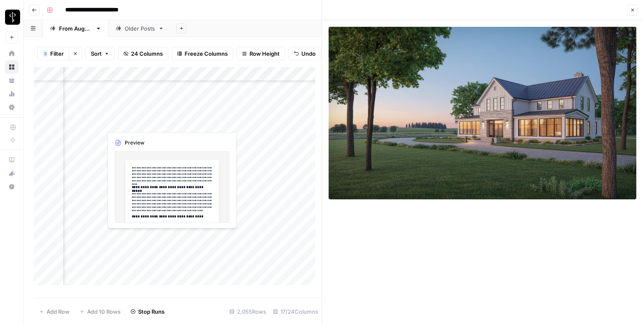
click at [188, 123] on div "Add Column" at bounding box center [178, 179] width 288 height 224
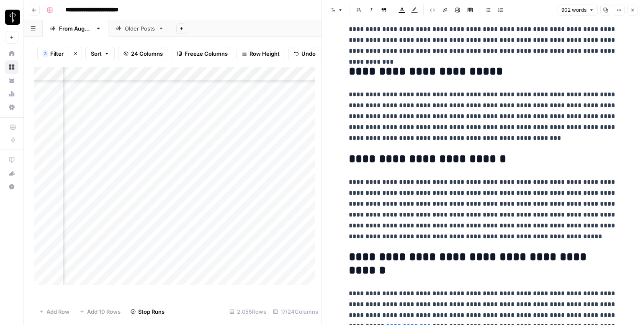
scroll to position [890, 0]
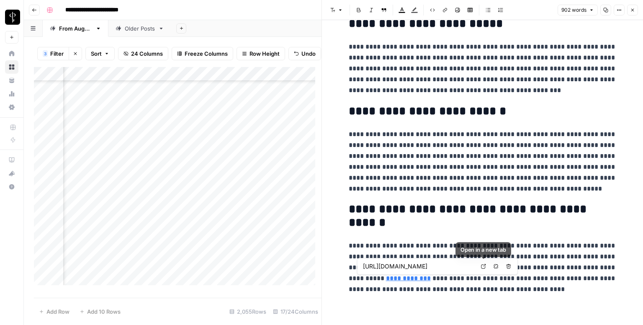
click at [482, 266] on icon at bounding box center [483, 266] width 5 height 5
click at [629, 14] on button "Close" at bounding box center [632, 10] width 11 height 11
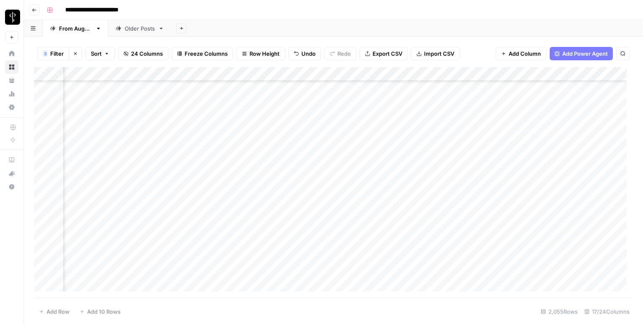
click at [364, 116] on div "Add Column" at bounding box center [333, 182] width 599 height 231
click at [556, 117] on div "Add Column" at bounding box center [333, 182] width 599 height 231
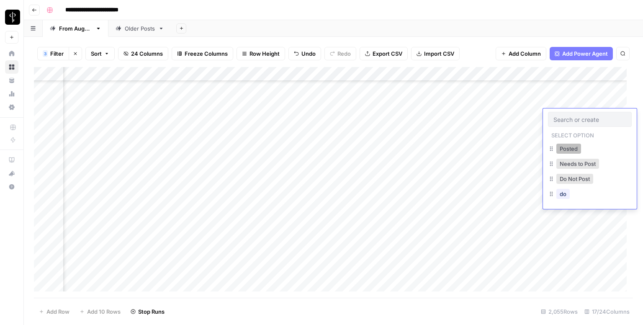
click at [567, 150] on button "Posted" at bounding box center [569, 149] width 25 height 10
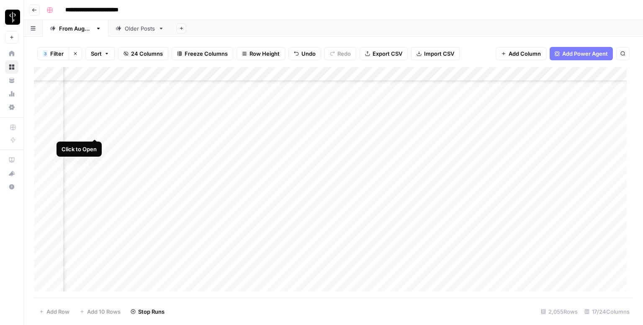
click at [94, 129] on div "Add Column" at bounding box center [333, 182] width 599 height 231
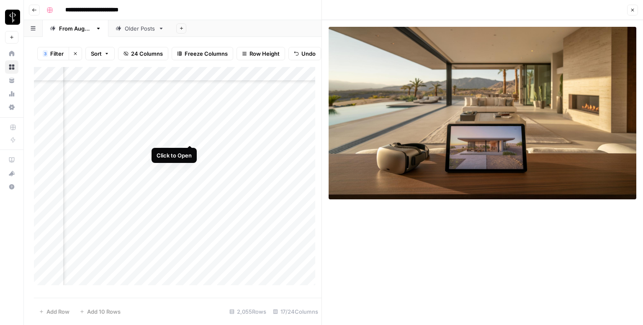
click at [188, 137] on div "Add Column" at bounding box center [178, 179] width 288 height 224
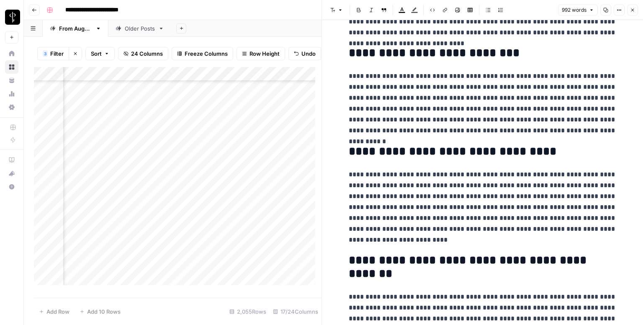
scroll to position [988, 0]
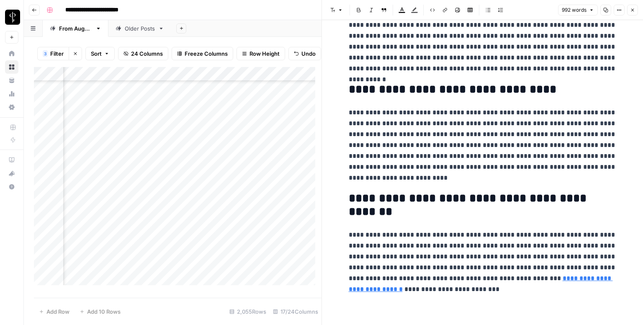
click at [515, 279] on p "**********" at bounding box center [483, 261] width 268 height 65
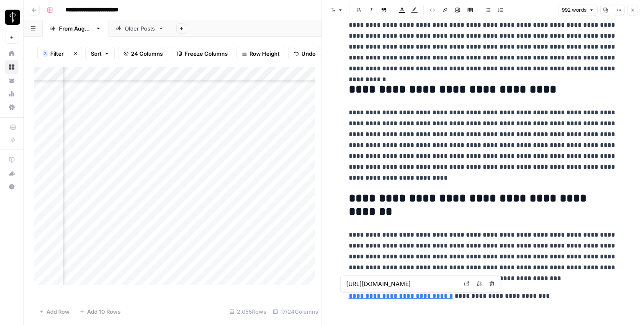
click at [470, 282] on link "Open in a new tab" at bounding box center [466, 283] width 11 height 11
click at [349, 295] on link "**********" at bounding box center [401, 296] width 104 height 6
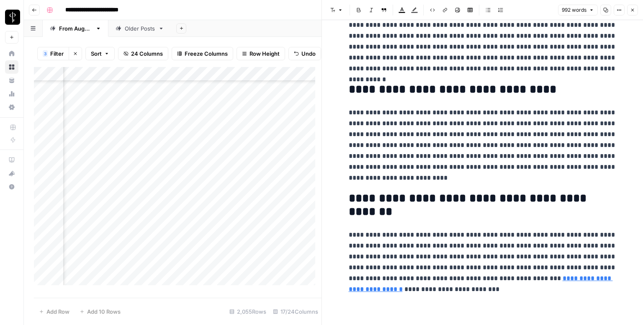
click at [635, 7] on button "Close" at bounding box center [632, 10] width 11 height 11
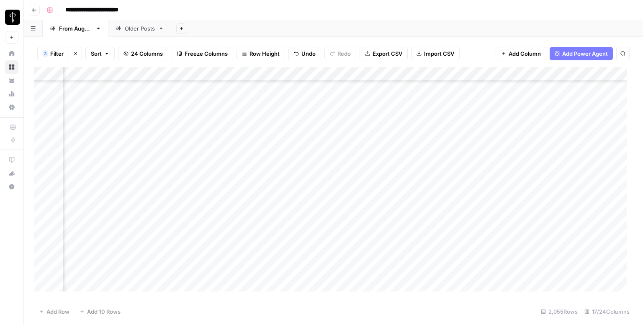
click at [361, 131] on div "Add Column" at bounding box center [333, 182] width 599 height 231
click at [563, 131] on div "Add Column" at bounding box center [333, 182] width 599 height 231
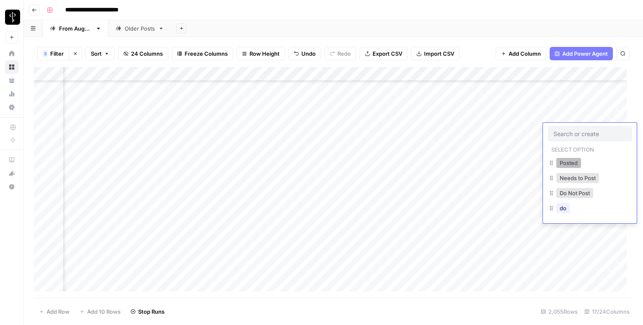
click at [566, 165] on button "Posted" at bounding box center [569, 163] width 25 height 10
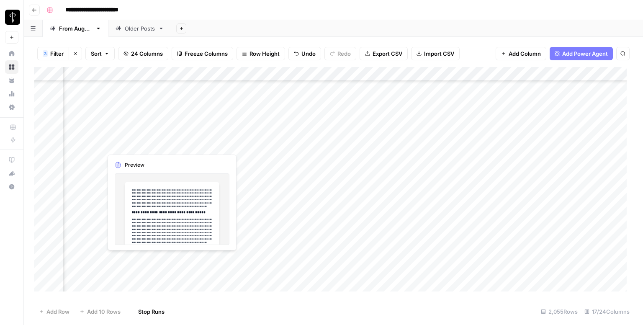
click at [95, 147] on div "Add Column" at bounding box center [333, 182] width 599 height 231
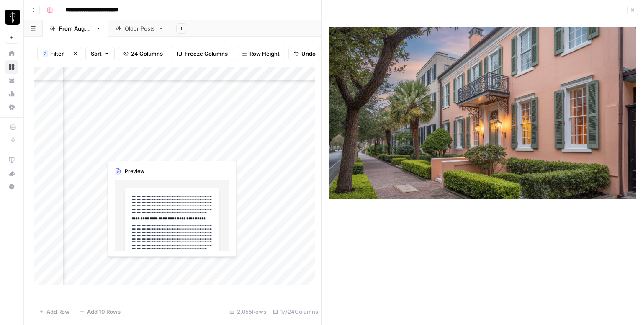
click at [188, 150] on div "Add Column" at bounding box center [178, 179] width 288 height 224
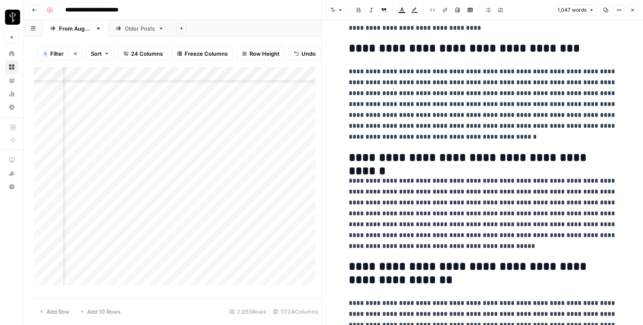
scroll to position [1075, 0]
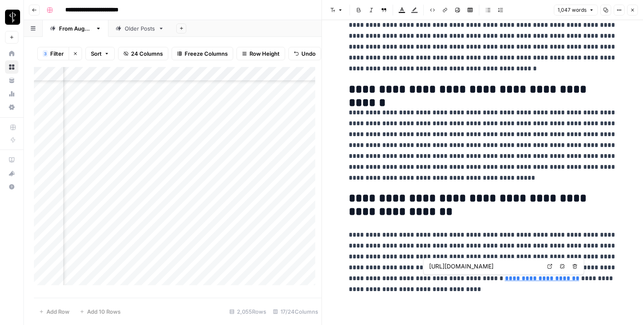
click at [552, 268] on icon at bounding box center [549, 266] width 5 height 5
click at [633, 5] on button "Close" at bounding box center [632, 10] width 11 height 11
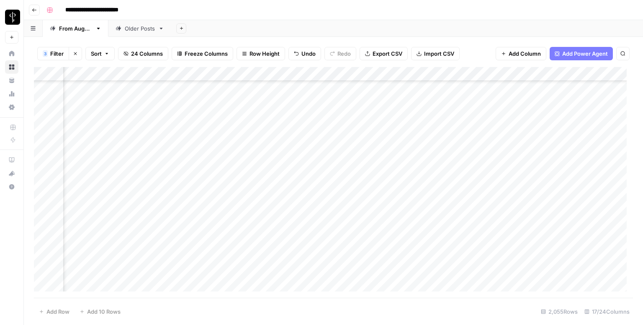
click at [369, 143] on div "Add Column" at bounding box center [333, 182] width 599 height 231
click at [566, 139] on div "Add Column" at bounding box center [333, 182] width 599 height 231
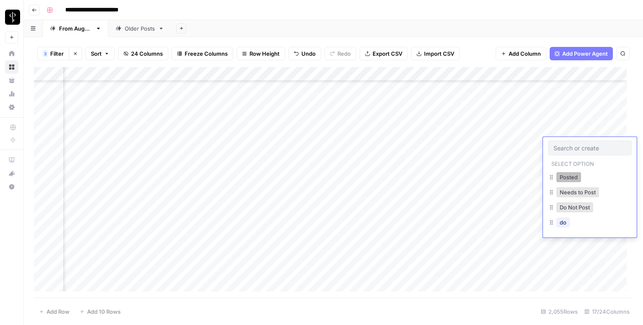
drag, startPoint x: 566, startPoint y: 174, endPoint x: 566, endPoint y: 170, distance: 4.2
click at [566, 171] on div "Posted" at bounding box center [569, 177] width 28 height 12
click at [575, 176] on button "Posted" at bounding box center [569, 177] width 25 height 10
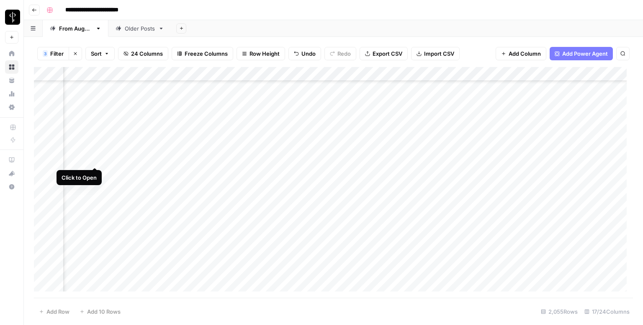
click at [92, 158] on div "Add Column" at bounding box center [333, 182] width 599 height 231
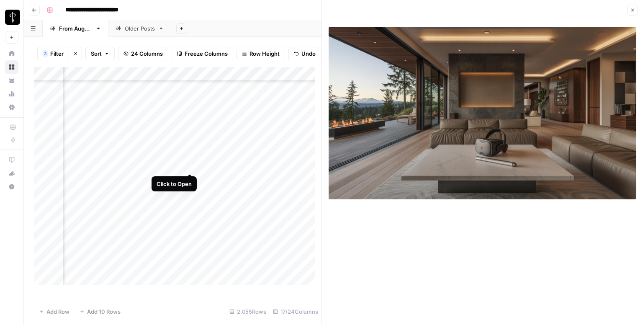
click at [191, 166] on div "Add Column" at bounding box center [178, 179] width 288 height 224
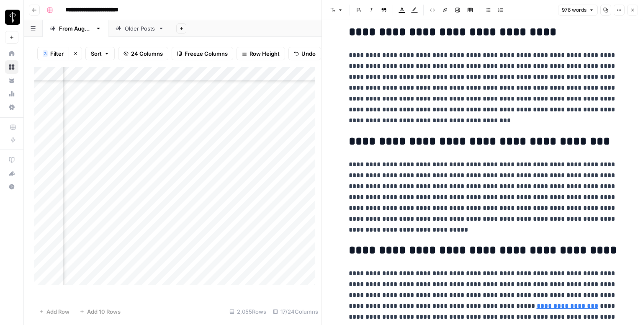
scroll to position [1021, 0]
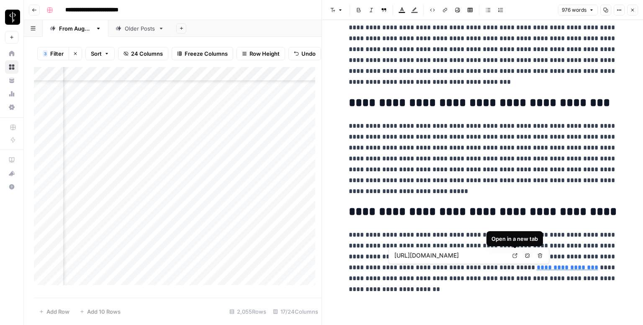
click at [516, 255] on icon at bounding box center [515, 255] width 5 height 5
click at [633, 6] on button "Close" at bounding box center [632, 10] width 11 height 11
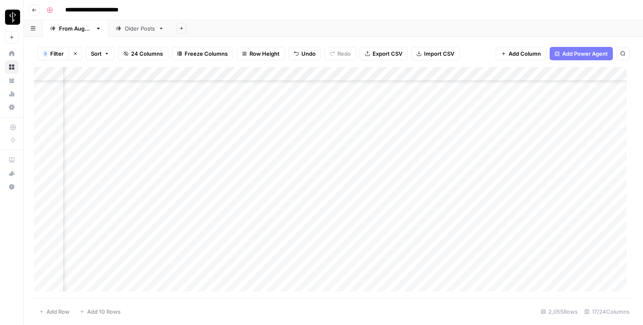
click at [353, 158] on div "Add Column" at bounding box center [333, 182] width 599 height 231
click at [560, 157] on div "Add Column" at bounding box center [333, 182] width 599 height 231
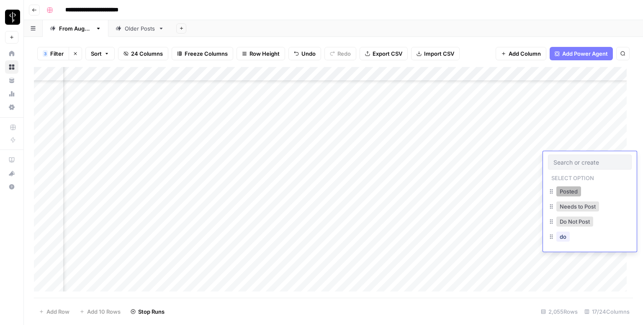
click at [570, 193] on button "Posted" at bounding box center [569, 191] width 25 height 10
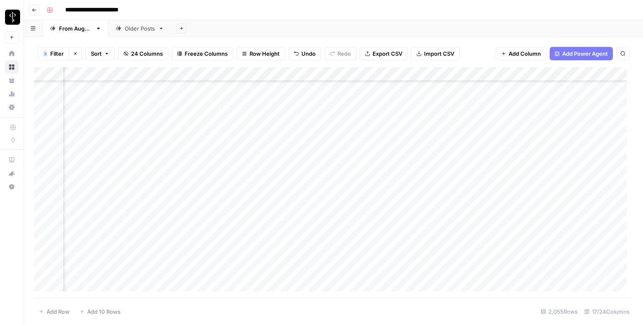
scroll to position [742, 551]
click at [94, 144] on div "Add Column" at bounding box center [333, 182] width 599 height 231
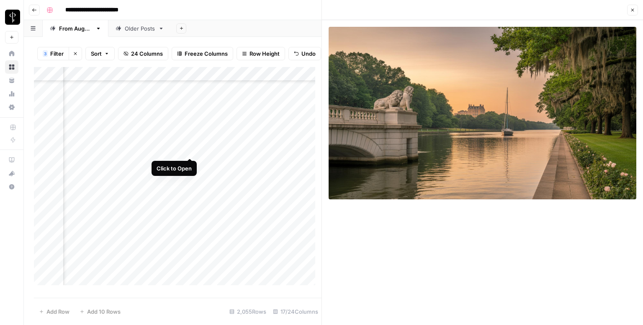
click at [189, 146] on div "Add Column" at bounding box center [178, 179] width 288 height 224
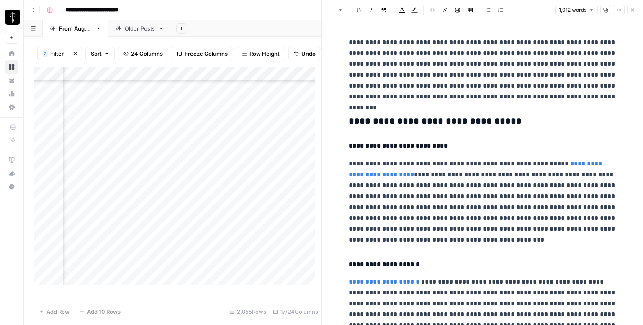
click at [374, 117] on h3 "**********" at bounding box center [483, 122] width 268 height 12
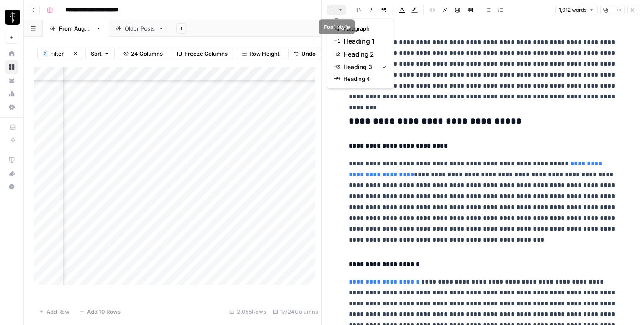
click at [337, 7] on button "Font style" at bounding box center [336, 10] width 19 height 11
click at [349, 52] on span "heading 2" at bounding box center [363, 54] width 40 height 10
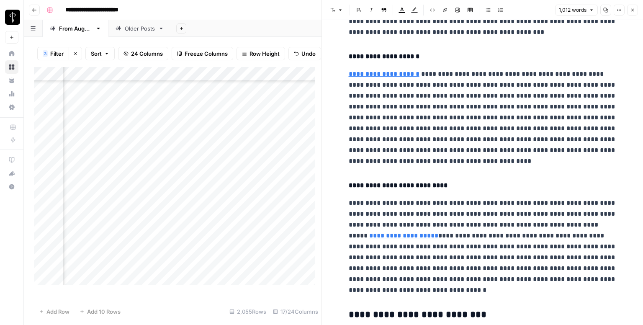
scroll to position [317, 0]
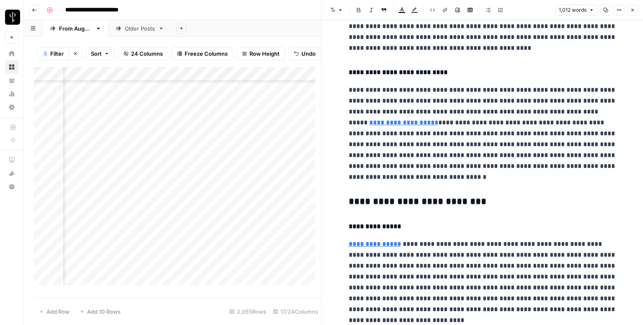
click at [428, 202] on h3 "**********" at bounding box center [483, 202] width 268 height 12
click at [338, 14] on header "Font style Bold Italic Block quote Text color Highlight color Code block Link I…" at bounding box center [482, 10] width 321 height 20
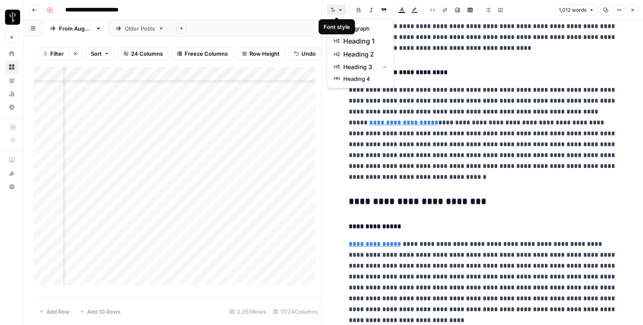
click at [338, 14] on button "Font style" at bounding box center [336, 10] width 19 height 11
click at [356, 54] on span "heading 2" at bounding box center [363, 54] width 40 height 10
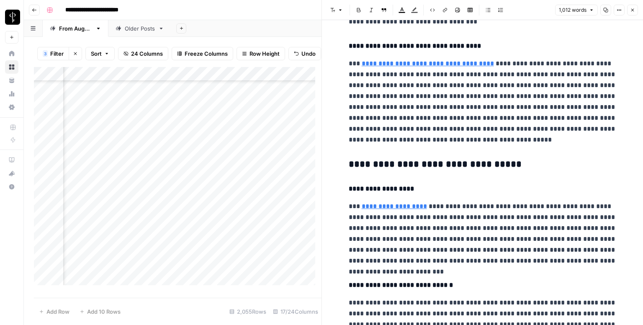
scroll to position [740, 0]
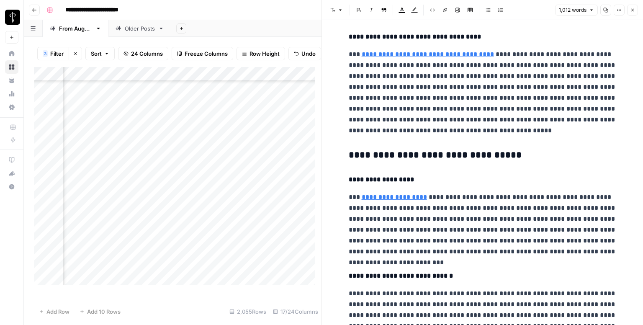
click at [410, 155] on h3 "**********" at bounding box center [483, 156] width 268 height 12
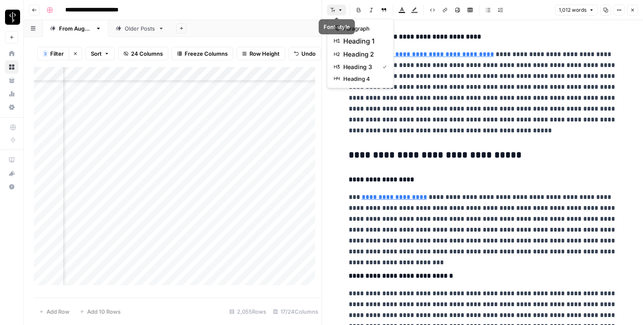
click at [333, 7] on button "Font style" at bounding box center [336, 10] width 19 height 11
click at [351, 49] on button "heading 2" at bounding box center [360, 54] width 59 height 13
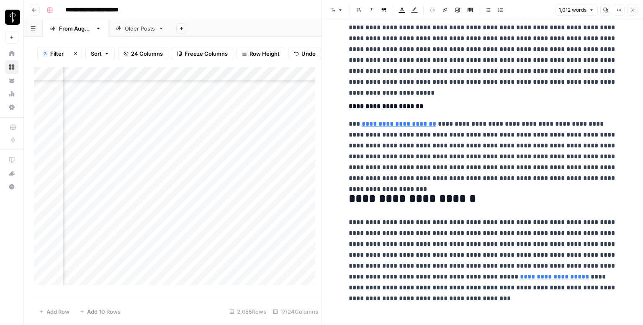
scroll to position [1012, 0]
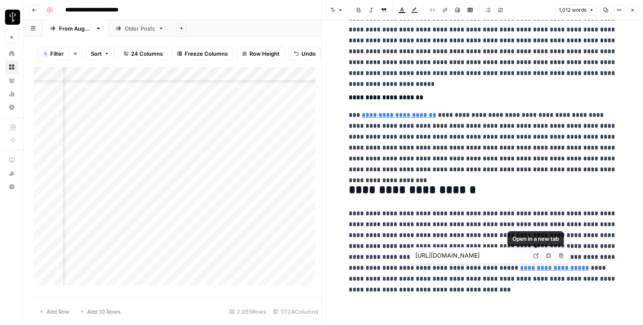
click at [534, 255] on icon at bounding box center [536, 255] width 5 height 5
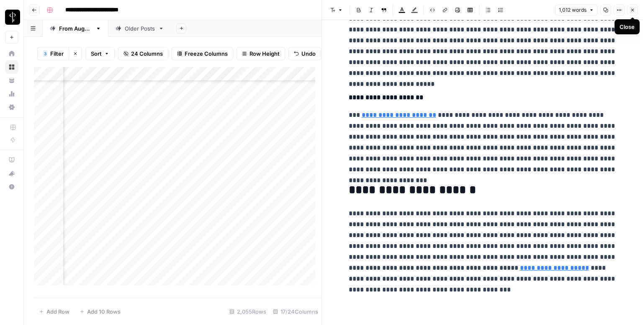
click at [632, 10] on icon "button" at bounding box center [633, 10] width 3 height 3
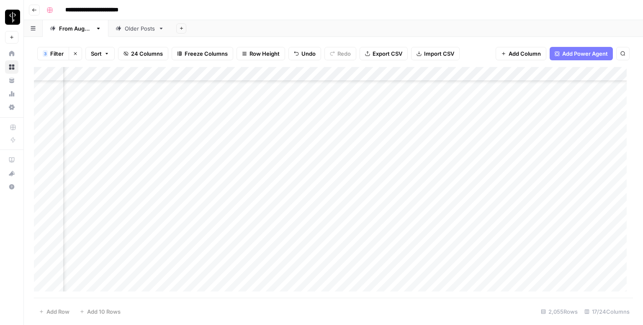
click at [374, 142] on div "Add Column" at bounding box center [333, 182] width 599 height 231
click at [429, 146] on div "Add Column" at bounding box center [333, 182] width 599 height 231
click at [429, 146] on textarea at bounding box center [464, 144] width 134 height 12
type textarea "**********"
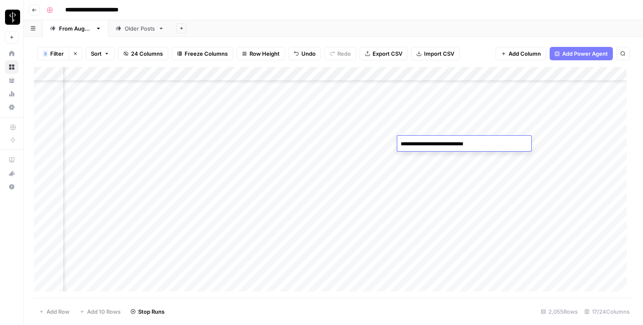
click at [563, 144] on div "Add Column" at bounding box center [333, 182] width 599 height 231
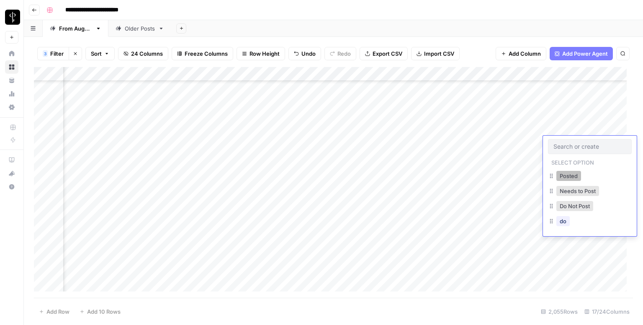
click at [563, 171] on button "Posted" at bounding box center [569, 176] width 25 height 10
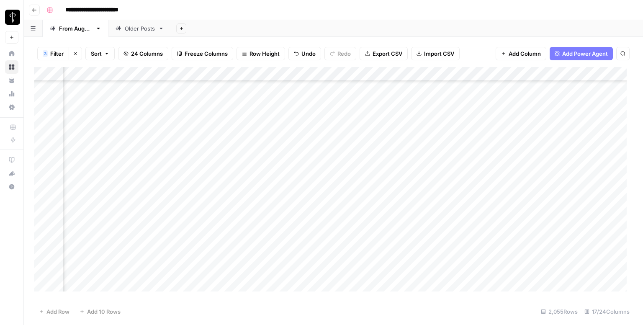
click at [93, 154] on div "Add Column" at bounding box center [333, 182] width 599 height 231
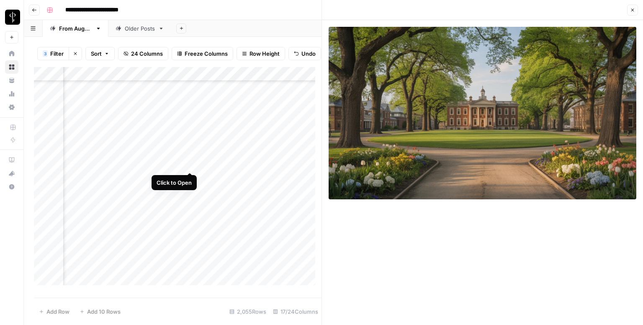
click at [186, 163] on div "Add Column" at bounding box center [178, 179] width 288 height 224
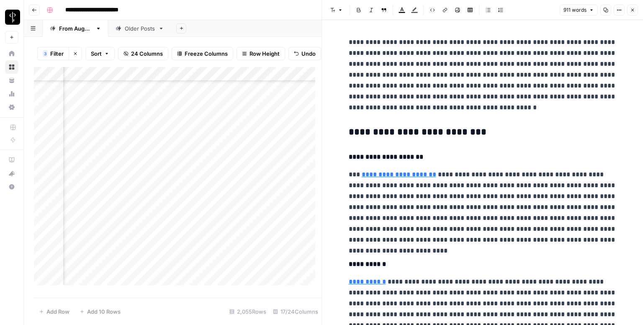
click at [369, 133] on h3 "**********" at bounding box center [483, 132] width 268 height 12
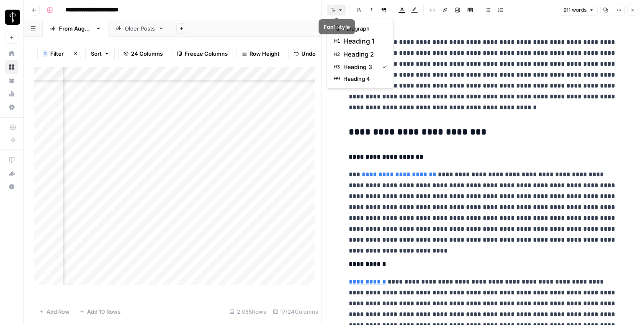
click at [337, 10] on button "Font style" at bounding box center [336, 10] width 19 height 11
click at [354, 49] on span "heading 2" at bounding box center [363, 54] width 40 height 10
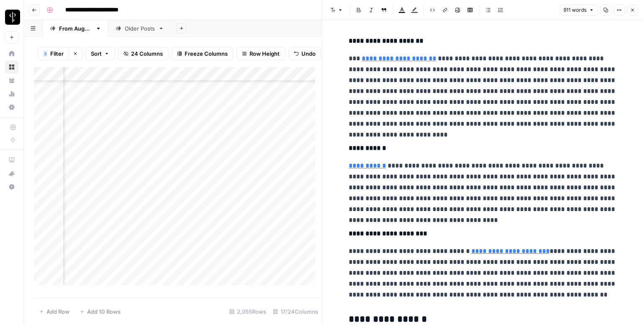
scroll to position [136, 0]
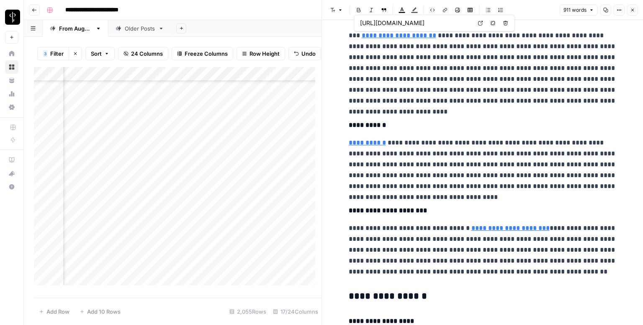
click at [332, 6] on button "Font style" at bounding box center [336, 10] width 19 height 11
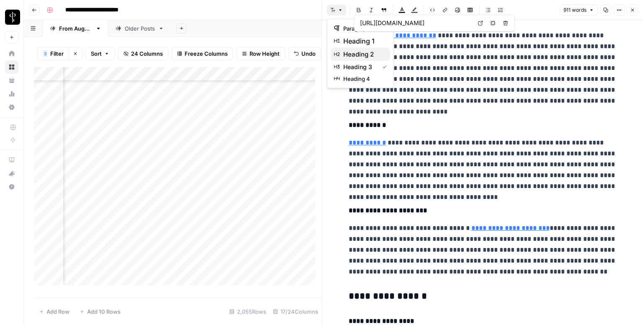
click at [361, 51] on span "heading 2" at bounding box center [363, 54] width 40 height 10
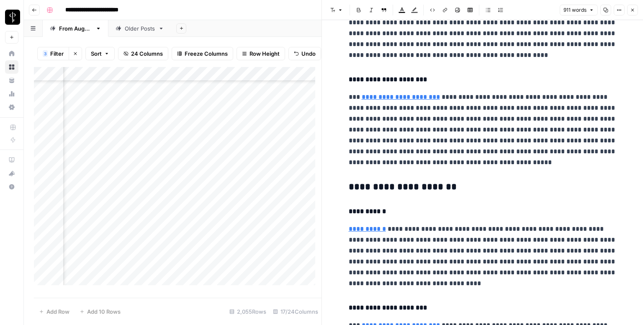
scroll to position [579, 0]
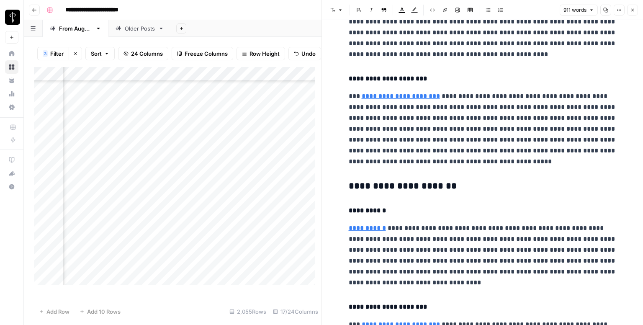
click at [378, 186] on h3 "**********" at bounding box center [483, 186] width 268 height 12
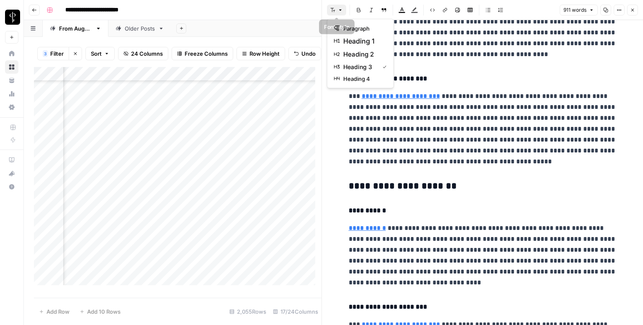
click at [334, 7] on button "Font style" at bounding box center [336, 10] width 19 height 11
click at [352, 52] on span "heading 2" at bounding box center [363, 54] width 40 height 10
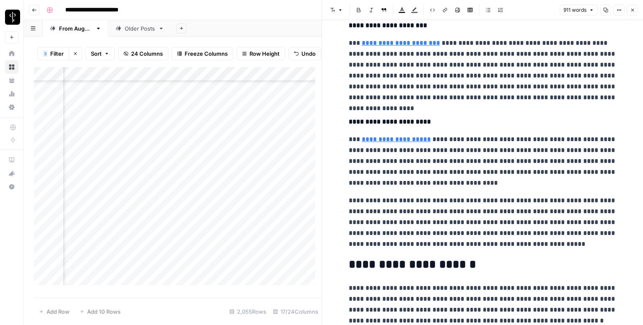
scroll to position [910, 0]
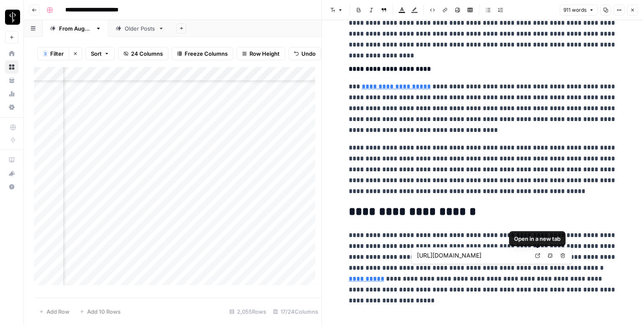
click at [540, 253] on icon at bounding box center [537, 255] width 5 height 5
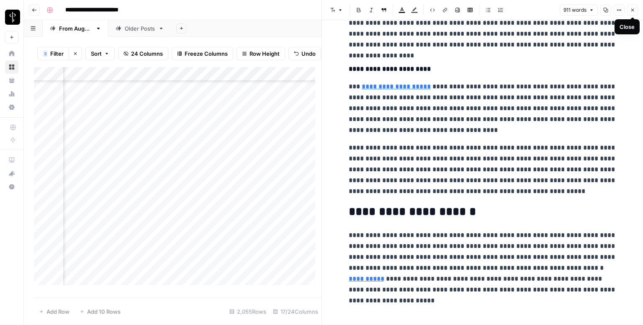
click at [628, 10] on button "Close" at bounding box center [632, 10] width 11 height 11
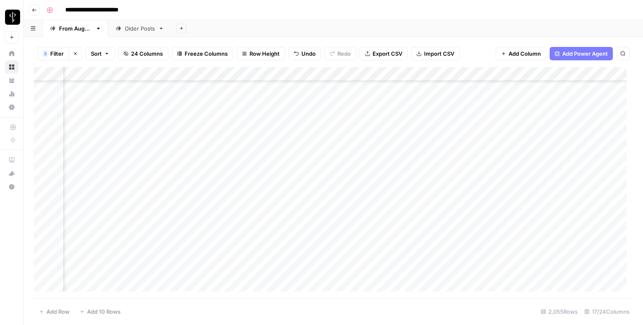
click at [355, 154] on div "Add Column" at bounding box center [333, 182] width 599 height 231
click at [411, 157] on div "Add Column" at bounding box center [333, 182] width 599 height 231
click at [411, 157] on textarea at bounding box center [464, 158] width 134 height 12
type textarea "**********"
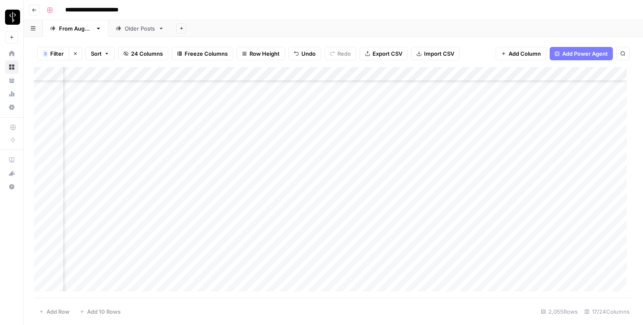
click at [570, 158] on div "Add Column" at bounding box center [333, 182] width 599 height 231
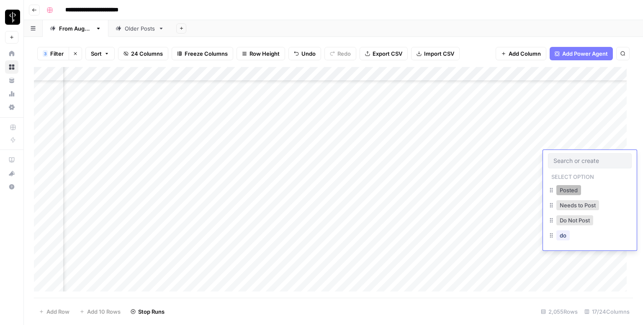
click at [568, 189] on button "Posted" at bounding box center [569, 190] width 25 height 10
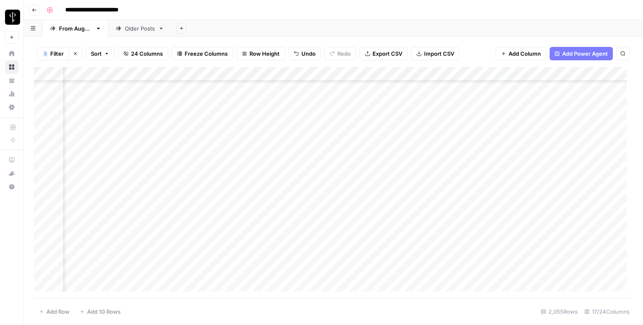
scroll to position [801, 551]
click at [95, 114] on div "Add Column" at bounding box center [333, 182] width 599 height 231
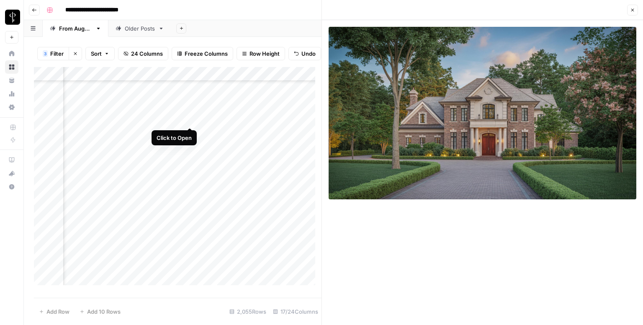
click at [191, 119] on div "Add Column" at bounding box center [178, 179] width 288 height 224
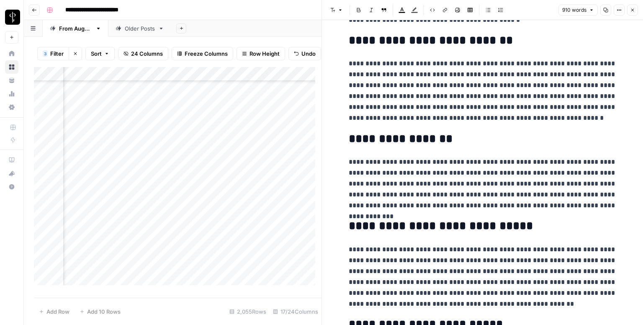
scroll to position [920, 0]
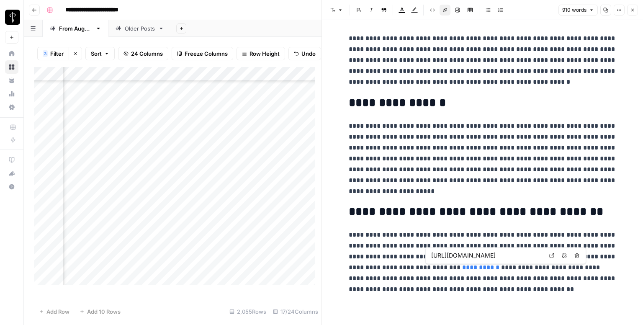
click at [462, 267] on link "**********" at bounding box center [480, 267] width 37 height 6
click at [550, 256] on icon at bounding box center [551, 255] width 5 height 5
click at [633, 10] on icon "button" at bounding box center [632, 10] width 5 height 5
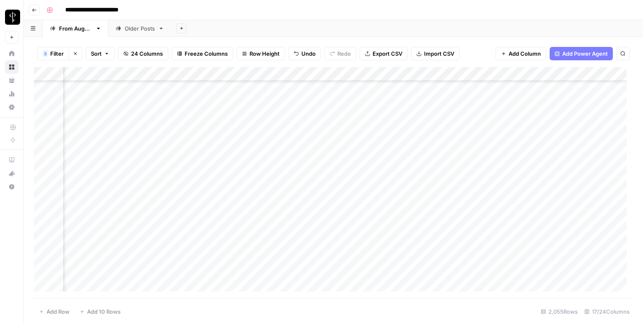
click at [360, 111] on div "Add Column" at bounding box center [333, 182] width 599 height 231
click at [559, 114] on div "Add Column" at bounding box center [333, 182] width 599 height 231
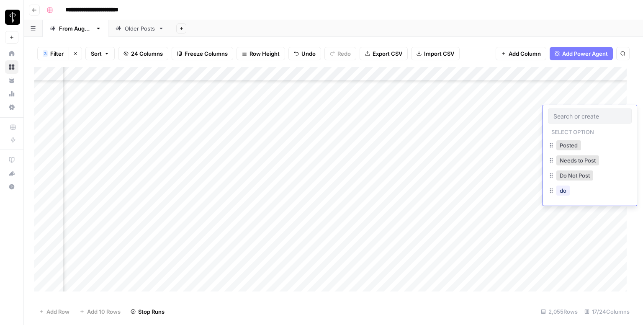
click at [559, 114] on input "text" at bounding box center [590, 116] width 73 height 8
click at [566, 143] on button "Posted" at bounding box center [569, 145] width 25 height 10
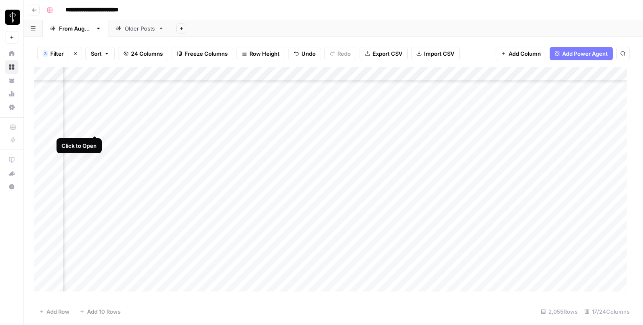
click at [95, 124] on div "Add Column" at bounding box center [333, 182] width 599 height 231
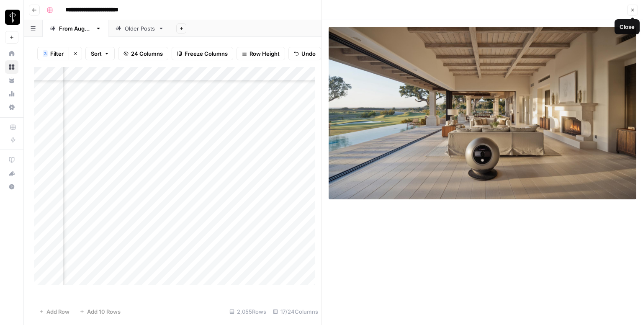
click at [629, 8] on button "Close" at bounding box center [632, 10] width 11 height 11
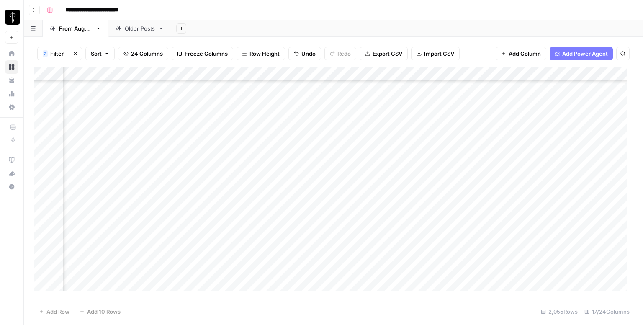
click at [407, 115] on div "Add Column" at bounding box center [333, 182] width 599 height 231
click at [407, 128] on div "Add Column" at bounding box center [333, 182] width 599 height 231
click at [407, 128] on textarea at bounding box center [464, 128] width 134 height 12
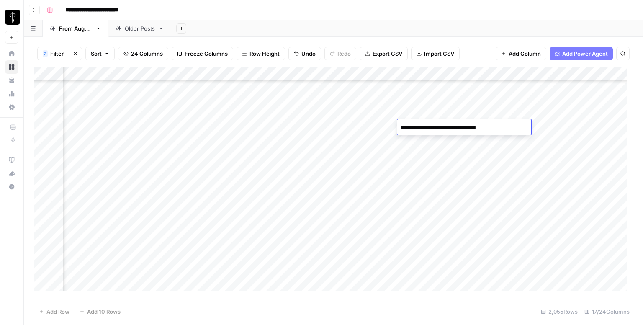
type textarea "**********"
click at [537, 129] on div "Add Column" at bounding box center [333, 182] width 599 height 231
click at [557, 128] on div "Add Column" at bounding box center [333, 182] width 599 height 231
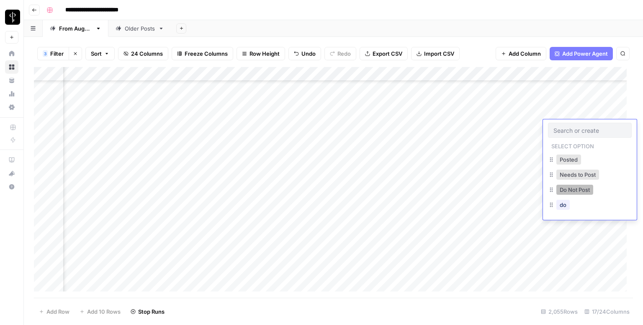
click at [565, 188] on button "Do Not Post" at bounding box center [575, 190] width 37 height 10
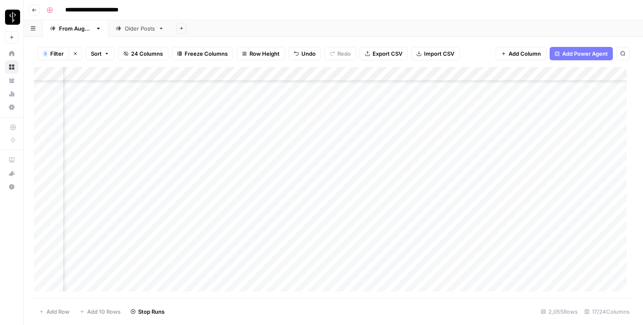
click at [94, 142] on div "Add Column" at bounding box center [333, 182] width 599 height 231
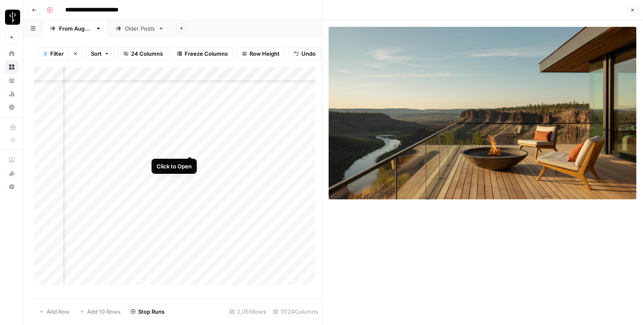
click at [191, 144] on div "Add Column" at bounding box center [178, 179] width 288 height 224
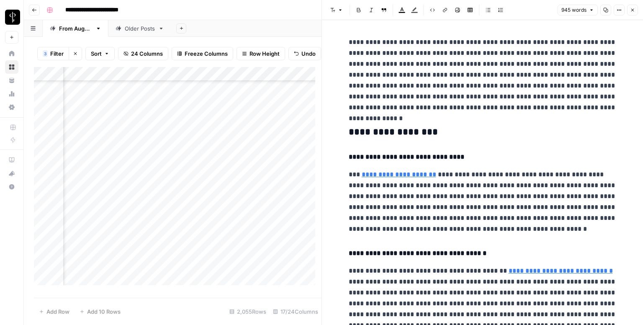
click at [360, 132] on h3 "**********" at bounding box center [483, 132] width 268 height 12
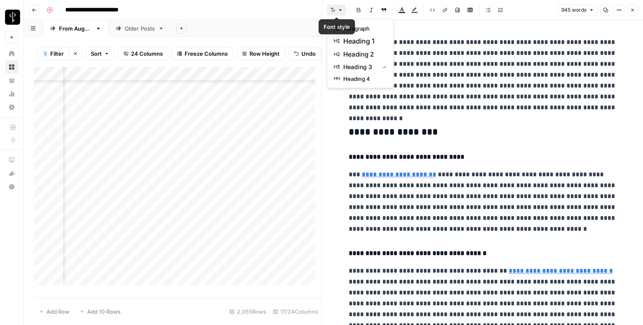
click at [335, 7] on button "Font style" at bounding box center [336, 10] width 19 height 11
click at [356, 52] on span "heading 2" at bounding box center [363, 54] width 40 height 10
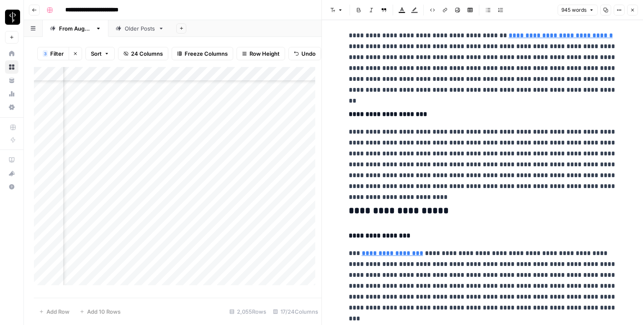
scroll to position [234, 0]
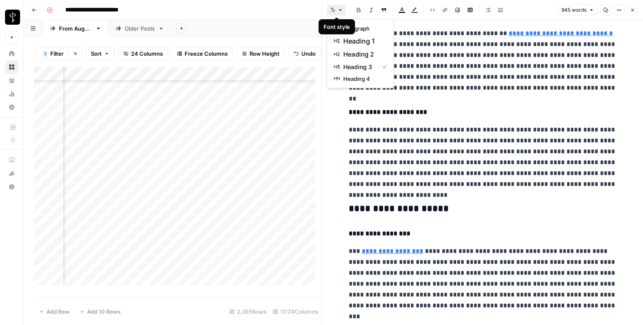
click at [343, 11] on button "Font style" at bounding box center [336, 10] width 19 height 11
click at [362, 48] on button "heading 2" at bounding box center [360, 54] width 59 height 13
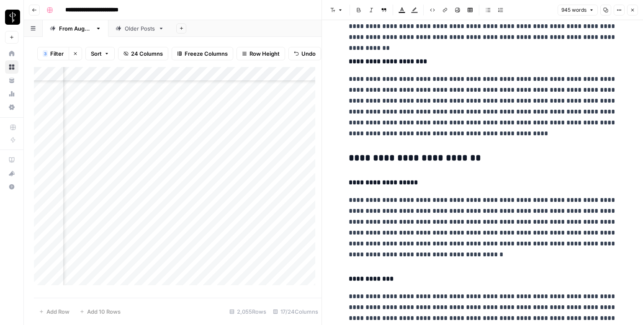
scroll to position [596, 0]
click at [387, 152] on h3 "**********" at bounding box center [483, 158] width 268 height 12
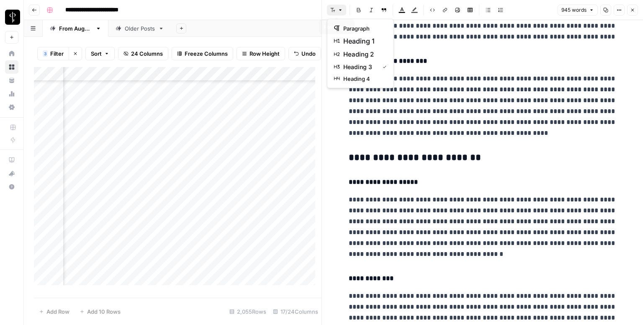
click at [339, 9] on icon "button" at bounding box center [340, 10] width 5 height 5
click at [348, 49] on span "heading 2" at bounding box center [363, 54] width 40 height 10
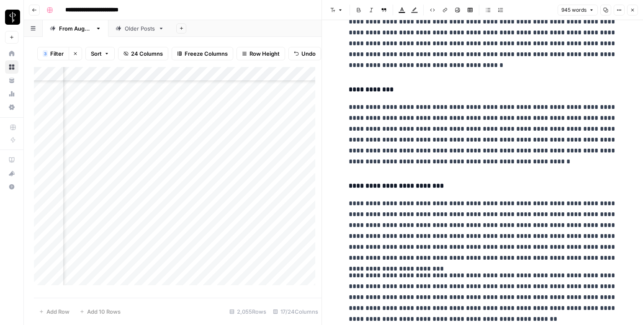
scroll to position [910, 0]
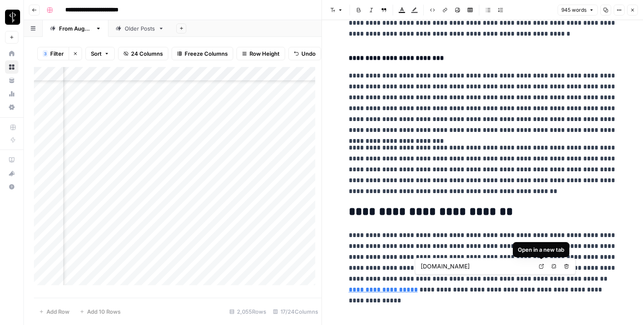
click at [541, 268] on icon at bounding box center [541, 266] width 5 height 5
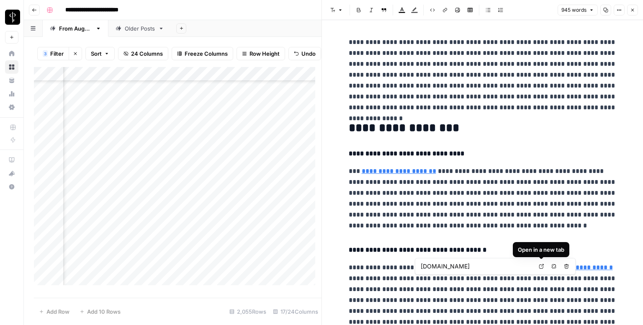
scroll to position [910, 0]
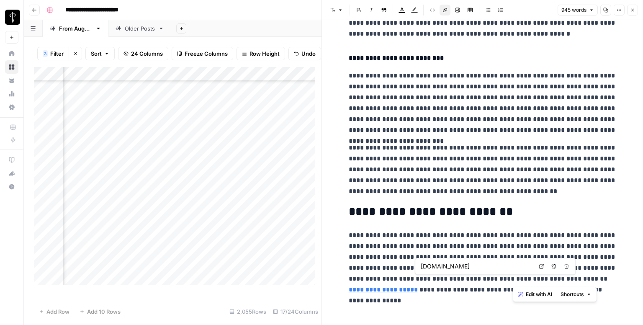
drag, startPoint x: 513, startPoint y: 281, endPoint x: 581, endPoint y: 275, distance: 67.7
click at [581, 275] on p "**********" at bounding box center [483, 262] width 268 height 65
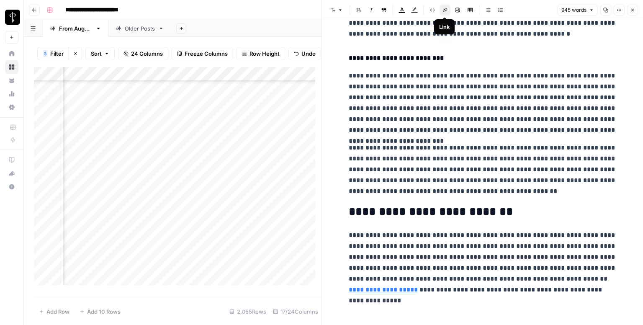
click at [443, 10] on icon "button" at bounding box center [445, 10] width 5 height 5
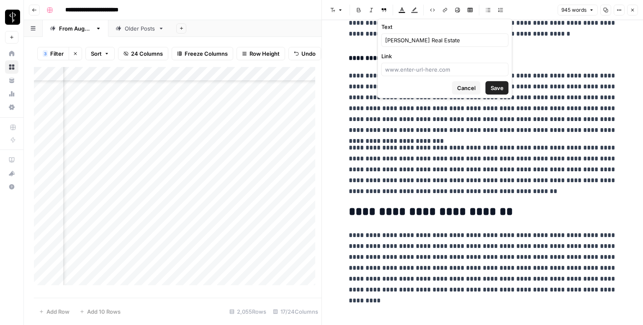
click at [434, 73] on div at bounding box center [445, 69] width 127 height 13
paste input "[URL][DOMAIN_NAME]"
type input "[URL][DOMAIN_NAME]"
click at [501, 87] on span "Save" at bounding box center [497, 88] width 13 height 8
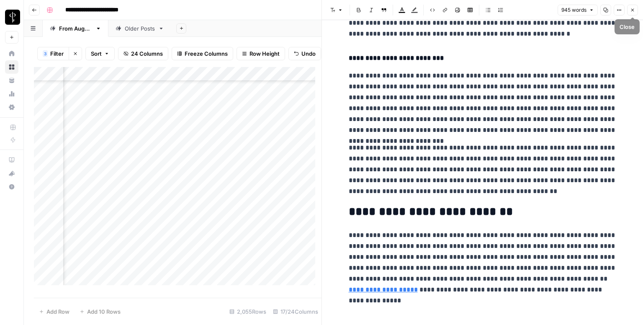
click at [630, 9] on button "Close" at bounding box center [632, 10] width 11 height 11
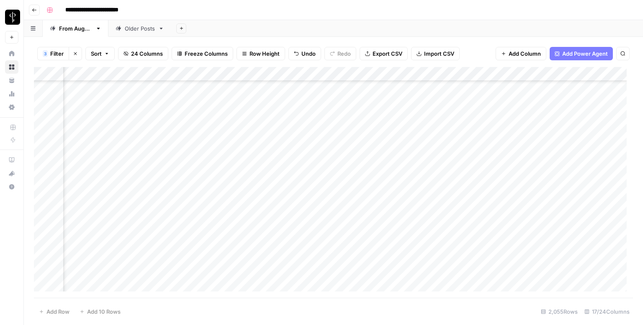
click at [368, 139] on div "Add Column" at bounding box center [333, 182] width 599 height 231
click at [417, 98] on div "Add Column" at bounding box center [333, 182] width 599 height 231
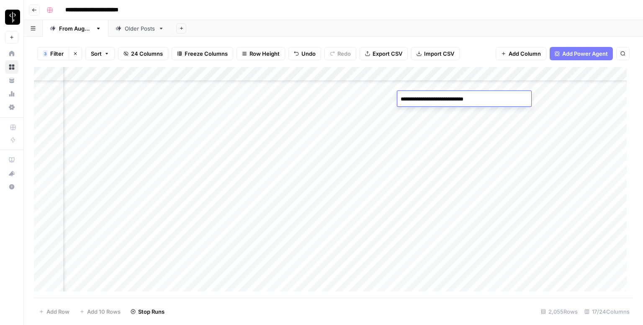
click at [417, 98] on textarea "**********" at bounding box center [464, 99] width 134 height 12
click at [420, 139] on div "Add Column" at bounding box center [333, 182] width 599 height 231
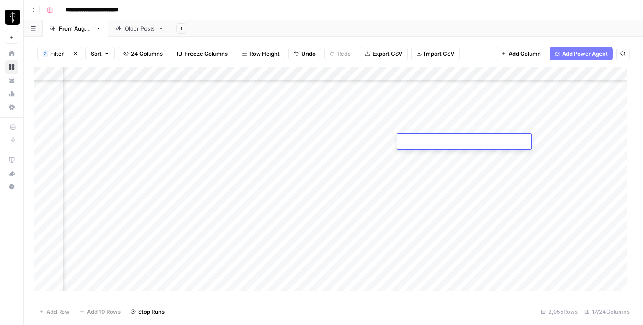
click at [420, 139] on textarea at bounding box center [464, 142] width 134 height 12
type textarea "**********"
click at [559, 140] on div "Add Column" at bounding box center [333, 182] width 599 height 231
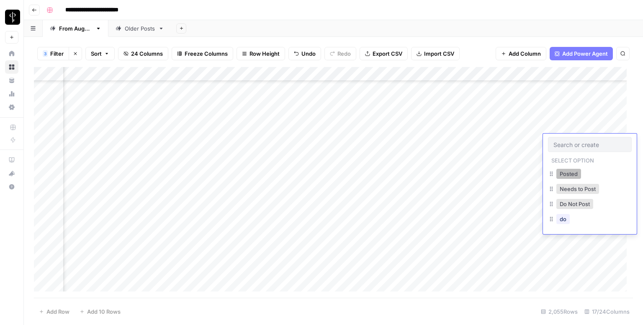
click at [559, 175] on button "Posted" at bounding box center [569, 174] width 25 height 10
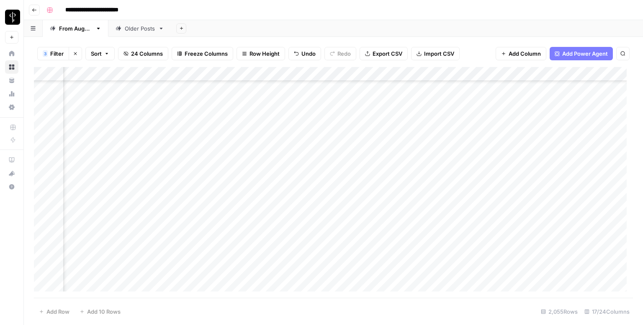
scroll to position [854, 551]
click at [95, 102] on div "Add Column" at bounding box center [333, 182] width 599 height 231
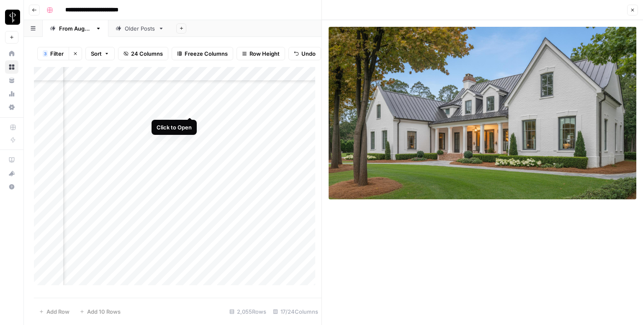
click at [191, 107] on div "Add Column" at bounding box center [178, 179] width 288 height 224
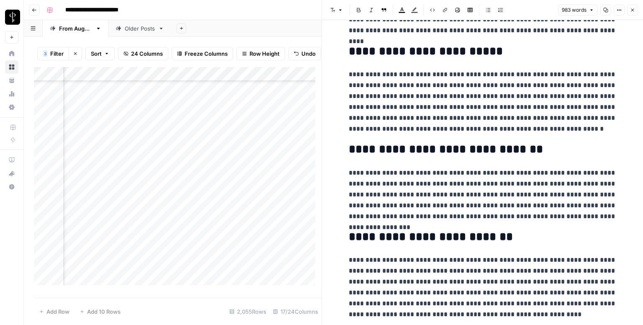
scroll to position [942, 0]
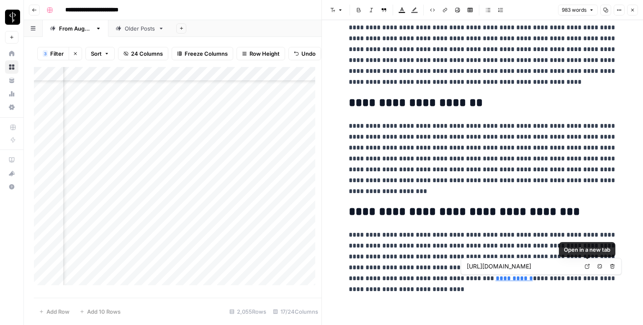
click at [588, 265] on icon at bounding box center [587, 266] width 5 height 5
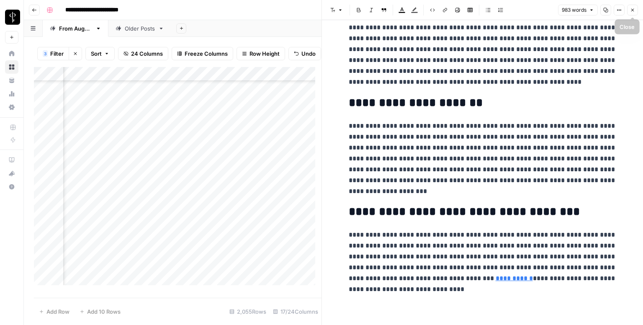
click at [636, 8] on button "Close" at bounding box center [632, 10] width 11 height 11
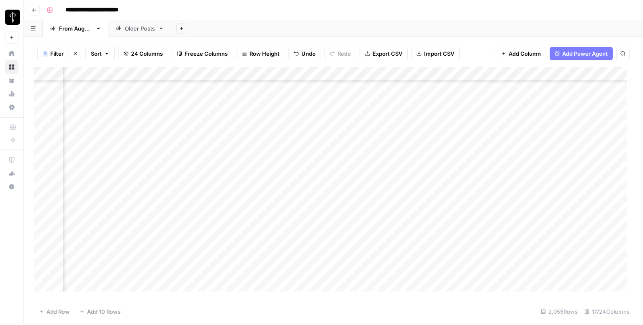
click at [358, 100] on div "Add Column" at bounding box center [333, 182] width 599 height 231
click at [563, 101] on div "Add Column" at bounding box center [333, 182] width 599 height 231
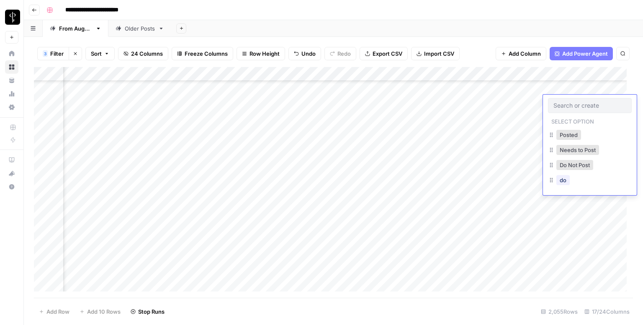
click at [563, 101] on div at bounding box center [590, 105] width 84 height 15
click at [567, 134] on button "Posted" at bounding box center [569, 135] width 25 height 10
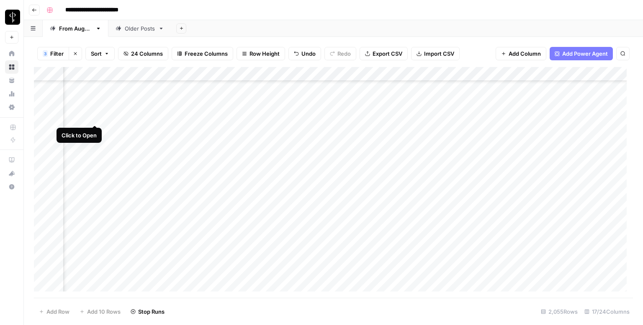
click at [94, 119] on div "Add Column" at bounding box center [333, 182] width 599 height 231
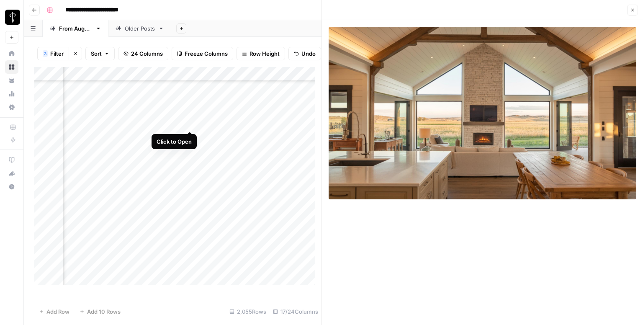
click at [189, 123] on div "Add Column" at bounding box center [178, 179] width 288 height 224
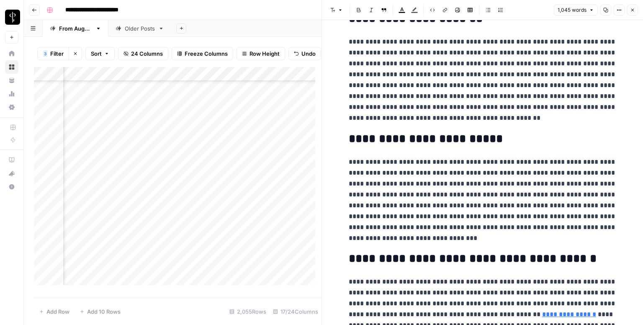
scroll to position [1040, 0]
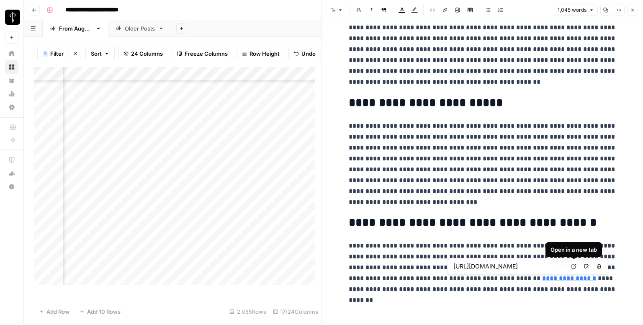
click at [572, 268] on icon at bounding box center [574, 266] width 5 height 5
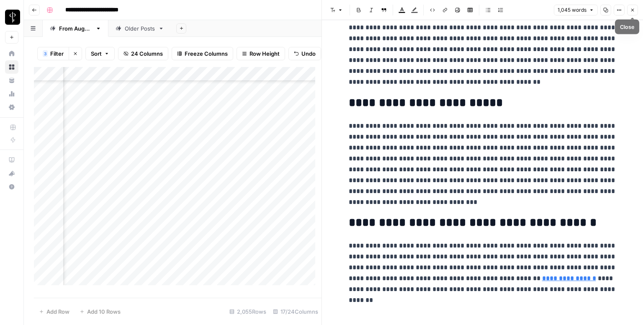
click at [637, 7] on button "Close" at bounding box center [632, 10] width 11 height 11
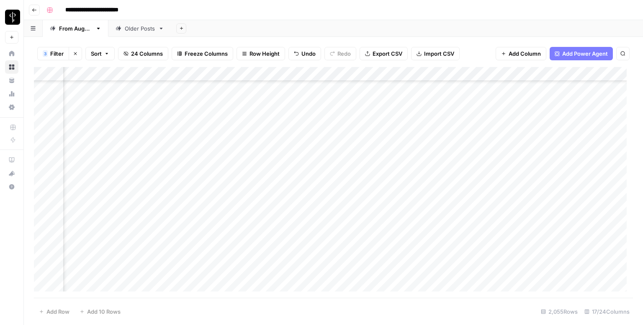
click at [374, 119] on div "Add Column" at bounding box center [333, 182] width 599 height 231
click at [559, 117] on div "Add Column" at bounding box center [333, 182] width 599 height 231
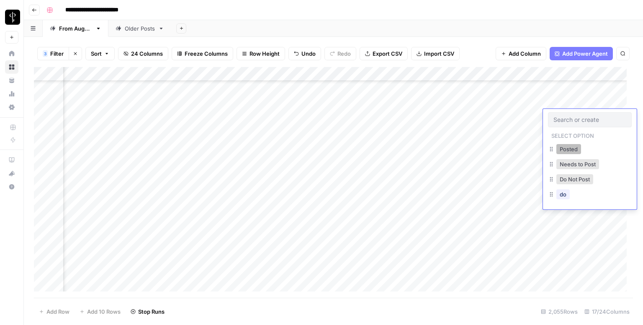
click at [565, 145] on button "Posted" at bounding box center [569, 149] width 25 height 10
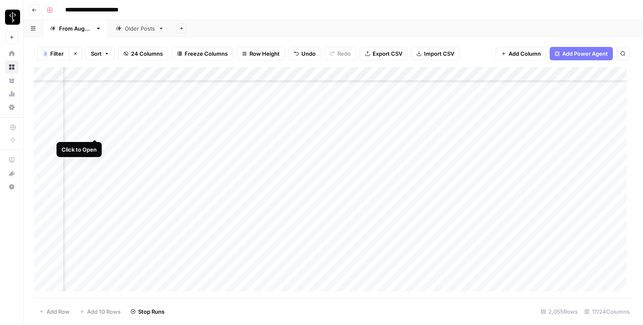
click at [94, 134] on div "Add Column" at bounding box center [333, 182] width 599 height 231
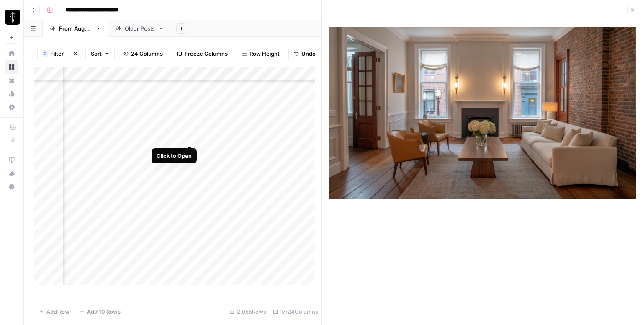
click at [189, 137] on div "Add Column" at bounding box center [178, 179] width 288 height 224
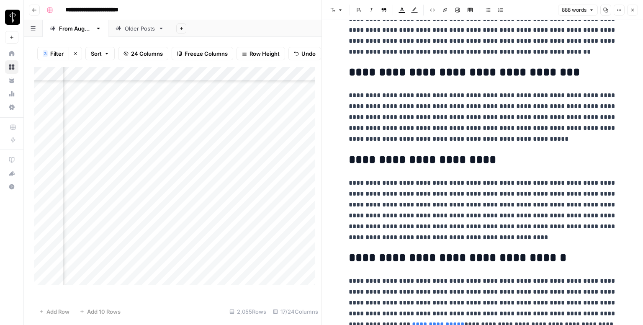
scroll to position [833, 0]
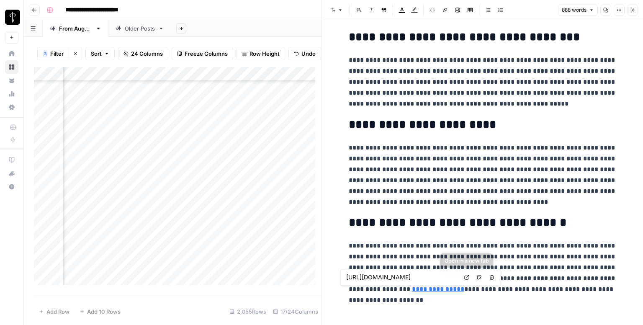
click at [467, 279] on icon at bounding box center [466, 277] width 5 height 5
click at [630, 8] on icon "button" at bounding box center [632, 10] width 5 height 5
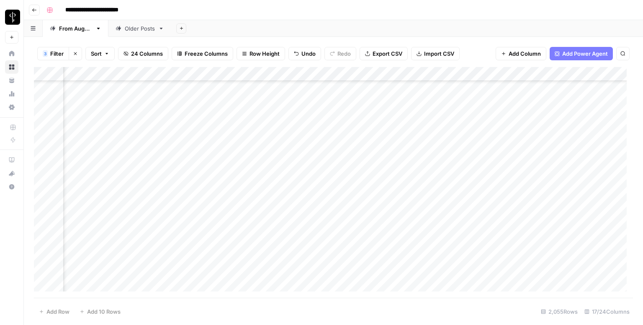
click at [362, 131] on div "Add Column" at bounding box center [333, 182] width 599 height 231
click at [559, 132] on div "Add Column" at bounding box center [333, 182] width 599 height 231
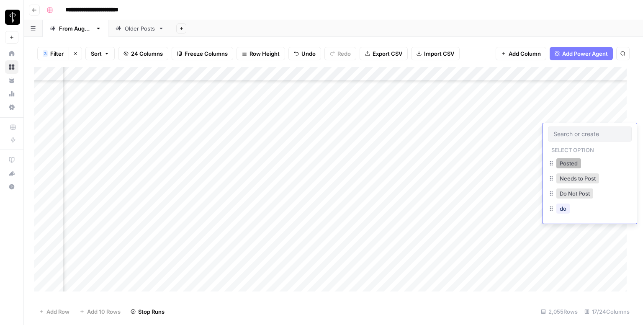
click at [565, 163] on button "Posted" at bounding box center [569, 163] width 25 height 10
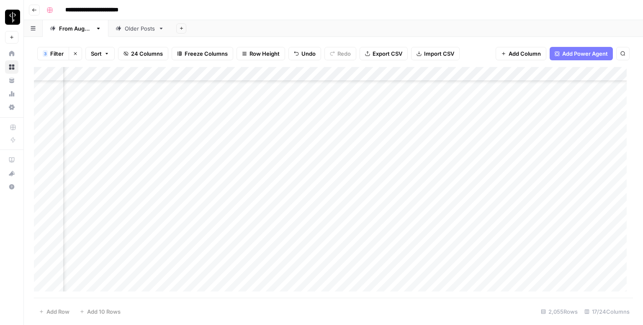
scroll to position [888, 551]
click at [95, 110] on div "Add Column" at bounding box center [333, 182] width 599 height 231
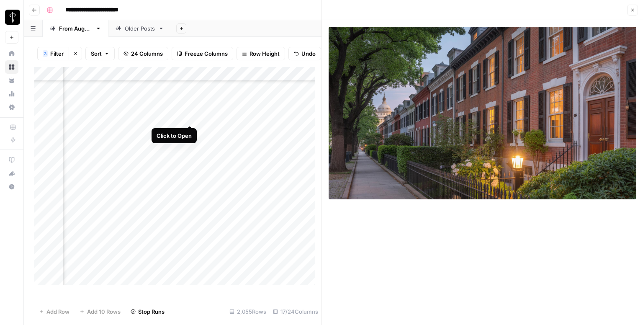
click at [188, 118] on div "Add Column" at bounding box center [178, 179] width 288 height 224
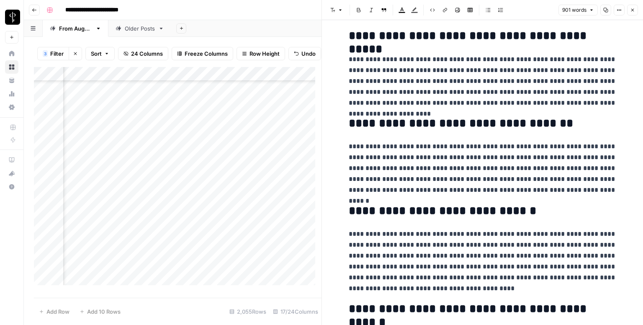
scroll to position [901, 0]
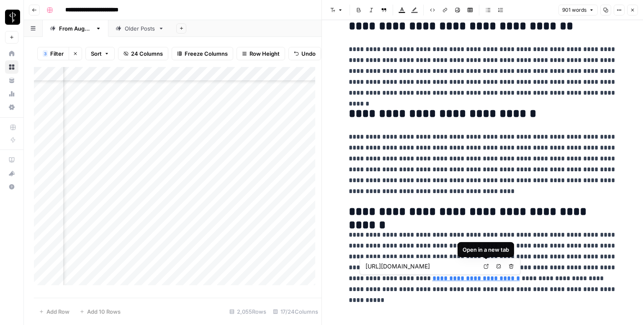
click at [486, 267] on icon at bounding box center [486, 266] width 5 height 5
click at [632, 11] on icon "button" at bounding box center [632, 10] width 5 height 5
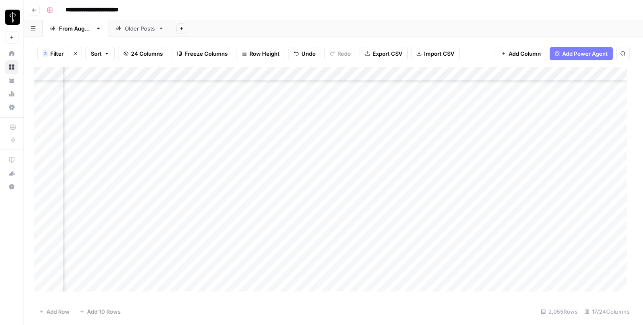
click at [358, 111] on div "Add Column" at bounding box center [333, 182] width 599 height 231
click at [553, 110] on div "Add Column" at bounding box center [333, 182] width 599 height 231
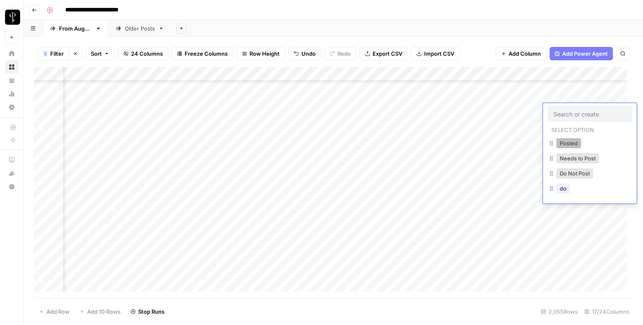
click at [564, 141] on button "Posted" at bounding box center [569, 143] width 25 height 10
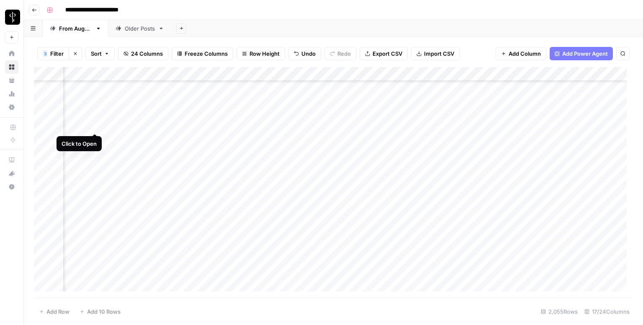
click at [93, 125] on div "Add Column" at bounding box center [333, 182] width 599 height 231
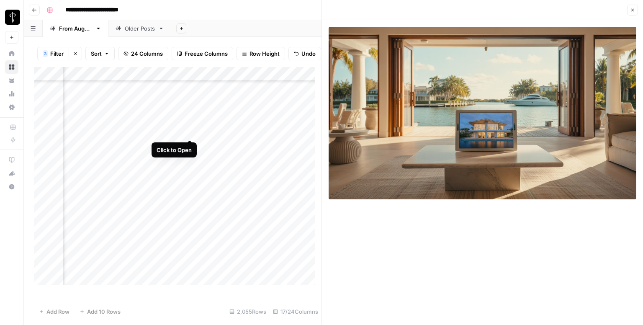
click at [189, 129] on div "Add Column" at bounding box center [178, 179] width 288 height 224
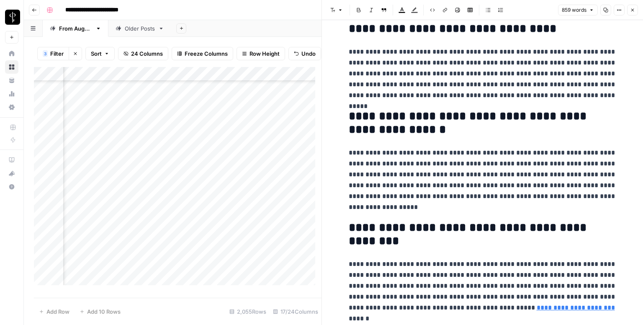
scroll to position [925, 0]
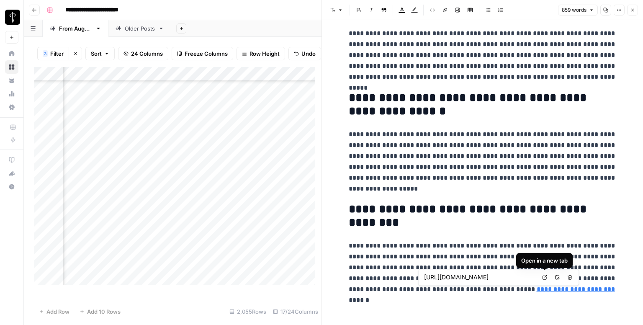
click at [542, 278] on icon at bounding box center [544, 277] width 5 height 5
click at [632, 11] on icon "button" at bounding box center [632, 10] width 5 height 5
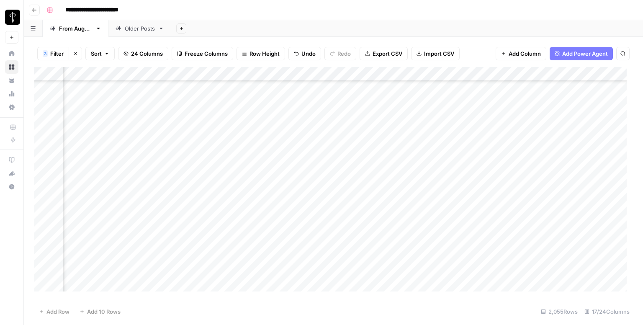
click at [376, 124] on div "Add Column" at bounding box center [333, 182] width 599 height 231
click at [556, 126] on div "Add Column" at bounding box center [333, 182] width 599 height 231
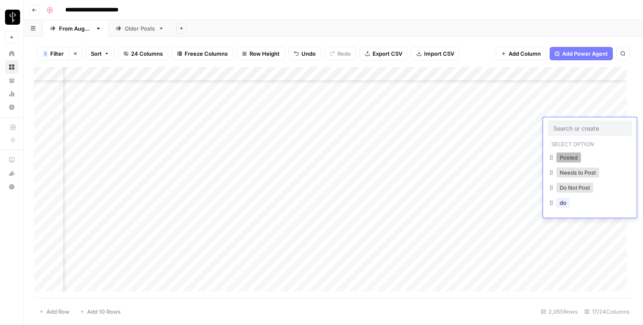
click at [561, 155] on button "Posted" at bounding box center [569, 157] width 25 height 10
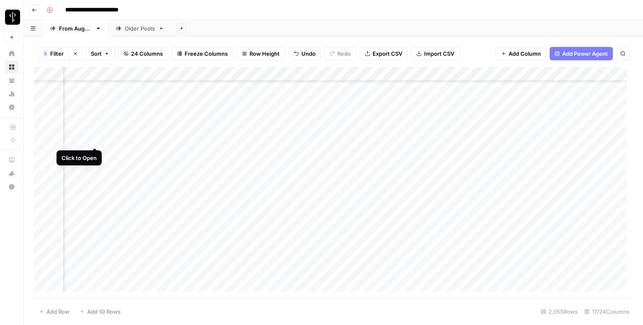
click at [96, 139] on div "Add Column" at bounding box center [333, 182] width 599 height 231
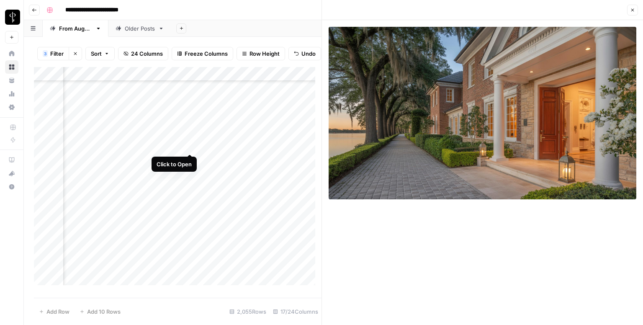
click at [188, 147] on div "Add Column" at bounding box center [178, 179] width 288 height 224
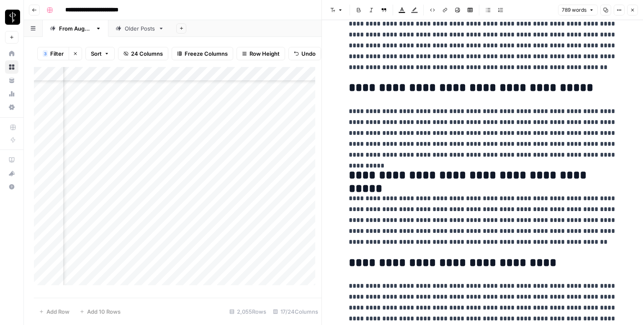
scroll to position [779, 0]
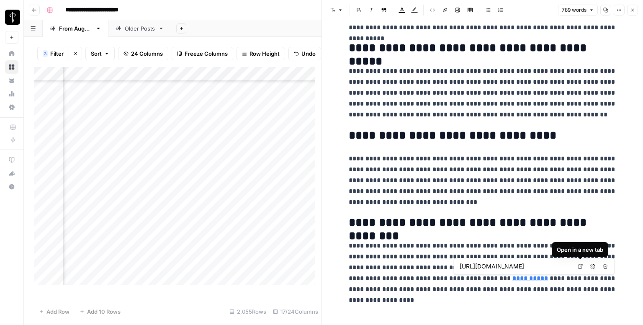
click at [583, 265] on icon at bounding box center [580, 266] width 5 height 5
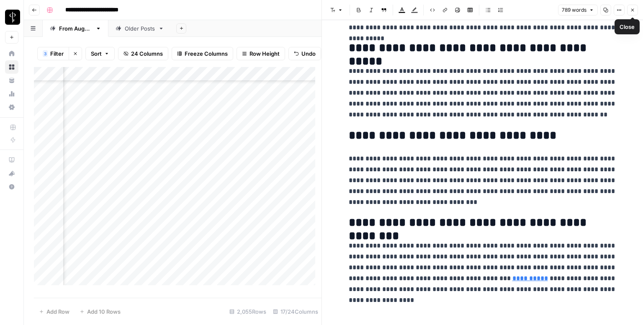
click at [633, 13] on button "Close" at bounding box center [632, 10] width 11 height 11
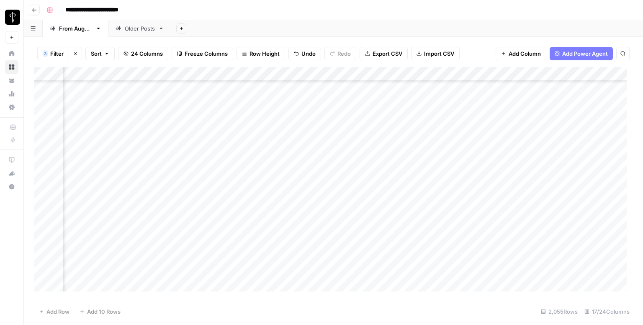
click at [363, 139] on div "Add Column" at bounding box center [333, 182] width 599 height 231
click at [559, 139] on div "Add Column" at bounding box center [333, 182] width 599 height 231
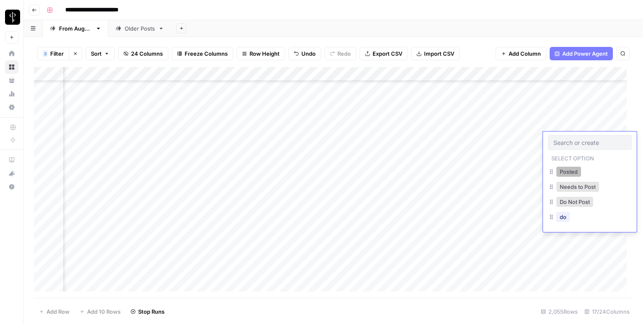
click at [573, 175] on button "Posted" at bounding box center [569, 172] width 25 height 10
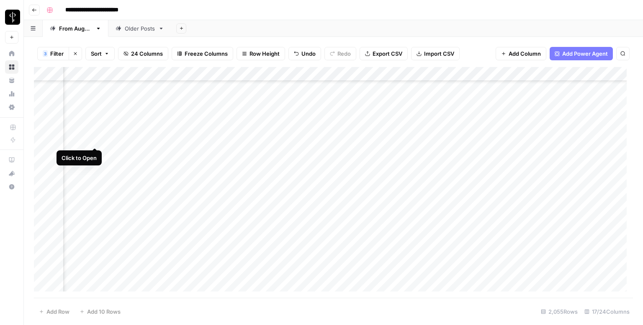
click at [93, 140] on div "Add Column" at bounding box center [333, 182] width 599 height 231
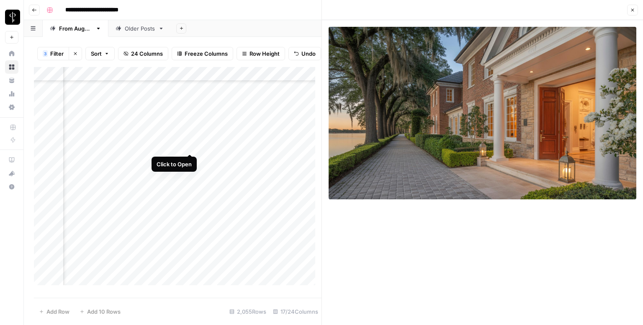
click at [190, 146] on div "Add Column" at bounding box center [178, 179] width 288 height 224
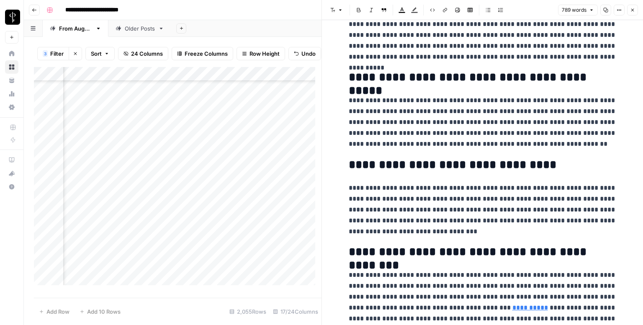
scroll to position [779, 0]
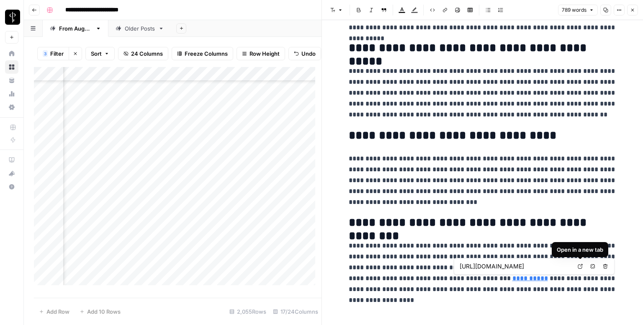
click at [576, 267] on link "Open in a new tab" at bounding box center [580, 266] width 11 height 11
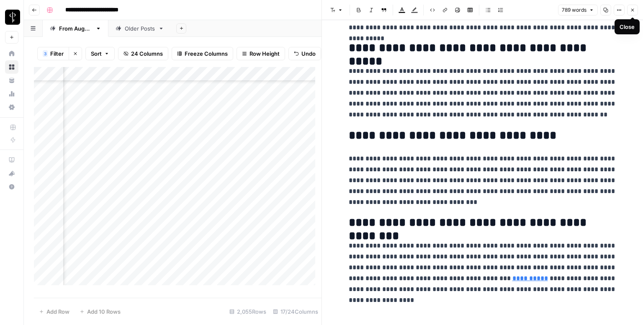
click at [635, 7] on button "Close" at bounding box center [632, 10] width 11 height 11
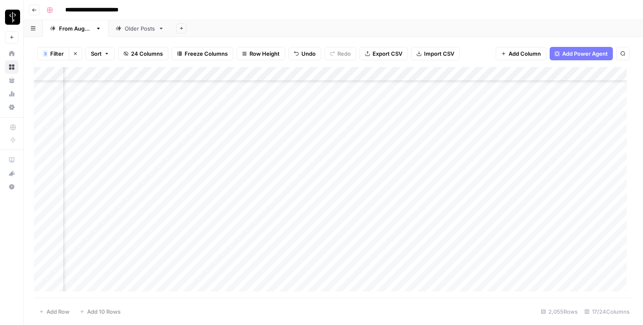
click at [367, 151] on div "Add Column" at bounding box center [333, 182] width 599 height 231
click at [553, 153] on div "Add Column" at bounding box center [333, 182] width 599 height 231
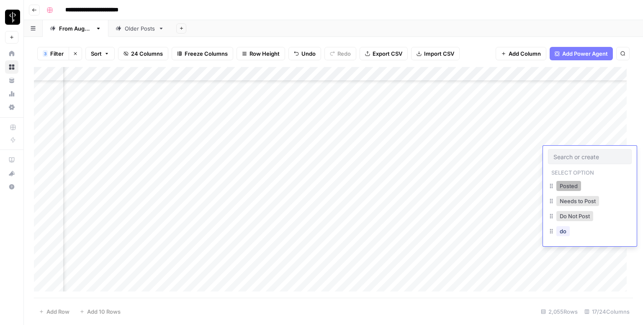
click at [571, 183] on button "Posted" at bounding box center [569, 186] width 25 height 10
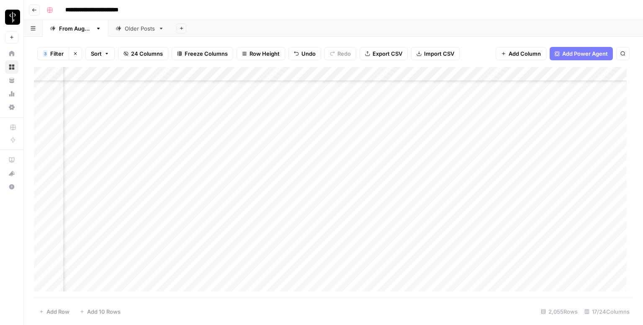
scroll to position [953, 551]
click at [96, 101] on div "Add Column" at bounding box center [333, 182] width 599 height 231
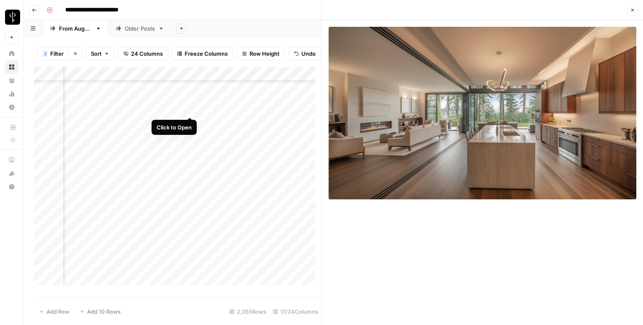
click at [187, 108] on div "Add Column" at bounding box center [178, 179] width 288 height 224
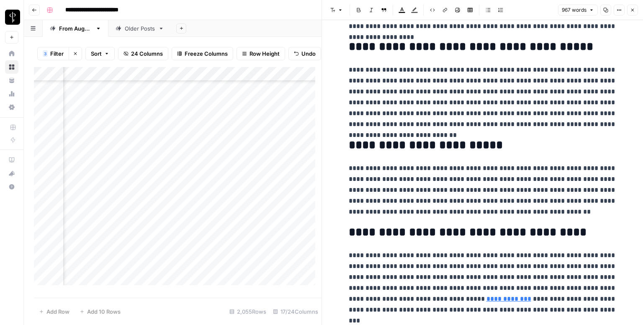
scroll to position [931, 0]
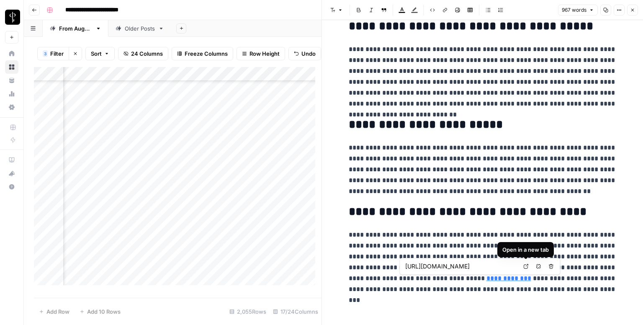
click at [524, 266] on icon at bounding box center [525, 266] width 5 height 5
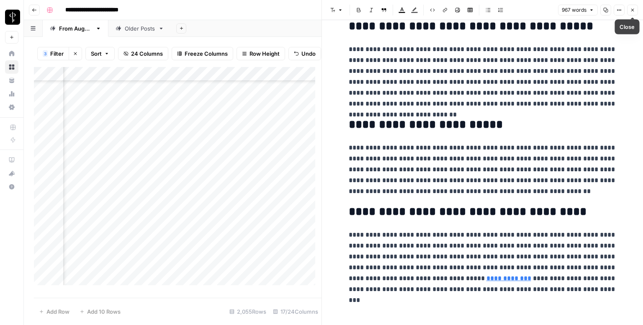
click at [631, 12] on icon "button" at bounding box center [632, 10] width 5 height 5
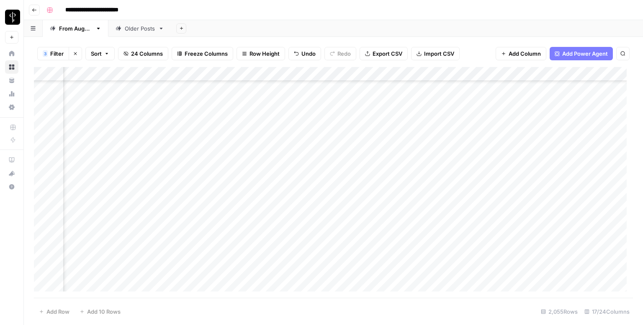
click at [364, 101] on div "Add Column" at bounding box center [333, 182] width 599 height 231
click at [560, 99] on div "Add Column" at bounding box center [333, 182] width 599 height 231
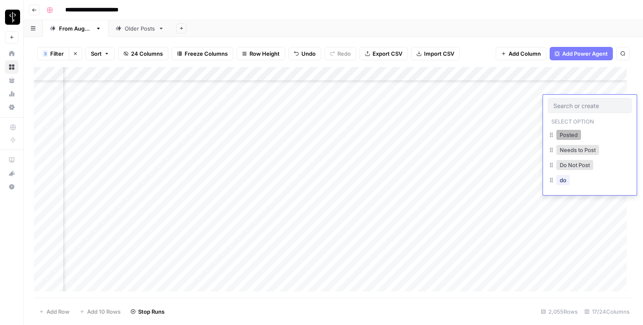
click at [566, 130] on button "Posted" at bounding box center [569, 135] width 25 height 10
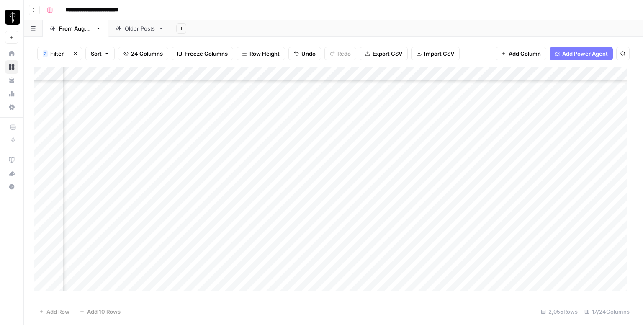
click at [93, 116] on div "Add Column" at bounding box center [333, 182] width 599 height 231
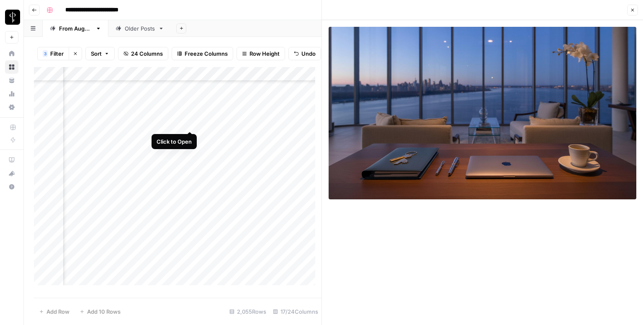
click at [190, 120] on div "Add Column" at bounding box center [178, 179] width 288 height 224
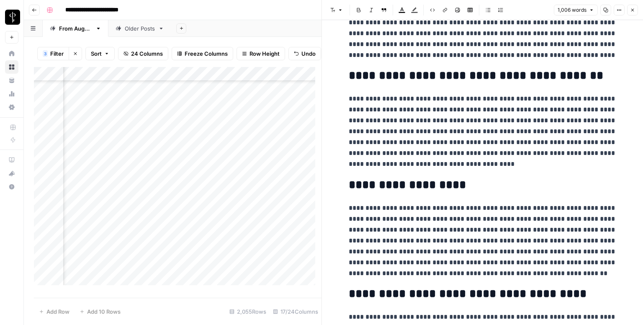
scroll to position [975, 0]
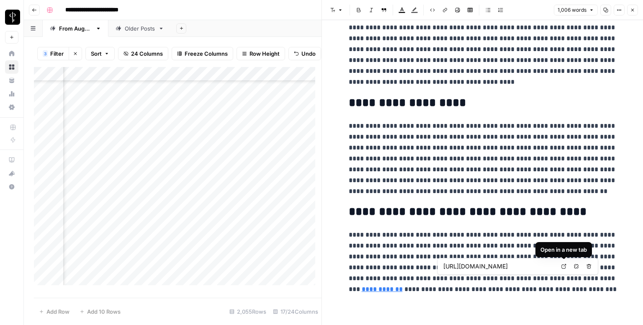
click at [563, 268] on icon at bounding box center [564, 266] width 5 height 5
click at [633, 6] on button "Close" at bounding box center [632, 10] width 11 height 11
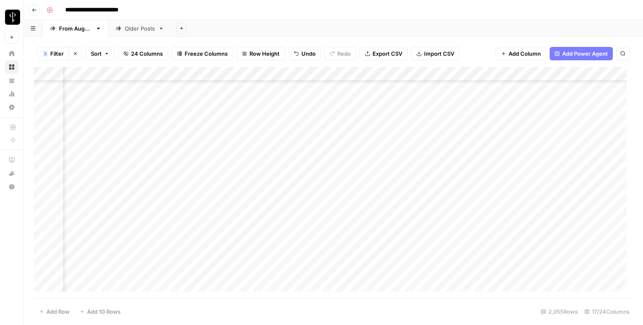
click at [358, 116] on div "Add Column" at bounding box center [333, 182] width 599 height 231
click at [557, 119] on div "Add Column" at bounding box center [333, 182] width 599 height 231
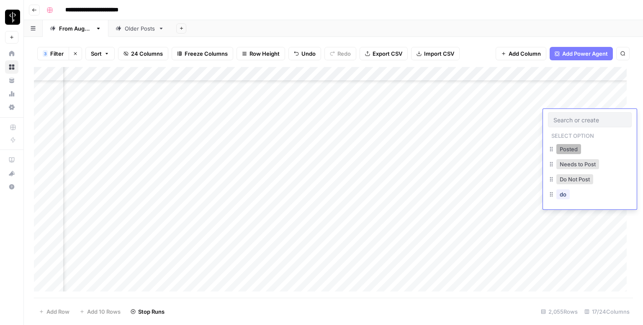
click at [560, 148] on button "Posted" at bounding box center [569, 149] width 25 height 10
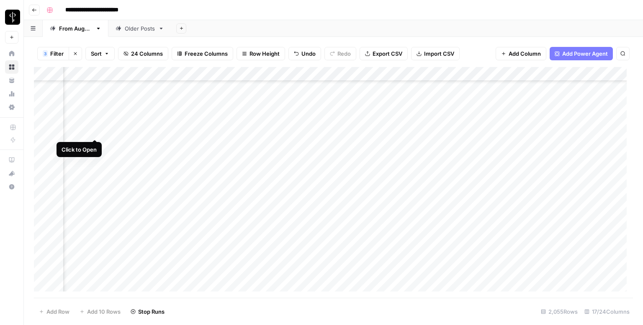
click at [93, 129] on div "Add Column" at bounding box center [333, 182] width 599 height 231
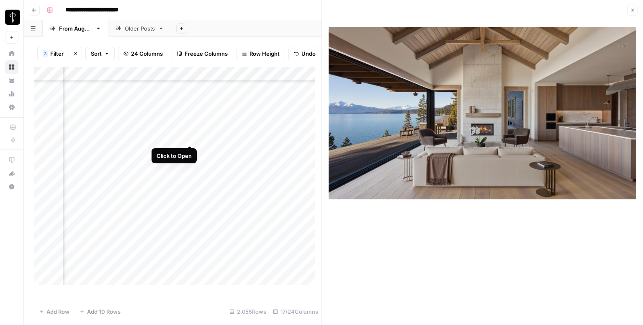
click at [189, 136] on div "Add Column" at bounding box center [178, 179] width 288 height 224
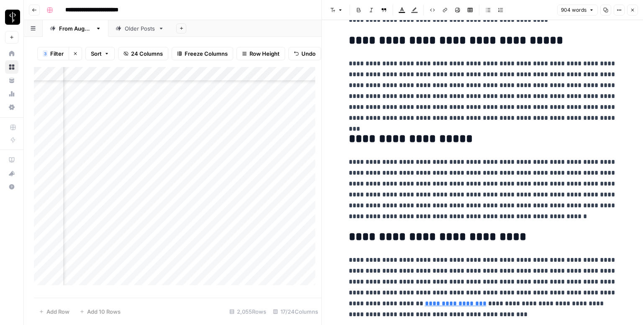
scroll to position [920, 0]
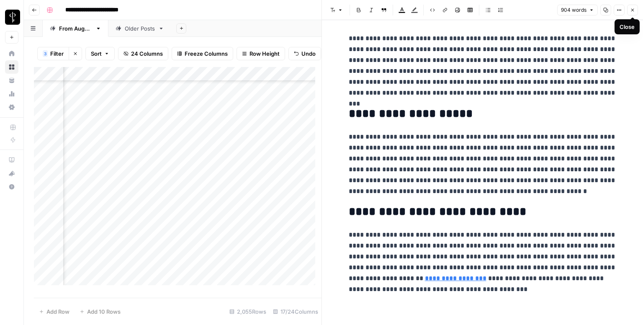
click at [633, 12] on icon "button" at bounding box center [632, 10] width 5 height 5
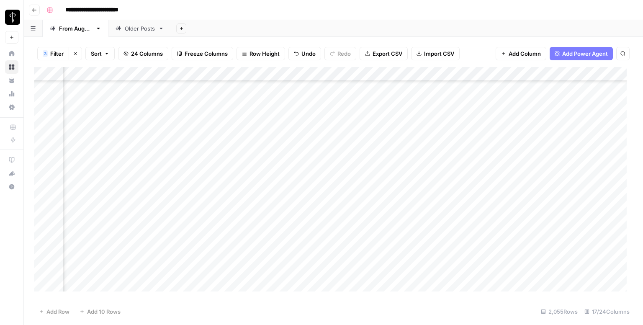
click at [366, 129] on div "Add Column" at bounding box center [333, 182] width 599 height 231
click at [548, 131] on div "Add Column" at bounding box center [333, 182] width 599 height 231
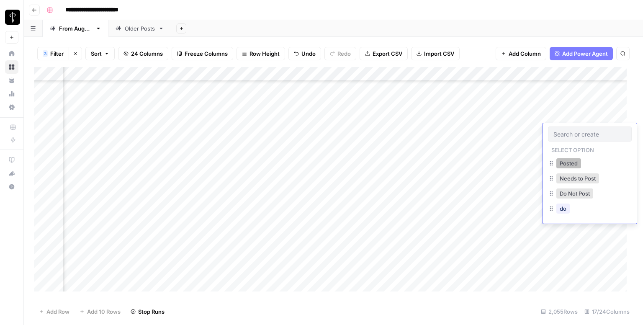
click at [566, 163] on button "Posted" at bounding box center [569, 163] width 25 height 10
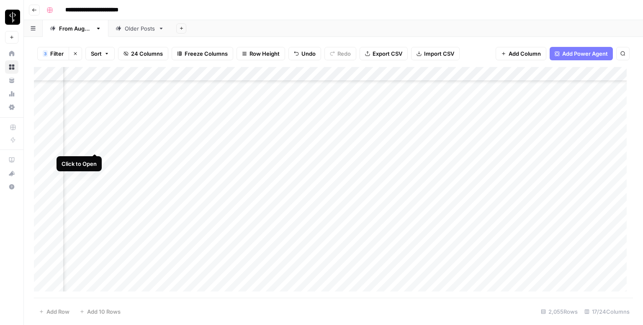
click at [94, 147] on div "Add Column" at bounding box center [333, 182] width 599 height 231
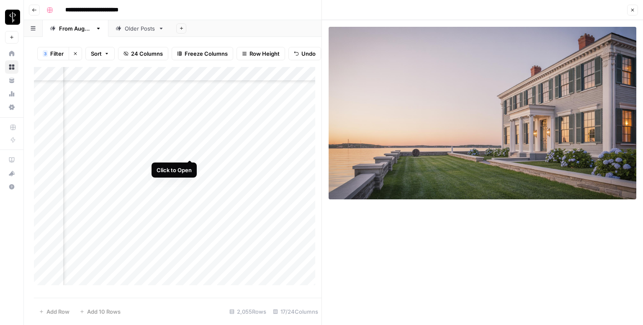
click at [193, 150] on div "Add Column" at bounding box center [178, 179] width 288 height 224
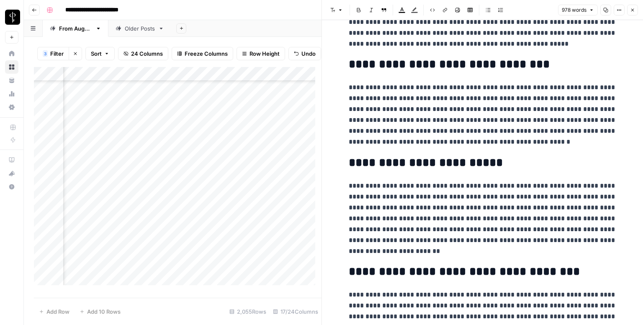
scroll to position [986, 0]
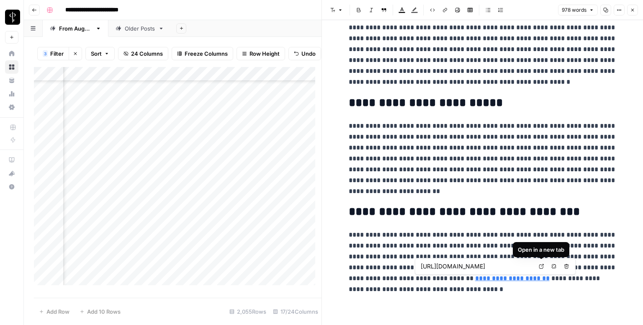
click at [540, 270] on link "Open in a new tab" at bounding box center [541, 266] width 11 height 11
click at [630, 9] on icon "button" at bounding box center [632, 10] width 5 height 5
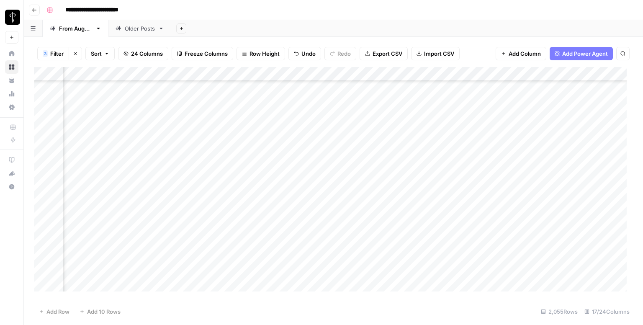
click at [374, 145] on div "Add Column" at bounding box center [333, 182] width 599 height 231
click at [554, 150] on div "Add Column" at bounding box center [333, 182] width 599 height 231
click at [562, 144] on div "Add Column" at bounding box center [333, 182] width 599 height 231
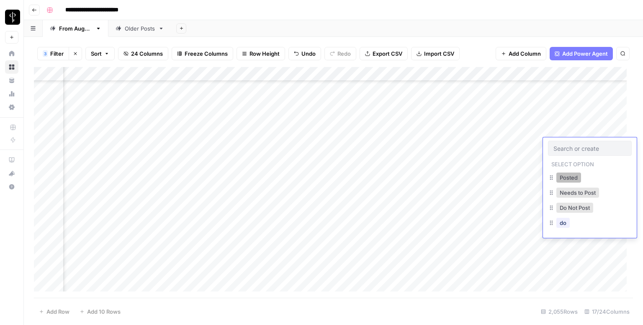
click at [574, 175] on button "Posted" at bounding box center [569, 178] width 25 height 10
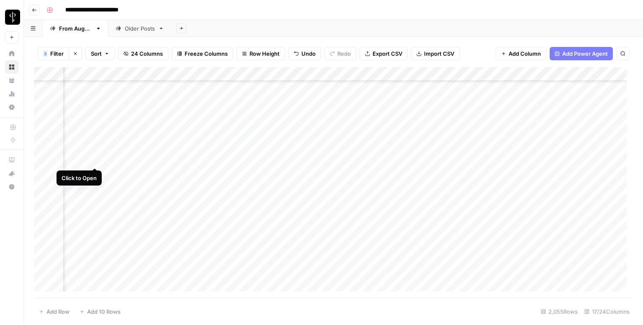
click at [97, 161] on div "Add Column" at bounding box center [333, 182] width 599 height 231
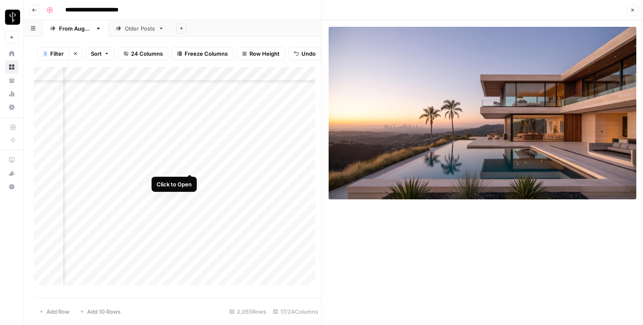
click at [190, 166] on div "Add Column" at bounding box center [178, 179] width 288 height 224
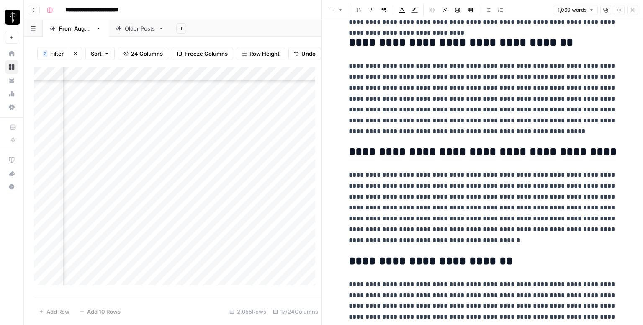
scroll to position [1010, 0]
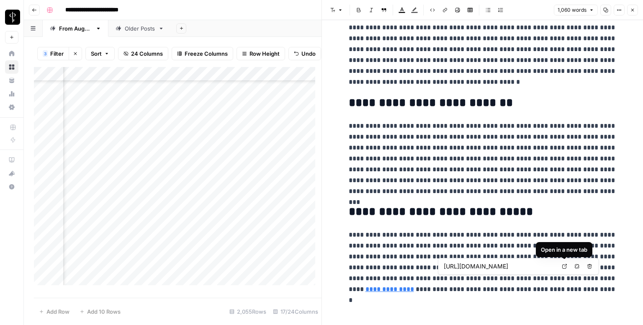
click at [560, 267] on link "Open in a new tab" at bounding box center [564, 266] width 11 height 11
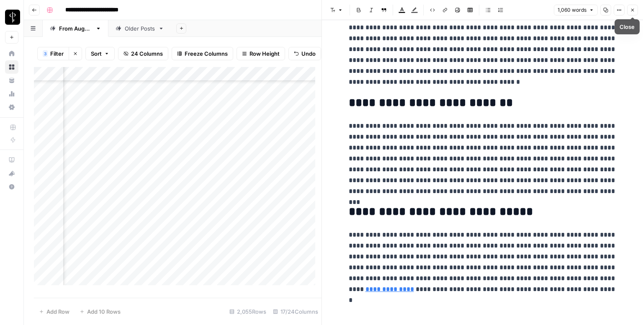
click at [634, 9] on icon "button" at bounding box center [633, 10] width 3 height 3
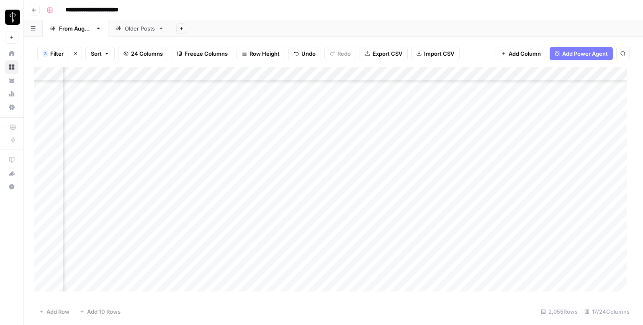
click at [356, 156] on div "Add Column" at bounding box center [333, 182] width 599 height 231
click at [553, 160] on div "Add Column" at bounding box center [333, 182] width 599 height 231
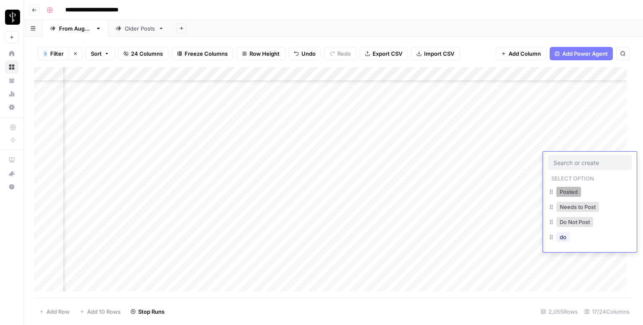
click at [563, 190] on button "Posted" at bounding box center [569, 192] width 25 height 10
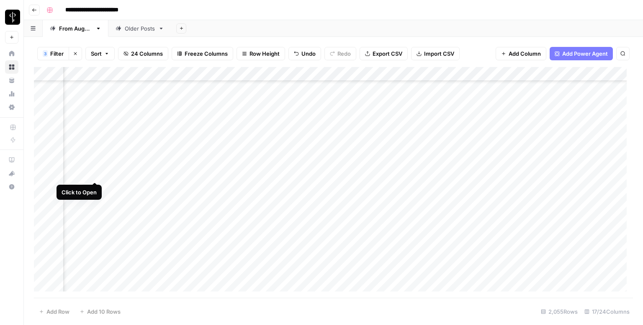
click at [95, 175] on div "Add Column" at bounding box center [333, 182] width 599 height 231
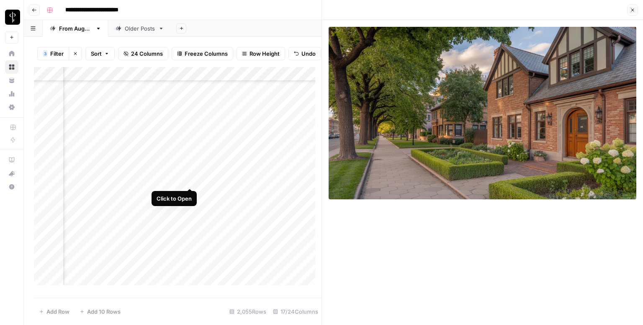
click at [193, 180] on div "Add Column" at bounding box center [178, 179] width 288 height 224
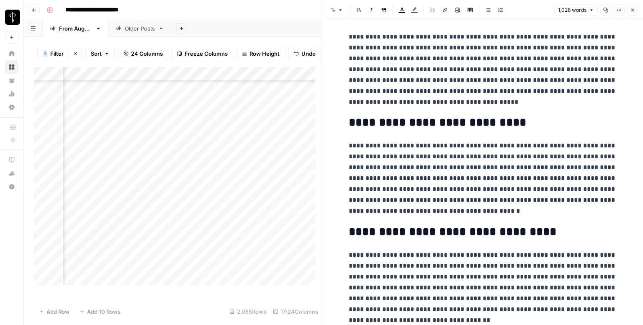
scroll to position [1018, 0]
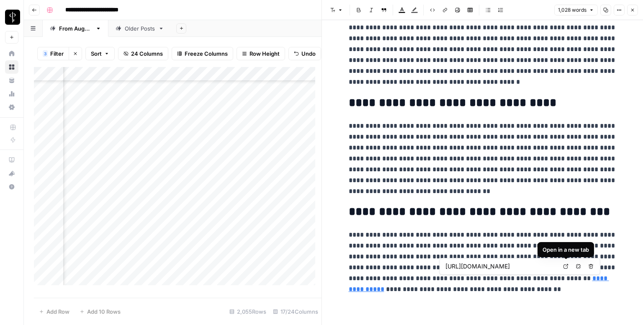
click at [566, 266] on icon at bounding box center [566, 266] width 5 height 5
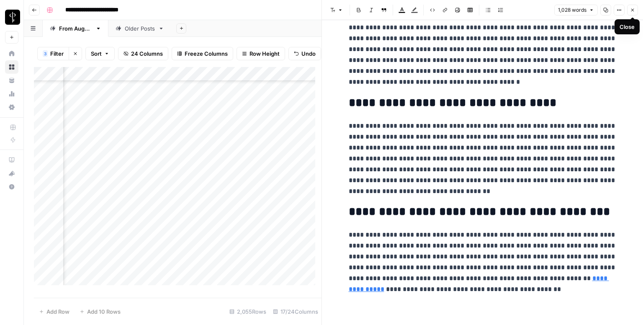
click at [633, 11] on icon "button" at bounding box center [632, 10] width 5 height 5
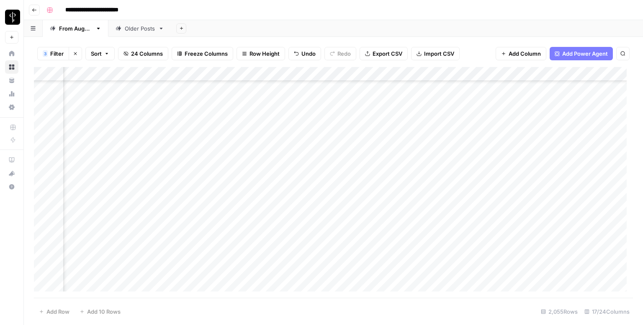
click at [380, 173] on div "Add Column" at bounding box center [333, 182] width 599 height 231
click at [568, 180] on div "Add Column" at bounding box center [333, 182] width 599 height 231
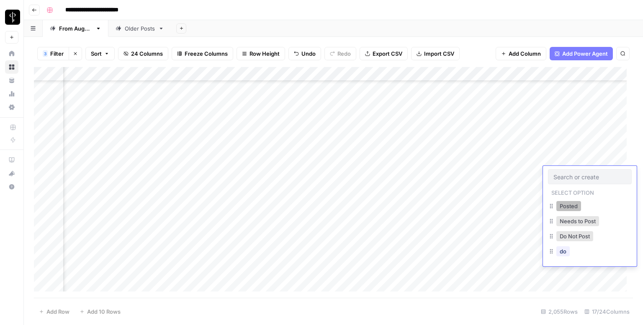
click at [562, 202] on button "Posted" at bounding box center [569, 206] width 25 height 10
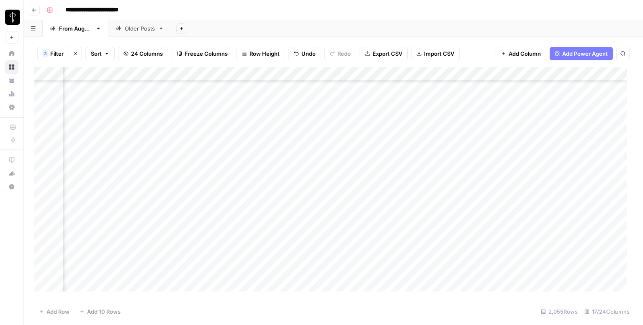
scroll to position [1037, 551]
click at [95, 104] on div "Add Column" at bounding box center [333, 182] width 599 height 231
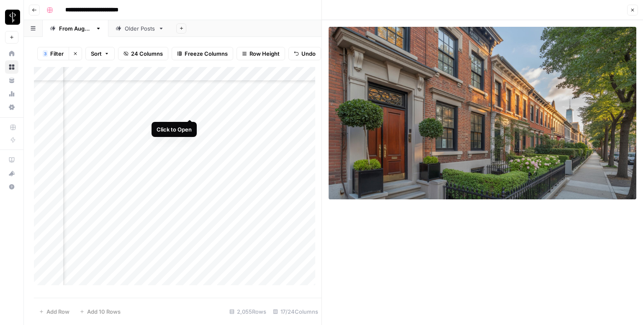
click at [186, 111] on div "Add Column" at bounding box center [178, 179] width 288 height 224
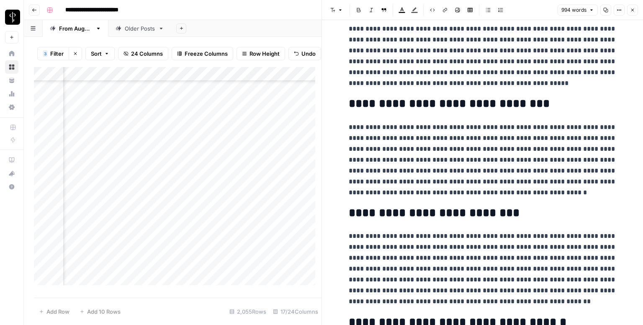
scroll to position [945, 0]
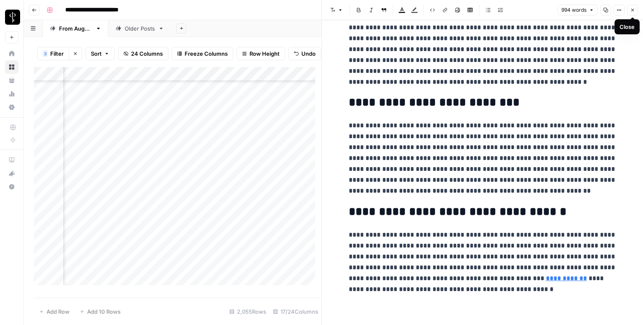
click at [636, 8] on button "Close" at bounding box center [632, 10] width 11 height 11
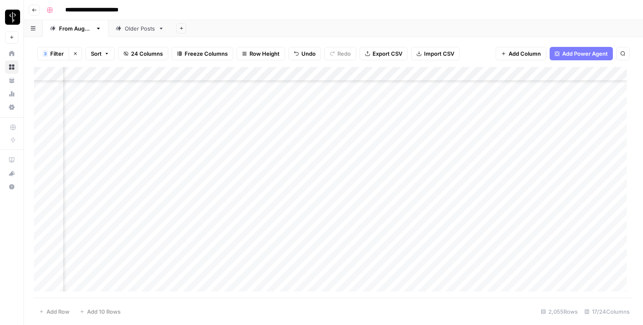
click at [372, 101] on div "Add Column" at bounding box center [333, 182] width 599 height 231
click at [571, 103] on div "Add Column" at bounding box center [333, 182] width 599 height 231
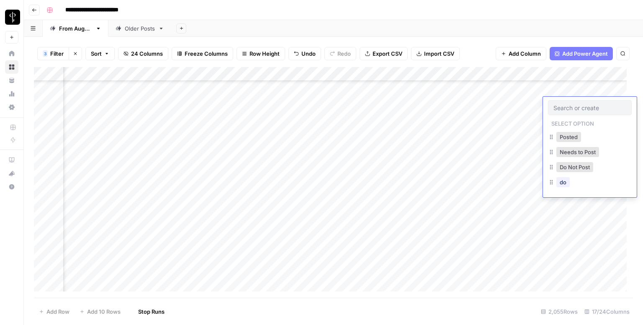
click at [571, 103] on div at bounding box center [590, 107] width 84 height 15
click at [559, 137] on button "Posted" at bounding box center [569, 137] width 25 height 10
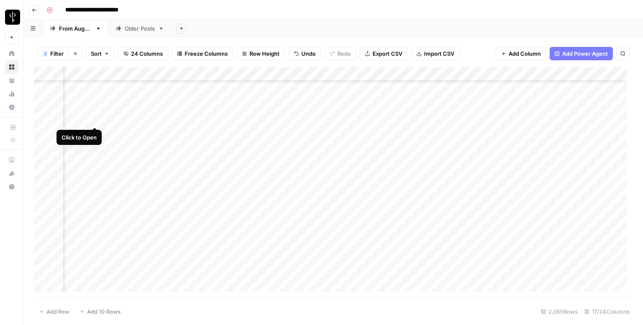
click at [97, 121] on div "Add Column" at bounding box center [333, 182] width 599 height 231
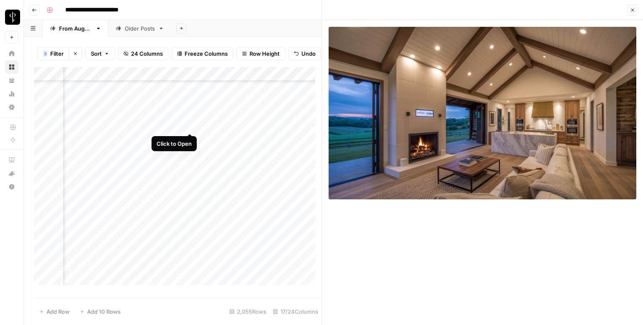
click at [191, 124] on div "Add Column" at bounding box center [178, 179] width 288 height 224
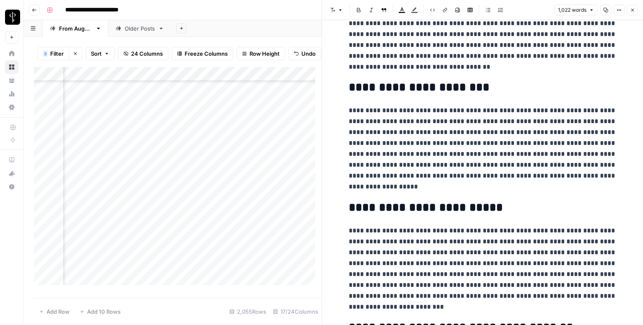
scroll to position [1073, 0]
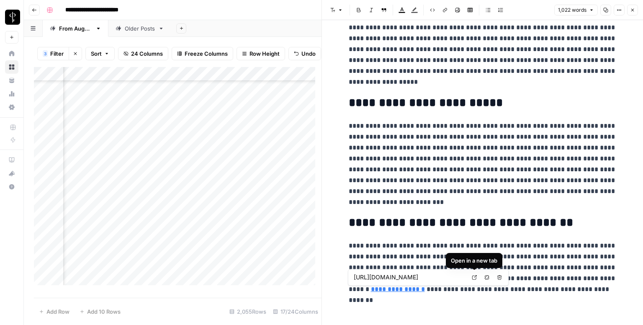
click at [476, 277] on icon at bounding box center [474, 277] width 5 height 5
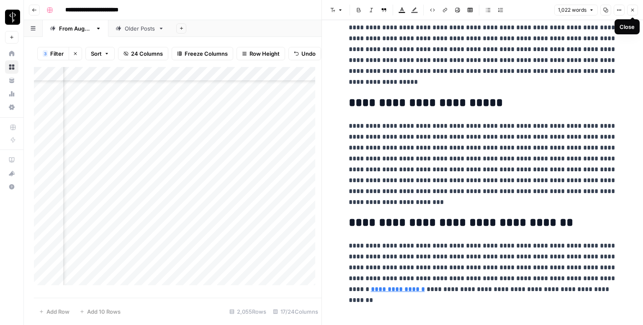
click at [633, 10] on icon "button" at bounding box center [632, 10] width 5 height 5
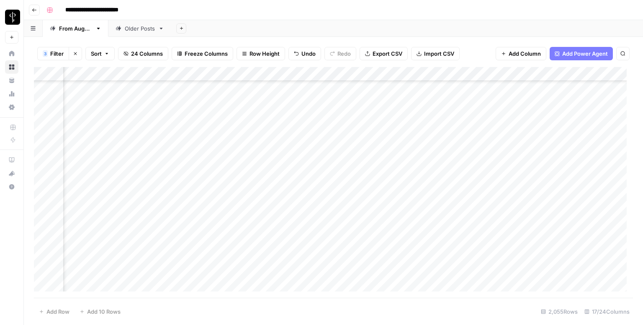
click at [358, 117] on div "Add Column" at bounding box center [333, 182] width 599 height 231
click at [568, 118] on div "Add Column" at bounding box center [333, 182] width 599 height 231
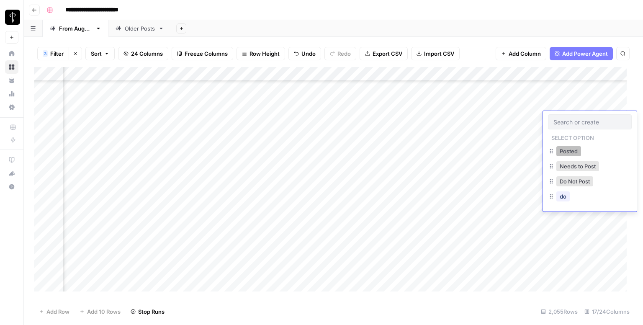
click at [562, 148] on button "Posted" at bounding box center [569, 151] width 25 height 10
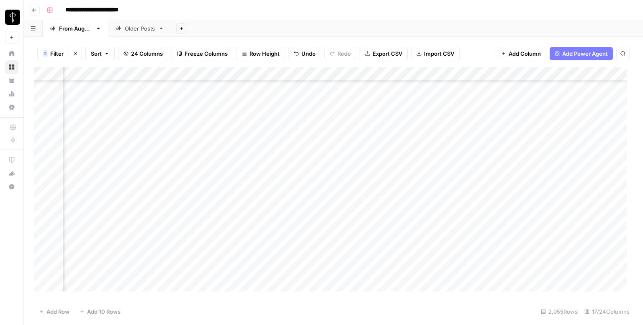
scroll to position [1070, 551]
click at [93, 101] on div "Add Column" at bounding box center [333, 182] width 599 height 231
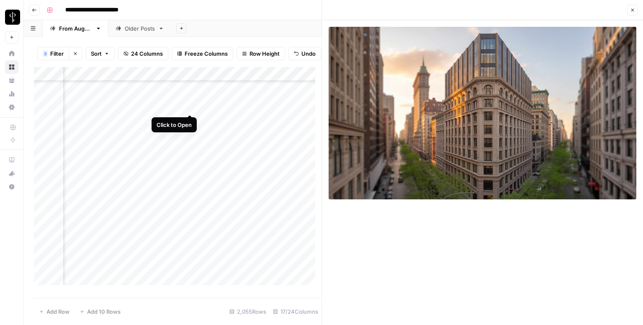
click at [193, 104] on div "Add Column" at bounding box center [178, 179] width 288 height 224
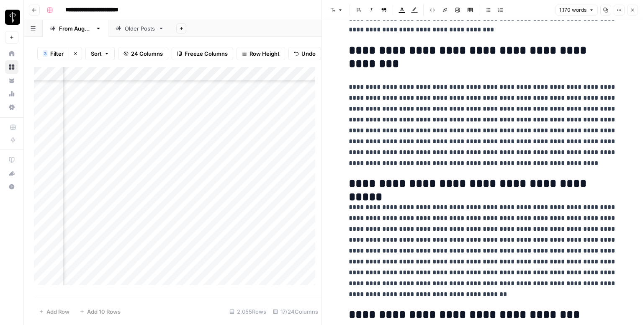
scroll to position [1157, 0]
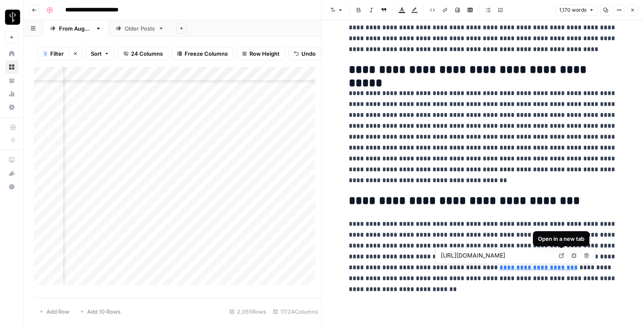
click at [567, 251] on link "Open in a new tab" at bounding box center [561, 255] width 11 height 11
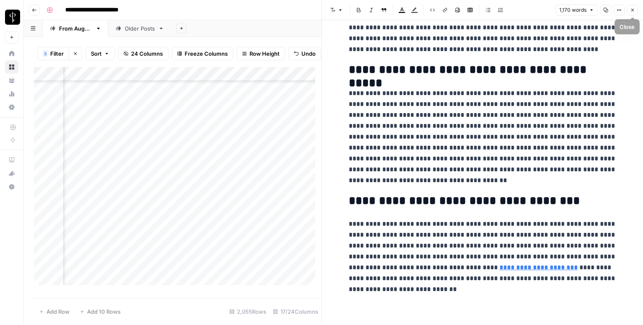
click at [632, 9] on icon "button" at bounding box center [632, 10] width 5 height 5
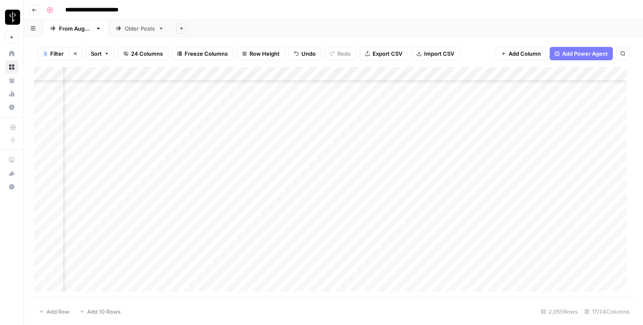
click at [356, 101] on div "Add Column" at bounding box center [333, 182] width 599 height 231
click at [573, 101] on div "Add Column" at bounding box center [333, 182] width 599 height 231
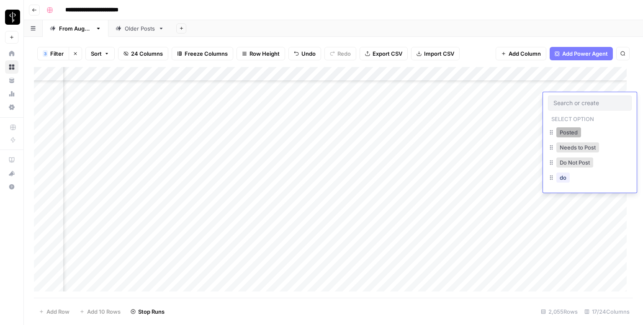
click at [571, 131] on button "Posted" at bounding box center [569, 132] width 25 height 10
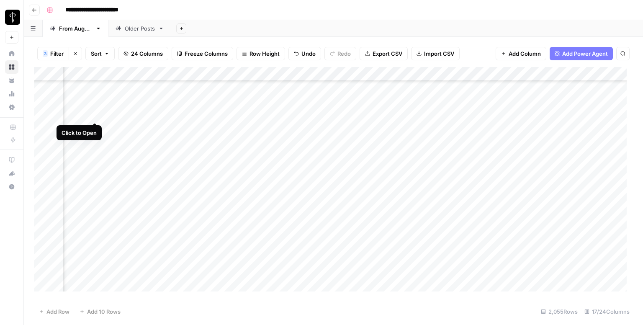
click at [98, 113] on div "Add Column" at bounding box center [333, 182] width 599 height 231
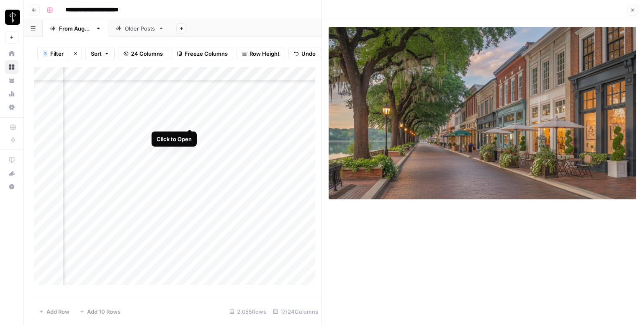
click at [189, 119] on div "Add Column" at bounding box center [178, 179] width 288 height 224
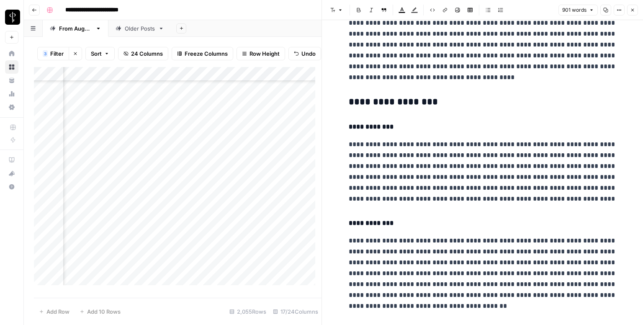
scroll to position [27, 0]
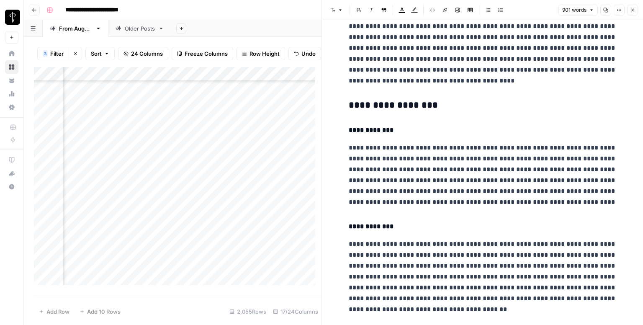
click at [375, 108] on h3 "**********" at bounding box center [483, 106] width 268 height 12
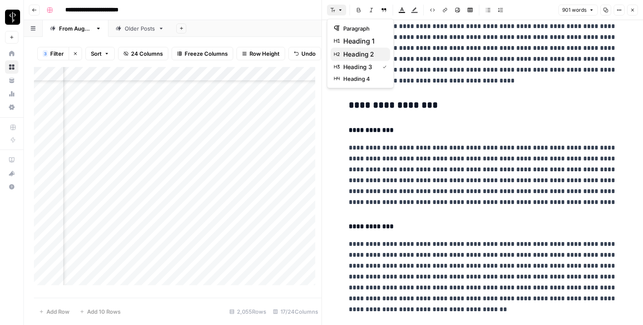
drag, startPoint x: 334, startPoint y: 12, endPoint x: 358, endPoint y: 49, distance: 44.4
click at [358, 49] on body "**********" at bounding box center [321, 162] width 643 height 325
click at [358, 49] on span "heading 2" at bounding box center [363, 54] width 40 height 10
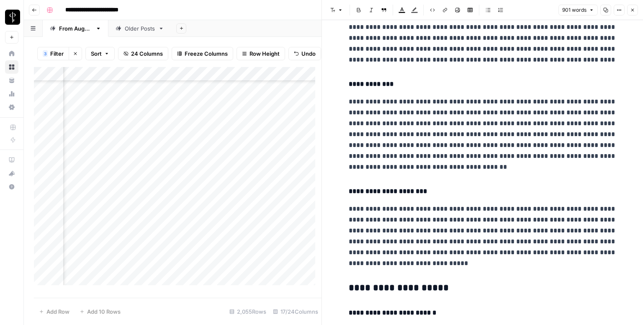
scroll to position [268, 0]
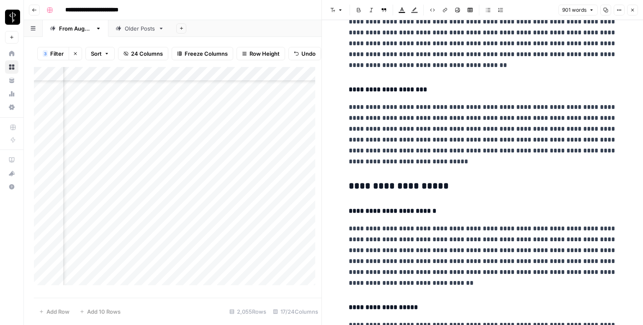
click at [377, 191] on h3 "**********" at bounding box center [483, 186] width 268 height 12
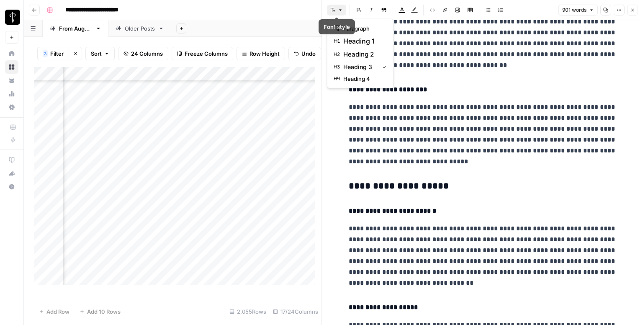
click at [333, 10] on icon "button" at bounding box center [332, 10] width 5 height 5
click at [345, 52] on span "heading 2" at bounding box center [363, 54] width 40 height 10
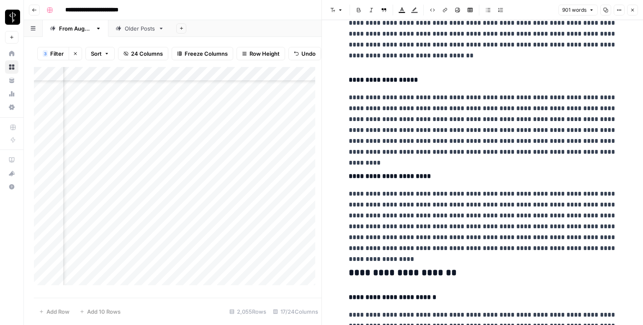
scroll to position [606, 0]
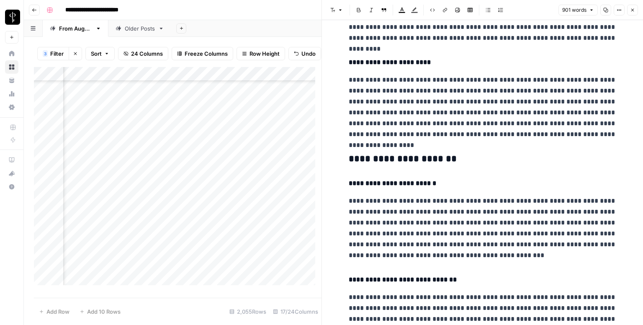
click at [384, 153] on h3 "**********" at bounding box center [483, 159] width 268 height 12
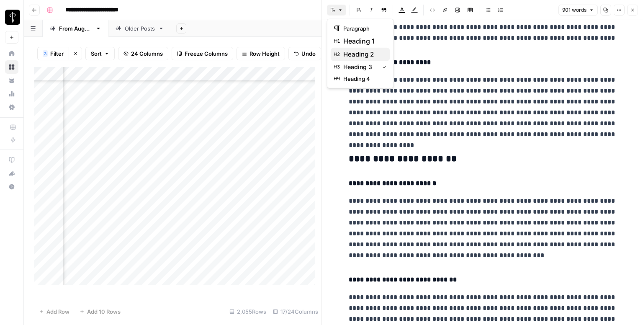
drag, startPoint x: 330, startPoint y: 5, endPoint x: 350, endPoint y: 50, distance: 48.7
click at [350, 50] on body "**********" at bounding box center [321, 162] width 643 height 325
click at [350, 50] on span "heading 2" at bounding box center [363, 54] width 40 height 10
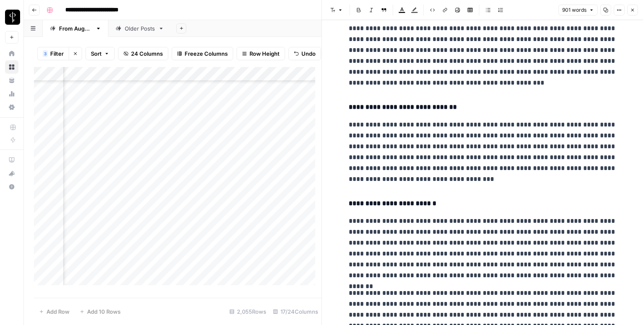
scroll to position [910, 0]
